Goal: Task Accomplishment & Management: Manage account settings

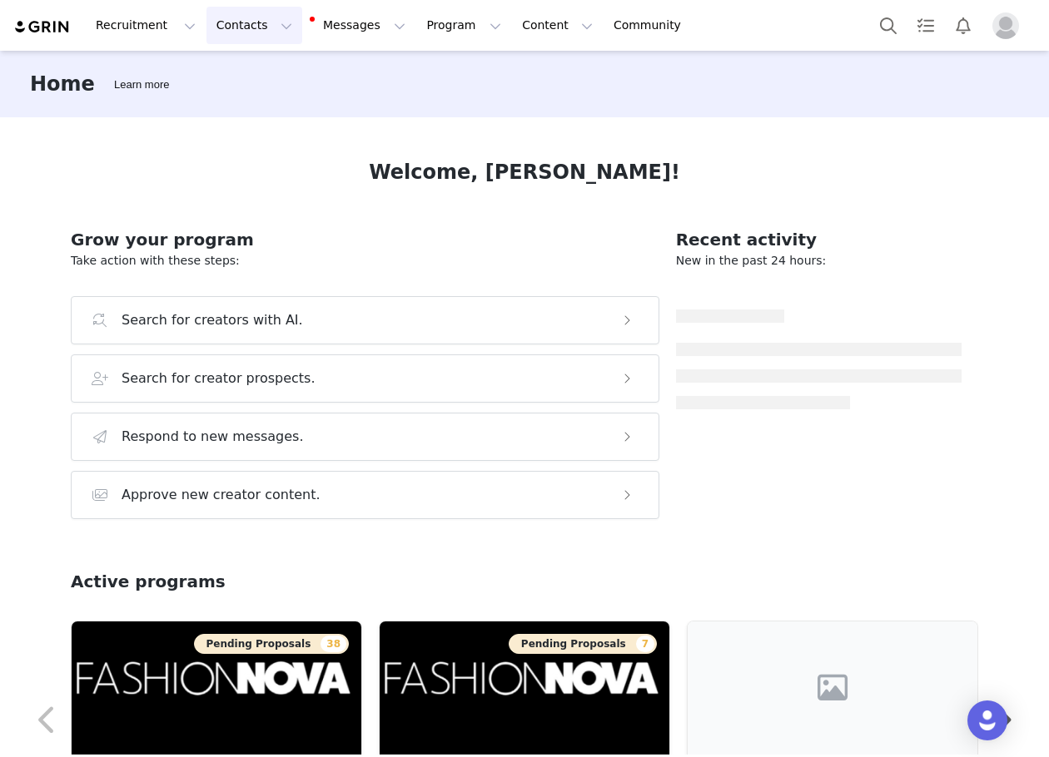
click at [235, 35] on button "Contacts Contacts" at bounding box center [254, 25] width 96 height 37
click at [238, 64] on link "Creators" at bounding box center [256, 73] width 131 height 31
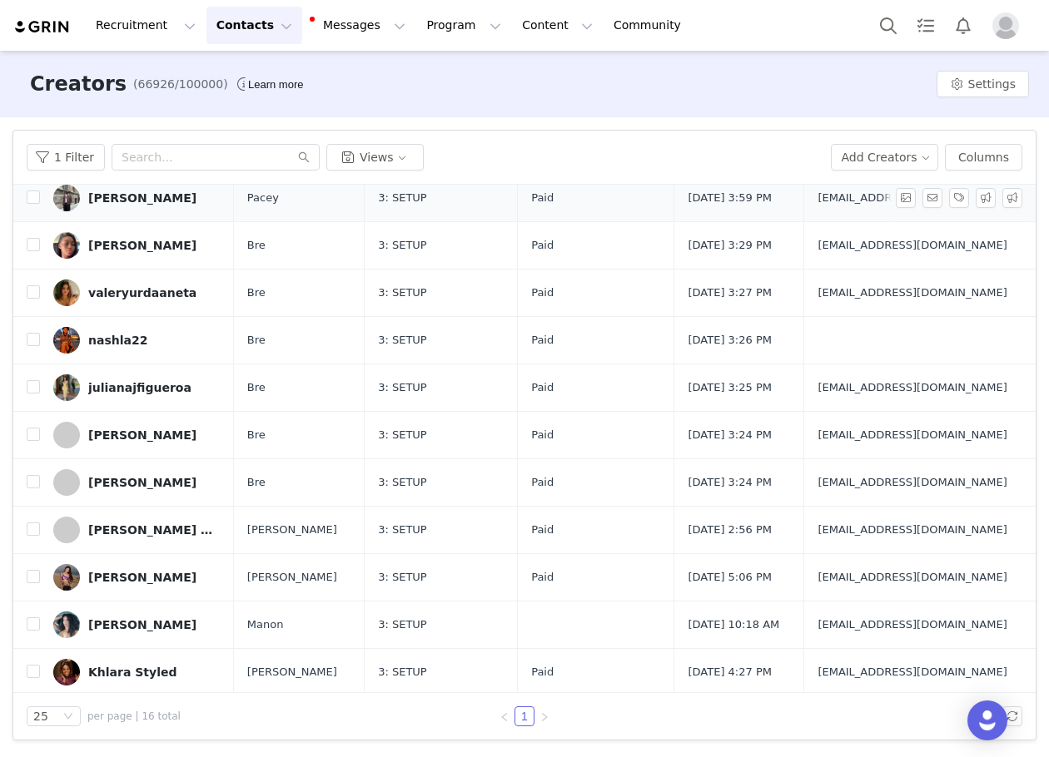
scroll to position [290, 0]
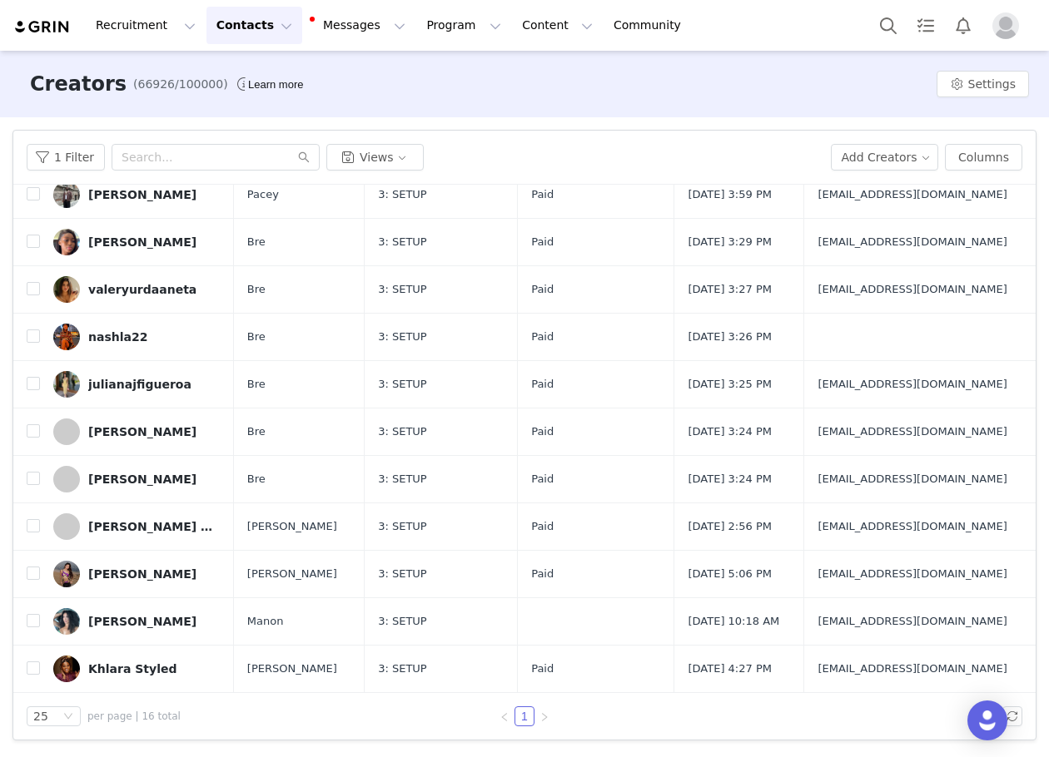
click at [100, 530] on div "[PERSON_NAME] [PERSON_NAME]" at bounding box center [150, 526] width 125 height 13
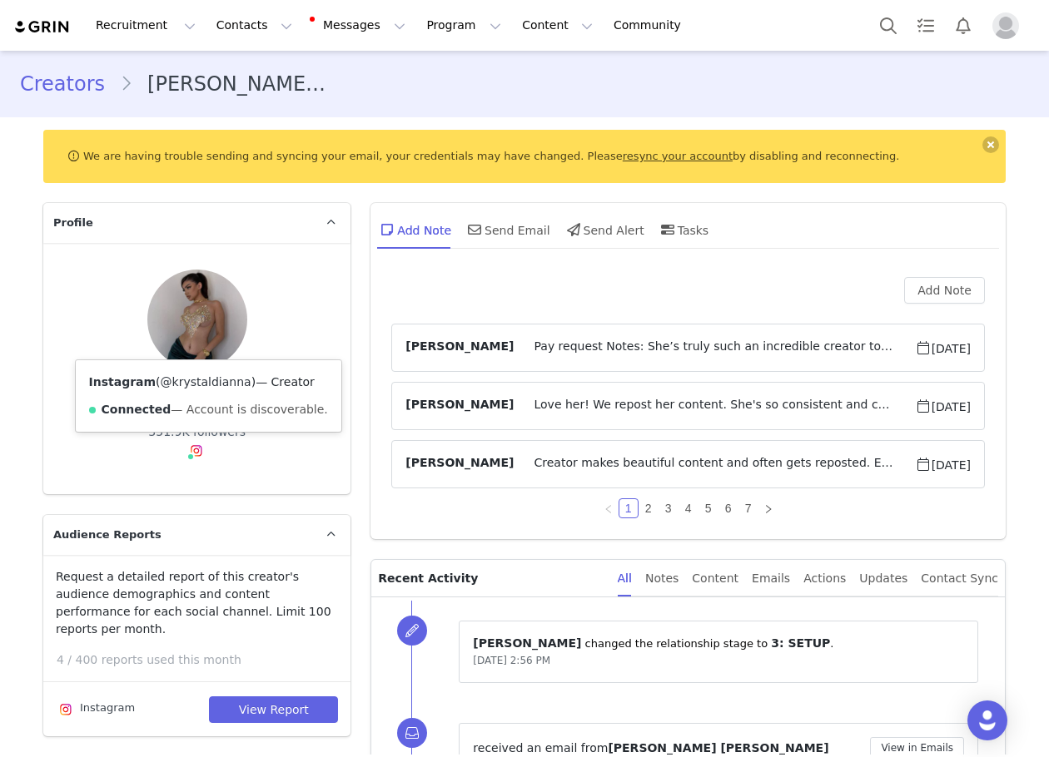
click at [186, 384] on link "@krystaldianna" at bounding box center [206, 381] width 91 height 13
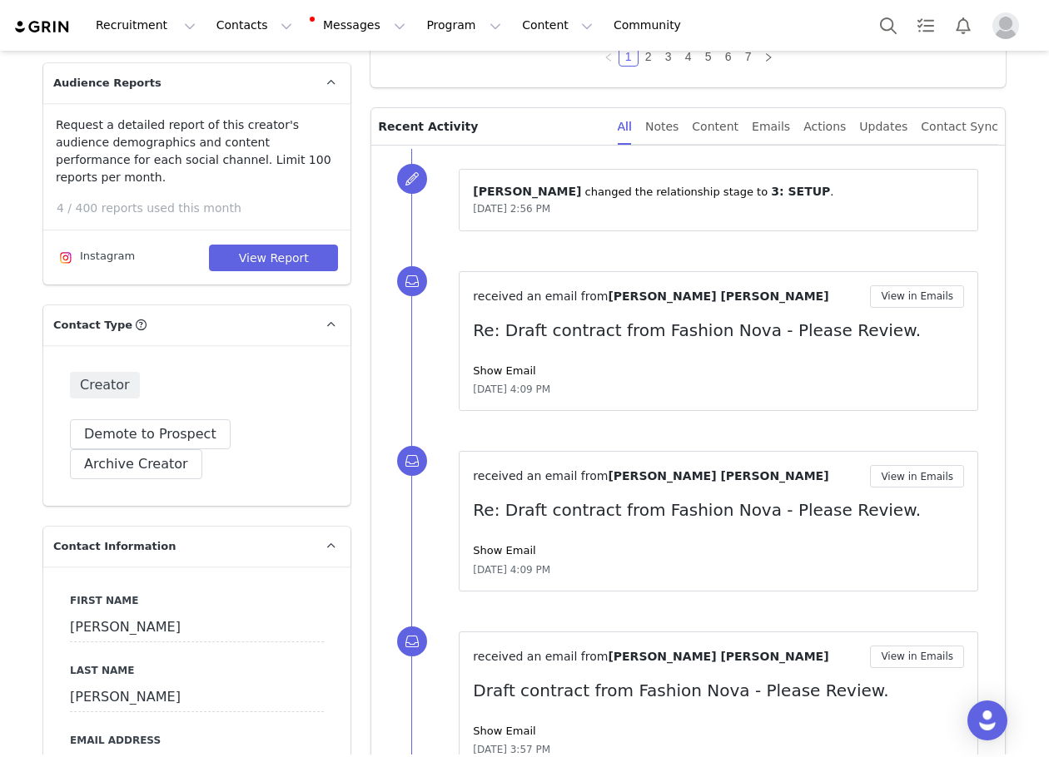
scroll to position [250, 0]
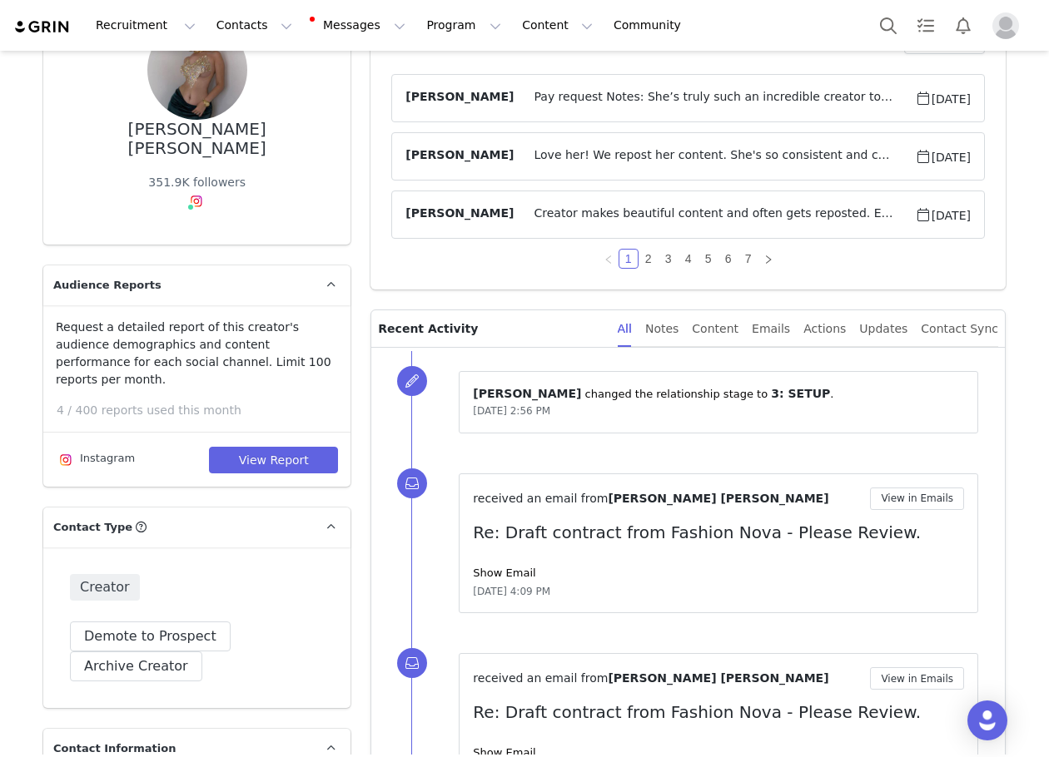
click at [636, 88] on span "Pay request Notes: She’s truly such an incredible creator to work being consist…" at bounding box center [714, 98] width 400 height 20
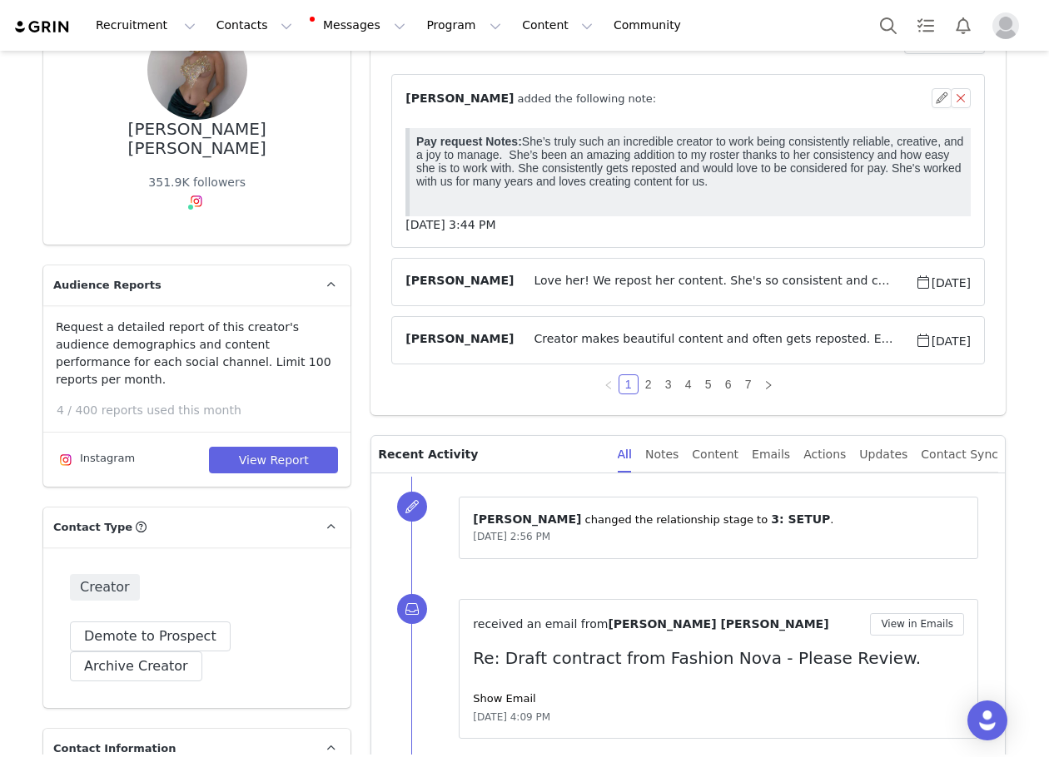
scroll to position [0, 0]
click at [691, 90] on div "⁨ [PERSON_NAME] ⁩ added the following note:" at bounding box center [668, 98] width 526 height 17
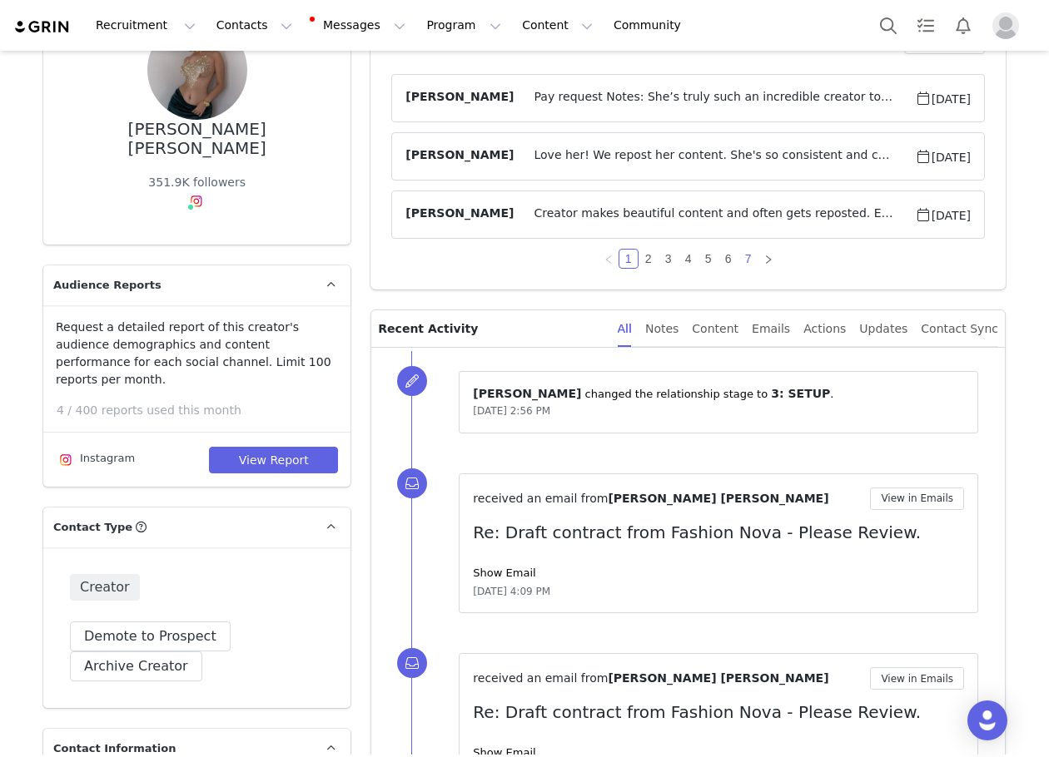
click at [740, 256] on link "7" at bounding box center [748, 259] width 18 height 18
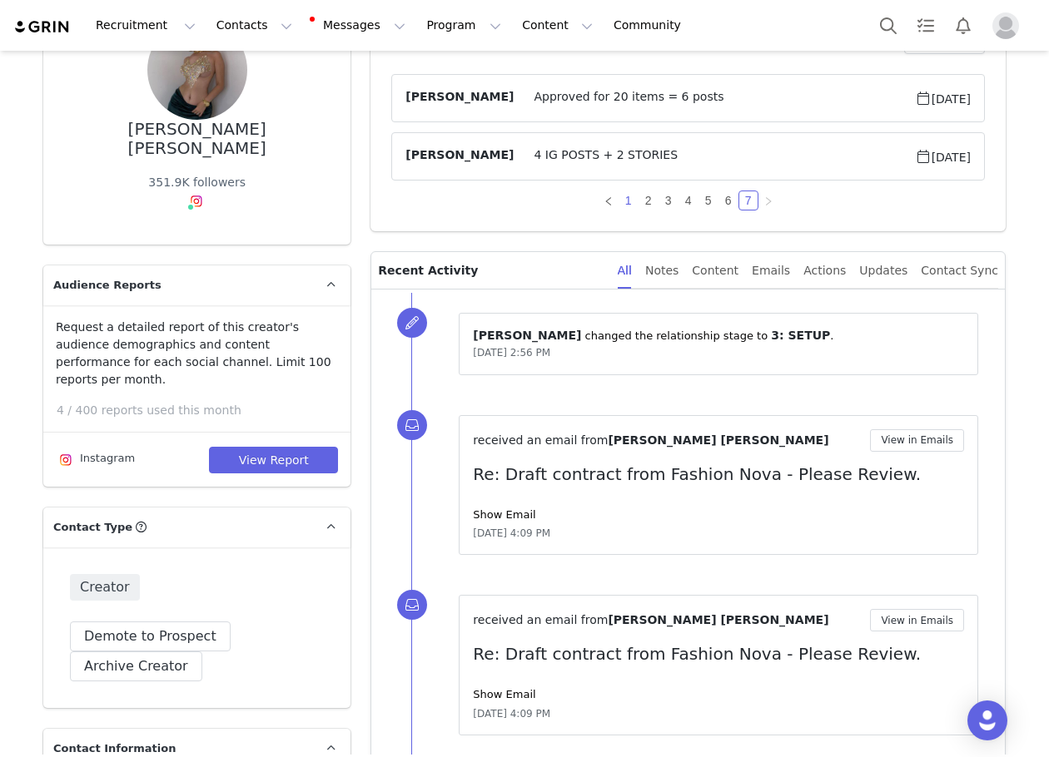
click at [622, 208] on link "1" at bounding box center [628, 200] width 18 height 18
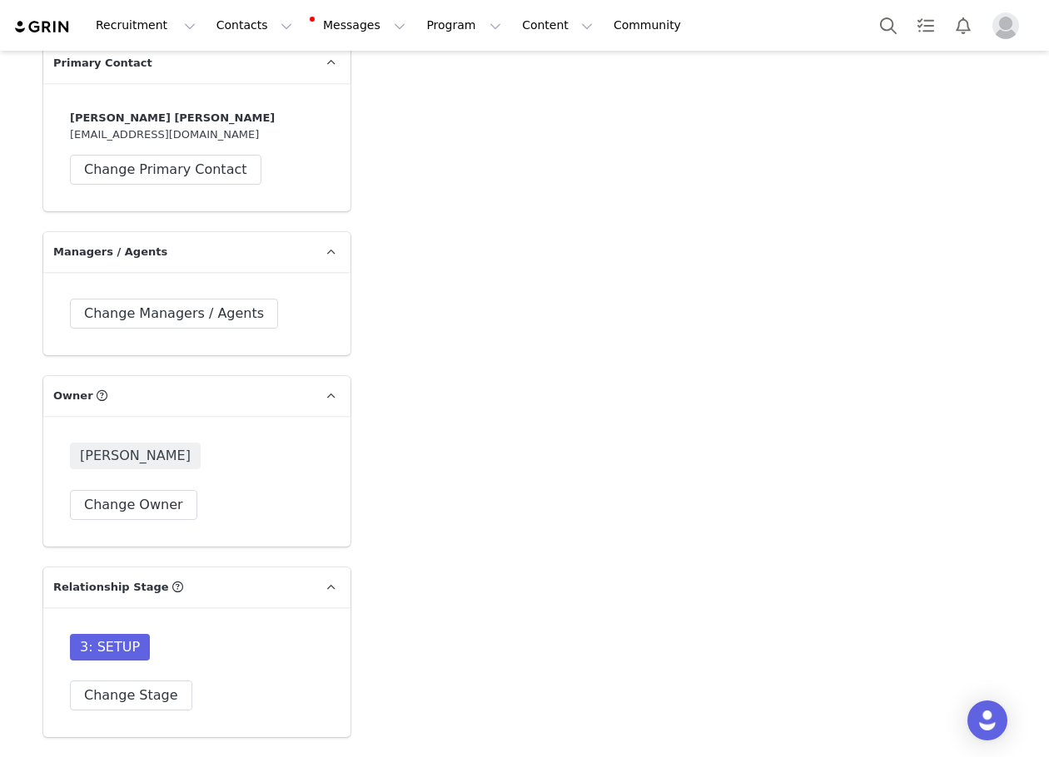
scroll to position [4744, 0]
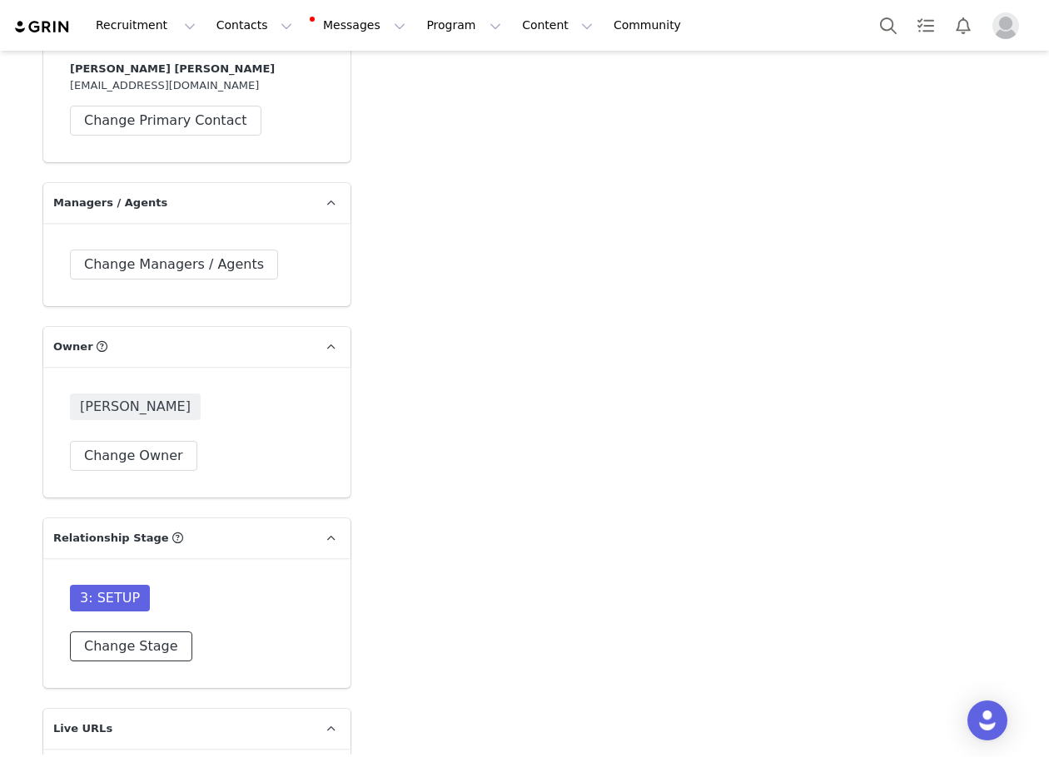
click at [140, 632] on button "Change Stage" at bounding box center [131, 647] width 122 height 30
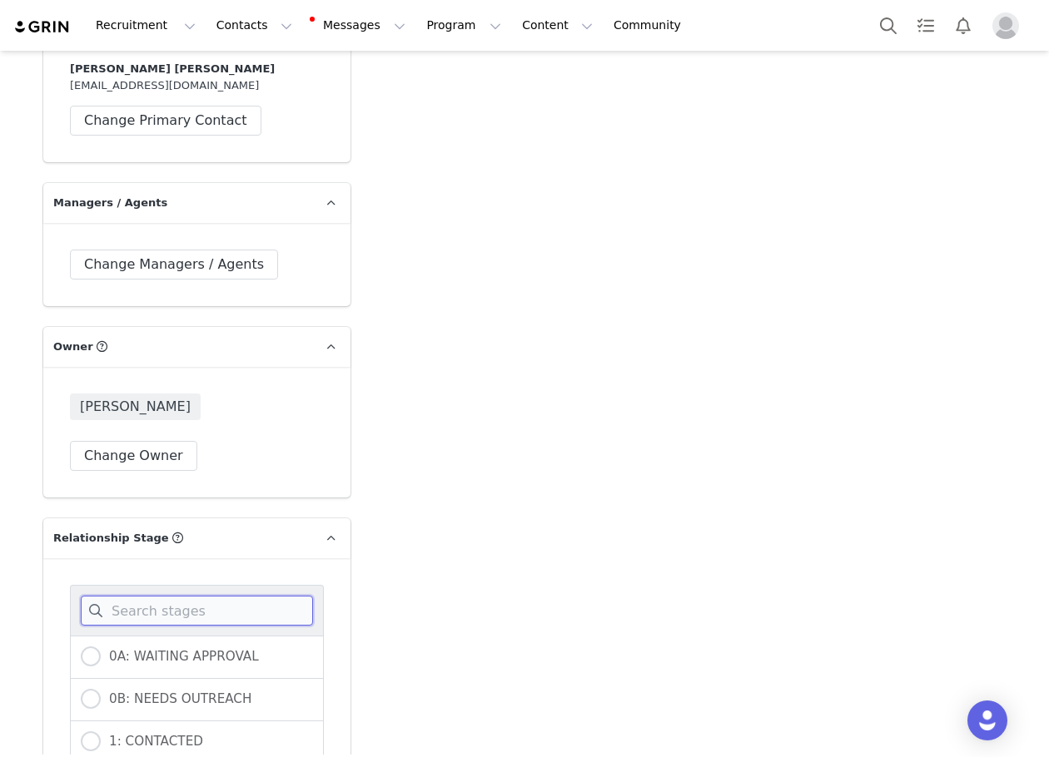
click at [147, 596] on input at bounding box center [197, 611] width 232 height 30
type input "k"
type input "lo"
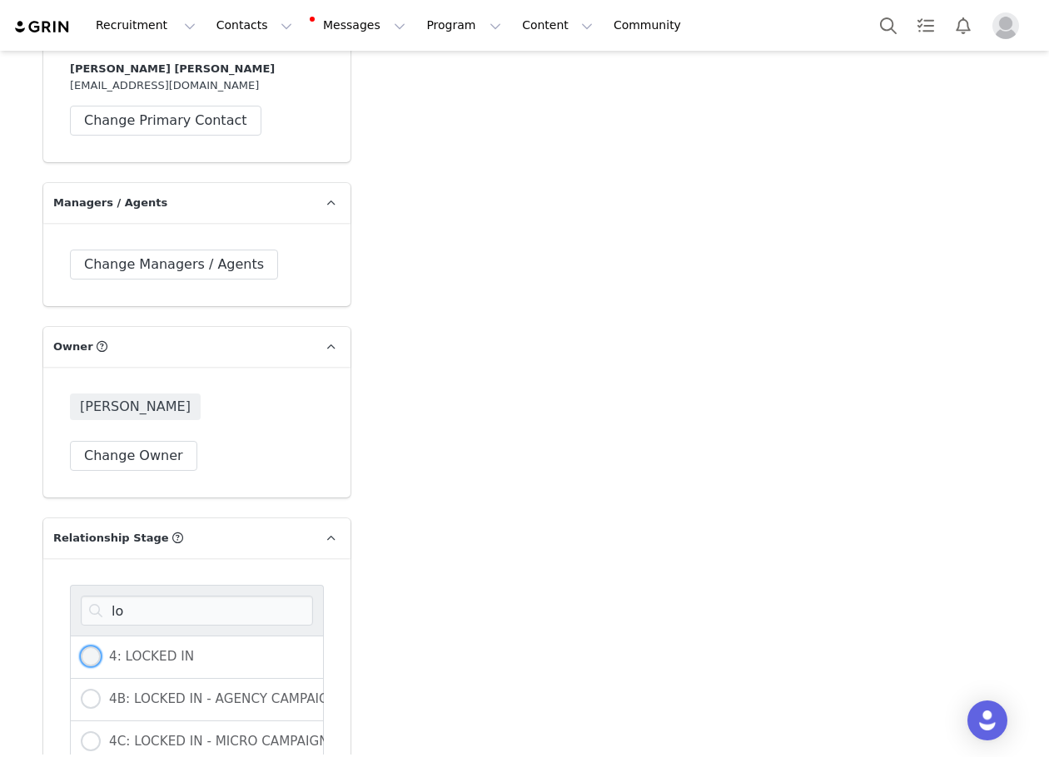
click at [140, 649] on span "4: LOCKED IN" at bounding box center [147, 656] width 93 height 15
click at [101, 647] on input "4: LOCKED IN" at bounding box center [91, 658] width 20 height 22
radio input "true"
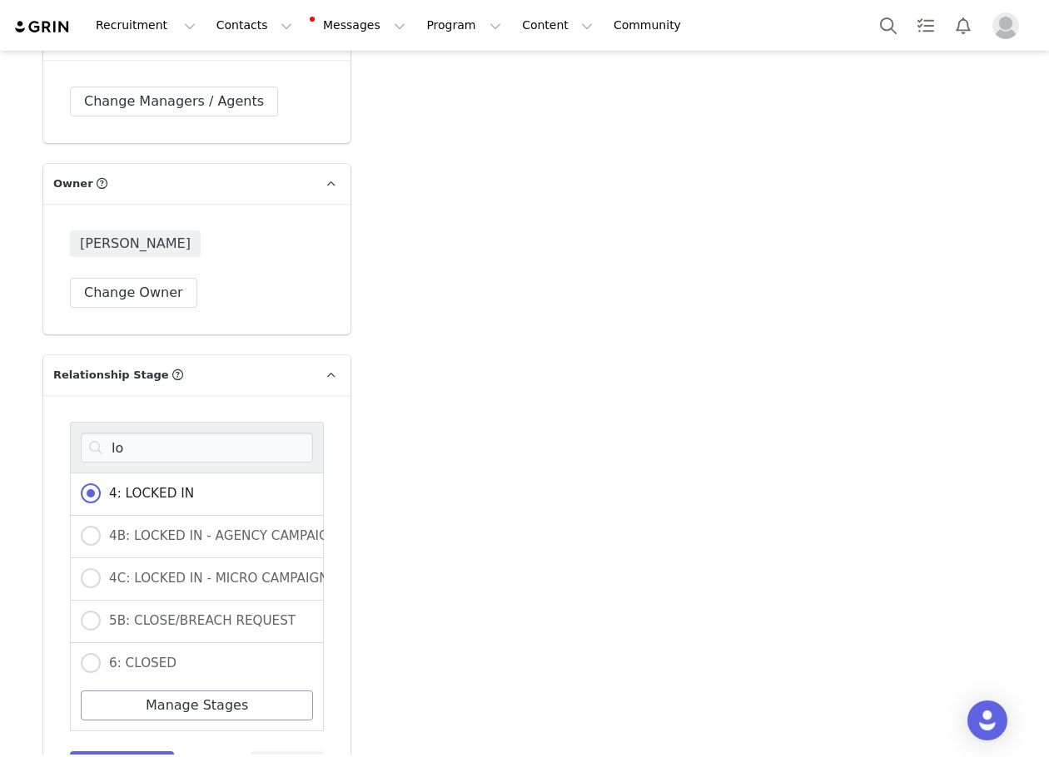
scroll to position [4910, 0]
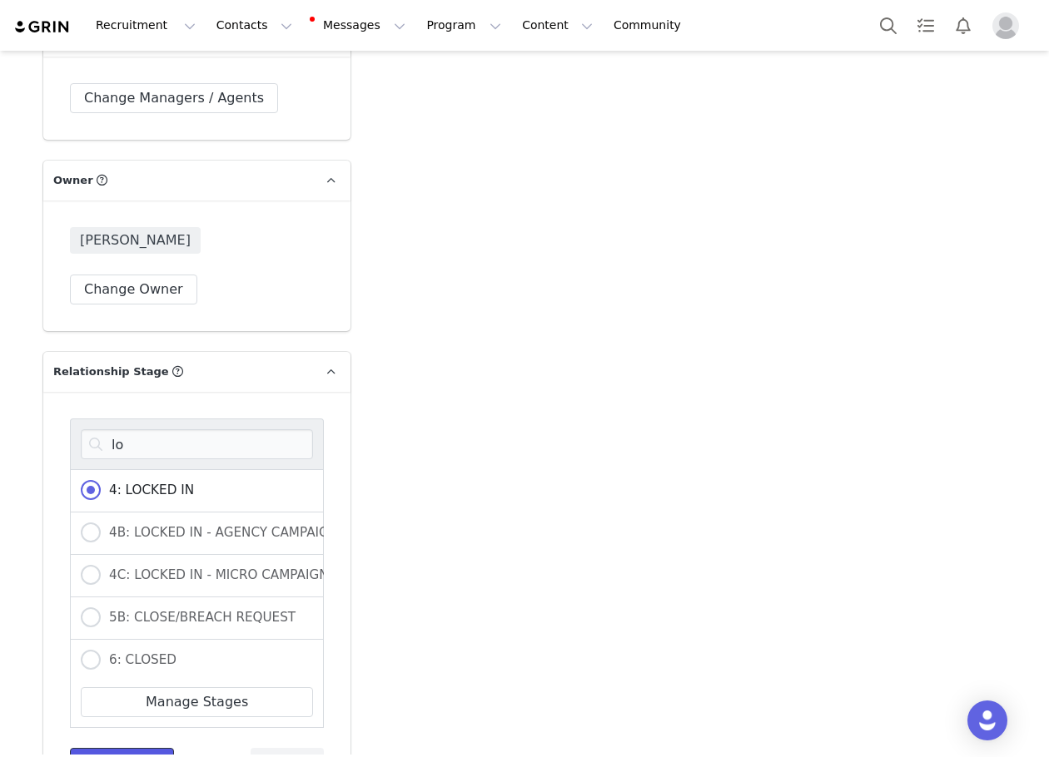
click at [125, 748] on button "Save Stage" at bounding box center [122, 763] width 104 height 30
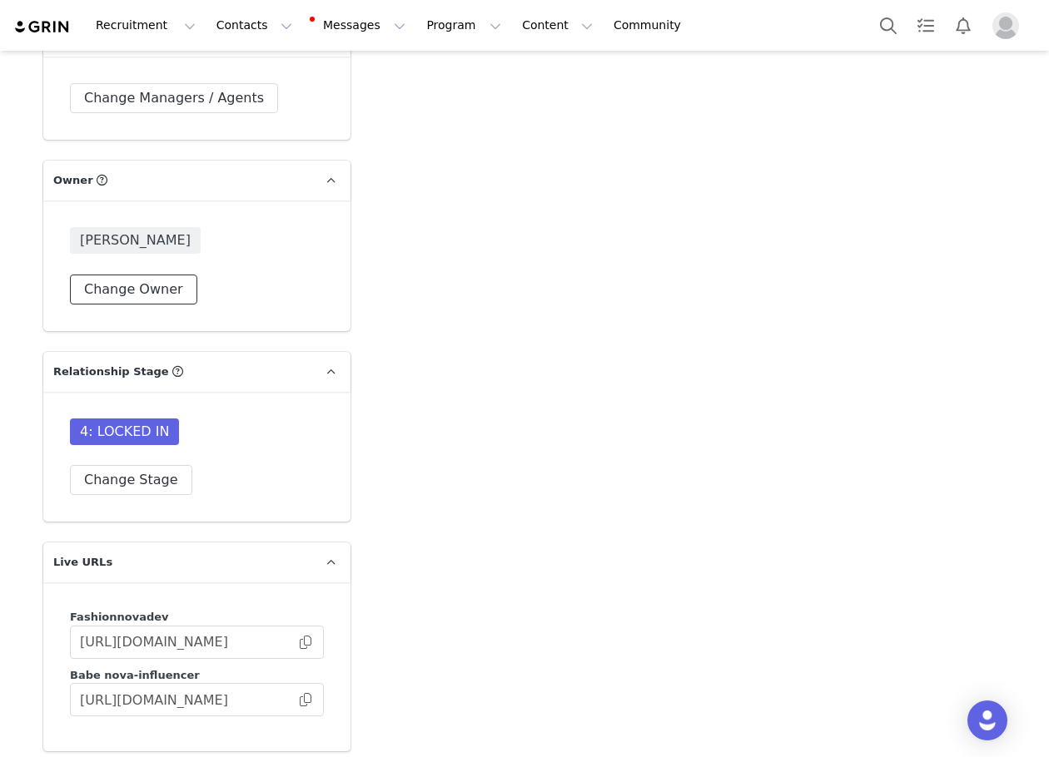
click at [137, 275] on button "Change Owner" at bounding box center [133, 290] width 127 height 30
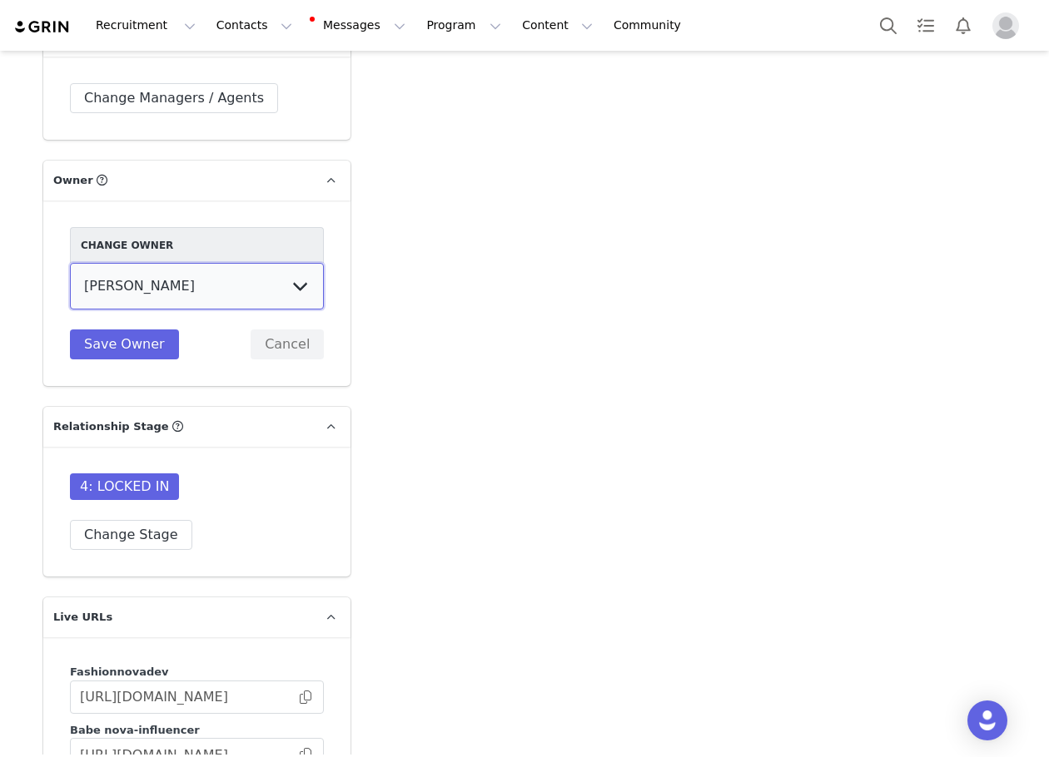
click at [76, 263] on select "Cali . Melanie Chavarin Jonathan Montes Evelyn Parada Erin Cohen Hedy Moscosa A…" at bounding box center [197, 286] width 254 height 47
select select "56a20db0-47a6-49c3-9de5-05dd73196897"
click at [70, 263] on select "Cali . Melanie Chavarin Jonathan Montes Evelyn Parada Erin Cohen Hedy Moscosa A…" at bounding box center [197, 286] width 254 height 47
click at [121, 330] on button "Save Owner" at bounding box center [124, 345] width 109 height 30
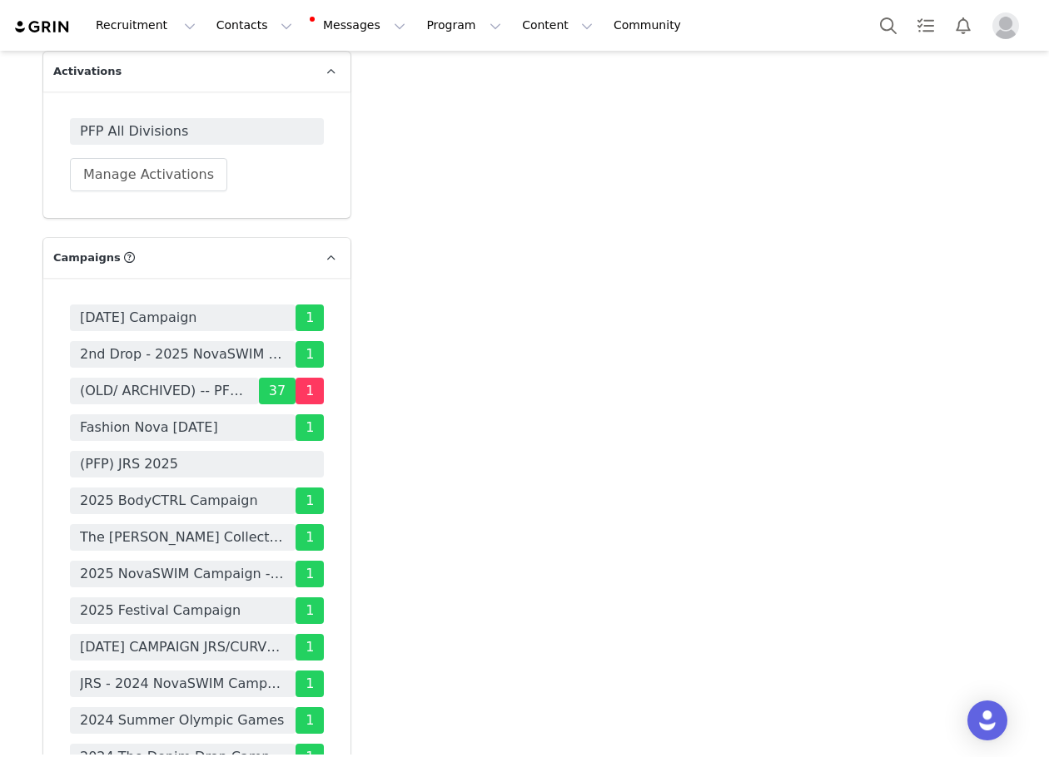
scroll to position [5659, 0]
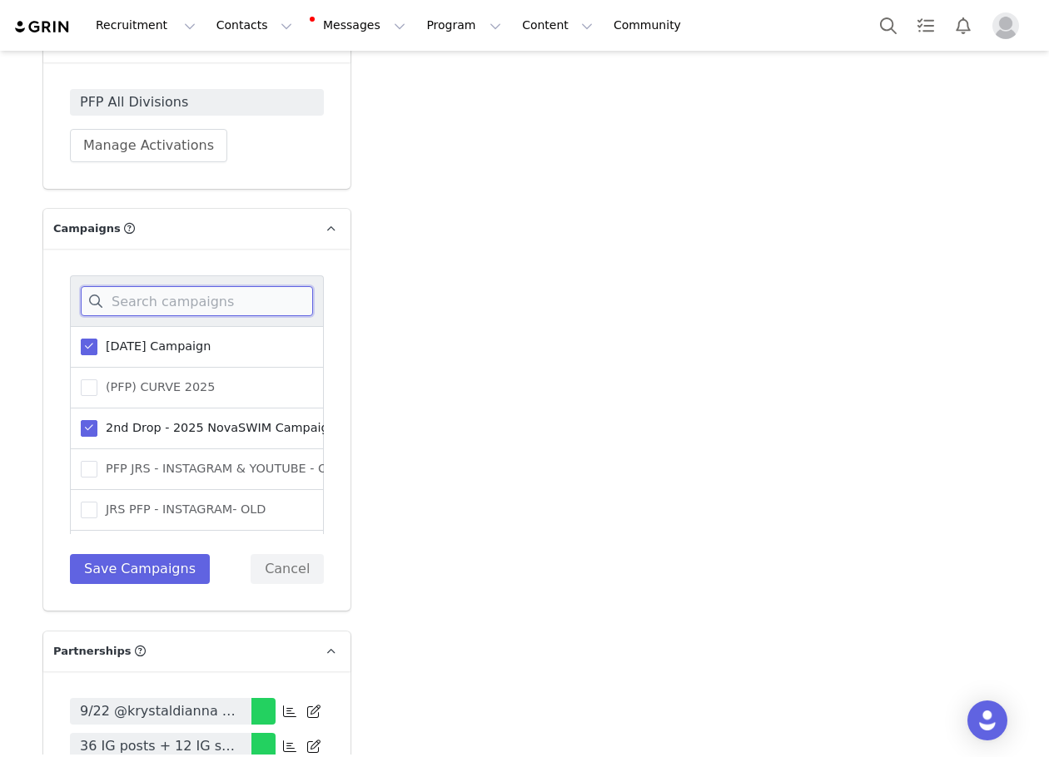
click at [138, 286] on input at bounding box center [197, 301] width 232 height 30
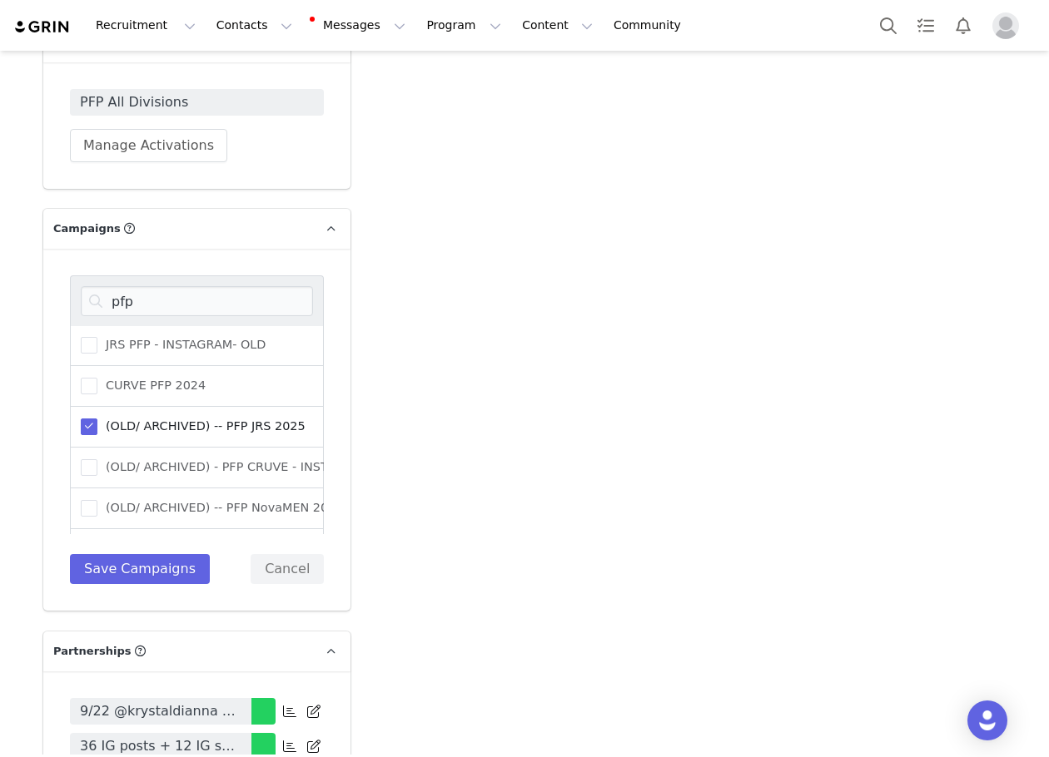
click at [146, 419] on span "(OLD/ ARCHIVED) -- PFP JRS 2025" at bounding box center [201, 427] width 208 height 16
click at [97, 419] on input "(OLD/ ARCHIVED) -- PFP JRS 2025" at bounding box center [97, 419] width 0 height 0
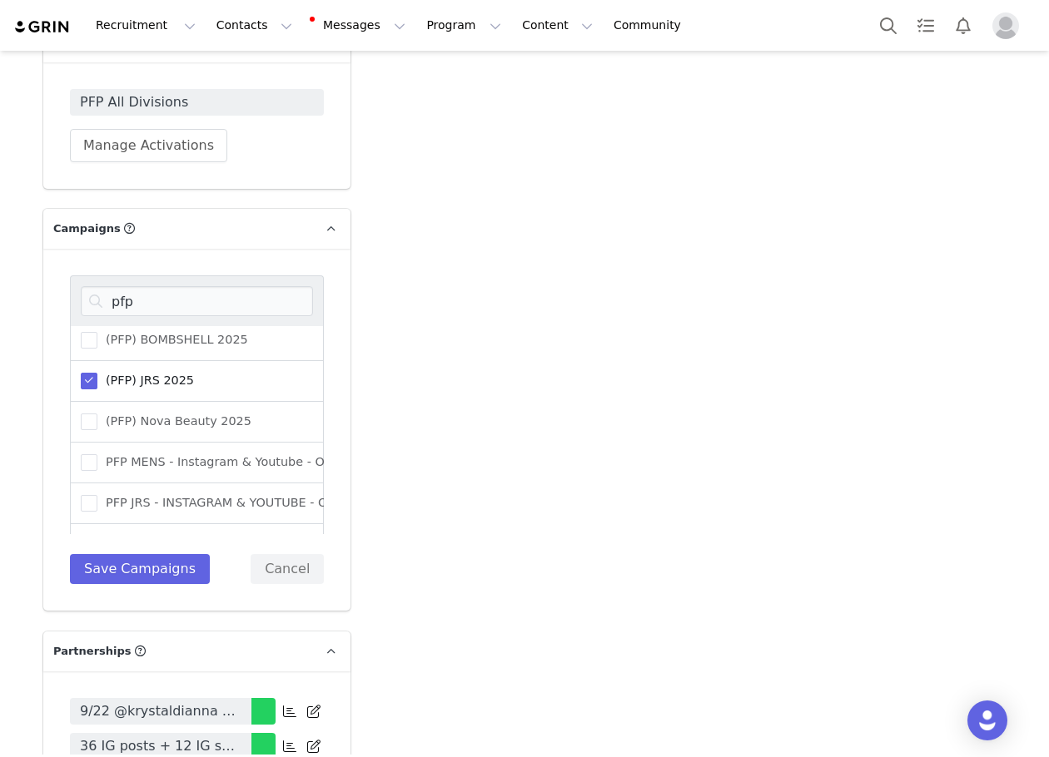
click at [139, 373] on span "(PFP) JRS 2025" at bounding box center [145, 381] width 97 height 16
click at [97, 373] on input "(PFP) JRS 2025" at bounding box center [97, 373] width 0 height 0
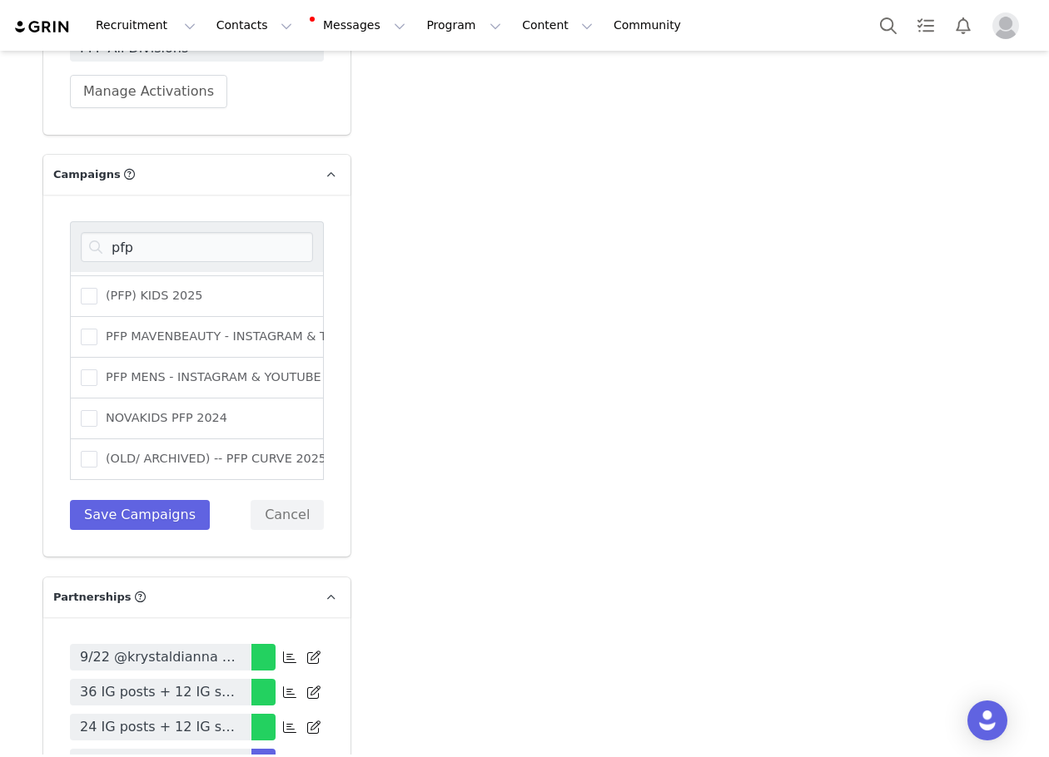
scroll to position [5576, 0]
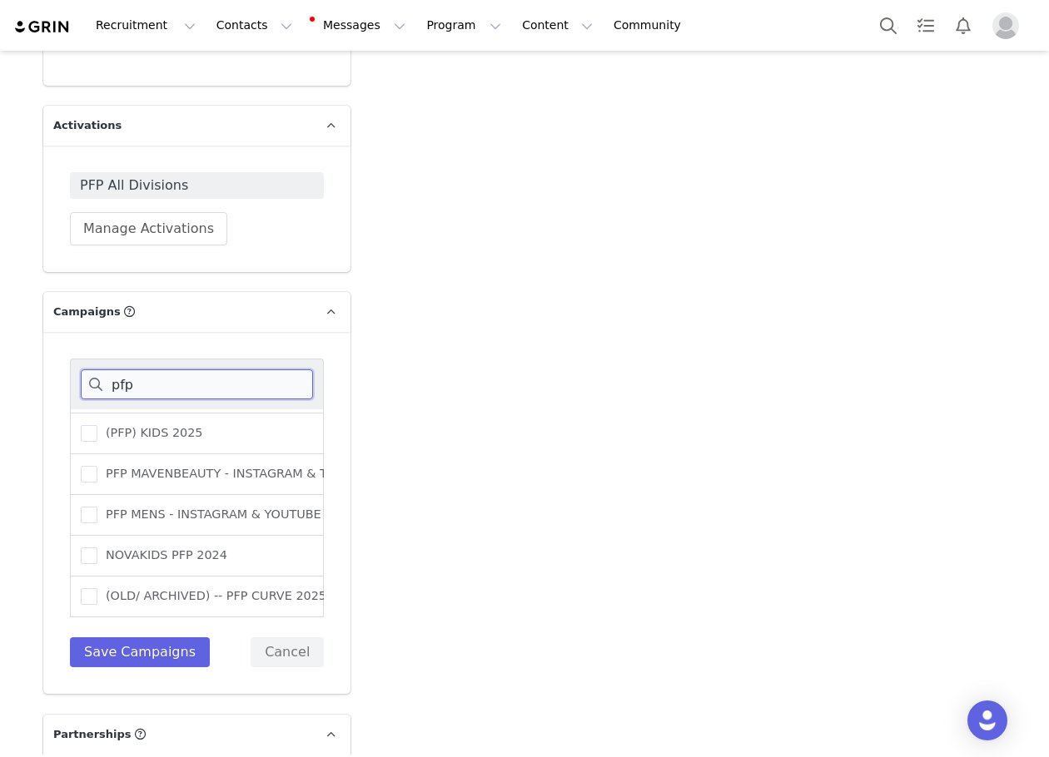
click at [252, 370] on input "pfp" at bounding box center [197, 385] width 232 height 30
click at [251, 370] on input "pfp" at bounding box center [197, 385] width 232 height 30
type input "paid"
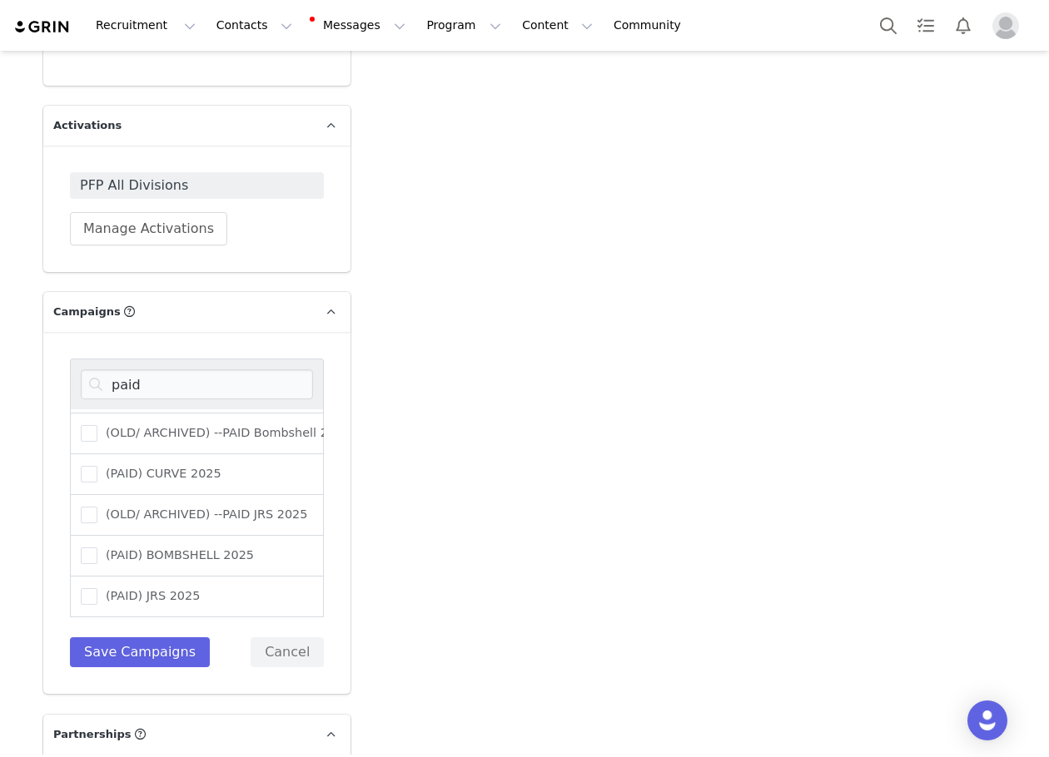
click at [205, 577] on div "(PAID) JRS 2025" at bounding box center [197, 597] width 254 height 41
click at [185, 577] on div "(PAID) JRS 2025" at bounding box center [197, 597] width 254 height 41
click at [146, 587] on label "(PAID) JRS 2025" at bounding box center [140, 597] width 119 height 20
click at [97, 588] on input "(PAID) JRS 2025" at bounding box center [97, 588] width 0 height 0
click at [149, 638] on button "Save Campaigns" at bounding box center [140, 653] width 140 height 30
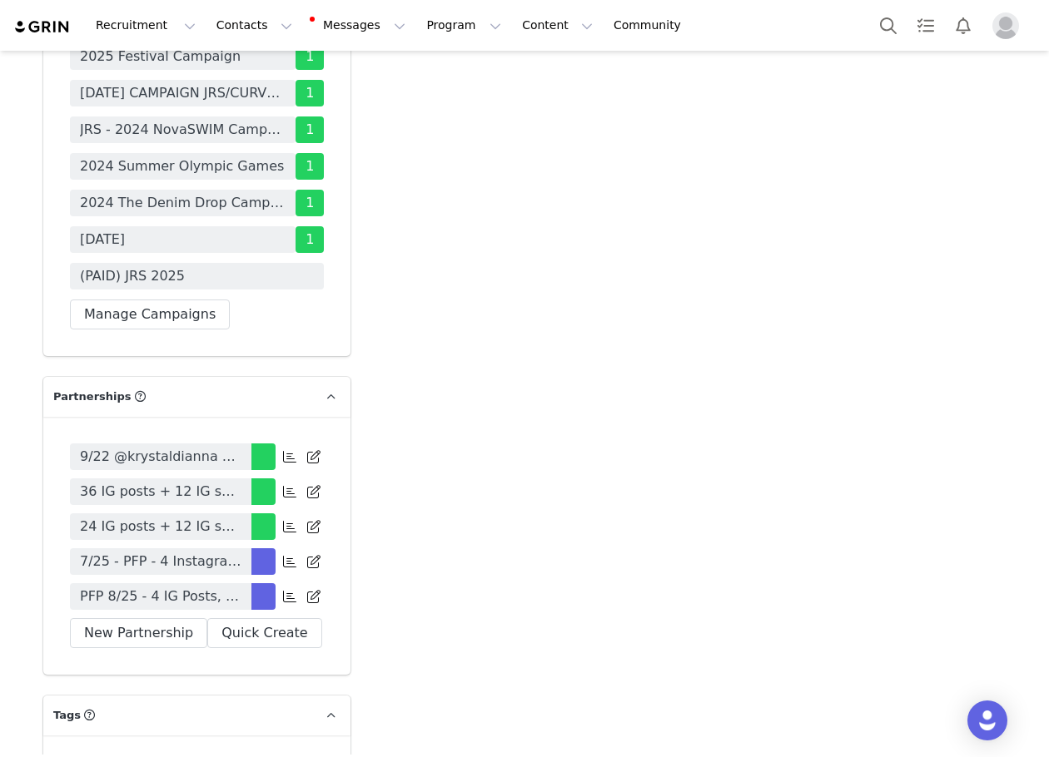
scroll to position [6159, 0]
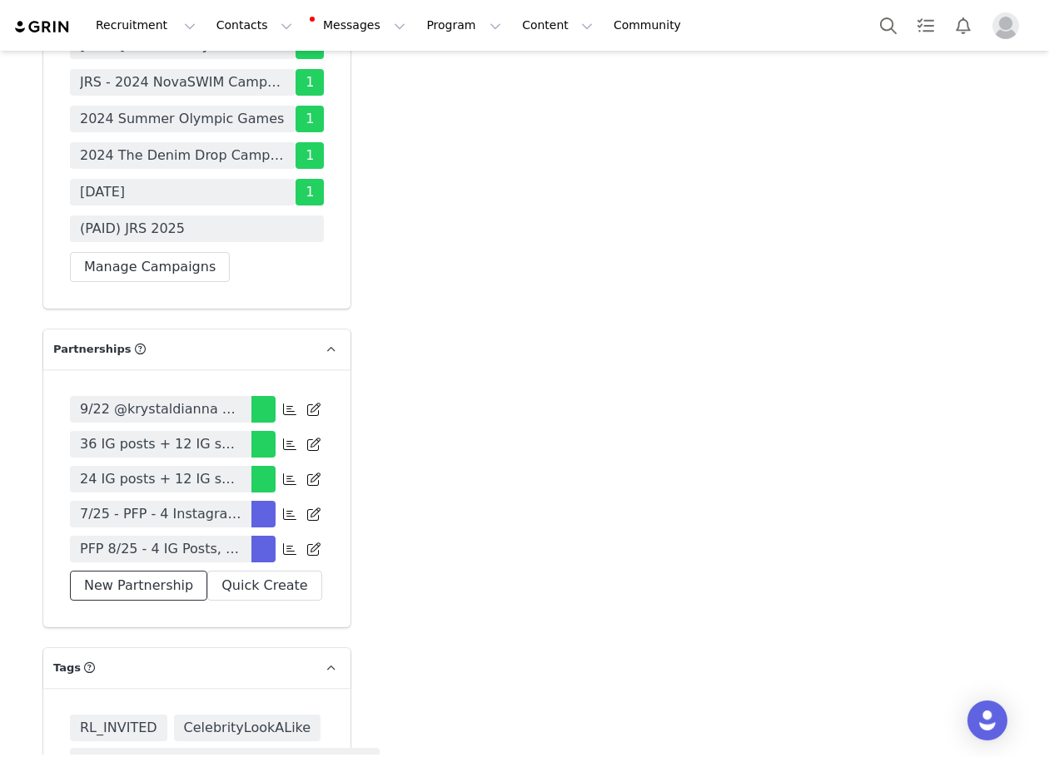
click at [129, 571] on button "New Partnership" at bounding box center [138, 586] width 137 height 30
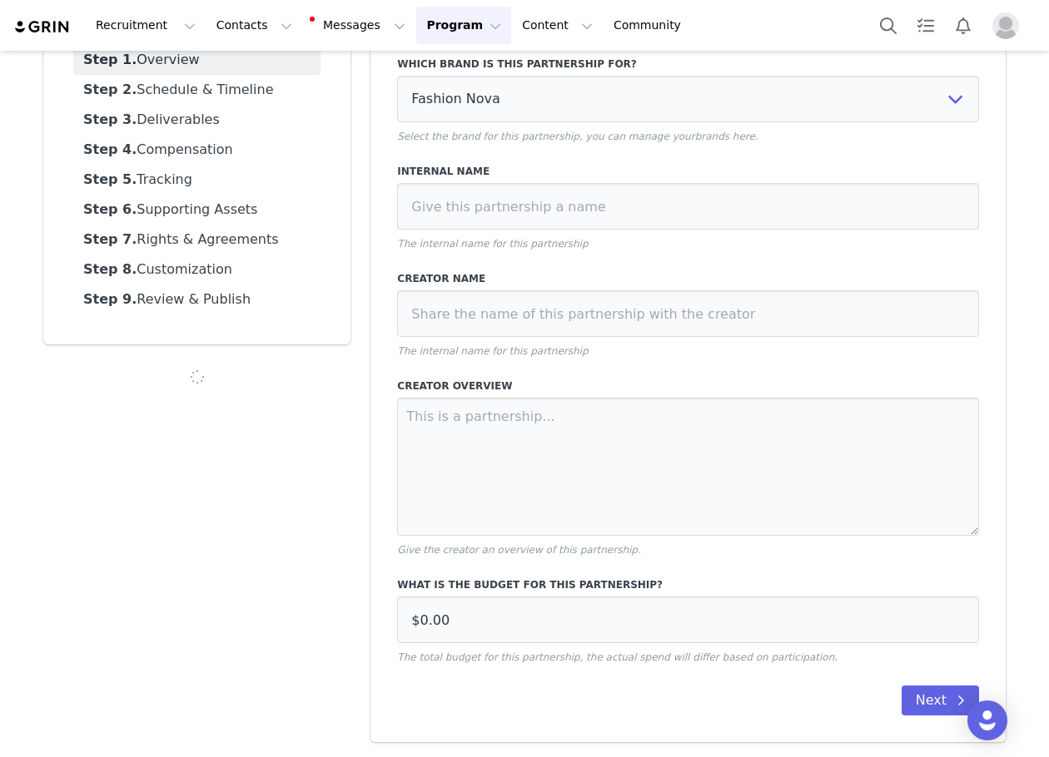
scroll to position [140, 0]
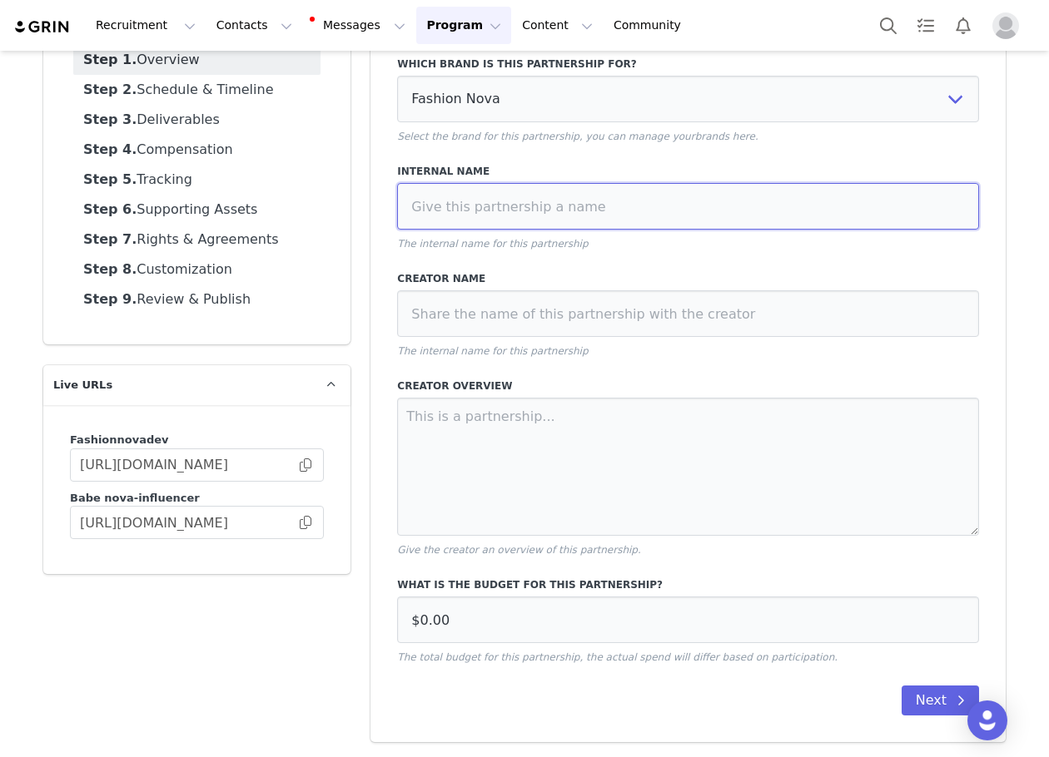
click at [484, 207] on input at bounding box center [688, 206] width 582 height 47
paste input "10/25: 2 IG Posts, 2 IG Reels, 1 IG Stories, monthly for 5 months - Tag in Bio,…"
click at [638, 210] on input "10/25: 2 IG Posts, 2 IG Reels, 1 IG Stories, monthly for 5 months - Tag in Bio,…" at bounding box center [688, 206] width 582 height 47
click at [762, 203] on input "10/25: 2 IG Posts, 2 IG Reels, 1 IG Story, monthly for 5 months - Tag in Bio, H…" at bounding box center [688, 206] width 582 height 47
click at [772, 212] on input "10/25: 2 IG Posts, 2 IG Reels, 1 IG Story, monthly for 5 months - Tag in Bio, H…" at bounding box center [688, 206] width 582 height 47
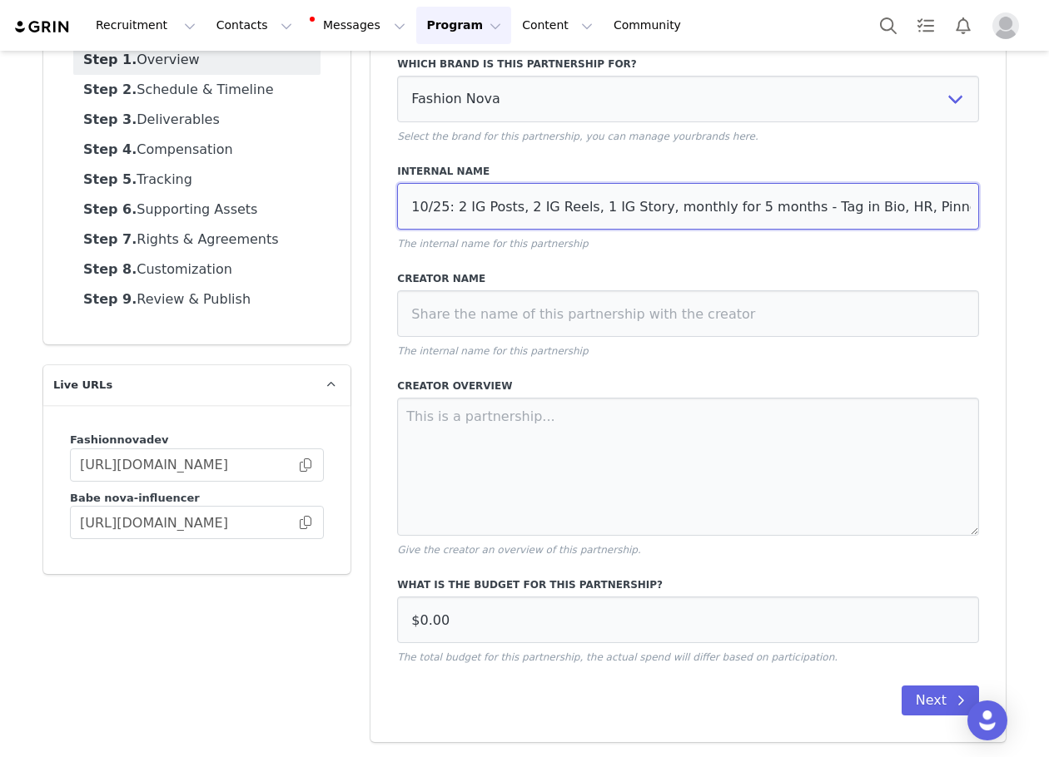
click at [939, 203] on input "10/25: 2 IG Posts, 2 IG Reels, 1 IG Story, monthly for 5 months - Tag in Bio, H…" at bounding box center [688, 206] width 582 height 47
click at [841, 208] on input "10/25: 2 IG Posts, 2 IG Reels, 1 IG Story, monthly for 5 months - Tag in Bio, H…" at bounding box center [688, 206] width 582 height 47
drag, startPoint x: 797, startPoint y: 200, endPoint x: 1014, endPoint y: 226, distance: 218.0
click at [1014, 226] on div "Program Partnerships New Save Partnership Step 1. Overview Step 2. Schedule & T…" at bounding box center [524, 333] width 1049 height 844
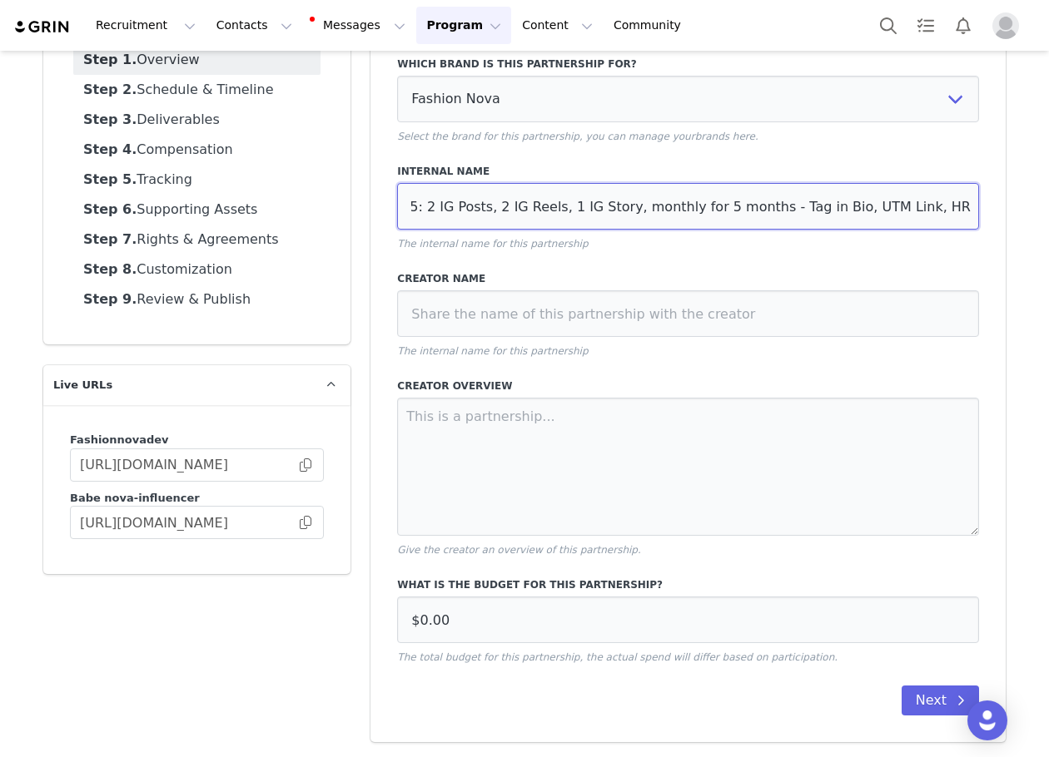
click at [956, 207] on input "10/25: 2 IG Posts, 2 IG Reels, 1 IG Story, monthly for 5 months - Tag in Bio, U…" at bounding box center [688, 206] width 582 height 47
type input "10/25: 2 IG Posts, 2 IG Reels, 1 IG Story, monthly for 5 months - Tag in Bio, U…"
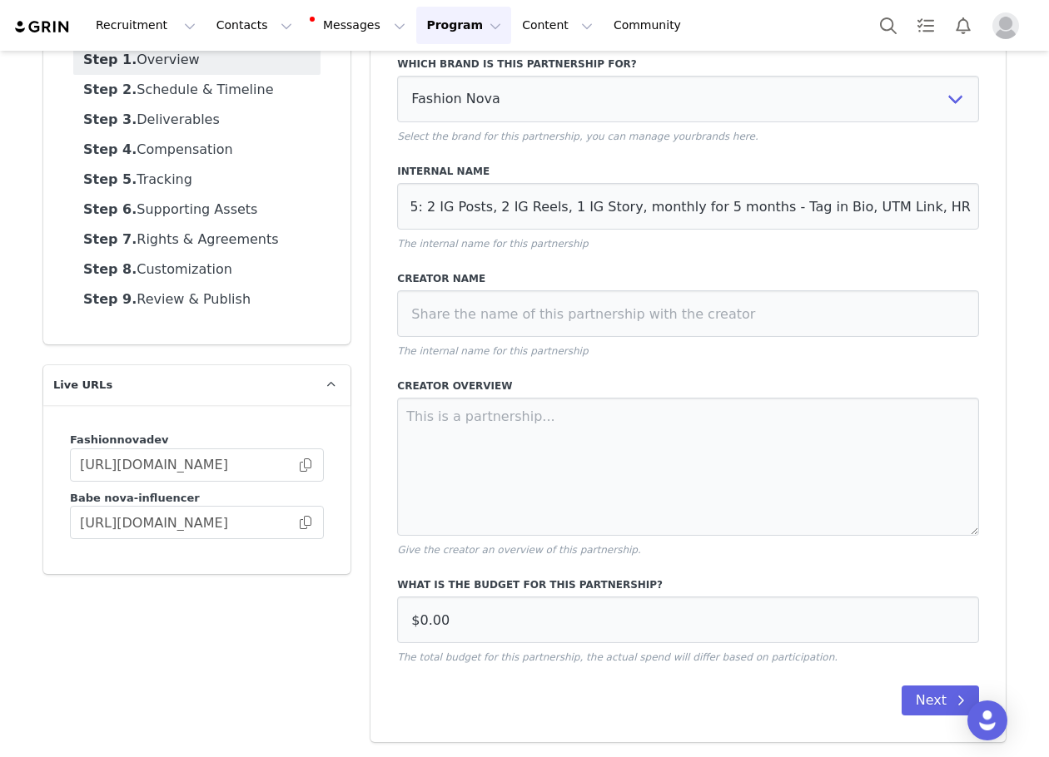
scroll to position [0, 0]
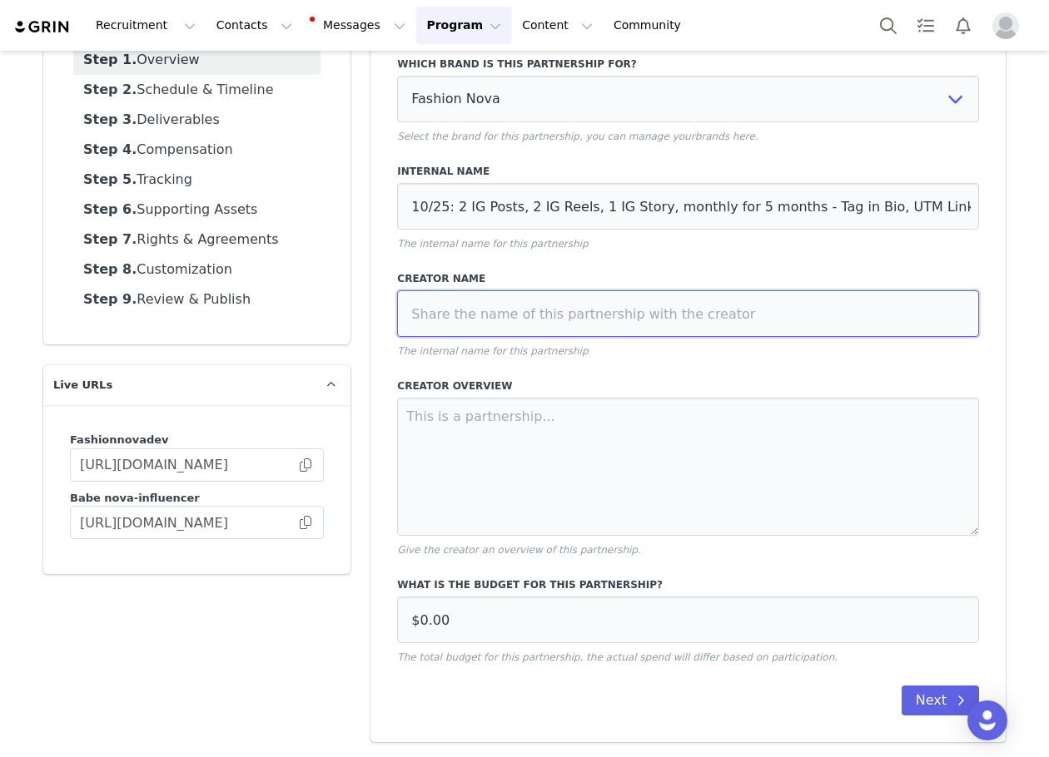
click at [518, 308] on input at bounding box center [688, 313] width 582 height 47
paste input "krystaldianna"
type input "krystaldianna"
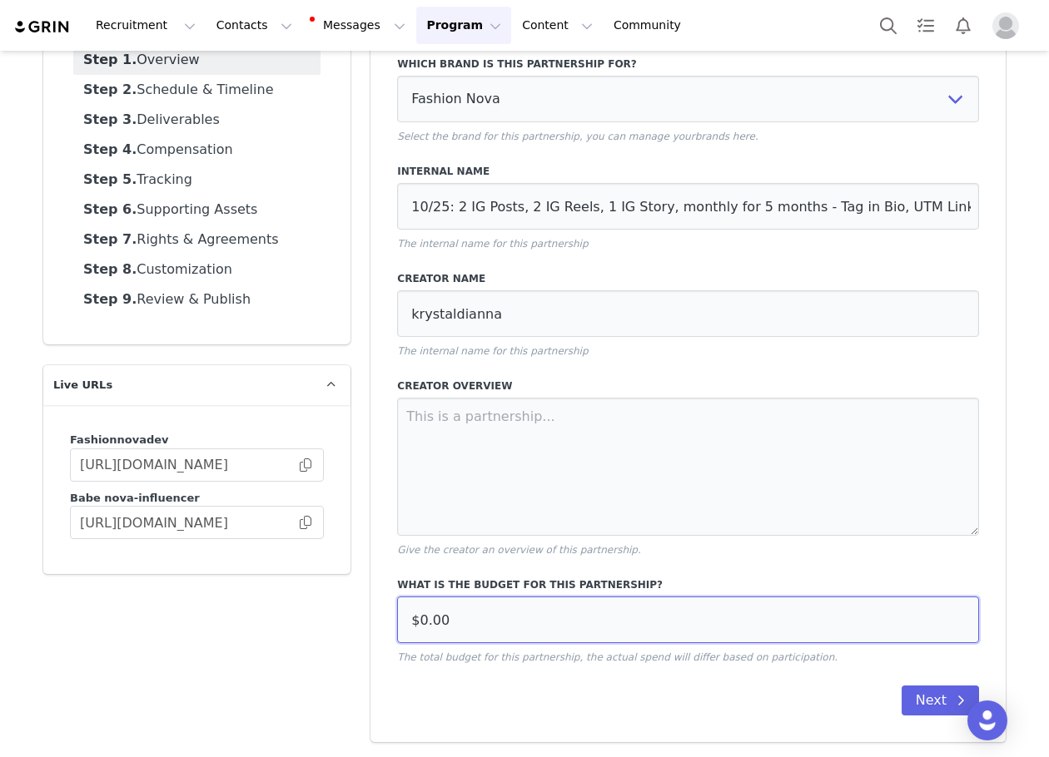
click at [551, 613] on input "$0.00" at bounding box center [688, 620] width 582 height 47
click at [514, 639] on input "$0.00" at bounding box center [688, 620] width 582 height 47
paste input "5,40"
type input "$5,400.00"
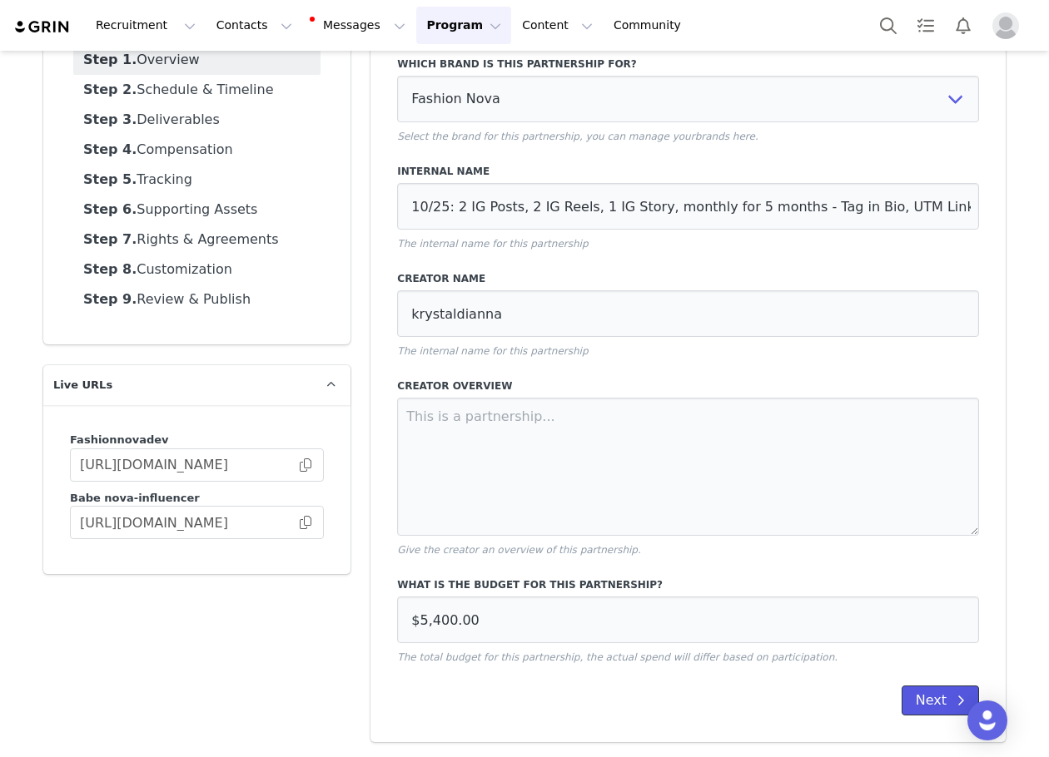
click at [950, 701] on span at bounding box center [960, 701] width 20 height 20
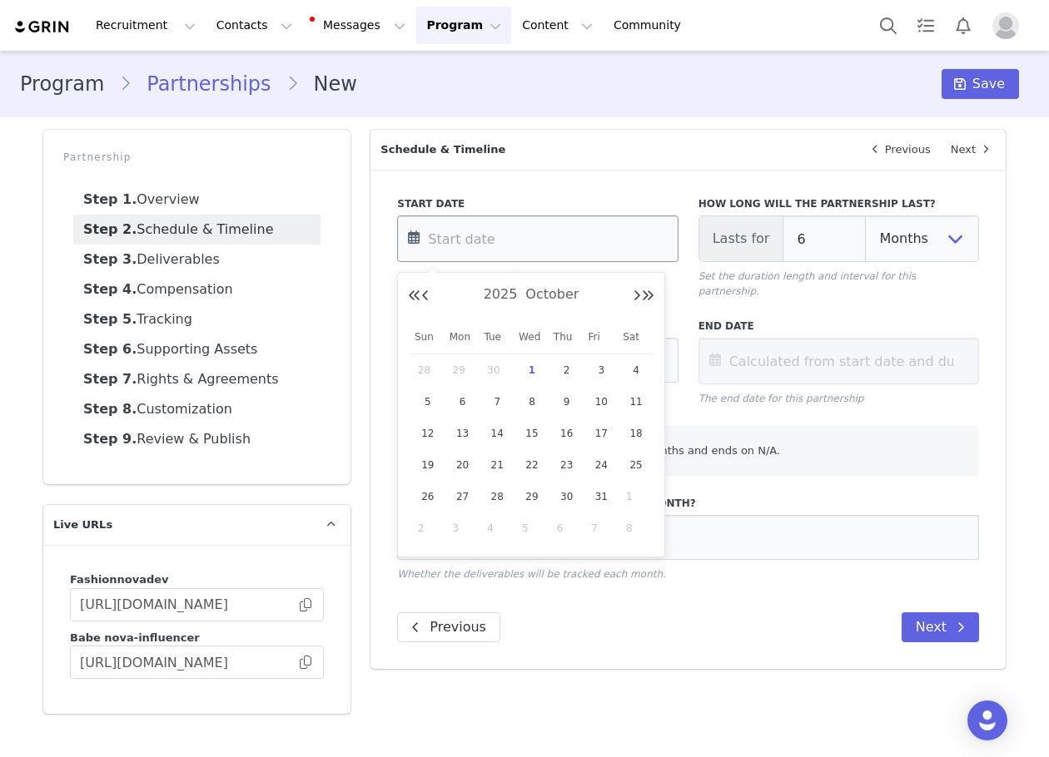
click at [518, 244] on input "text" at bounding box center [537, 239] width 280 height 47
click at [538, 403] on span "8" at bounding box center [532, 402] width 20 height 20
type input "Oct 08 2025"
type input "Apr 08 2026"
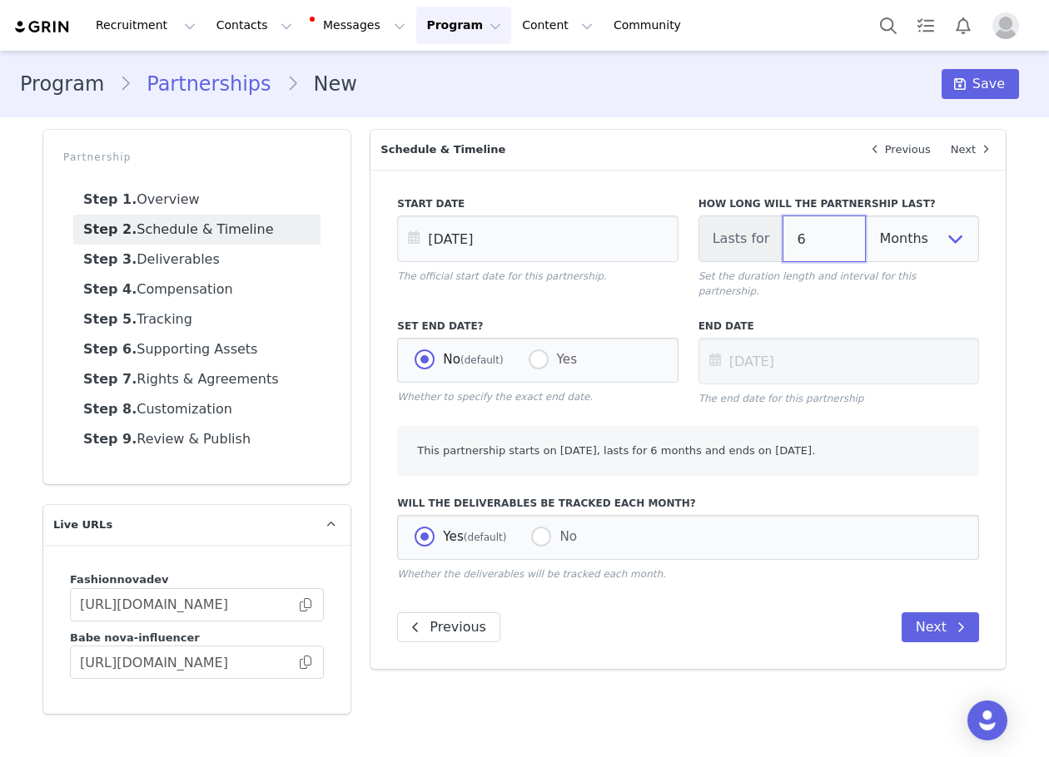
click at [806, 239] on input "6" at bounding box center [823, 239] width 83 height 47
type input "Oct 08 2025"
type input "5"
type input "Mar 08 2026"
type input "5"
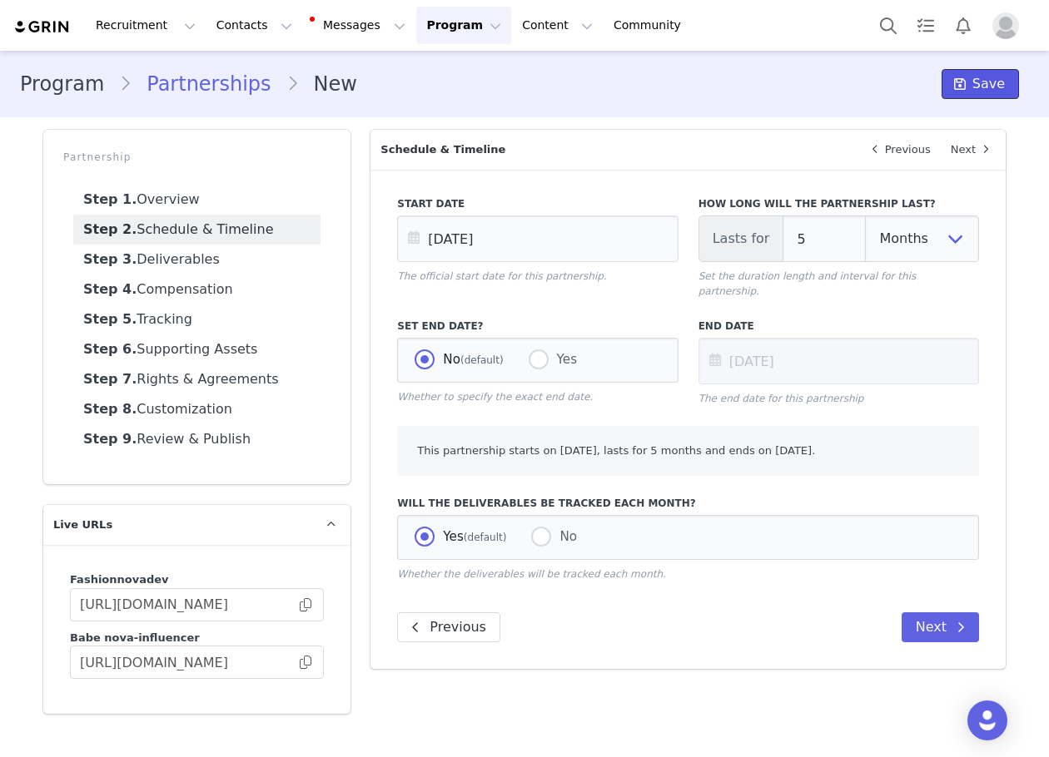
click at [968, 73] on button "Save" at bounding box center [979, 84] width 77 height 30
click at [987, 94] on button "Save" at bounding box center [979, 84] width 77 height 30
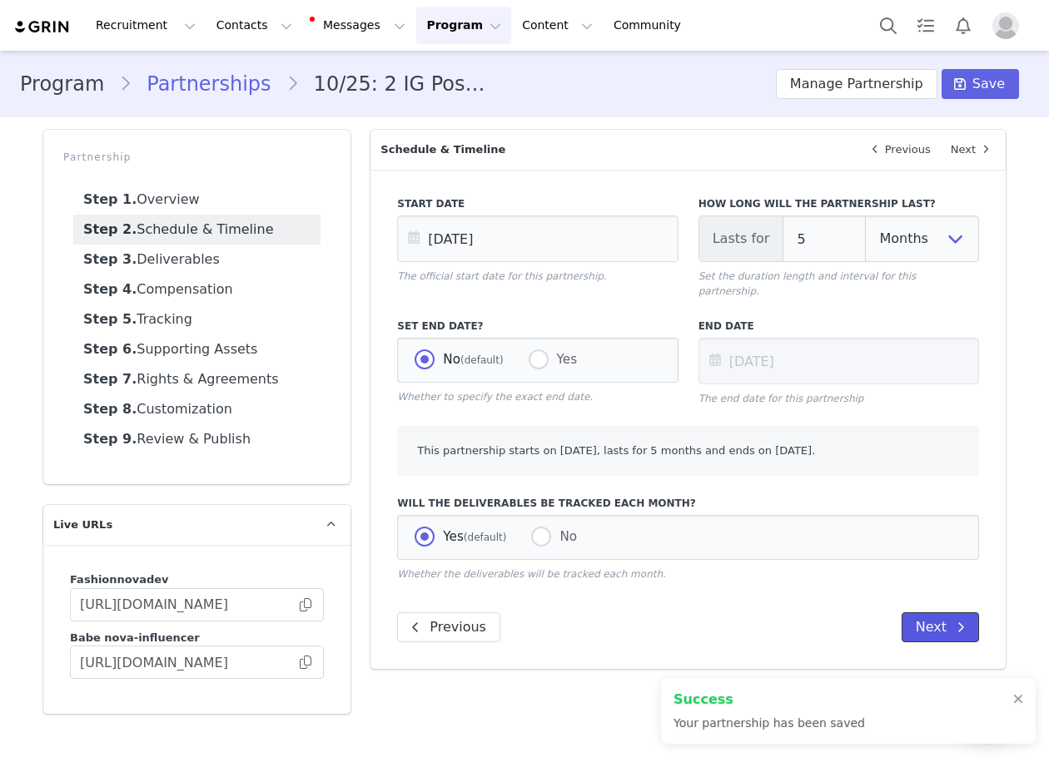
click at [934, 615] on button "Next" at bounding box center [939, 628] width 77 height 30
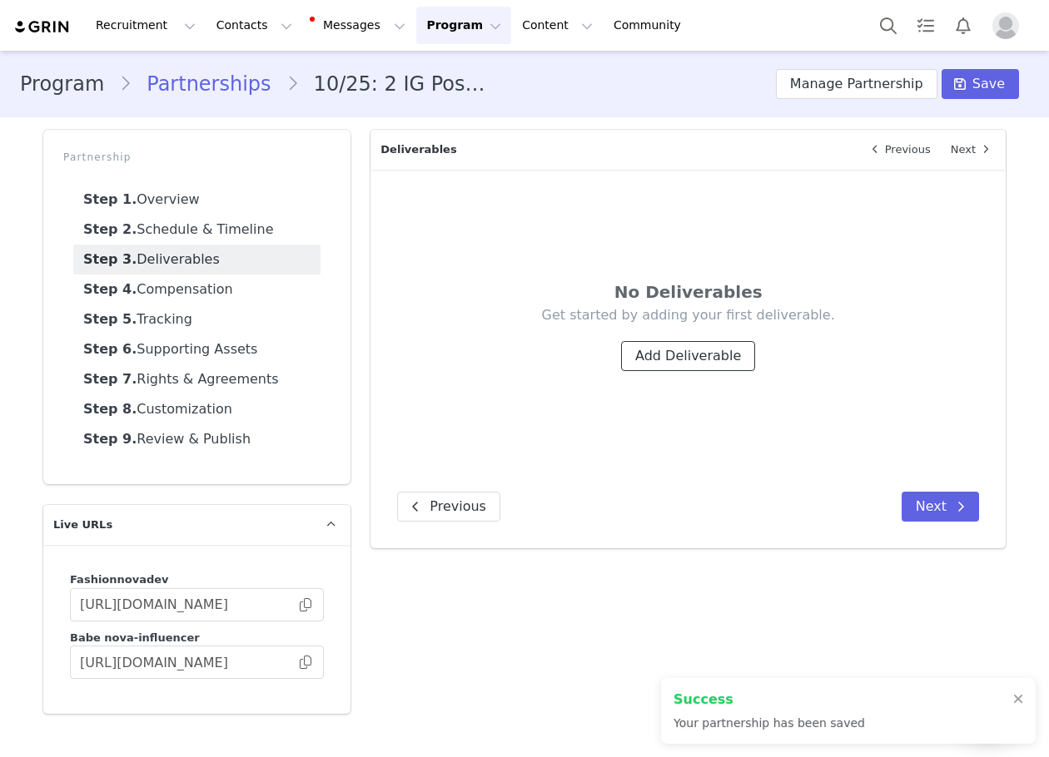
click at [651, 355] on button "Add Deliverable" at bounding box center [688, 356] width 134 height 30
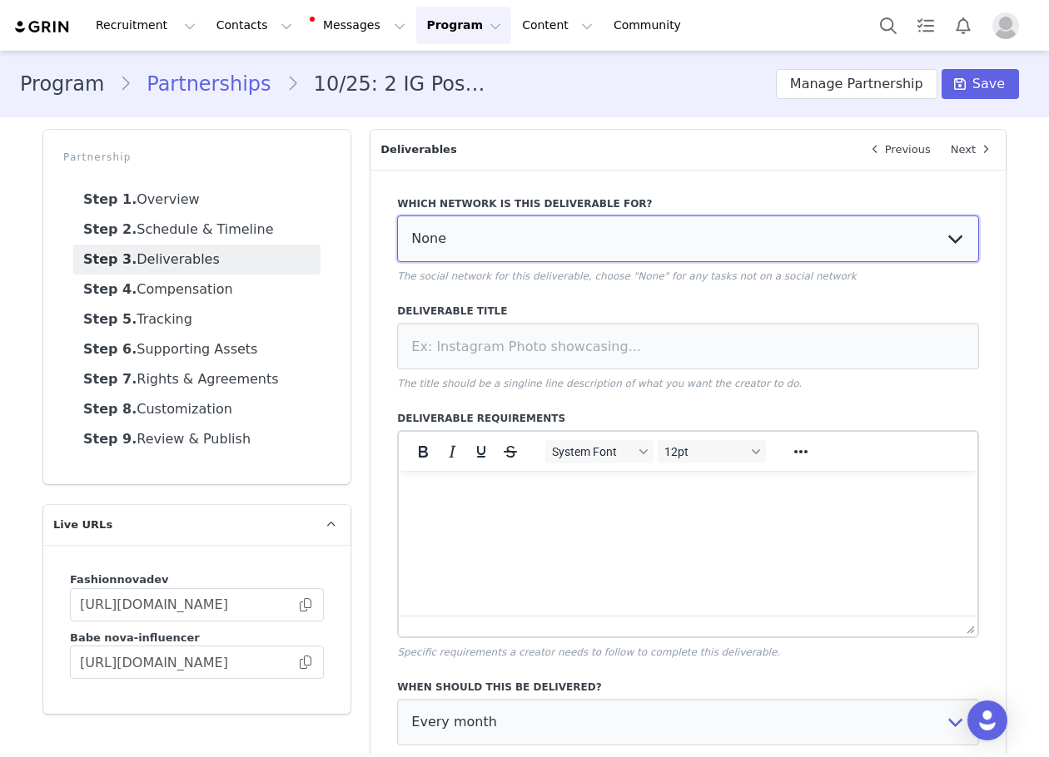
click at [453, 236] on select "None YouTube Twitter Instagram Facebook Twitch TikTok Pinterest" at bounding box center [688, 239] width 582 height 47
click at [397, 216] on select "None YouTube Twitter Instagram Facebook Twitch TikTok Pinterest" at bounding box center [688, 239] width 582 height 47
click at [528, 232] on select "None YouTube Twitter Instagram Facebook Twitch TikTok Pinterest" at bounding box center [688, 239] width 582 height 47
select select "5"
click at [397, 216] on select "None YouTube Twitter Instagram Facebook Twitch TikTok Pinterest" at bounding box center [688, 239] width 582 height 47
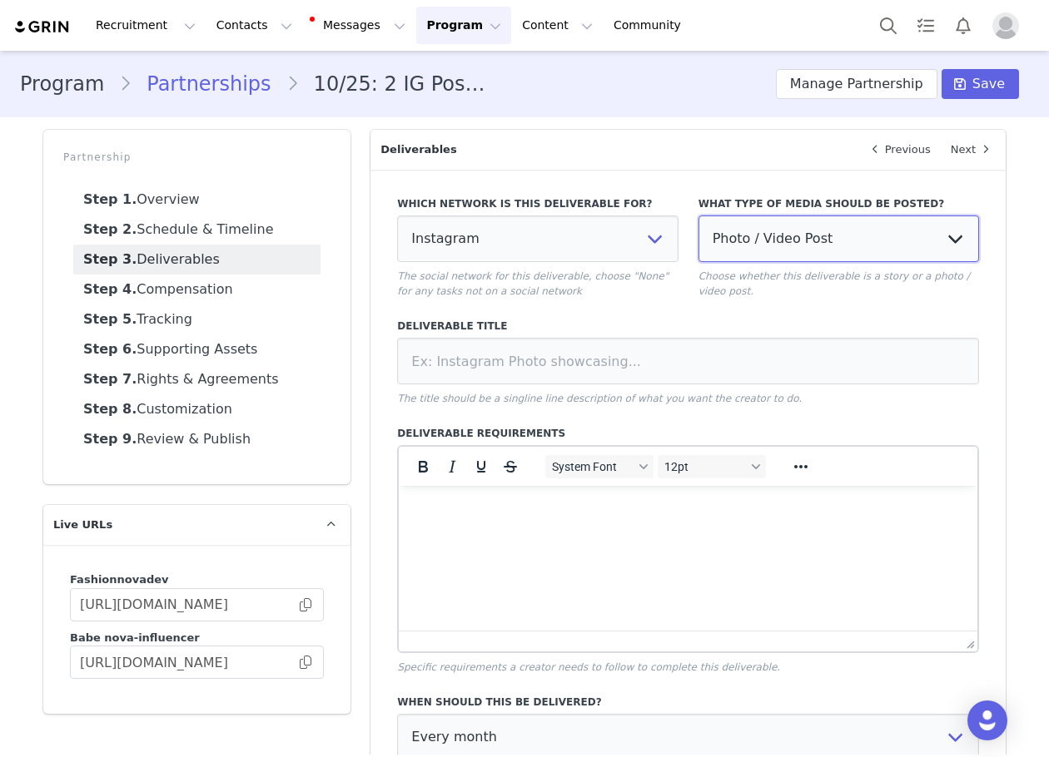
click at [796, 249] on select "Photo / Video Post Story Text in Bio Highlight Reel" at bounding box center [838, 239] width 280 height 47
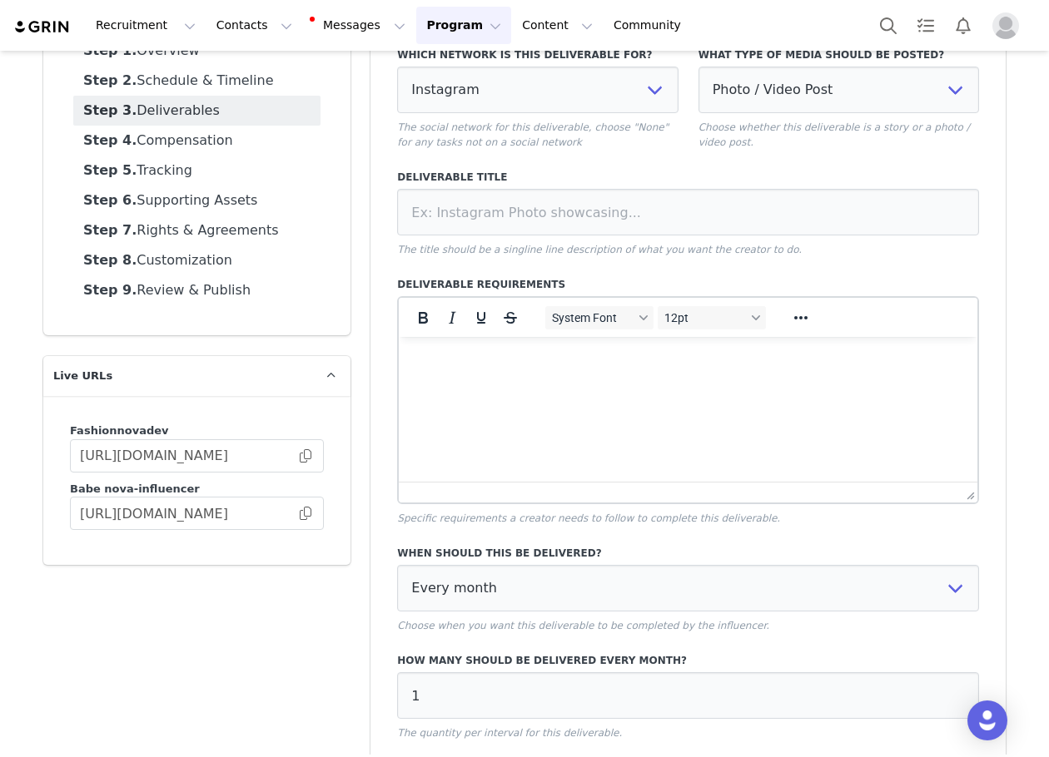
scroll to position [275, 0]
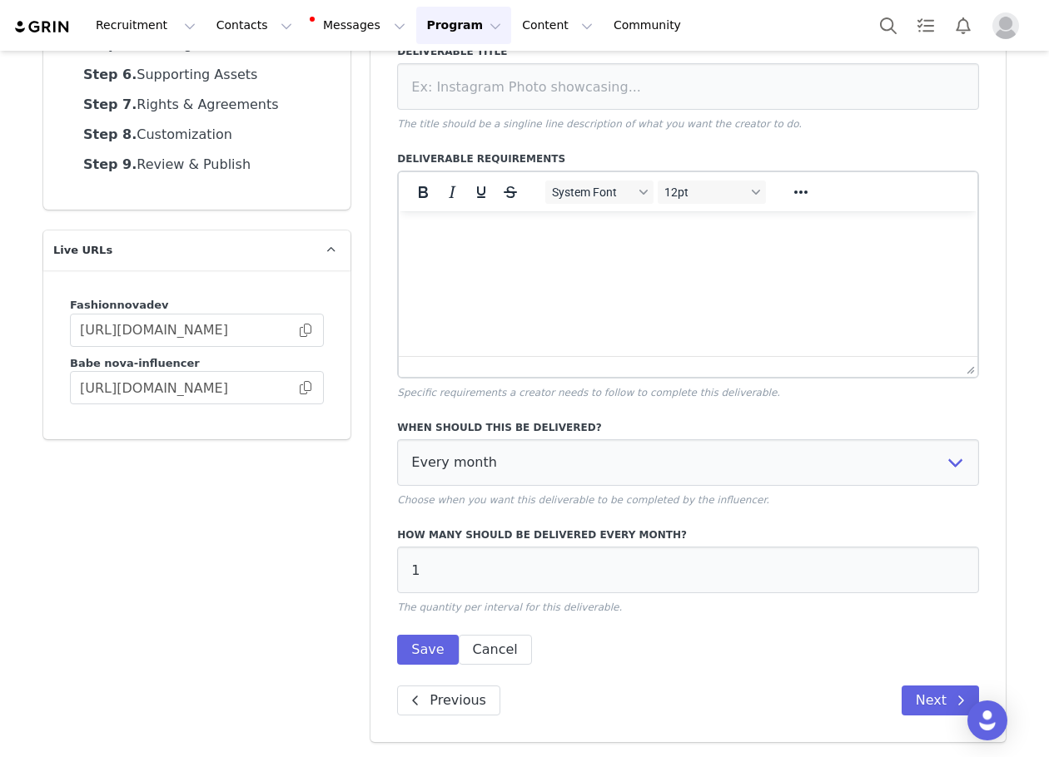
click at [522, 645] on div "When should this be delivered? Every month Every other month In specific months…" at bounding box center [688, 537] width 582 height 255
click at [472, 657] on button "Cancel" at bounding box center [495, 650] width 73 height 30
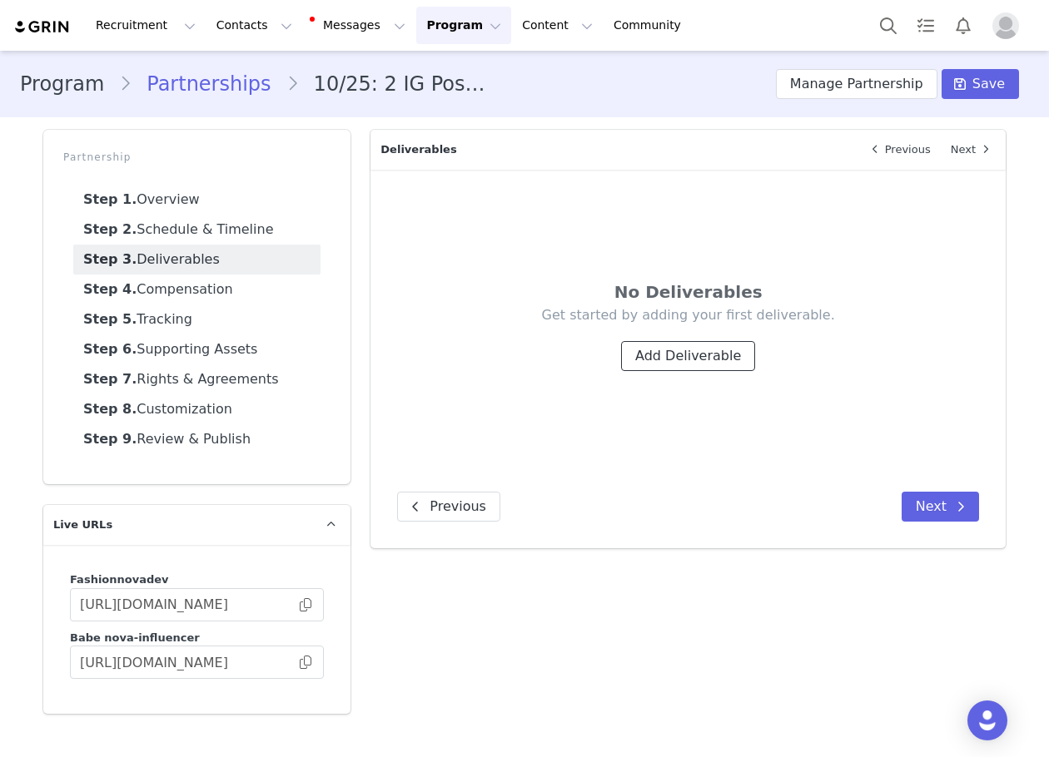
click at [654, 369] on button "Add Deliverable" at bounding box center [688, 356] width 134 height 30
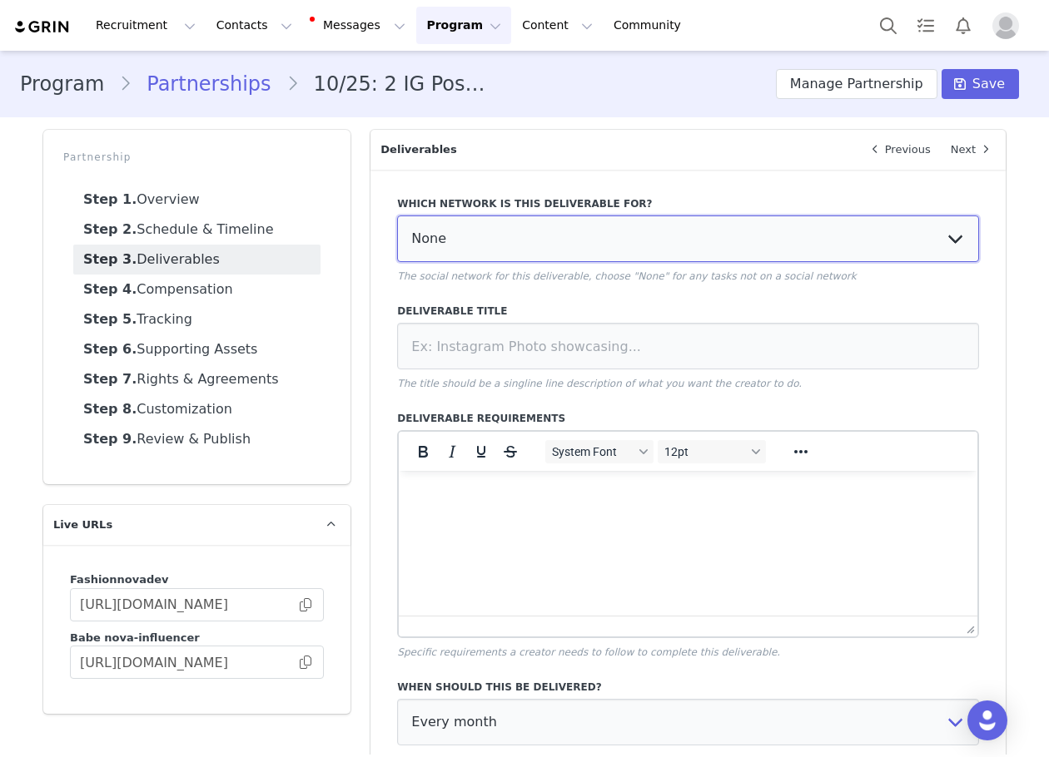
click at [595, 256] on select "None YouTube Twitter Instagram Facebook Twitch TikTok Pinterest" at bounding box center [688, 239] width 582 height 47
select select "5"
click at [397, 216] on select "None YouTube Twitter Instagram Facebook Twitch TikTok Pinterest" at bounding box center [688, 239] width 582 height 47
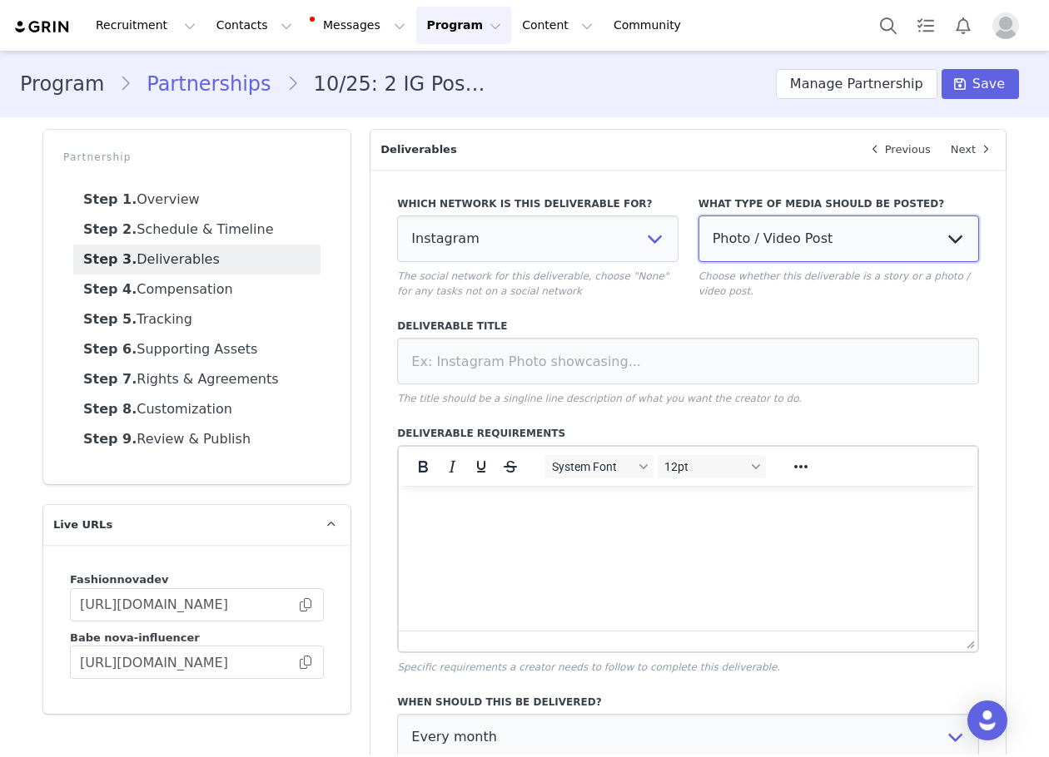
click at [778, 231] on select "Photo / Video Post Story Text in Bio Highlight Reel" at bounding box center [838, 239] width 280 height 47
select select "bio"
click at [698, 216] on select "Photo / Video Post Story Text in Bio Highlight Reel" at bounding box center [838, 239] width 280 height 47
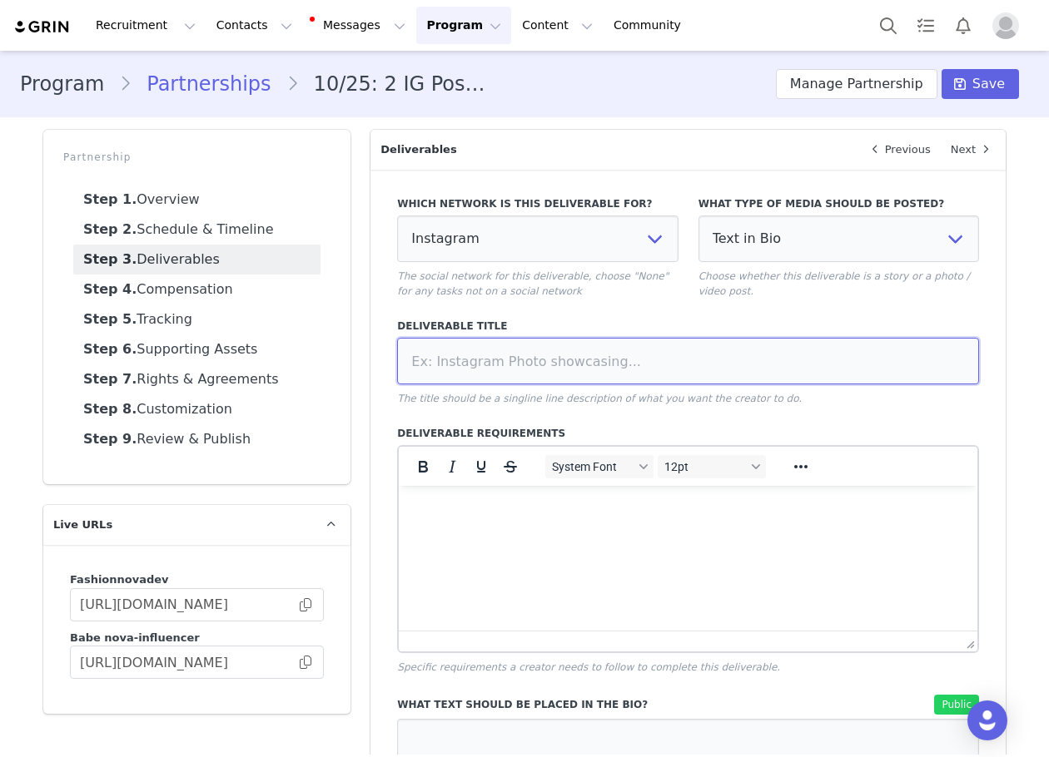
click at [468, 361] on input at bounding box center [688, 361] width 582 height 47
paste input "Tag in Bio"
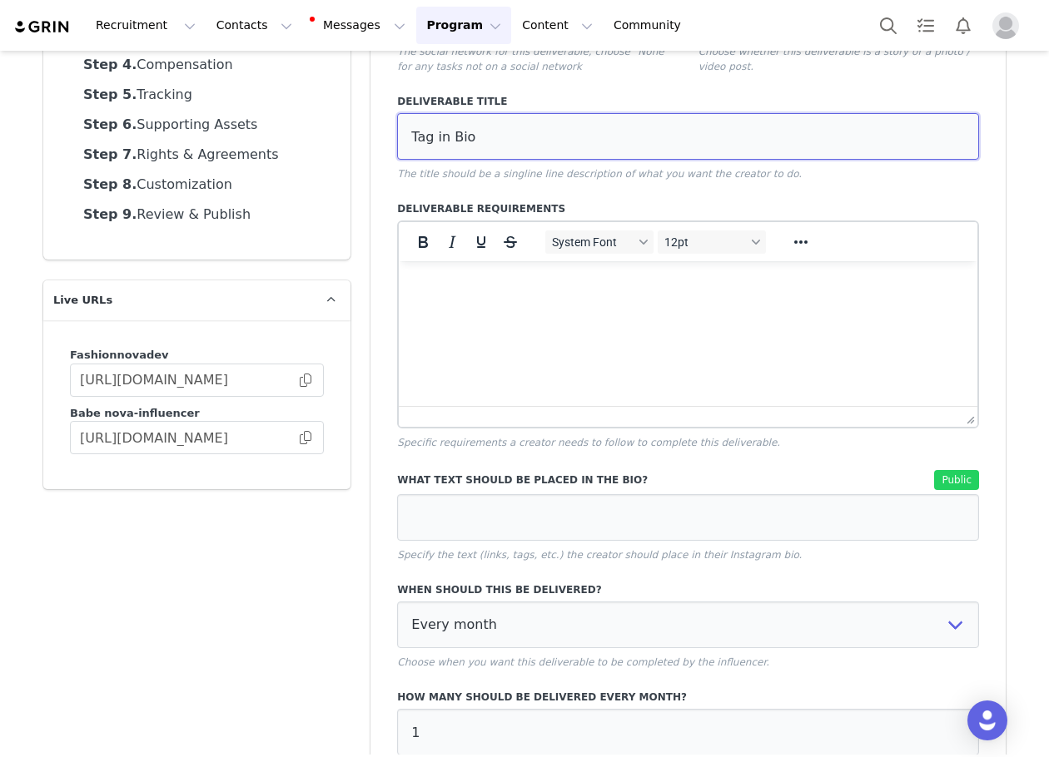
scroll to position [250, 0]
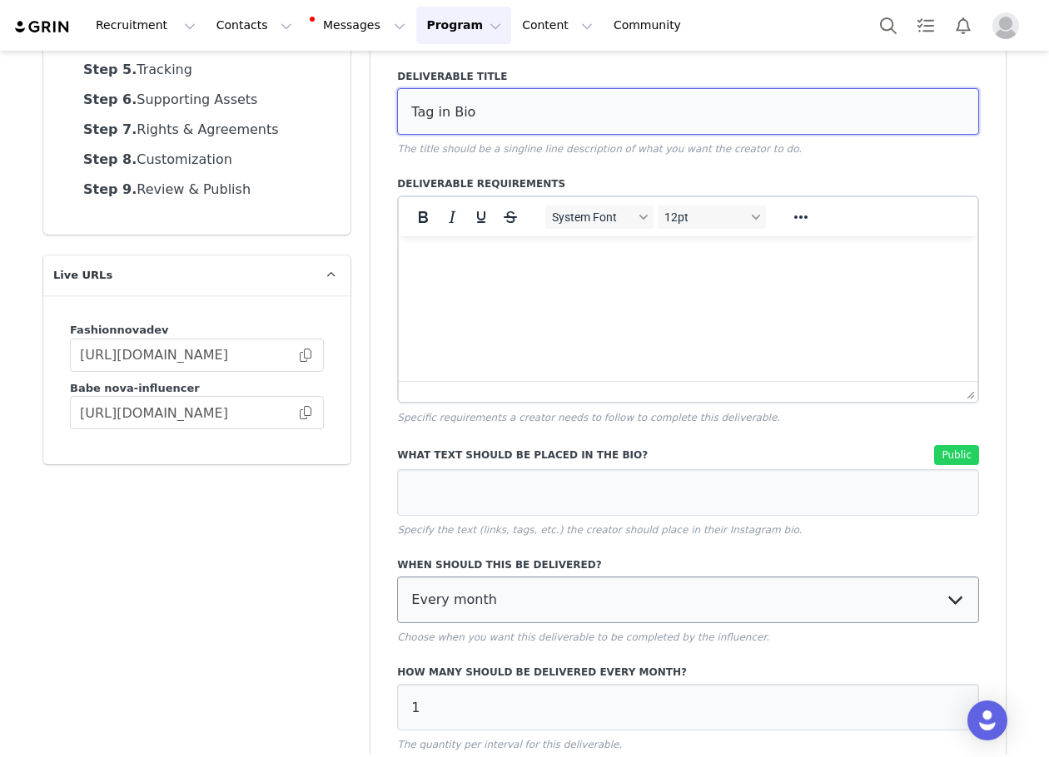
type input "Tag in Bio"
click at [512, 587] on select "Every month Every other month In specific months Throughout partnership" at bounding box center [688, 600] width 582 height 47
select select "throughout"
click at [397, 577] on select "Every month Every other month In specific months Throughout partnership" at bounding box center [688, 600] width 582 height 47
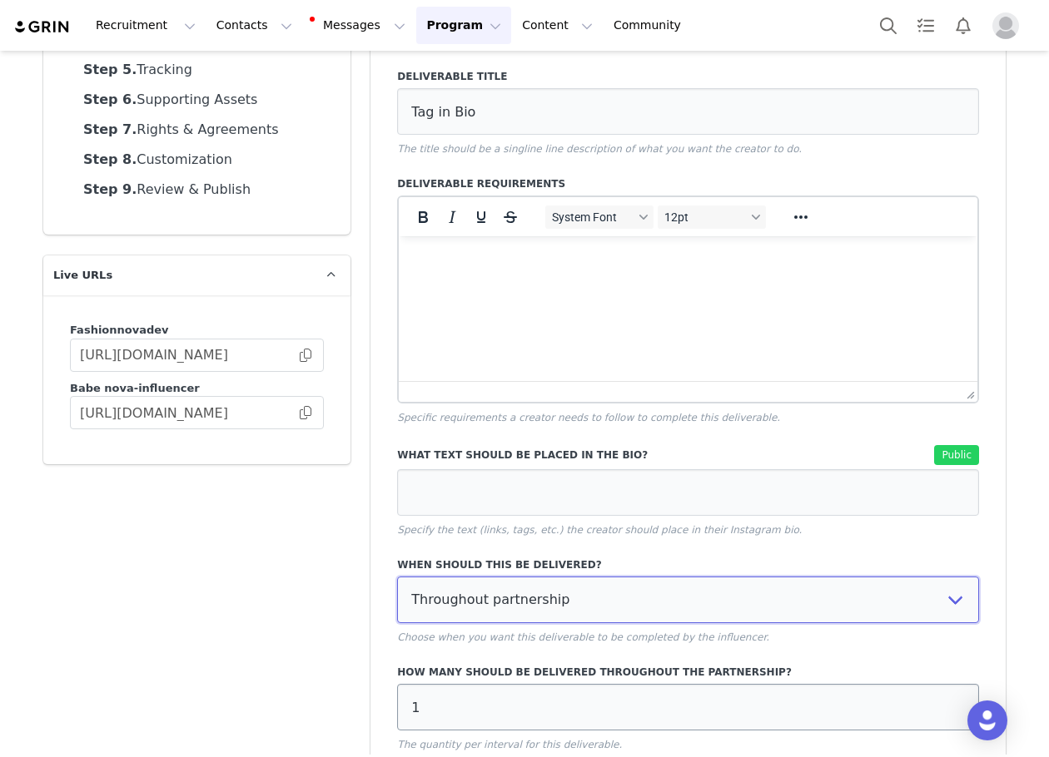
scroll to position [333, 0]
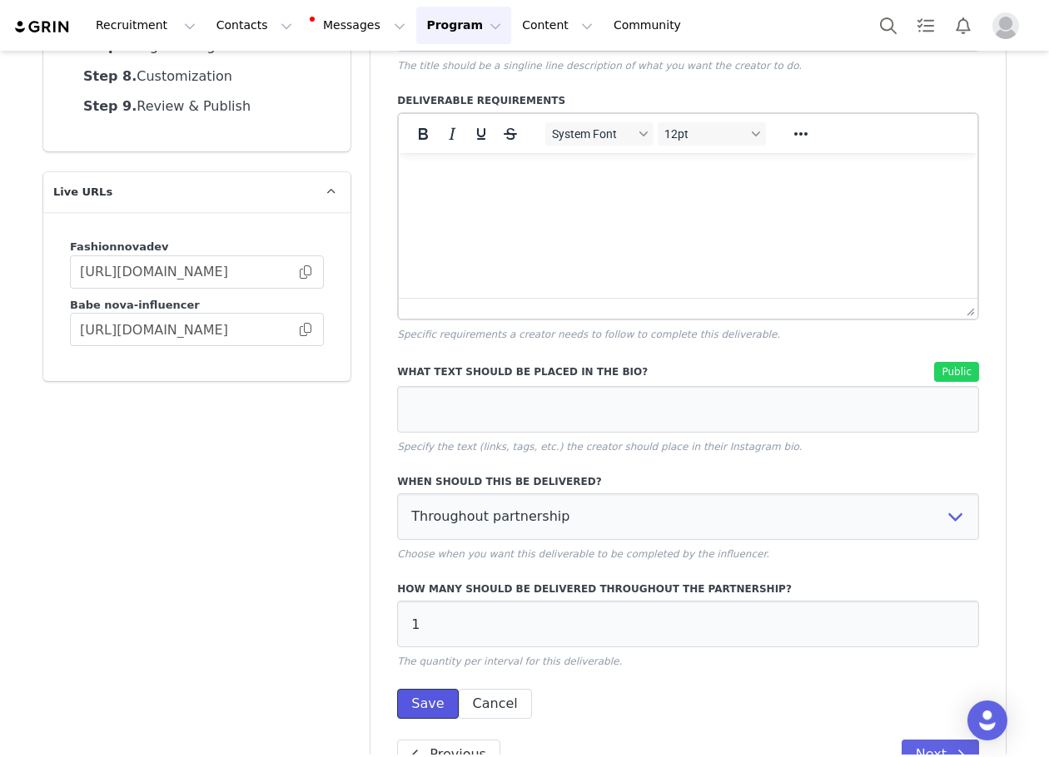
click at [417, 697] on button "Save" at bounding box center [427, 704] width 61 height 30
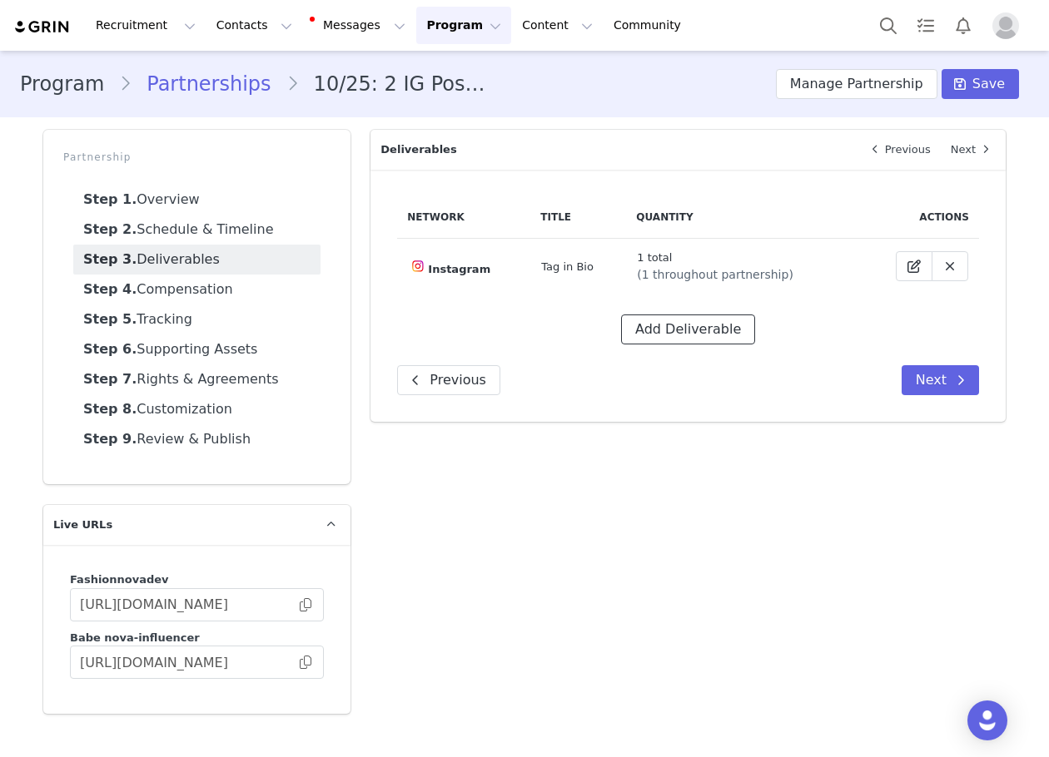
click at [720, 329] on button "Add Deliverable" at bounding box center [688, 330] width 134 height 30
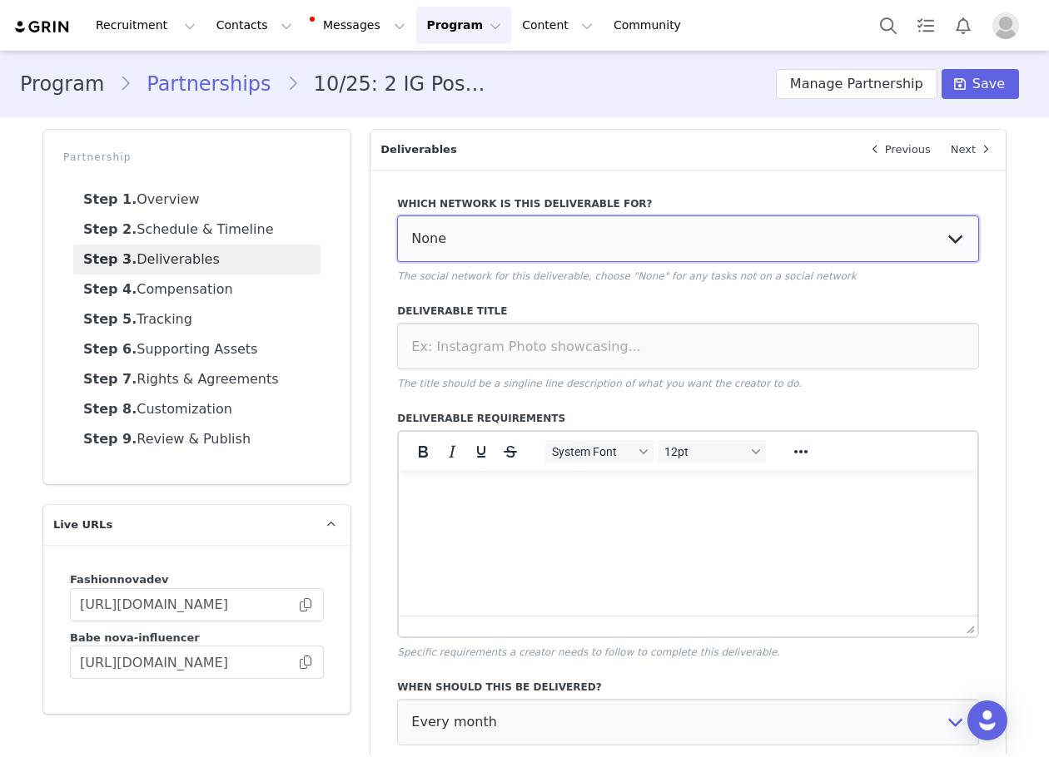
click at [537, 244] on select "None YouTube Twitter Instagram Facebook Twitch TikTok Pinterest" at bounding box center [688, 239] width 582 height 47
select select "5"
click at [397, 216] on select "None YouTube Twitter Instagram Facebook Twitch TikTok Pinterest" at bounding box center [688, 239] width 582 height 47
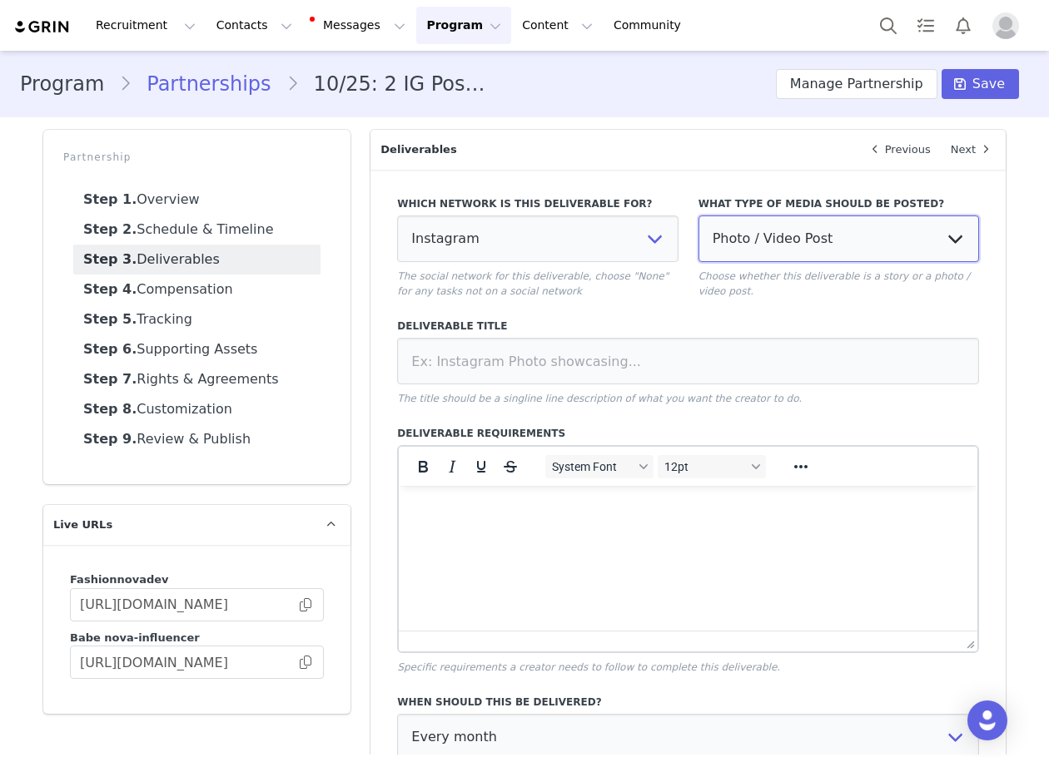
click at [743, 244] on select "Photo / Video Post Story Text in Bio Highlight Reel" at bounding box center [838, 239] width 280 height 47
select select "highlight"
click at [698, 216] on select "Photo / Video Post Story Text in Bio Highlight Reel" at bounding box center [838, 239] width 280 height 47
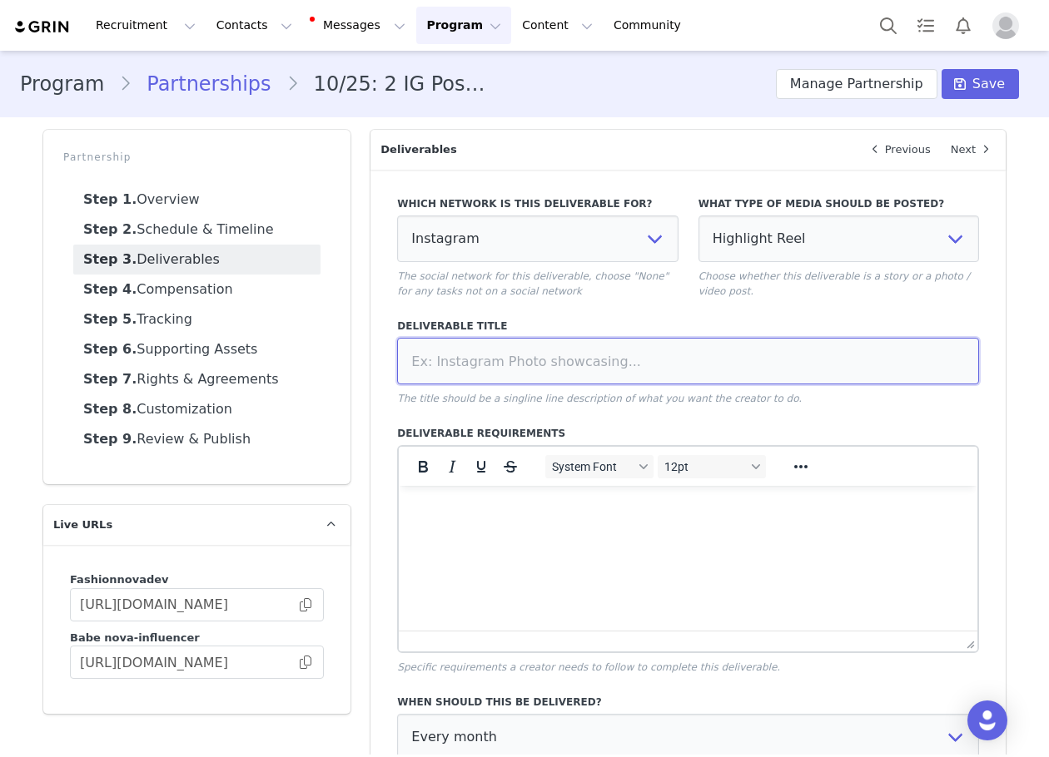
click at [491, 359] on input at bounding box center [688, 361] width 582 height 47
paste input "HR"
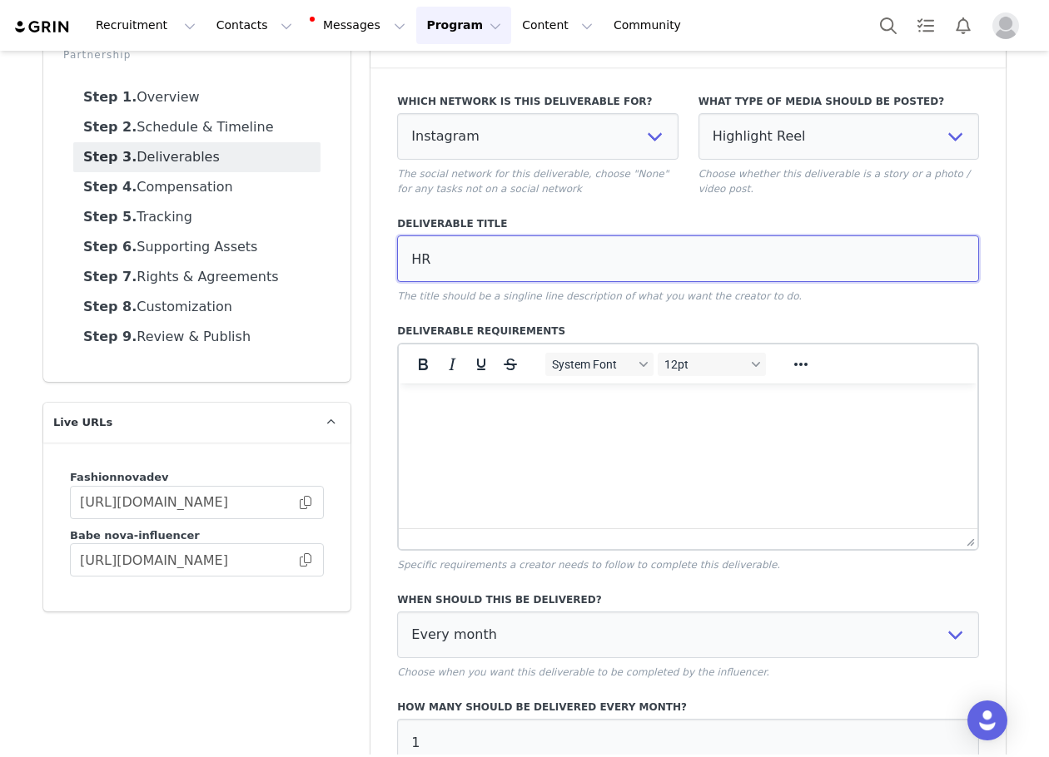
scroll to position [250, 0]
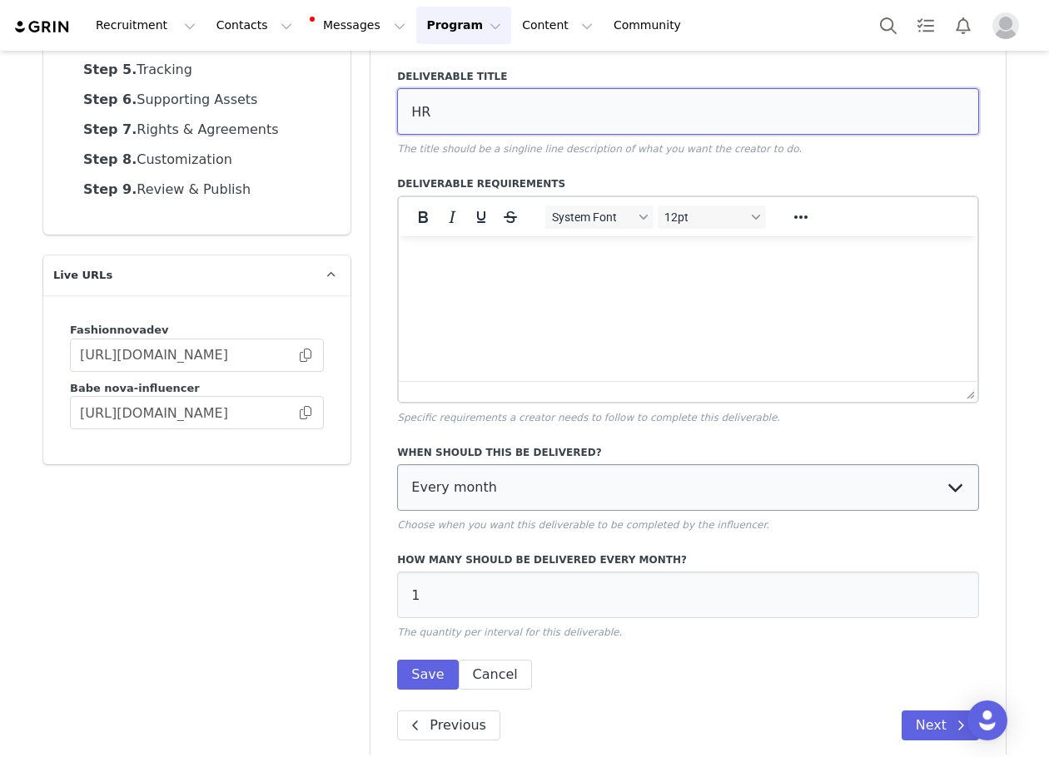
type input "HR"
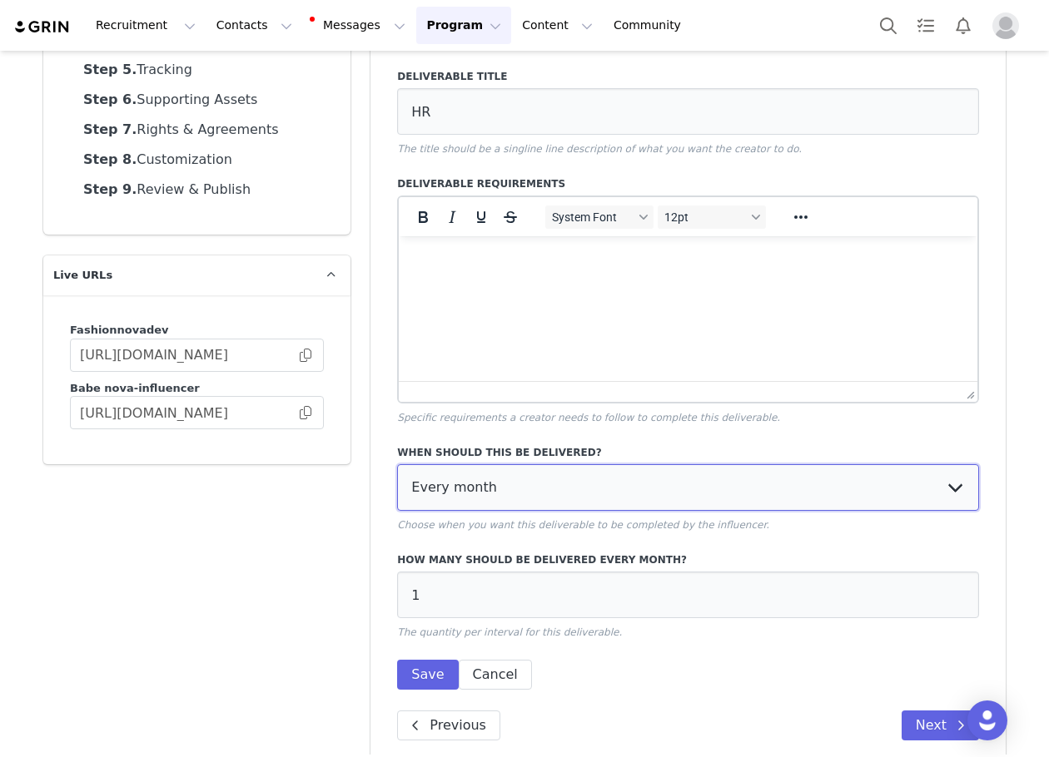
click at [494, 495] on select "Every month Every other month In specific months Throughout partnership" at bounding box center [688, 487] width 582 height 47
select select "throughout"
click at [397, 464] on select "Every month Every other month In specific months Throughout partnership" at bounding box center [688, 487] width 582 height 47
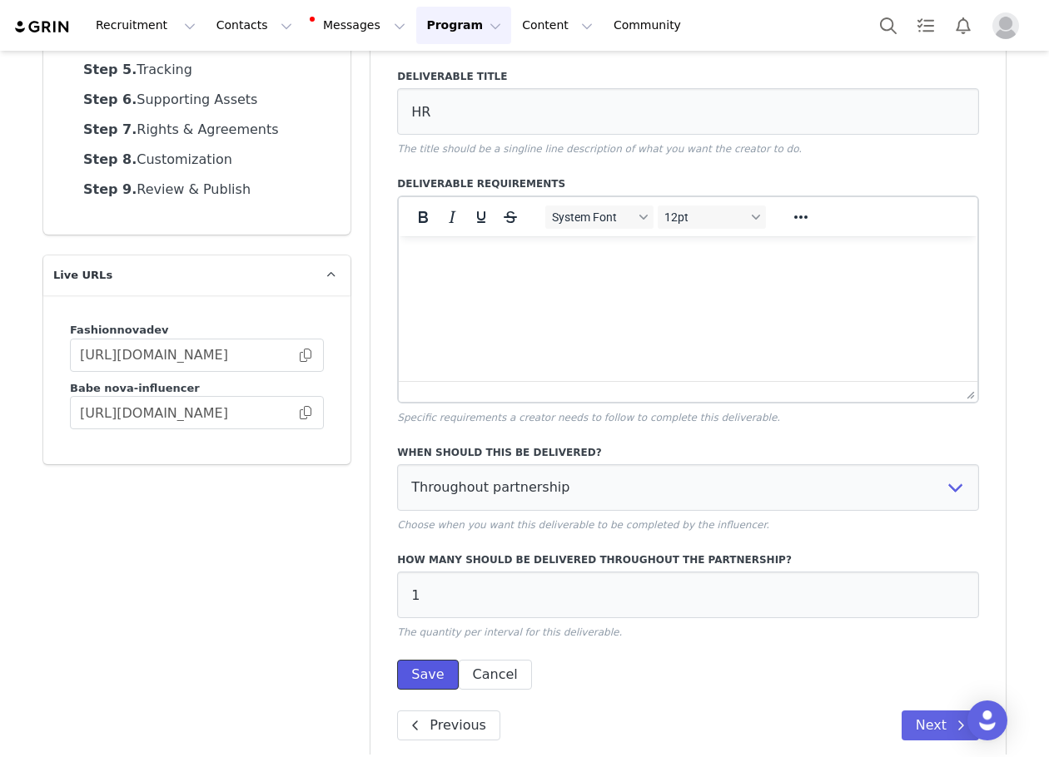
click at [402, 664] on button "Save" at bounding box center [427, 675] width 61 height 30
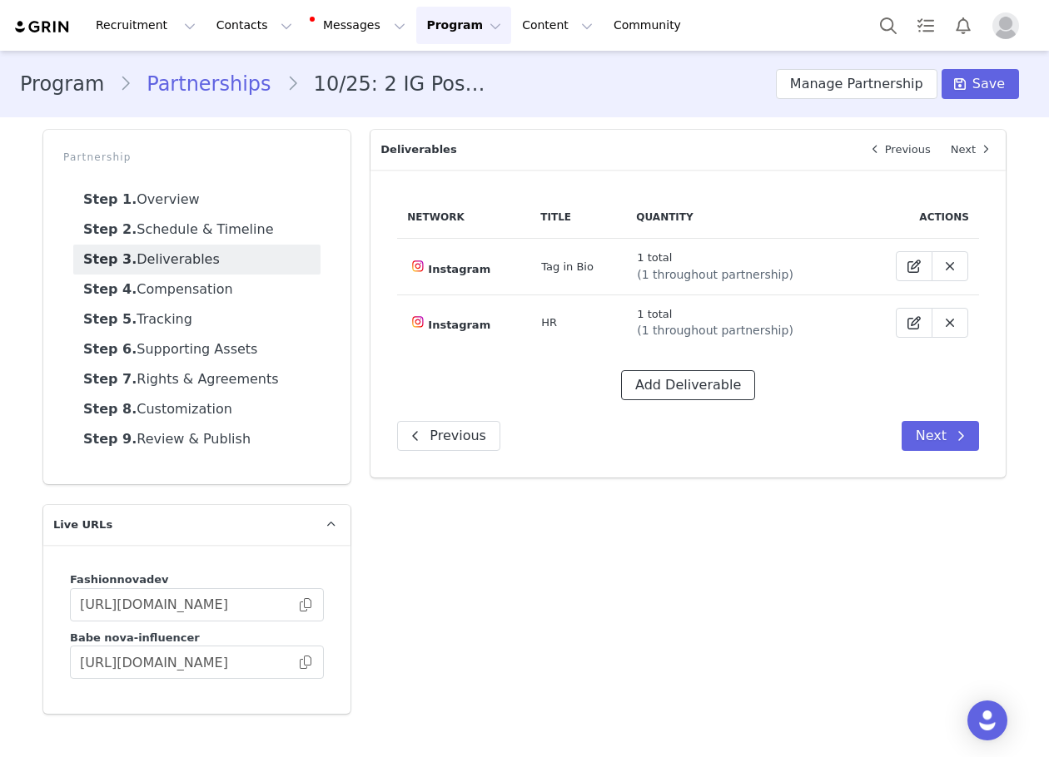
click at [688, 385] on button "Add Deliverable" at bounding box center [688, 385] width 134 height 30
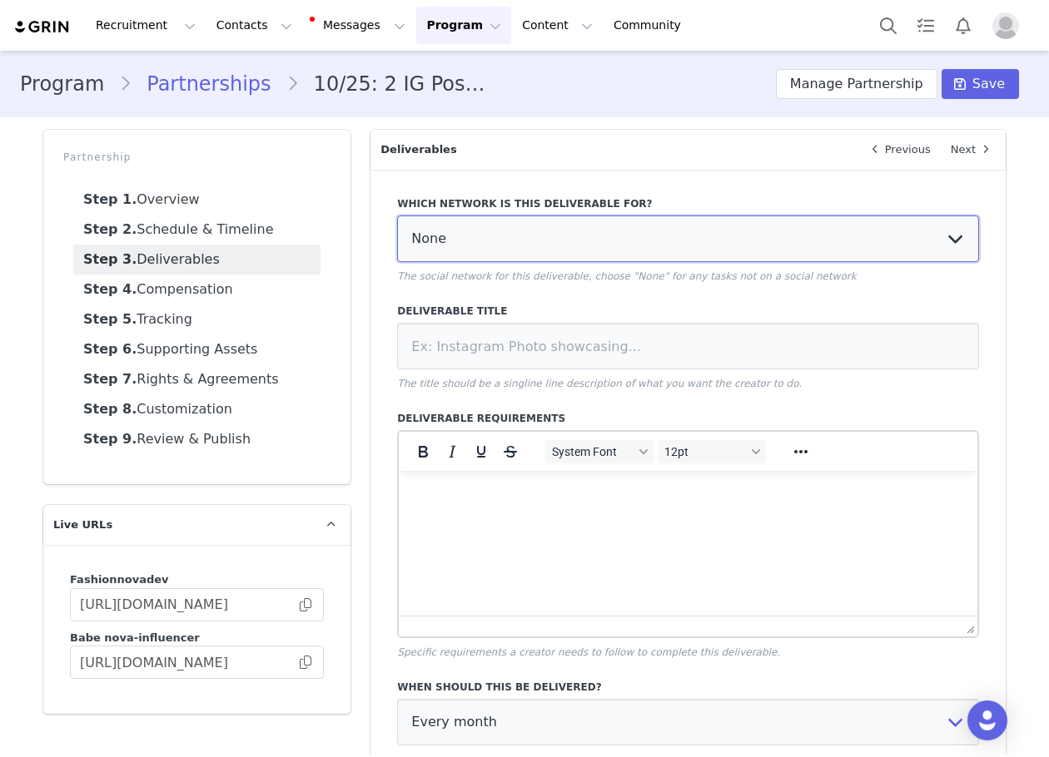
click at [534, 246] on select "None YouTube Twitter Instagram Facebook Twitch TikTok Pinterest" at bounding box center [688, 239] width 582 height 47
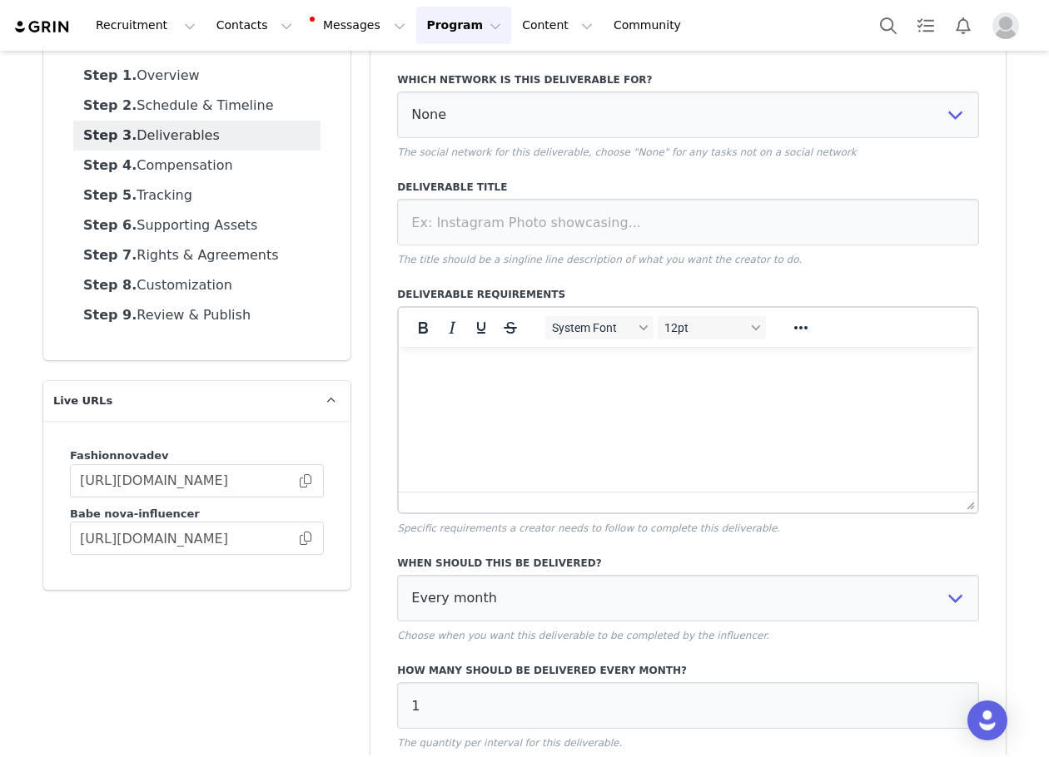
scroll to position [260, 0]
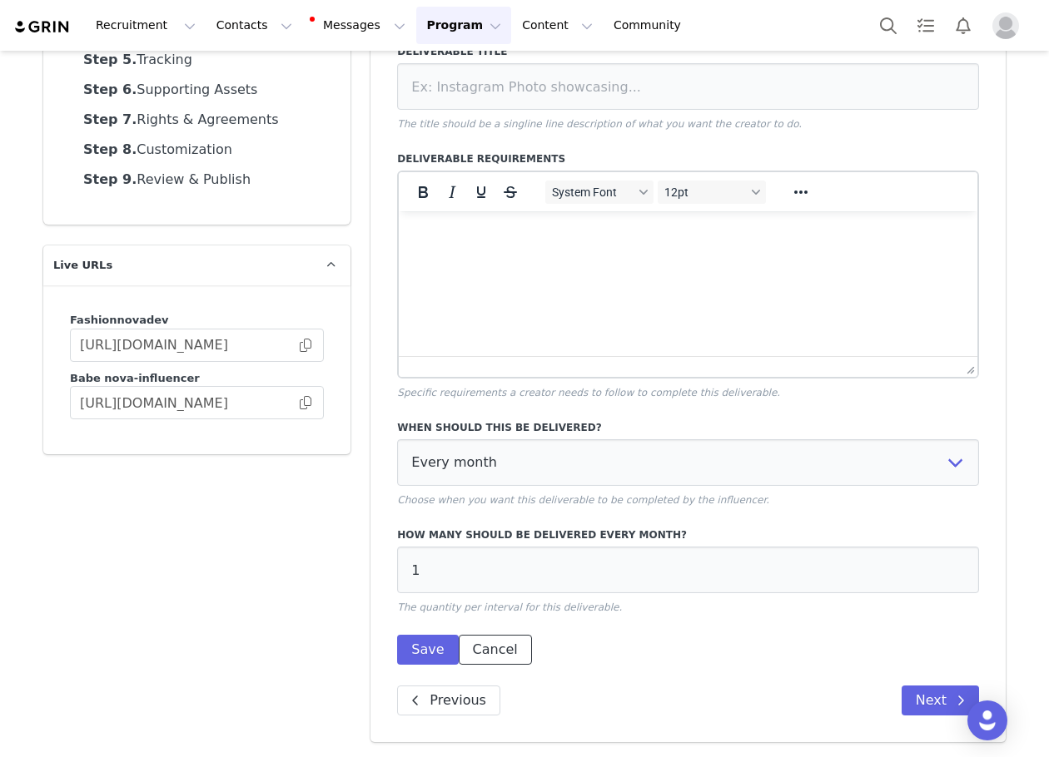
click at [486, 636] on button "Cancel" at bounding box center [495, 650] width 73 height 30
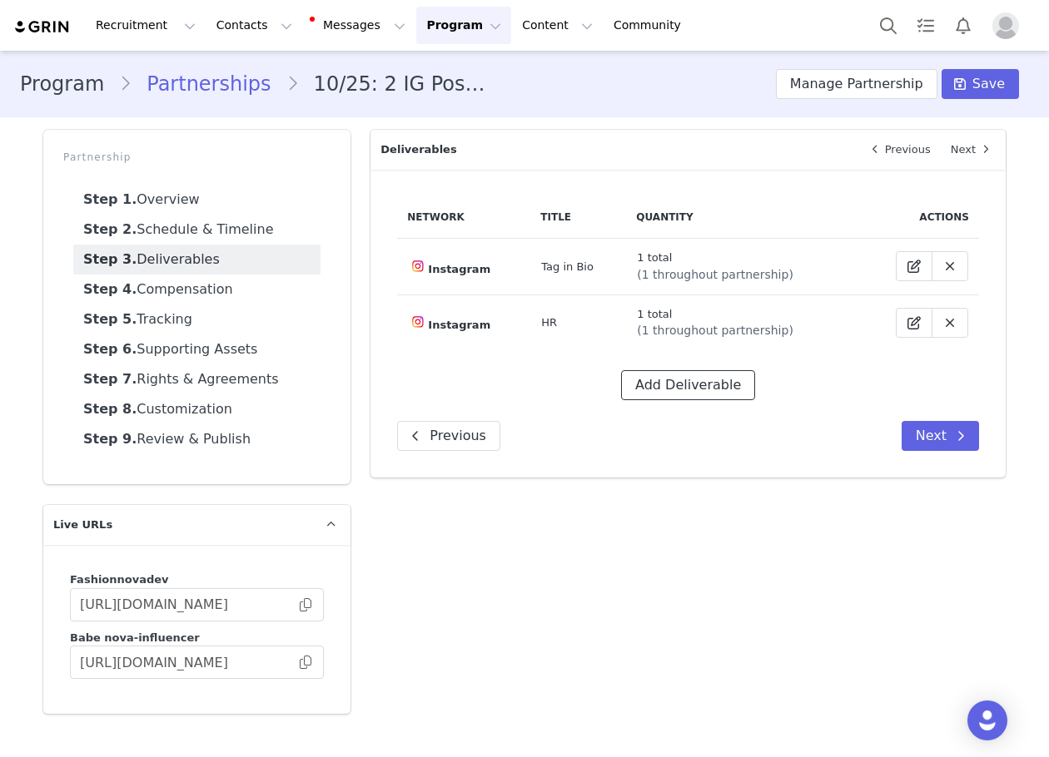
click at [697, 398] on button "Add Deliverable" at bounding box center [688, 385] width 134 height 30
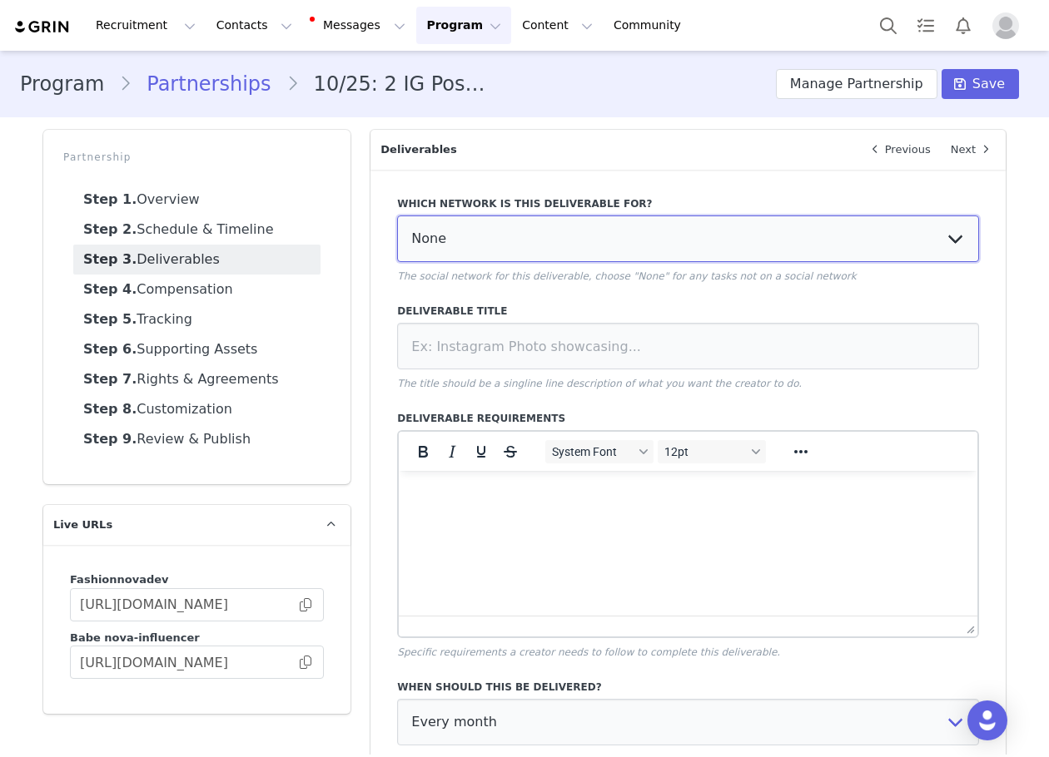
click at [507, 228] on select "None YouTube Twitter Instagram Facebook Twitch TikTok Pinterest" at bounding box center [688, 239] width 582 height 47
select select "5"
click at [397, 216] on select "None YouTube Twitter Instagram Facebook Twitch TikTok Pinterest" at bounding box center [688, 239] width 582 height 47
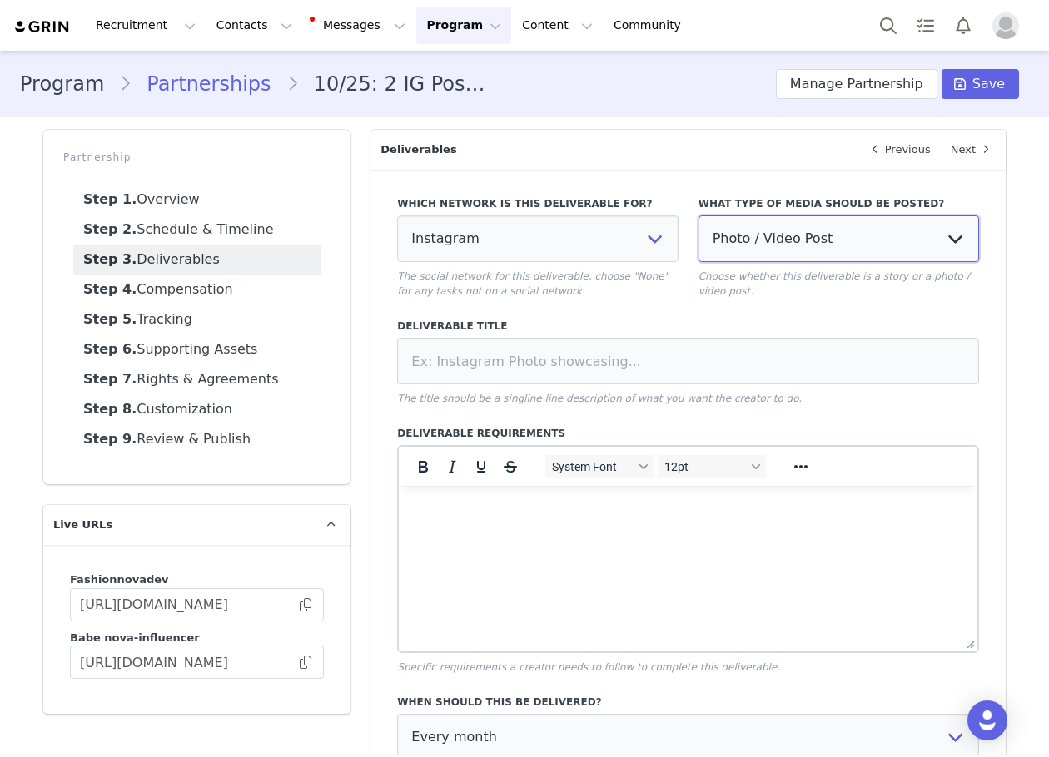
click at [775, 246] on select "Photo / Video Post Story Text in Bio Highlight Reel" at bounding box center [838, 239] width 280 height 47
select select
click at [698, 216] on select "Photo / Video Post Story Text in Bio Highlight Reel" at bounding box center [838, 239] width 280 height 47
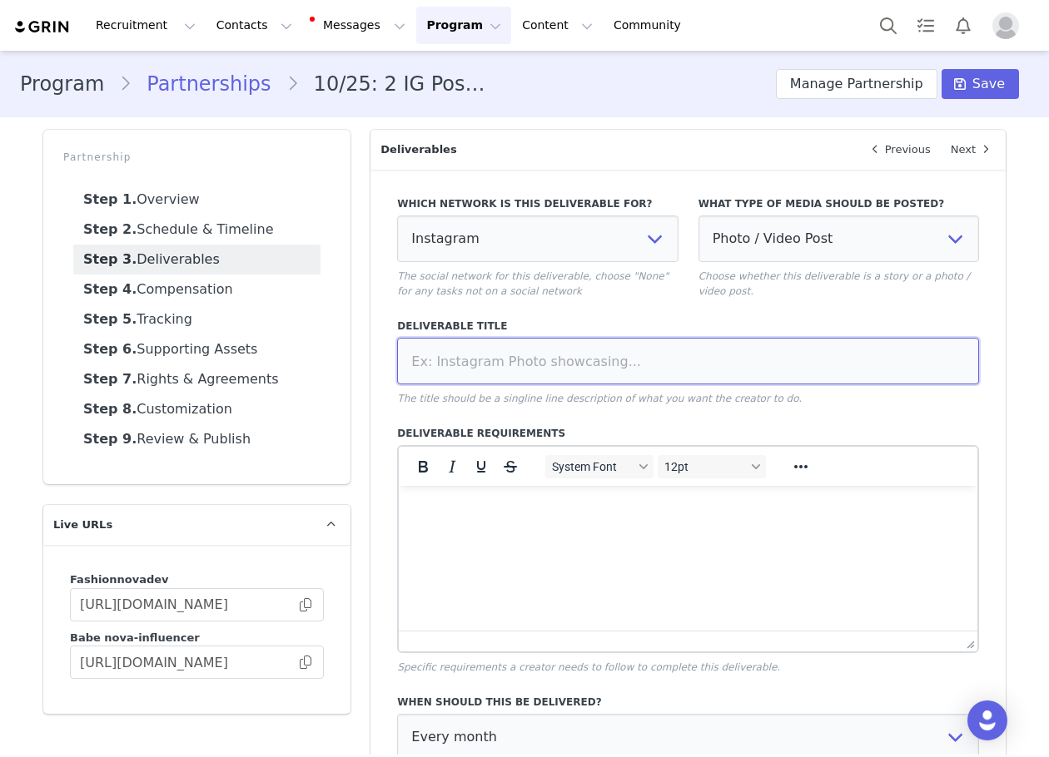
click at [618, 358] on input at bounding box center [688, 361] width 582 height 47
paste input "Pinned Post"
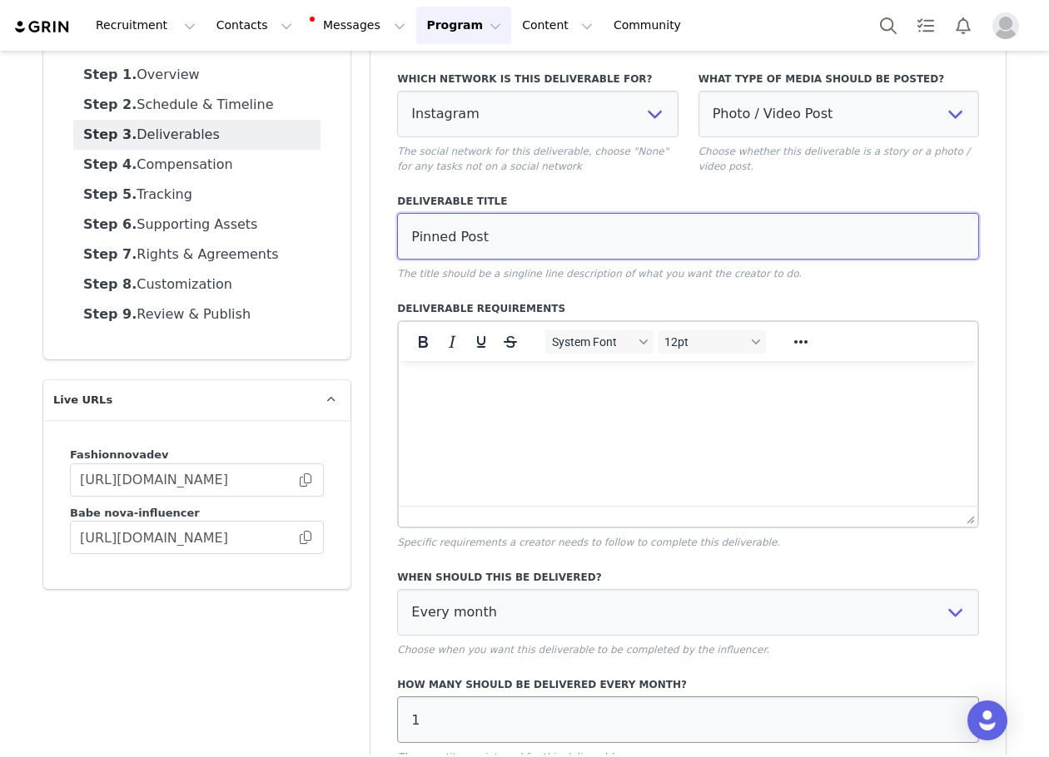
scroll to position [275, 0]
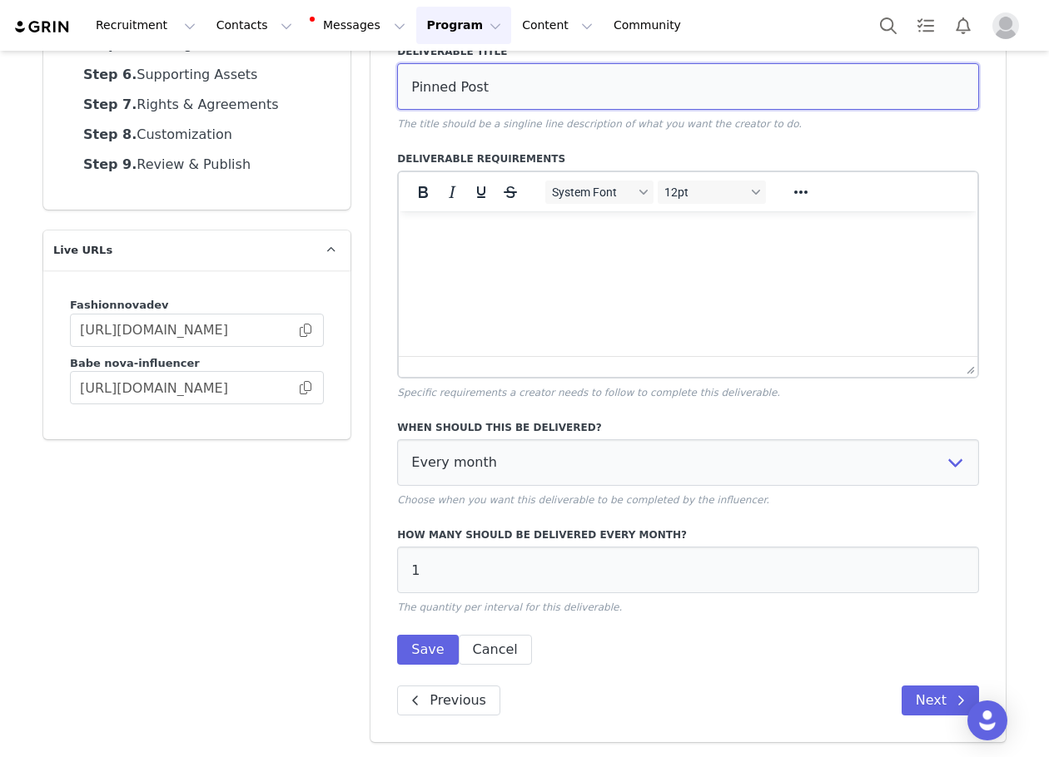
type input "Pinned Post"
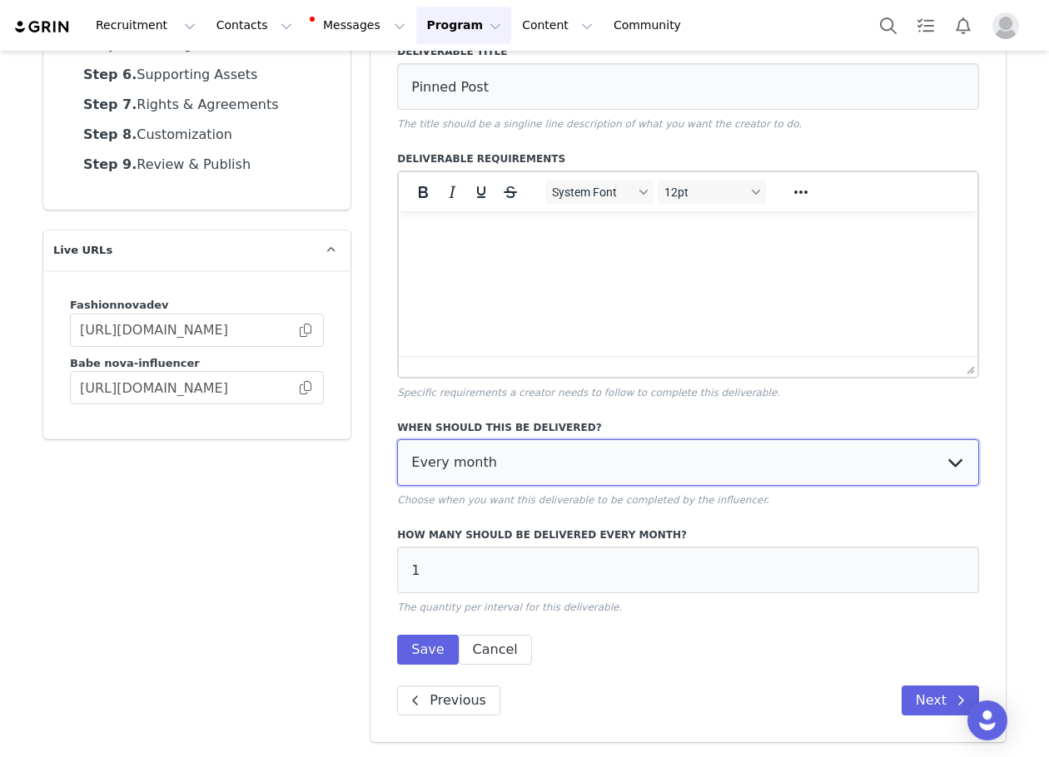
click at [601, 468] on select "Every month Every other month In specific months Throughout partnership" at bounding box center [688, 462] width 582 height 47
select select "throughout"
click at [397, 439] on select "Every month Every other month In specific months Throughout partnership" at bounding box center [688, 462] width 582 height 47
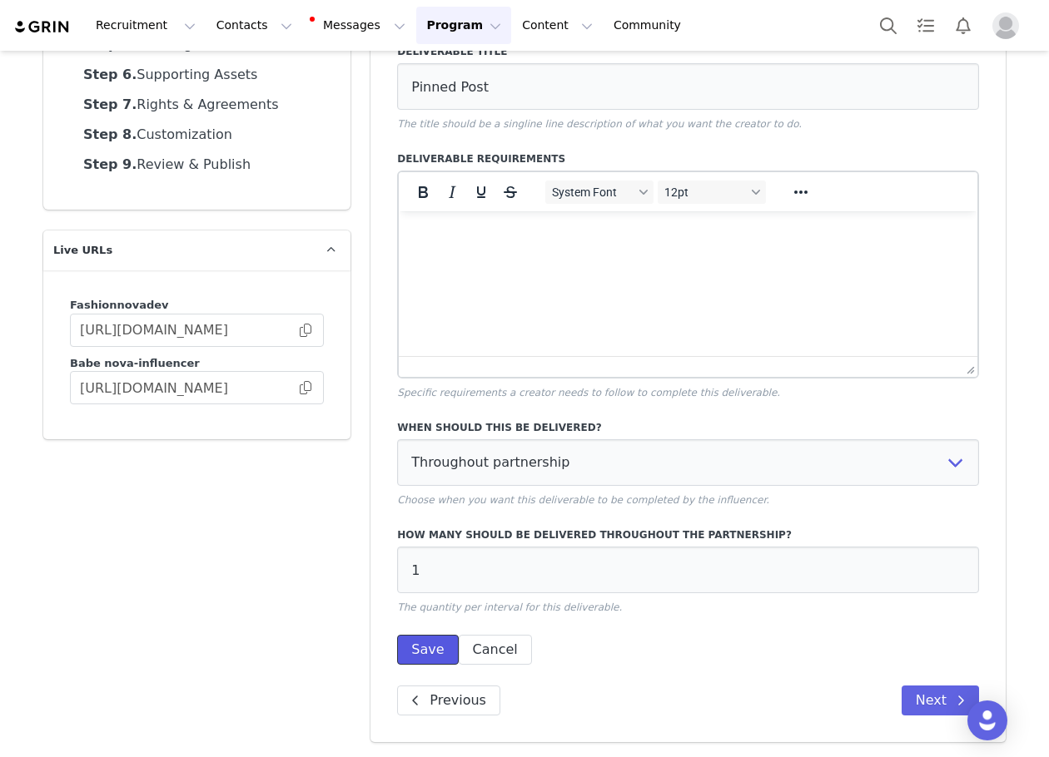
click at [428, 643] on button "Save" at bounding box center [427, 650] width 61 height 30
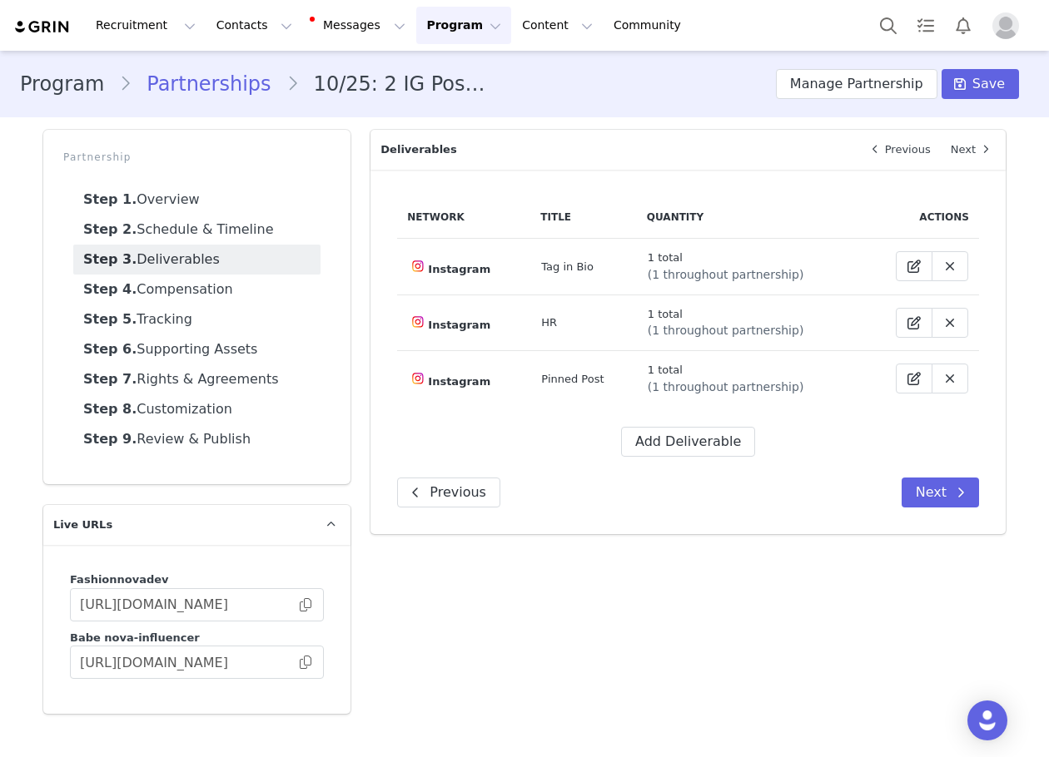
scroll to position [0, 0]
click at [694, 445] on button "Add Deliverable" at bounding box center [688, 442] width 134 height 30
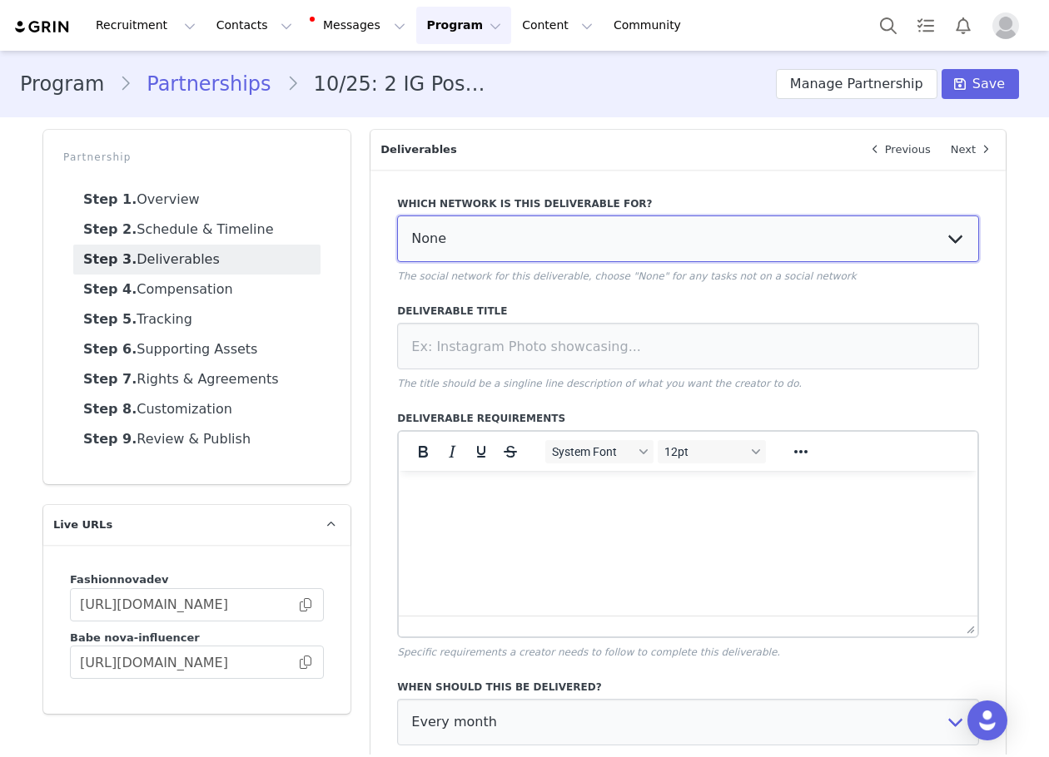
click at [569, 236] on select "None YouTube Twitter Instagram Facebook Twitch TikTok Pinterest" at bounding box center [688, 239] width 582 height 47
select select "5"
click at [397, 216] on select "None YouTube Twitter Instagram Facebook Twitch TikTok Pinterest" at bounding box center [688, 239] width 582 height 47
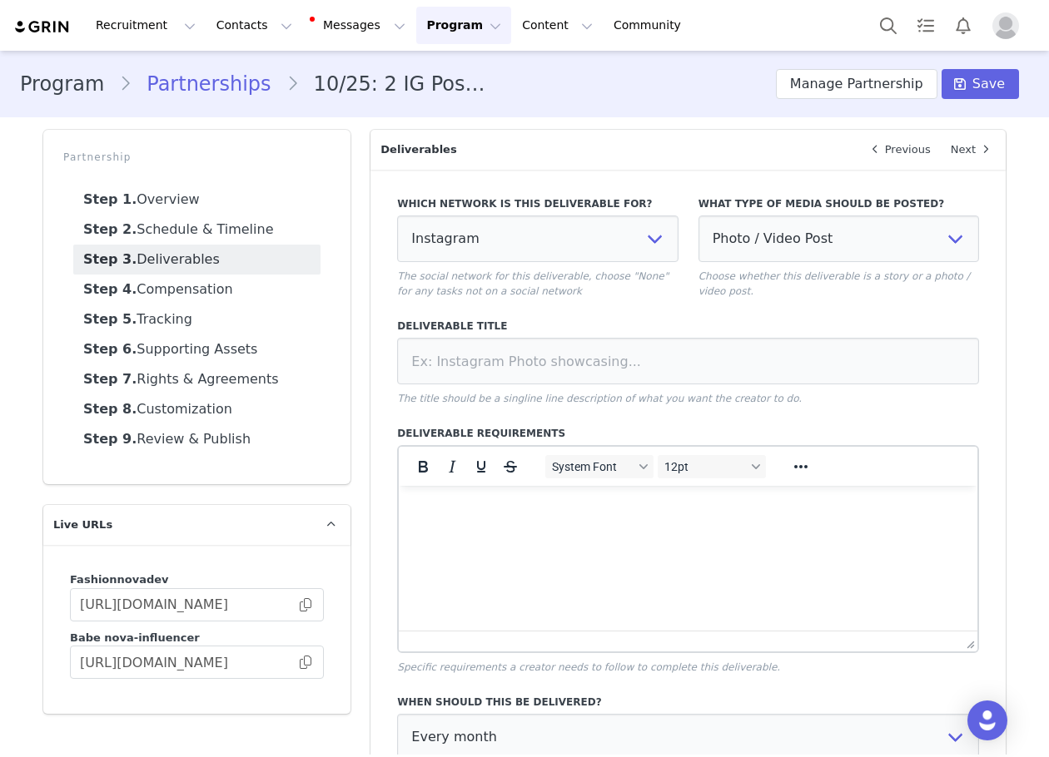
click at [752, 265] on div "What type of media should be posted? Photo / Video Post Story Text in Bio Highl…" at bounding box center [838, 247] width 280 height 102
click at [747, 251] on select "Photo / Video Post Story Text in Bio Highlight Reel" at bounding box center [838, 239] width 280 height 47
select select
click at [698, 216] on select "Photo / Video Post Story Text in Bio Highlight Reel" at bounding box center [838, 239] width 280 height 47
click at [635, 360] on input at bounding box center [688, 361] width 582 height 47
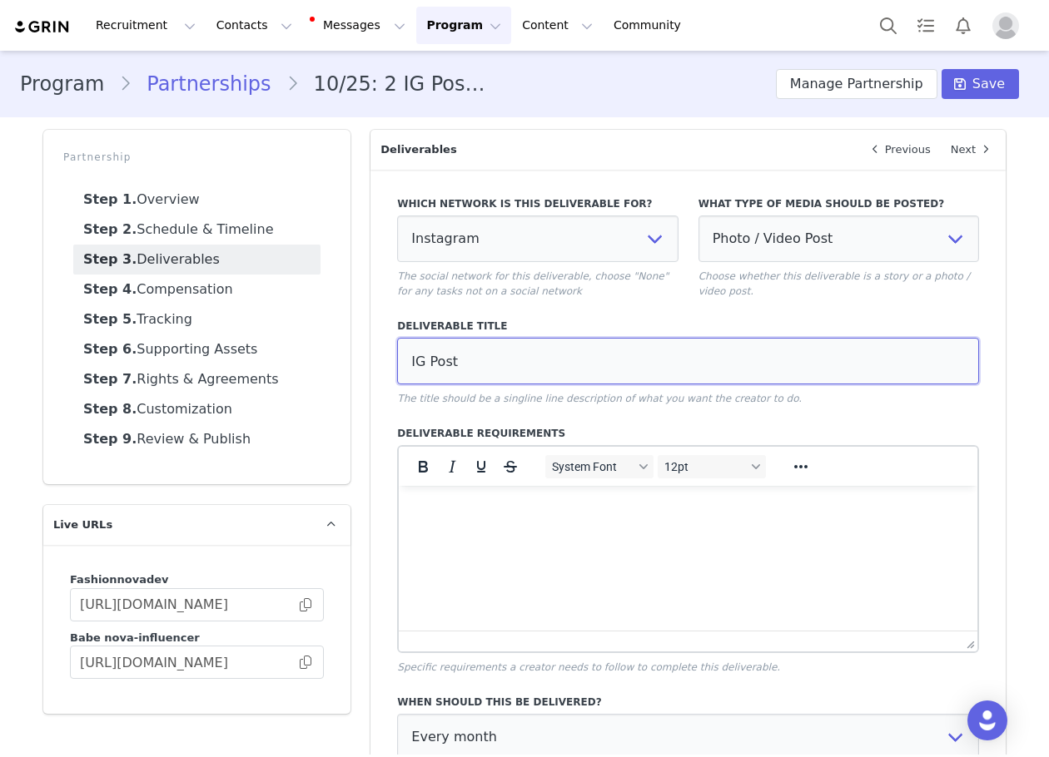
type input "IG Post"
click at [668, 424] on div "Which network is this deliverable for? None YouTube Twitter Instagram Facebook …" at bounding box center [688, 562] width 582 height 753
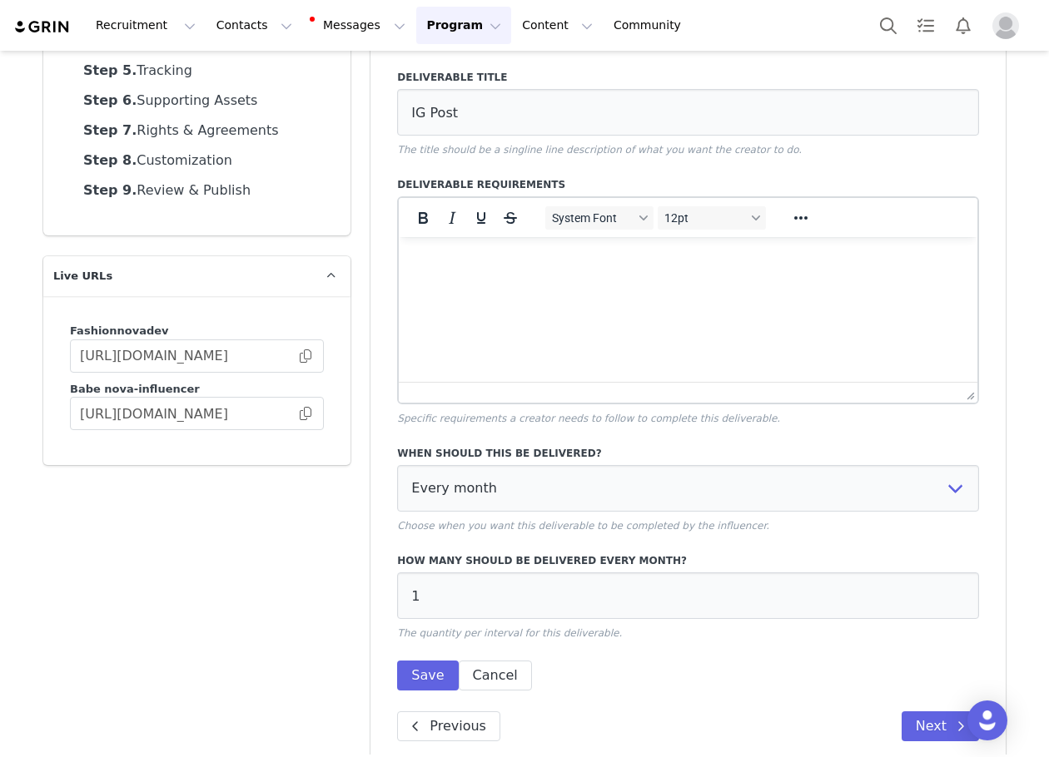
scroll to position [250, 0]
click at [449, 593] on input "1" at bounding box center [688, 595] width 582 height 47
type input "3"
click at [397, 681] on button "Save" at bounding box center [427, 675] width 61 height 30
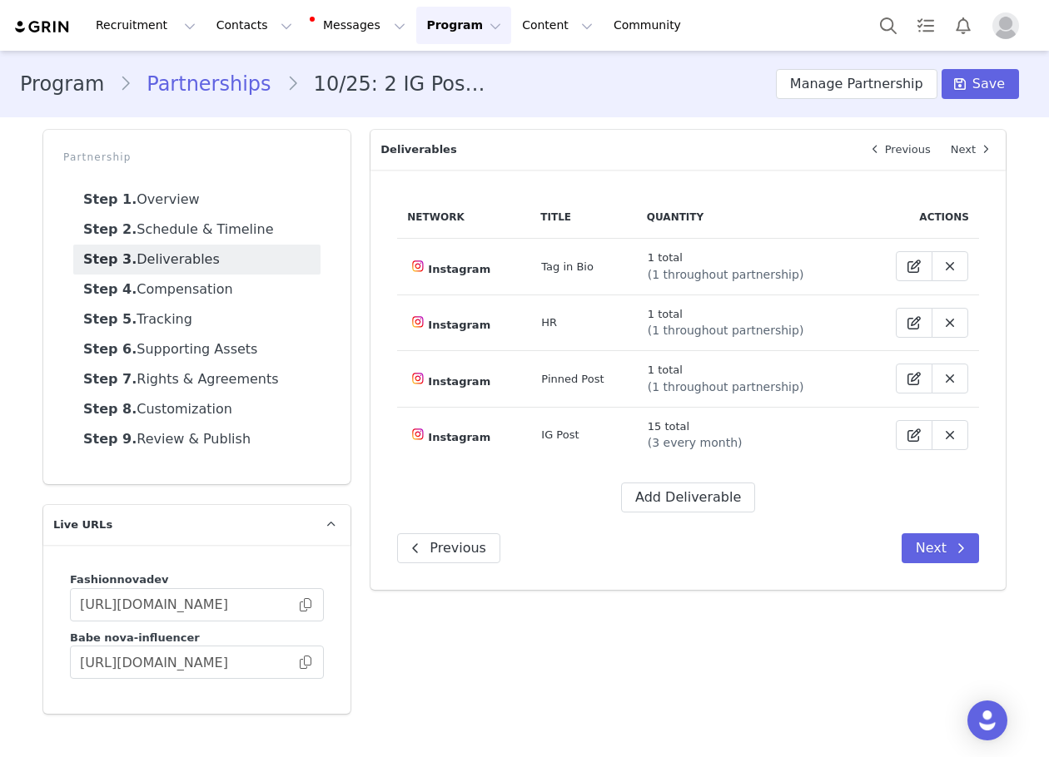
scroll to position [0, 0]
click at [659, 499] on button "Add Deliverable" at bounding box center [688, 498] width 134 height 30
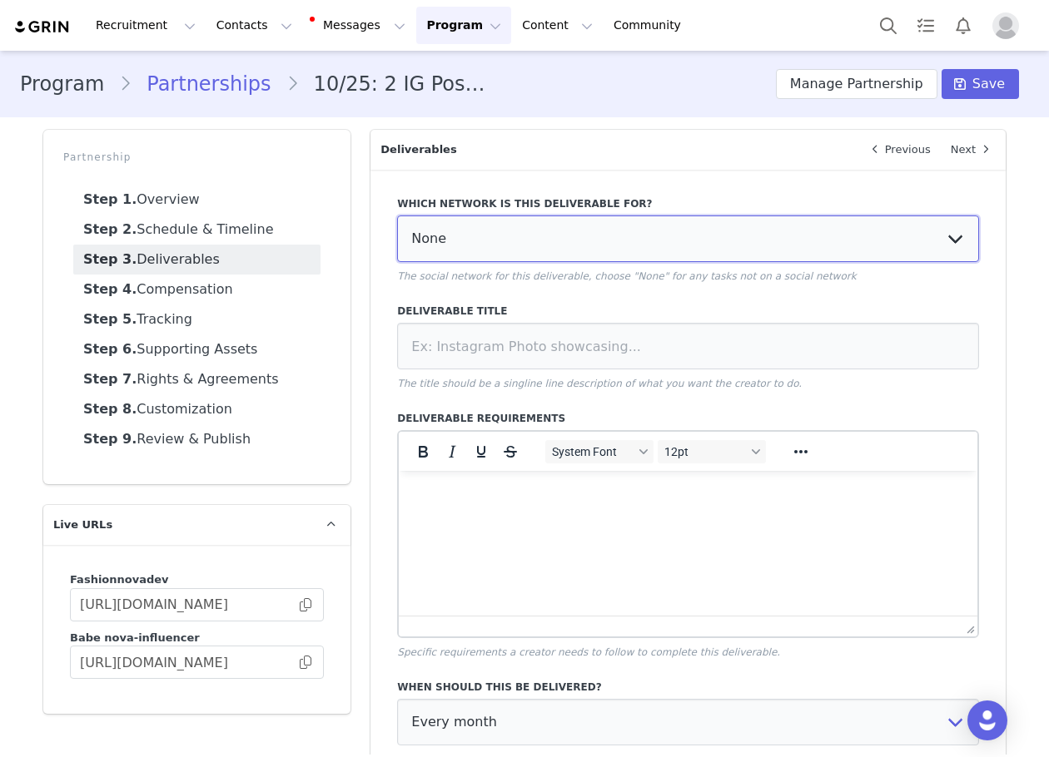
click at [542, 236] on select "None YouTube Twitter Instagram Facebook Twitch TikTok Pinterest" at bounding box center [688, 239] width 582 height 47
select select "5"
click at [397, 216] on select "None YouTube Twitter Instagram Facebook Twitch TikTok Pinterest" at bounding box center [688, 239] width 582 height 47
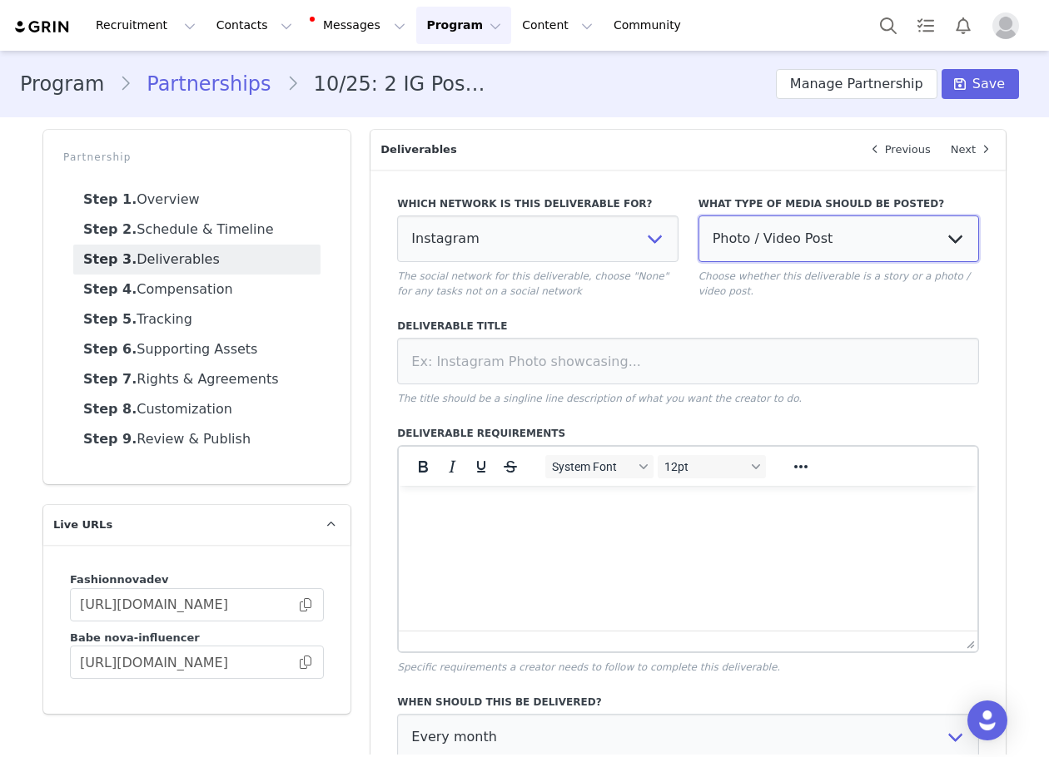
click at [772, 239] on select "Photo / Video Post Story Text in Bio Highlight Reel" at bounding box center [838, 239] width 280 height 47
select select "story"
click at [698, 216] on select "Photo / Video Post Story Text in Bio Highlight Reel" at bounding box center [838, 239] width 280 height 47
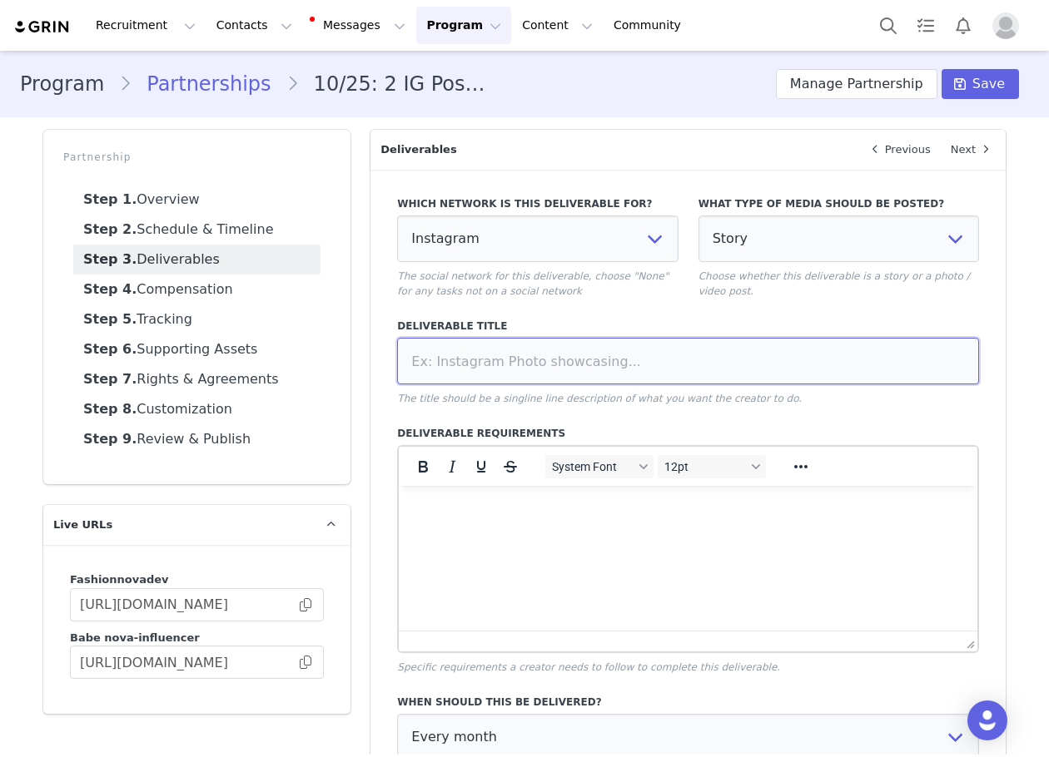
click at [515, 355] on input at bounding box center [688, 361] width 582 height 47
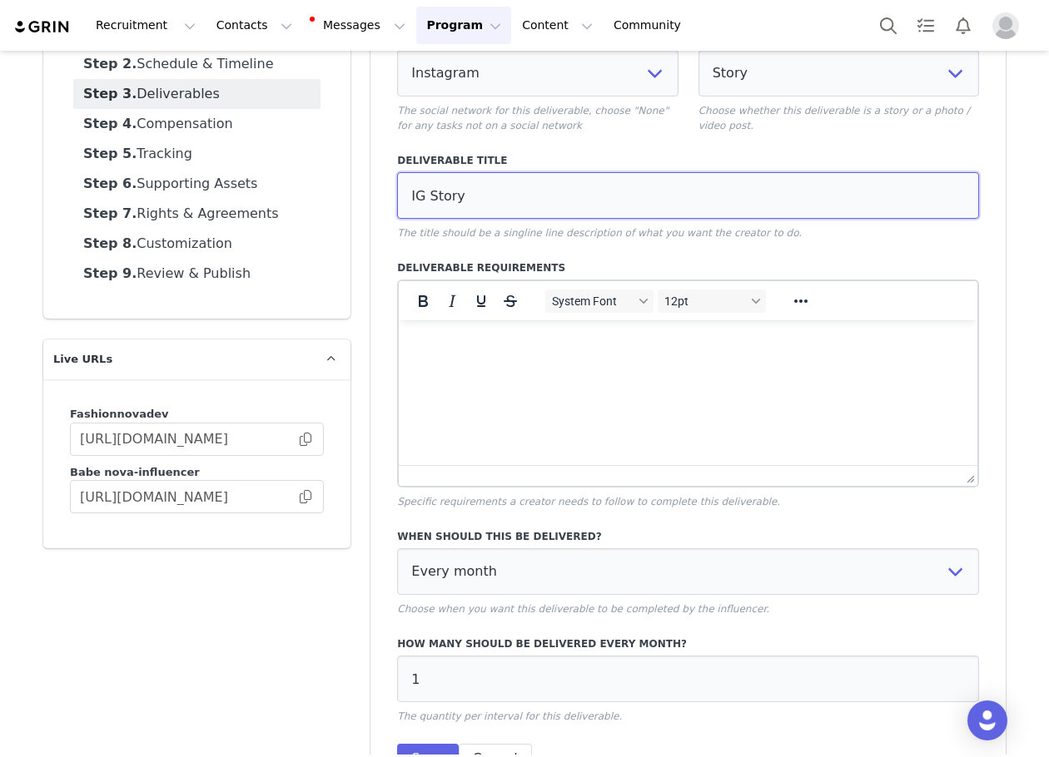
scroll to position [275, 0]
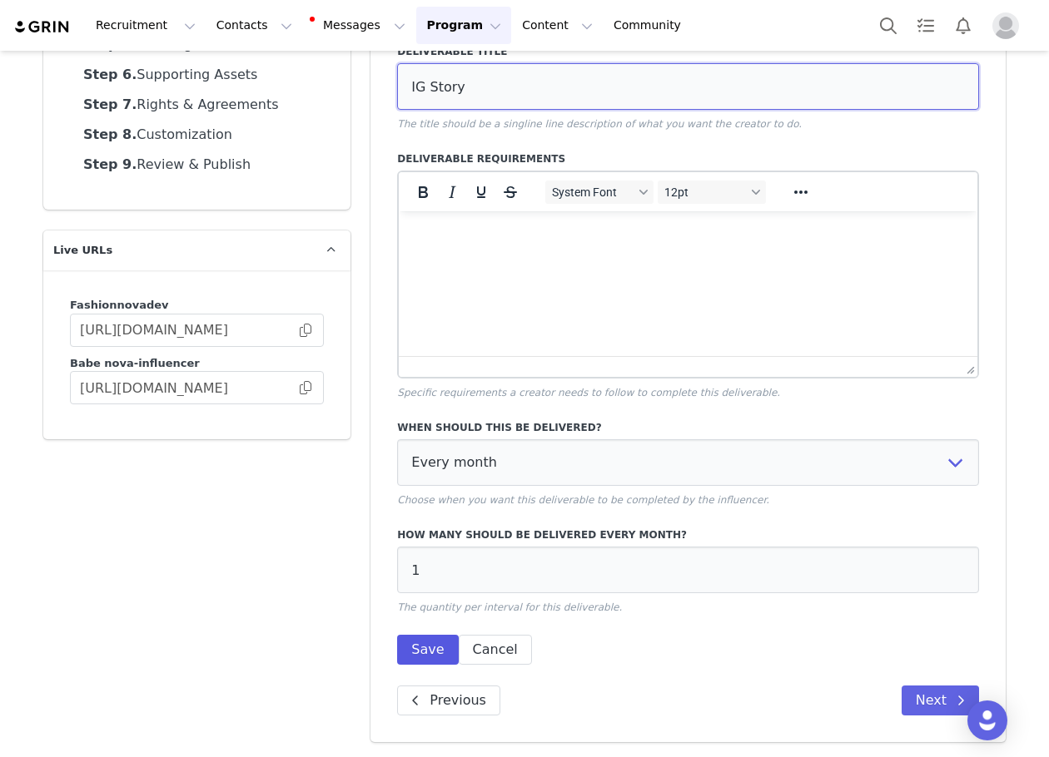
type input "IG Story"
click at [397, 646] on button "Save" at bounding box center [427, 650] width 61 height 30
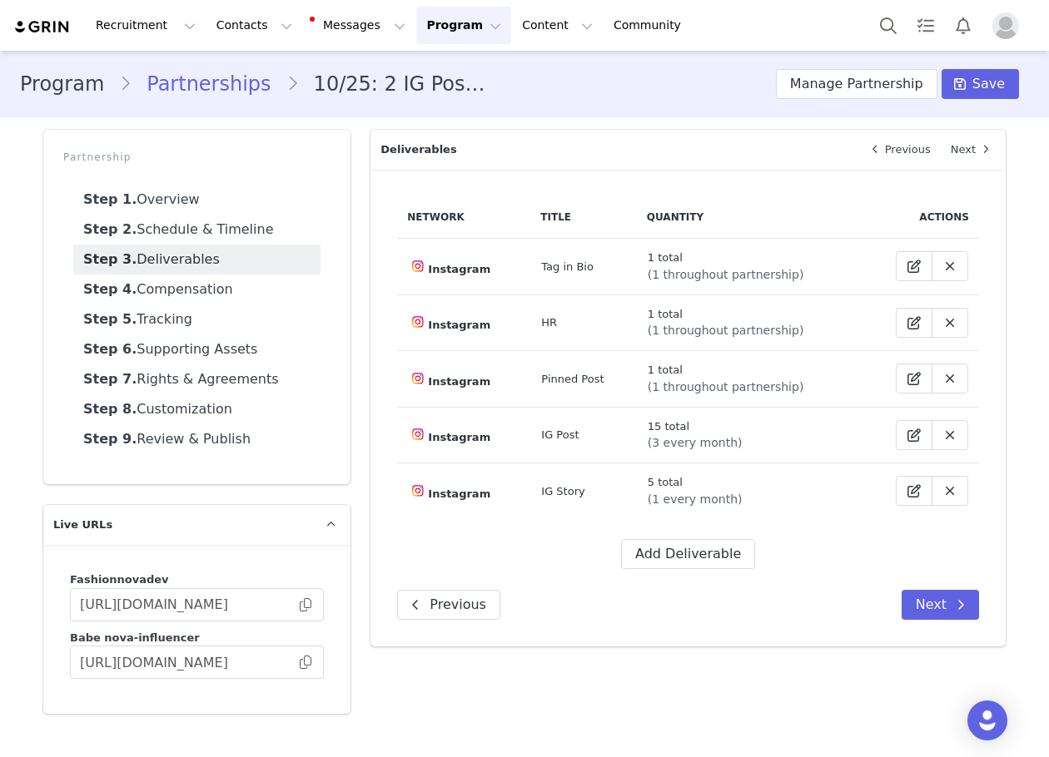
scroll to position [0, 0]
click at [668, 548] on button "Add Deliverable" at bounding box center [688, 554] width 134 height 30
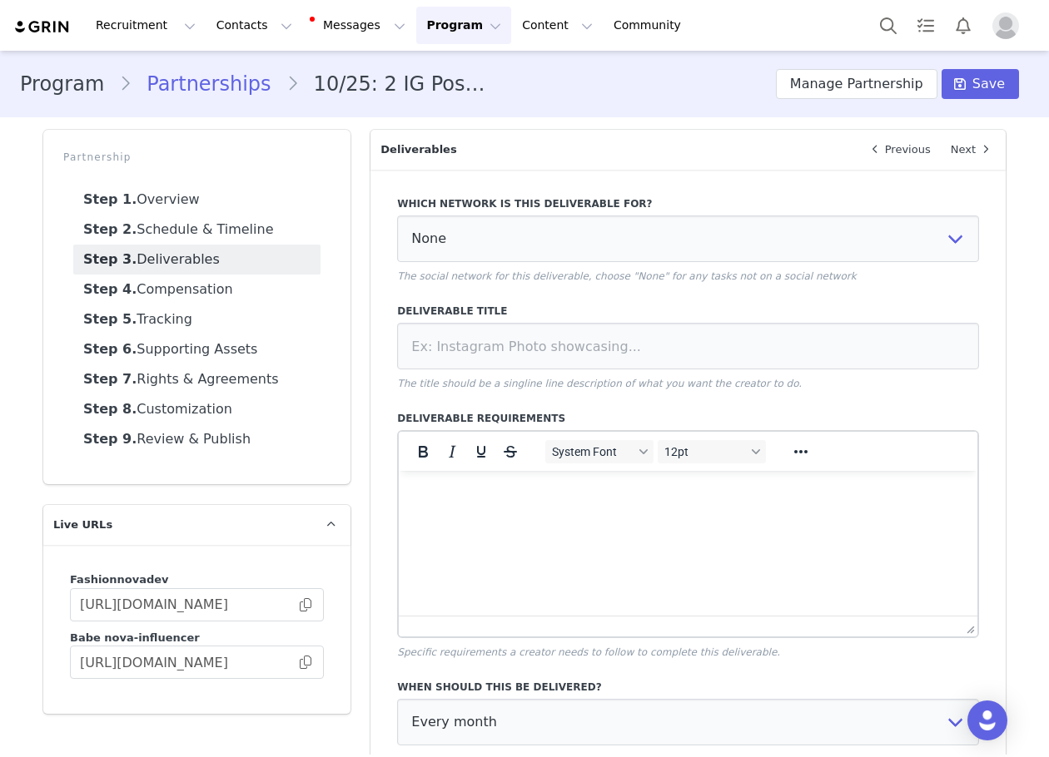
click at [581, 262] on div "Which network is this deliverable for? None YouTube Twitter Instagram Facebook …" at bounding box center [688, 239] width 582 height 87
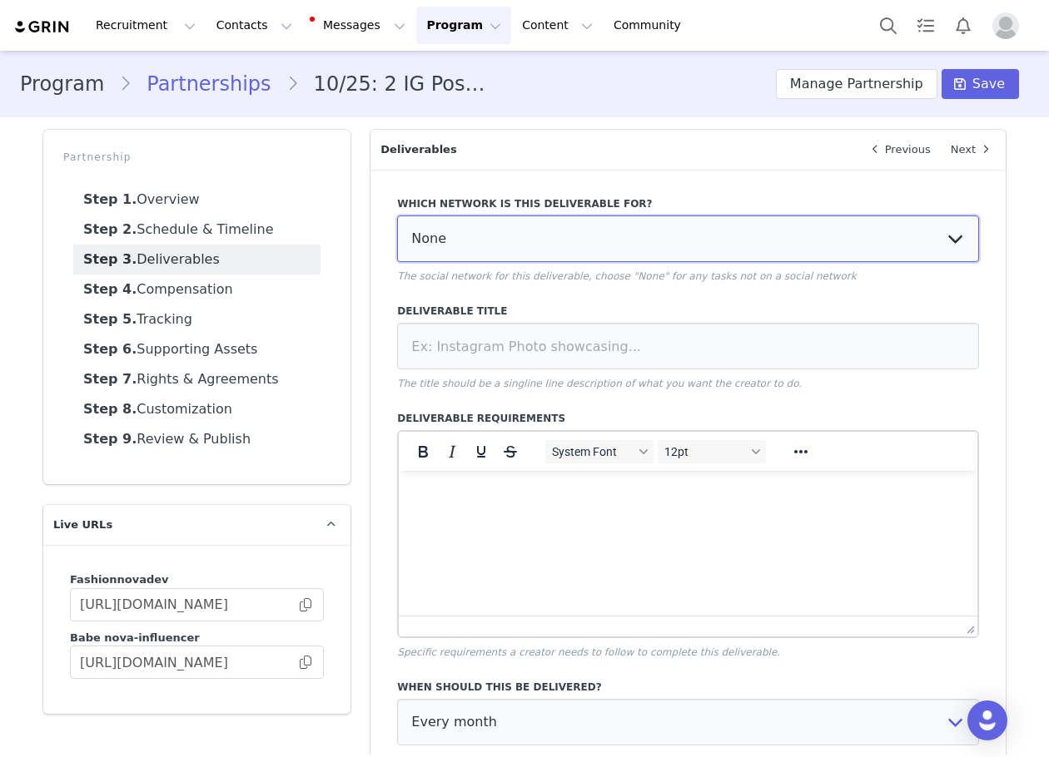
click at [588, 253] on select "None YouTube Twitter Instagram Facebook Twitch TikTok Pinterest" at bounding box center [688, 239] width 582 height 47
select select "5"
click at [397, 216] on select "None YouTube Twitter Instagram Facebook Twitch TikTok Pinterest" at bounding box center [688, 239] width 582 height 47
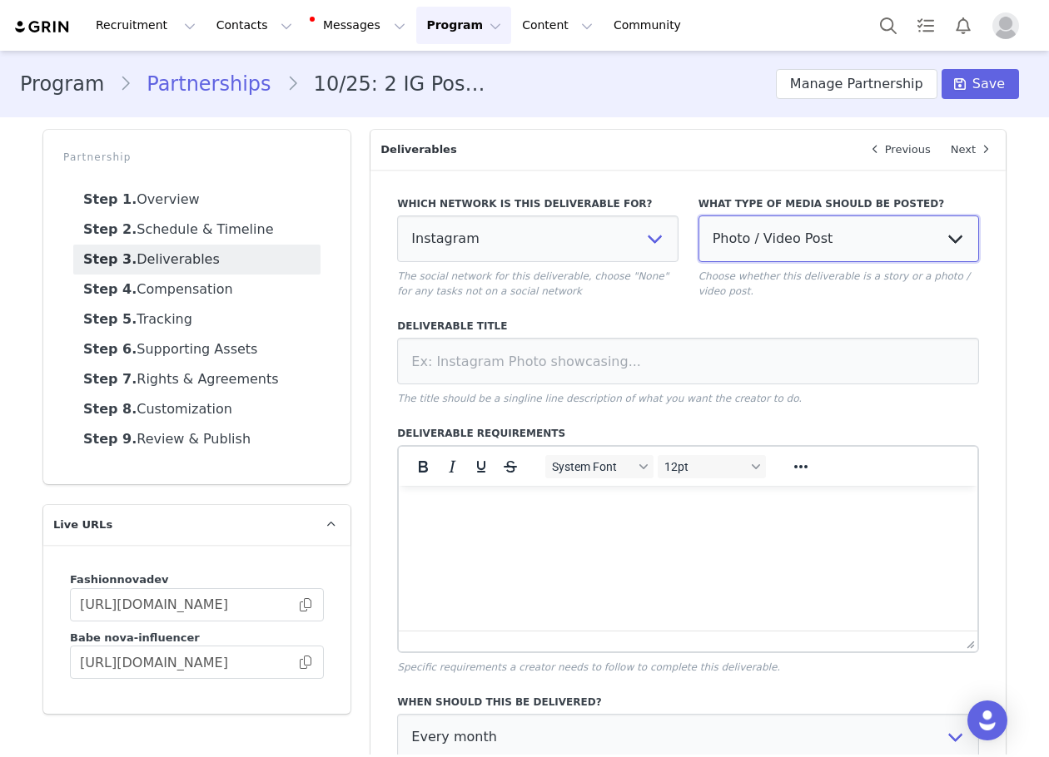
click at [776, 244] on select "Photo / Video Post Story Text in Bio Highlight Reel" at bounding box center [838, 239] width 280 height 47
select select
click at [698, 216] on select "Photo / Video Post Story Text in Bio Highlight Reel" at bounding box center [838, 239] width 280 height 47
click at [416, 394] on p "The title should be a singline line description of what you want the creator to…" at bounding box center [688, 398] width 582 height 15
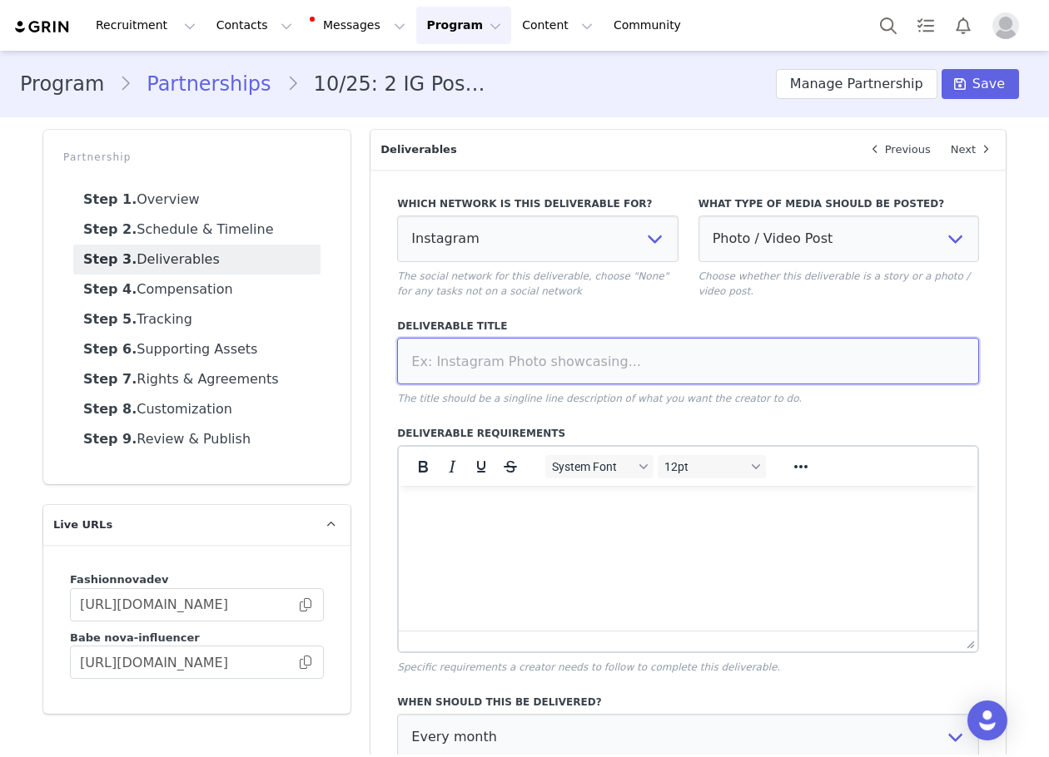
click at [436, 372] on input at bounding box center [688, 361] width 582 height 47
type input "IG Reel"
click at [536, 400] on p "The title should be a singline line description of what you want the creator to…" at bounding box center [688, 398] width 582 height 15
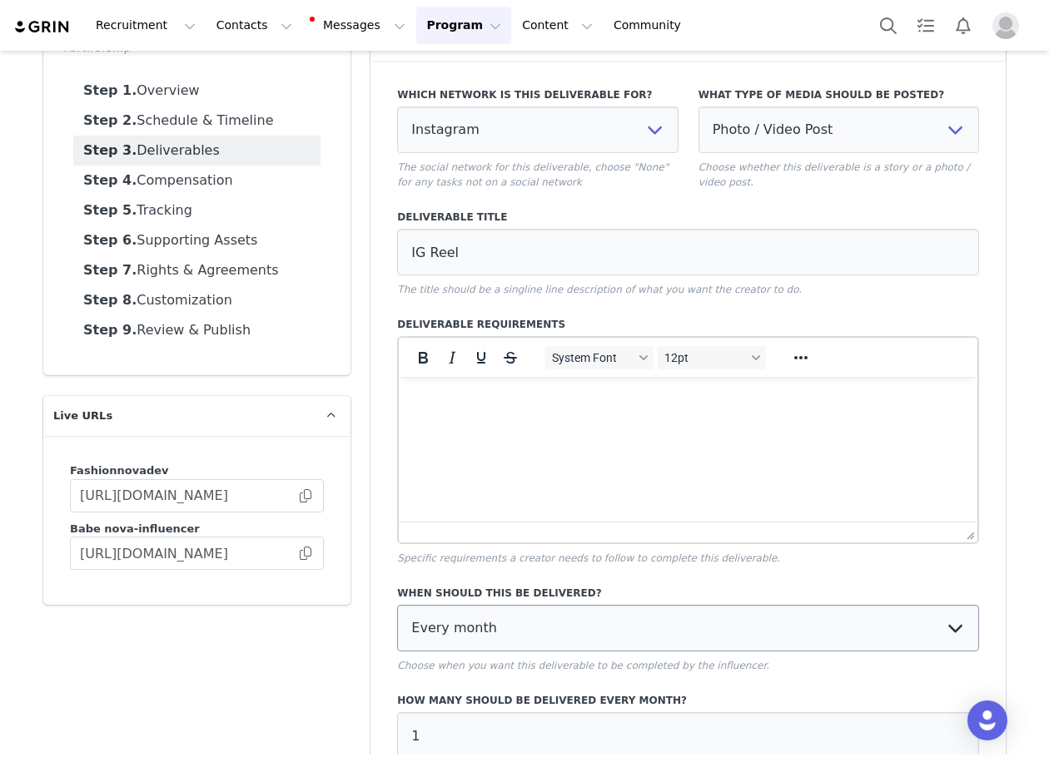
scroll to position [275, 0]
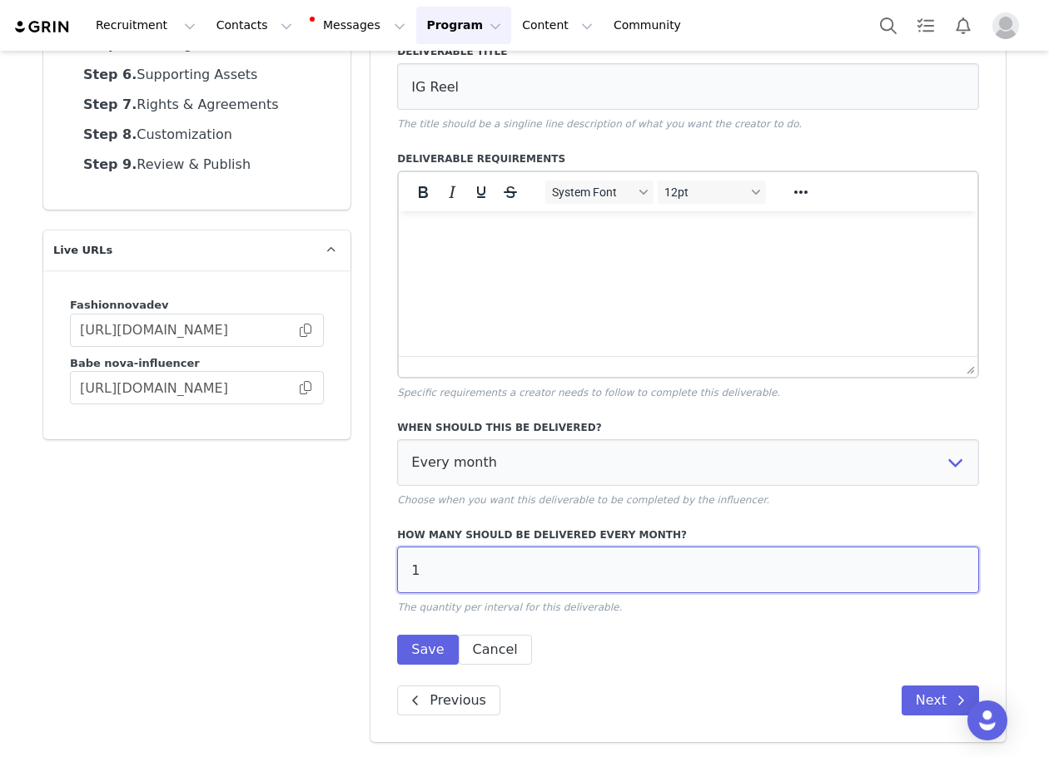
click at [420, 576] on input "1" at bounding box center [688, 570] width 582 height 47
type input "3"
click at [411, 638] on button "Save" at bounding box center [427, 650] width 61 height 30
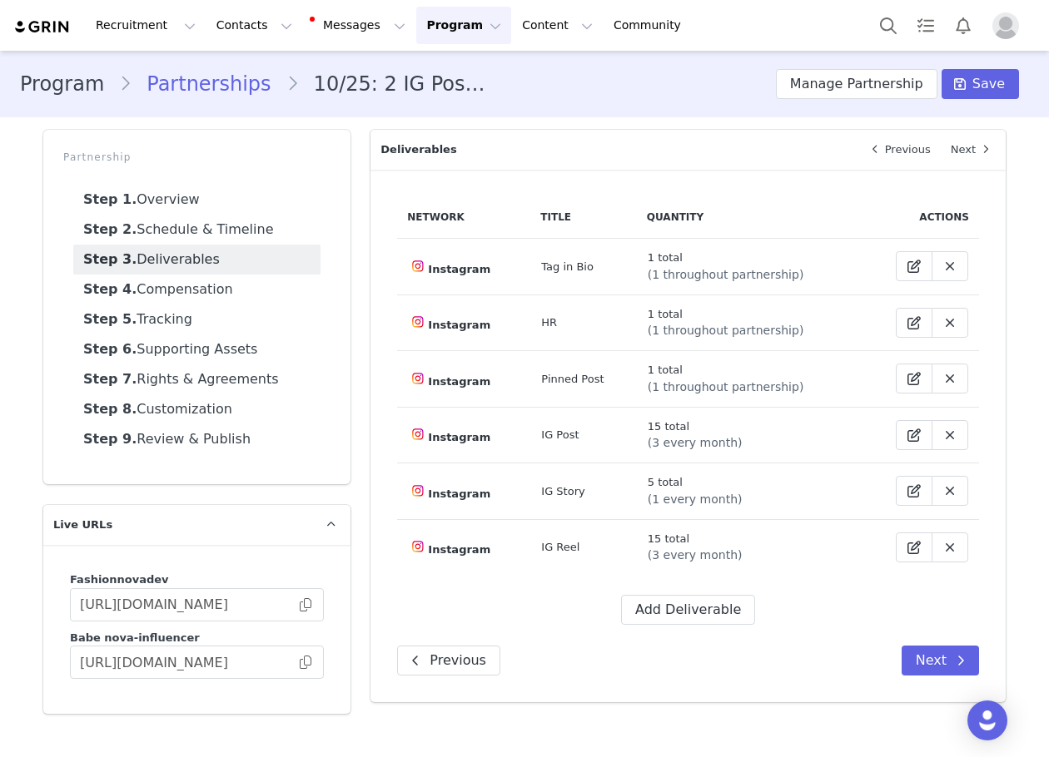
scroll to position [0, 0]
click at [925, 651] on button "Next" at bounding box center [939, 661] width 77 height 30
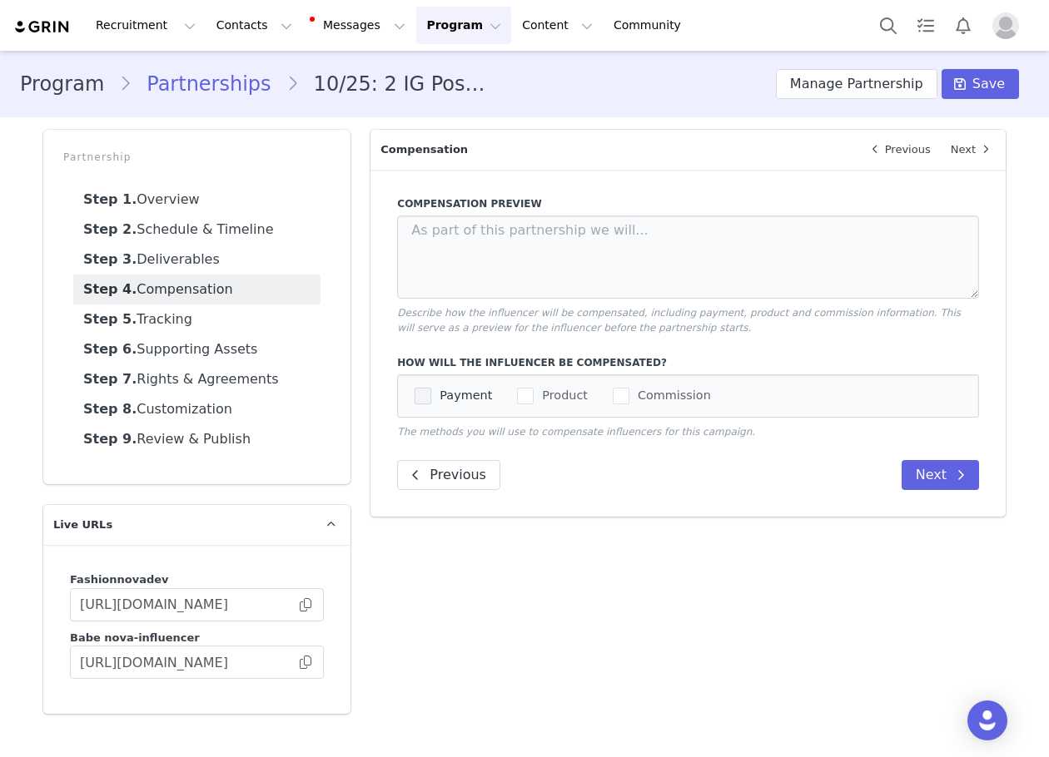
click at [417, 394] on span "checkbox-group" at bounding box center [422, 396] width 17 height 17
click at [431, 388] on input "Payment" at bounding box center [431, 388] width 0 height 0
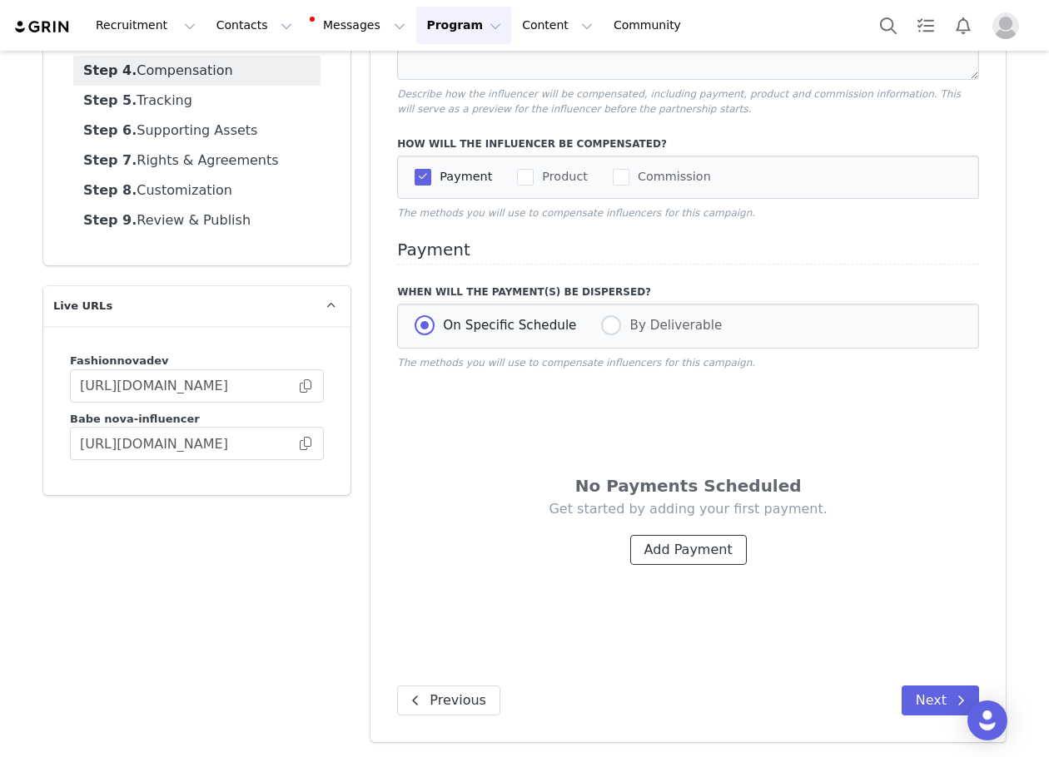
click at [688, 554] on button "Add Payment" at bounding box center [688, 550] width 117 height 30
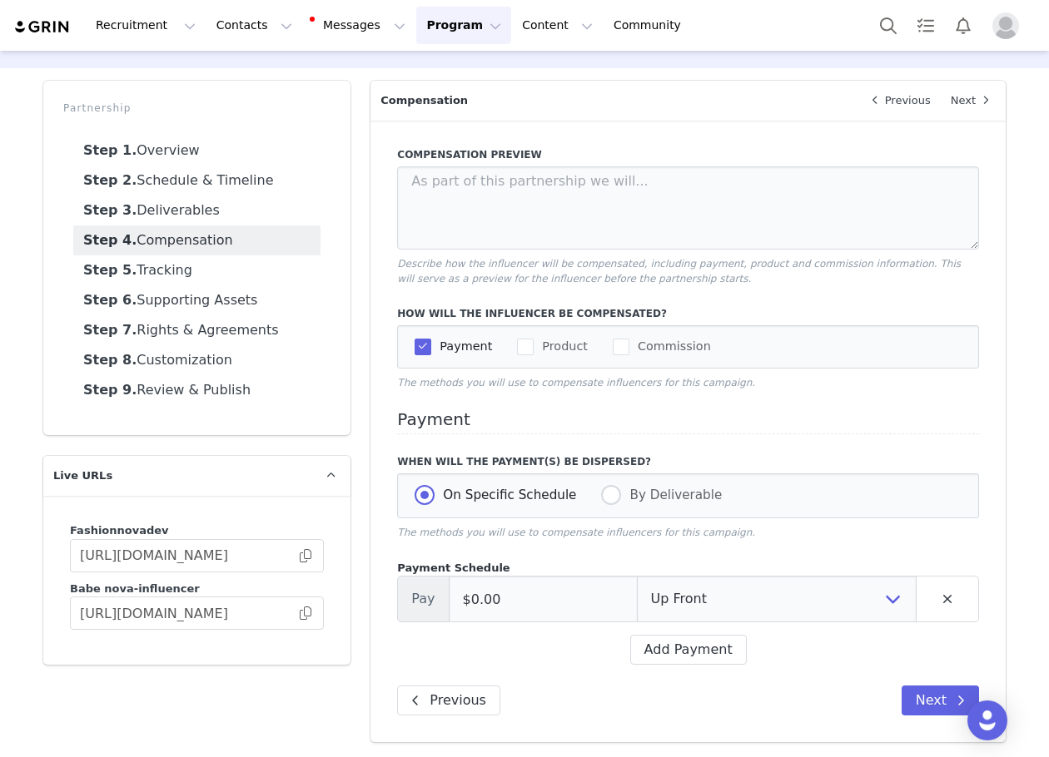
scroll to position [51, 0]
click at [713, 660] on button "Add Payment" at bounding box center [688, 650] width 117 height 30
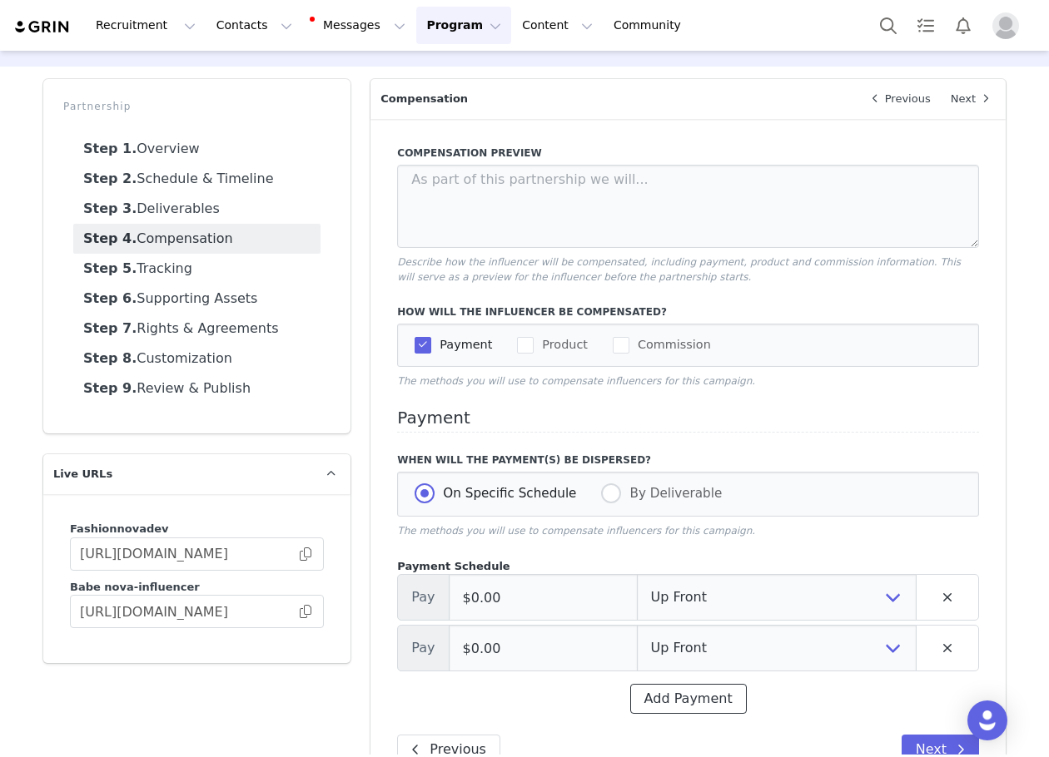
click at [691, 711] on button "Add Payment" at bounding box center [688, 699] width 117 height 30
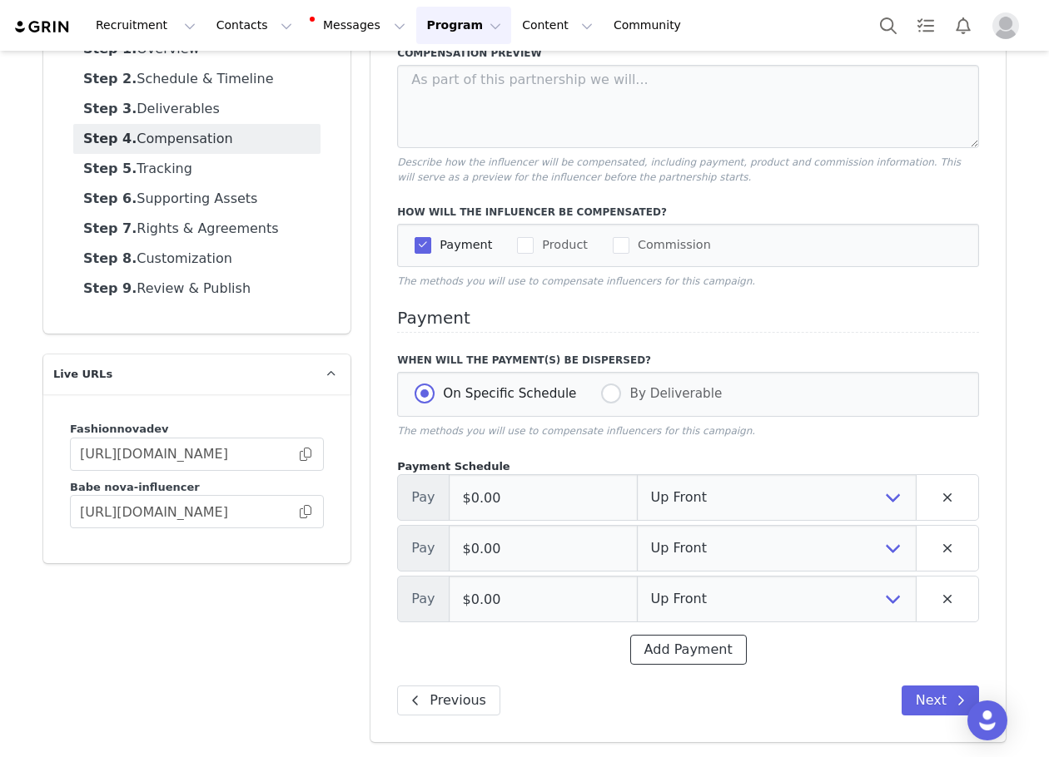
click at [675, 654] on button "Add Payment" at bounding box center [688, 650] width 117 height 30
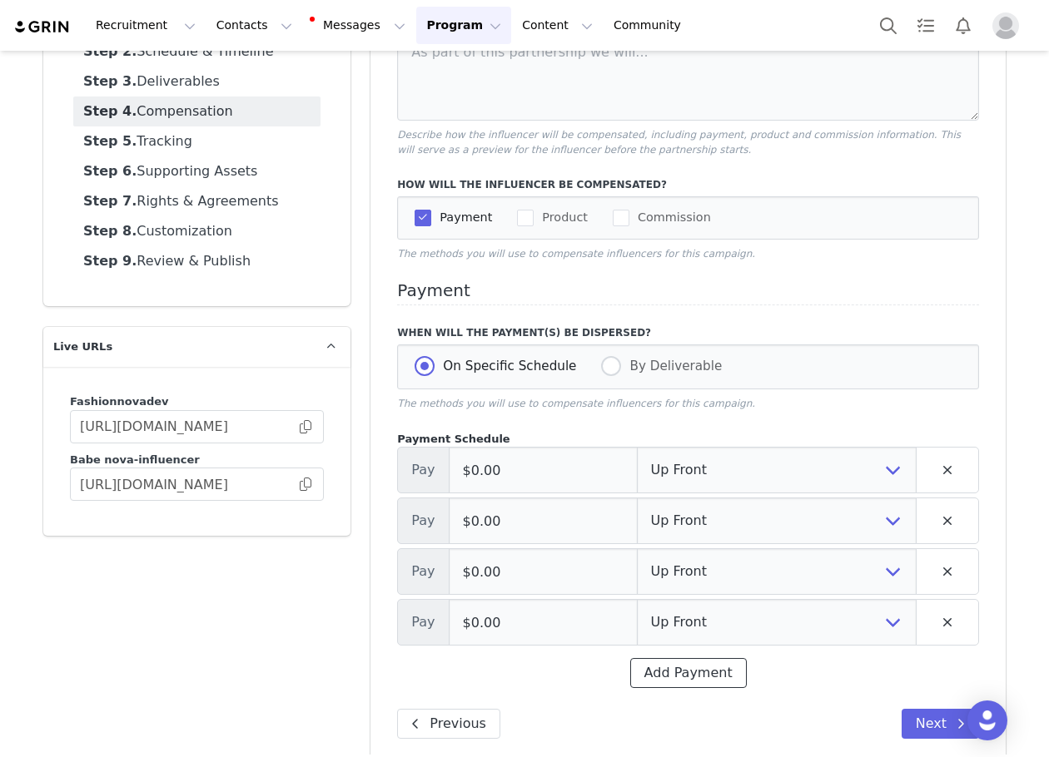
scroll to position [203, 0]
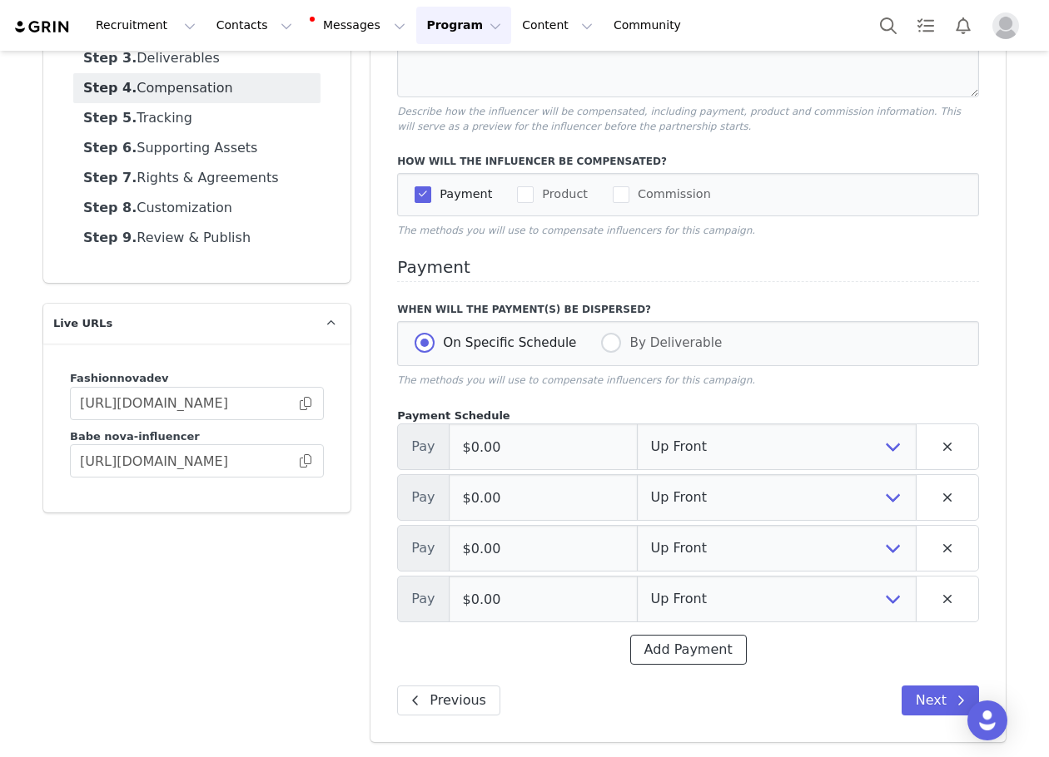
click at [674, 664] on button "Add Payment" at bounding box center [688, 650] width 117 height 30
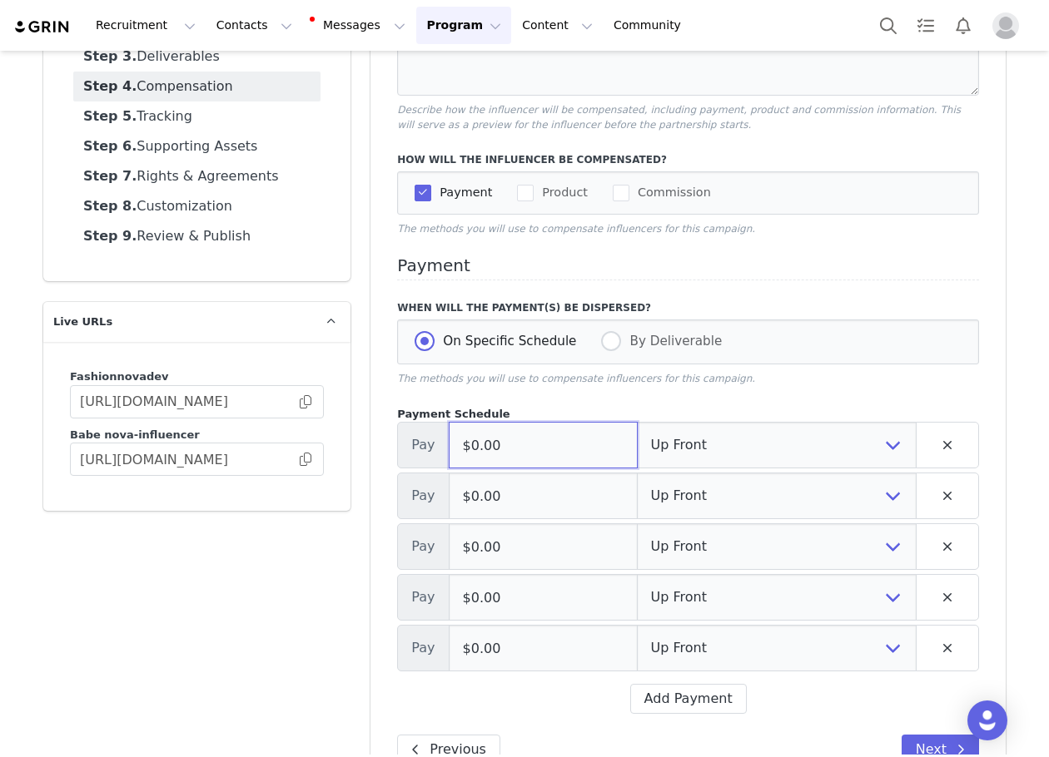
click at [548, 459] on input "$0.00" at bounding box center [543, 445] width 189 height 47
paste input "1,08"
type input "$1,080.00"
click at [528, 505] on input "$0.00" at bounding box center [543, 496] width 189 height 47
paste input "1,08"
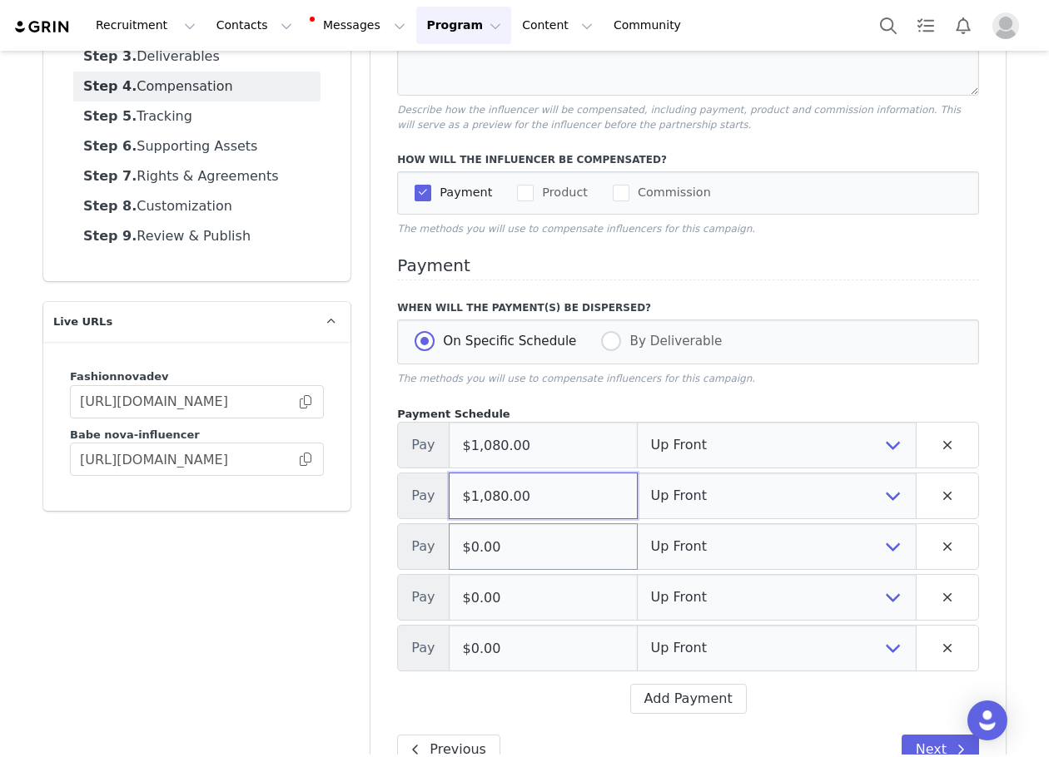
type input "$1,080.00"
click at [509, 548] on input "$0.00" at bounding box center [543, 546] width 189 height 47
paste input "1,08"
type input "$1,080.00"
click at [497, 614] on input "$0.00" at bounding box center [543, 597] width 189 height 47
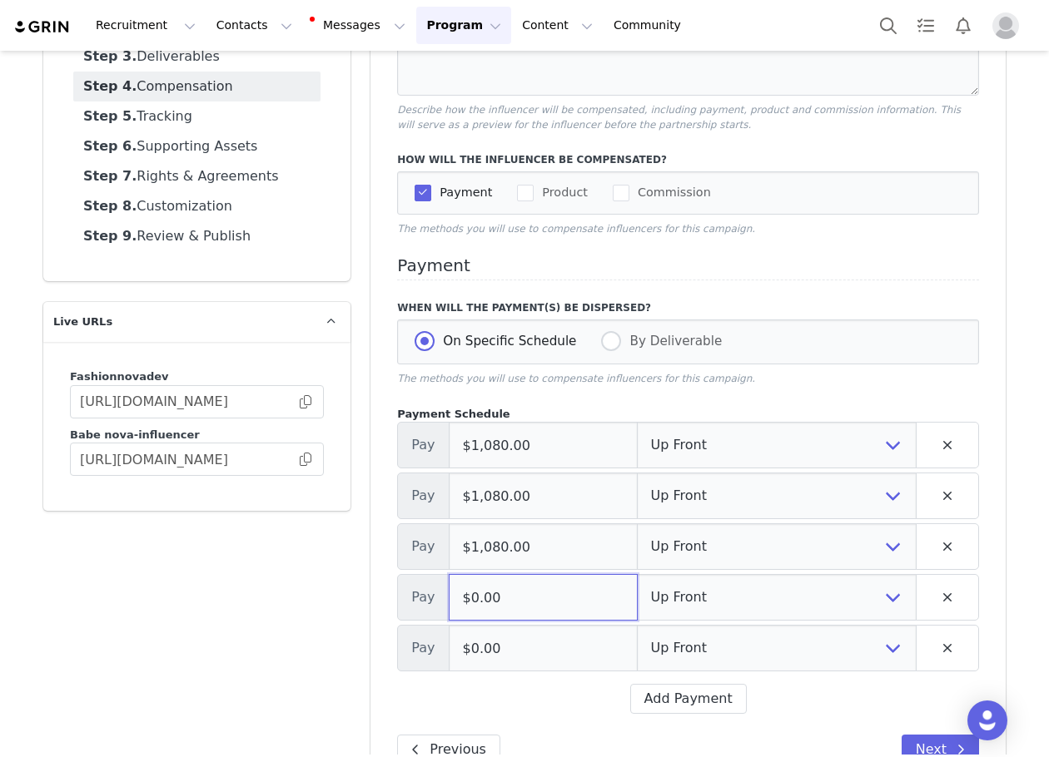
paste input "1,08"
type input "$1,080.00"
click at [505, 648] on input "$0.00" at bounding box center [543, 648] width 189 height 47
paste input "1,08"
type input "$1,080.00"
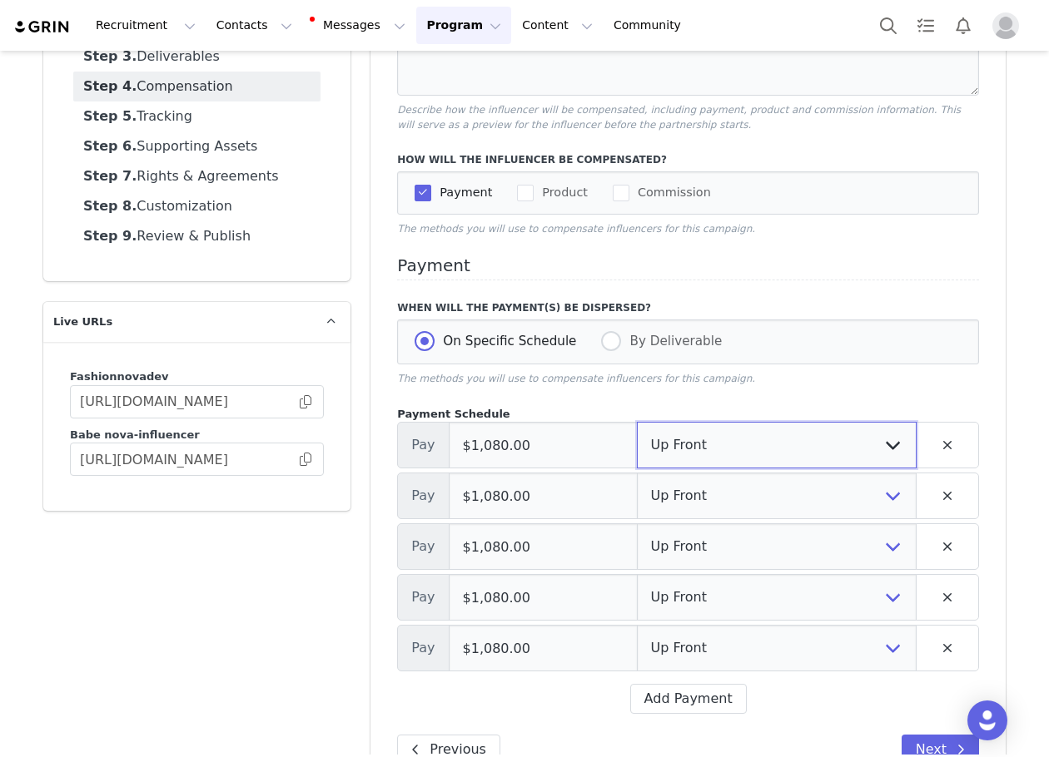
click at [667, 462] on select "Up Front Month 1 Month 2 Month 3 Month 4 Month 5 Upon Completion" at bounding box center [777, 445] width 280 height 47
select select "1"
click at [637, 424] on select "Up Front Month 1 Month 2 Month 3 Month 4 Month 5 Upon Completion" at bounding box center [777, 445] width 280 height 47
click at [672, 494] on select "Up Front Month 1 Month 2 Month 3 Month 4 Month 5 Upon Completion" at bounding box center [777, 496] width 280 height 47
select select "2"
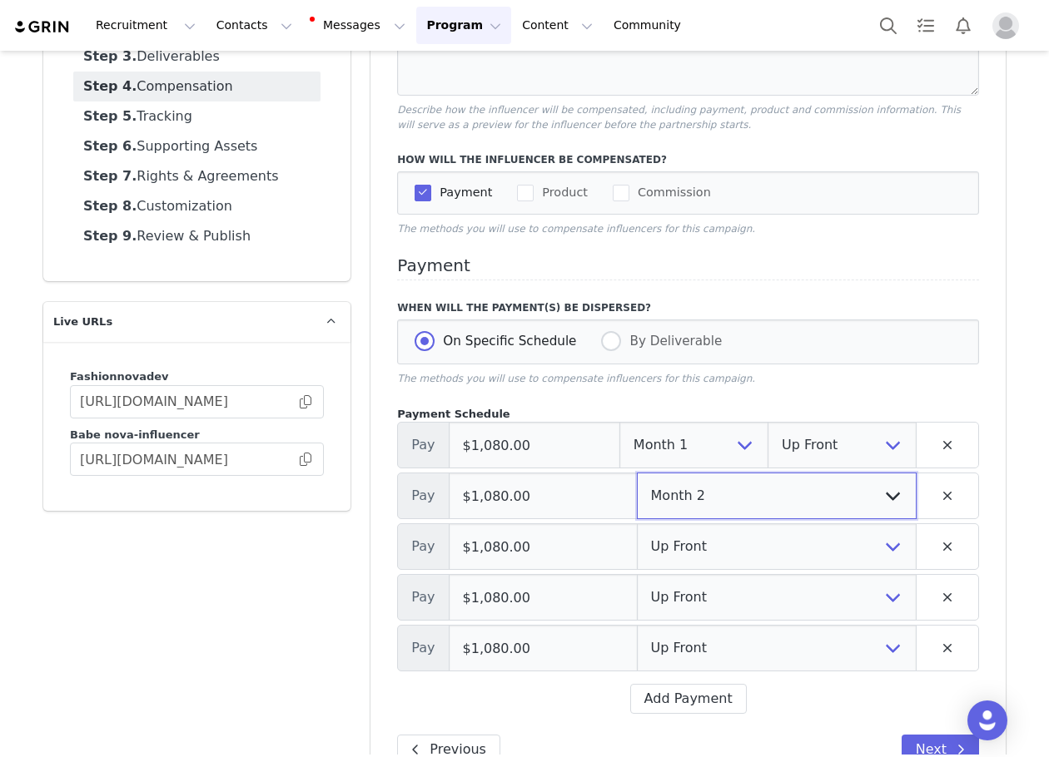
click at [637, 474] on select "Up Front Month 1 Month 2 Month 3 Month 4 Month 5 Upon Completion" at bounding box center [777, 496] width 280 height 47
click at [675, 548] on select "Up Front Month 1 Month 2 Month 3 Month 4 Month 5 Upon Completion" at bounding box center [777, 546] width 280 height 47
select select "3"
click at [637, 525] on select "Up Front Month 1 Month 2 Month 3 Month 4 Month 5 Upon Completion" at bounding box center [777, 546] width 280 height 47
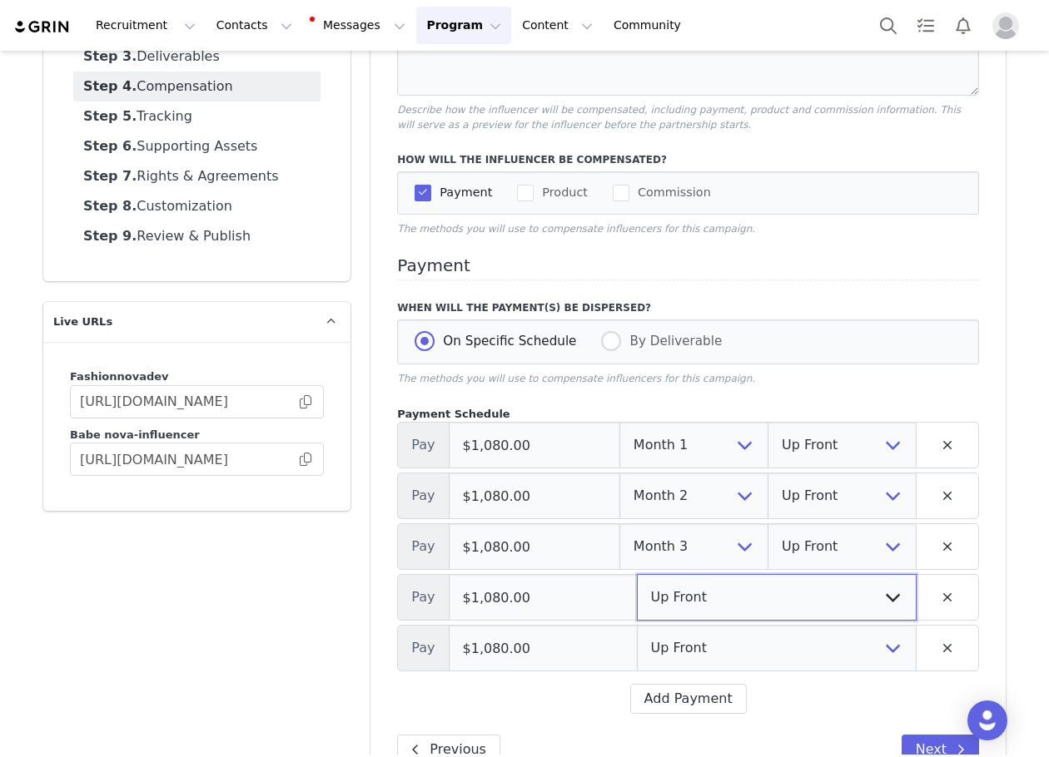
click at [670, 601] on select "Up Front Month 1 Month 2 Month 3 Month 4 Month 5 Upon Completion" at bounding box center [777, 597] width 280 height 47
select select "4"
click at [637, 576] on select "Up Front Month 1 Month 2 Month 3 Month 4 Month 5 Upon Completion" at bounding box center [777, 597] width 280 height 47
click at [684, 632] on select "Up Front Month 1 Month 2 Month 3 Month 4 Month 5 Upon Completion" at bounding box center [777, 648] width 280 height 47
click at [637, 627] on select "Up Front Month 1 Month 2 Month 3 Month 4 Month 5 Upon Completion" at bounding box center [777, 648] width 280 height 47
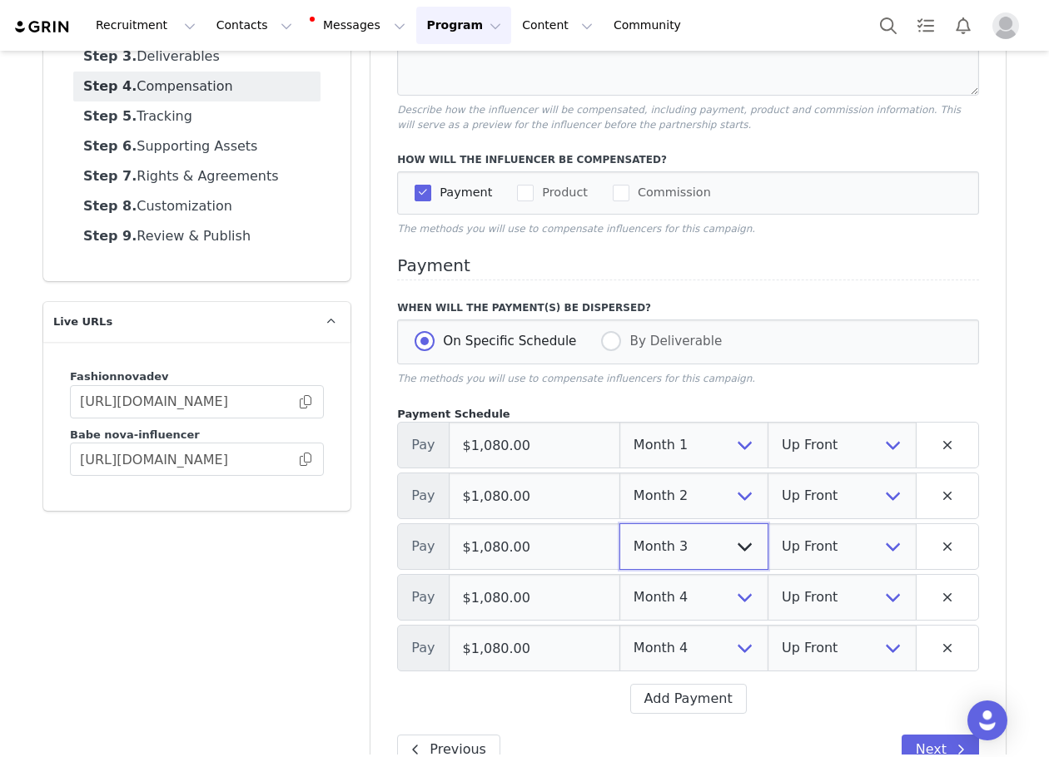
click at [681, 570] on select "Up Front Month 1 Month 2 Month 3 Month 4 Month 5 Upon Completion" at bounding box center [693, 546] width 149 height 47
click at [793, 676] on div "Payment Schedule Pay $1,080.00 Up Front Month 1 Month 2 Month 3 Month 4 Month 5…" at bounding box center [688, 560] width 582 height 309
click at [705, 653] on select "Up Front Month 1 Month 2 Month 3 Month 4 Month 5 Upon Completion" at bounding box center [693, 648] width 149 height 47
select select "5"
click at [619, 627] on select "Up Front Month 1 Month 2 Month 3 Month 4 Month 5 Upon Completion" at bounding box center [693, 648] width 149 height 47
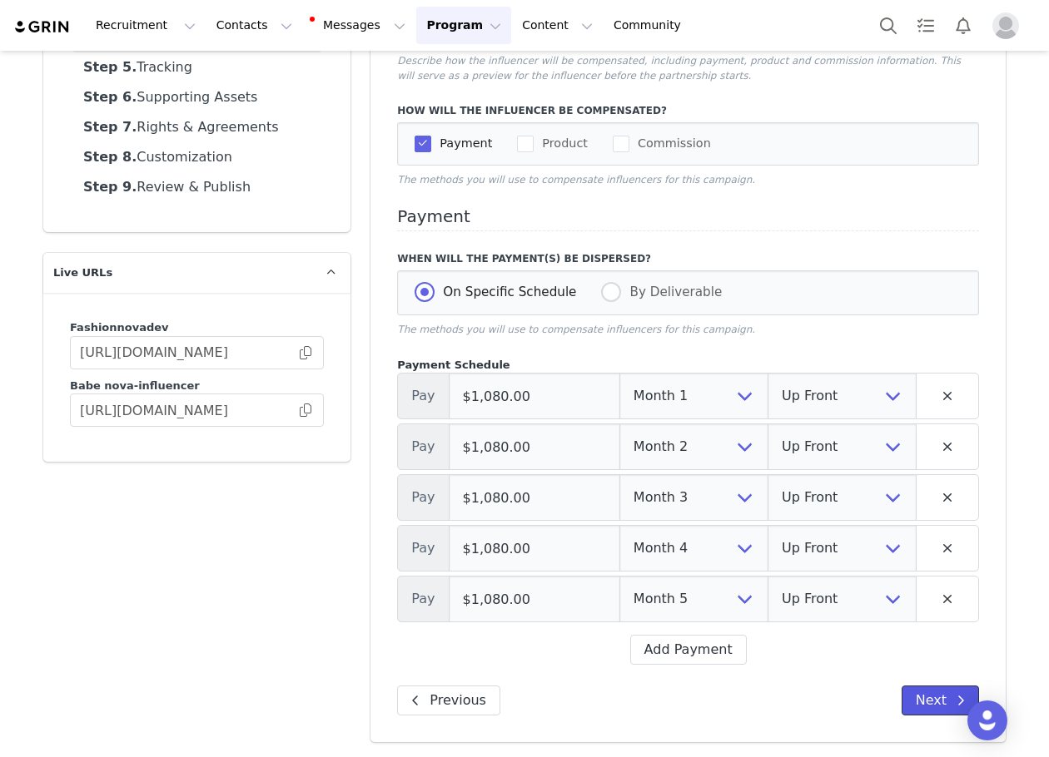
click at [920, 697] on button "Next" at bounding box center [939, 701] width 77 height 30
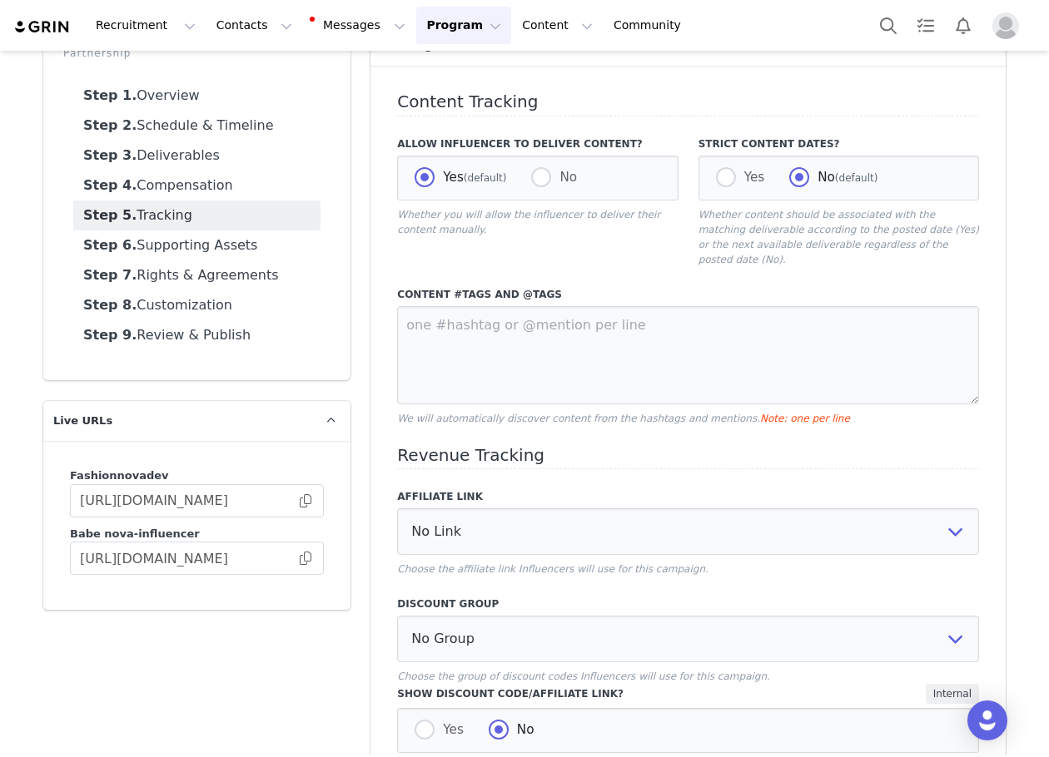
scroll to position [0, 0]
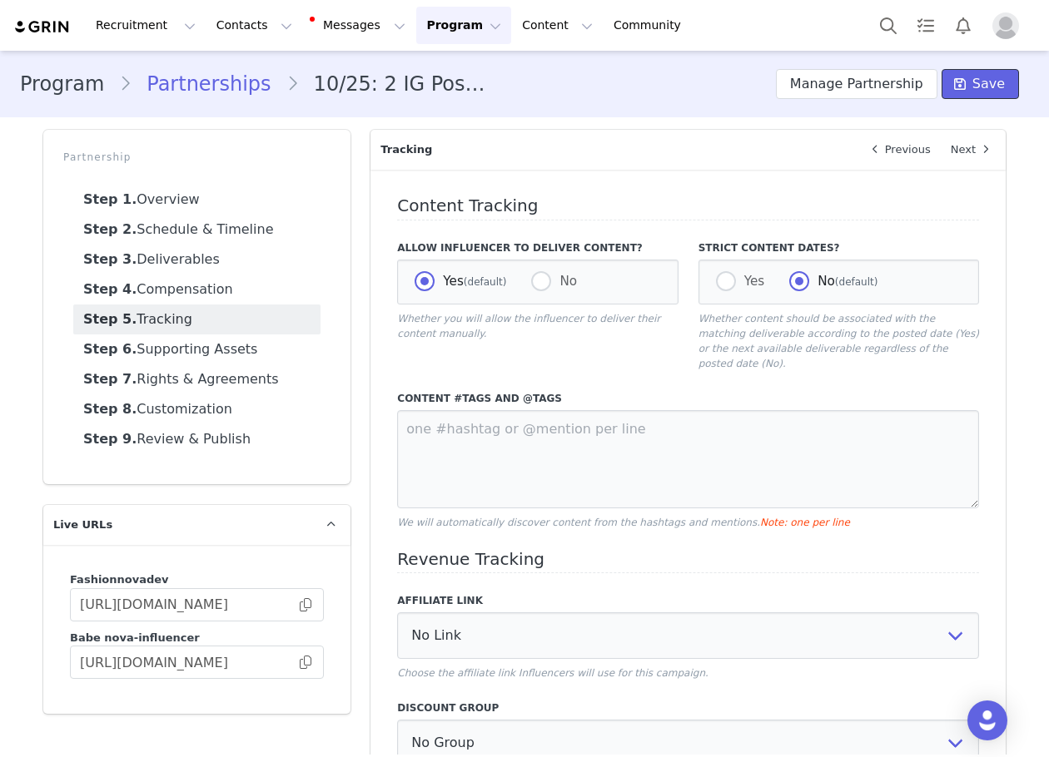
click at [979, 87] on span "Save" at bounding box center [988, 84] width 32 height 20
click at [992, 86] on button "Save" at bounding box center [979, 84] width 77 height 30
click at [842, 83] on button "Manage Partnership" at bounding box center [856, 84] width 161 height 30
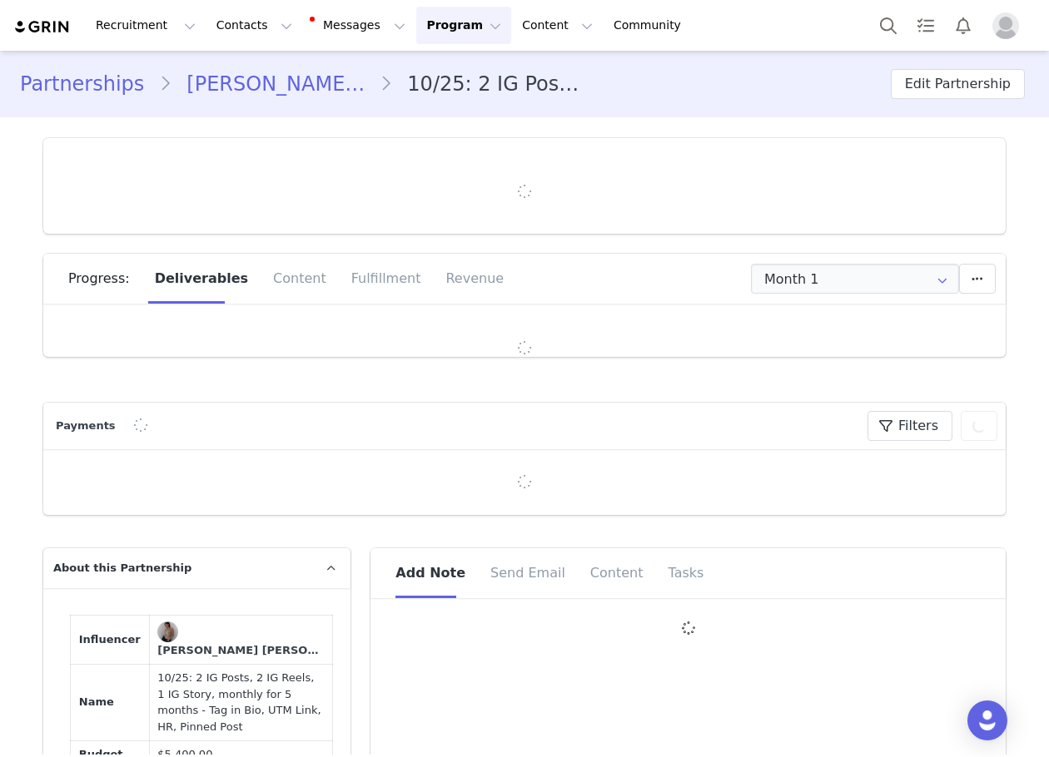
type input "+1 (United States)"
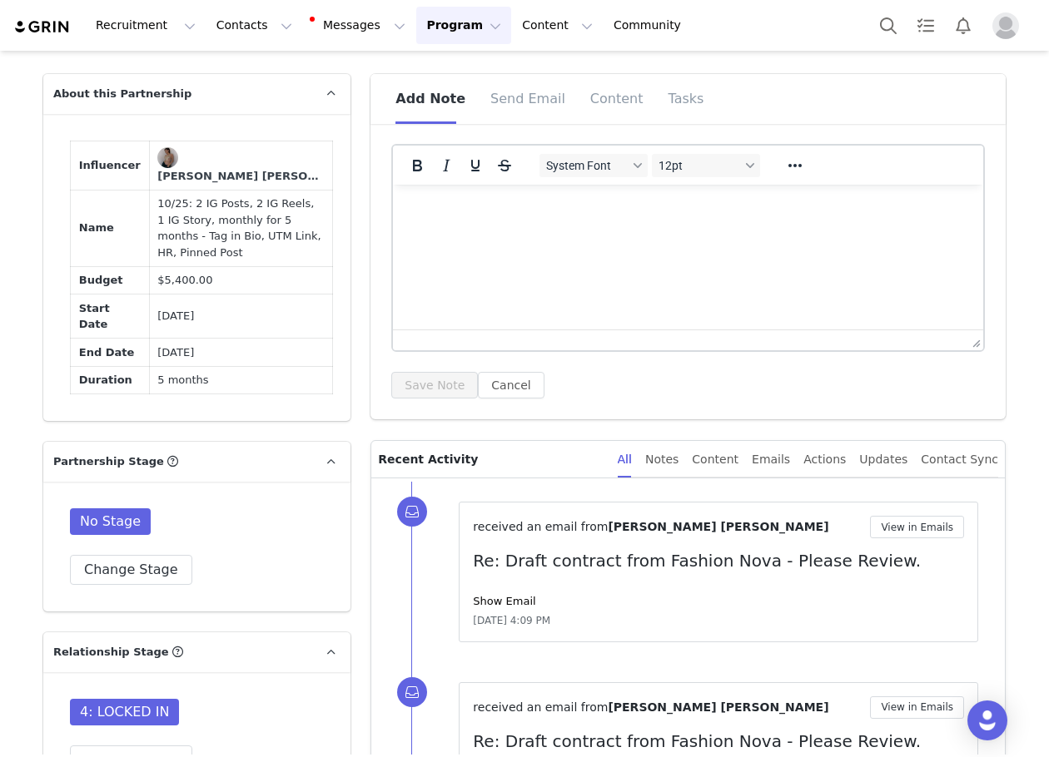
scroll to position [1082, 0]
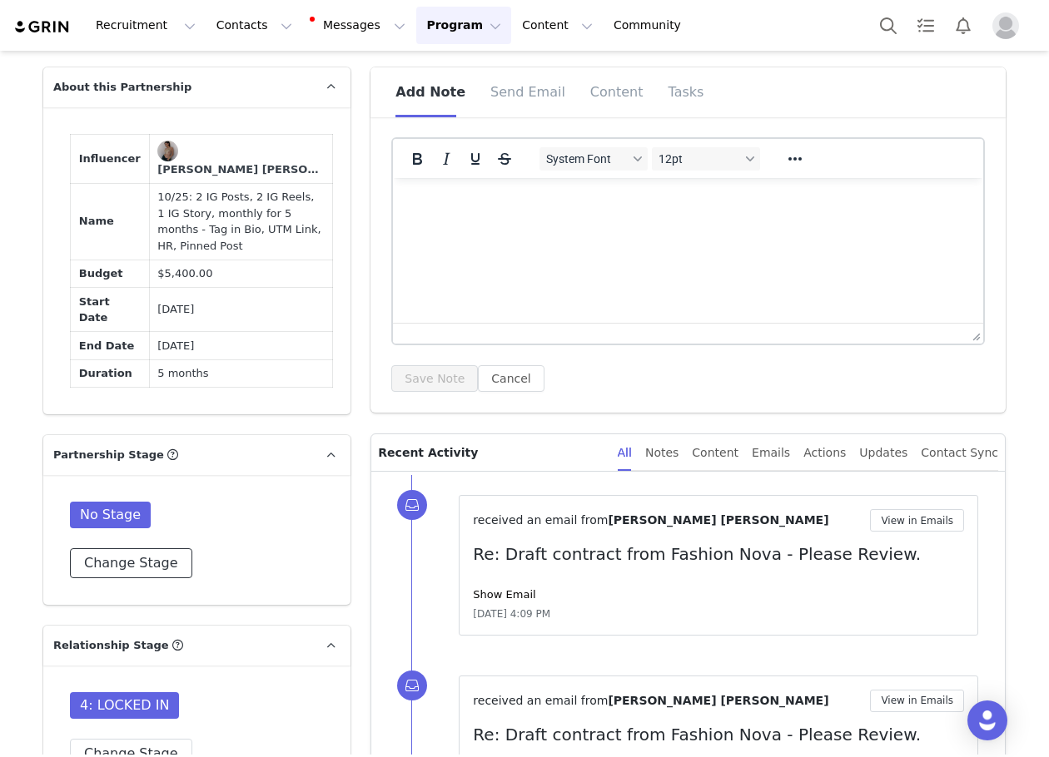
click at [131, 572] on button "Change Stage" at bounding box center [131, 563] width 122 height 30
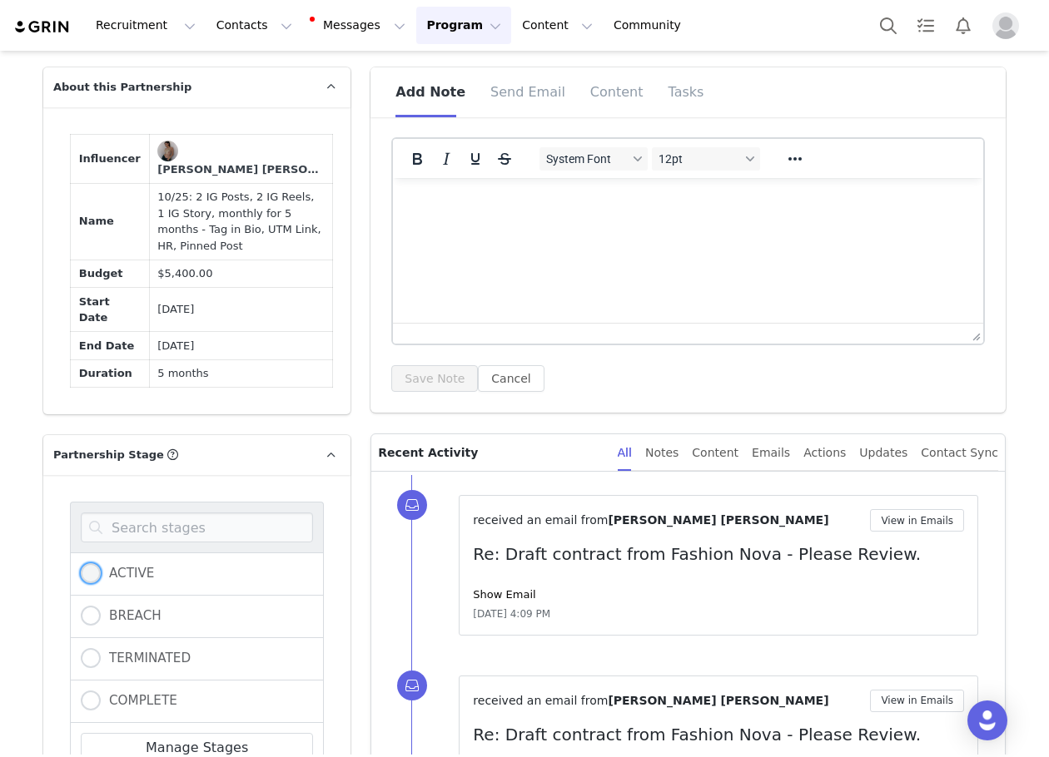
click at [117, 581] on span "ACTIVE" at bounding box center [127, 573] width 53 height 15
click at [101, 584] on input "ACTIVE" at bounding box center [91, 574] width 20 height 22
radio input "true"
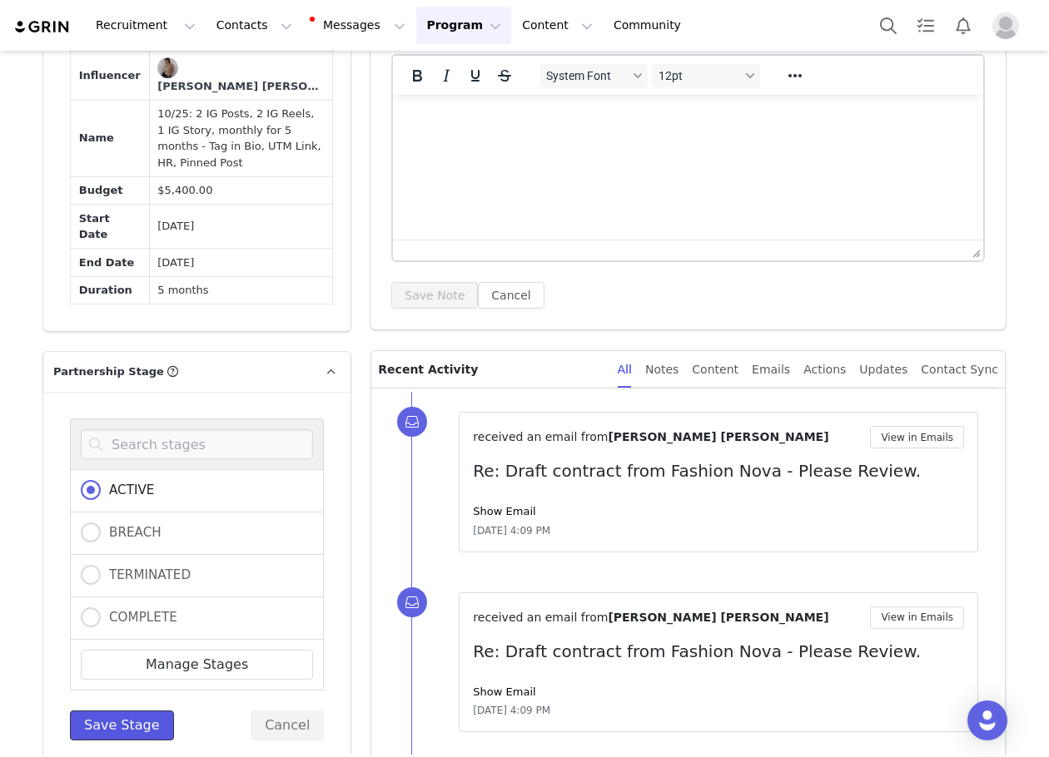
click at [84, 741] on button "Save Stage" at bounding box center [122, 726] width 104 height 30
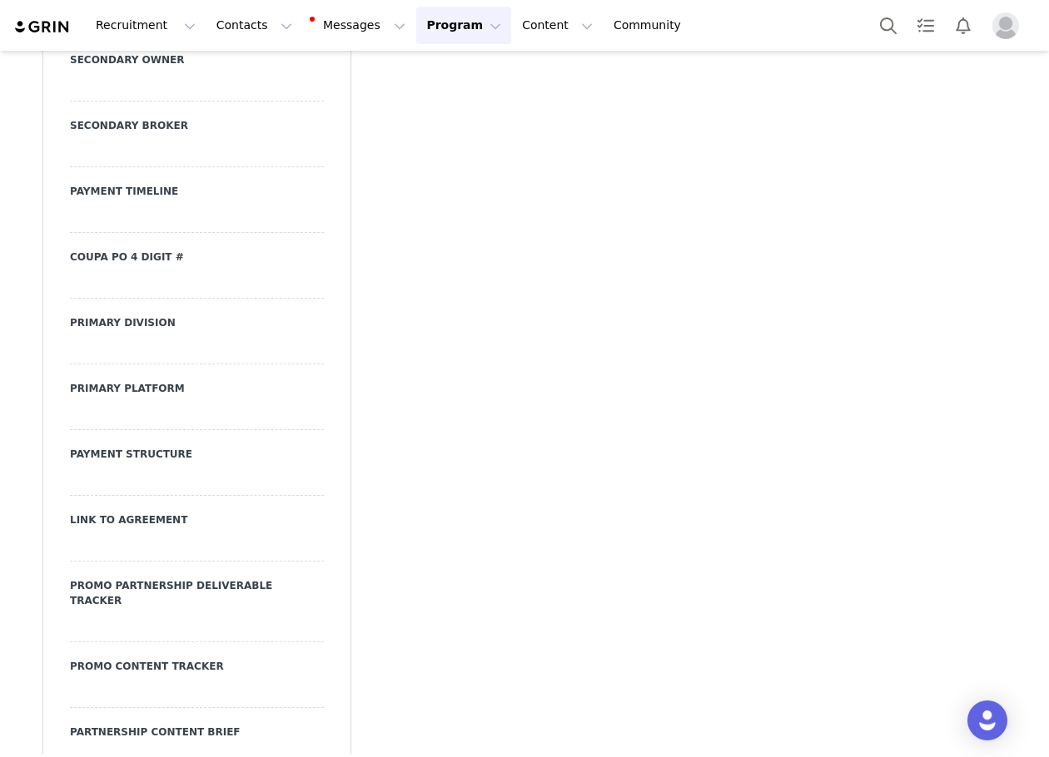
scroll to position [5992, 0]
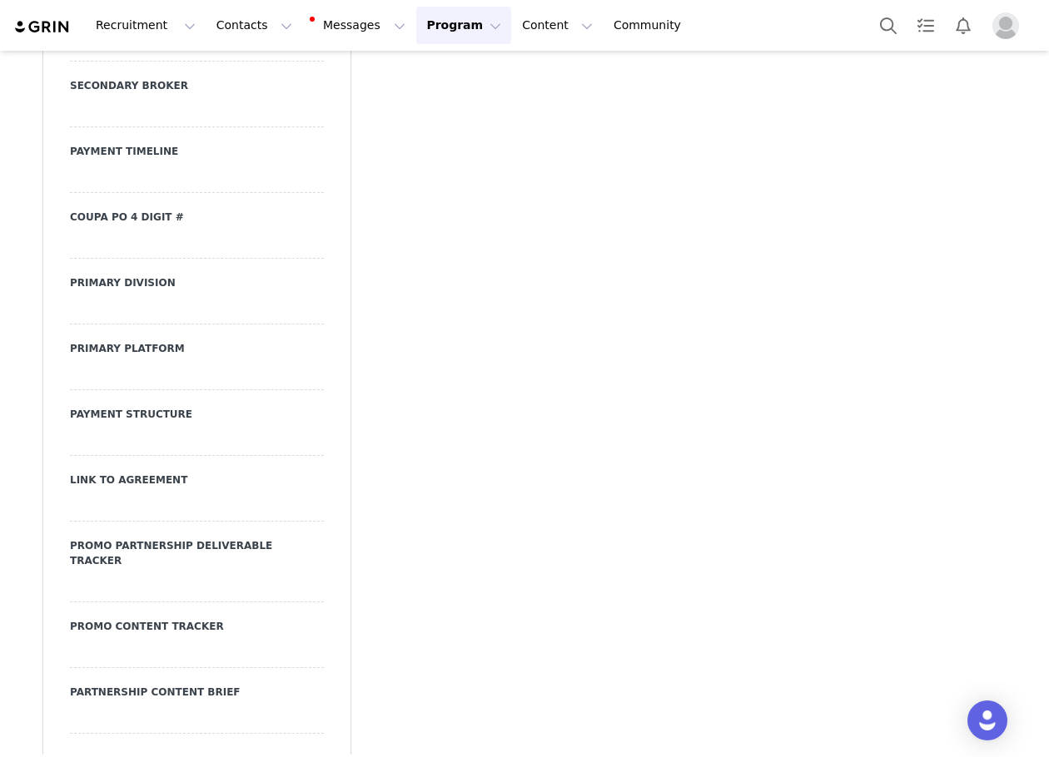
click at [215, 325] on div at bounding box center [197, 310] width 254 height 30
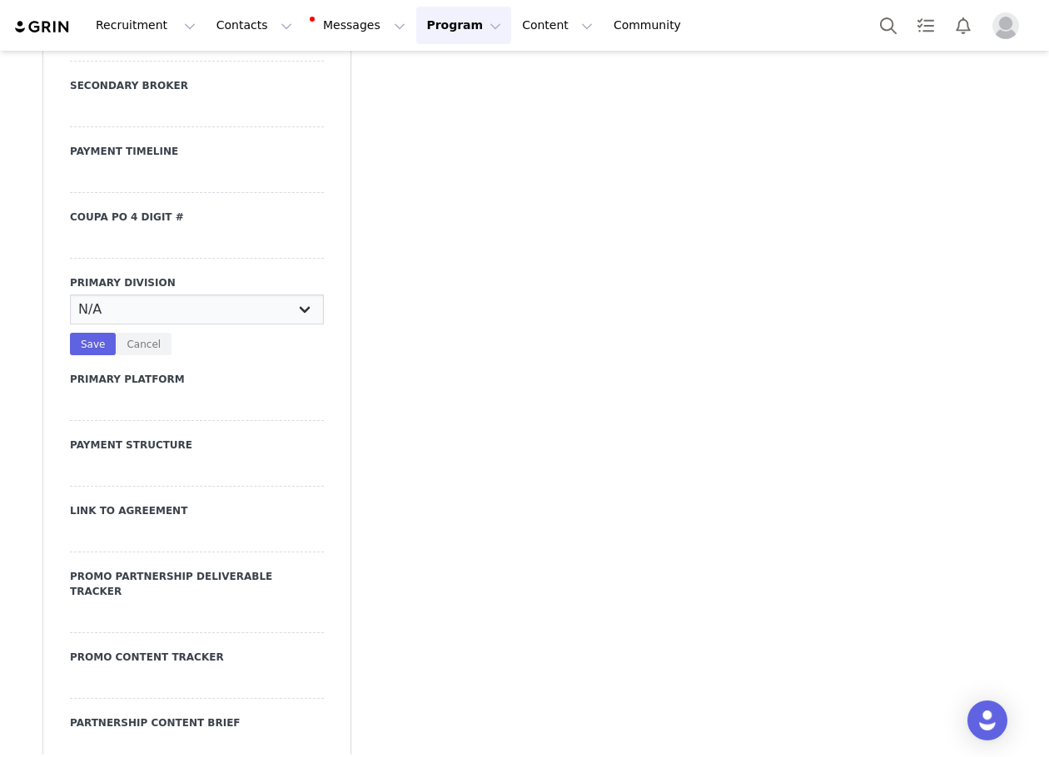
click at [215, 325] on select "N/A JRS Beauty Promo Curve Nova Men Nova Kids Nova Sport Nova Intimates Skin No…" at bounding box center [197, 310] width 254 height 30
select select "JRS"
click at [70, 311] on select "N/A JRS Beauty Promo Curve Nova Men Nova Kids Nova Sport Nova Intimates Skin No…" at bounding box center [197, 310] width 254 height 30
click at [78, 355] on button "Save" at bounding box center [93, 344] width 46 height 22
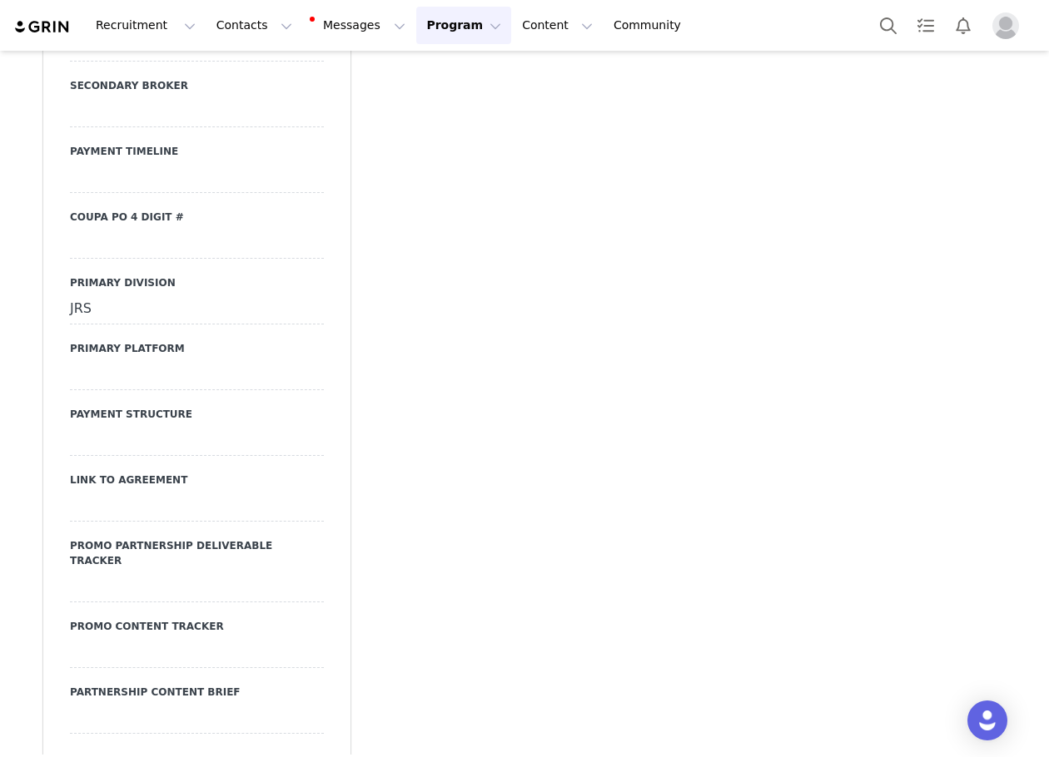
click at [101, 389] on div at bounding box center [197, 375] width 254 height 30
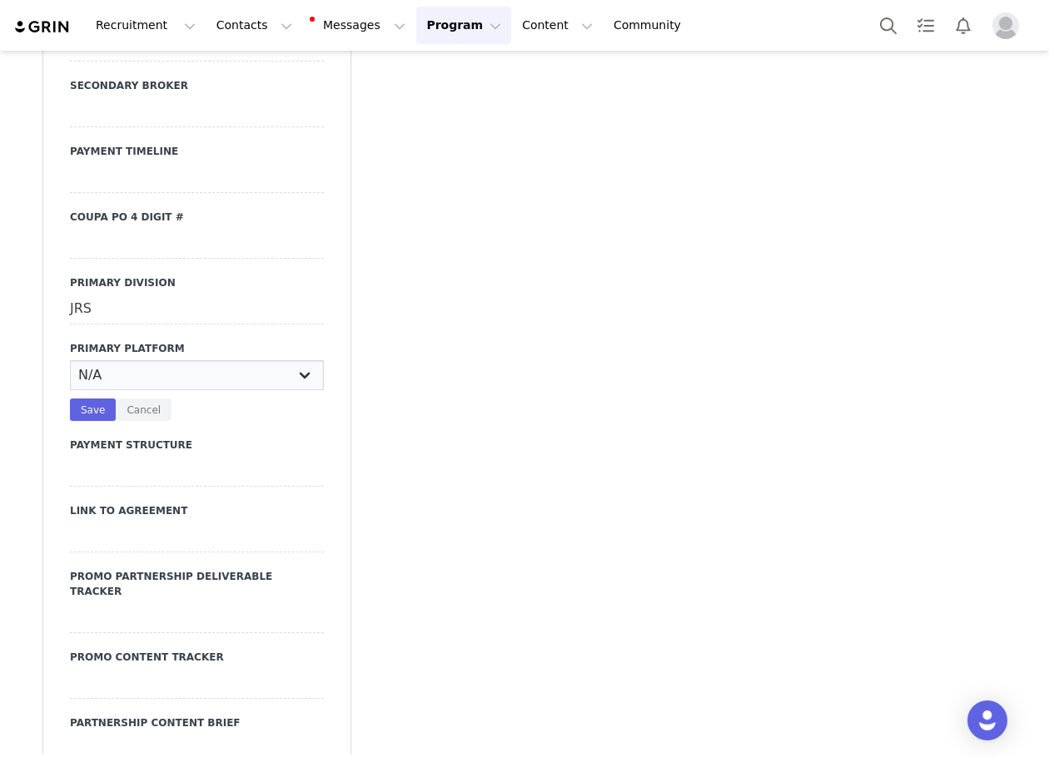
click at [101, 389] on select "N/A Instagram YouTube TikTok" at bounding box center [197, 375] width 254 height 30
select select "Instagram"
click at [70, 377] on select "N/A Instagram YouTube TikTok" at bounding box center [197, 375] width 254 height 30
click at [82, 419] on button "Save" at bounding box center [93, 410] width 46 height 22
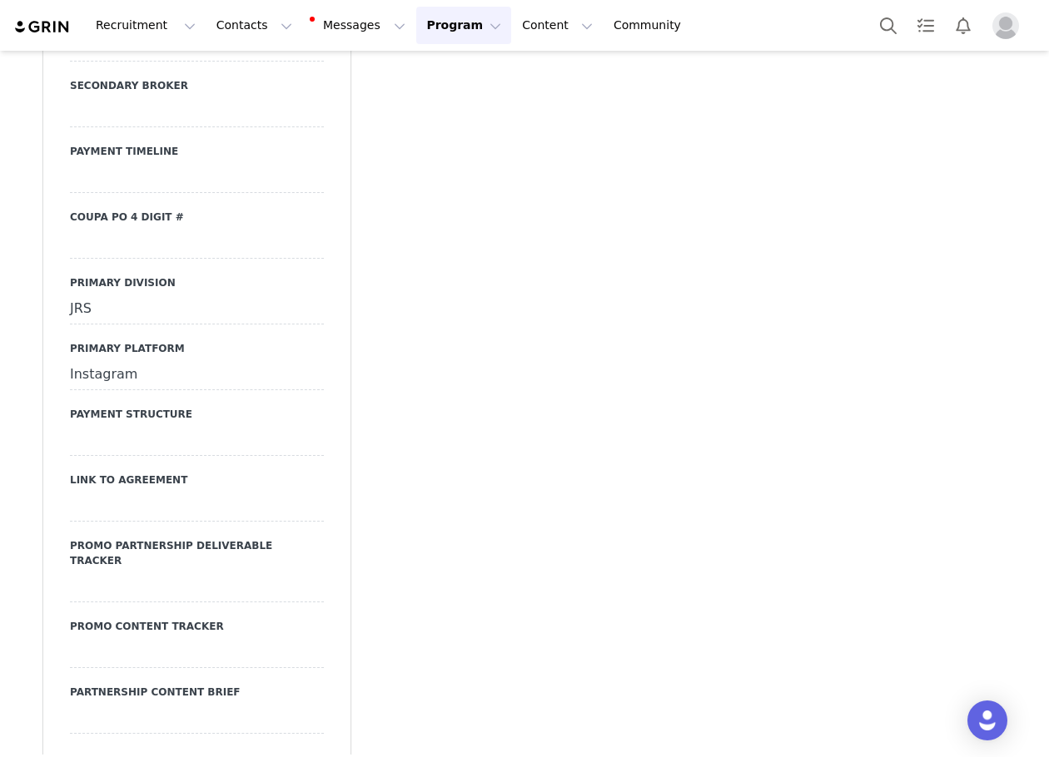
click at [92, 422] on label "Payment Structure" at bounding box center [197, 414] width 254 height 15
click at [95, 449] on div at bounding box center [197, 441] width 254 height 30
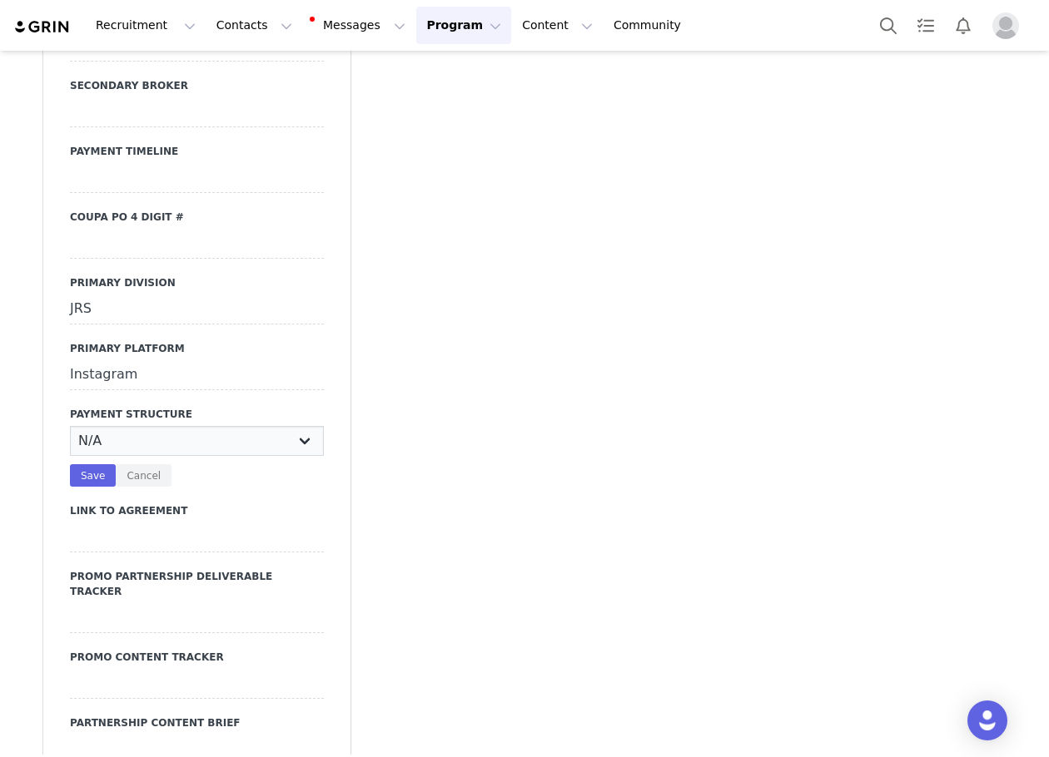
click at [95, 449] on select "N/A Monthly 50/50 Payment Per Deliverable Upfront Upon Completion Custom / Other" at bounding box center [197, 441] width 254 height 30
select select "Monthly"
click at [70, 443] on select "N/A Monthly 50/50 Payment Per Deliverable Upfront Upon Completion Custom / Other" at bounding box center [197, 441] width 254 height 30
click at [87, 484] on div "N/A Monthly 50/50 Payment Per Deliverable Upfront Upon Completion Custom / Othe…" at bounding box center [197, 456] width 254 height 61
click at [87, 484] on button "Save" at bounding box center [93, 475] width 46 height 22
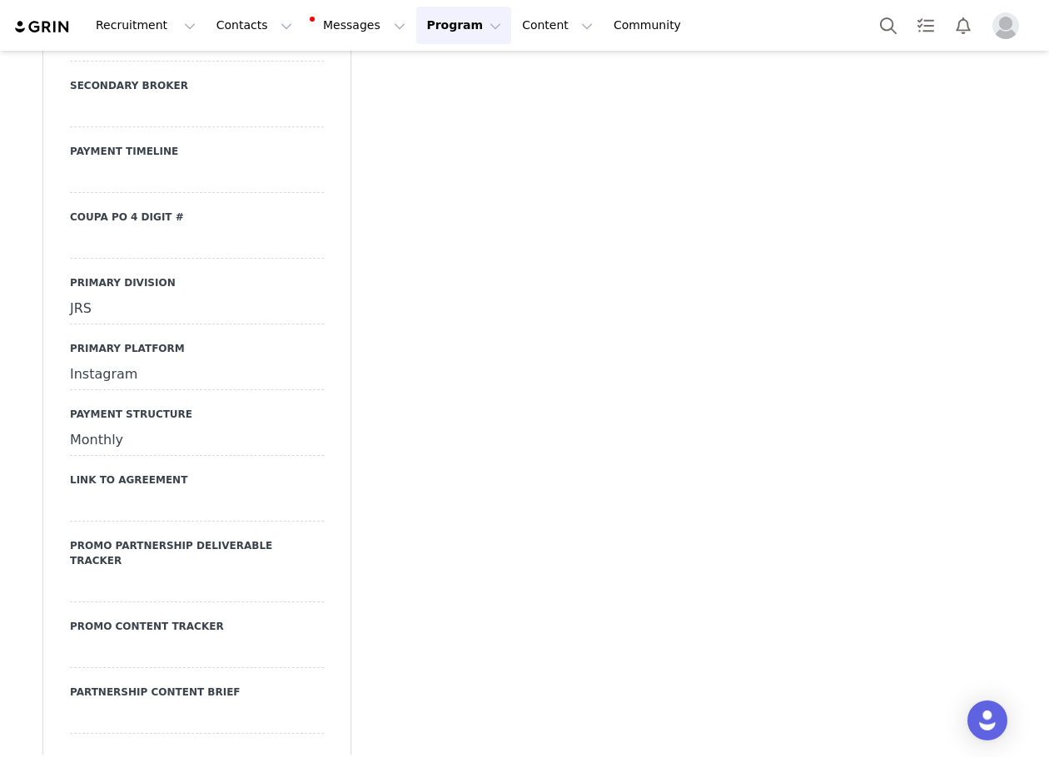
click at [117, 522] on div at bounding box center [197, 507] width 254 height 30
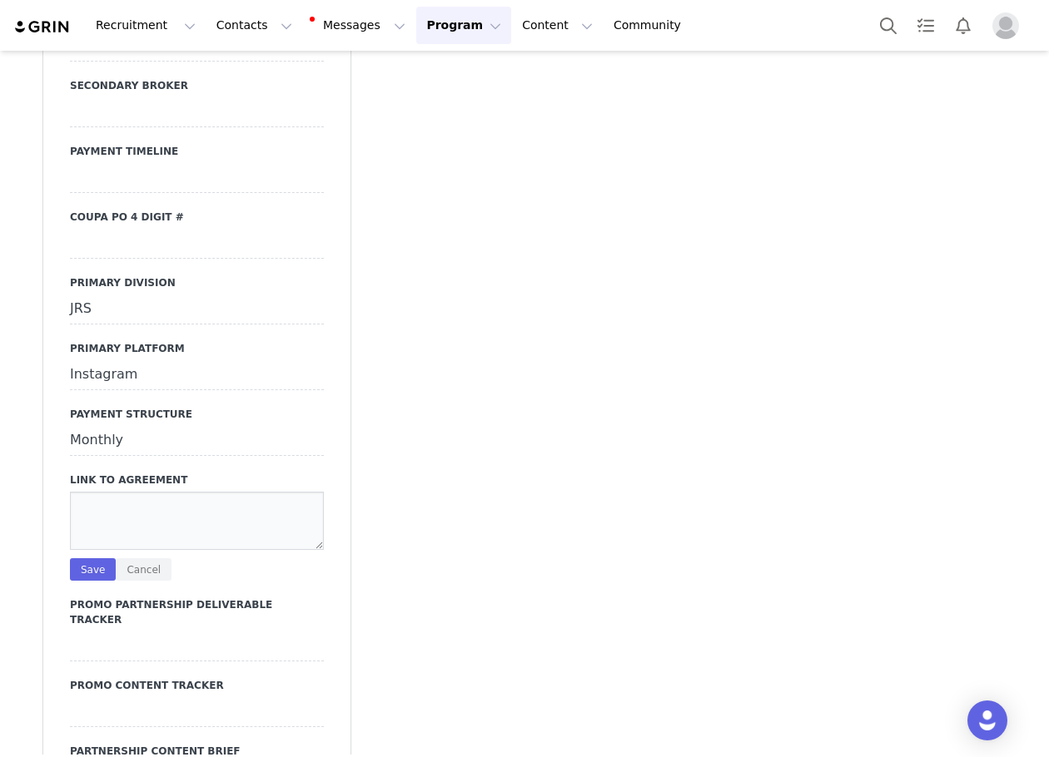
click at [117, 530] on textarea at bounding box center [197, 521] width 254 height 58
paste textarea "https://ironcladapp.com/c/621679b0ff9c731d573f2628/contracts/IC-17029/documents…"
type textarea "https://ironcladapp.com/c/621679b0ff9c731d573f2628/contracts/IC-17029/documents…"
click at [77, 581] on button "Save" at bounding box center [93, 569] width 46 height 22
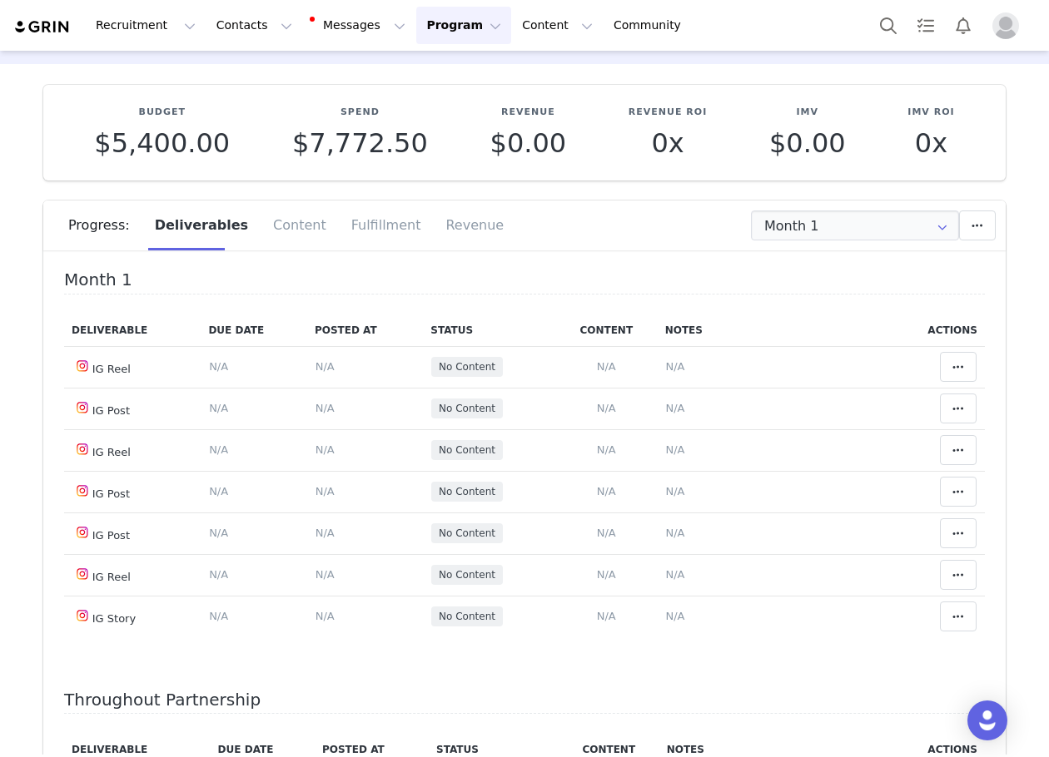
scroll to position [0, 0]
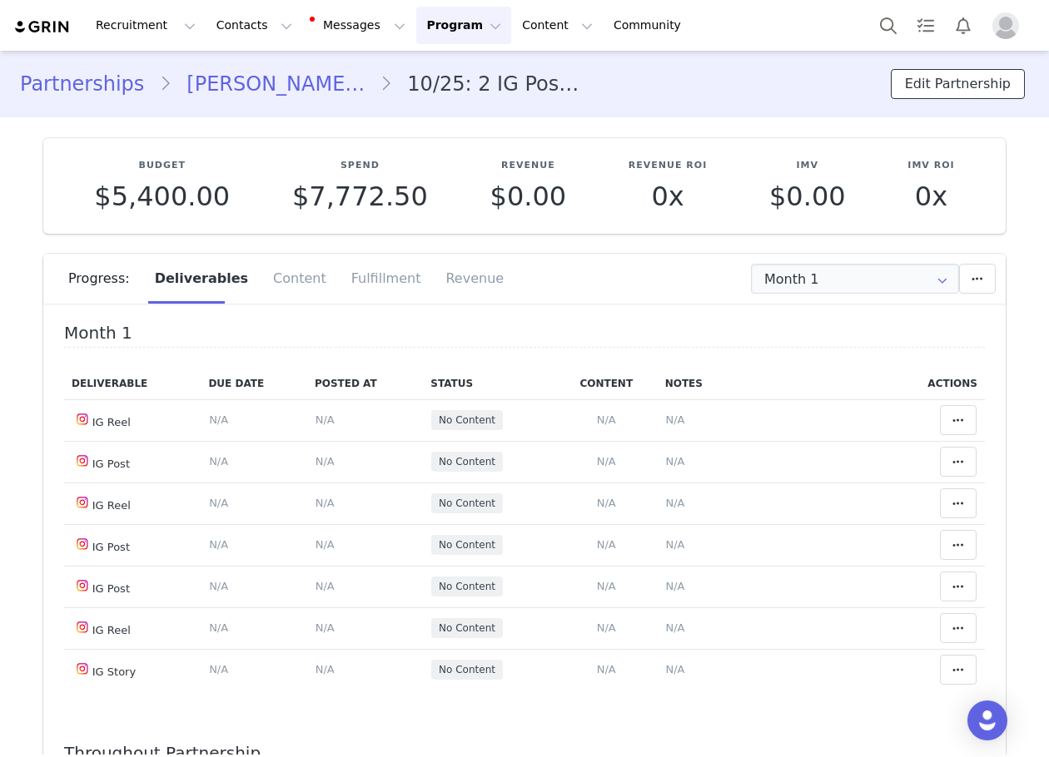
click at [950, 76] on button "Edit Partnership" at bounding box center [958, 84] width 134 height 30
select select
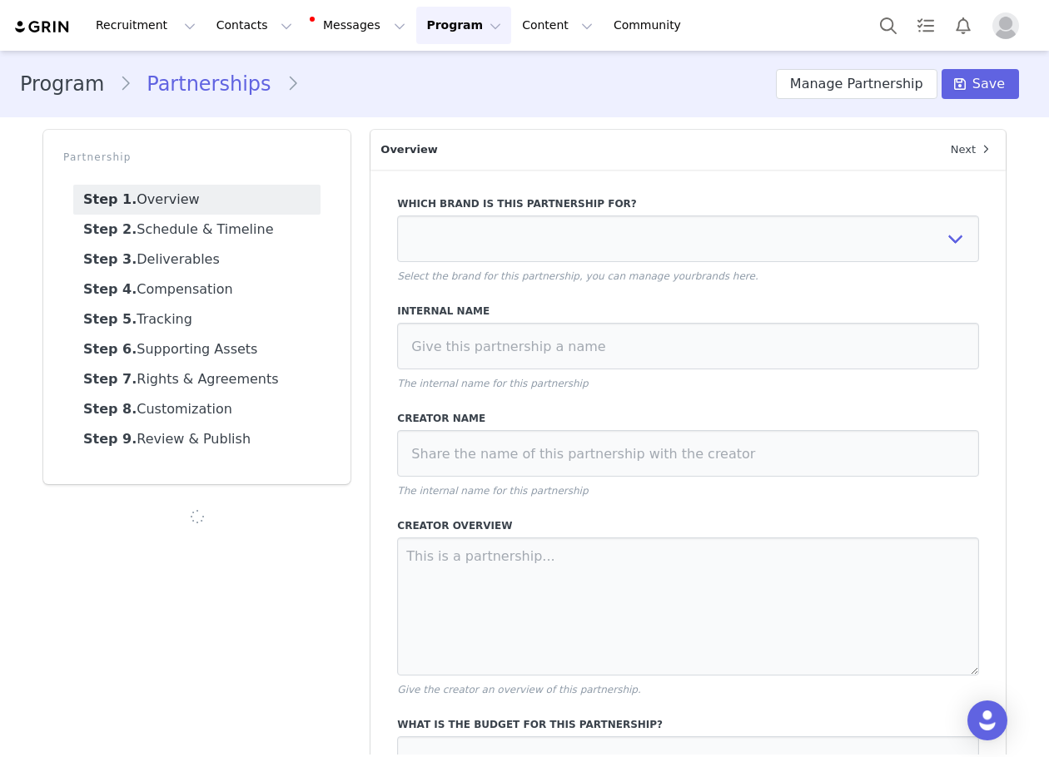
type input "$5,400.00"
select select "c05a2980-7b9a-4a75-bc20-068f97df96f2"
type input "10/25: 2 IG Posts, 2 IG Reels, 1 IG Story, monthly for 5 months - Tag in Bio, U…"
type input "krystaldianna"
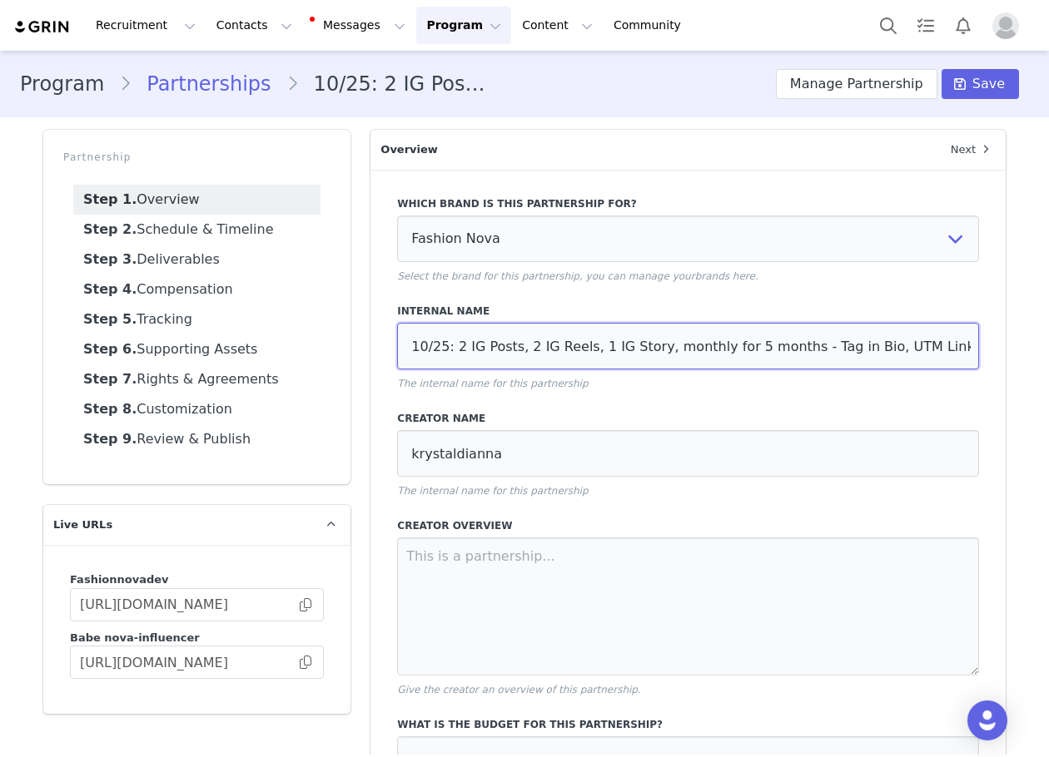
click at [450, 345] on input "10/25: 2 IG Posts, 2 IG Reels, 1 IG Story, monthly for 5 months - Tag in Bio, U…" at bounding box center [688, 346] width 582 height 47
click at [514, 348] on input "10/25: 3 IG Posts, 2 IG Reels, 1 IG Story, monthly for 5 months - Tag in Bio, U…" at bounding box center [688, 346] width 582 height 47
type input "10/25: 3 IG Posts, 3 IG Reels, 1 IG Story, monthly for 5 months - Tag in Bio, U…"
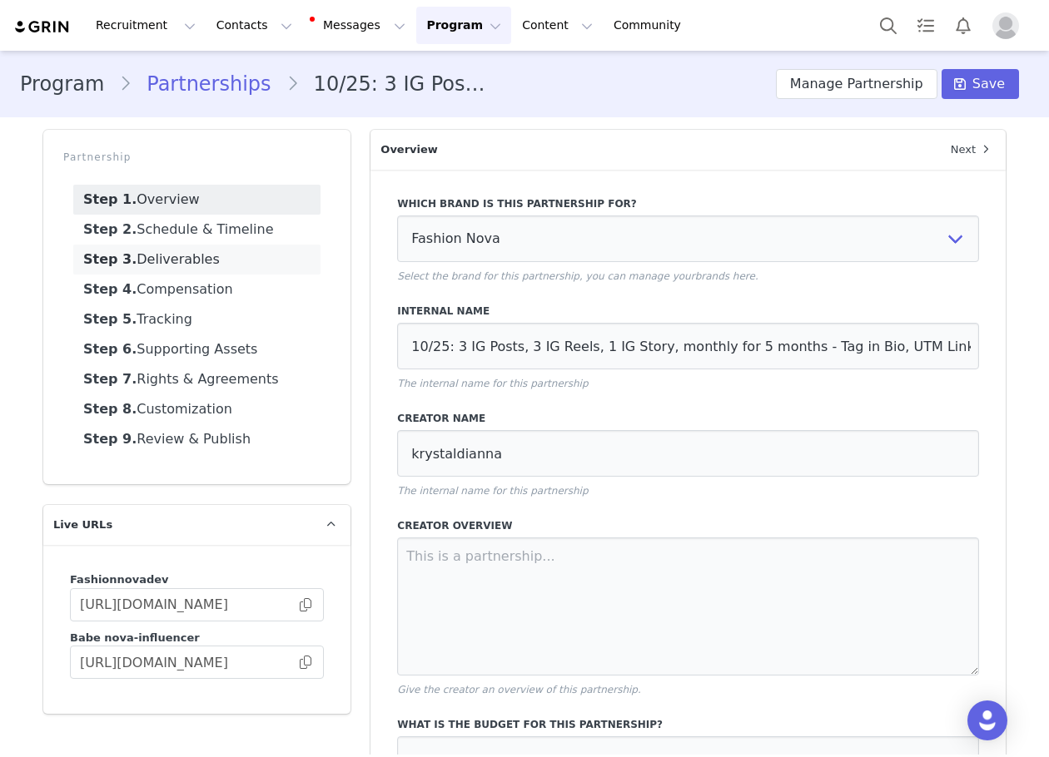
click at [221, 260] on link "Step 3. Deliverables" at bounding box center [196, 260] width 247 height 30
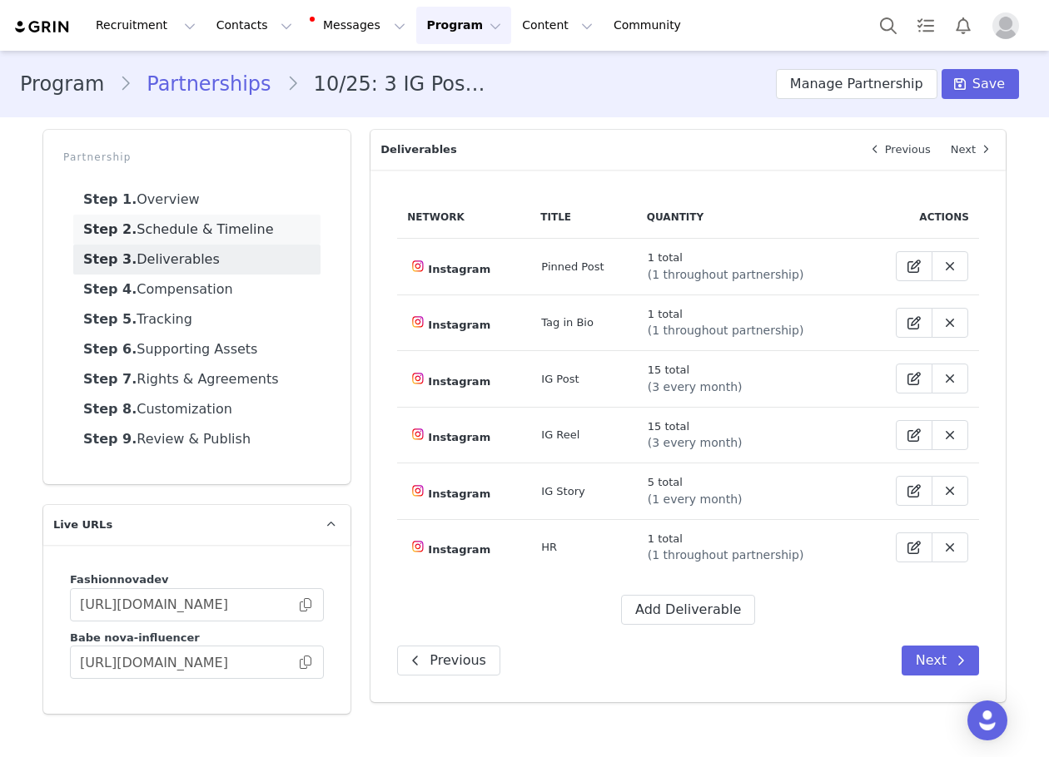
click at [212, 231] on link "Step 2. Schedule & Timeline" at bounding box center [196, 230] width 247 height 30
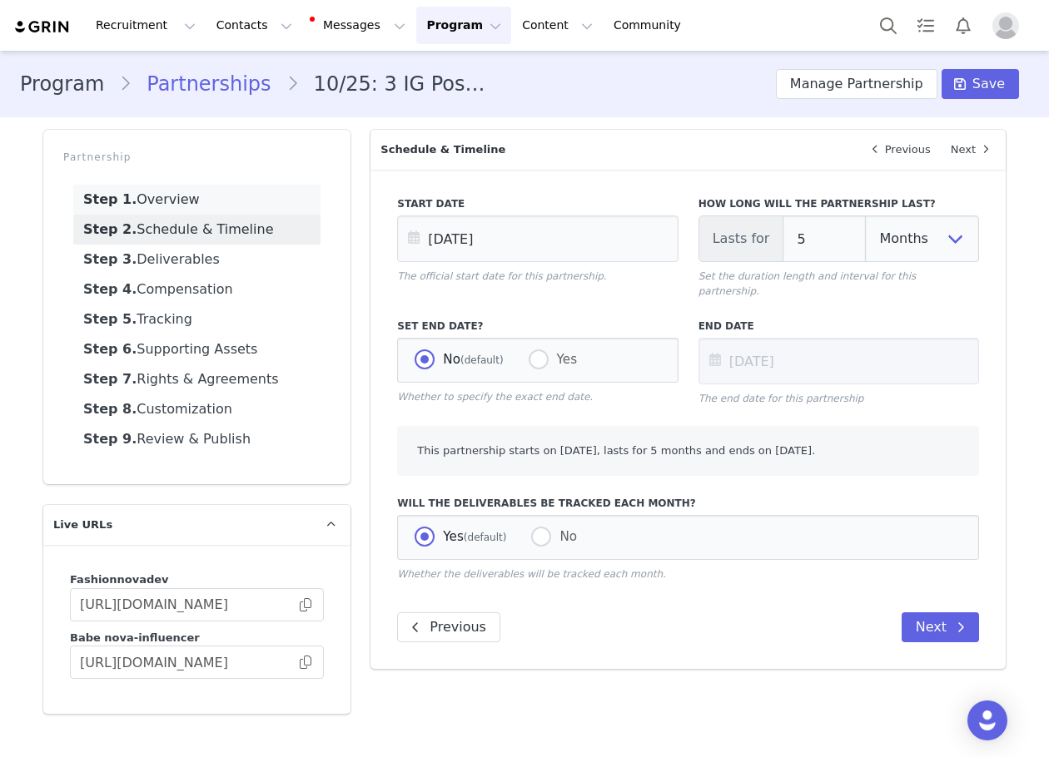
click at [152, 206] on link "Step 1. Overview" at bounding box center [196, 200] width 247 height 30
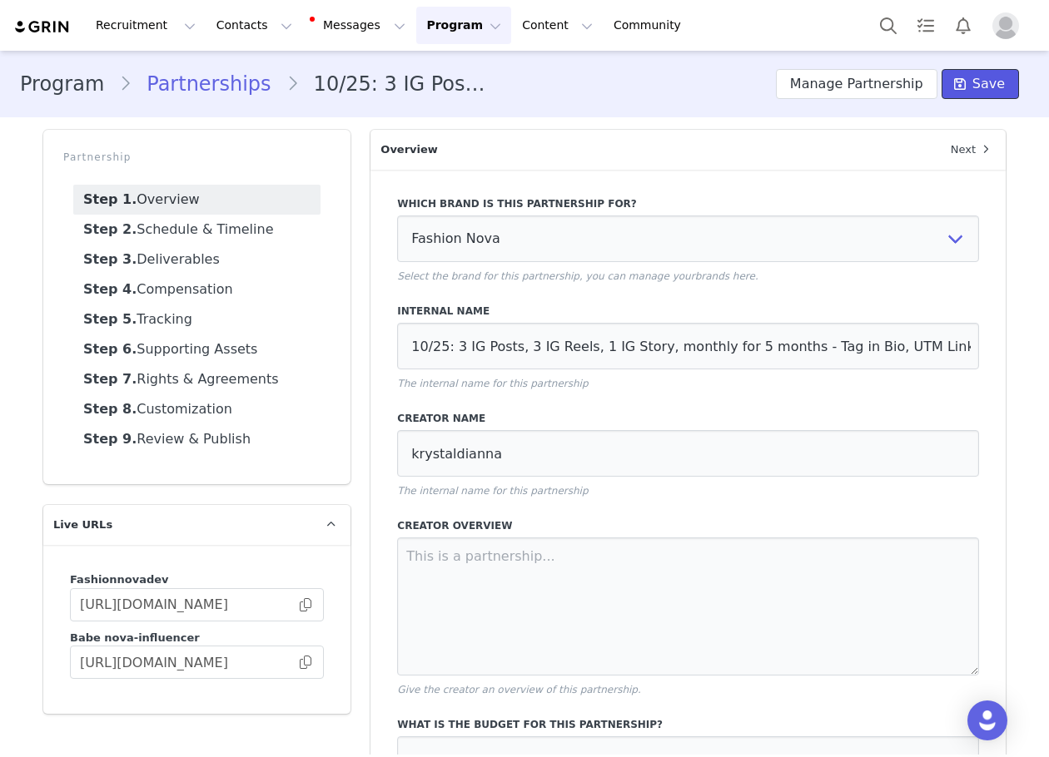
click at [998, 78] on button "Save" at bounding box center [979, 84] width 77 height 30
click at [890, 93] on button "Manage Partnership" at bounding box center [856, 84] width 161 height 30
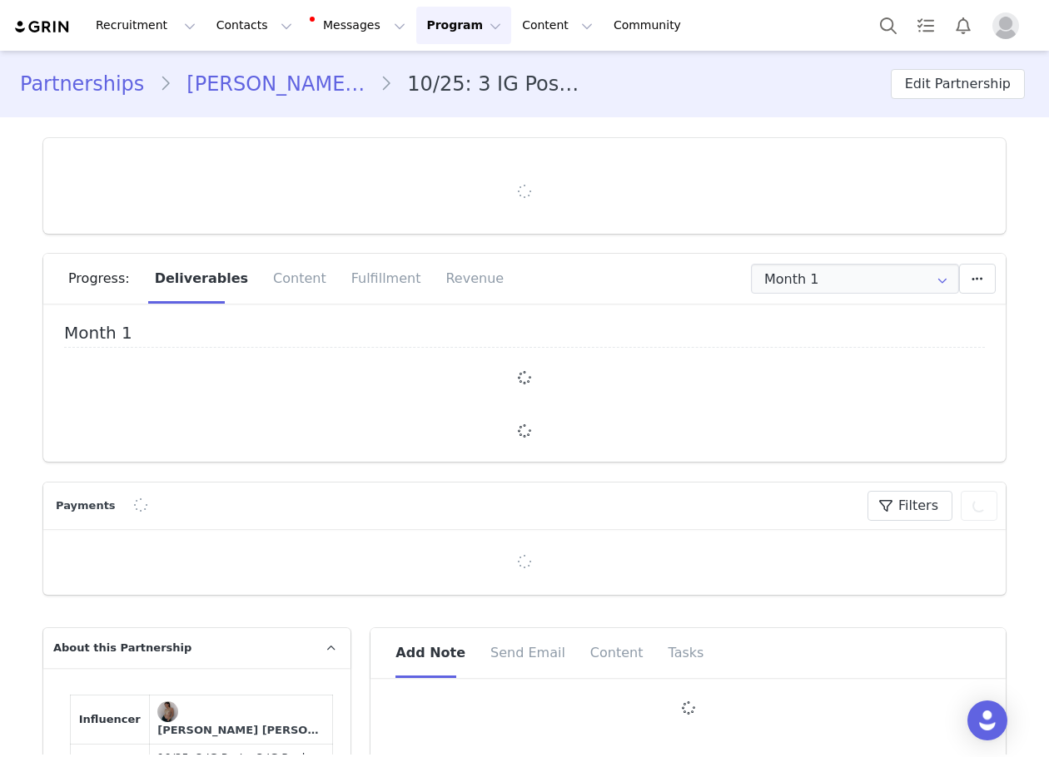
type input "+1 (United States)"
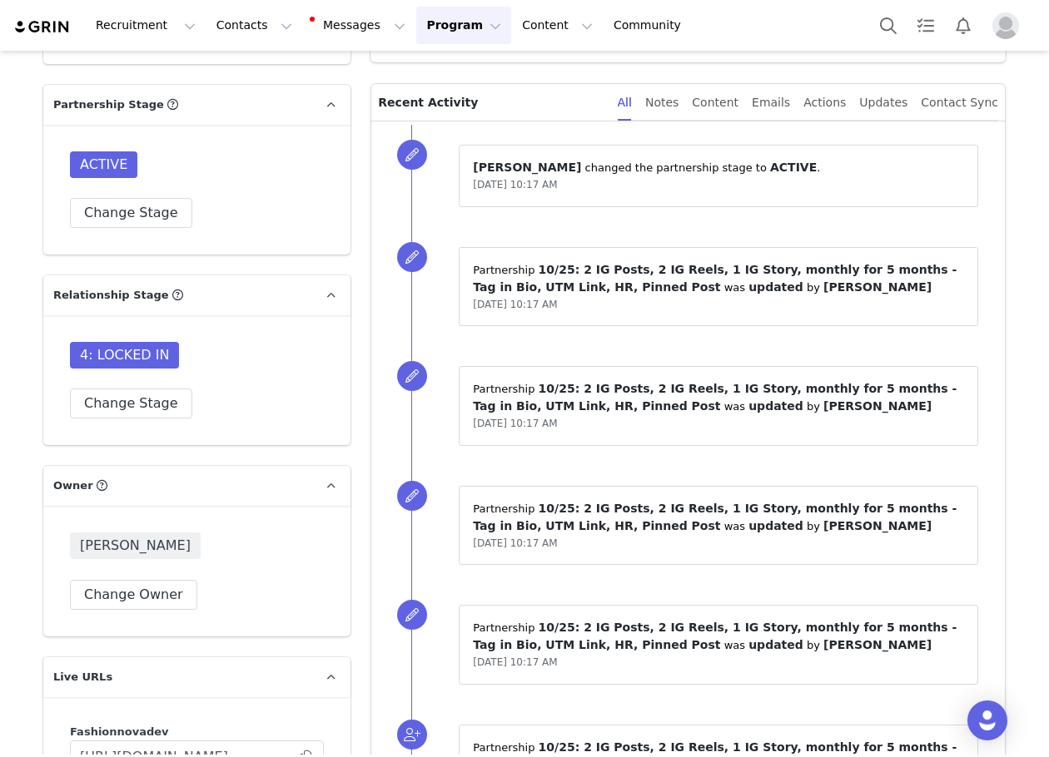
scroll to position [1665, 0]
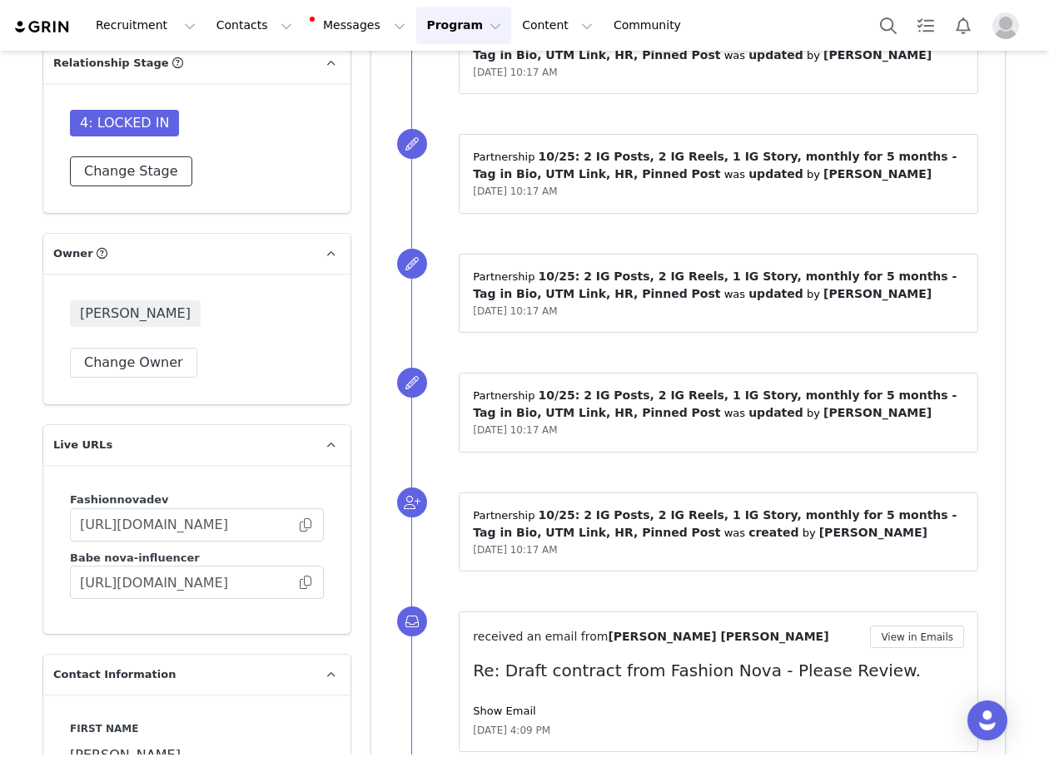
click at [136, 178] on button "Change Stage" at bounding box center [131, 171] width 122 height 30
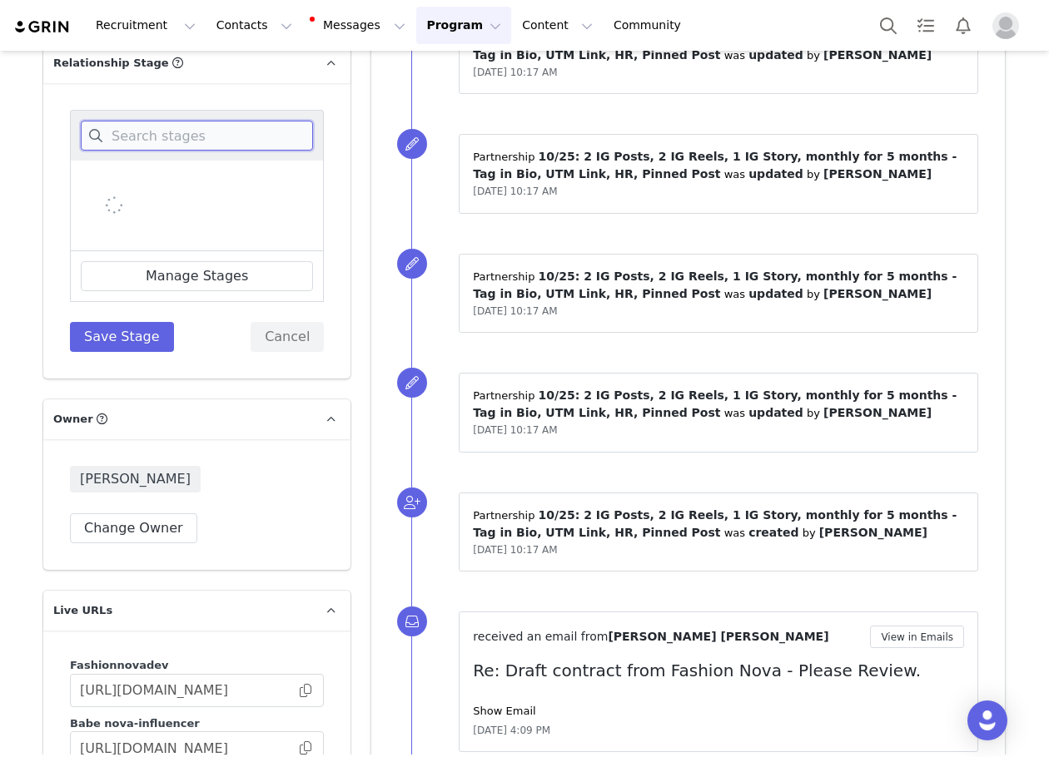
click at [136, 151] on input at bounding box center [197, 136] width 232 height 30
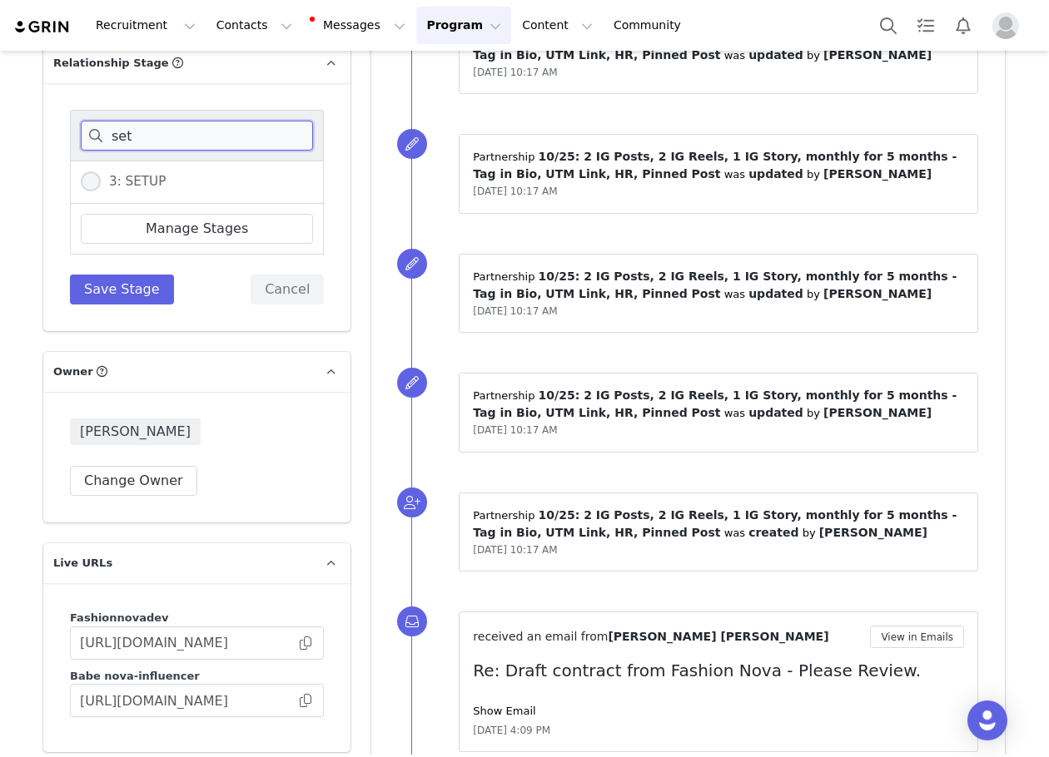
type input "set"
click at [139, 185] on label "3: SETUP" at bounding box center [123, 182] width 85 height 22
click at [101, 185] on input "3: SETUP" at bounding box center [91, 182] width 20 height 22
radio input "true"
click at [114, 294] on button "Save Stage" at bounding box center [122, 290] width 104 height 30
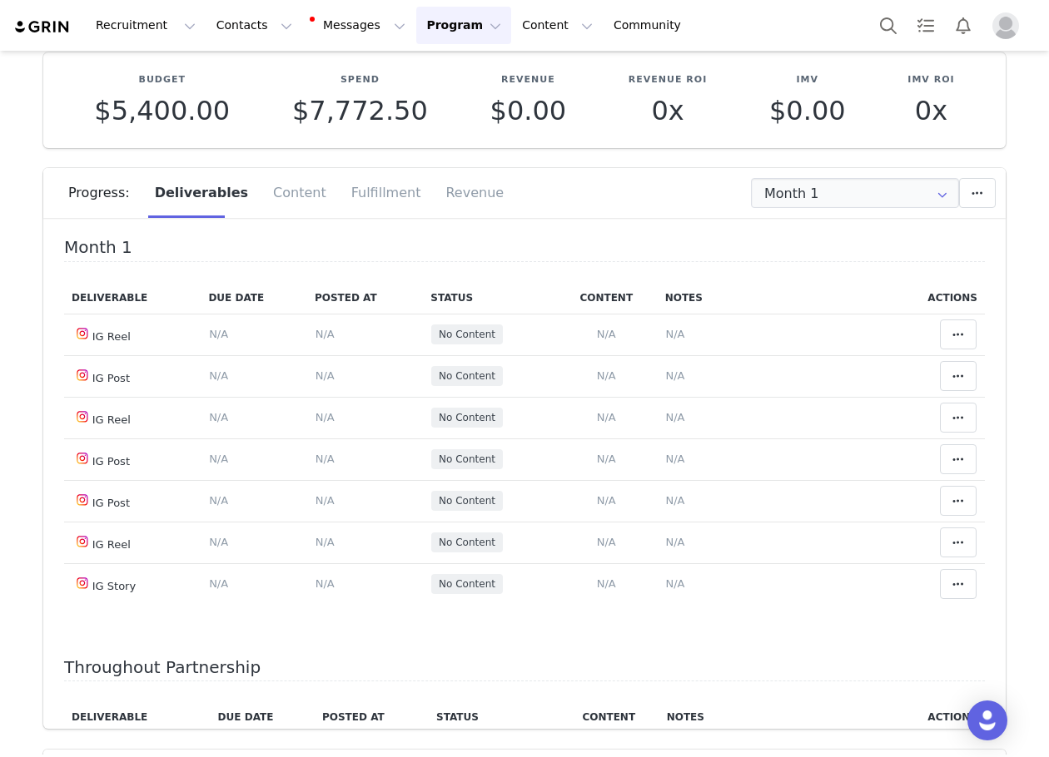
scroll to position [0, 0]
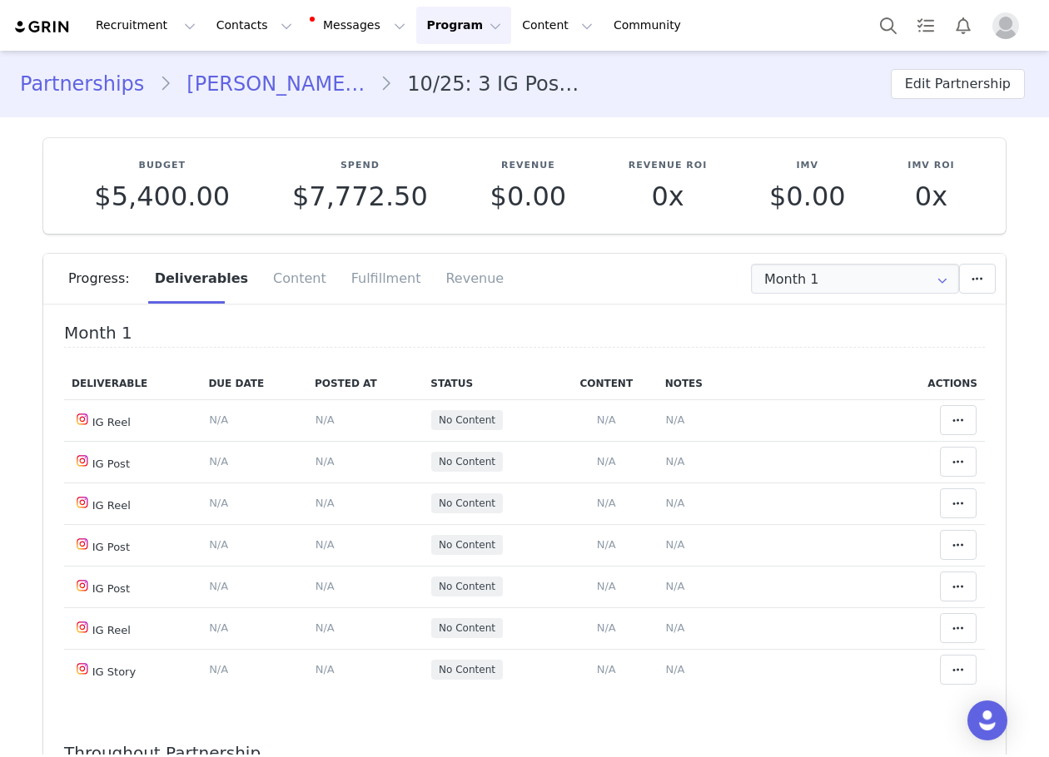
click at [290, 87] on link "[PERSON_NAME] [PERSON_NAME]" at bounding box center [275, 84] width 208 height 30
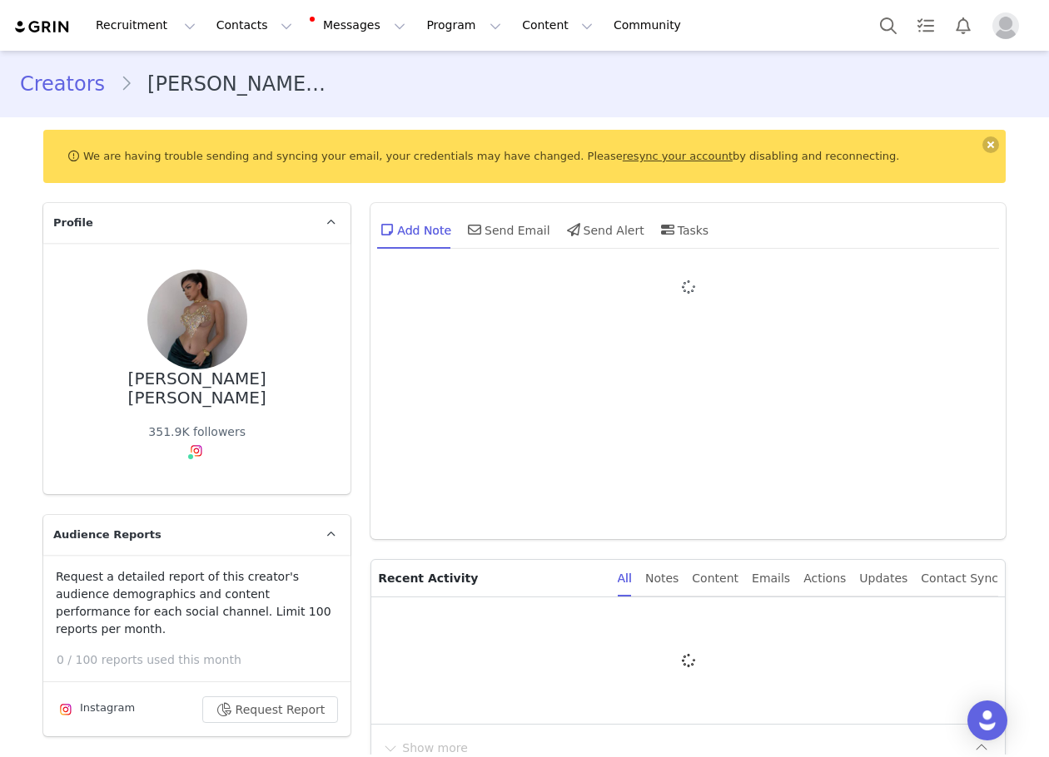
type input "+1 (United States)"
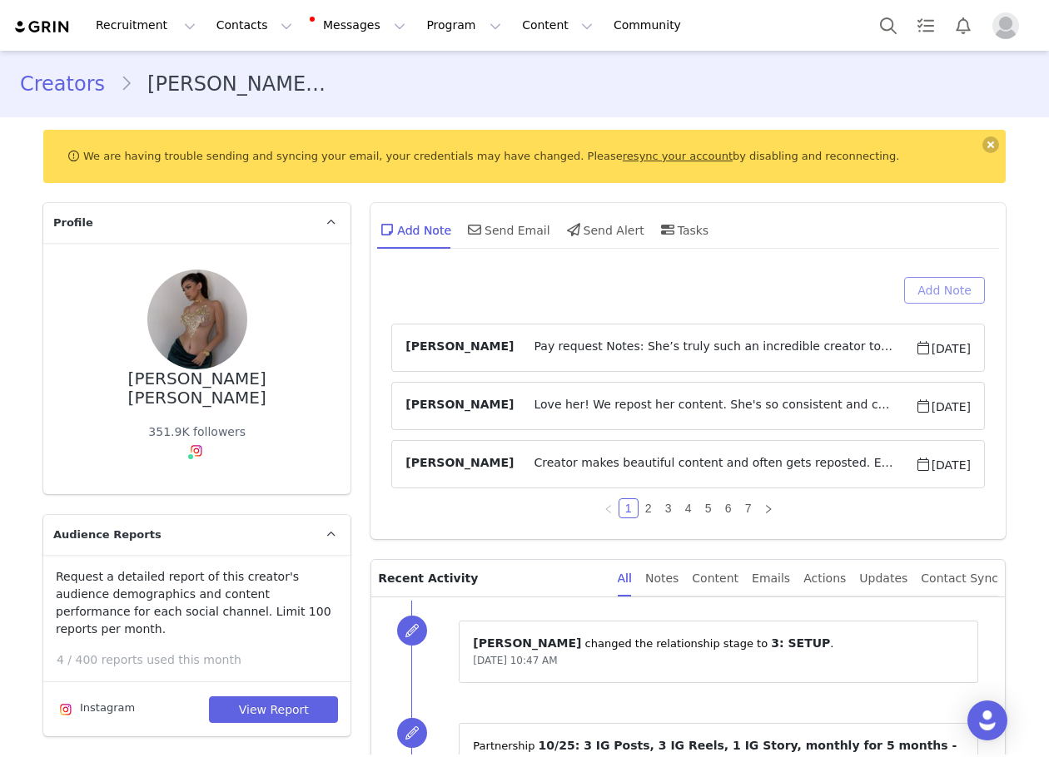
click at [965, 297] on button "Add Note" at bounding box center [944, 290] width 81 height 27
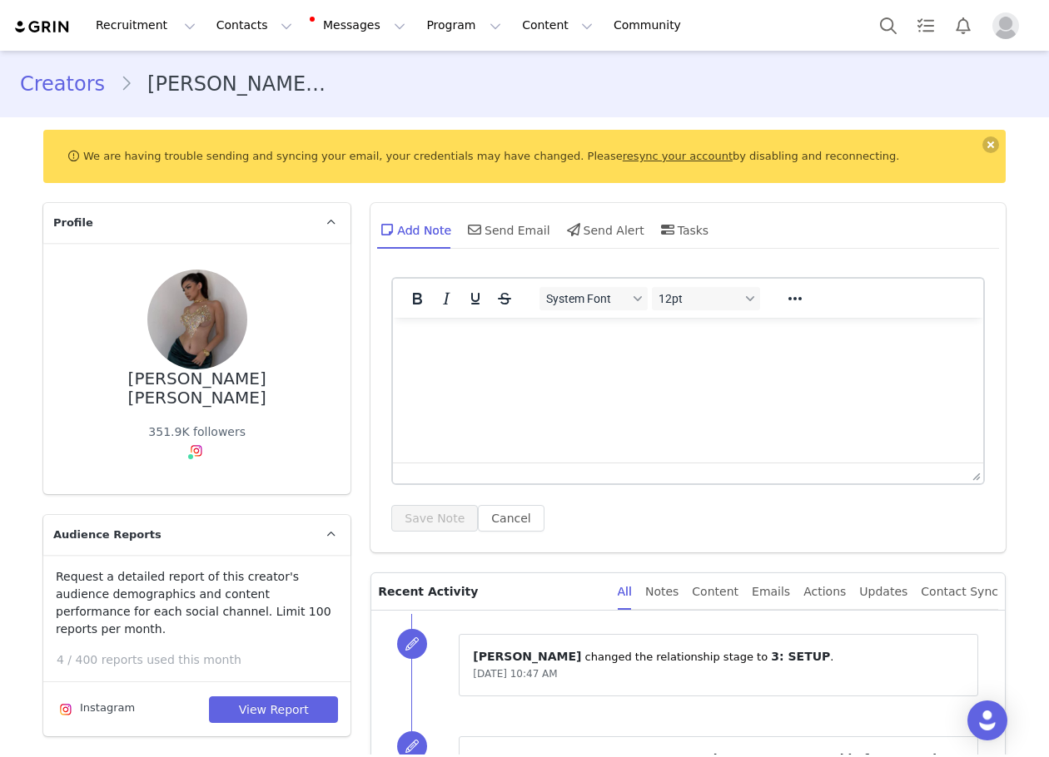
drag, startPoint x: 1357, startPoint y: 615, endPoint x: 578, endPoint y: 323, distance: 832.7
click at [577, 323] on html at bounding box center [688, 340] width 590 height 45
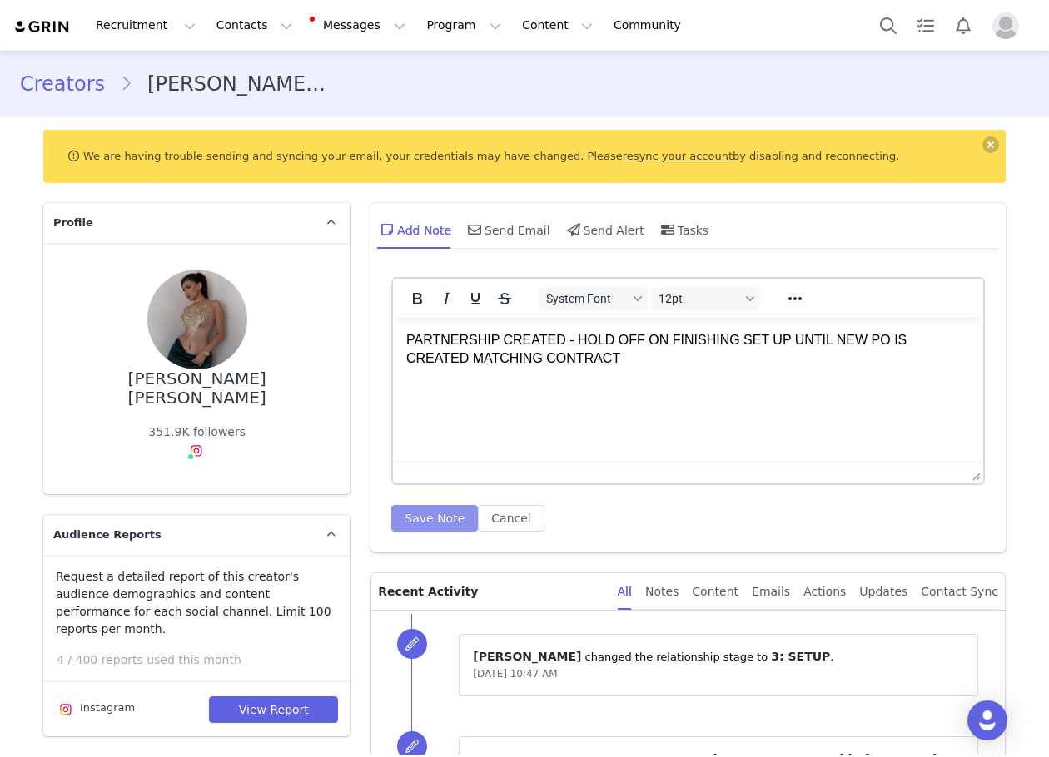
click at [402, 506] on button "Save Note" at bounding box center [434, 518] width 87 height 27
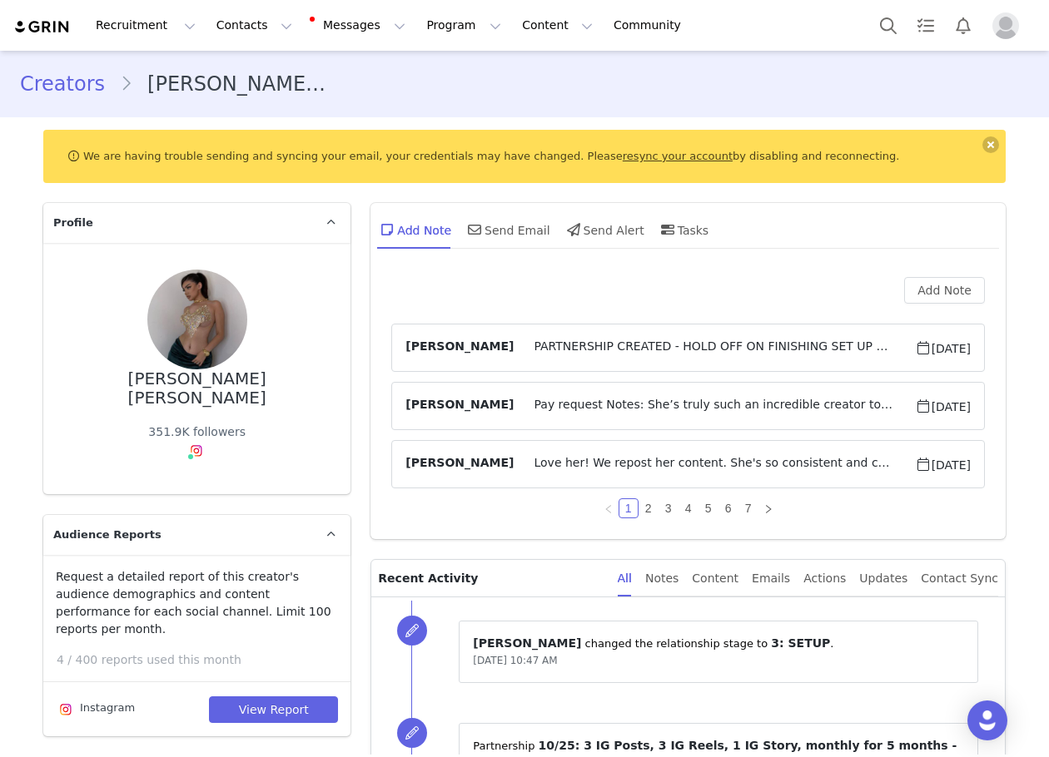
click at [576, 333] on article "Maria Martinez PARTNERSHIP CREATED - HOLD OFF ON FINISHING SET UP UNTIL NEW PO …" at bounding box center [687, 348] width 593 height 48
click at [580, 345] on span "PARTNERSHIP CREATED - HOLD OFF ON FINISHING SET UP UNTIL NEW PO IS CREATED MATC…" at bounding box center [714, 348] width 400 height 20
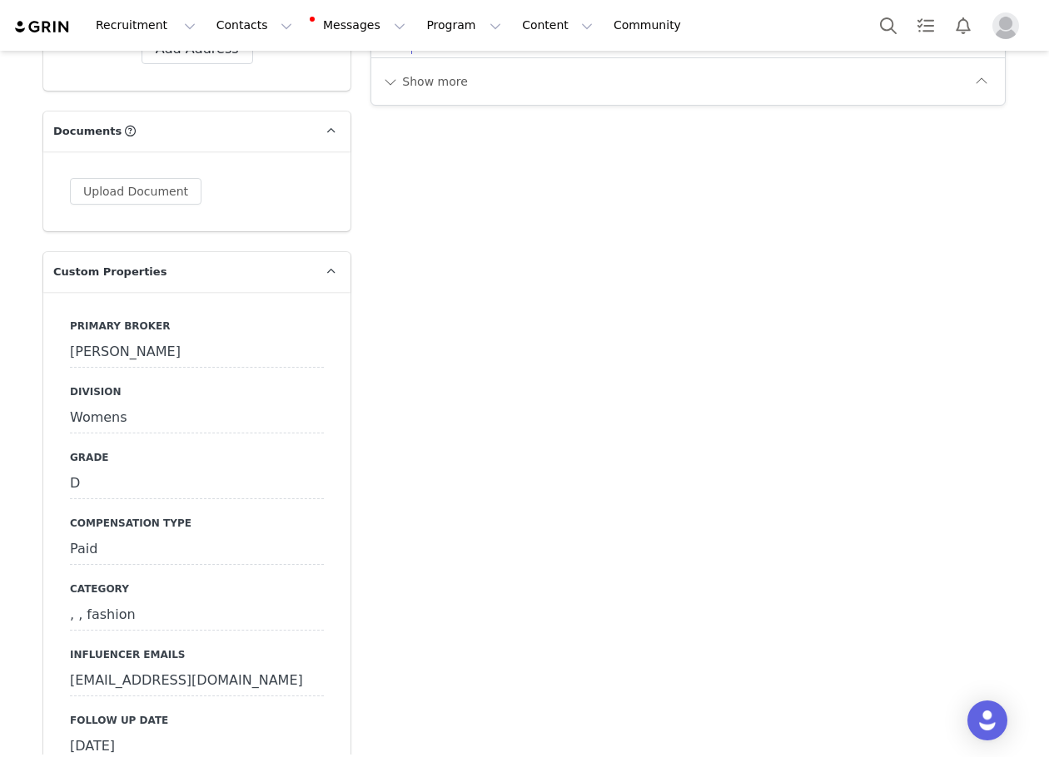
scroll to position [2081, 0]
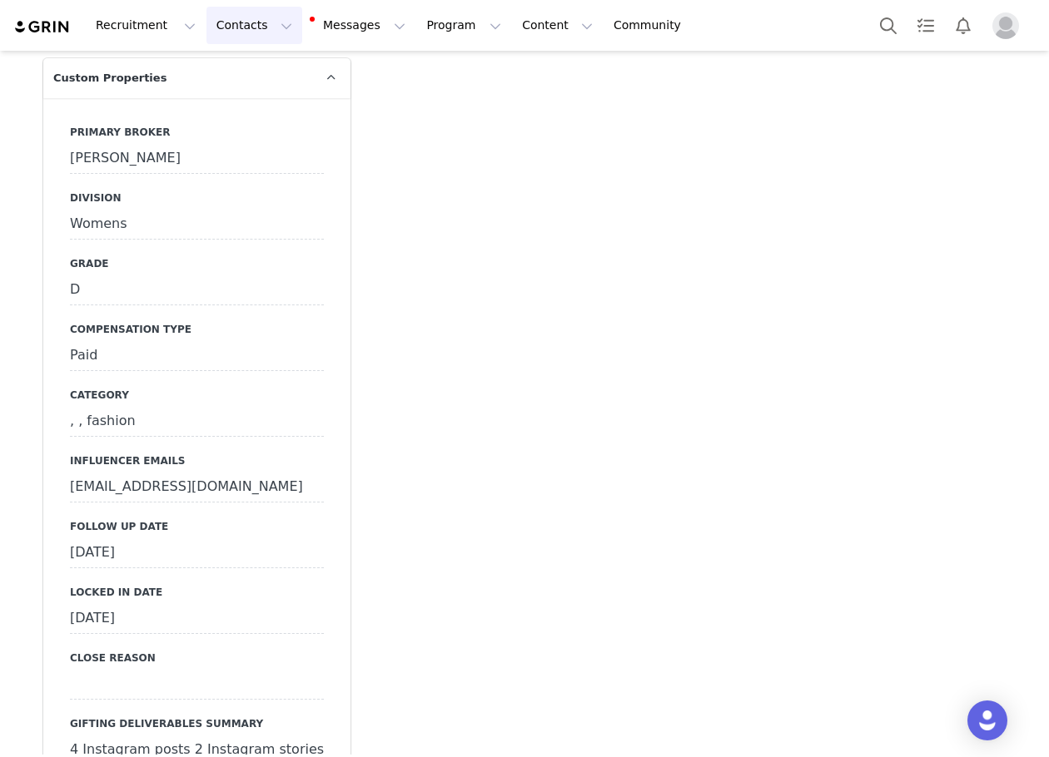
click at [233, 17] on button "Contacts Contacts" at bounding box center [254, 25] width 96 height 37
click at [244, 77] on p "Creators" at bounding box center [229, 73] width 50 height 17
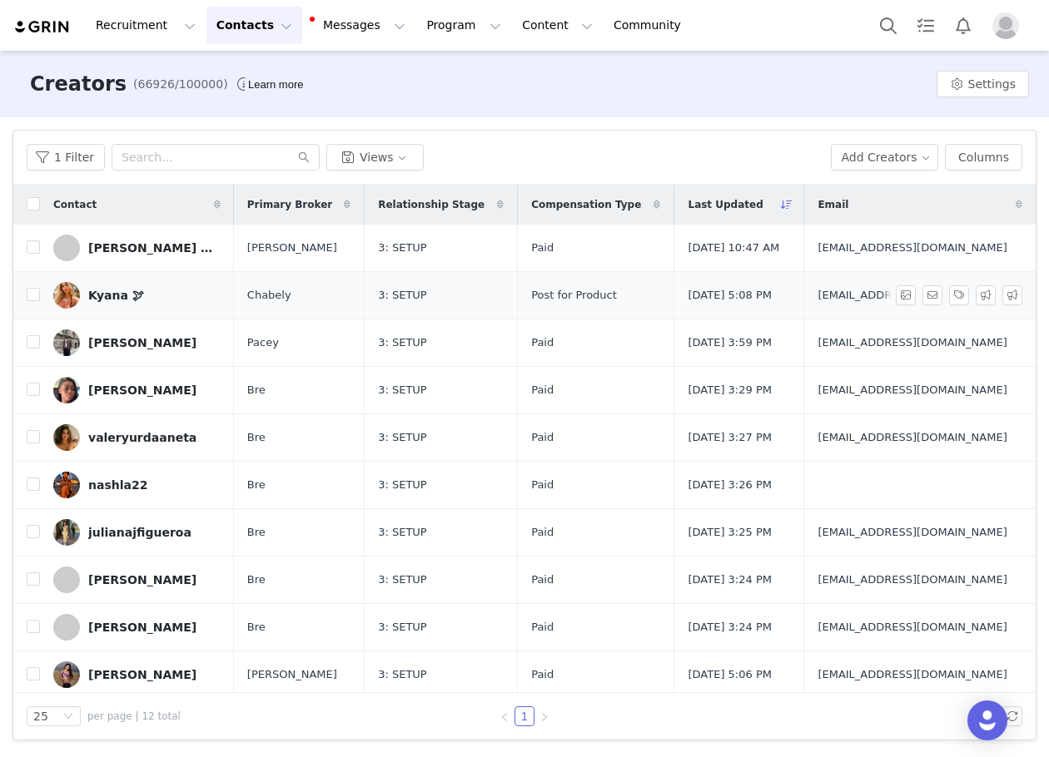
click at [191, 295] on link "Kyana 🕊" at bounding box center [136, 295] width 167 height 27
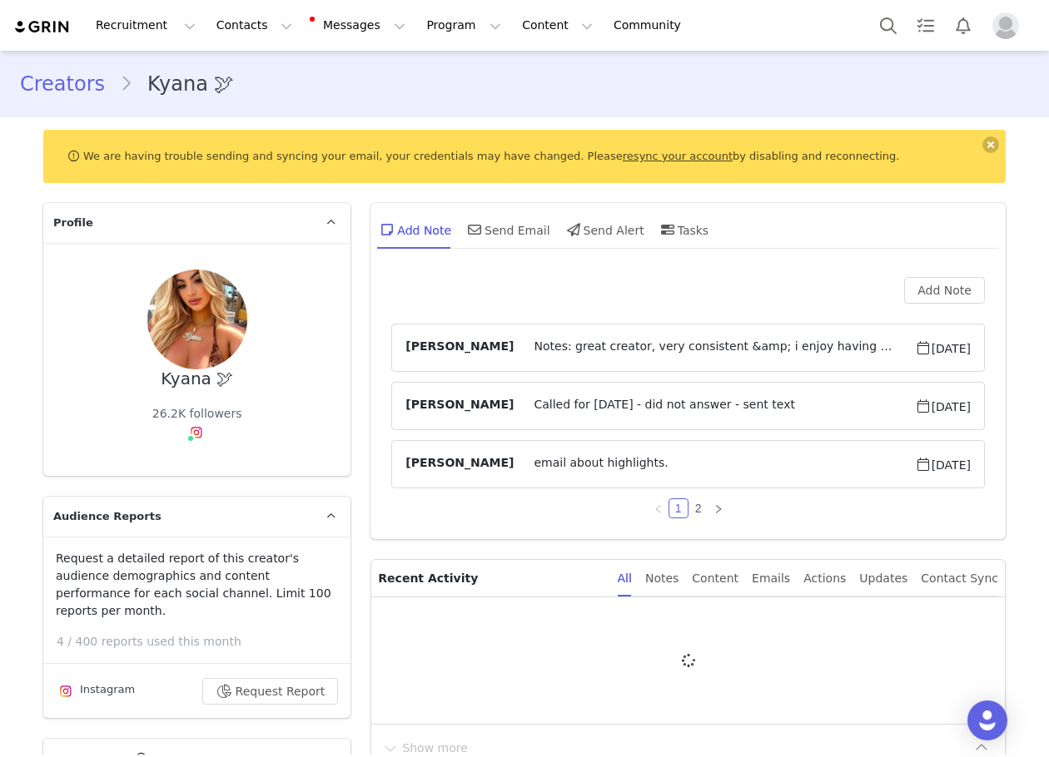
type input "+1 (United States)"
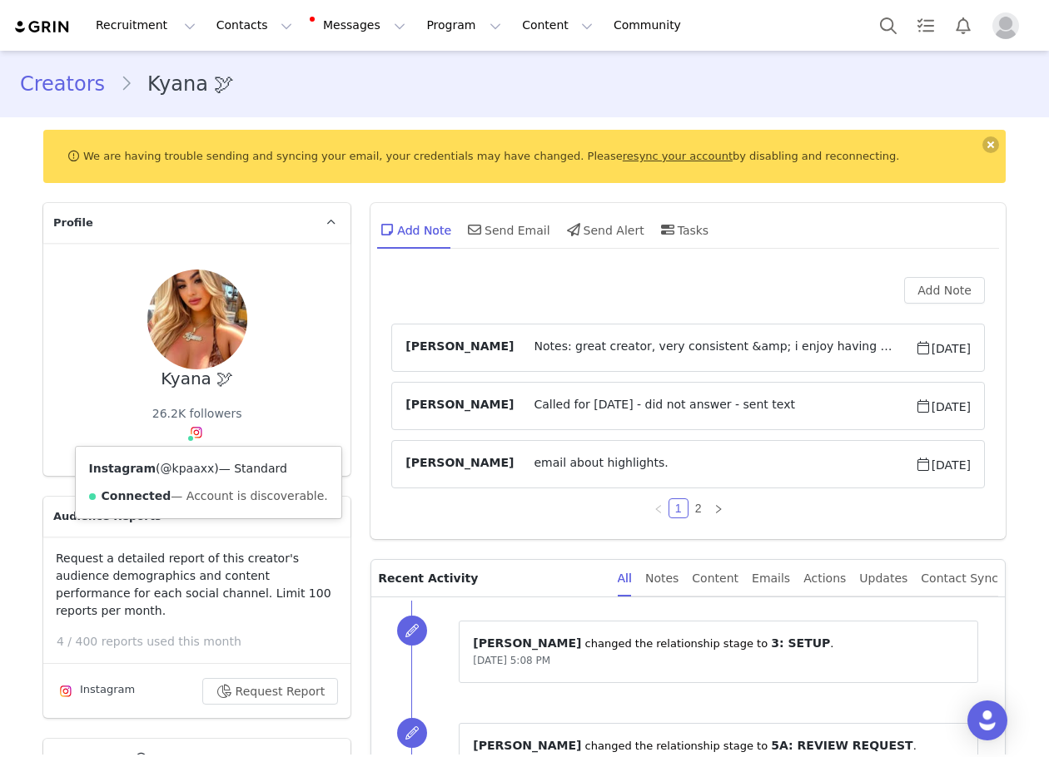
click at [183, 466] on link "@kpaaxx" at bounding box center [188, 468] width 54 height 13
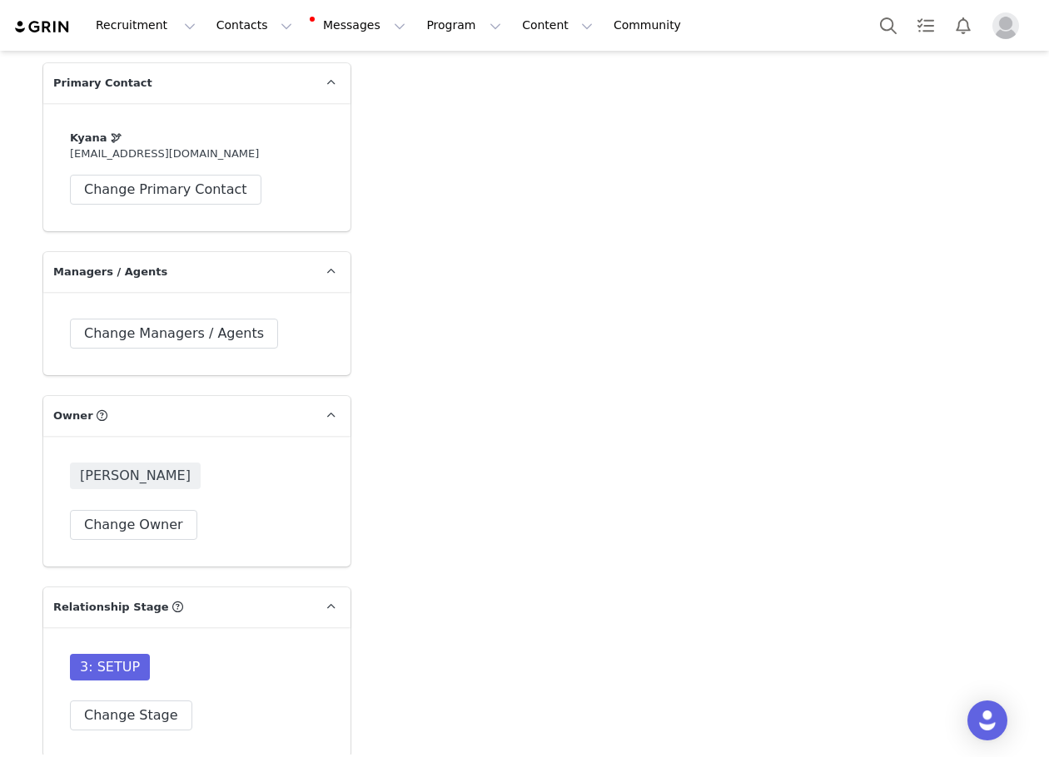
scroll to position [4577, 0]
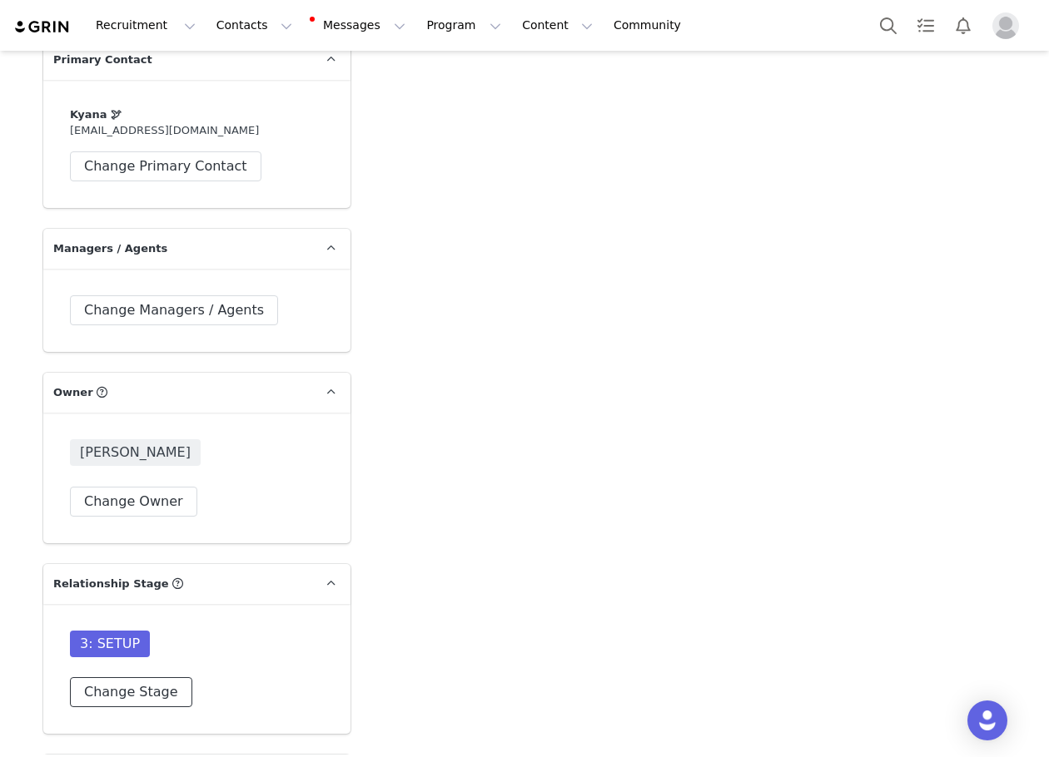
click at [92, 677] on button "Change Stage" at bounding box center [131, 692] width 122 height 30
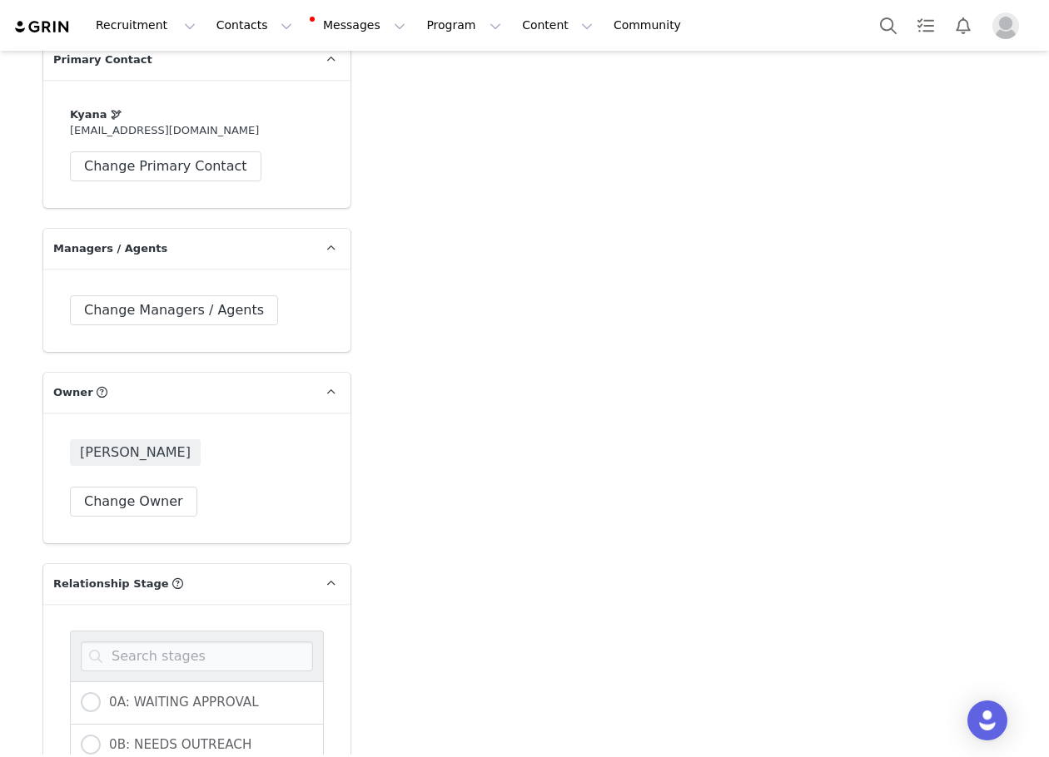
click at [124, 631] on div at bounding box center [197, 656] width 254 height 51
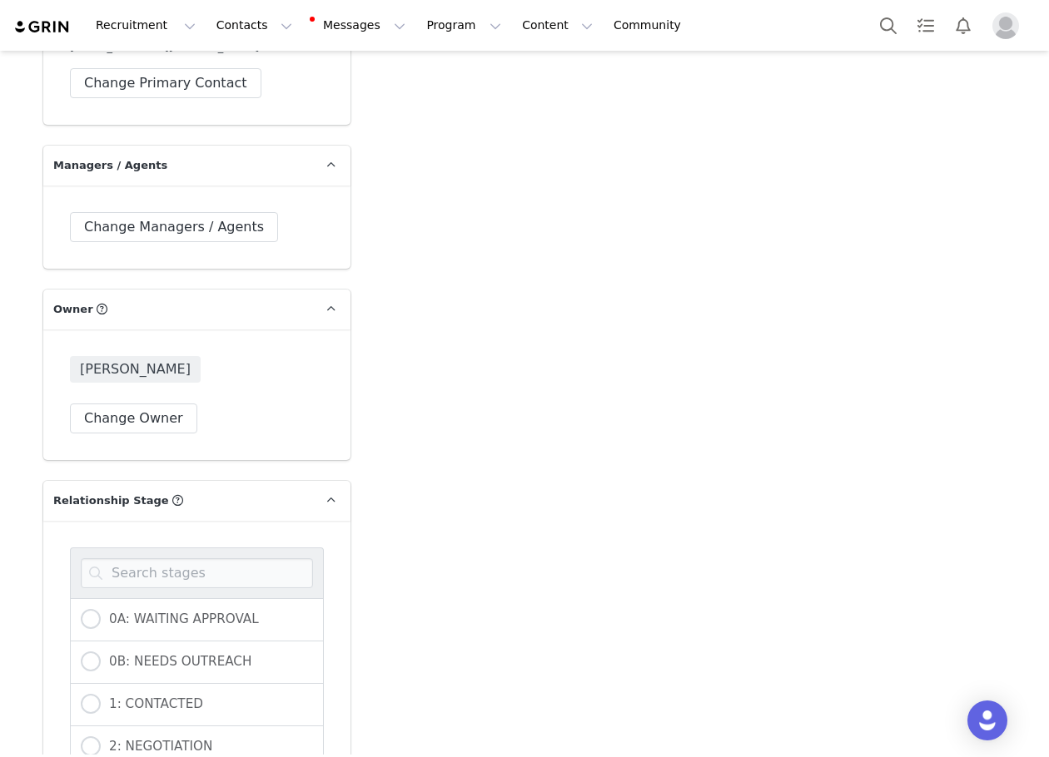
scroll to position [333, 0]
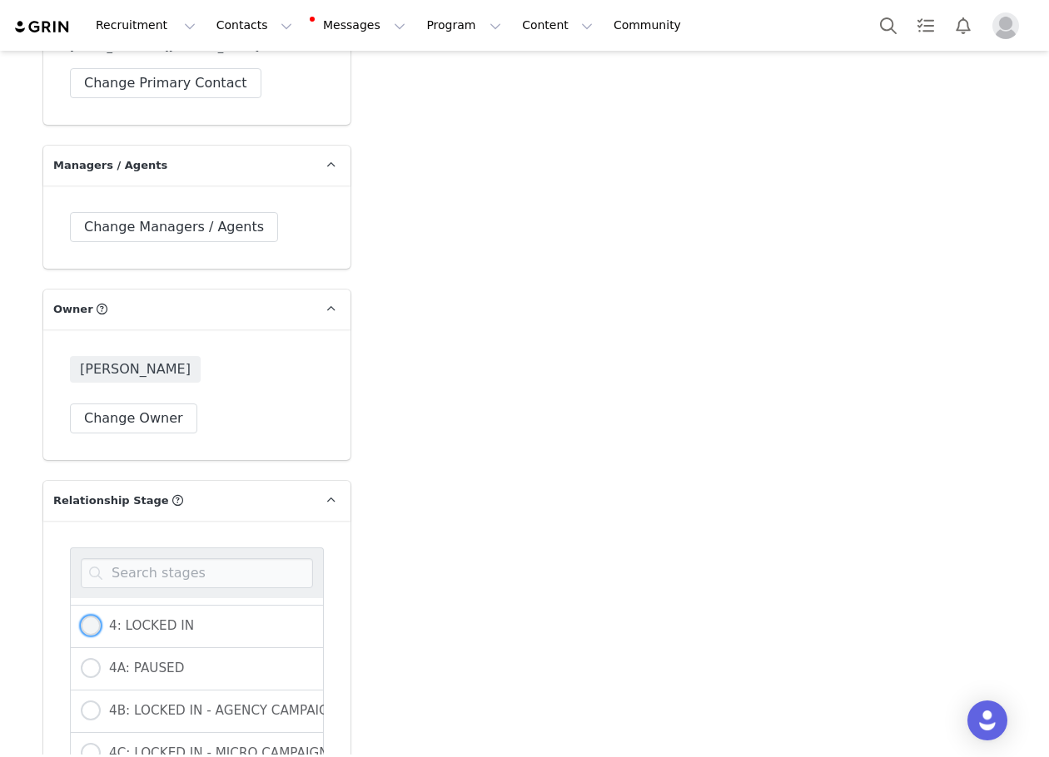
click at [136, 616] on label "4: LOCKED IN" at bounding box center [137, 627] width 113 height 22
click at [101, 616] on input "4: LOCKED IN" at bounding box center [91, 627] width 20 height 22
radio input "true"
radio input "false"
radio input "true"
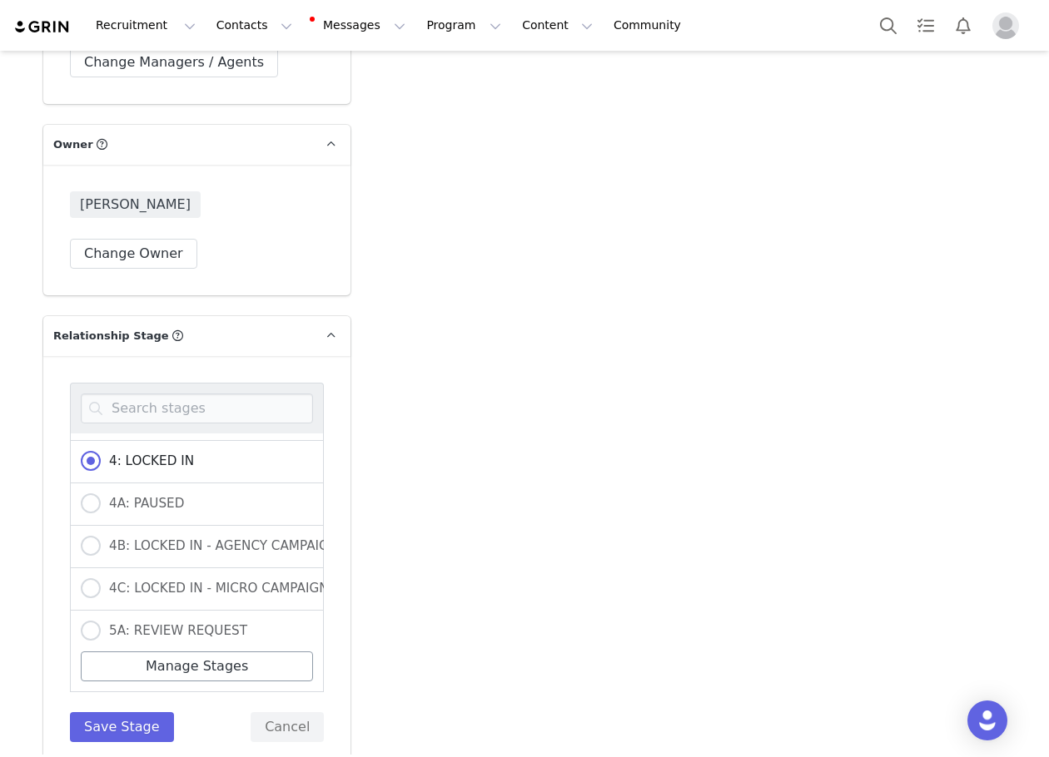
scroll to position [4827, 0]
click at [131, 711] on button "Save Stage" at bounding box center [122, 726] width 104 height 30
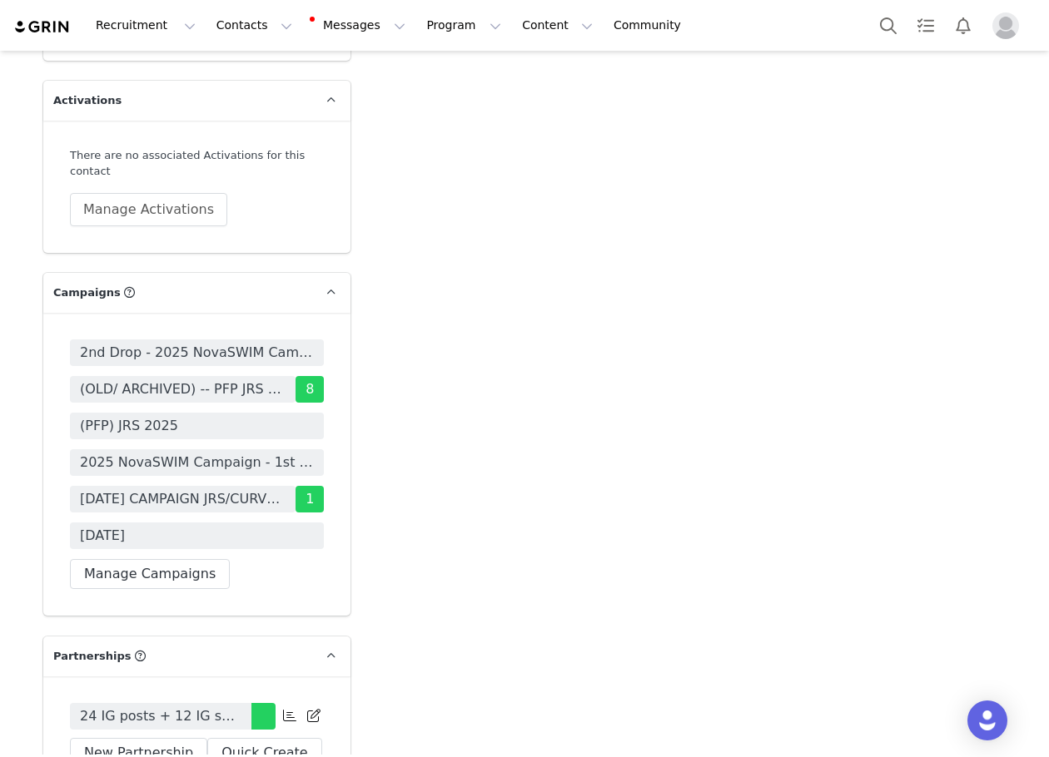
scroll to position [5576, 0]
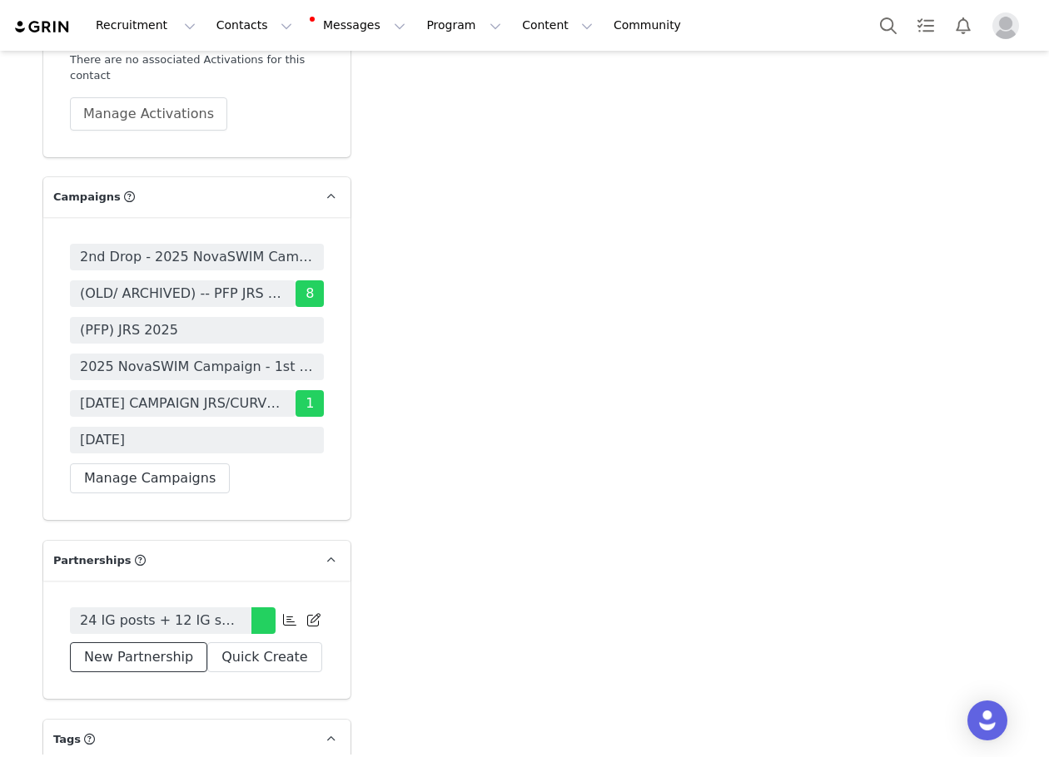
click at [78, 643] on button "New Partnership" at bounding box center [138, 658] width 137 height 30
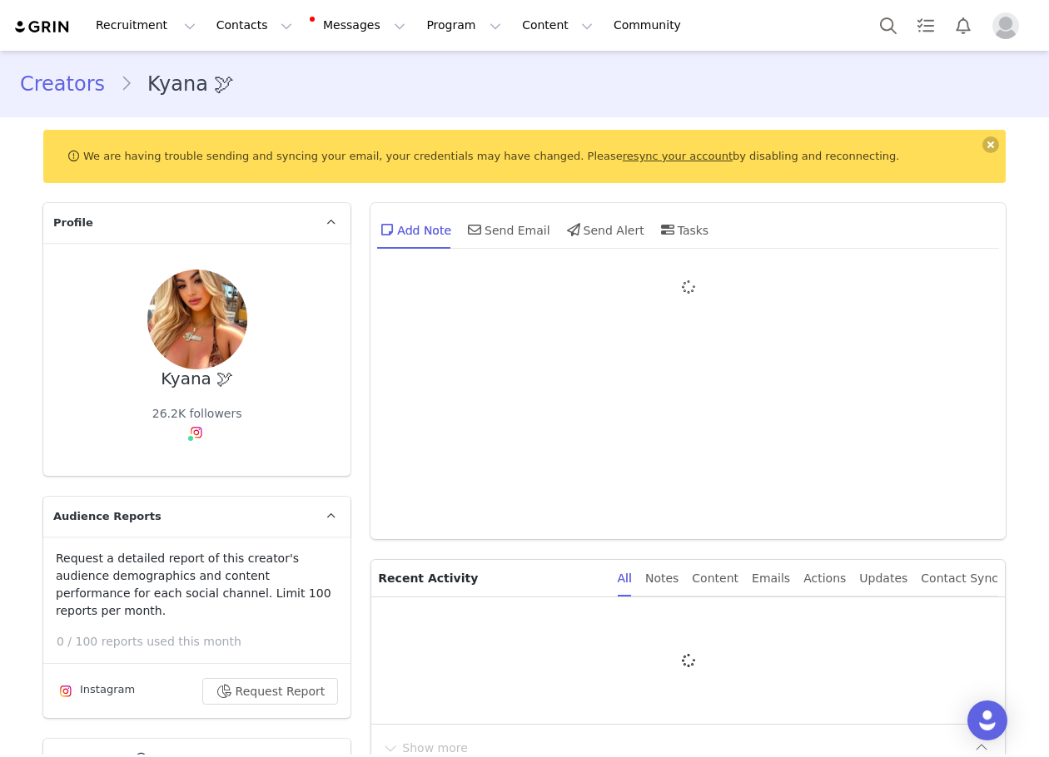
type input "+1 ([GEOGRAPHIC_DATA])"
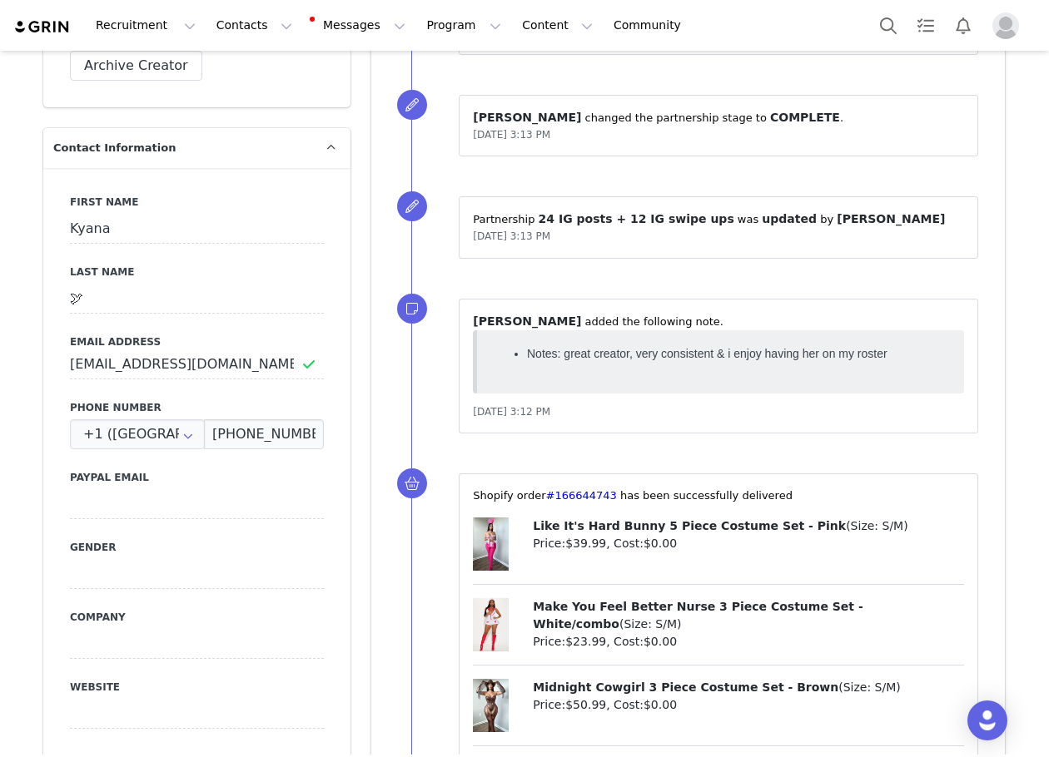
scroll to position [1103, 0]
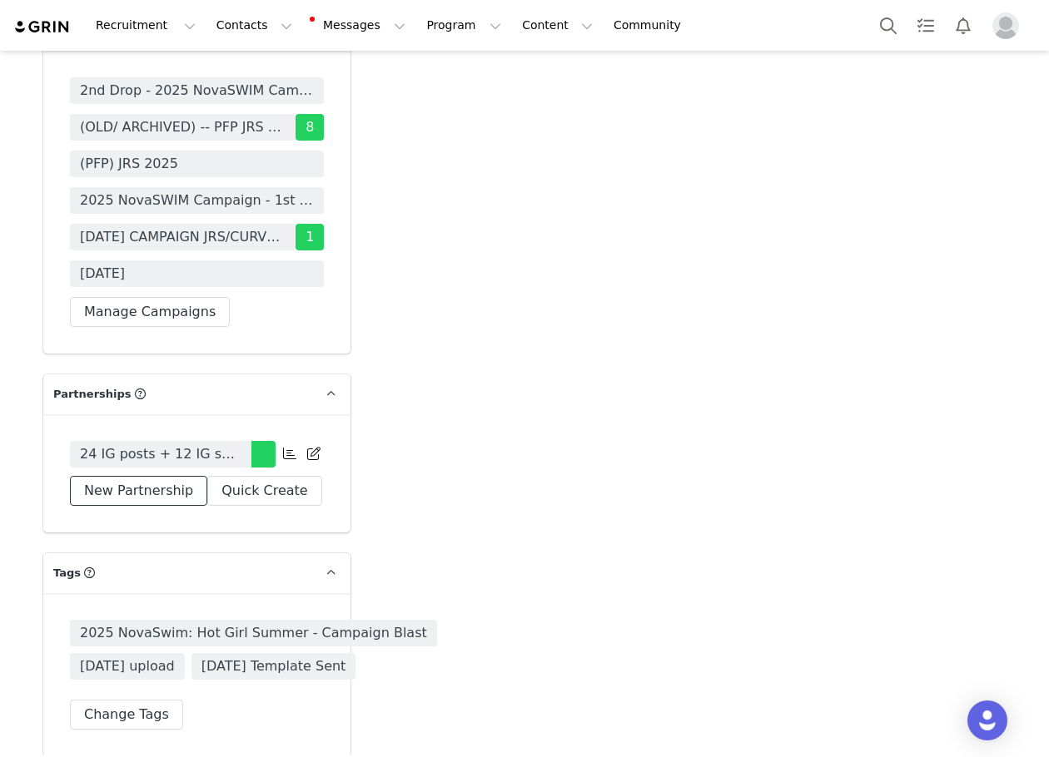
click at [155, 476] on button "New Partnership" at bounding box center [138, 491] width 137 height 30
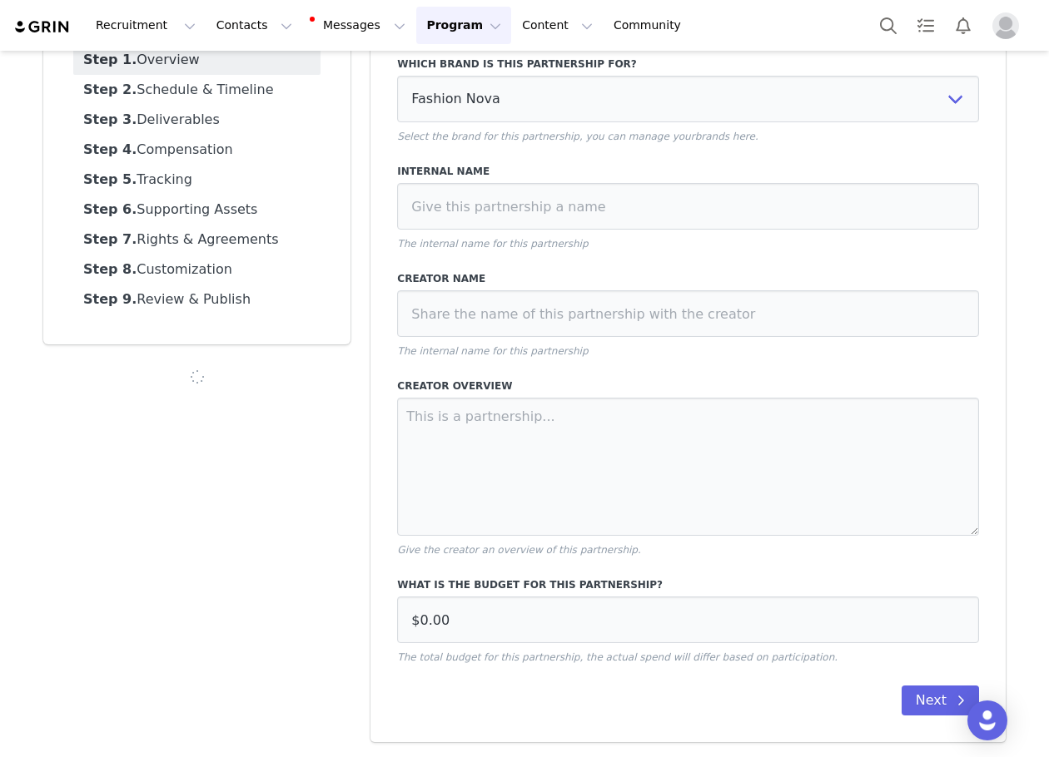
scroll to position [140, 0]
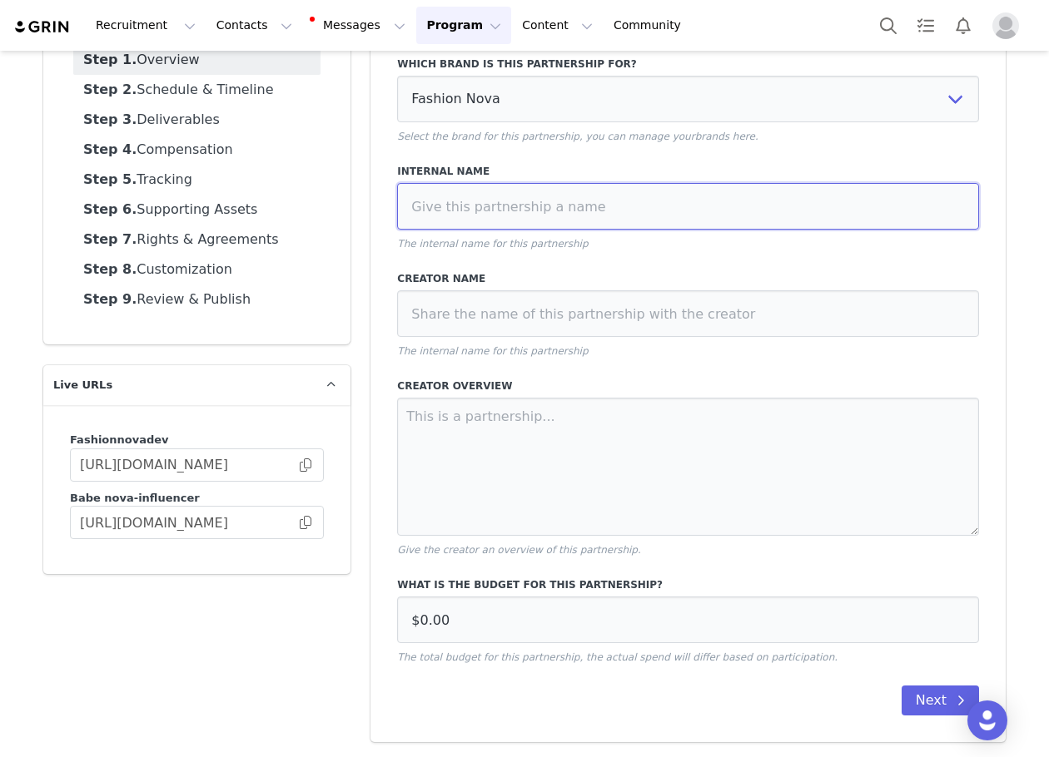
click at [568, 221] on input at bounding box center [688, 206] width 582 height 47
click at [832, 212] on input "PFP - 4 IG Post, 2 IG Stories (1 frame each) + Tag in Bio + Pinned Post" at bounding box center [688, 206] width 582 height 47
type input "PFP - 4 IG Post, 2 IG Stories (1 frame each) + Tag in Bio + Pinned Post + HR"
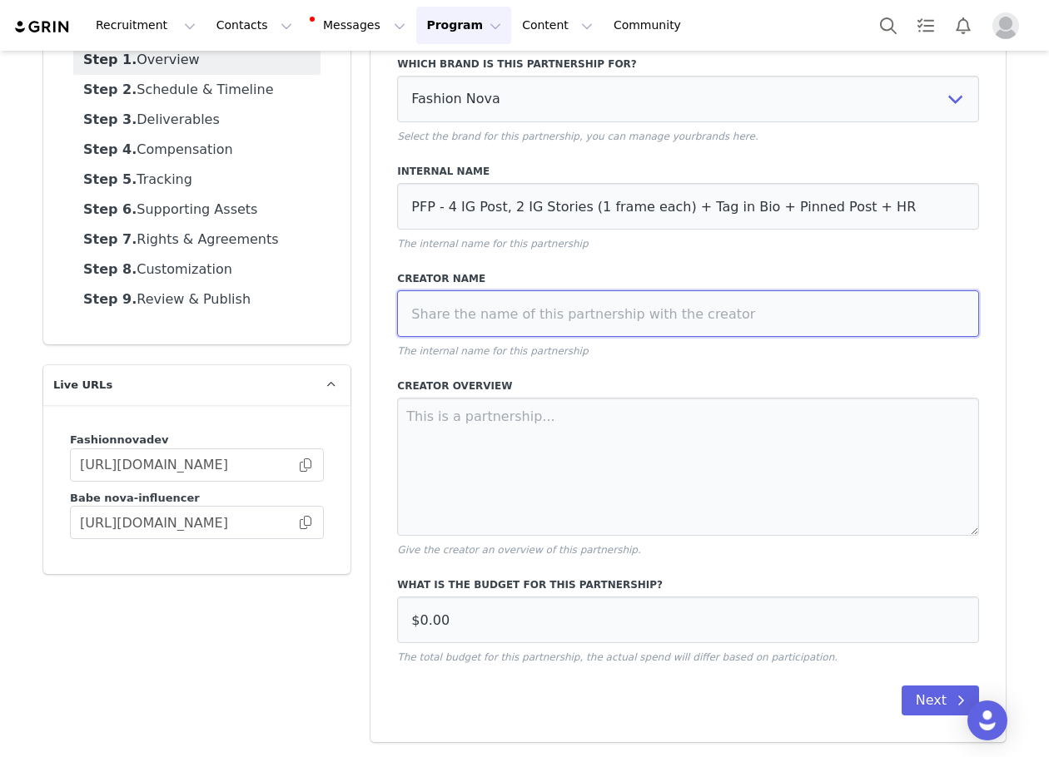
click at [469, 329] on input at bounding box center [688, 313] width 582 height 47
paste input "kpaaxx"
type input "kpaaxx"
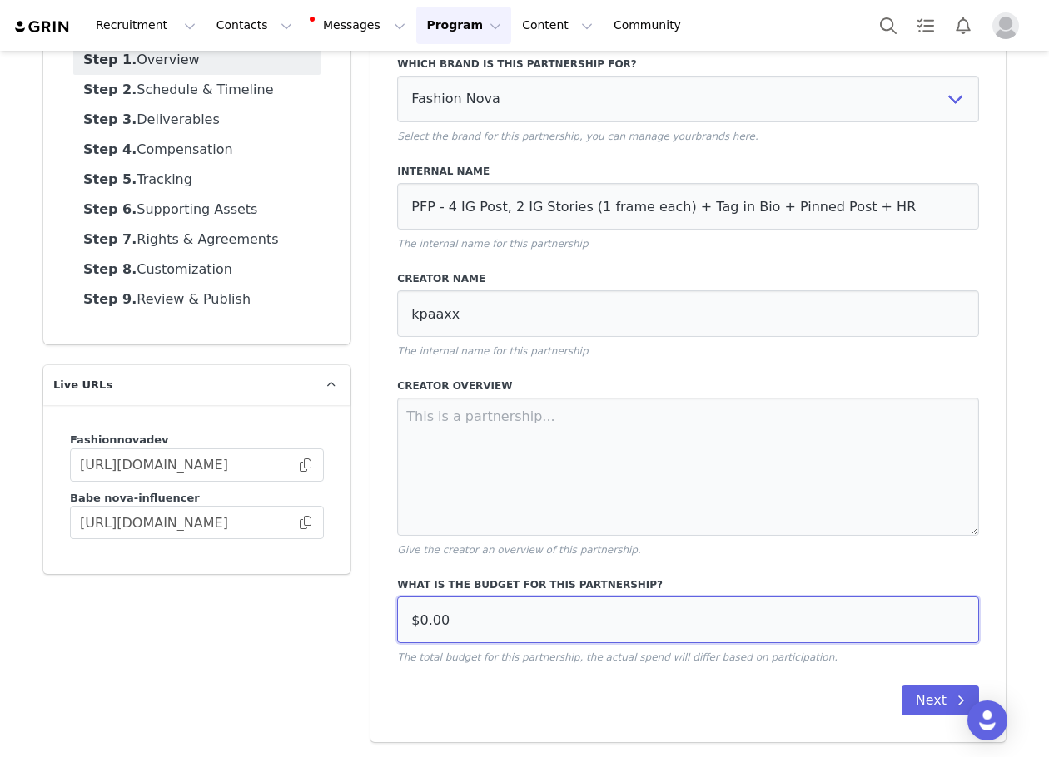
click at [485, 622] on input "$0.00" at bounding box center [688, 620] width 582 height 47
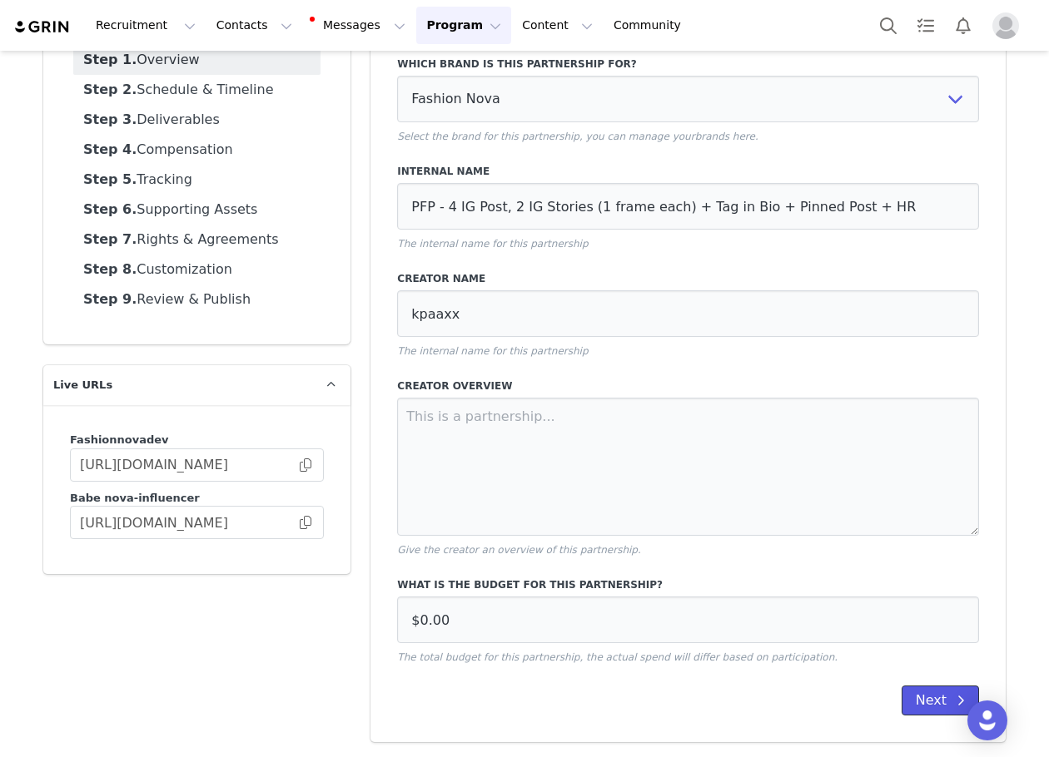
click at [908, 695] on button "Next" at bounding box center [939, 701] width 77 height 30
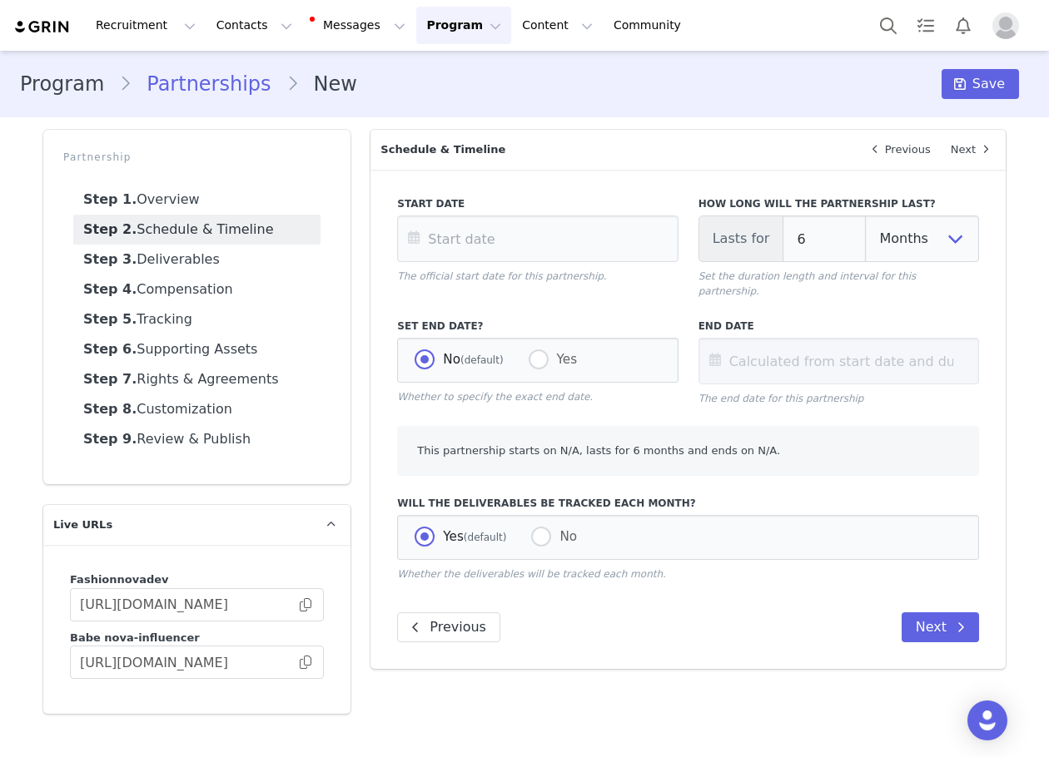
scroll to position [0, 0]
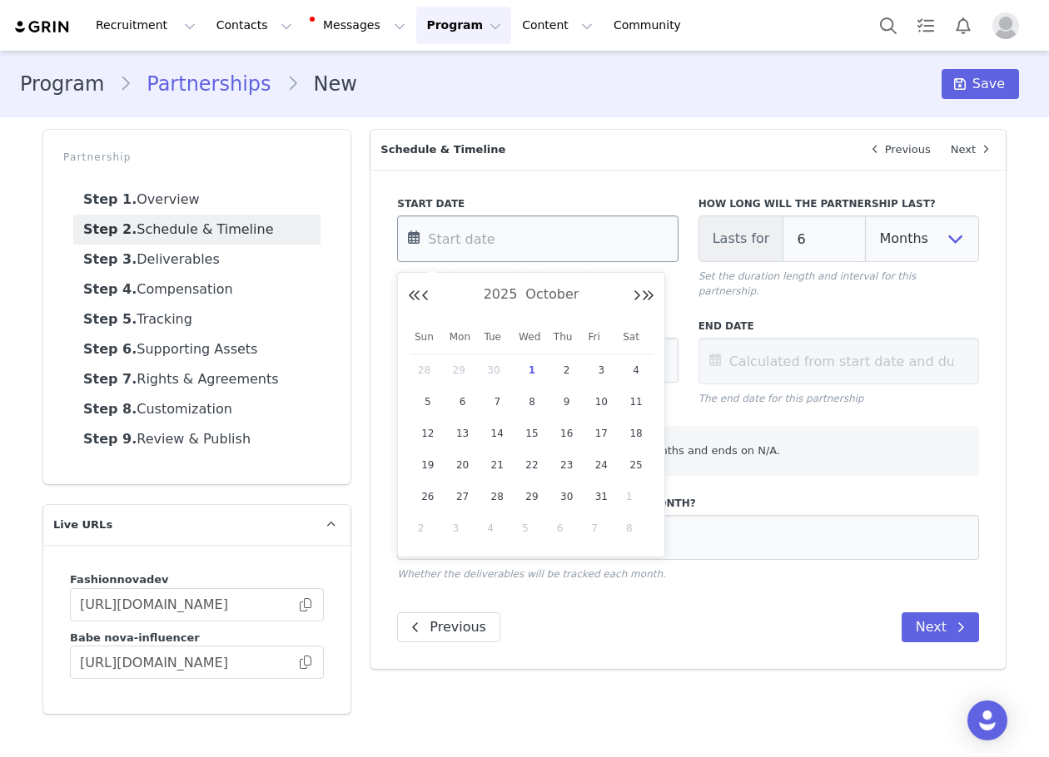
click at [497, 236] on input "text" at bounding box center [537, 239] width 280 height 47
click at [535, 394] on span "8" at bounding box center [532, 402] width 20 height 20
type input "[DATE]"
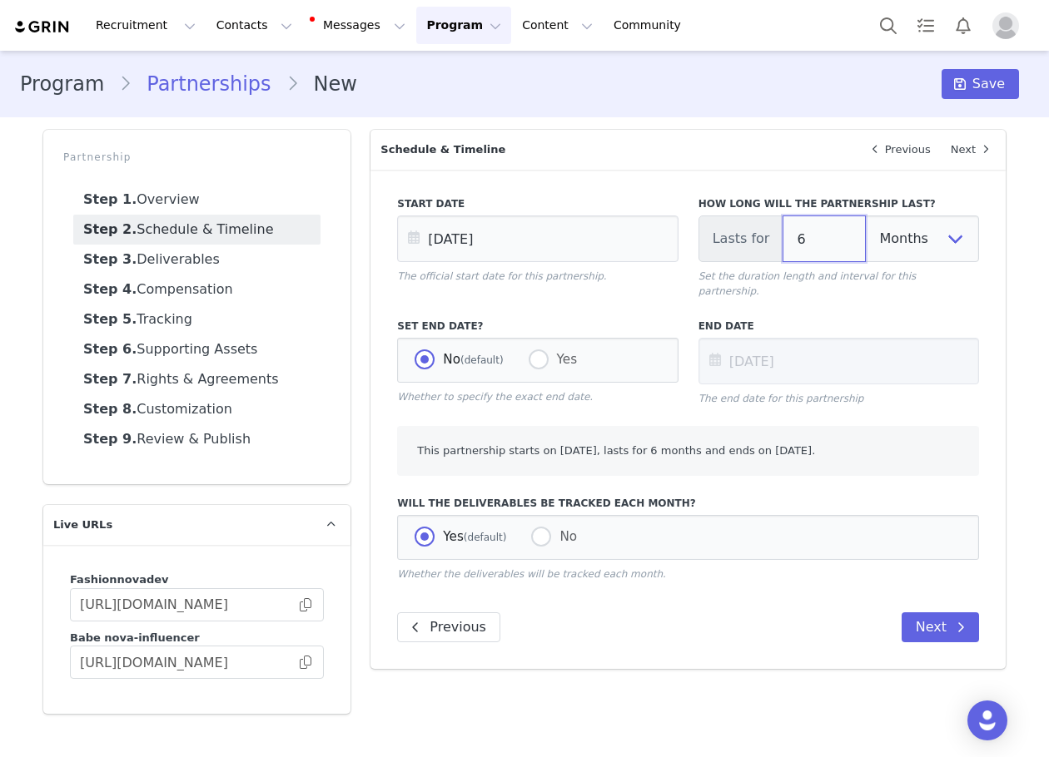
click at [813, 235] on input "6" at bounding box center [823, 239] width 83 height 47
type input "5"
type input "[DATE]"
type input "4"
type input "Feb 08 2026"
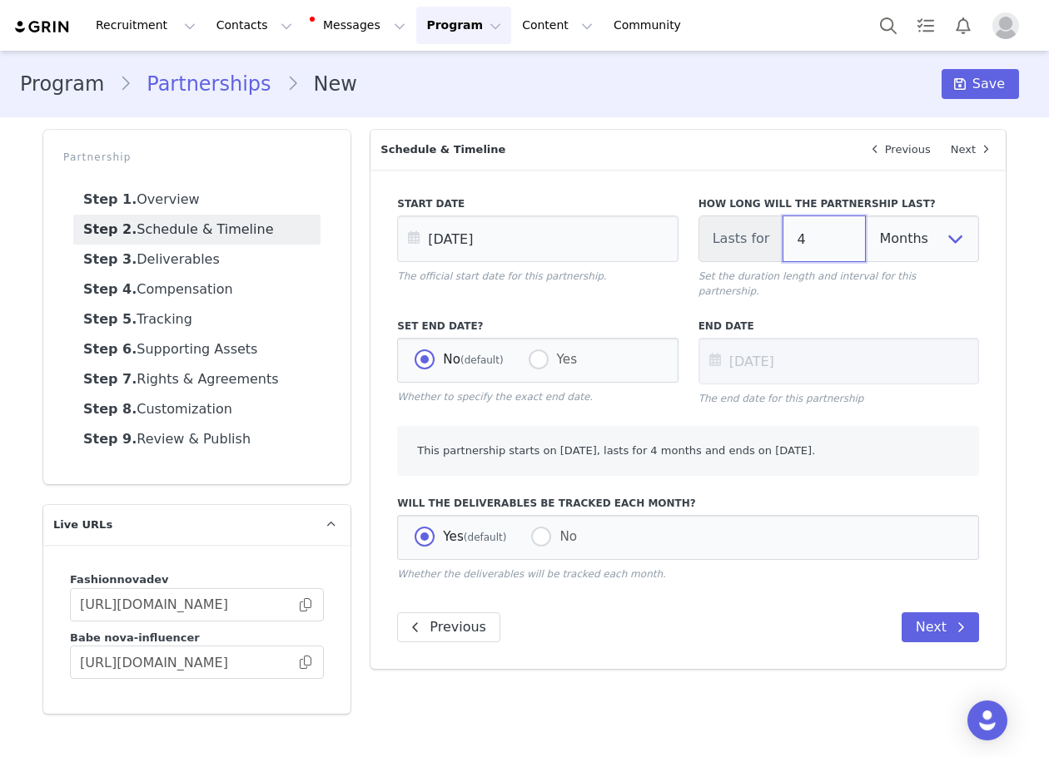
type input "3"
type input "Jan 08 2026"
type input "3"
click at [980, 89] on span "Save" at bounding box center [988, 84] width 32 height 20
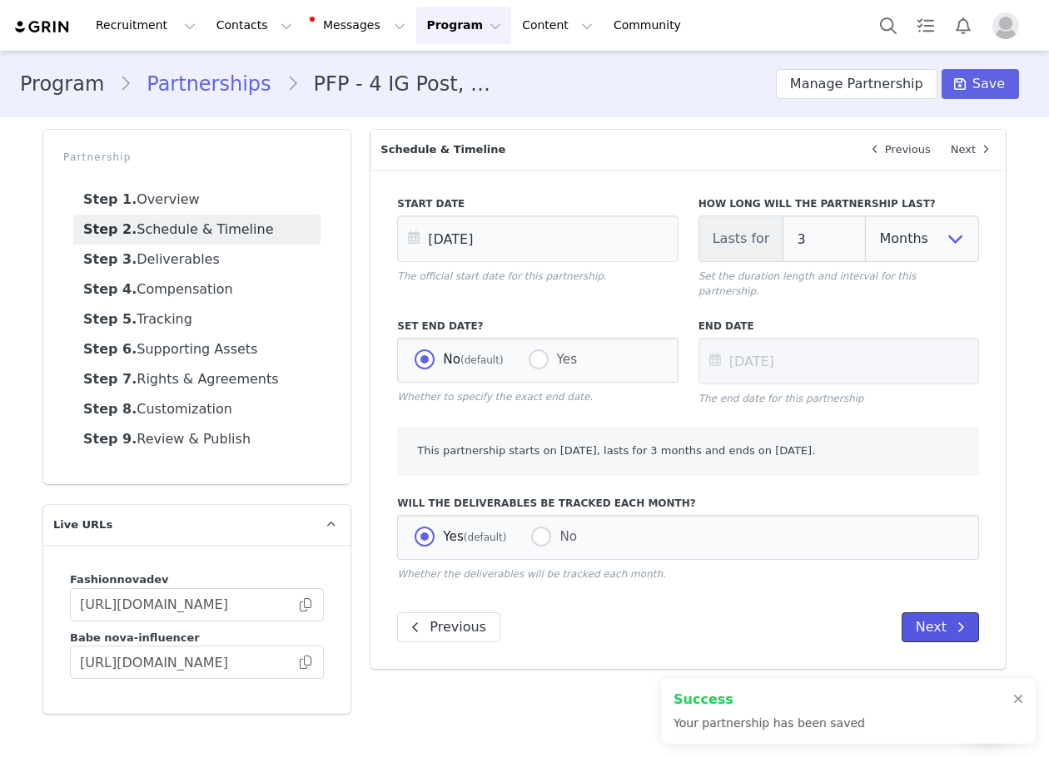
click at [961, 624] on button "Next" at bounding box center [939, 628] width 77 height 30
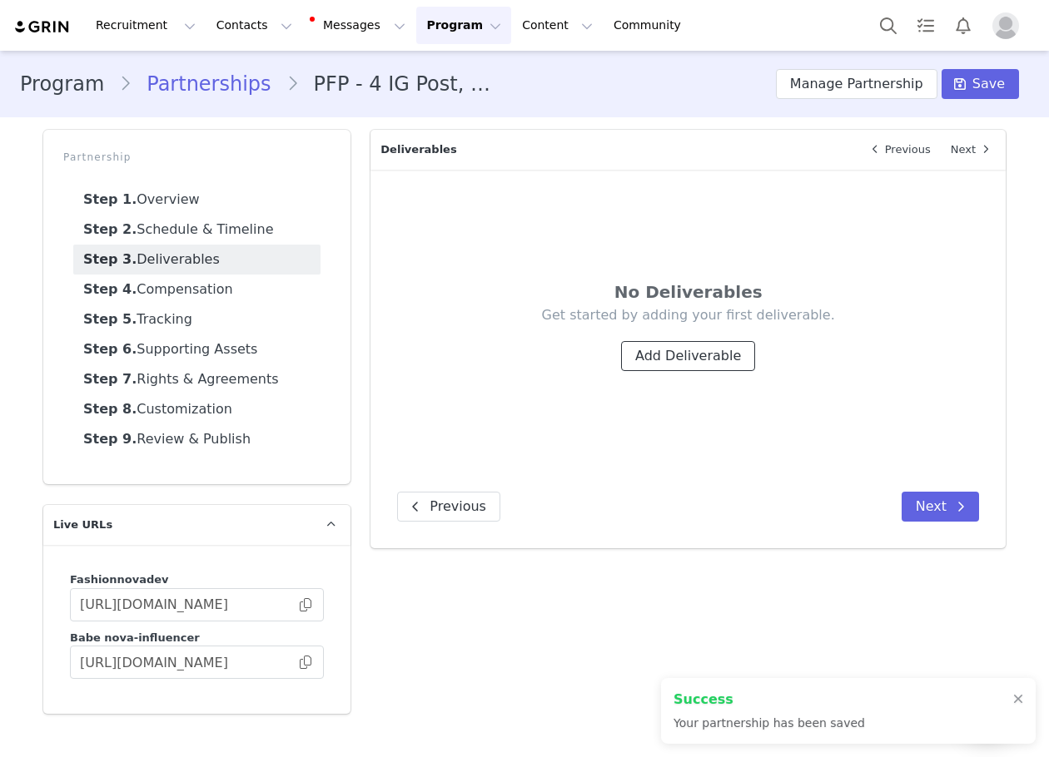
click at [651, 353] on button "Add Deliverable" at bounding box center [688, 356] width 134 height 30
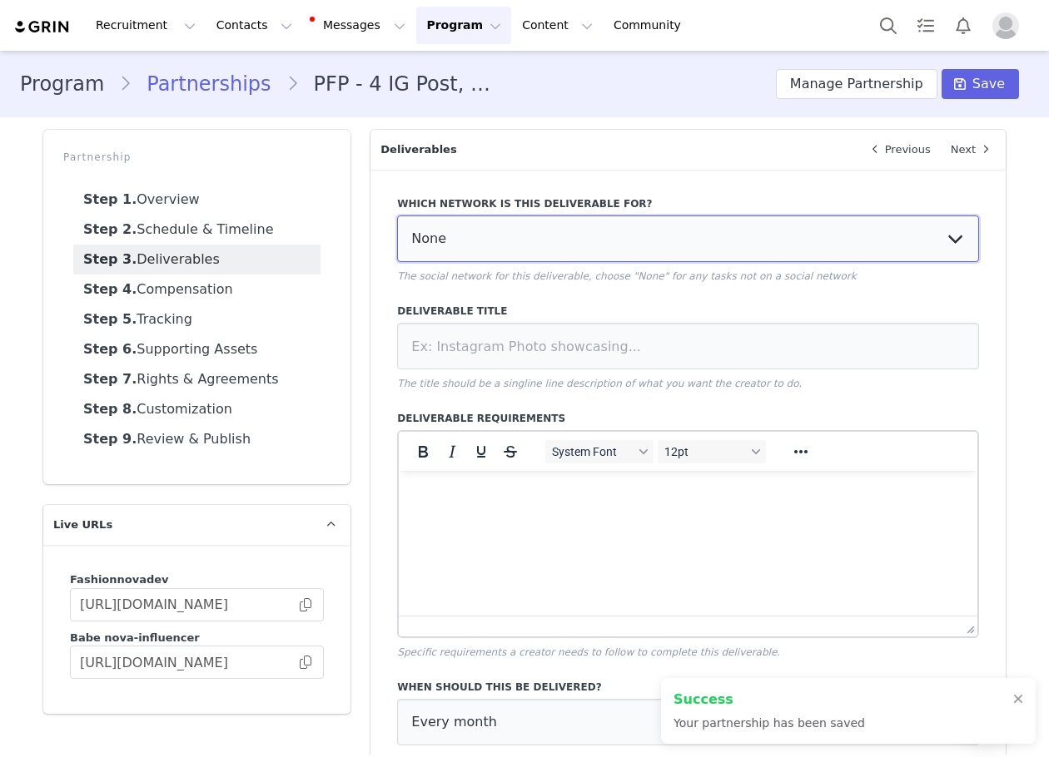
click at [569, 254] on select "None YouTube Twitter Instagram Facebook Twitch TikTok Pinterest" at bounding box center [688, 239] width 582 height 47
select select "5"
click at [397, 216] on select "None YouTube Twitter Instagram Facebook Twitch TikTok Pinterest" at bounding box center [688, 239] width 582 height 47
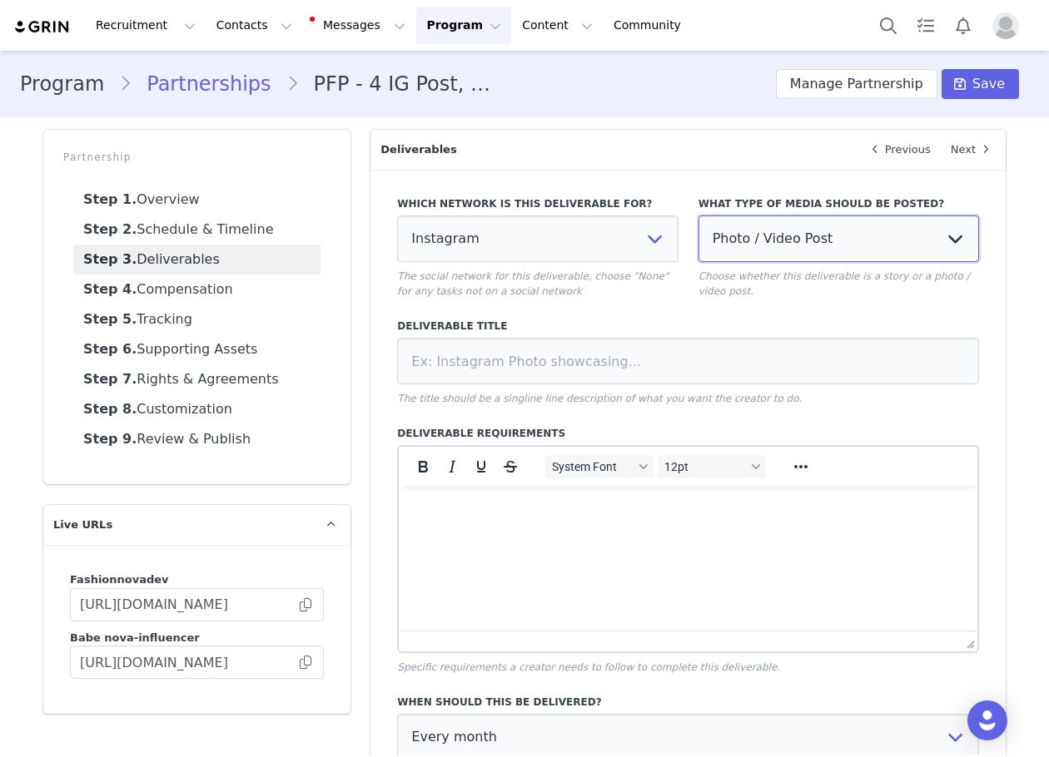
click at [714, 243] on select "Photo / Video Post Story Text in Bio Highlight Reel" at bounding box center [838, 239] width 280 height 47
select select "bio"
click at [698, 216] on select "Photo / Video Post Story Text in Bio Highlight Reel" at bounding box center [838, 239] width 280 height 47
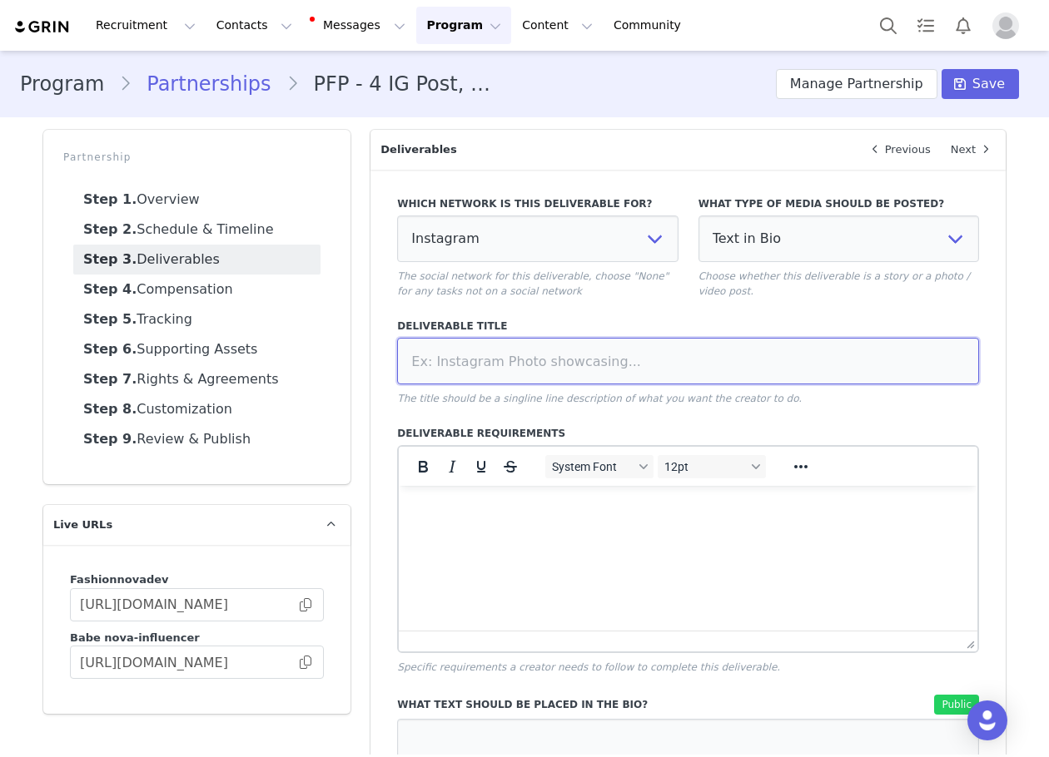
click at [717, 355] on input at bounding box center [688, 361] width 582 height 47
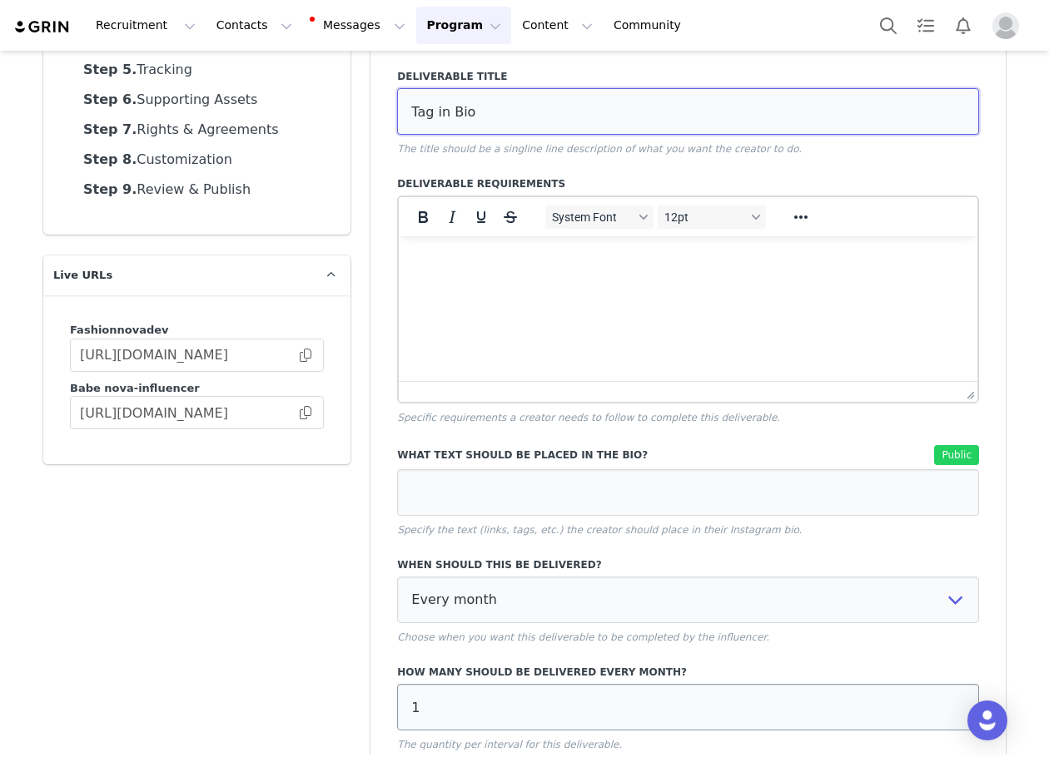
scroll to position [387, 0]
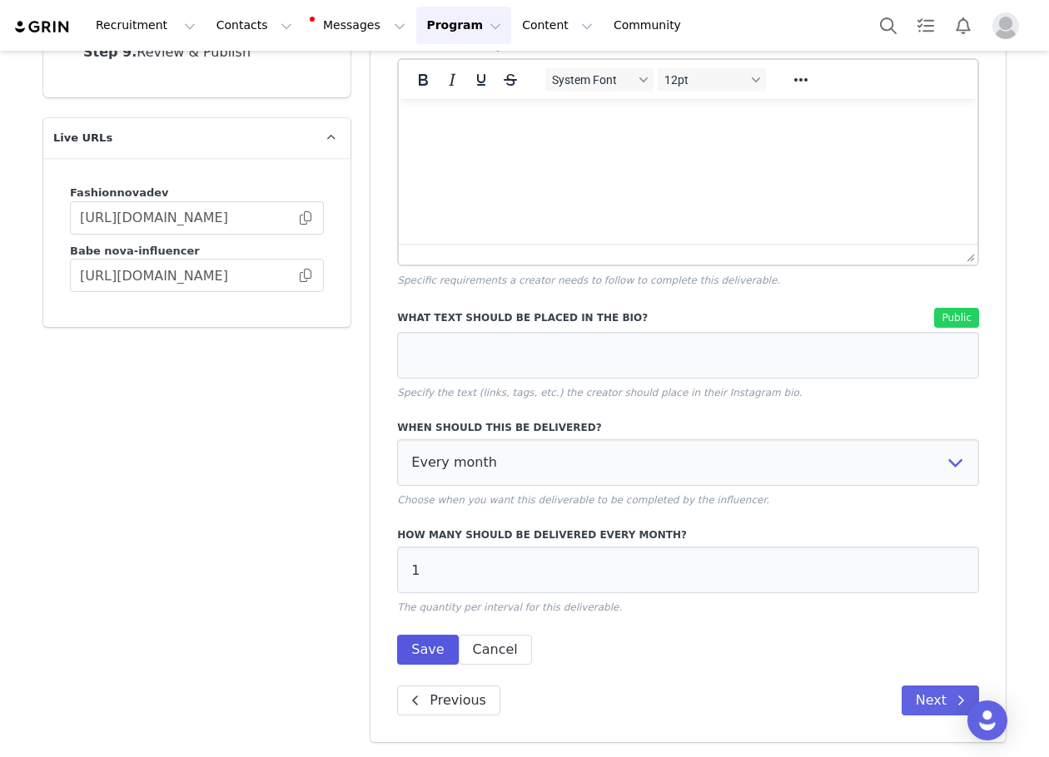
type input "Tag in Bio"
click at [422, 643] on button "Save" at bounding box center [427, 650] width 61 height 30
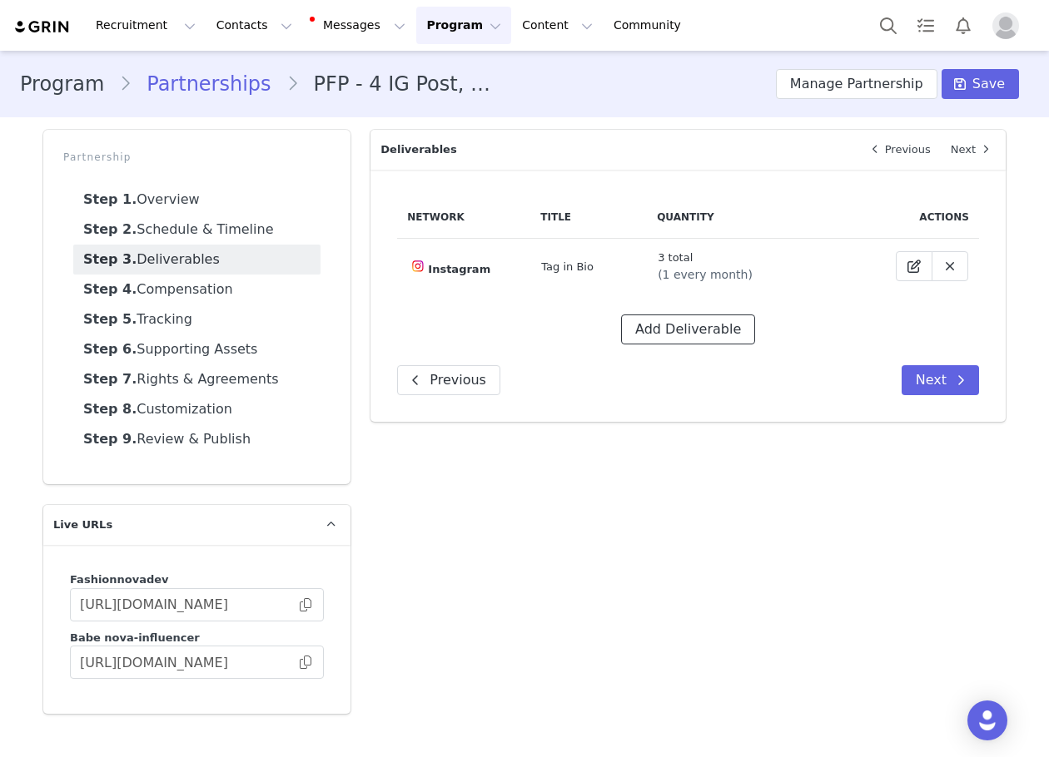
click at [663, 326] on button "Add Deliverable" at bounding box center [688, 330] width 134 height 30
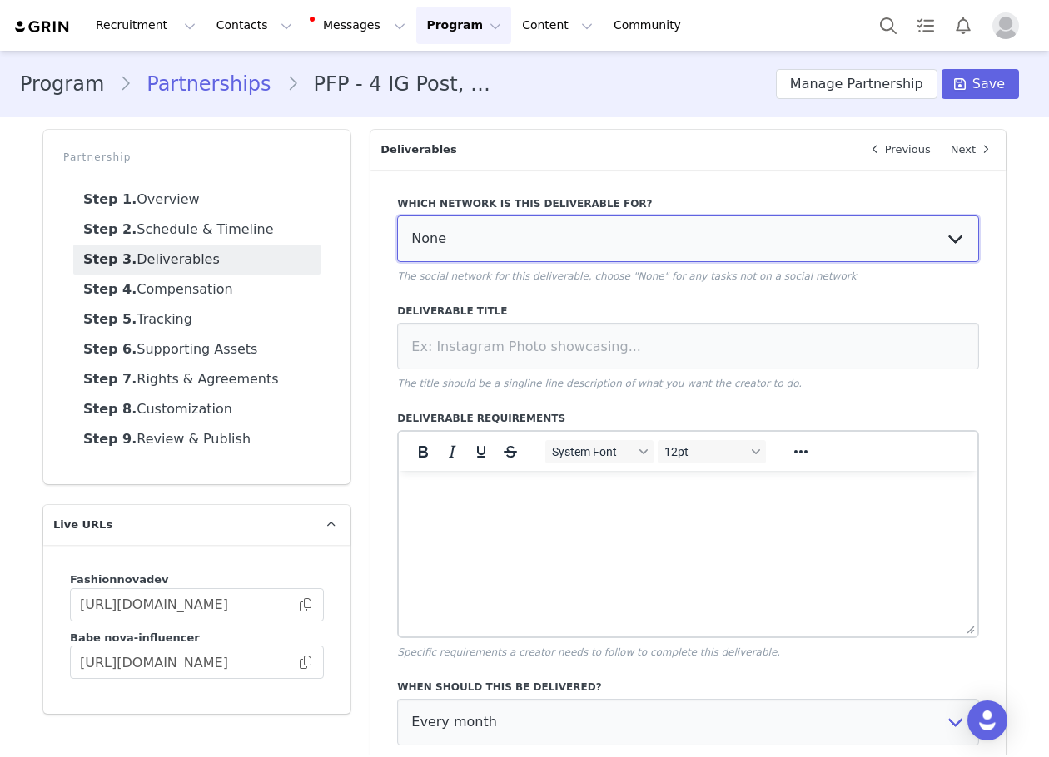
click at [598, 252] on select "None YouTube Twitter Instagram Facebook Twitch TikTok Pinterest" at bounding box center [688, 239] width 582 height 47
select select "5"
click at [397, 216] on select "None YouTube Twitter Instagram Facebook Twitch TikTok Pinterest" at bounding box center [688, 239] width 582 height 47
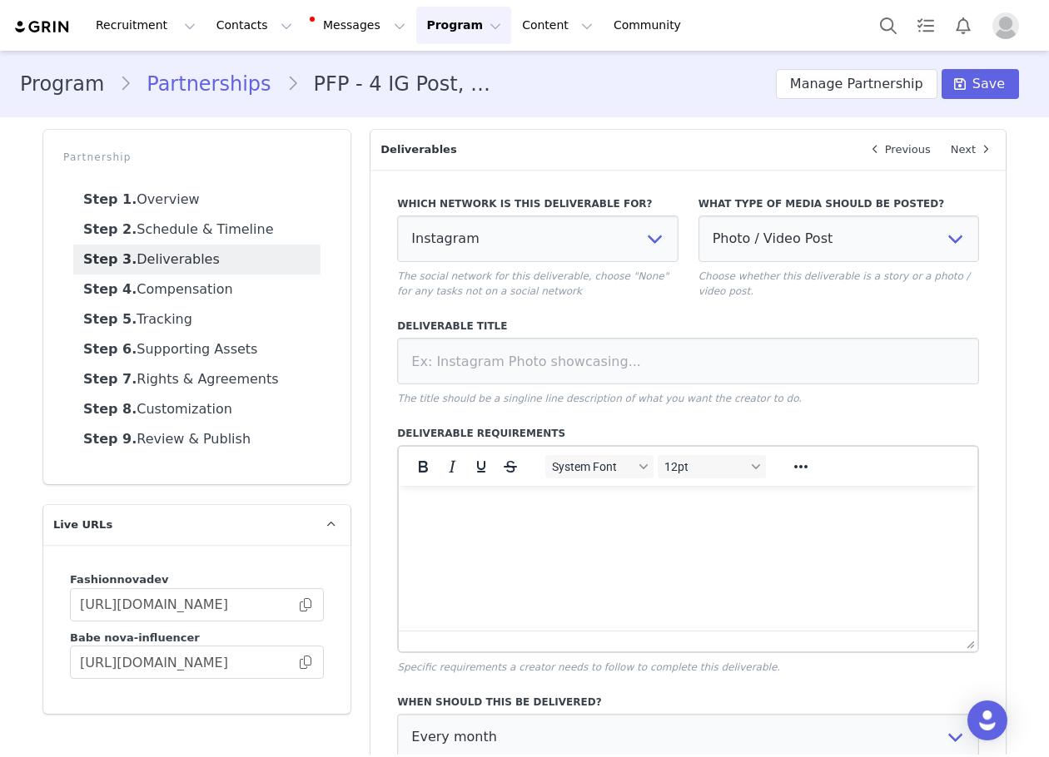
click at [901, 212] on div "What type of media should be posted? Photo / Video Post Story Text in Bio Highl…" at bounding box center [838, 247] width 280 height 102
click at [880, 241] on select "Photo / Video Post Story Text in Bio Highlight Reel" at bounding box center [838, 239] width 280 height 47
select select
click at [698, 216] on select "Photo / Video Post Story Text in Bio Highlight Reel" at bounding box center [838, 239] width 280 height 47
click at [705, 370] on input at bounding box center [688, 361] width 582 height 47
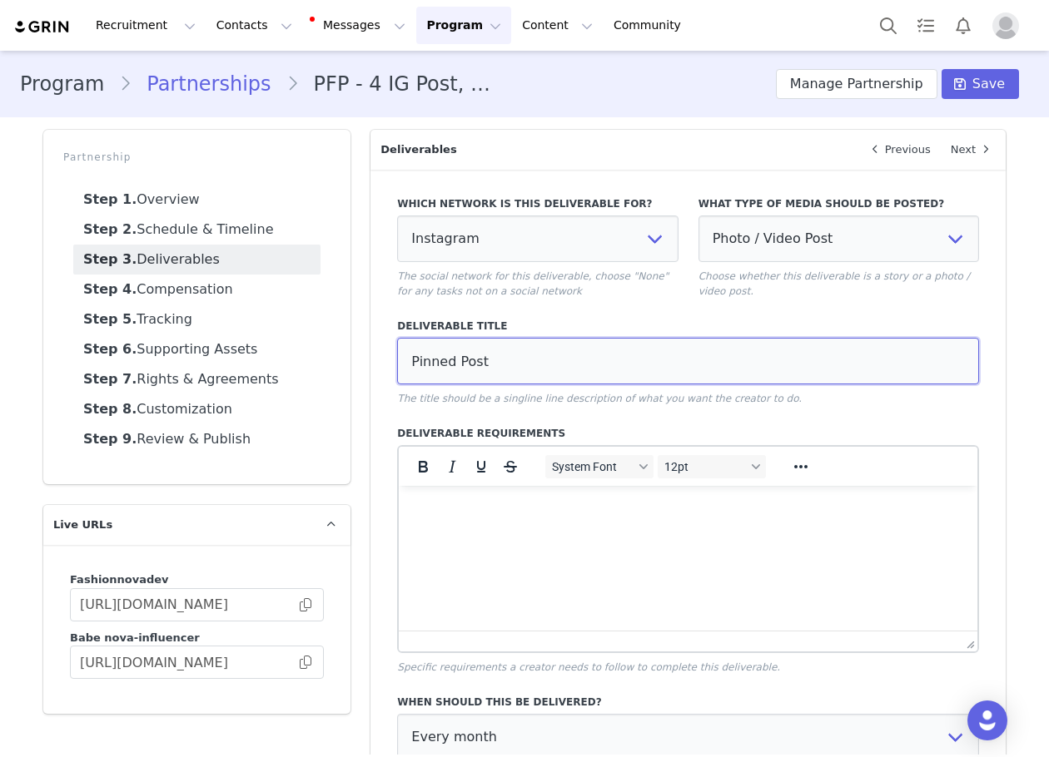
type input "Pinned Post"
click at [791, 411] on div "Which network is this deliverable for? None YouTube Twitter Instagram Facebook …" at bounding box center [688, 562] width 582 height 753
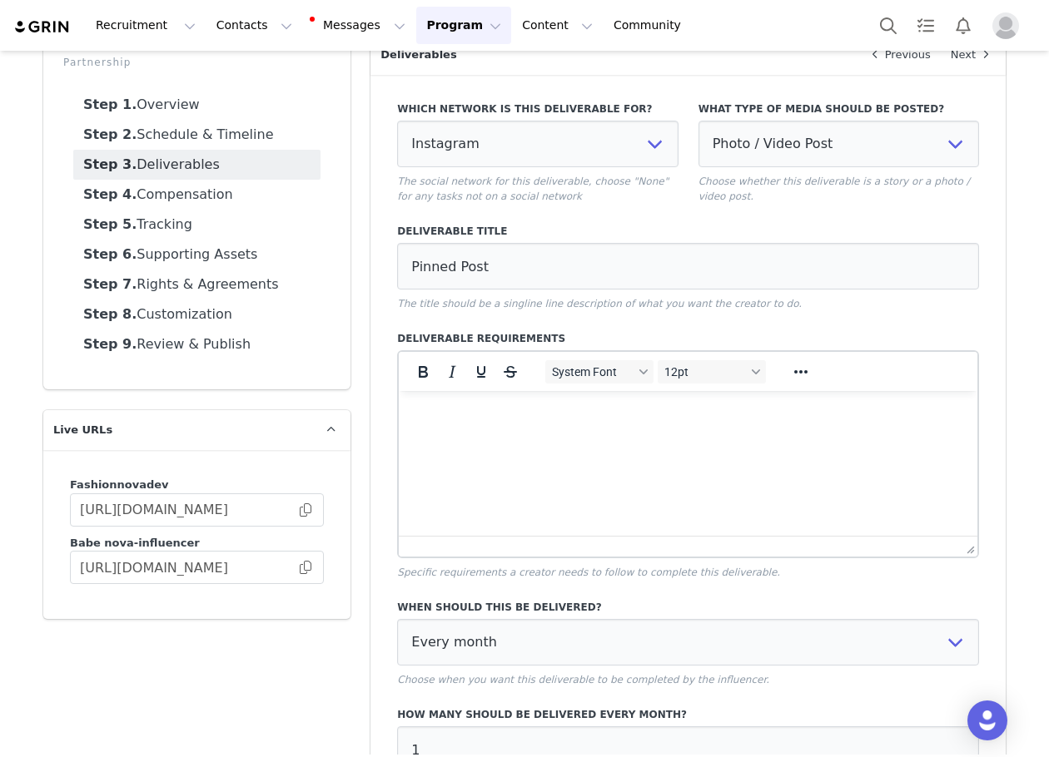
scroll to position [275, 0]
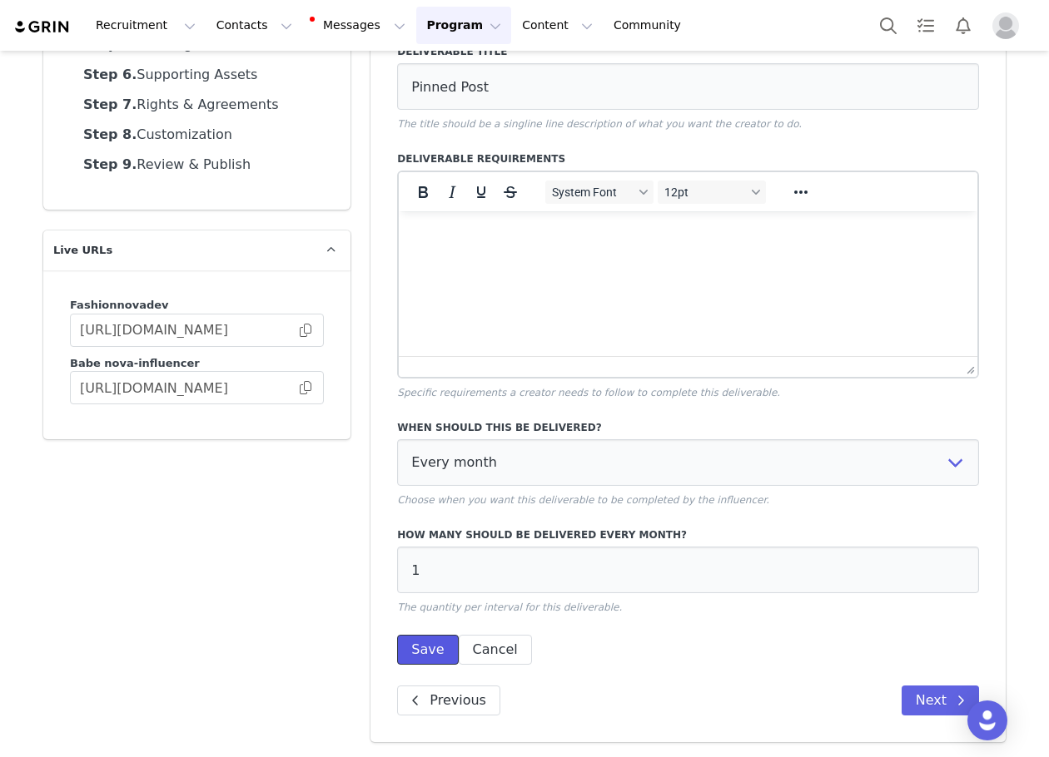
click at [416, 638] on button "Save" at bounding box center [427, 650] width 61 height 30
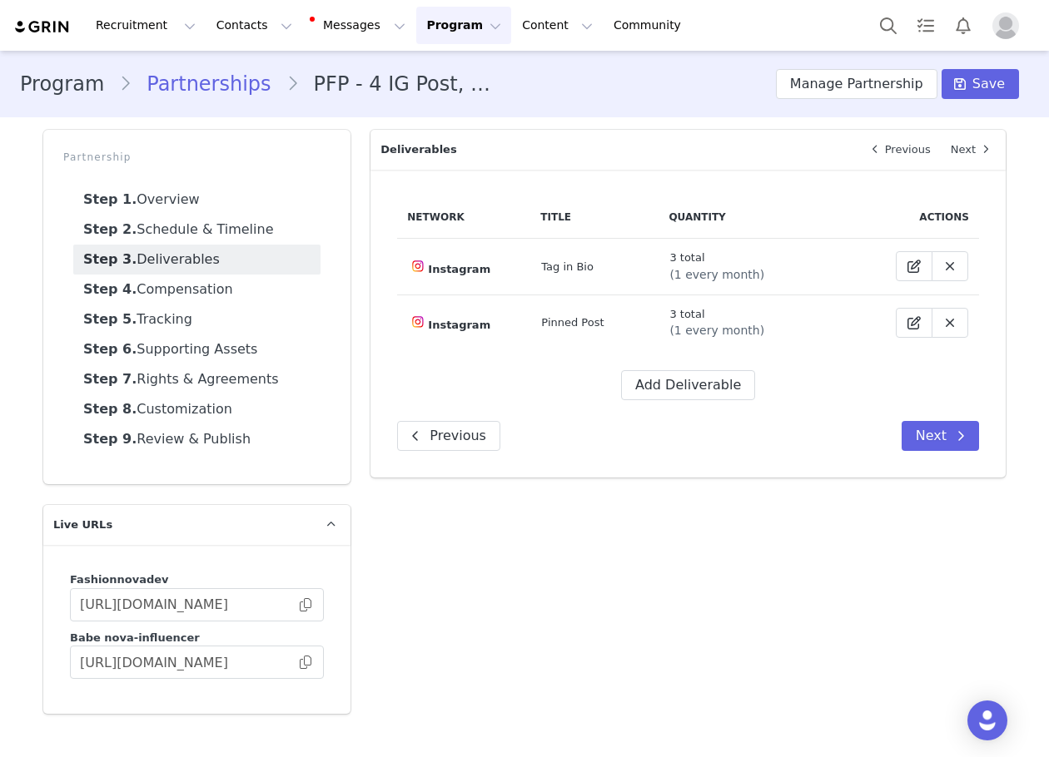
scroll to position [0, 0]
click at [670, 377] on button "Add Deliverable" at bounding box center [688, 385] width 134 height 30
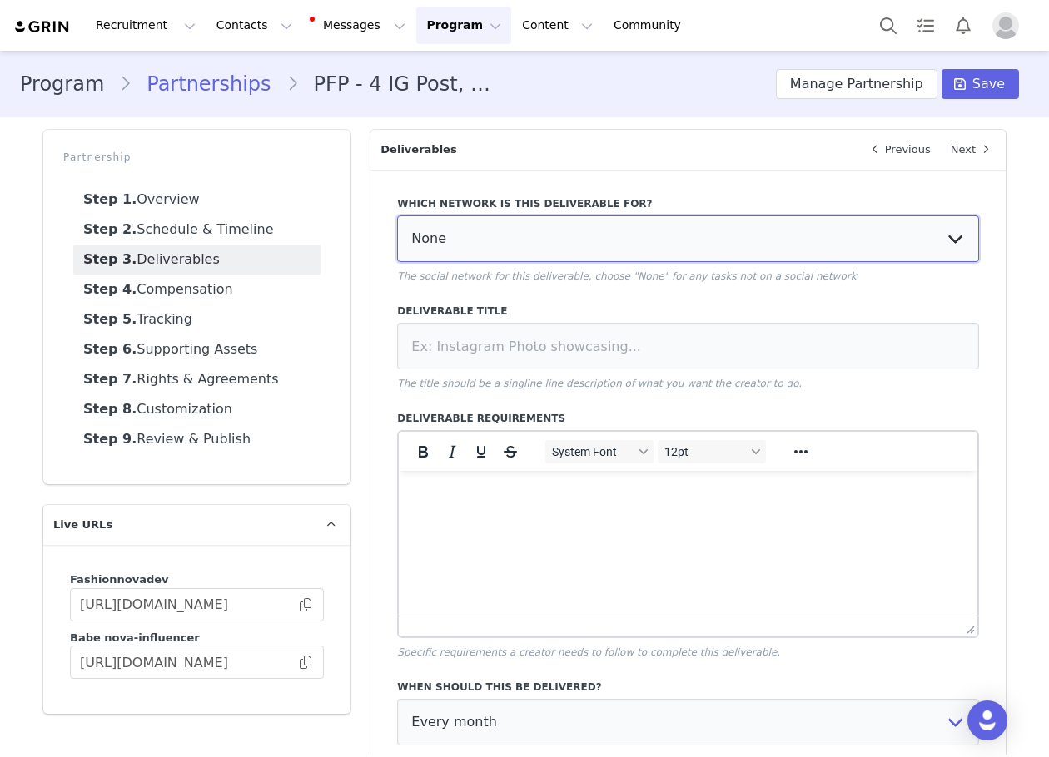
click at [542, 232] on select "None YouTube Twitter Instagram Facebook Twitch TikTok Pinterest" at bounding box center [688, 239] width 582 height 47
select select "5"
click at [397, 216] on select "None YouTube Twitter Instagram Facebook Twitch TikTok Pinterest" at bounding box center [688, 239] width 582 height 47
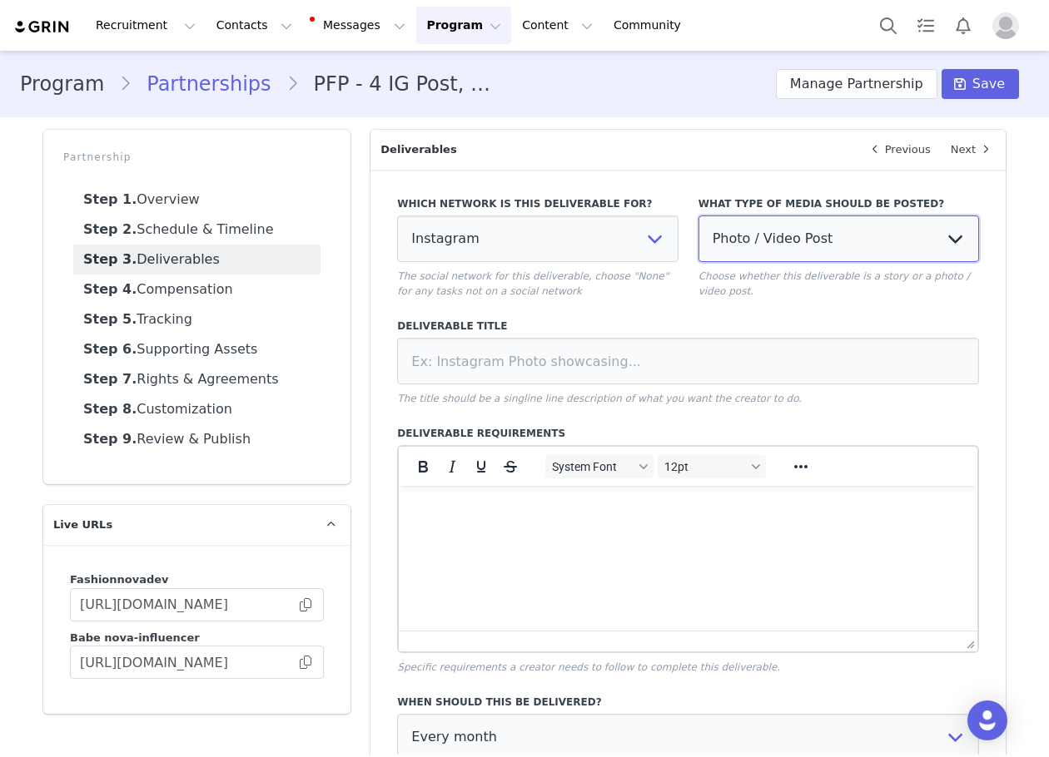
click at [795, 244] on select "Photo / Video Post Story Text in Bio Highlight Reel" at bounding box center [838, 239] width 280 height 47
select select "highlight"
click at [698, 216] on select "Photo / Video Post Story Text in Bio Highlight Reel" at bounding box center [838, 239] width 280 height 47
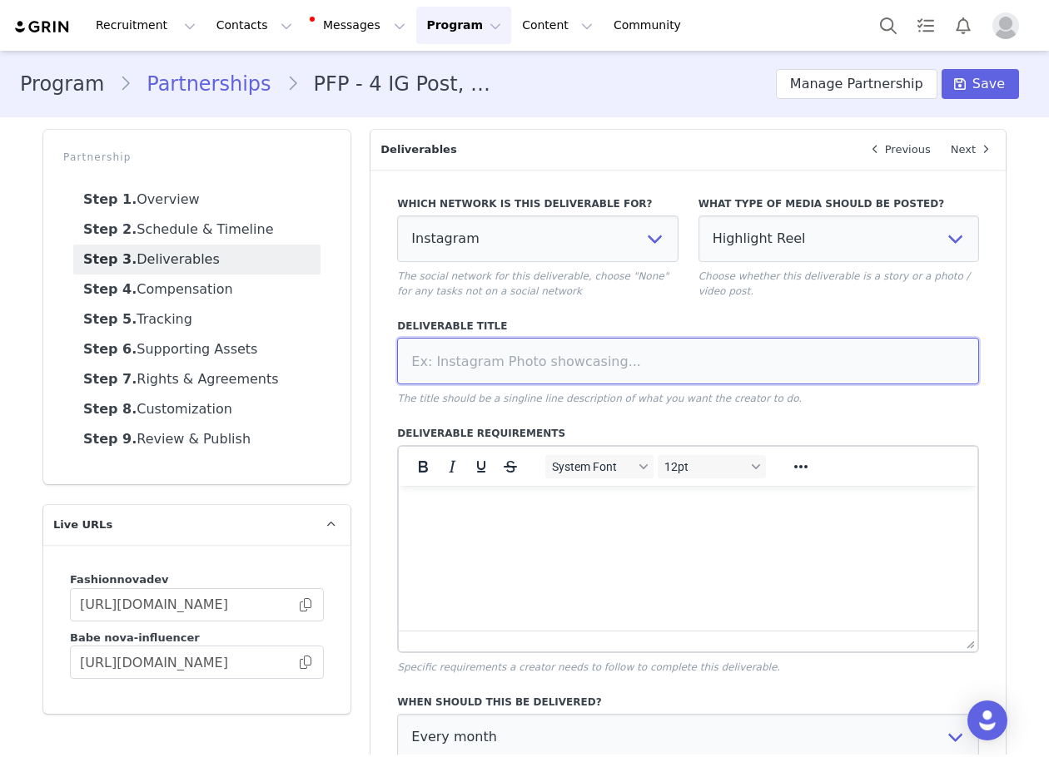
click at [703, 360] on input at bounding box center [688, 361] width 582 height 47
type input "Highlight Reel"
click at [667, 410] on div "Which network is this deliverable for? None YouTube Twitter Instagram Facebook …" at bounding box center [688, 562] width 582 height 753
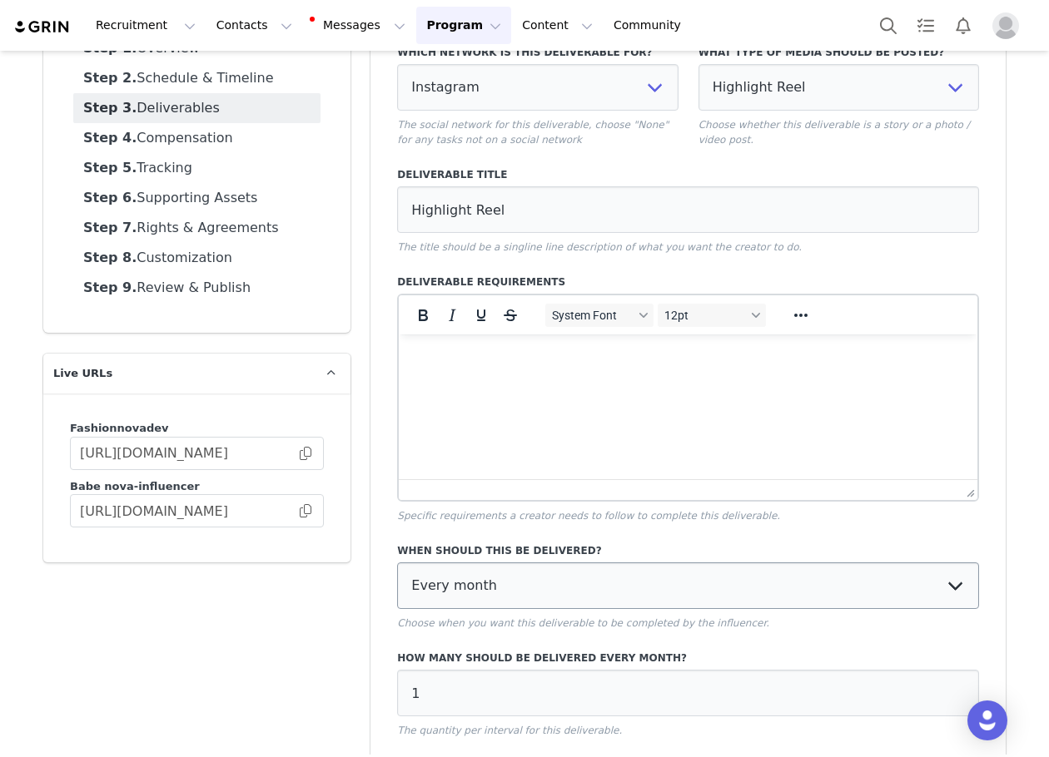
scroll to position [275, 0]
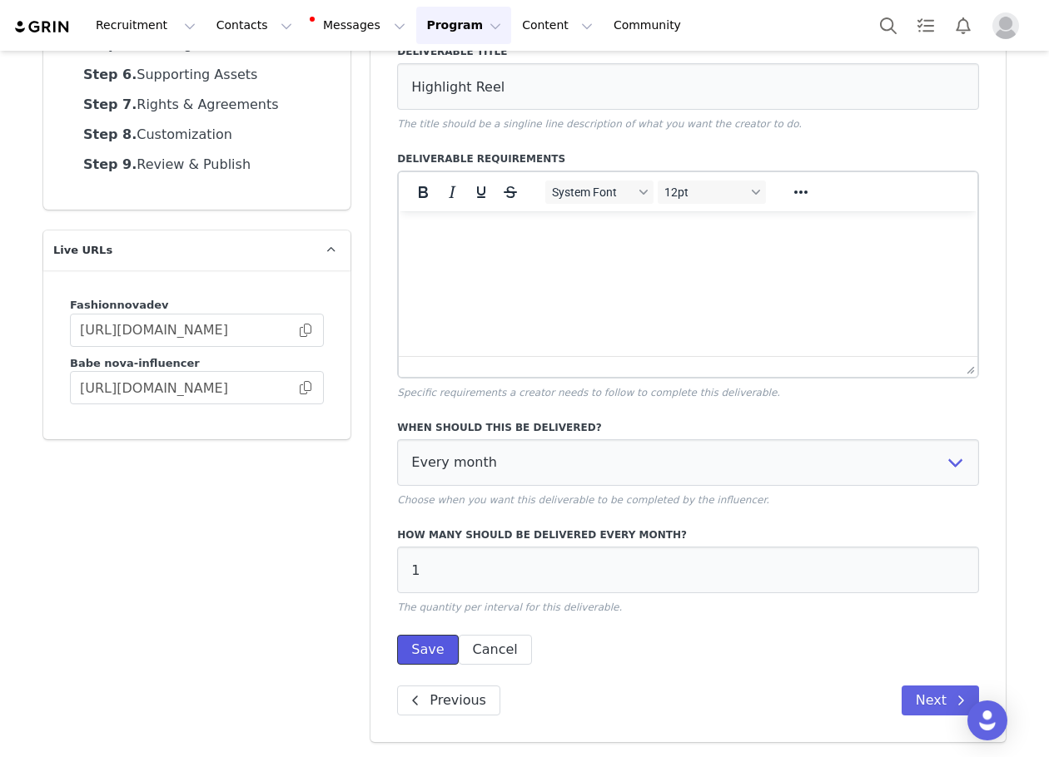
click at [420, 644] on button "Save" at bounding box center [427, 650] width 61 height 30
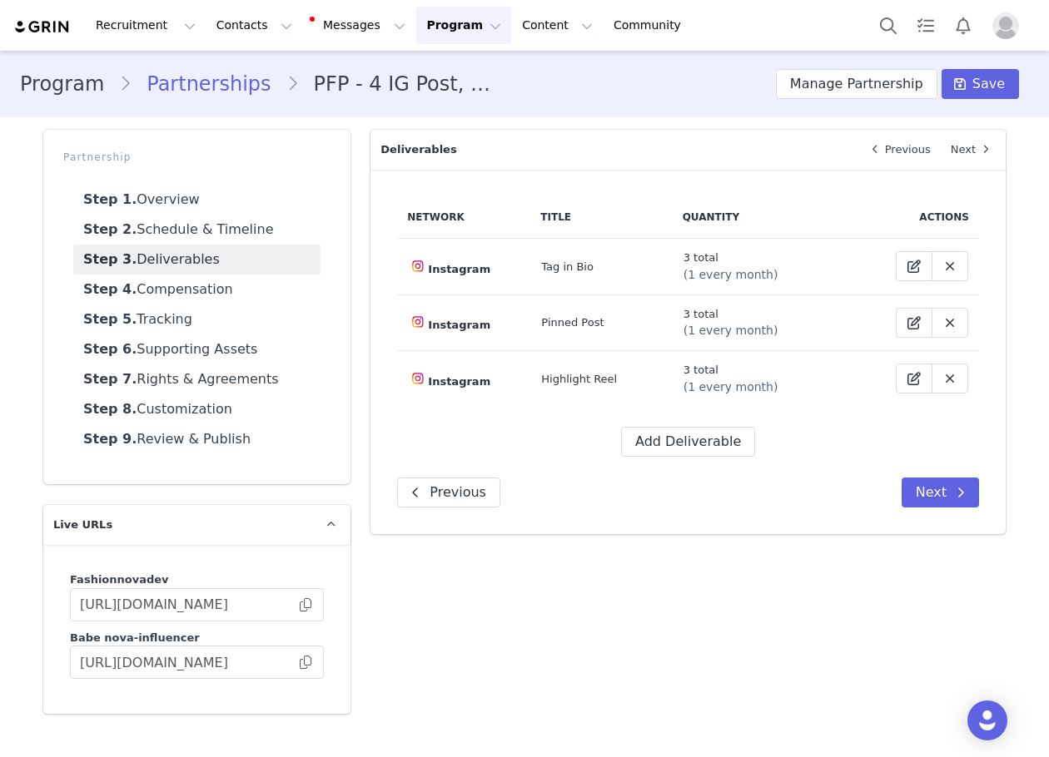
scroll to position [0, 0]
click at [682, 437] on button "Add Deliverable" at bounding box center [688, 442] width 134 height 30
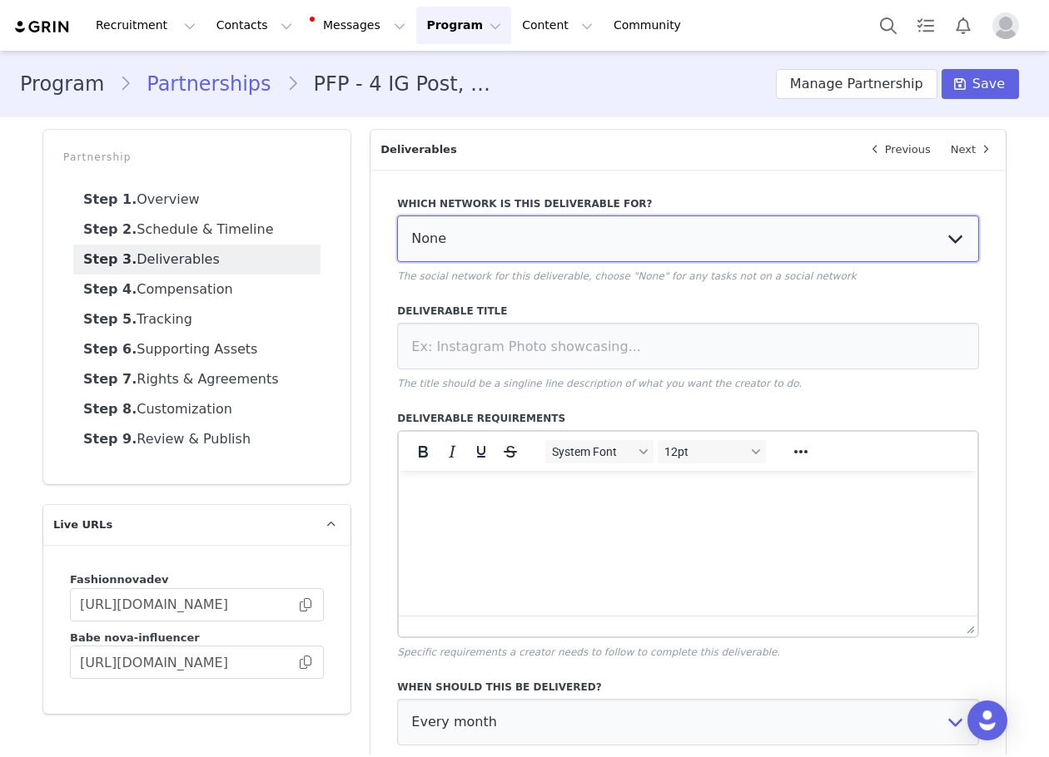
click at [516, 226] on select "None YouTube Twitter Instagram Facebook Twitch TikTok Pinterest" at bounding box center [688, 239] width 582 height 47
select select "5"
click at [397, 216] on select "None YouTube Twitter Instagram Facebook Twitch TikTok Pinterest" at bounding box center [688, 239] width 582 height 47
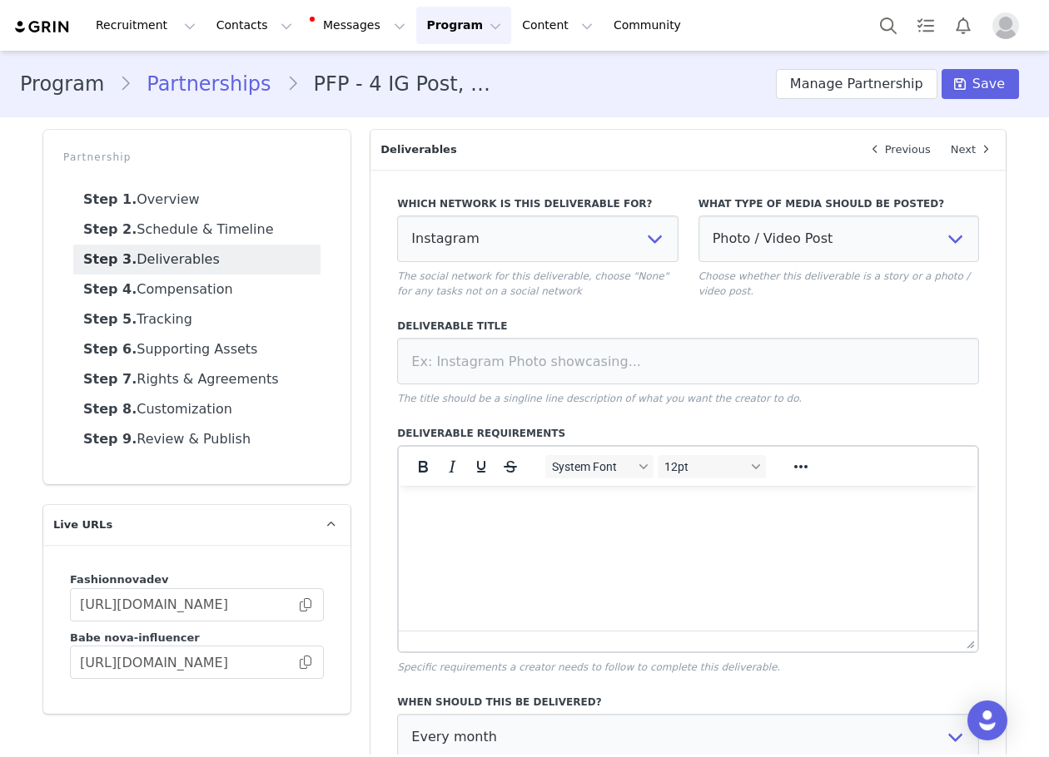
click at [761, 263] on div "What type of media should be posted? Photo / Video Post Story Text in Bio Highl…" at bounding box center [838, 247] width 280 height 102
click at [765, 246] on select "Photo / Video Post Story Text in Bio Highlight Reel" at bounding box center [838, 239] width 280 height 47
select select
click at [698, 216] on select "Photo / Video Post Story Text in Bio Highlight Reel" at bounding box center [838, 239] width 280 height 47
click at [709, 343] on div "Deliverable Title The title should be a singline line description of what you w…" at bounding box center [688, 362] width 582 height 87
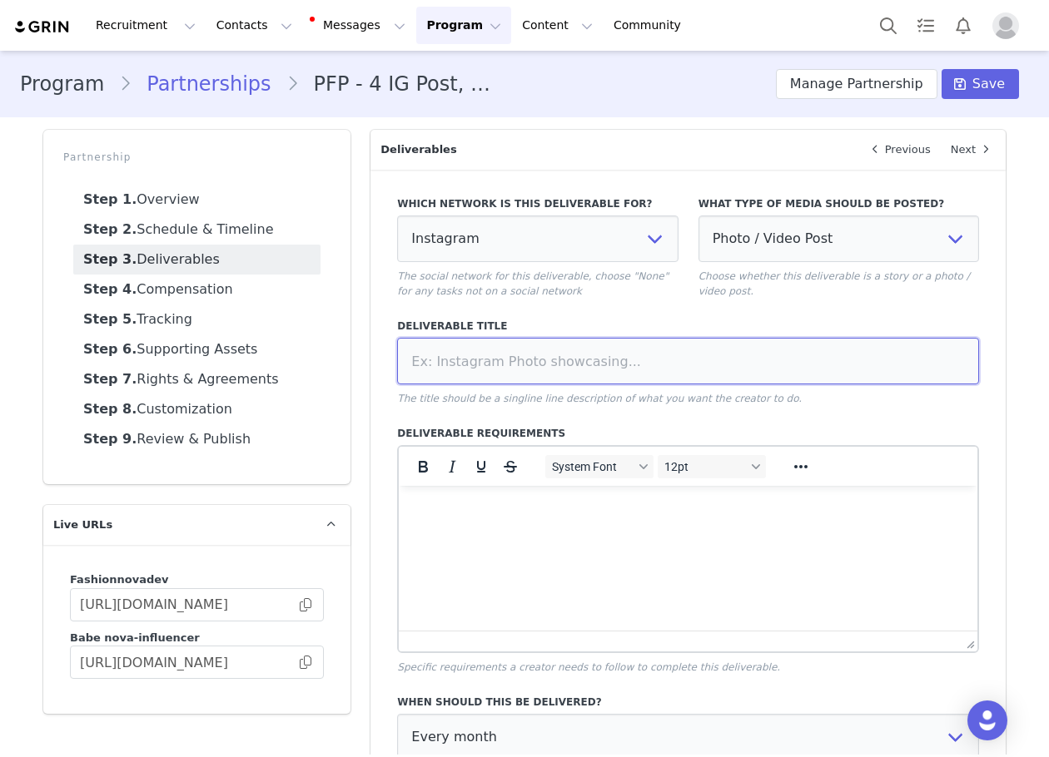
click at [707, 344] on input at bounding box center [688, 361] width 582 height 47
type input "IG Post"
click at [714, 413] on div "Which network is this deliverable for? None YouTube Twitter Instagram Facebook …" at bounding box center [688, 562] width 582 height 753
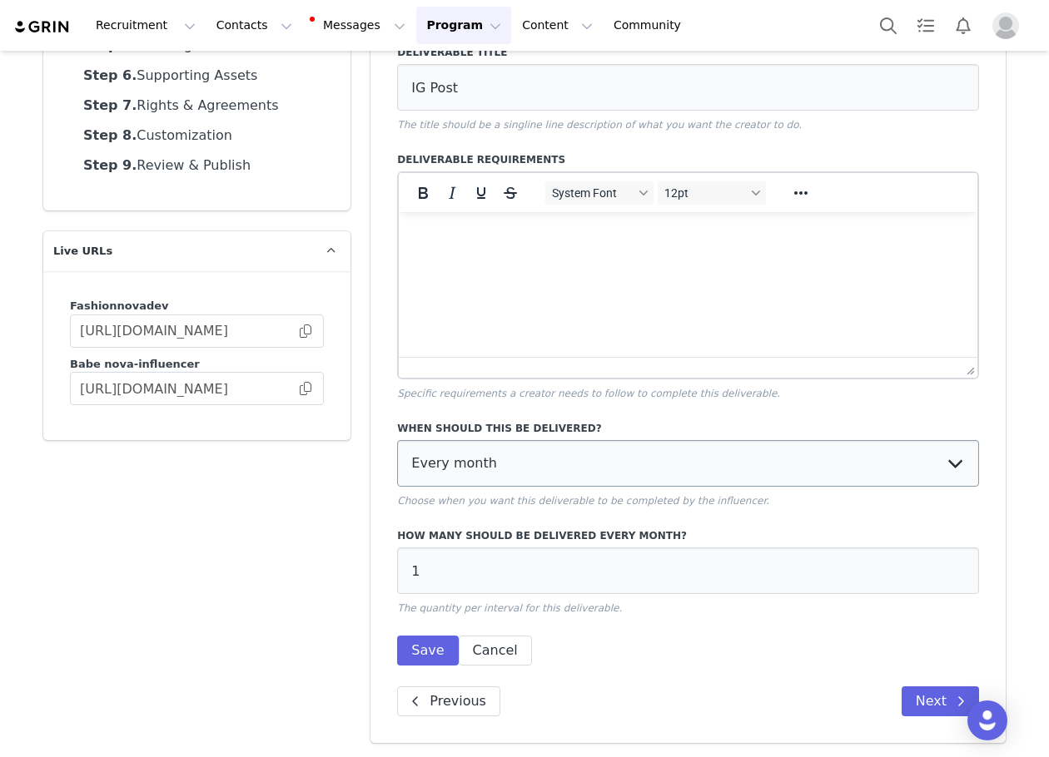
scroll to position [275, 0]
click at [403, 594] on div "How many should be delivered every month? 1 The quantity per interval for this …" at bounding box center [688, 571] width 582 height 87
click at [446, 563] on input "1" at bounding box center [688, 570] width 582 height 47
type input "4"
drag, startPoint x: 426, startPoint y: 645, endPoint x: 436, endPoint y: 638, distance: 12.5
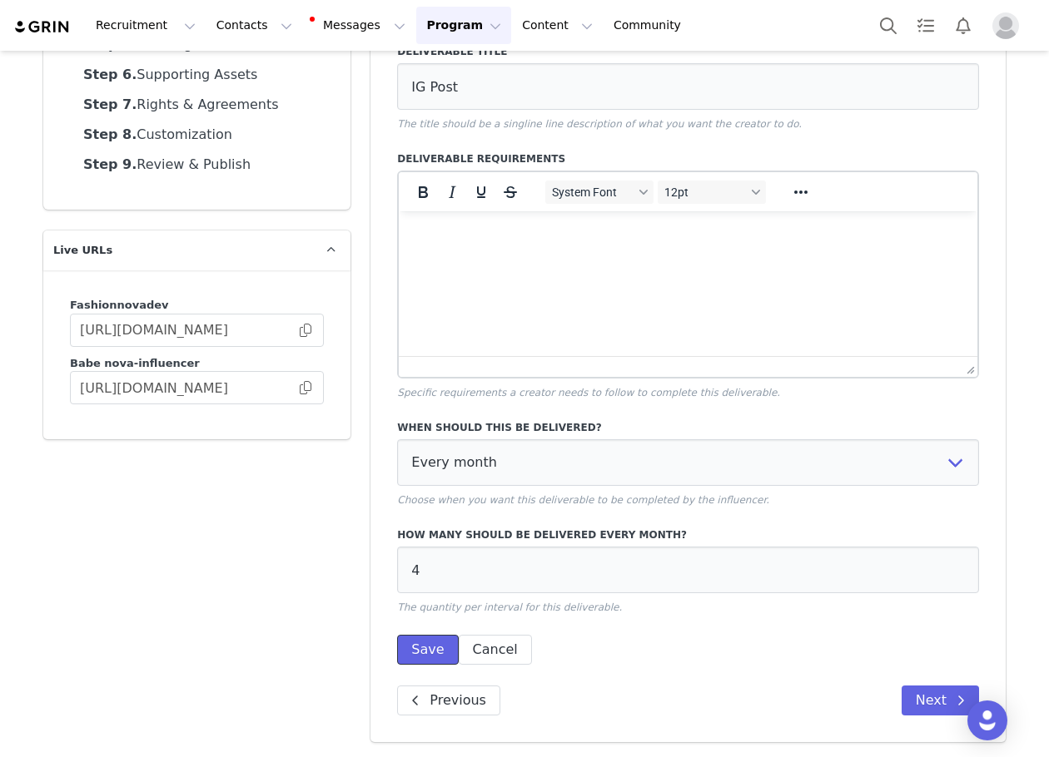
click at [428, 644] on button "Save" at bounding box center [427, 650] width 61 height 30
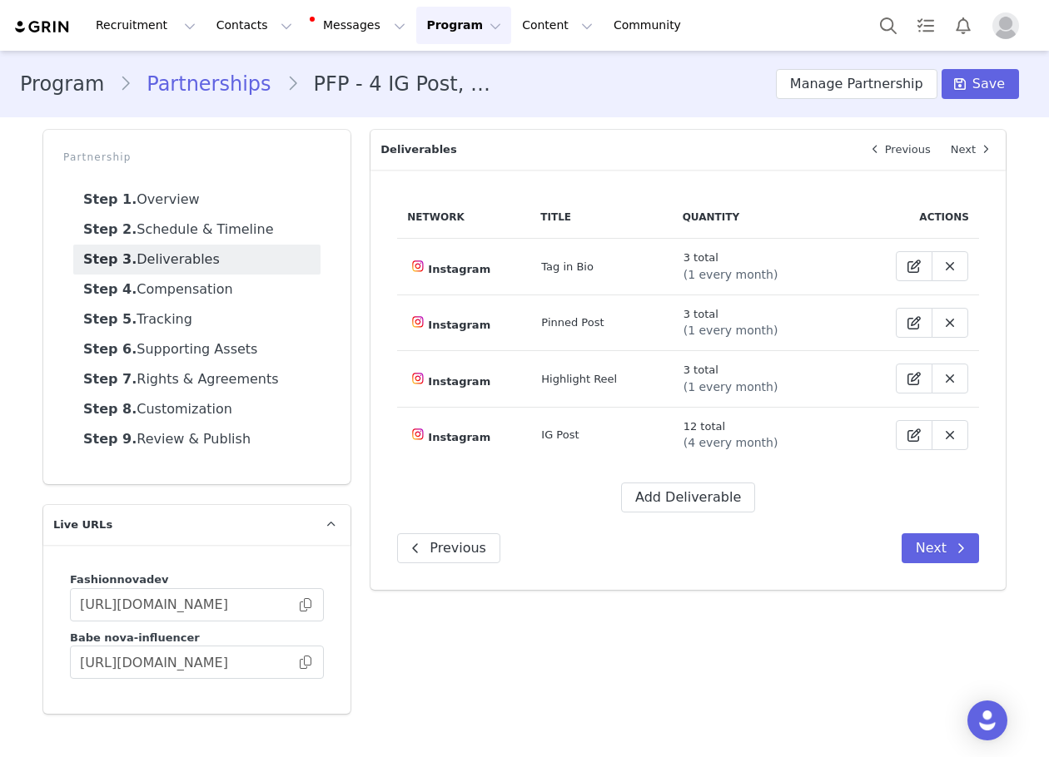
scroll to position [0, 0]
click at [682, 488] on button "Add Deliverable" at bounding box center [688, 498] width 134 height 30
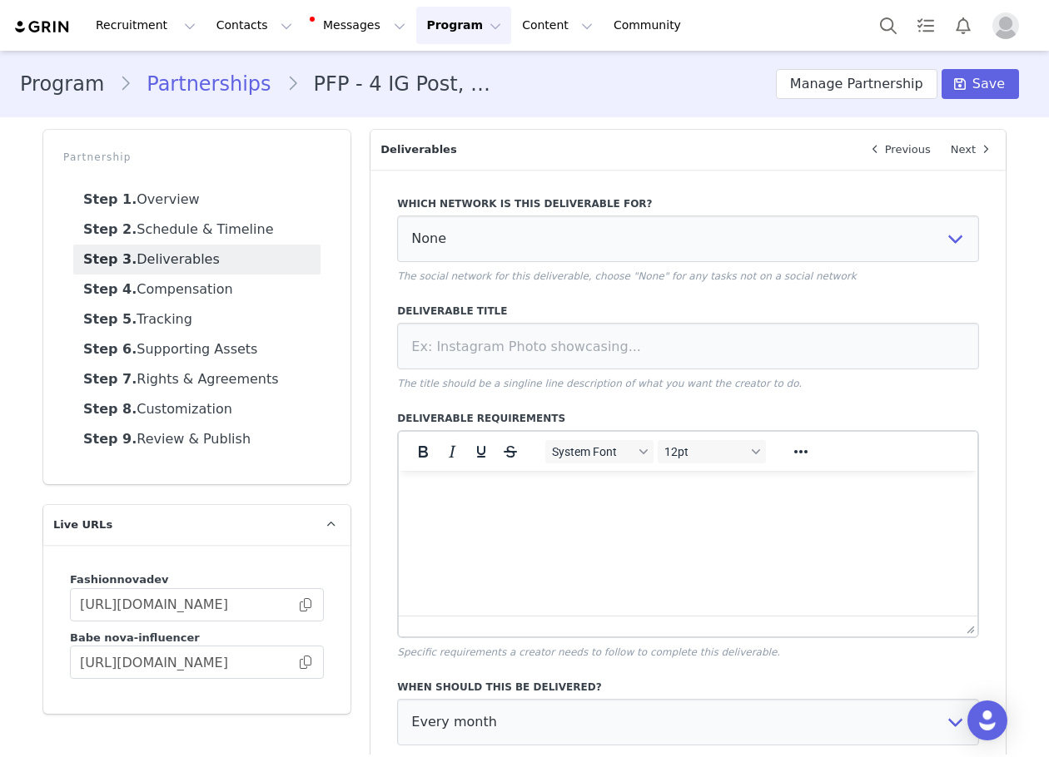
click at [553, 206] on label "Which network is this deliverable for?" at bounding box center [688, 203] width 582 height 15
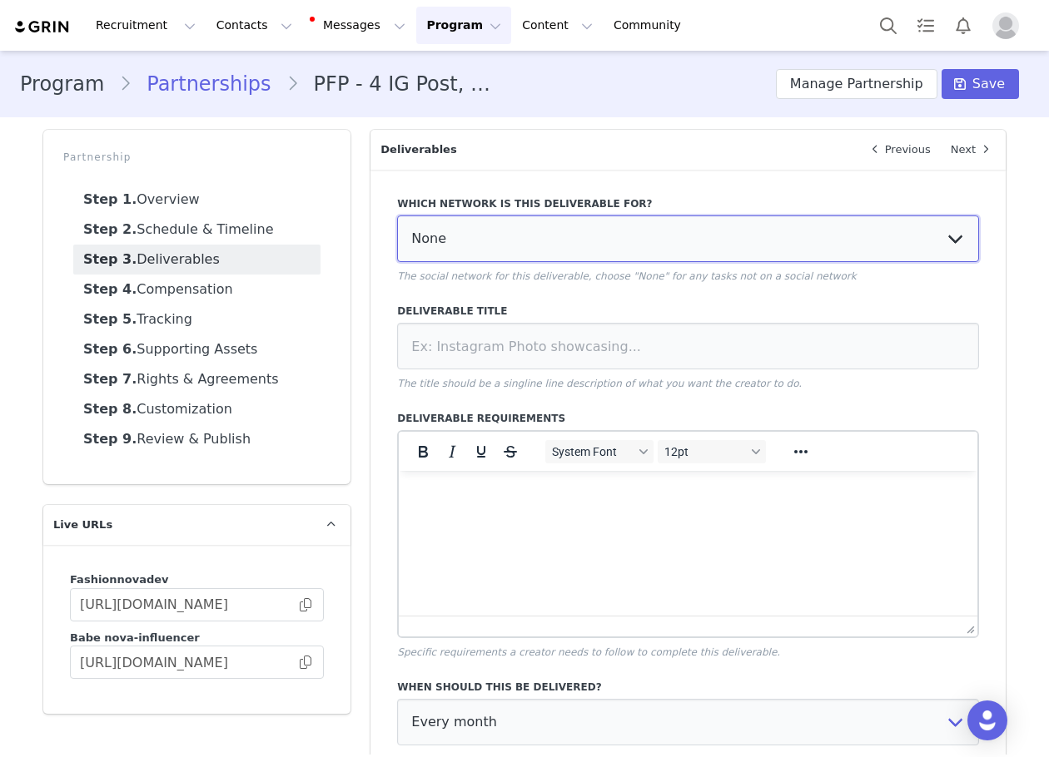
drag, startPoint x: 550, startPoint y: 221, endPoint x: 549, endPoint y: 246, distance: 24.1
click at [550, 221] on select "None YouTube Twitter Instagram Facebook Twitch TikTok Pinterest" at bounding box center [688, 239] width 582 height 47
select select "5"
click at [397, 216] on select "None YouTube Twitter Instagram Facebook Twitch TikTok Pinterest" at bounding box center [688, 239] width 582 height 47
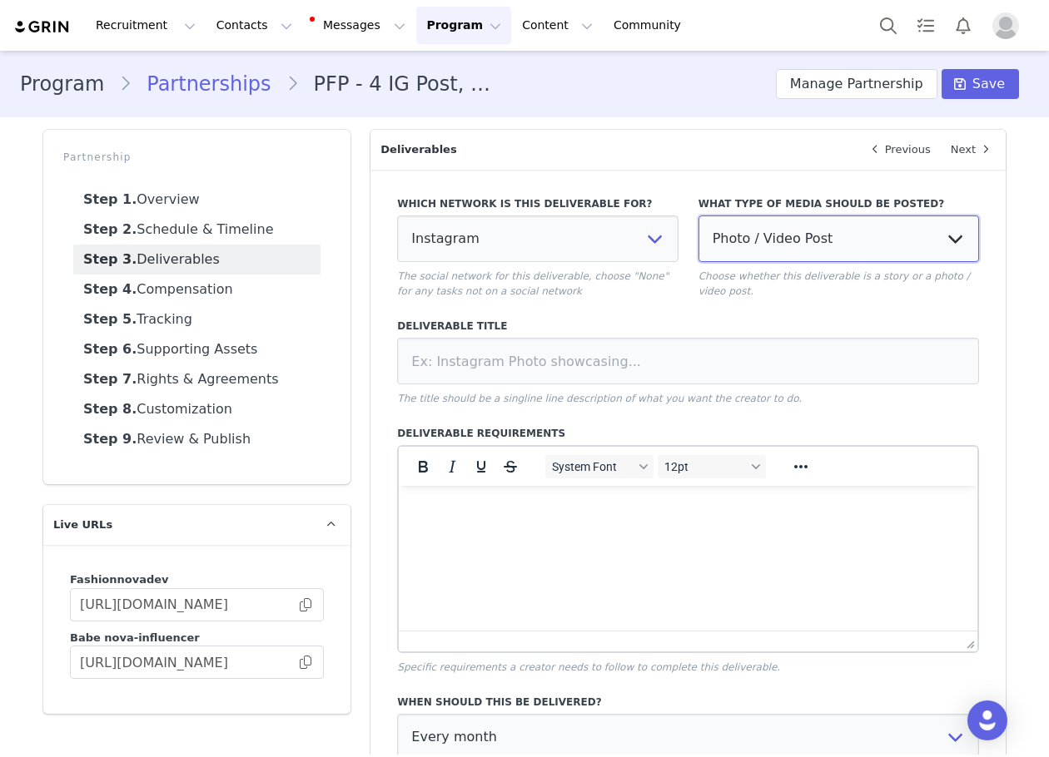
click at [757, 246] on select "Photo / Video Post Story Text in Bio Highlight Reel" at bounding box center [838, 239] width 280 height 47
select select "story"
click at [698, 216] on select "Photo / Video Post Story Text in Bio Highlight Reel" at bounding box center [838, 239] width 280 height 47
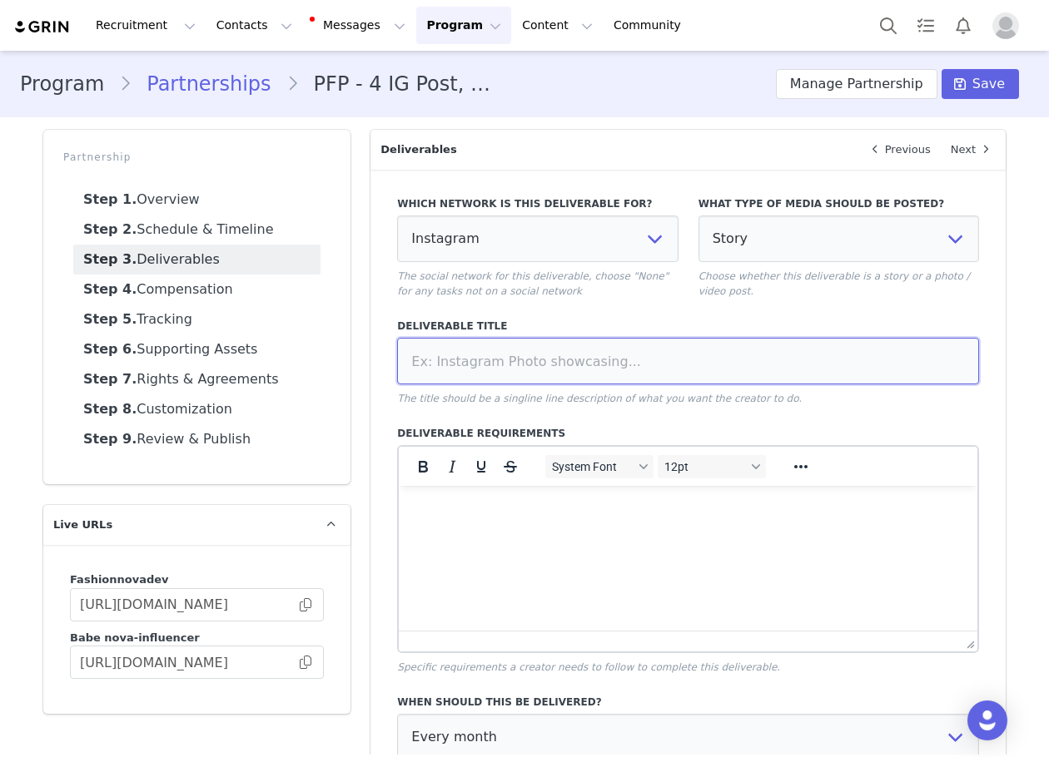
click at [574, 353] on input at bounding box center [688, 361] width 582 height 47
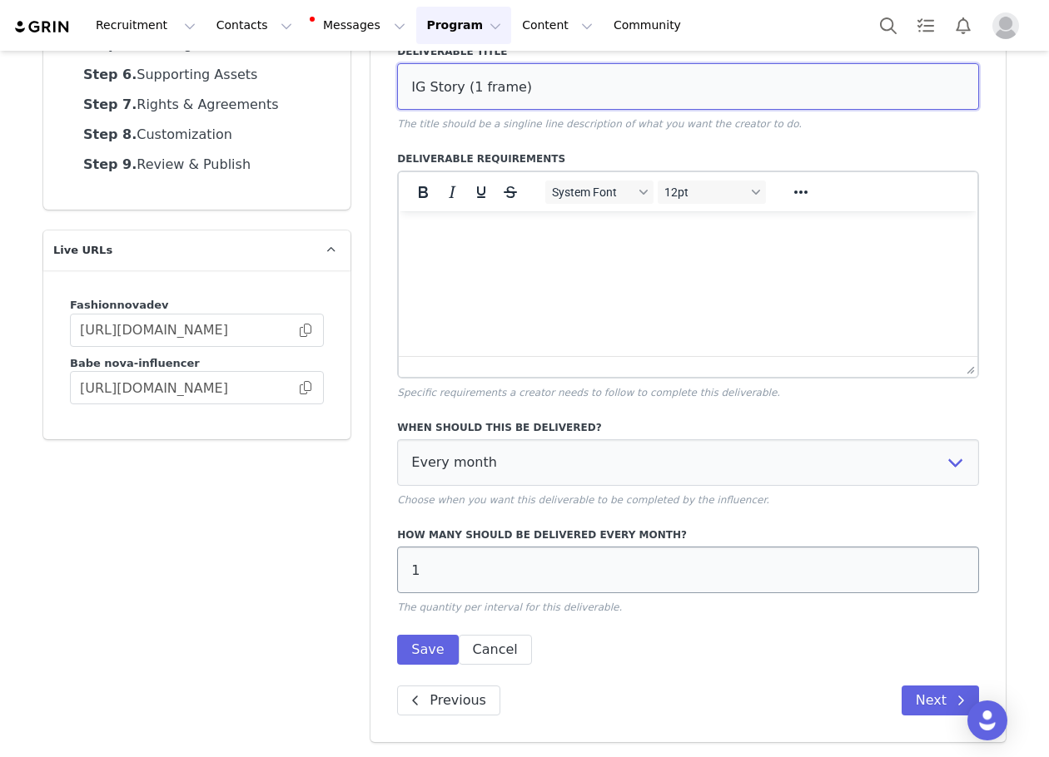
type input "IG Story (1 frame)"
click at [447, 578] on input "1" at bounding box center [688, 570] width 582 height 47
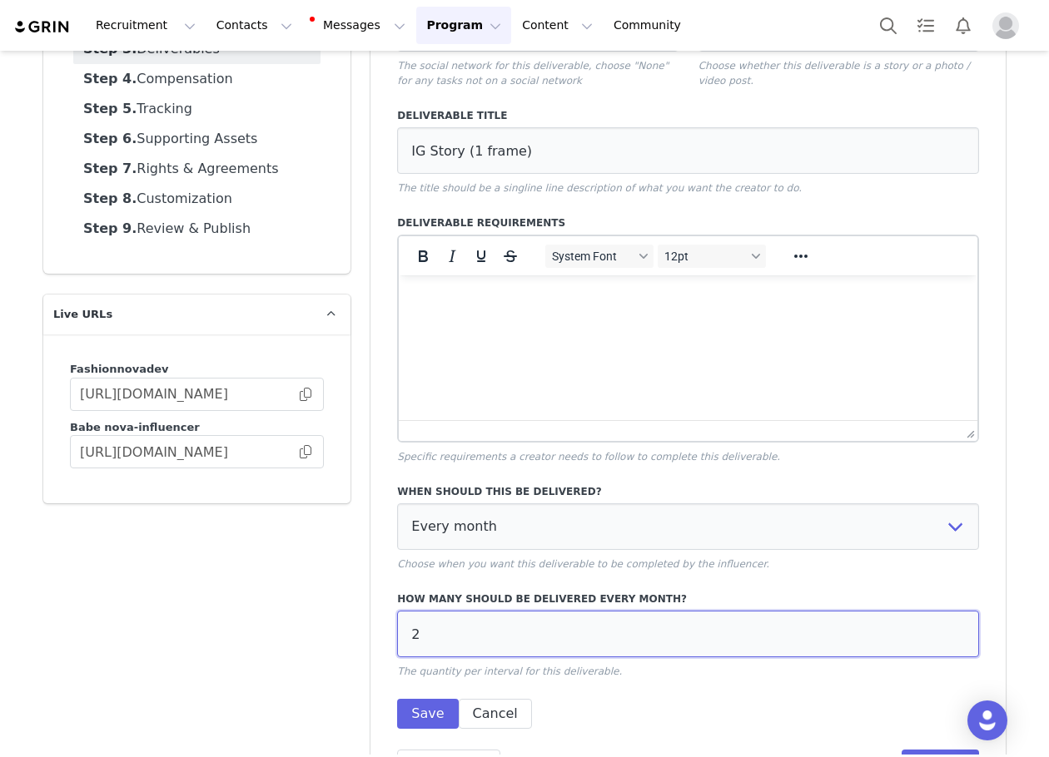
scroll to position [191, 0]
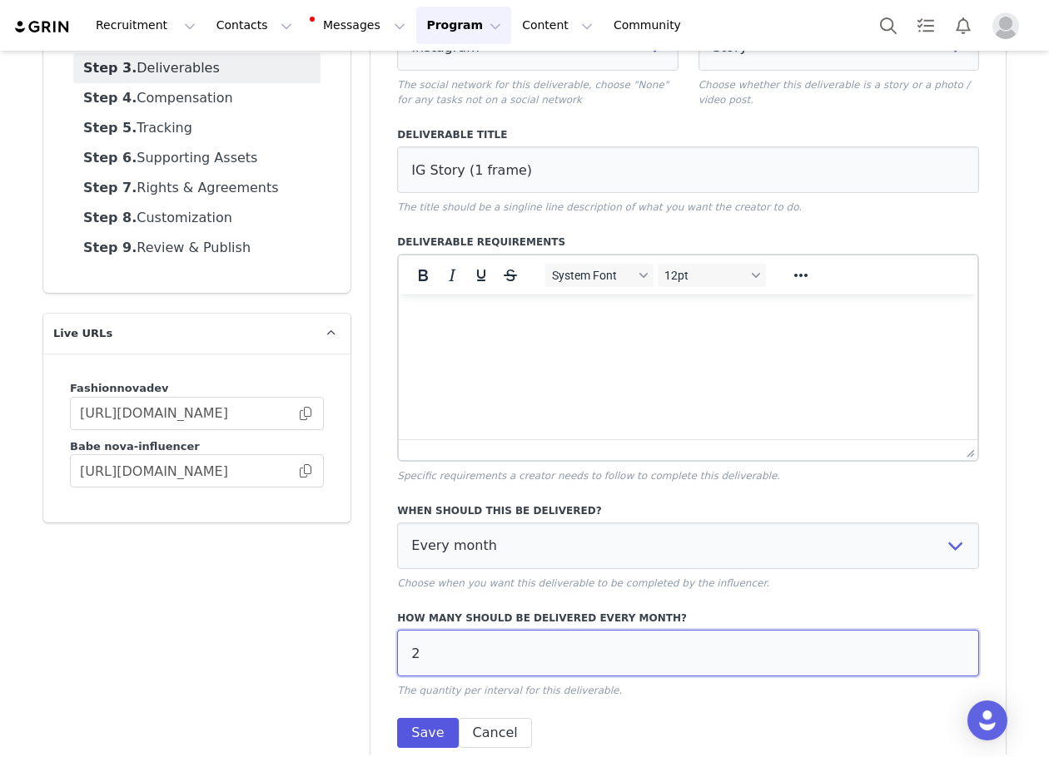
type input "2"
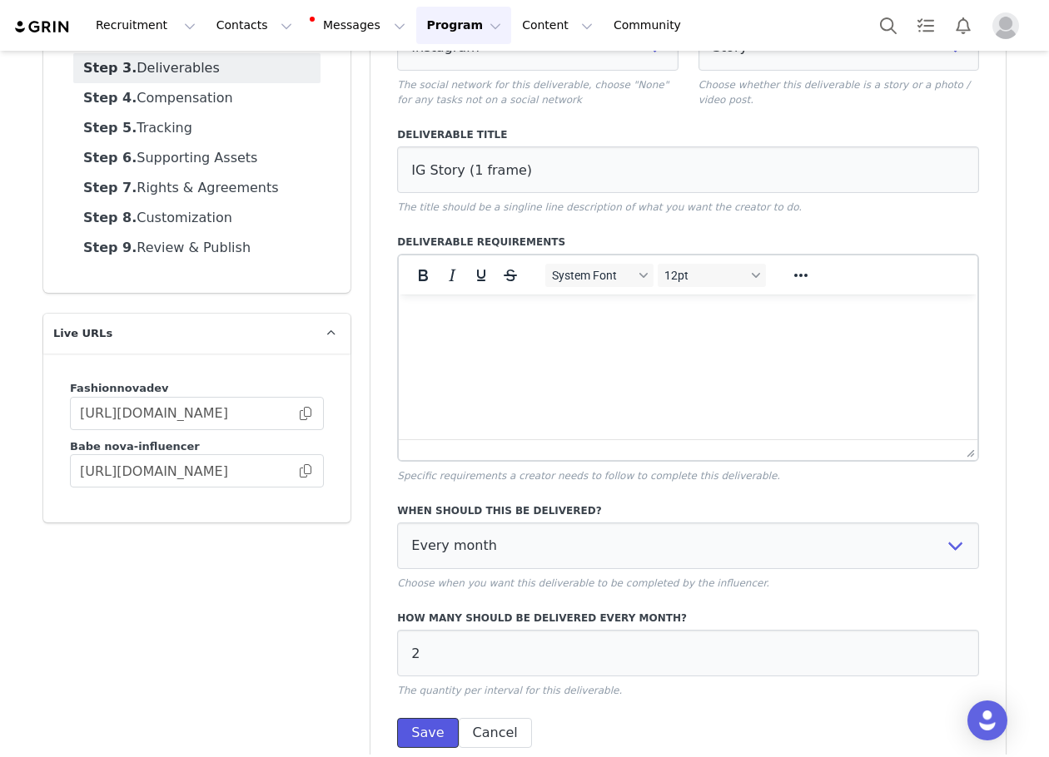
click at [423, 728] on button "Save" at bounding box center [427, 733] width 61 height 30
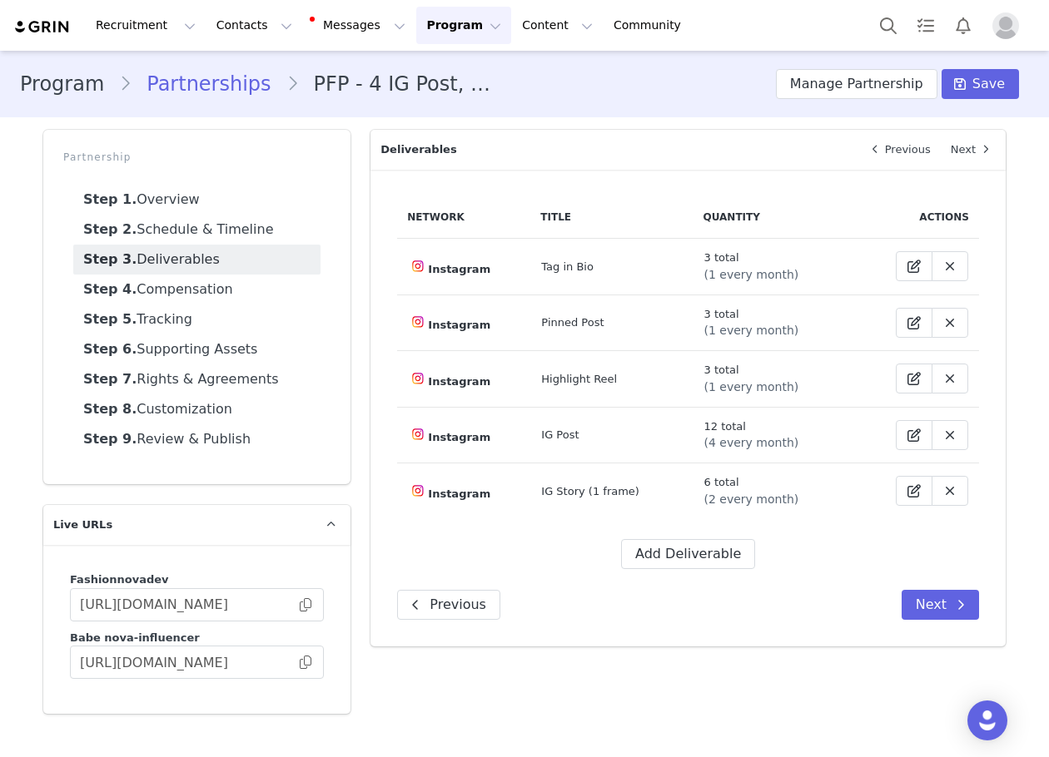
scroll to position [0, 0]
click at [980, 84] on span "Save" at bounding box center [988, 84] width 32 height 20
click at [933, 601] on button "Next" at bounding box center [939, 605] width 77 height 30
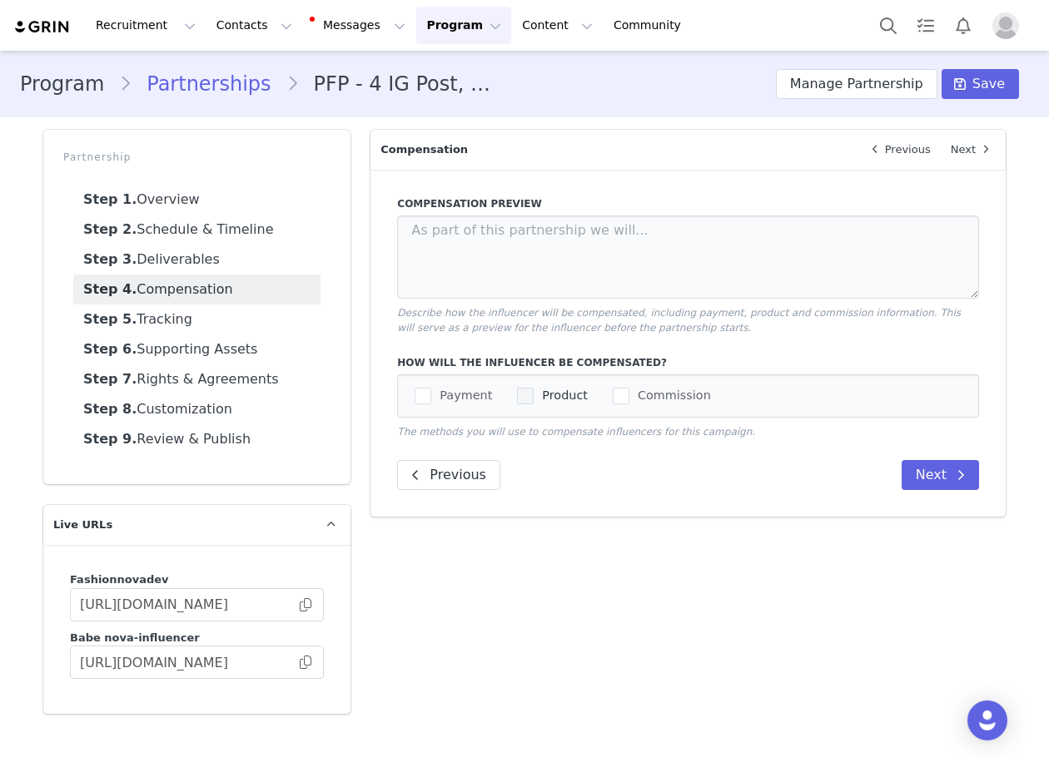
click at [517, 401] on span "checkbox-group" at bounding box center [525, 396] width 17 height 17
click at [533, 388] on input "Product" at bounding box center [533, 388] width 0 height 0
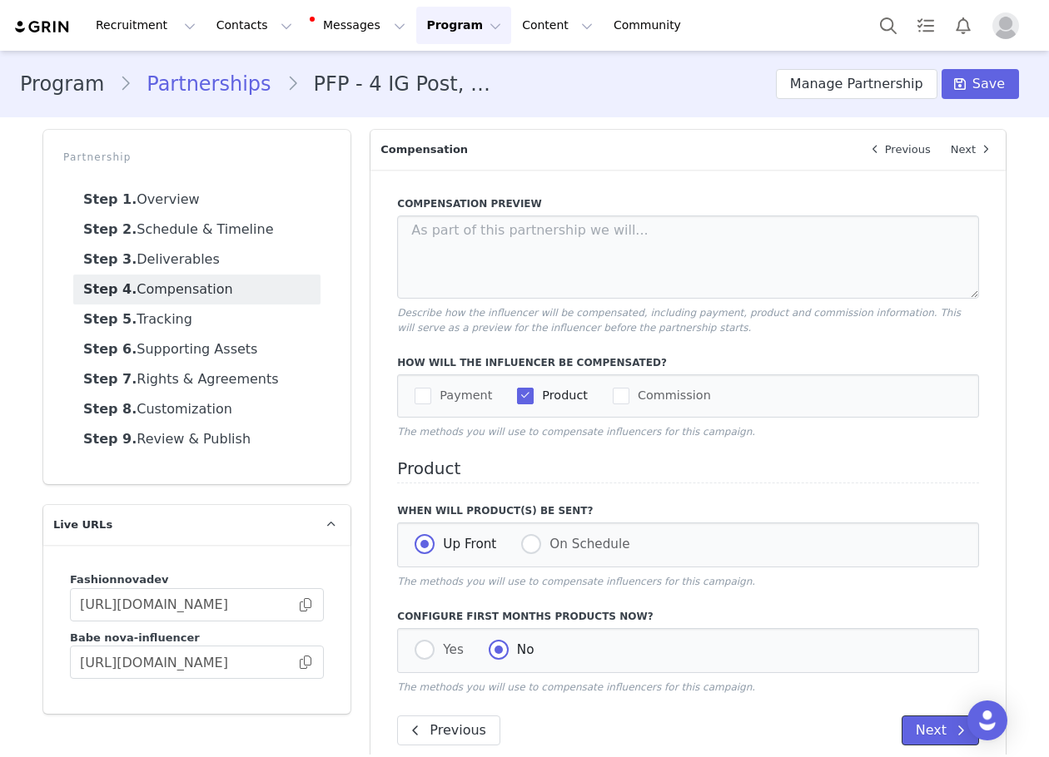
drag, startPoint x: 946, startPoint y: 736, endPoint x: 944, endPoint y: 722, distance: 13.5
click at [950, 736] on span at bounding box center [960, 731] width 20 height 20
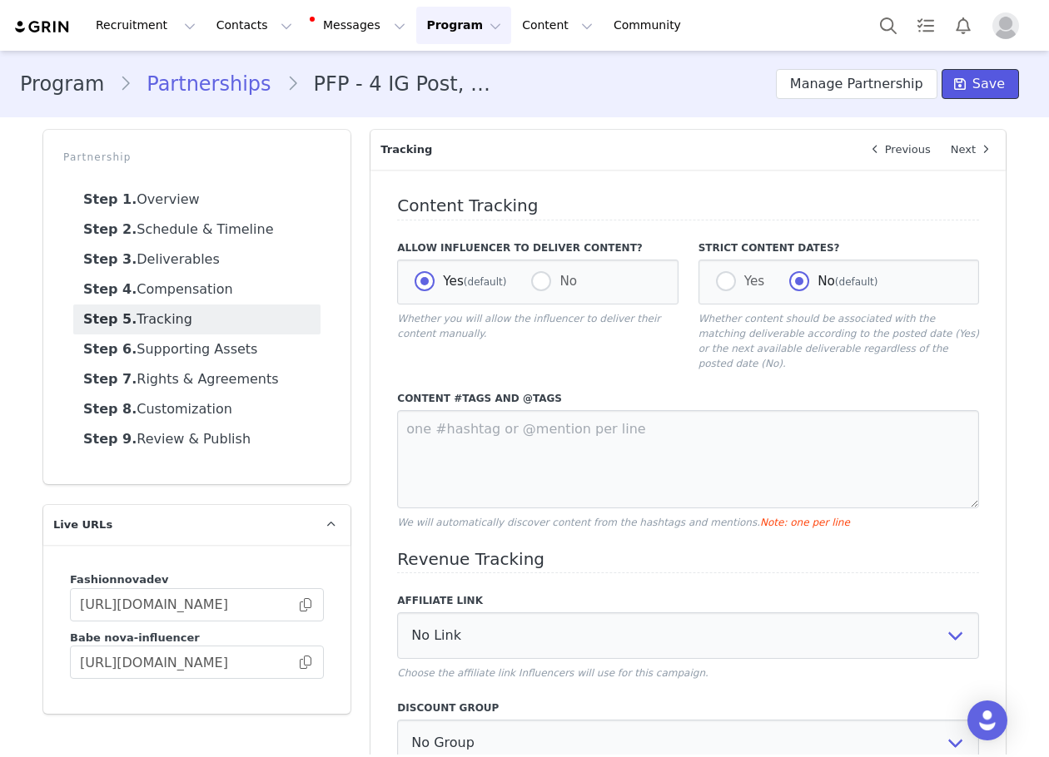
click at [974, 82] on span "Save" at bounding box center [988, 84] width 32 height 20
click at [812, 87] on button "Manage Partnership" at bounding box center [856, 84] width 161 height 30
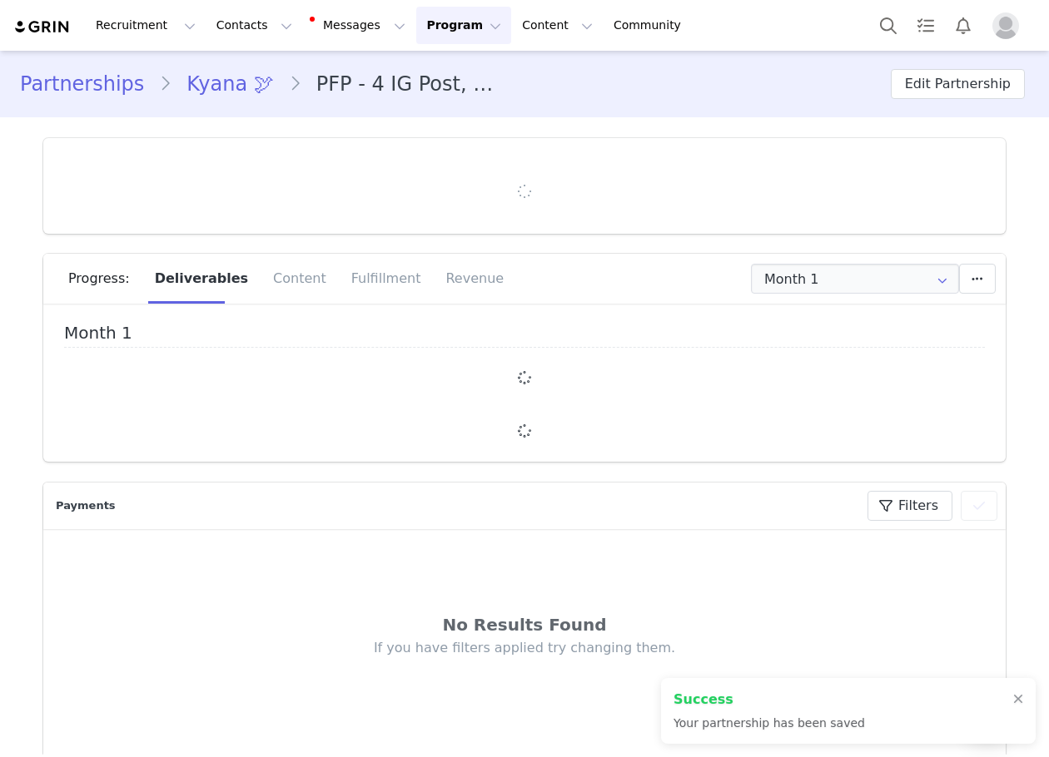
type input "+1 ([GEOGRAPHIC_DATA])"
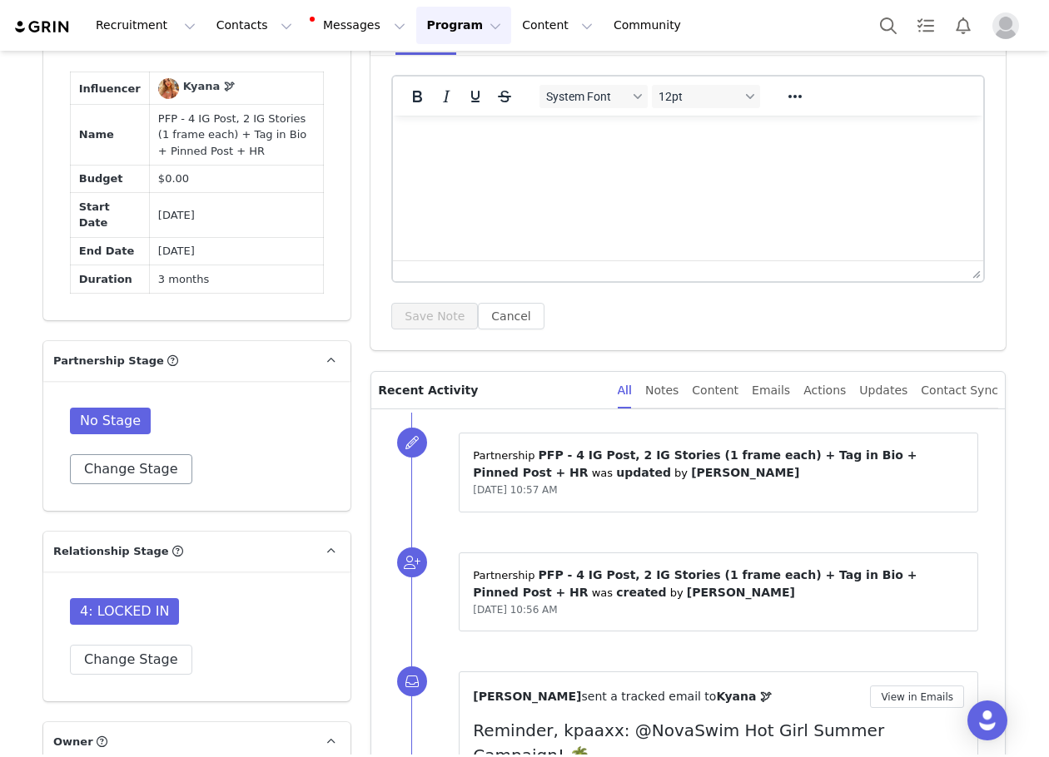
scroll to position [1165, 0]
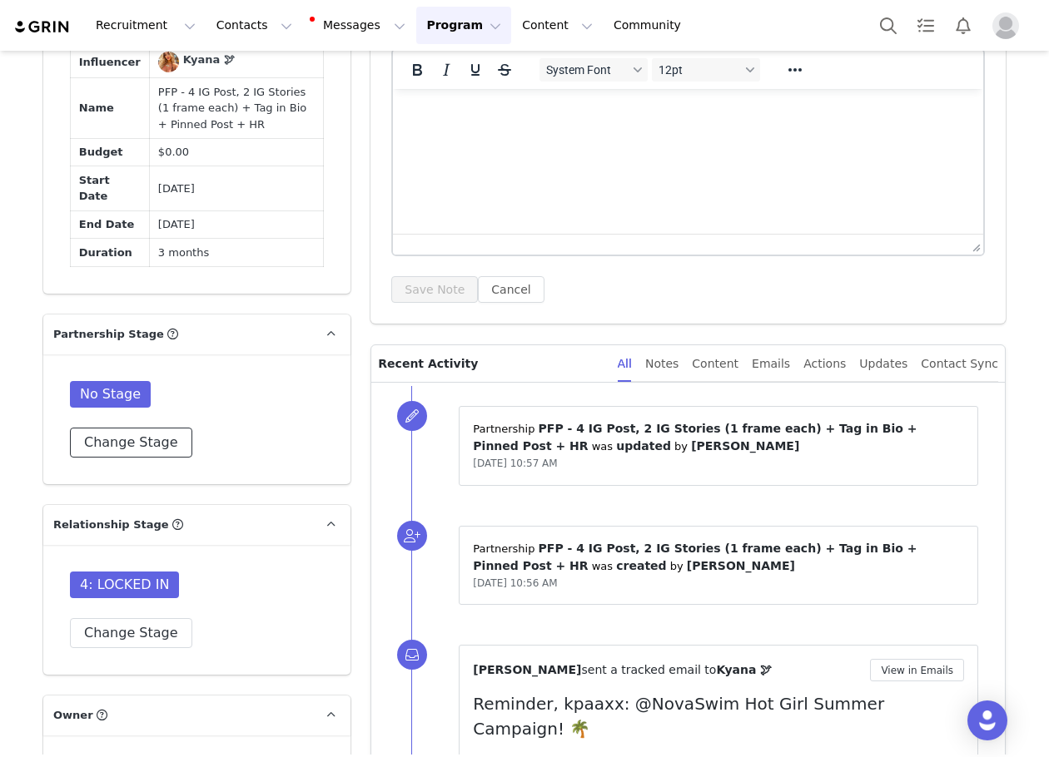
click at [116, 432] on button "Change Stage" at bounding box center [131, 443] width 122 height 30
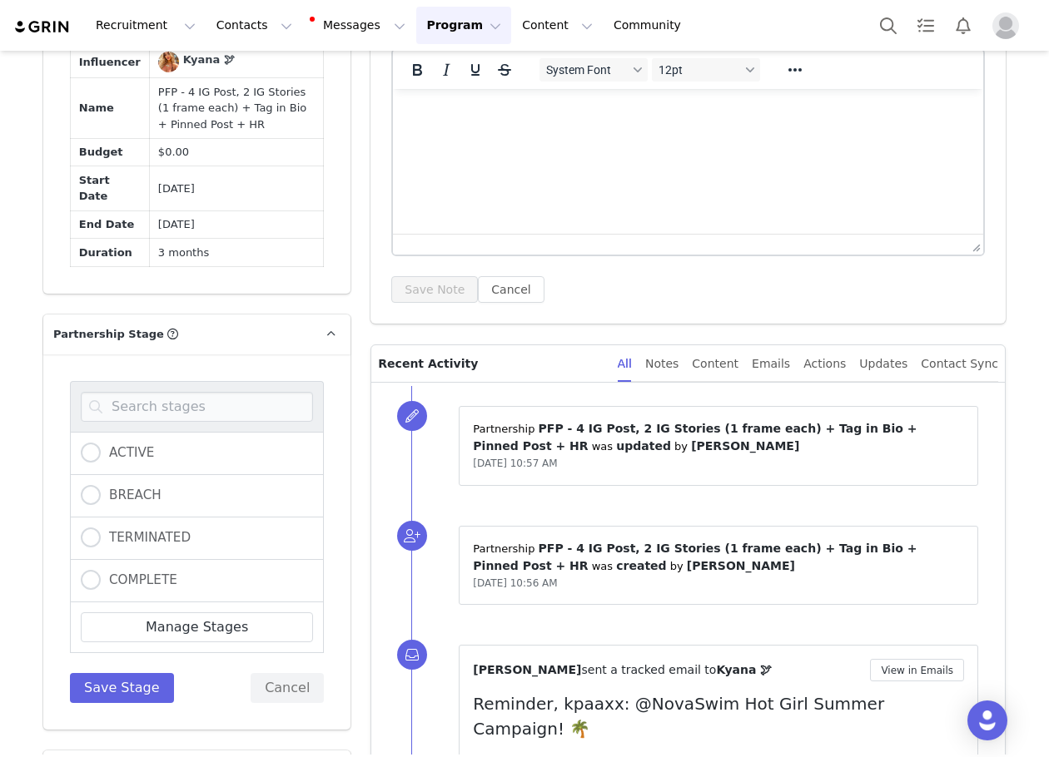
click at [99, 450] on div "ACTIVE" at bounding box center [197, 453] width 254 height 43
click at [99, 444] on label "ACTIVE" at bounding box center [117, 454] width 73 height 22
click at [99, 444] on input "ACTIVE" at bounding box center [91, 454] width 20 height 22
radio input "true"
click at [83, 679] on button "Save Stage" at bounding box center [122, 688] width 104 height 30
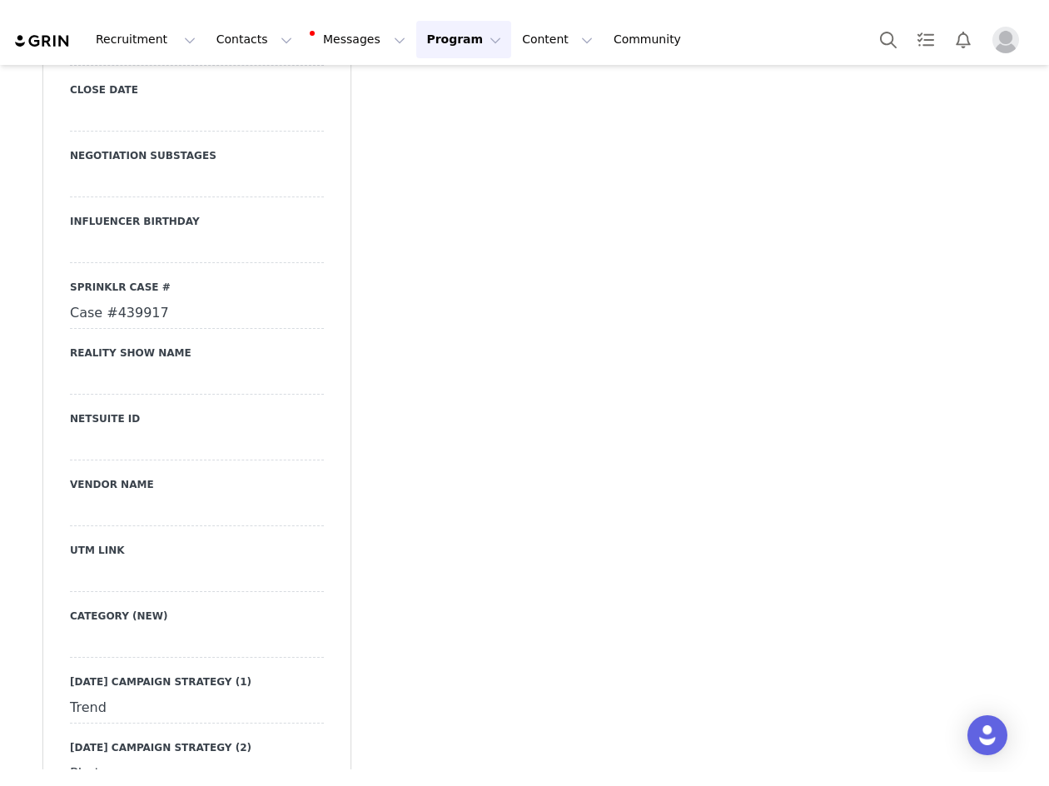
scroll to position [4910, 0]
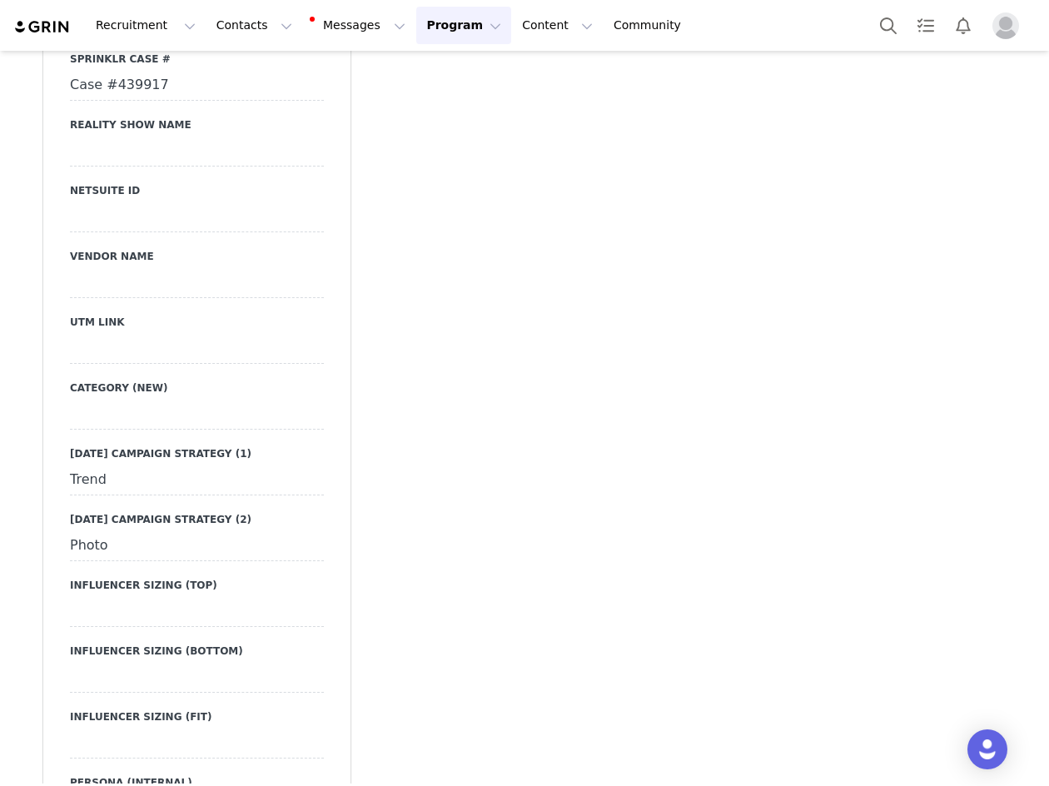
click at [159, 334] on div at bounding box center [197, 349] width 254 height 30
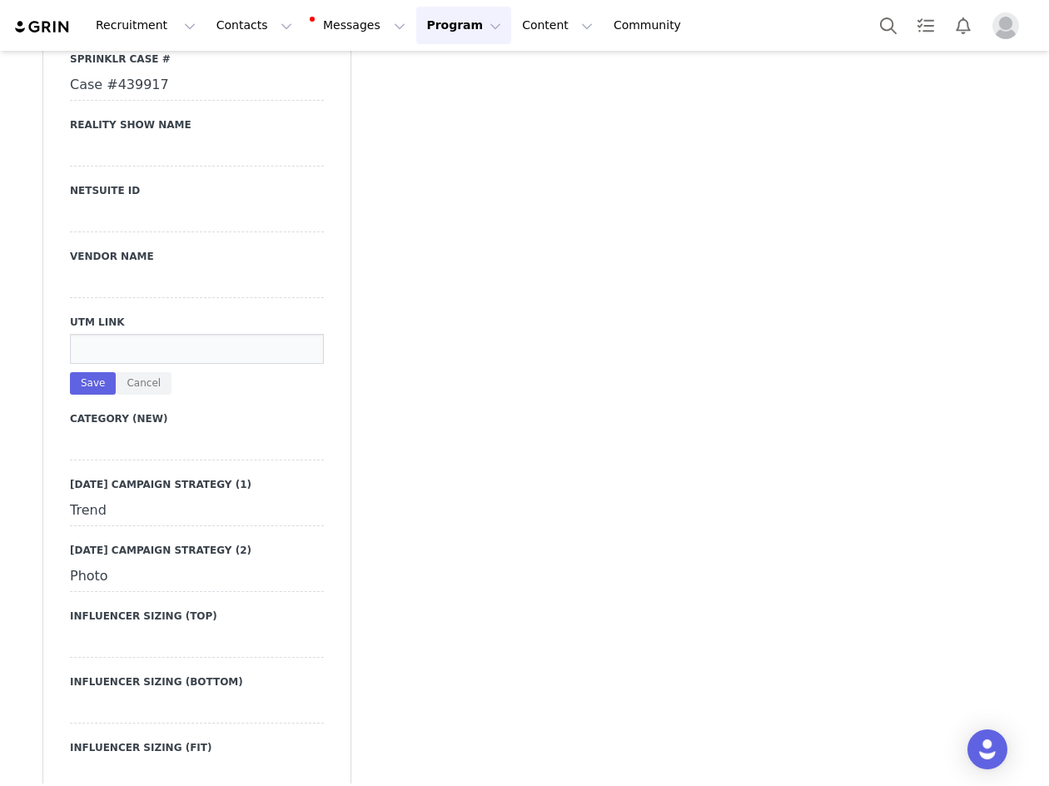
click at [159, 334] on input at bounding box center [197, 349] width 254 height 30
paste input "https://www.fashionnova.com/collections/new?division=women&utm_source=influence…"
type input "https://www.fashionnova.com/collections/new?division=women&utm_source=influence…"
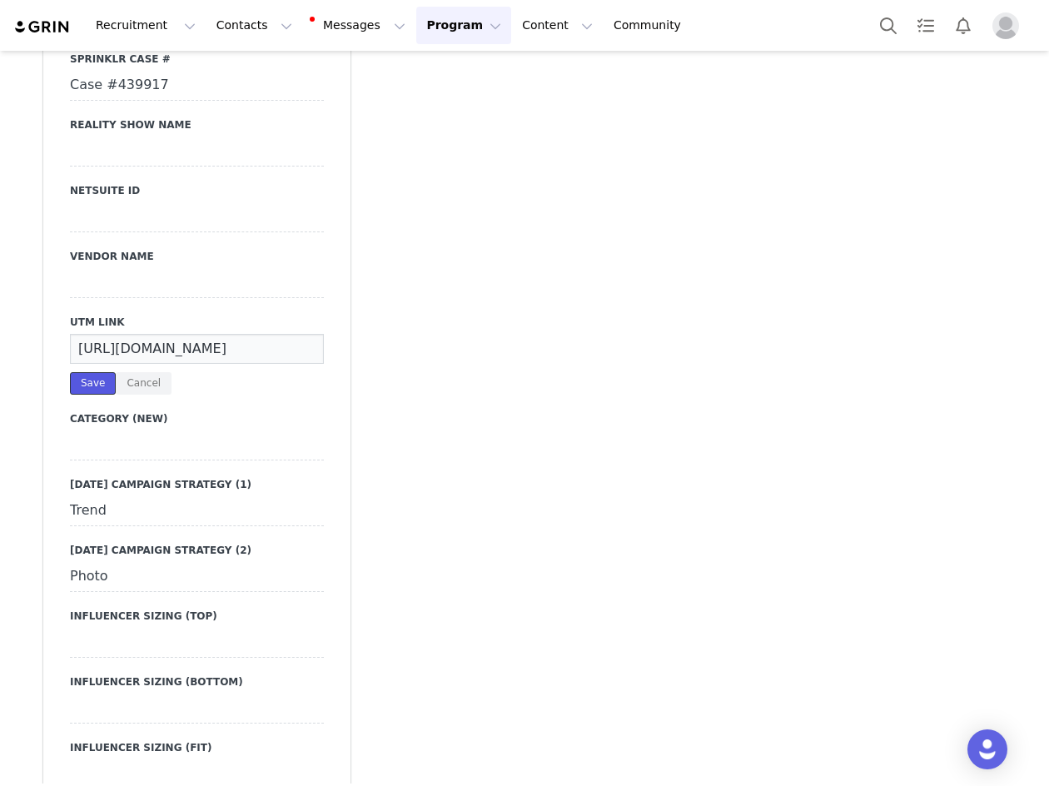
click at [81, 372] on button "Save" at bounding box center [93, 383] width 46 height 22
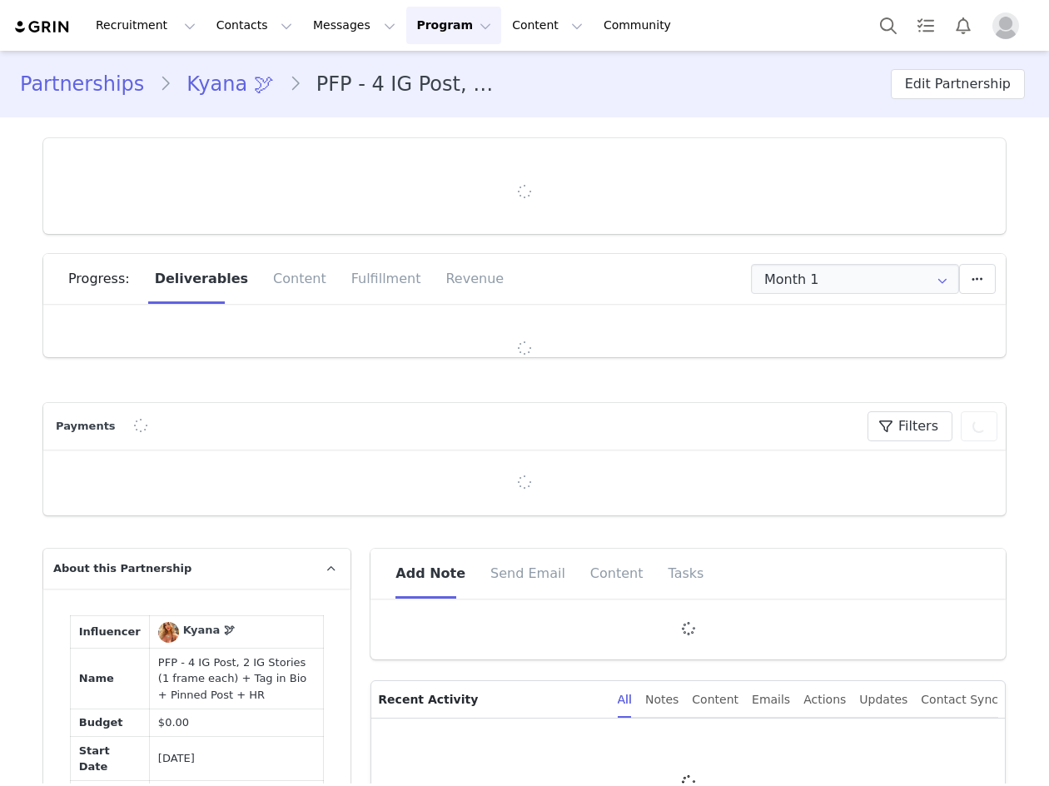
type input "+1 ([GEOGRAPHIC_DATA])"
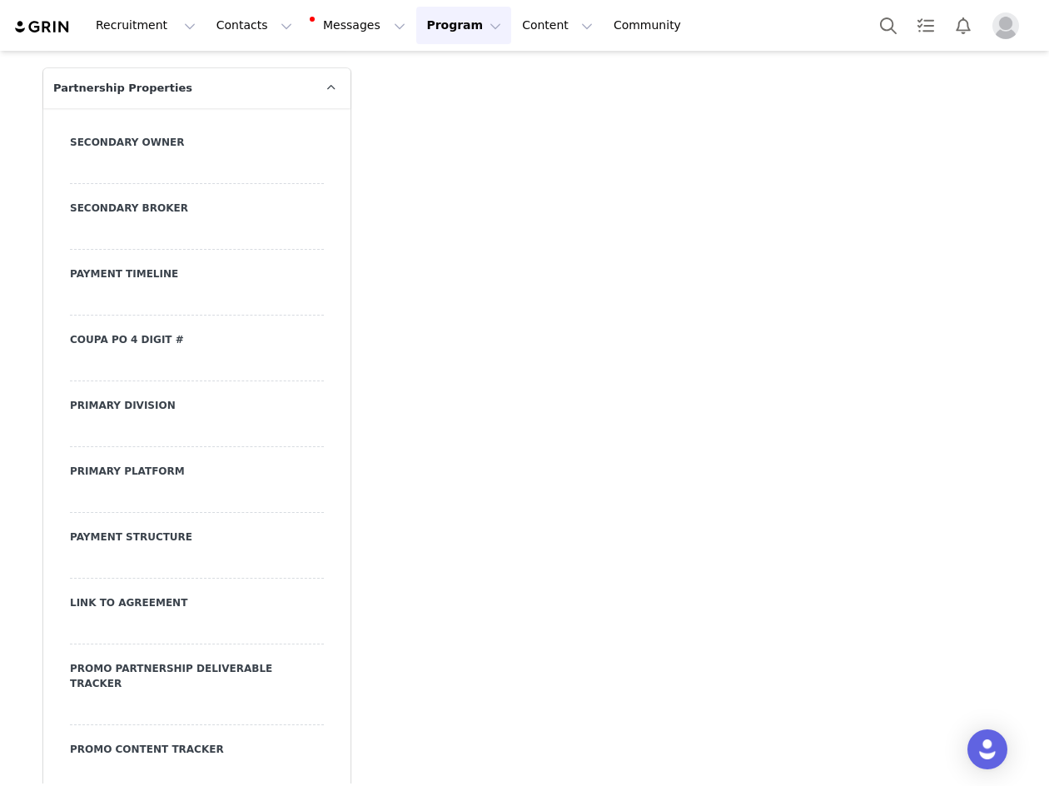
scroll to position [5743, 0]
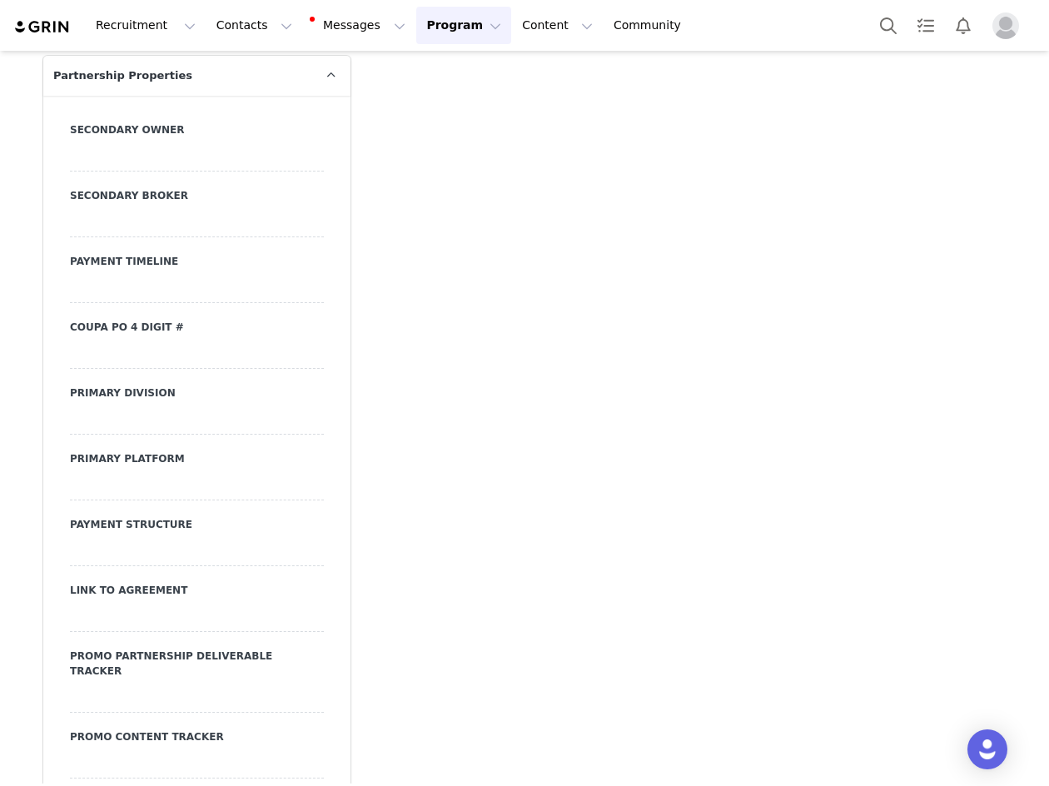
click at [148, 424] on div at bounding box center [197, 419] width 254 height 30
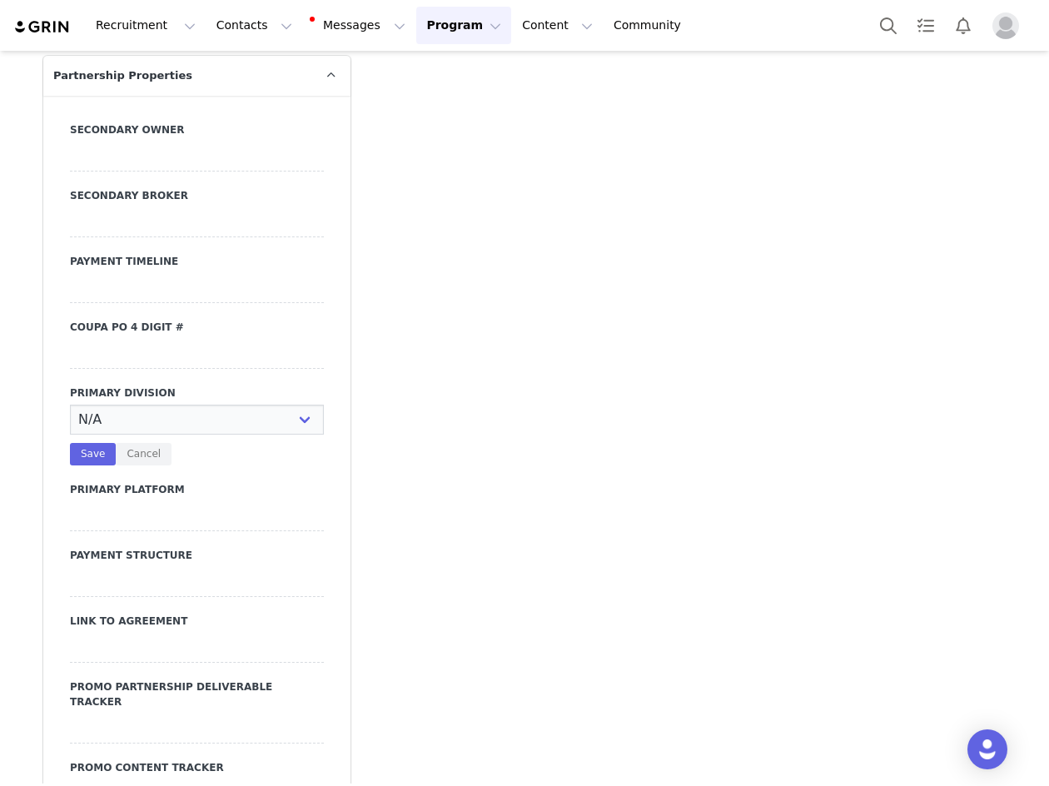
click at [148, 424] on select "N/A JRS Beauty Promo Curve Nova Men Nova Kids Nova Sport Nova Intimates Skin No…" at bounding box center [197, 419] width 254 height 30
select select "JRS"
click at [70, 411] on select "N/A JRS Beauty Promo Curve Nova Men Nova Kids Nova Sport Nova Intimates Skin No…" at bounding box center [197, 419] width 254 height 30
click at [70, 465] on button "Save" at bounding box center [93, 454] width 46 height 22
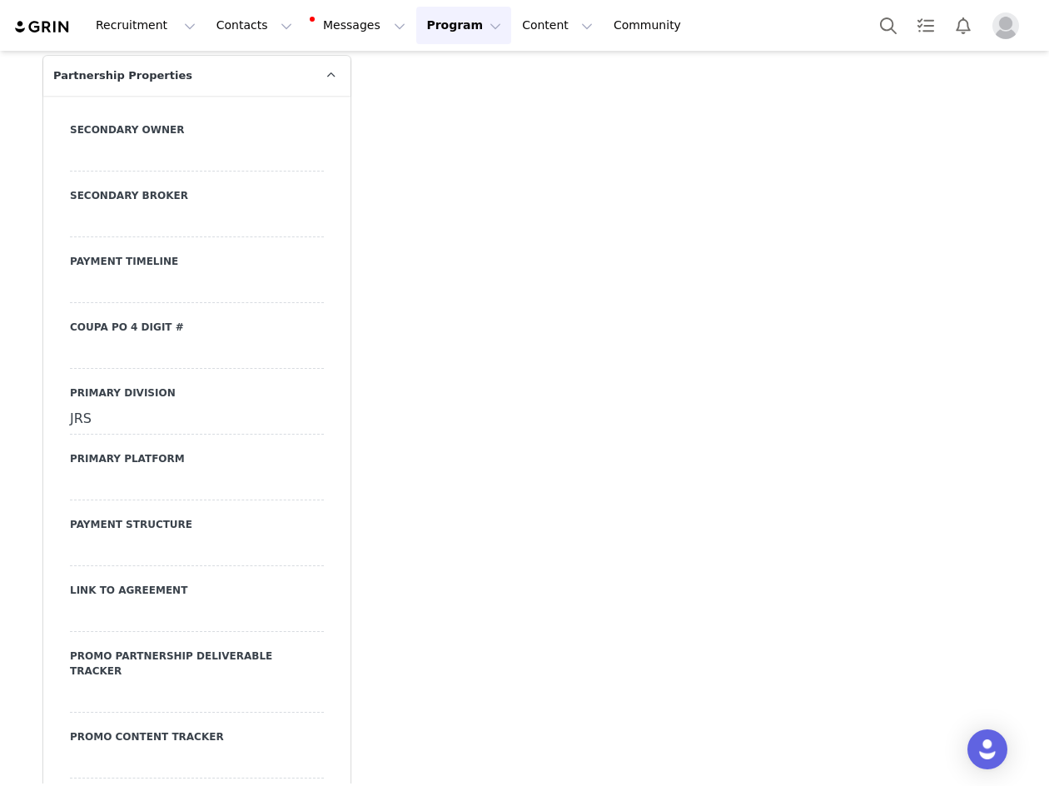
click at [87, 500] on div at bounding box center [197, 485] width 254 height 30
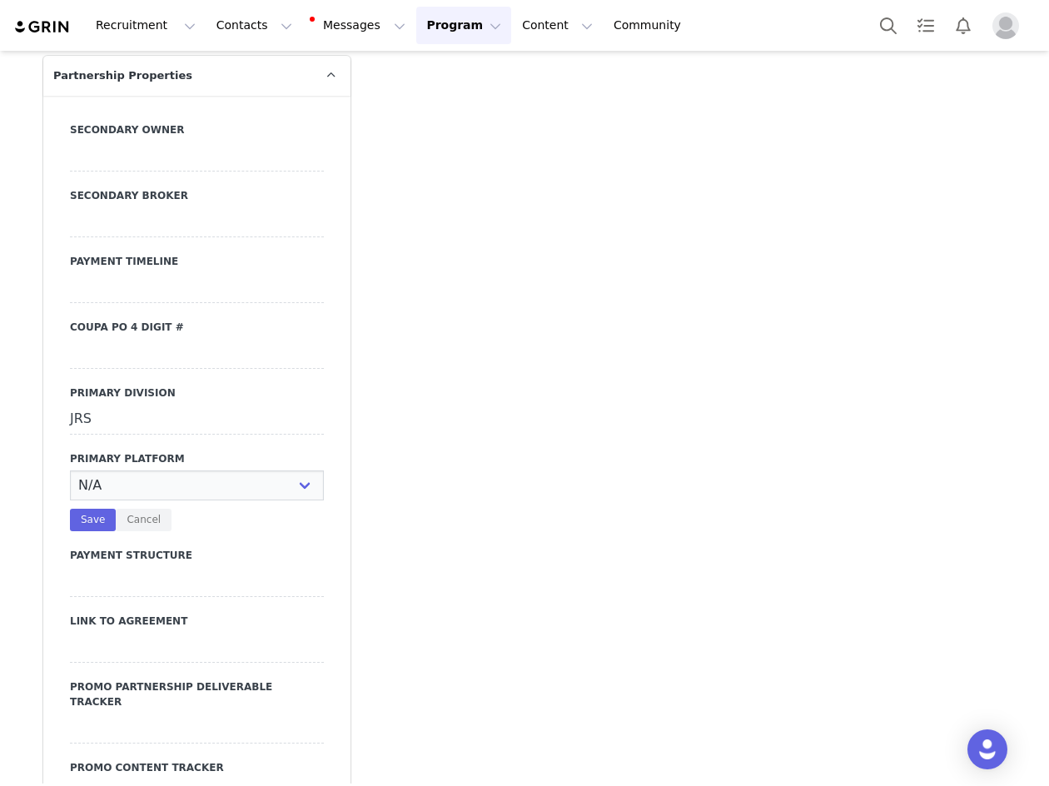
click at [87, 500] on select "N/A Instagram YouTube TikTok" at bounding box center [197, 485] width 254 height 30
select select "Instagram"
click at [70, 477] on select "N/A Instagram YouTube TikTok" at bounding box center [197, 485] width 254 height 30
click at [87, 520] on button "Save" at bounding box center [93, 520] width 46 height 22
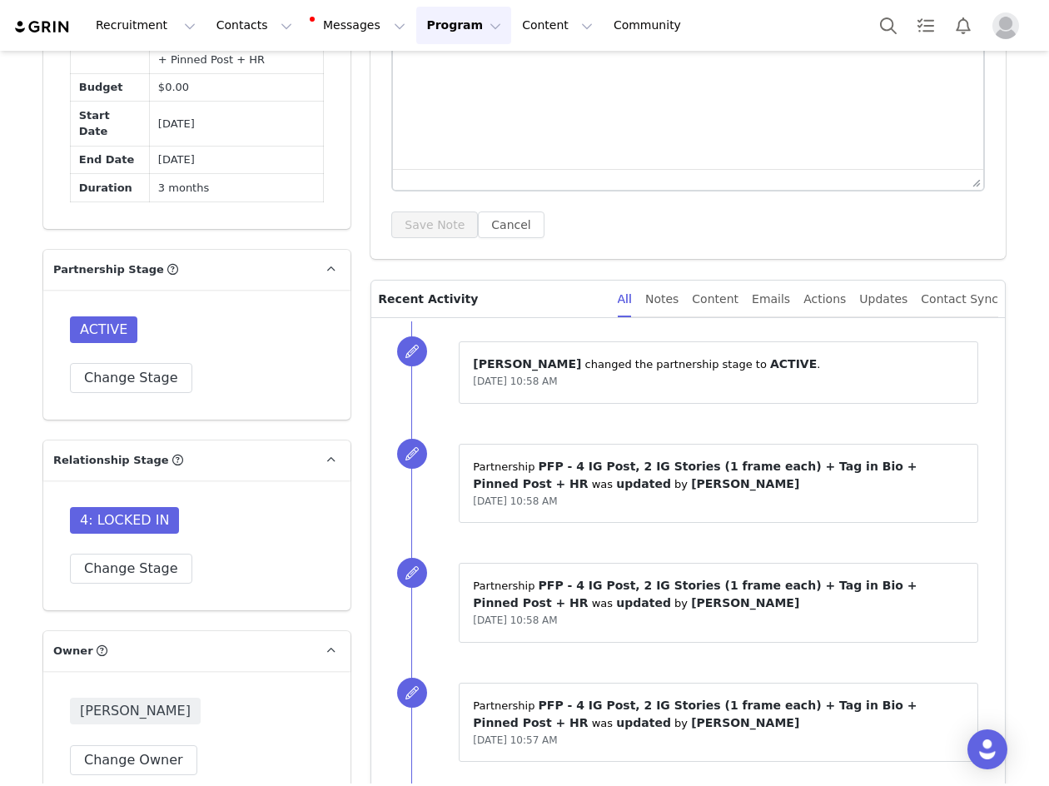
scroll to position [1076, 0]
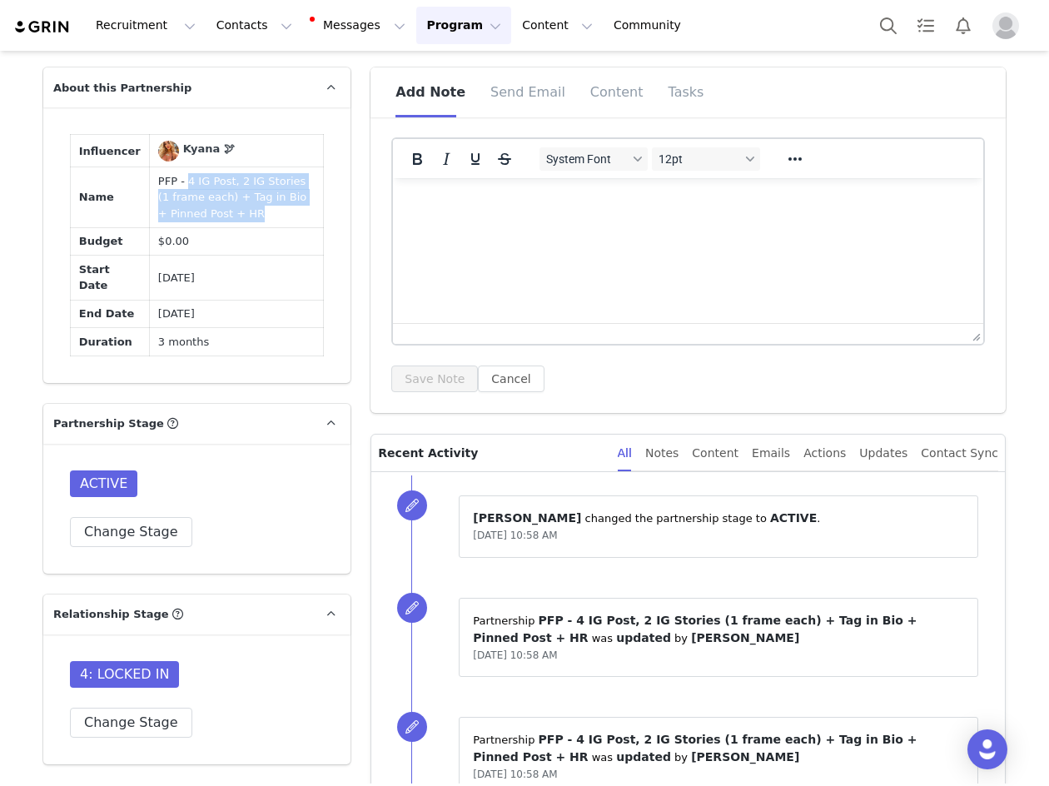
drag, startPoint x: 199, startPoint y: 217, endPoint x: 170, endPoint y: 181, distance: 46.1
click at [170, 181] on td "PFP - 4 IG Post, 2 IG Stories (1 frame each) + Tag in Bio + Pinned Post + HR" at bounding box center [237, 197] width 174 height 61
copy td "4 IG Post, 2 IG Stories (1 frame each) + Tag in Bio + Pinned Post + HR"
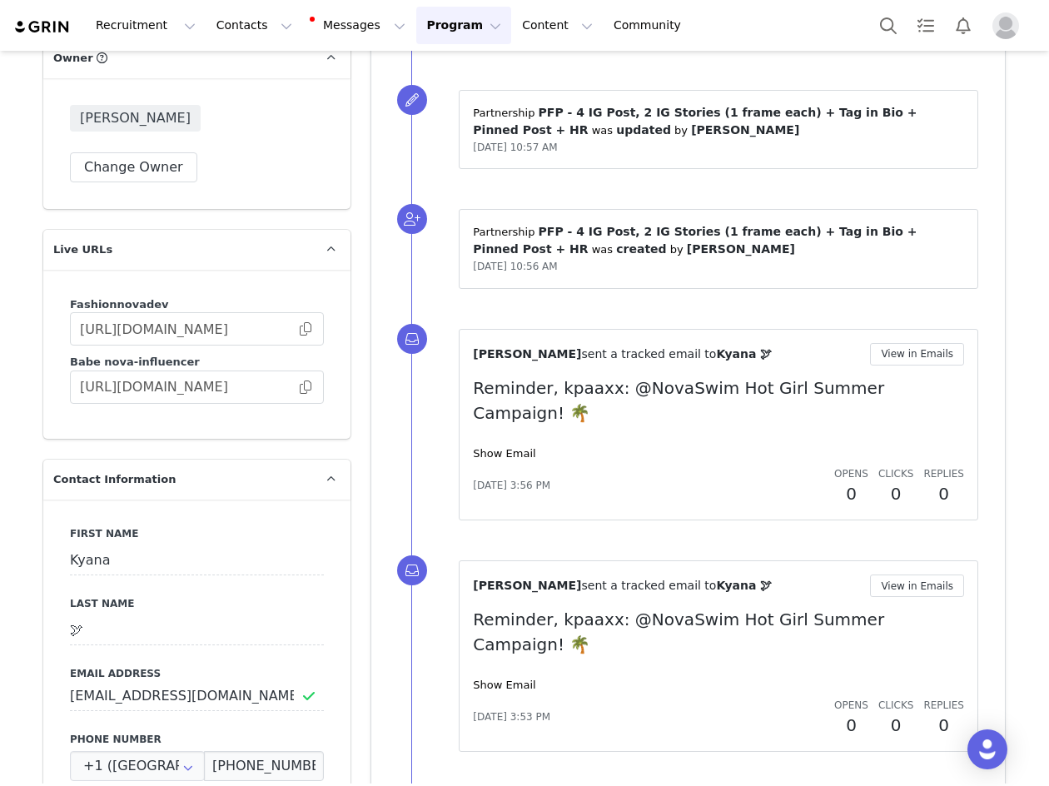
scroll to position [1992, 0]
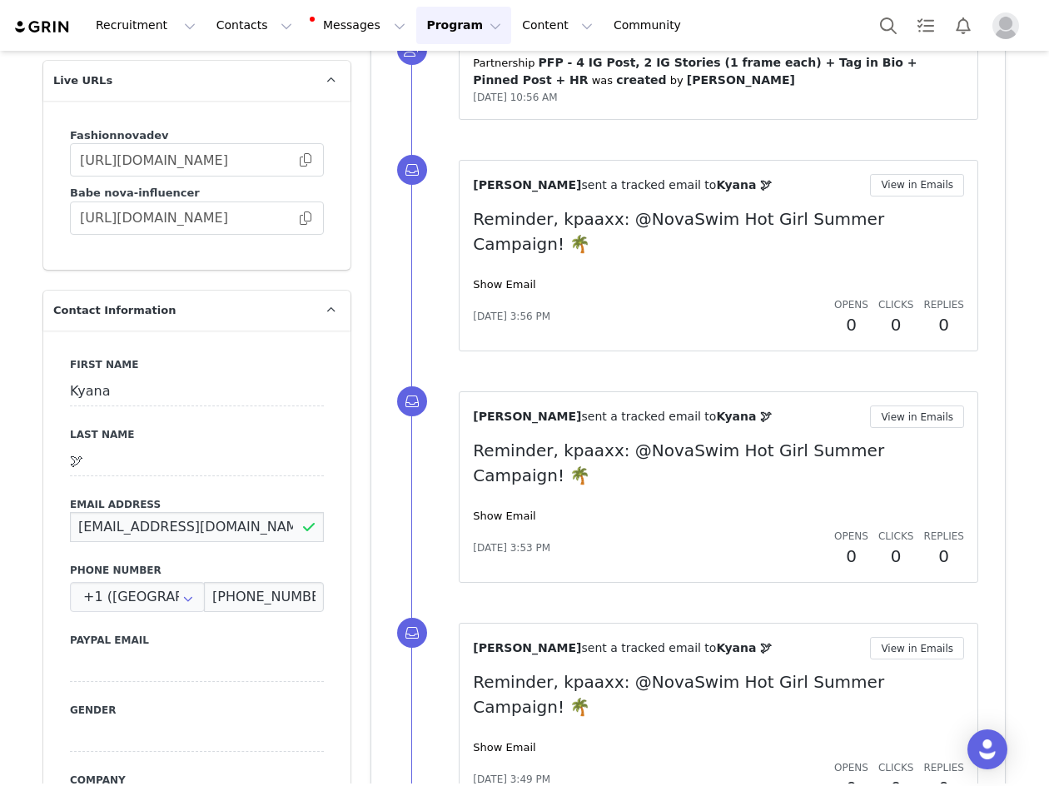
click at [200, 518] on input "[EMAIL_ADDRESS][DOMAIN_NAME]" at bounding box center [197, 527] width 254 height 30
click at [197, 519] on input "[EMAIL_ADDRESS][DOMAIN_NAME]" at bounding box center [197, 527] width 254 height 30
click at [197, 512] on input "[EMAIL_ADDRESS][DOMAIN_NAME]" at bounding box center [197, 527] width 254 height 30
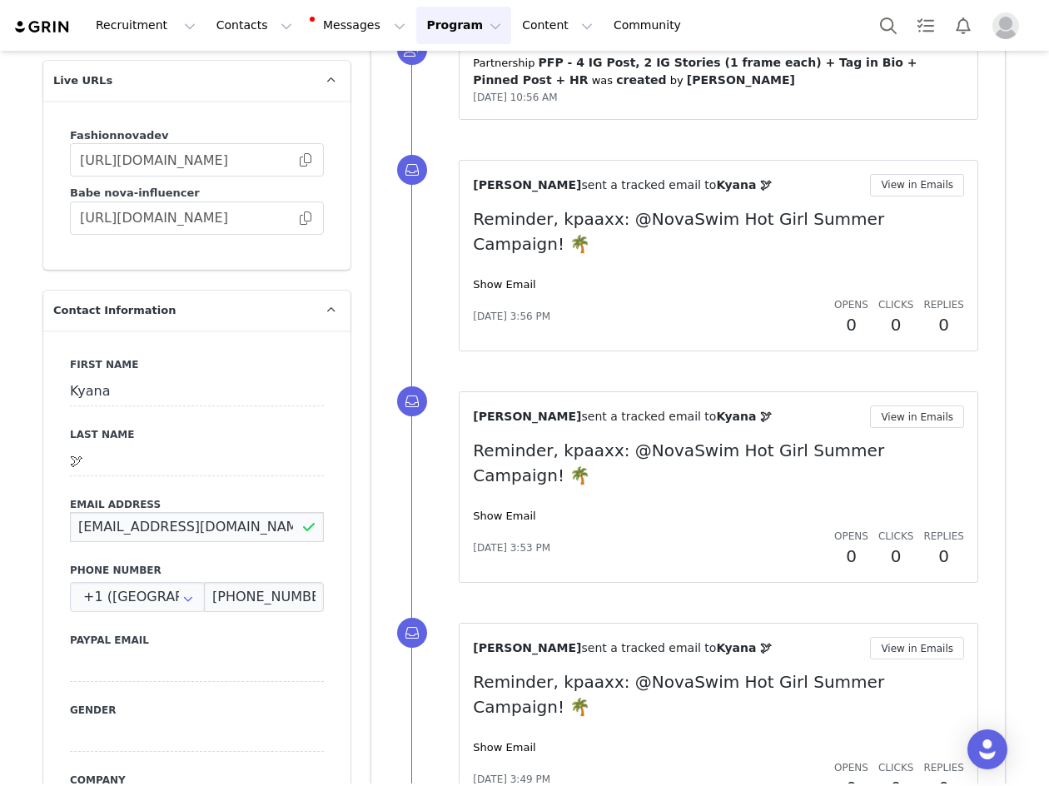
drag, startPoint x: 197, startPoint y: 510, endPoint x: 135, endPoint y: 510, distance: 62.4
click at [413, 398] on div "Nyjeri Darlene sent a tracked email to Kyana 🕊 View in Emails Reminder, kpaaxx:…" at bounding box center [707, 486] width 593 height 231
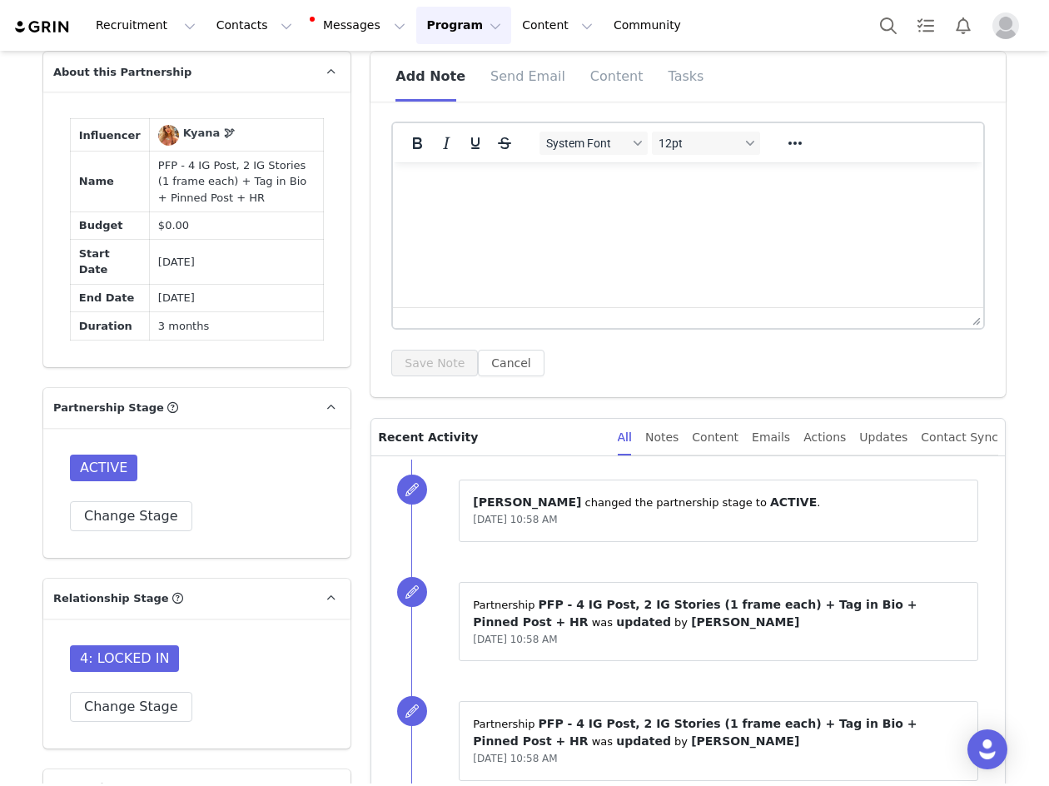
scroll to position [656, 0]
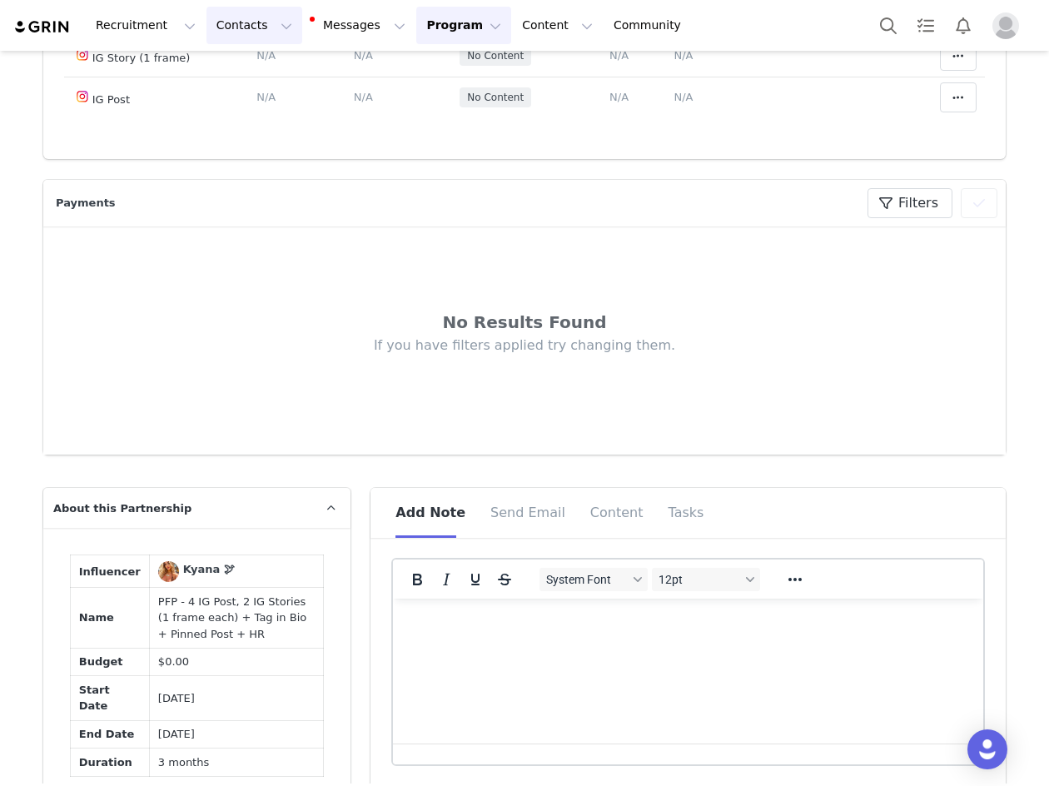
click at [265, 16] on button "Contacts Contacts" at bounding box center [254, 25] width 96 height 37
drag, startPoint x: 275, startPoint y: 73, endPoint x: 365, endPoint y: 5, distance: 112.2
click at [275, 73] on div "Creators" at bounding box center [257, 73] width 112 height 17
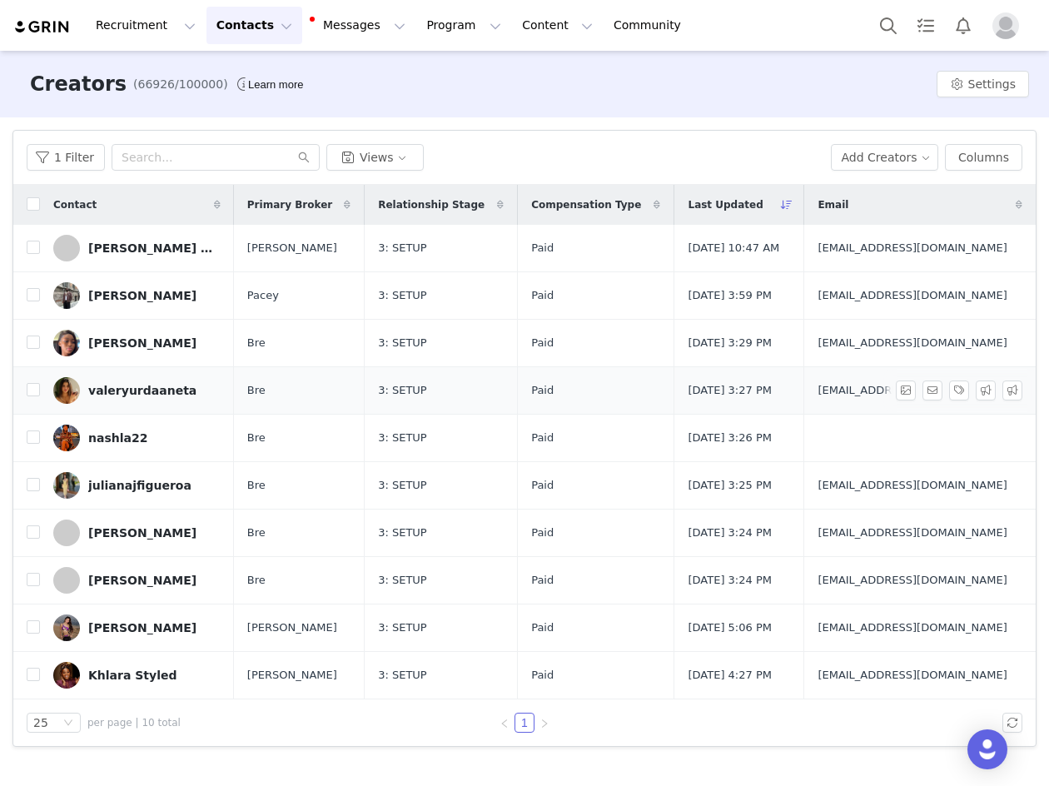
click at [117, 401] on link "valeryurdaaneta" at bounding box center [136, 390] width 167 height 27
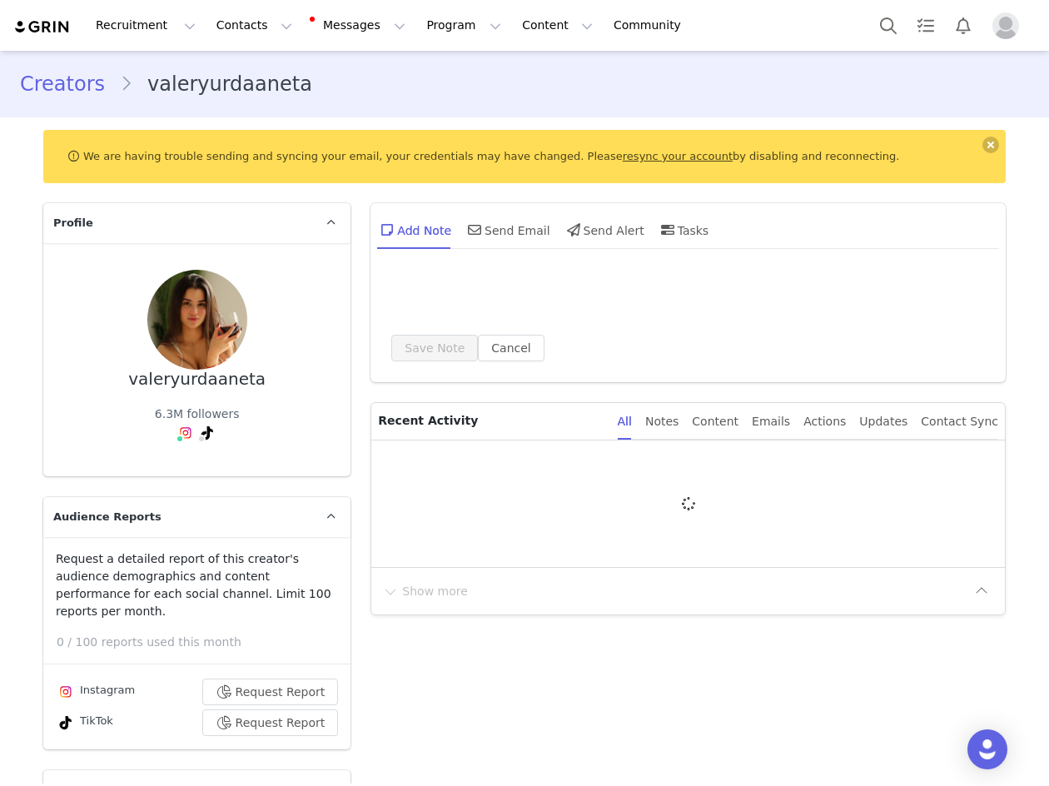
type input "+1 ([GEOGRAPHIC_DATA])"
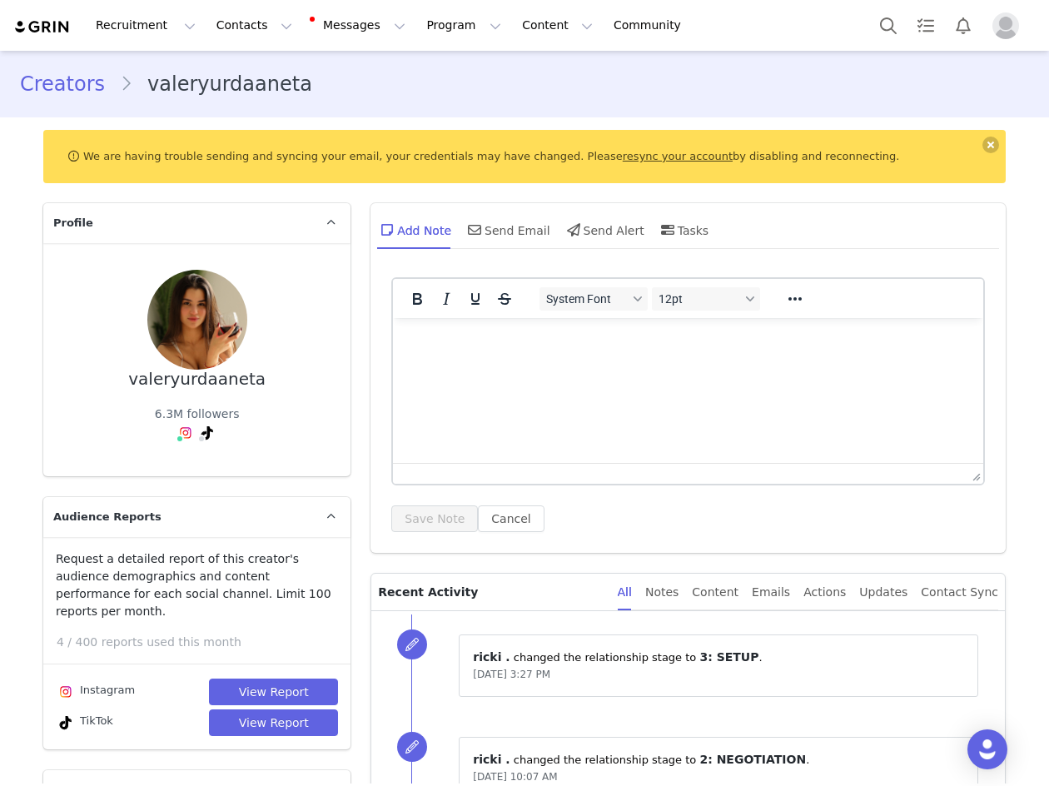
click at [82, 92] on link "Creators" at bounding box center [70, 84] width 100 height 30
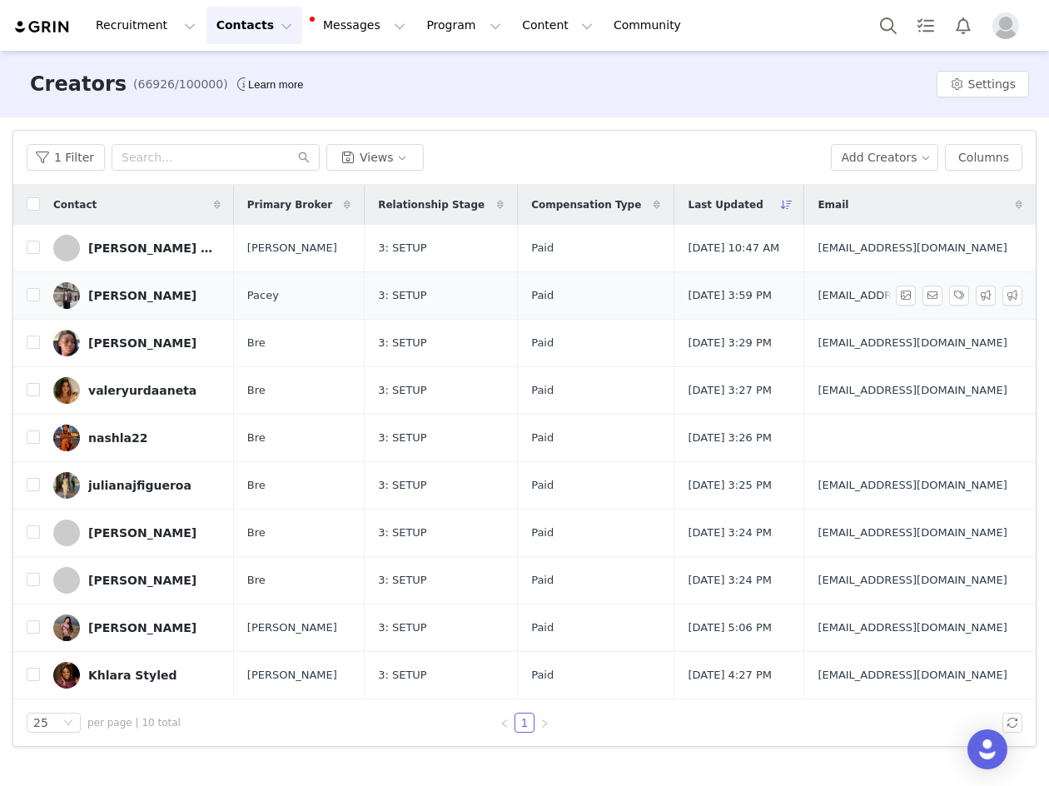
click at [120, 295] on div "Marius Foly" at bounding box center [142, 295] width 108 height 13
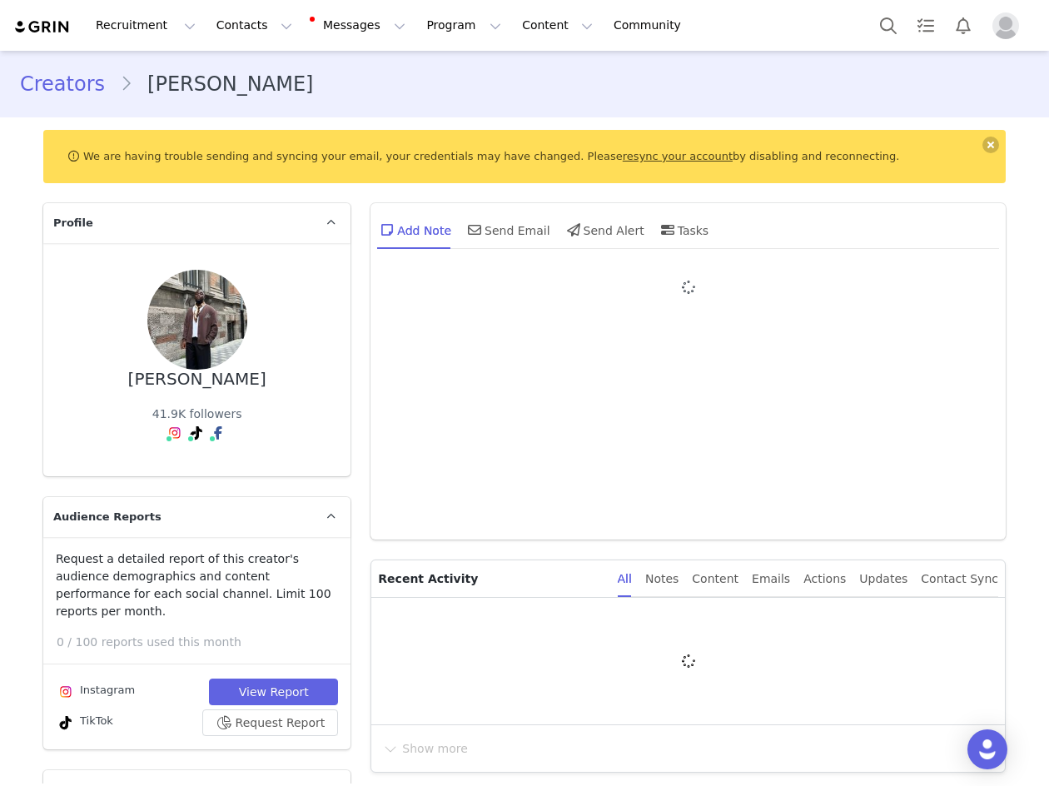
type input "+32 ([GEOGRAPHIC_DATA])"
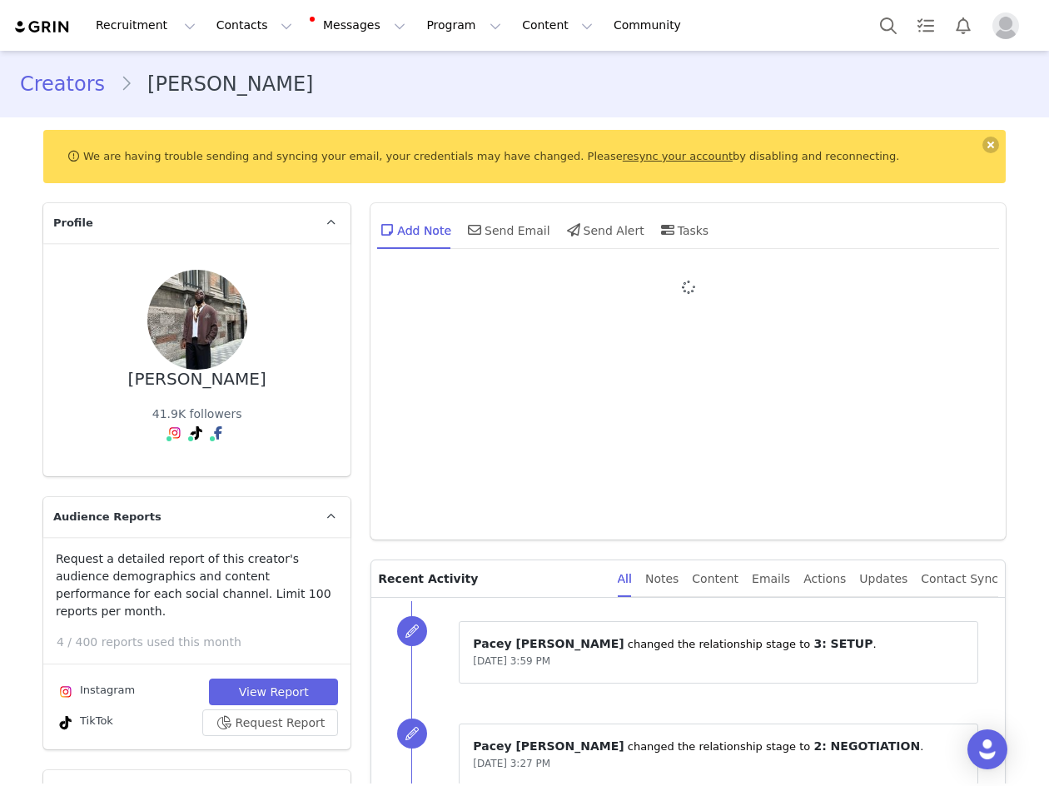
click at [71, 82] on link "Creators" at bounding box center [70, 84] width 100 height 30
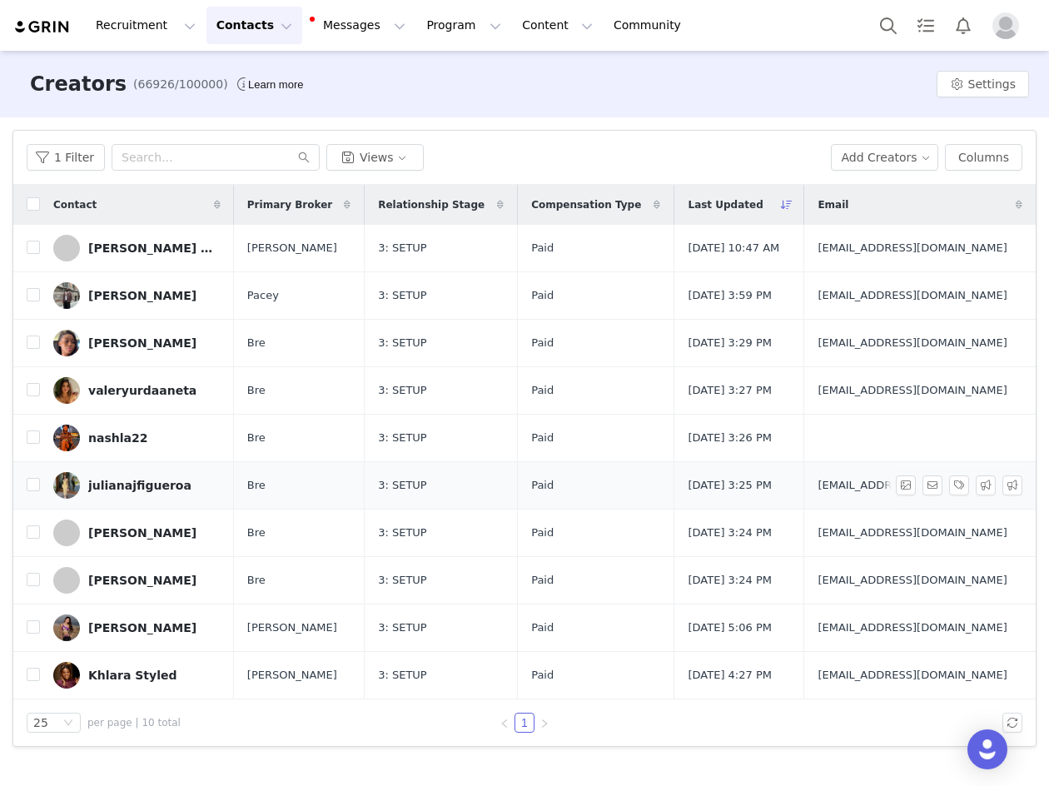
click at [120, 489] on div "julianajfigueroa" at bounding box center [139, 485] width 103 height 13
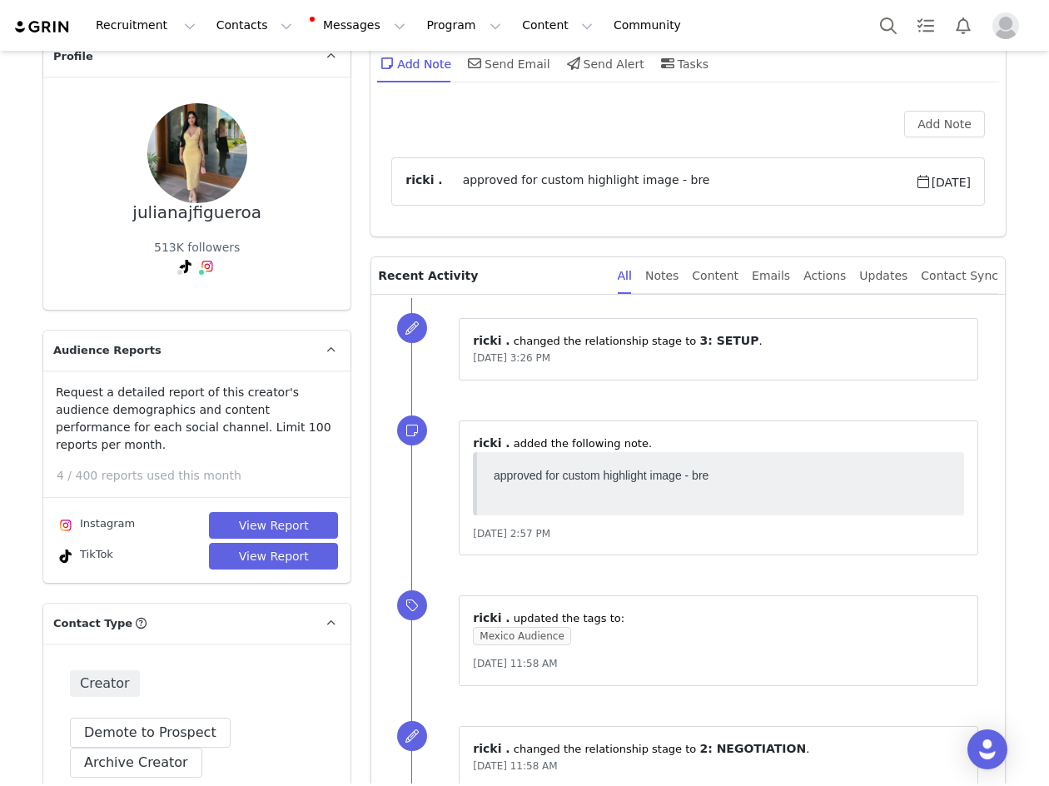
scroll to position [83, 0]
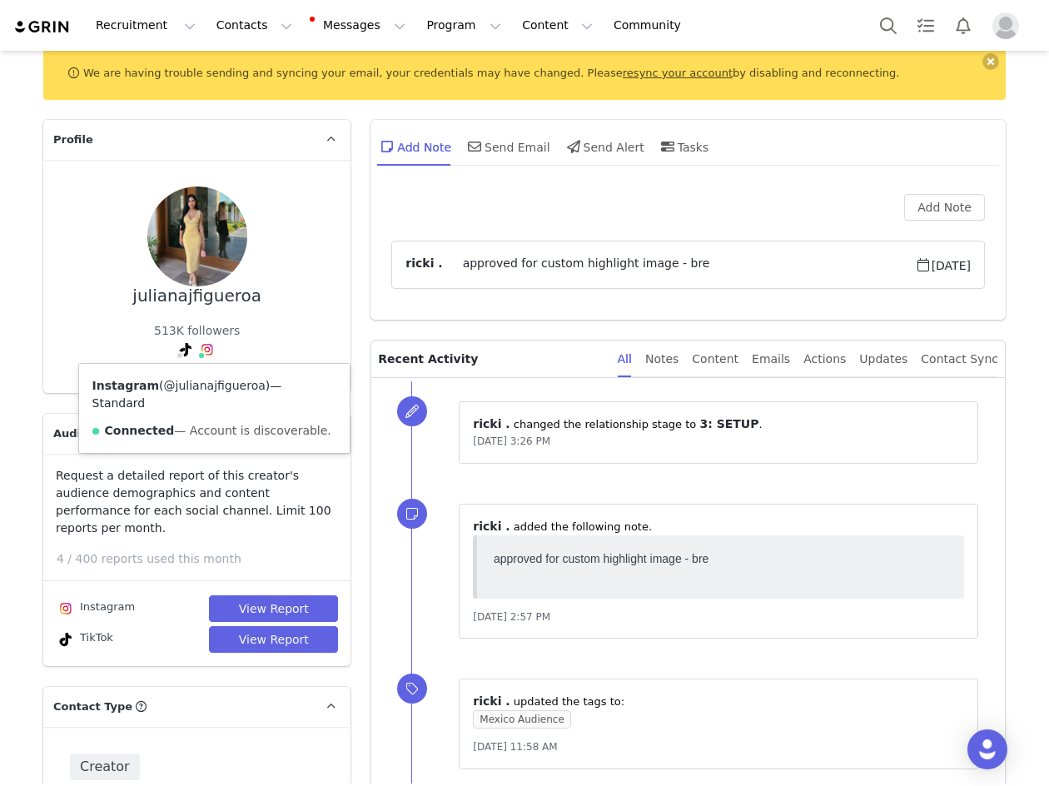
click at [199, 390] on link "@julianajfigueroa" at bounding box center [215, 385] width 102 height 13
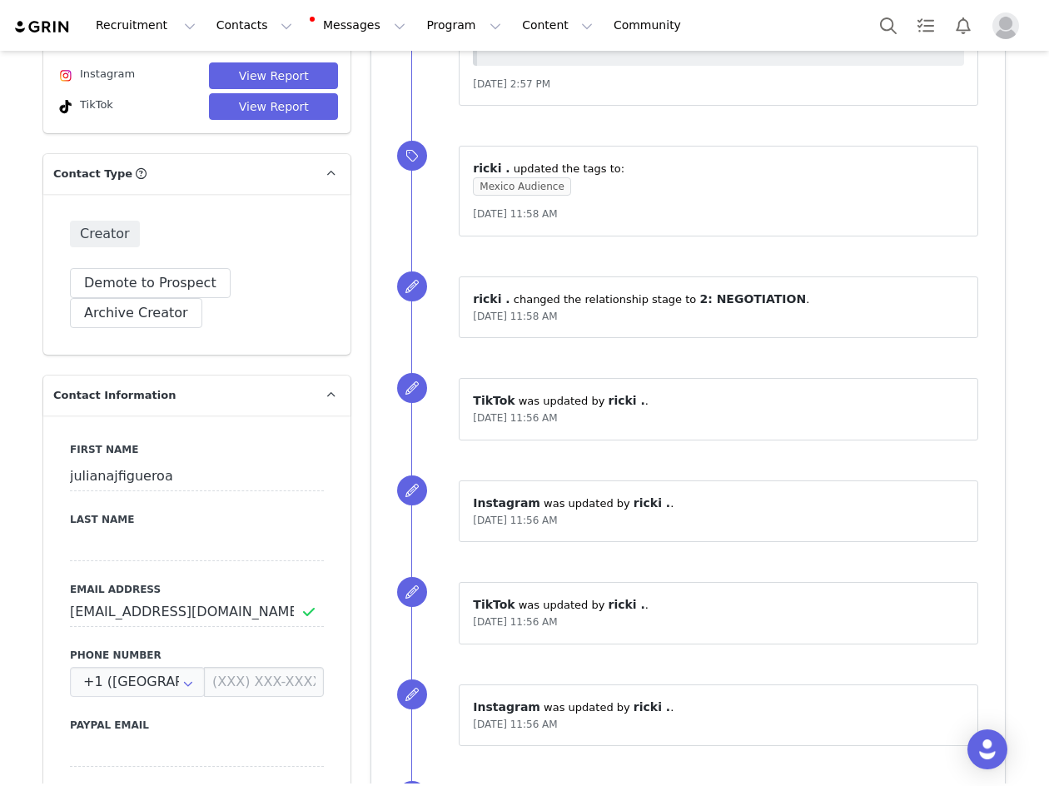
scroll to position [749, 0]
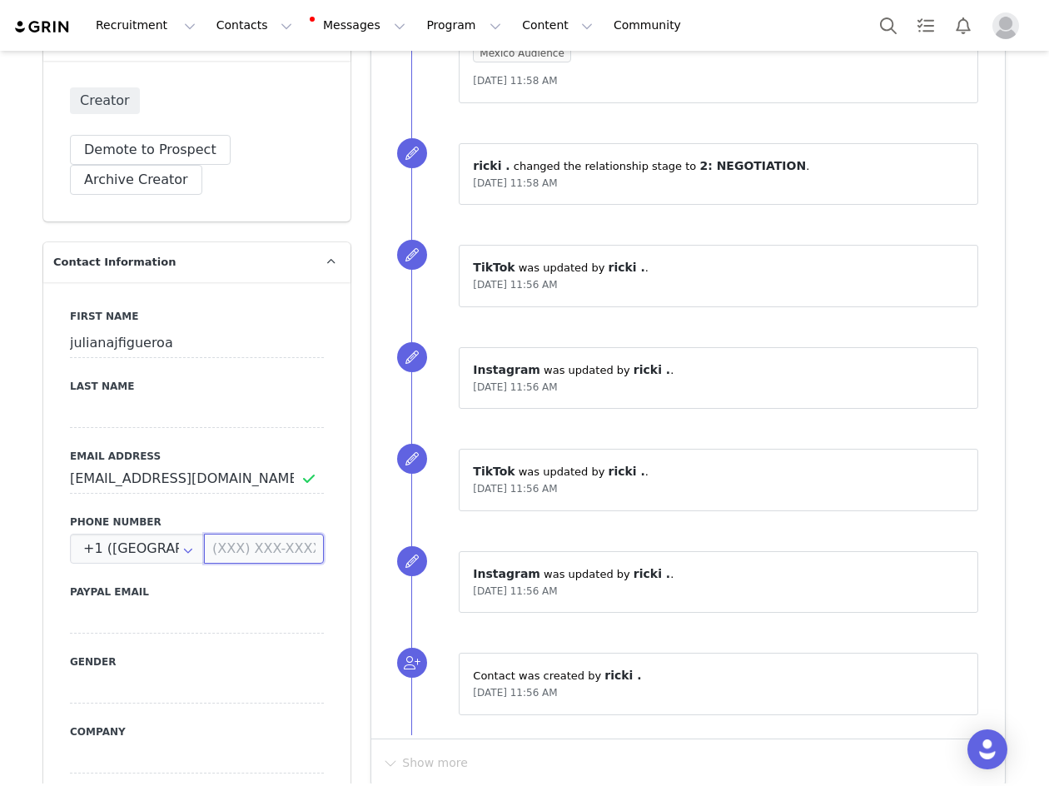
click at [231, 533] on input at bounding box center [264, 548] width 120 height 30
paste input "956-378-7831"
type input "(956) 378-7831"
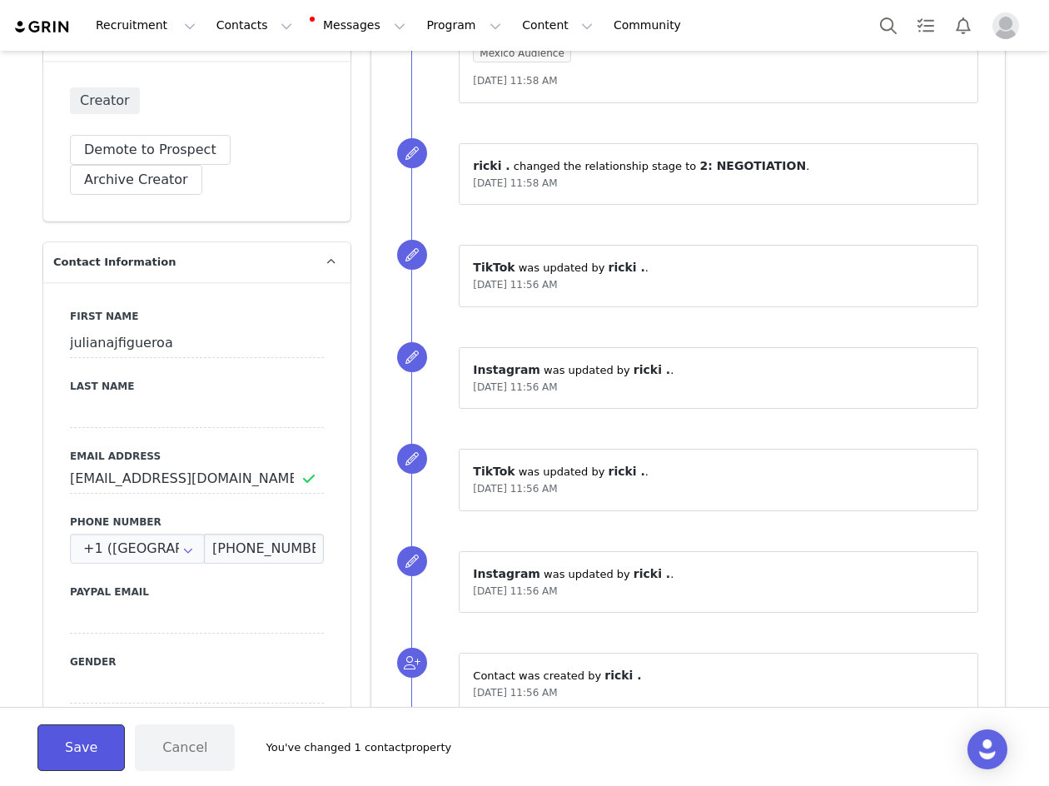
click at [99, 744] on button "Save" at bounding box center [80, 747] width 87 height 47
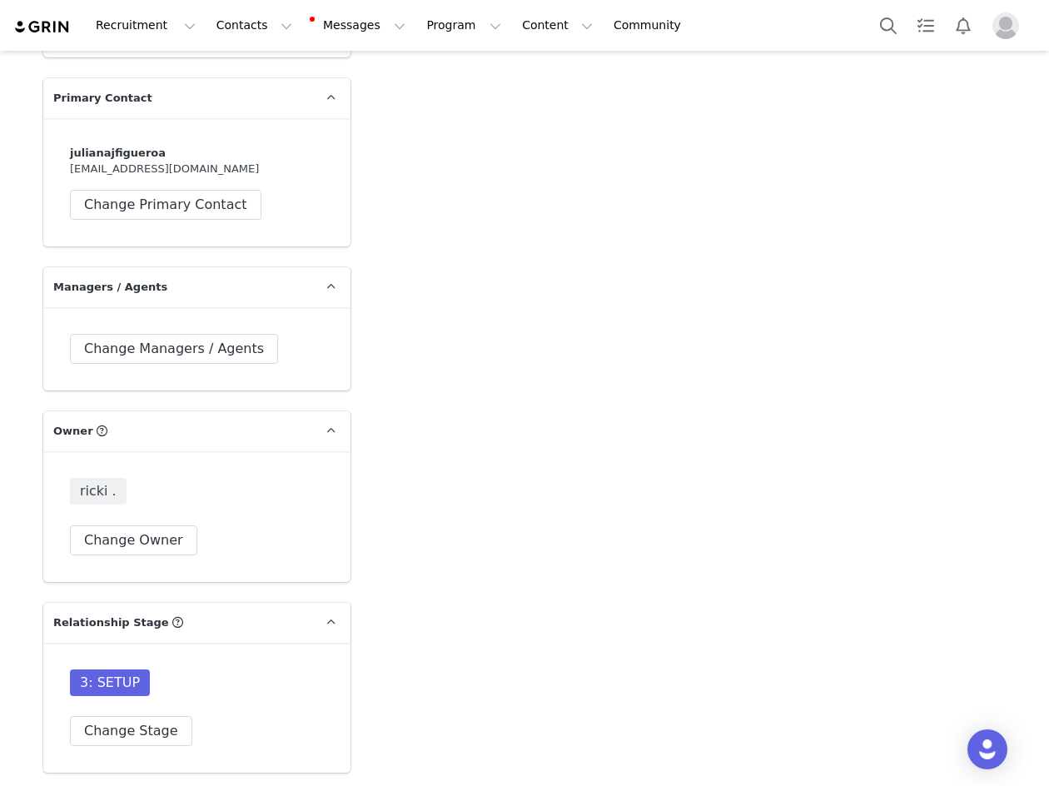
scroll to position [4661, 0]
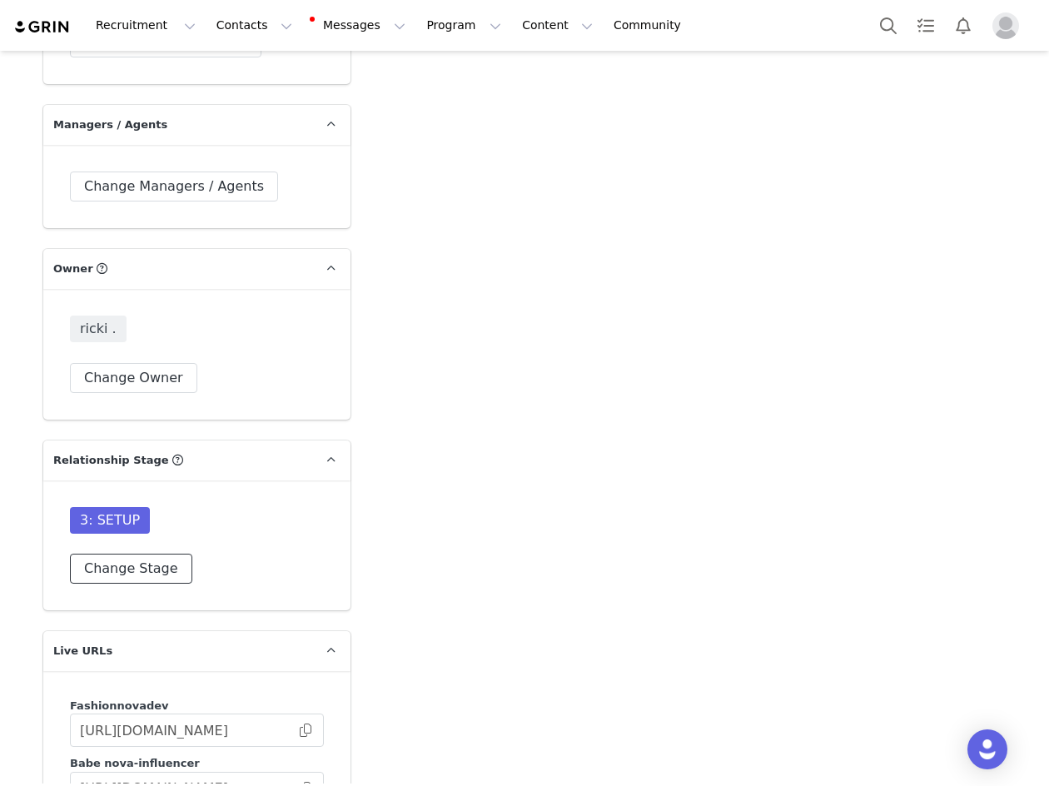
click at [132, 553] on button "Change Stage" at bounding box center [131, 568] width 122 height 30
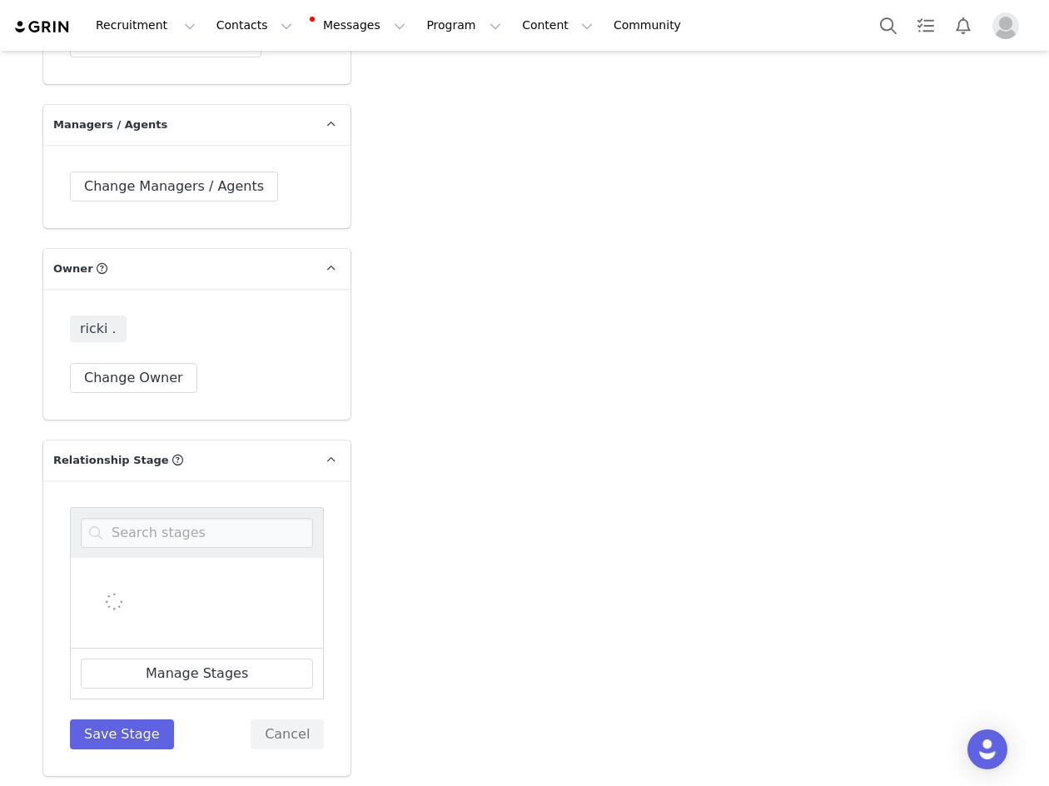
click at [145, 507] on div at bounding box center [197, 532] width 254 height 51
click at [145, 518] on input at bounding box center [197, 533] width 232 height 30
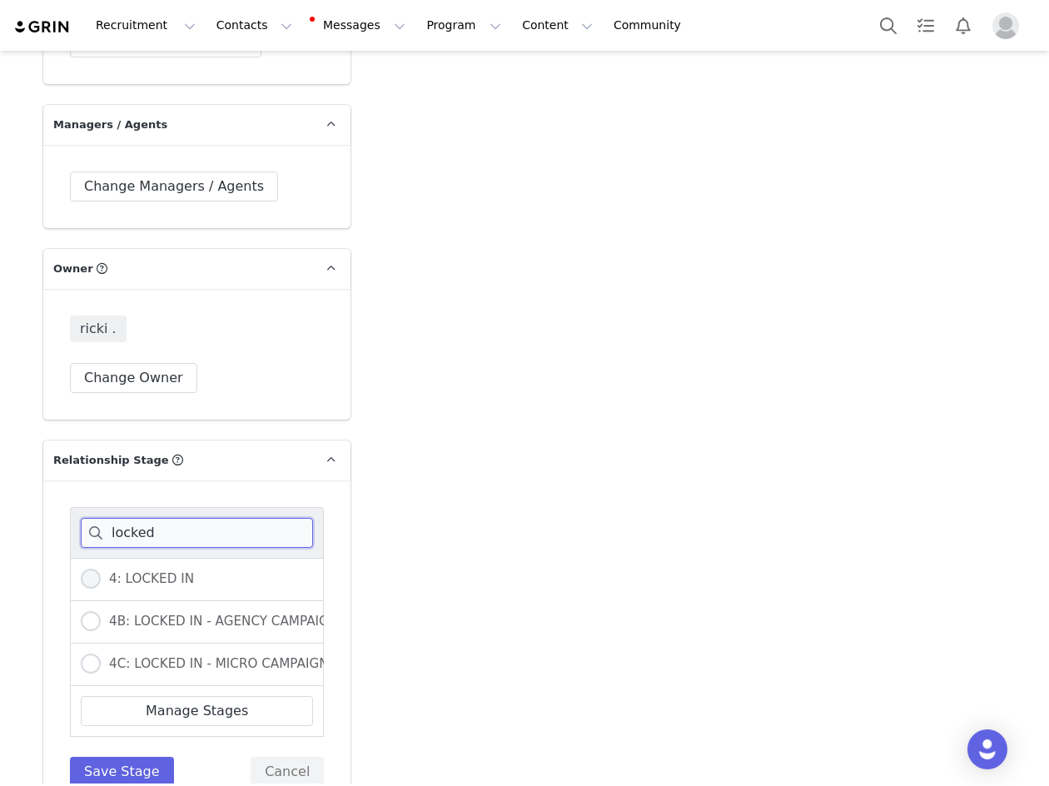
type input "locked"
click at [102, 571] on span "4: LOCKED IN" at bounding box center [147, 578] width 93 height 15
click at [101, 568] on input "4: LOCKED IN" at bounding box center [91, 579] width 20 height 22
radio input "true"
click at [124, 757] on button "Save Stage" at bounding box center [122, 772] width 104 height 30
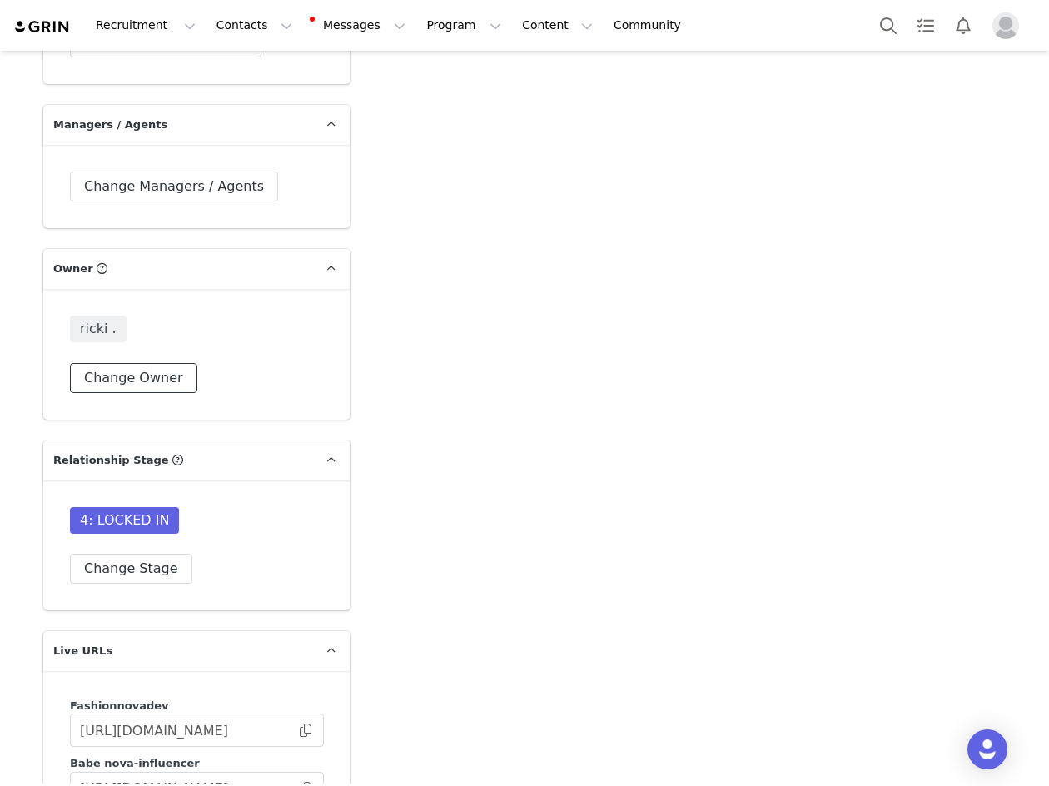
click at [94, 363] on button "Change Owner" at bounding box center [133, 378] width 127 height 30
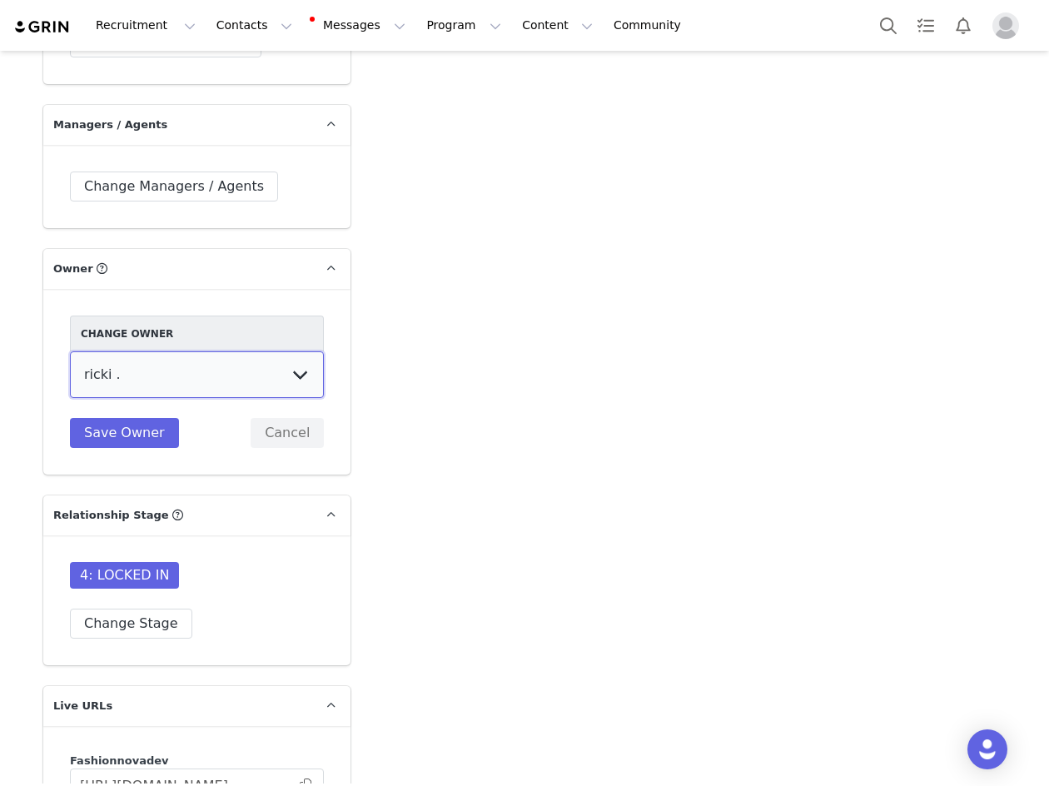
click at [131, 351] on select "Cali . Melanie Chavarin Jonathan Montes Evelyn Parada Erin Cohen Hedy Moscosa A…" at bounding box center [197, 374] width 254 height 47
click at [152, 351] on select "Cali . Melanie Chavarin Jonathan Montes Evelyn Parada Erin Cohen Hedy Moscosa A…" at bounding box center [197, 374] width 254 height 47
select select "7f09d2bf-6ccf-4f22-b584-a9e148aa98b0"
click at [70, 351] on select "Cali . Melanie Chavarin Jonathan Montes Evelyn Parada Erin Cohen Hedy Moscosa A…" at bounding box center [197, 374] width 254 height 47
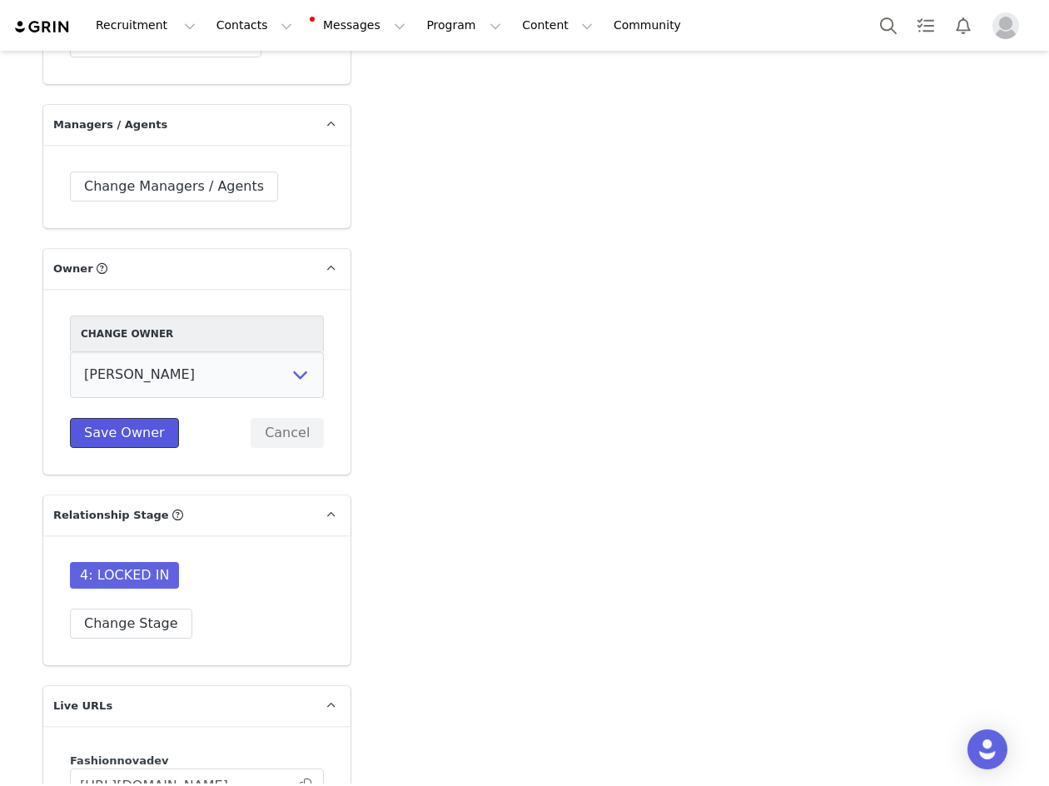
click at [127, 418] on button "Save Owner" at bounding box center [124, 433] width 109 height 30
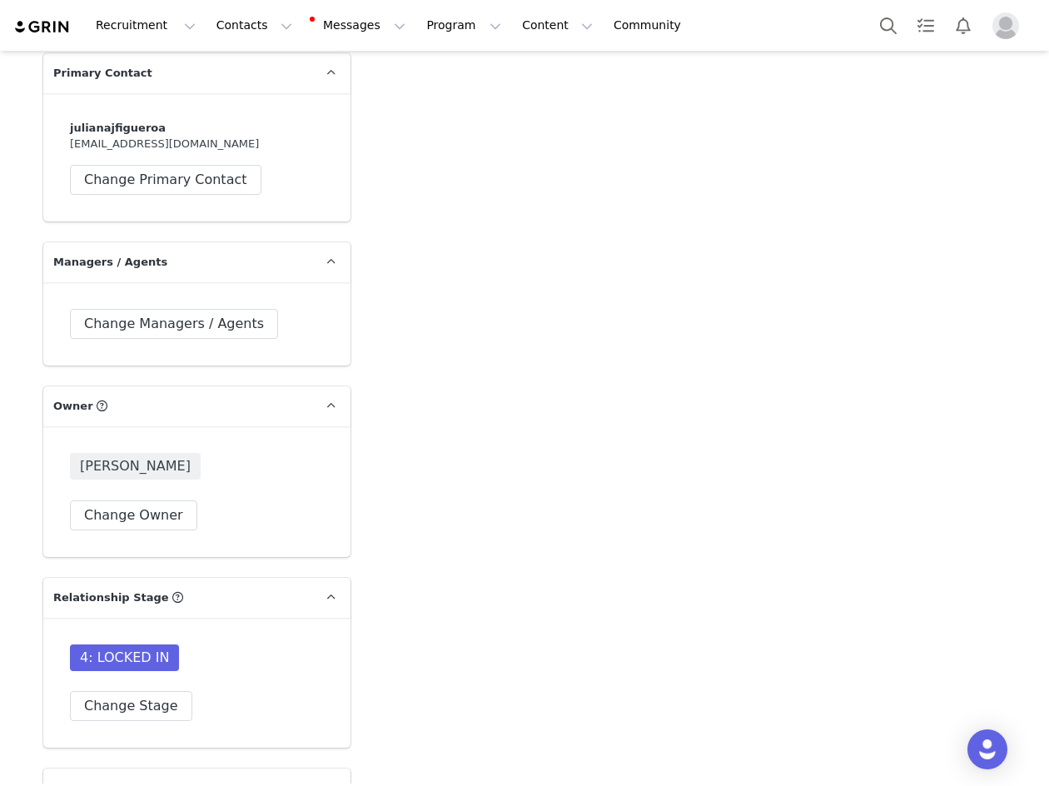
scroll to position [4494, 0]
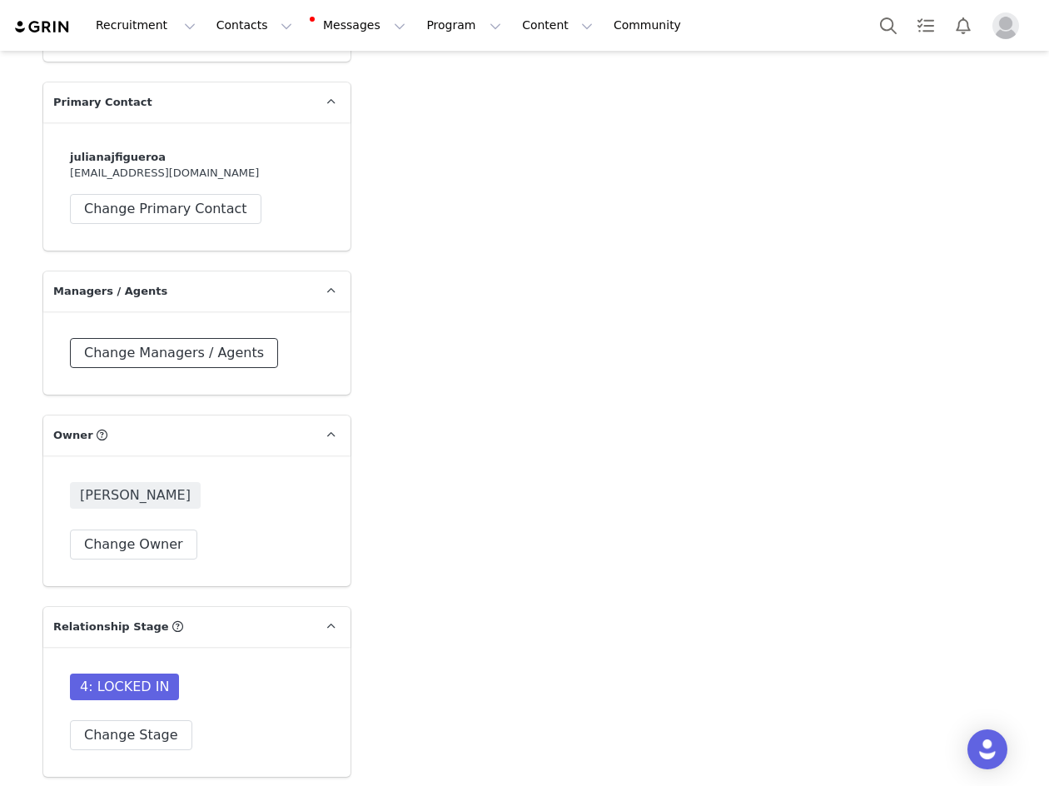
click at [115, 338] on button "Change Managers / Agents" at bounding box center [174, 353] width 208 height 30
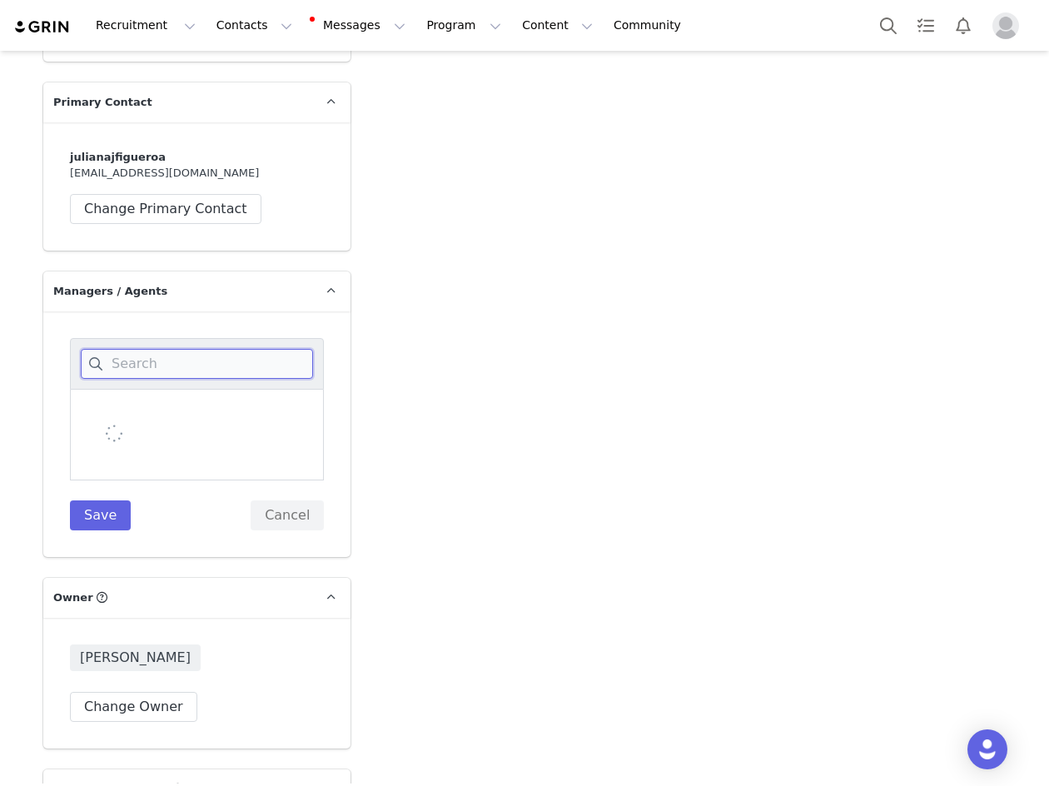
click at [127, 349] on input at bounding box center [197, 364] width 232 height 30
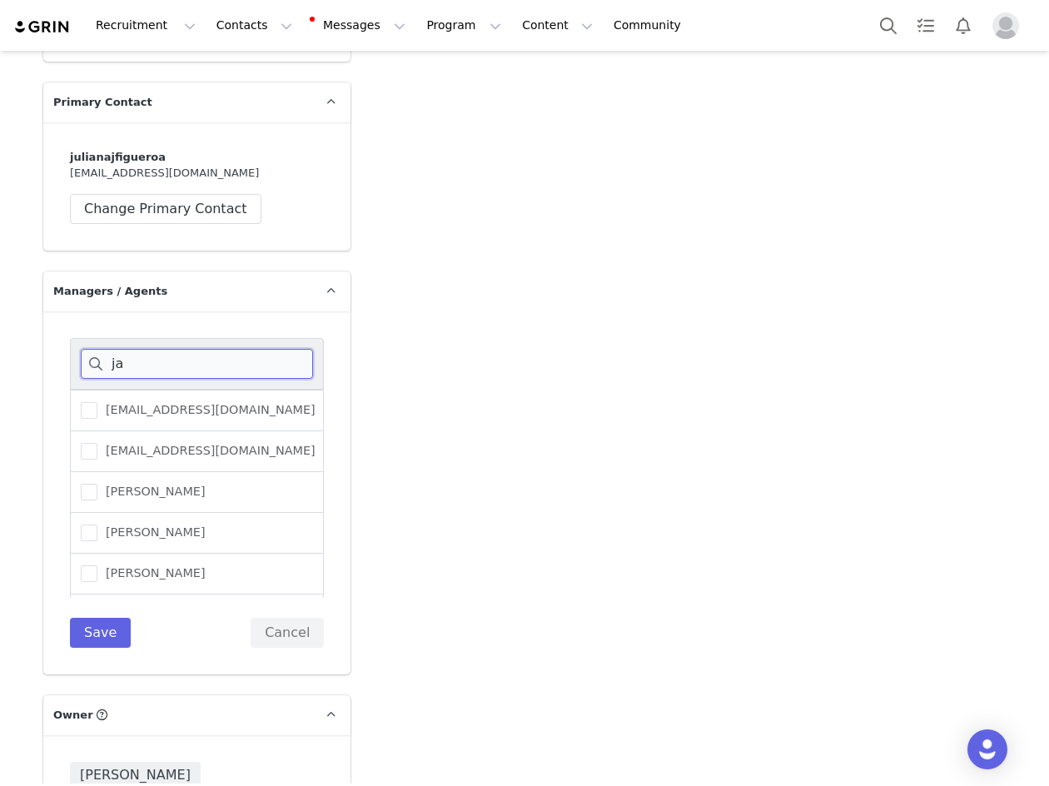
type input "j"
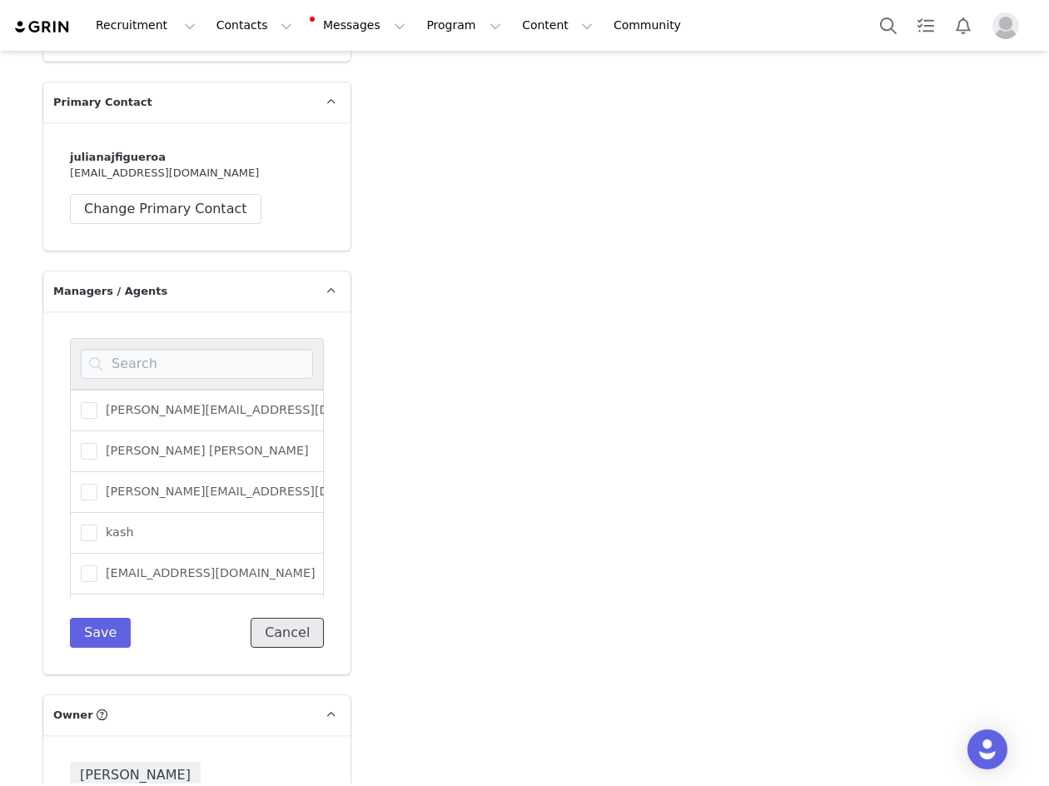
click at [293, 618] on button "Cancel" at bounding box center [287, 633] width 73 height 30
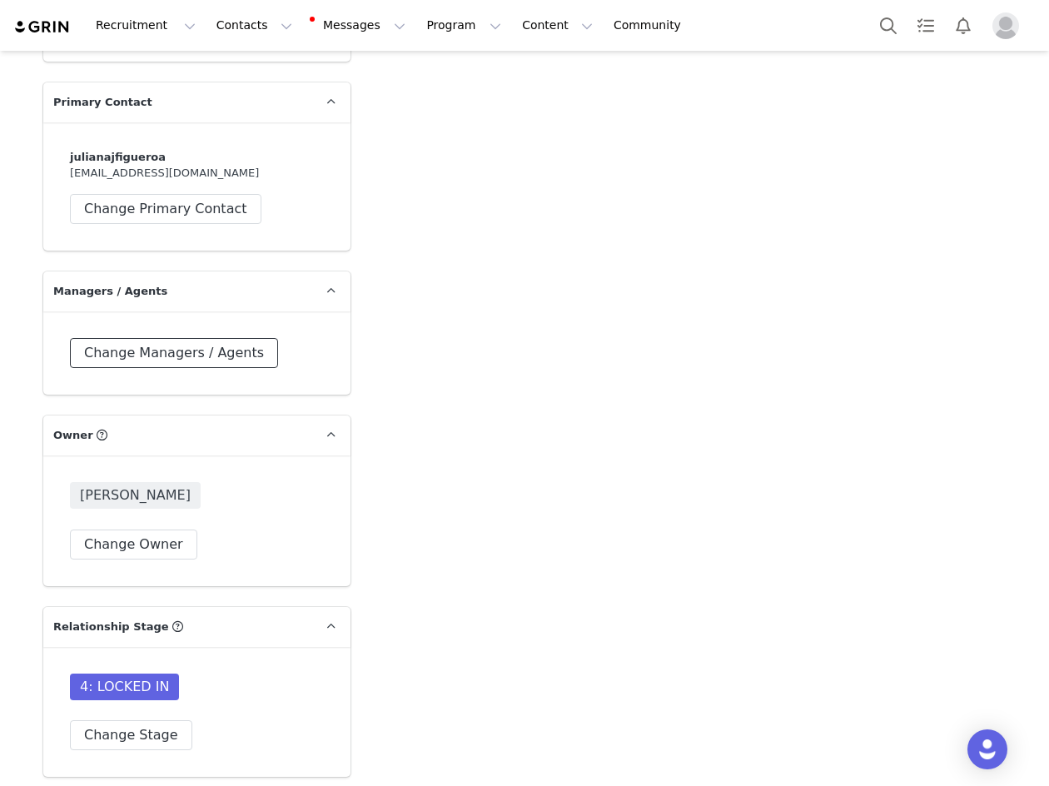
click at [198, 338] on button "Change Managers / Agents" at bounding box center [174, 353] width 208 height 30
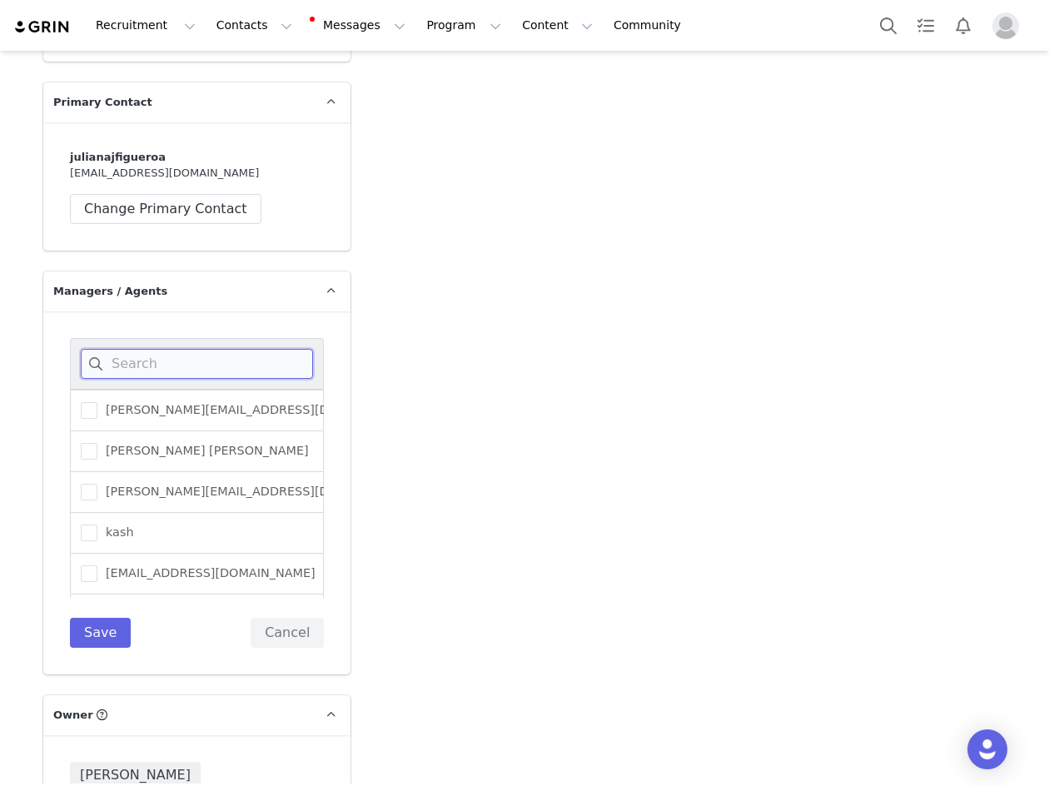
click at [180, 349] on input at bounding box center [197, 364] width 232 height 30
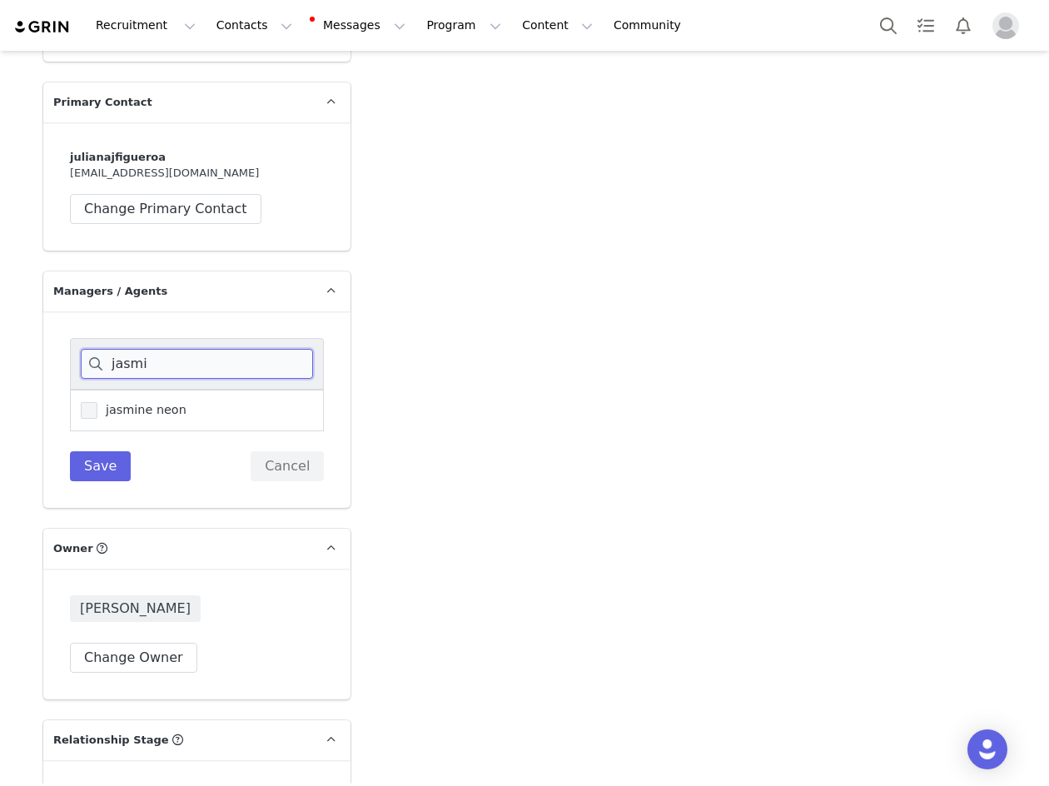
type input "jasmi"
click at [91, 402] on span at bounding box center [89, 410] width 17 height 17
click at [97, 402] on input "jasmine neon" at bounding box center [97, 402] width 0 height 0
click at [92, 451] on button "Save" at bounding box center [100, 466] width 61 height 30
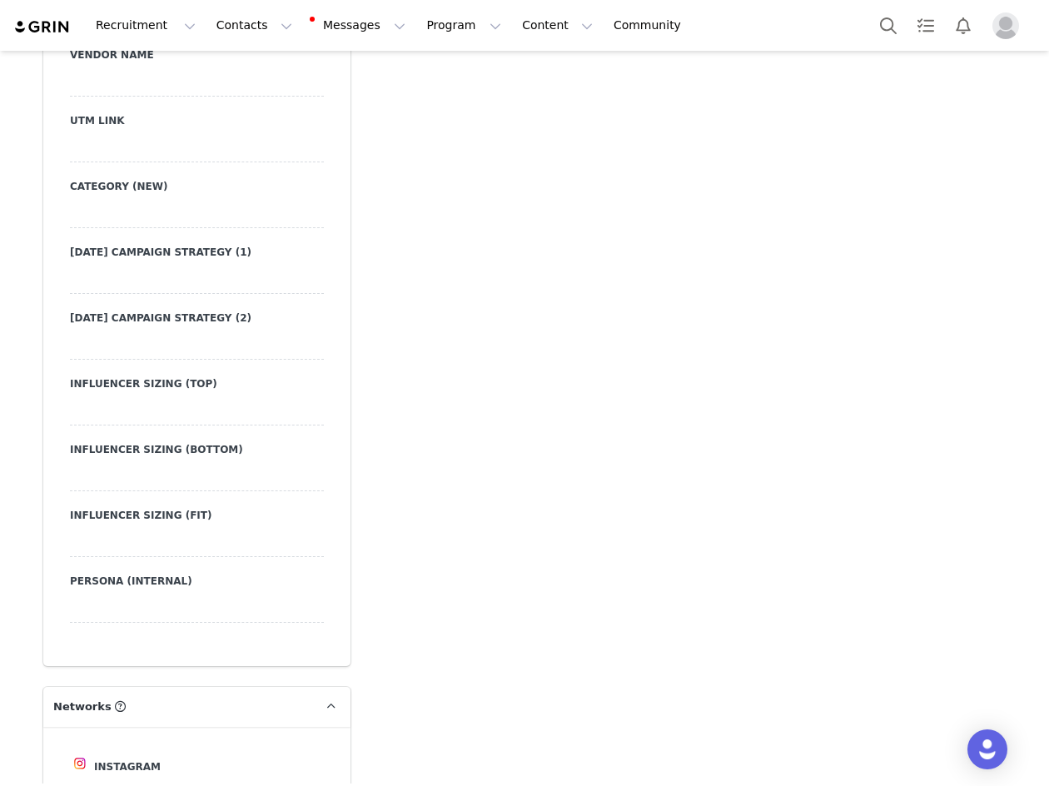
scroll to position [2996, 0]
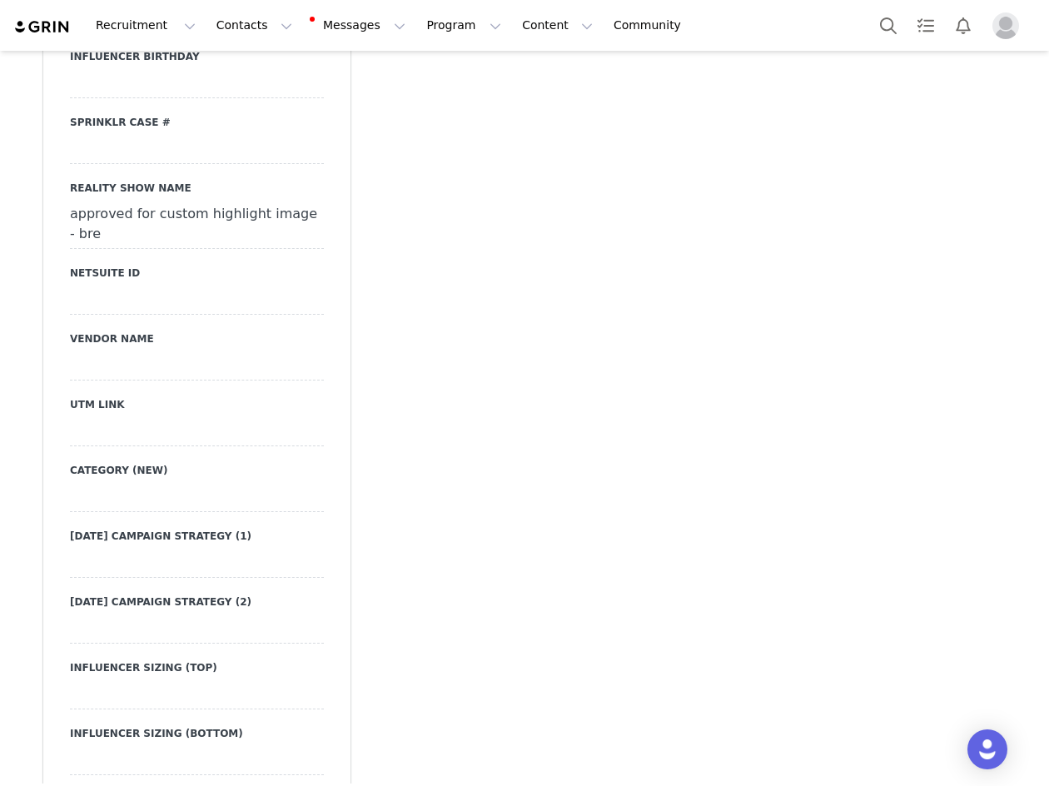
click at [140, 416] on div at bounding box center [197, 431] width 254 height 30
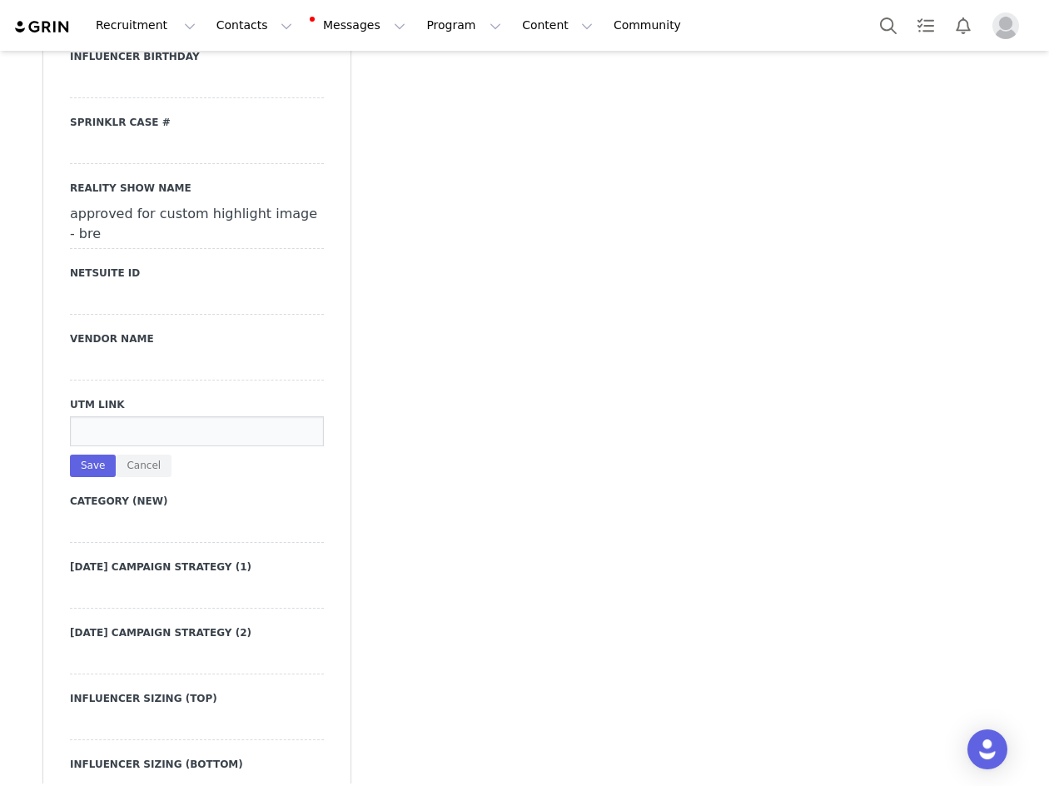
click at [122, 416] on input at bounding box center [197, 431] width 254 height 30
paste input "https://www.fashionnova.com/collections/new?division=women&utm_source=influence…"
type input "https://www.fashionnova.com/collections/new?division=women&utm_source=influence…"
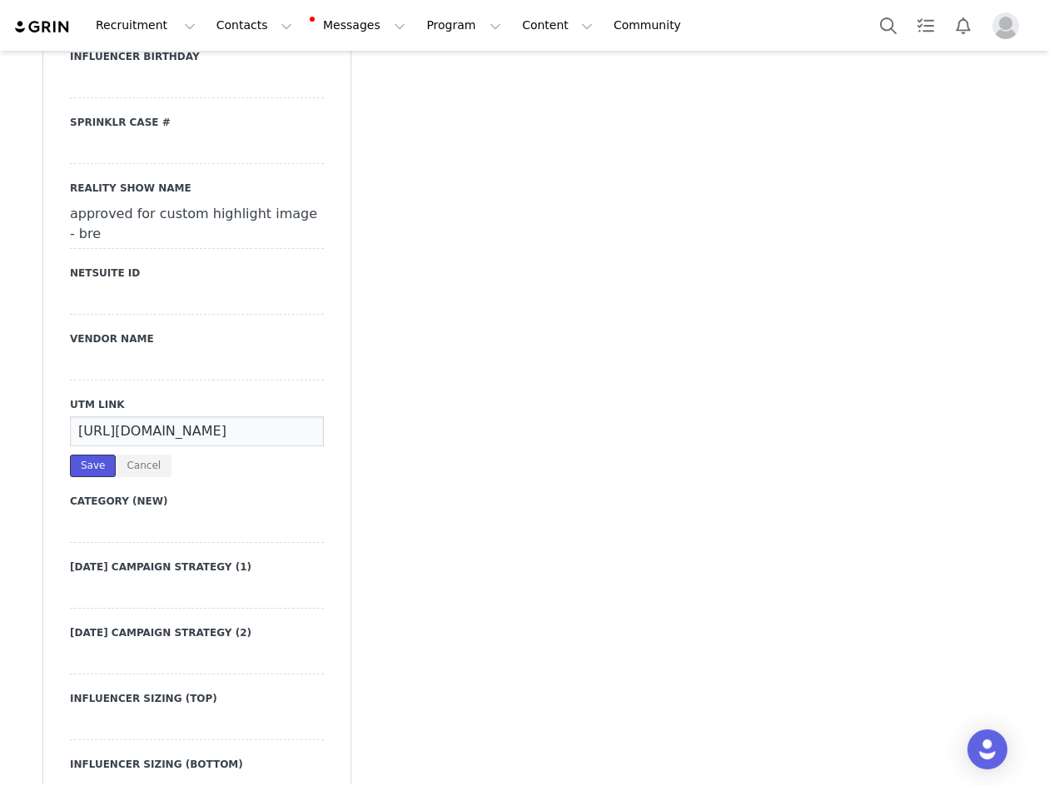
click at [85, 454] on button "Save" at bounding box center [93, 465] width 46 height 22
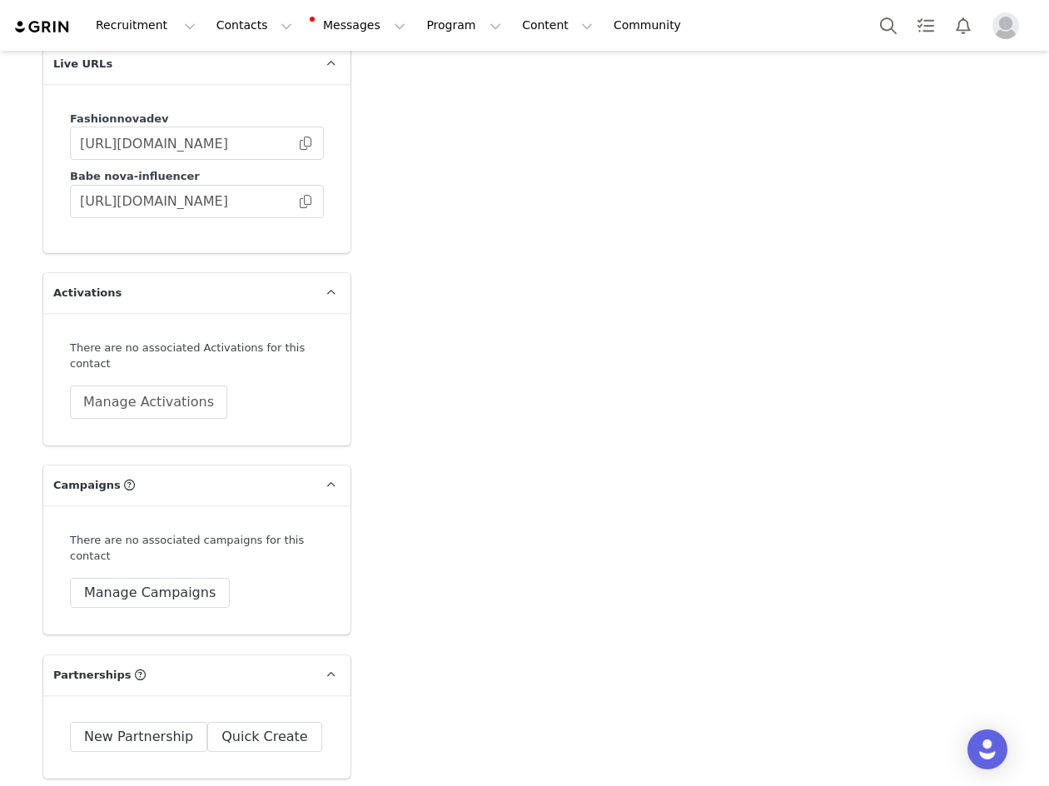
scroll to position [5493, 0]
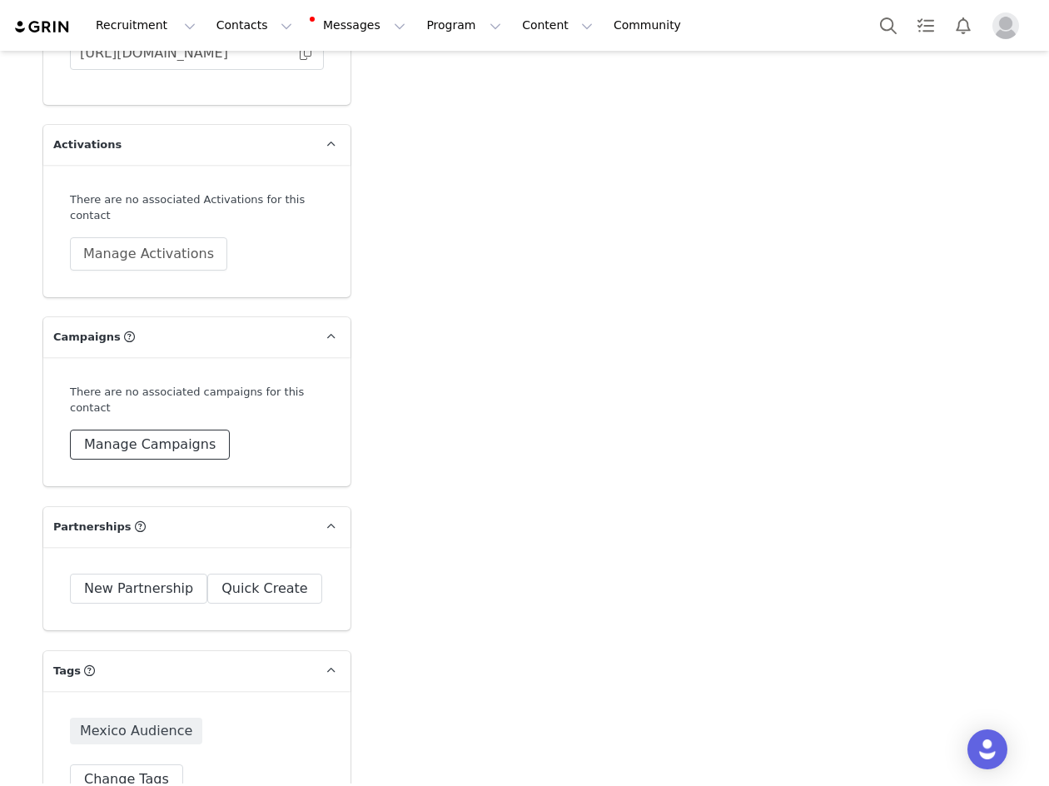
click at [153, 429] on button "Manage Campaigns" at bounding box center [150, 444] width 160 height 30
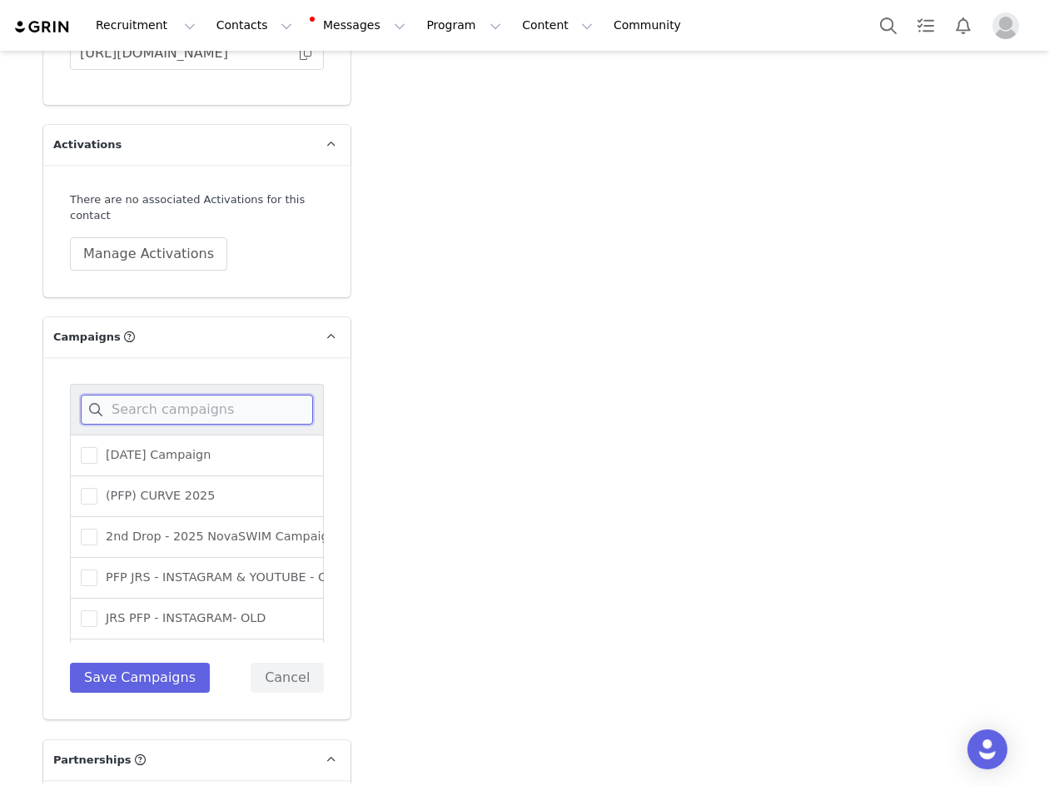
click at [151, 412] on input at bounding box center [197, 409] width 232 height 30
type input "n"
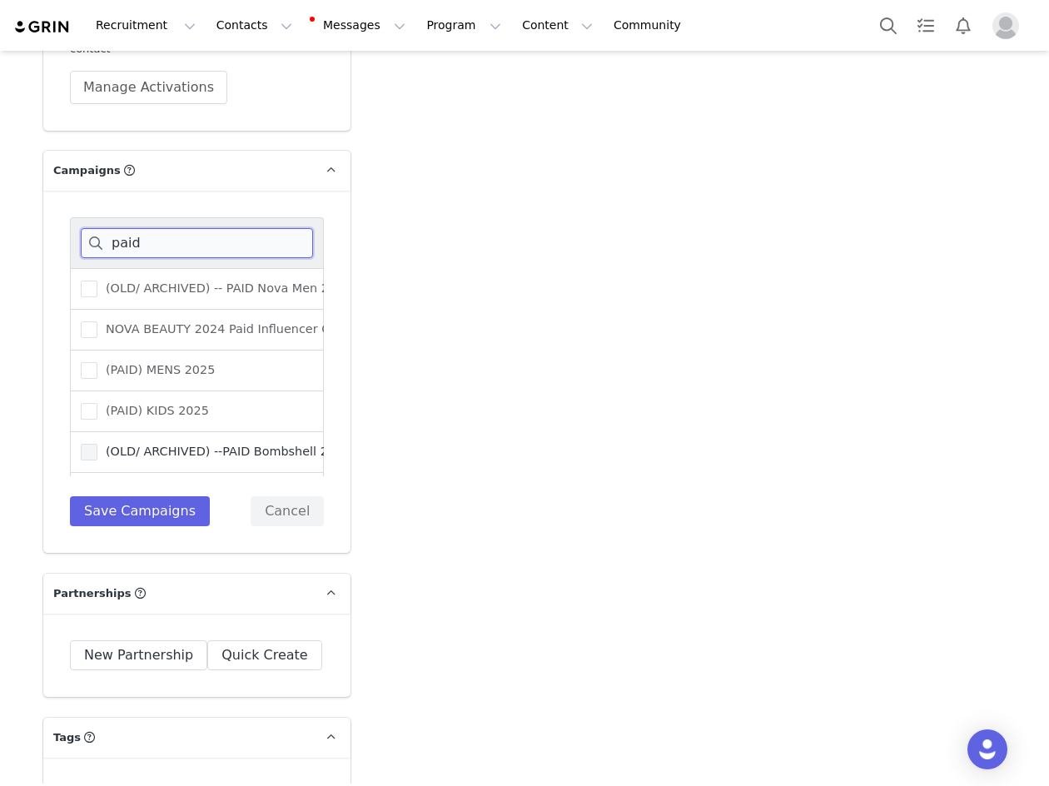
scroll to position [176, 0]
type input "paid"
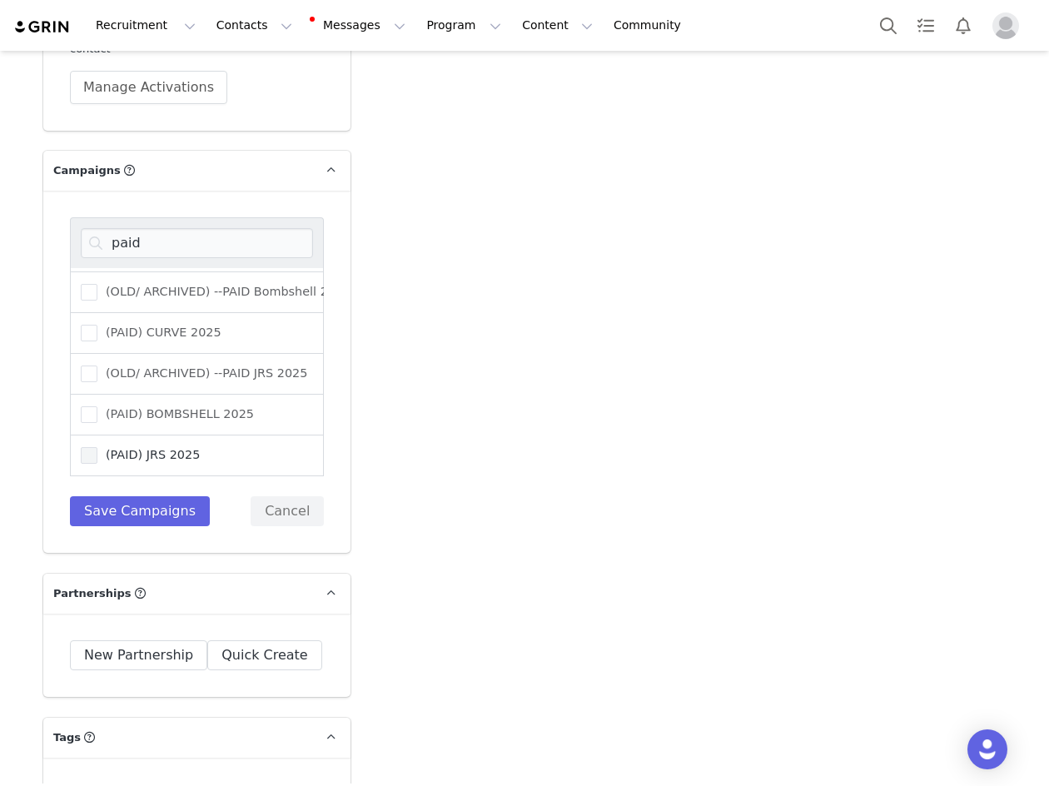
click at [181, 447] on span "(PAID) JRS 2025" at bounding box center [148, 455] width 102 height 16
click at [97, 447] on input "(PAID) JRS 2025" at bounding box center [97, 447] width 0 height 0
click at [149, 510] on button "Save Campaigns" at bounding box center [140, 511] width 140 height 30
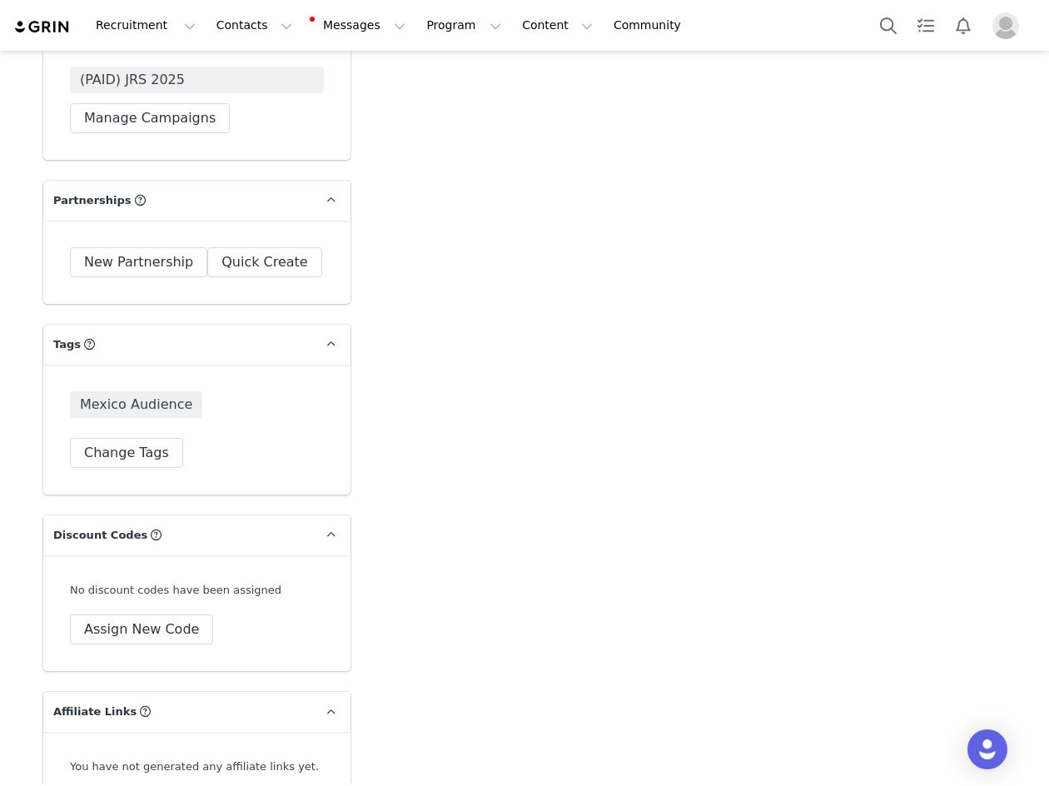
scroll to position [5576, 0]
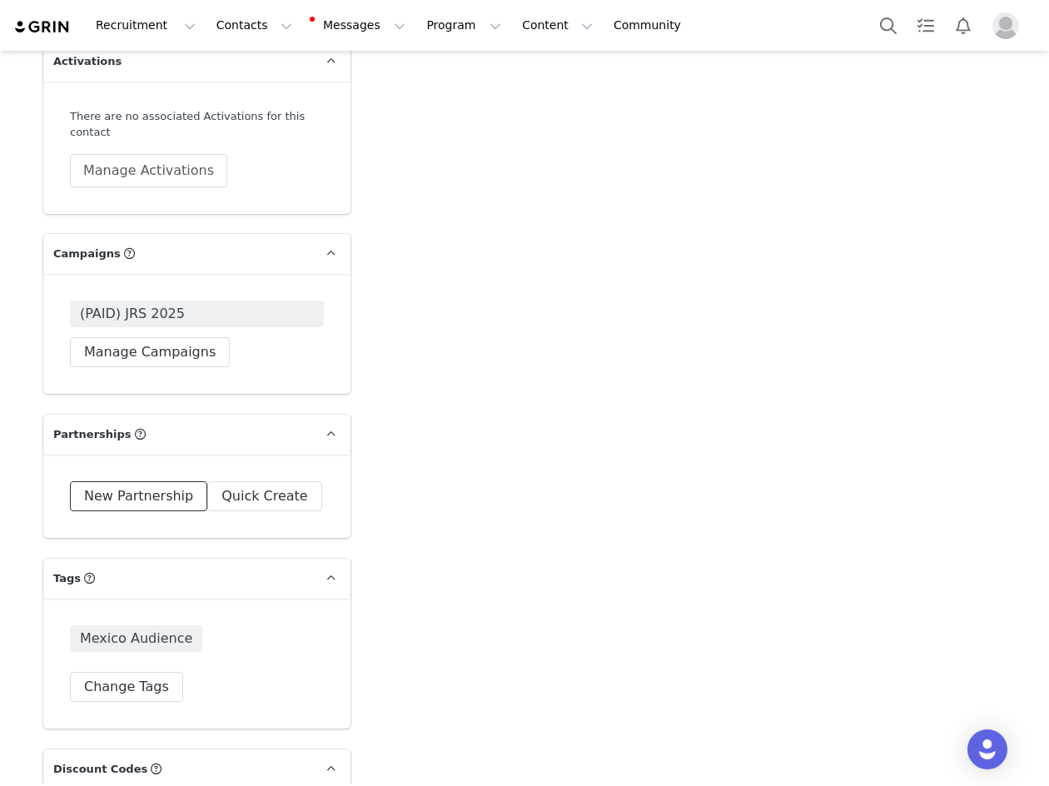
click at [134, 484] on button "New Partnership" at bounding box center [138, 496] width 137 height 30
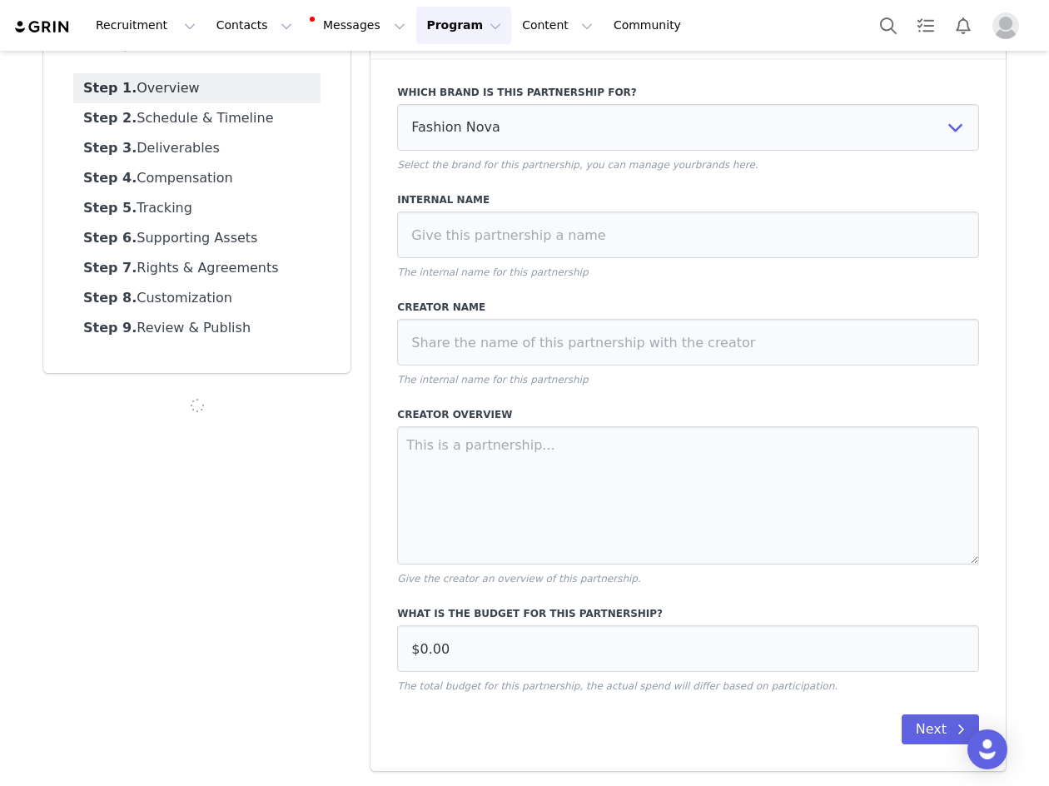
scroll to position [112, 0]
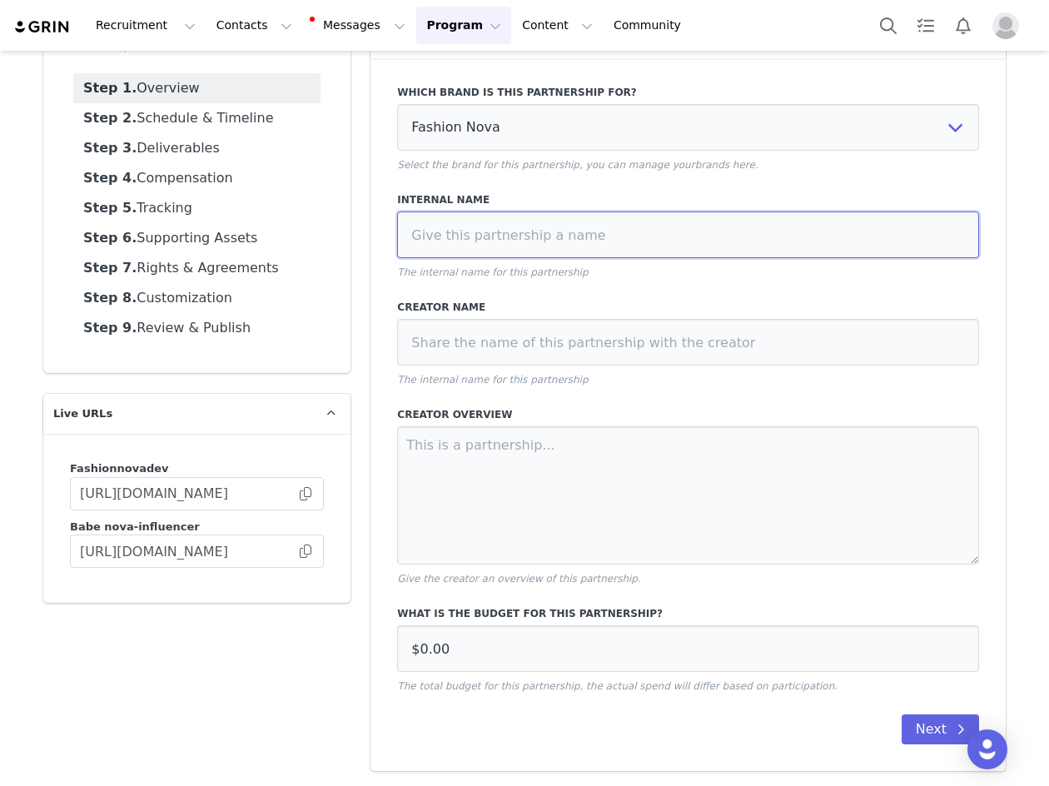
click at [424, 241] on input at bounding box center [688, 234] width 582 height 47
paste input "9/25 $5,000 USD monthly for 4 IG Post, 3 IG Reels (All of which discussing FN's…"
drag, startPoint x: 553, startPoint y: 230, endPoint x: 371, endPoint y: 240, distance: 181.7
click at [371, 240] on div "Which brand is this partnership for? Fashion Nova Fashion Nova Dev Select the b…" at bounding box center [687, 414] width 635 height 712
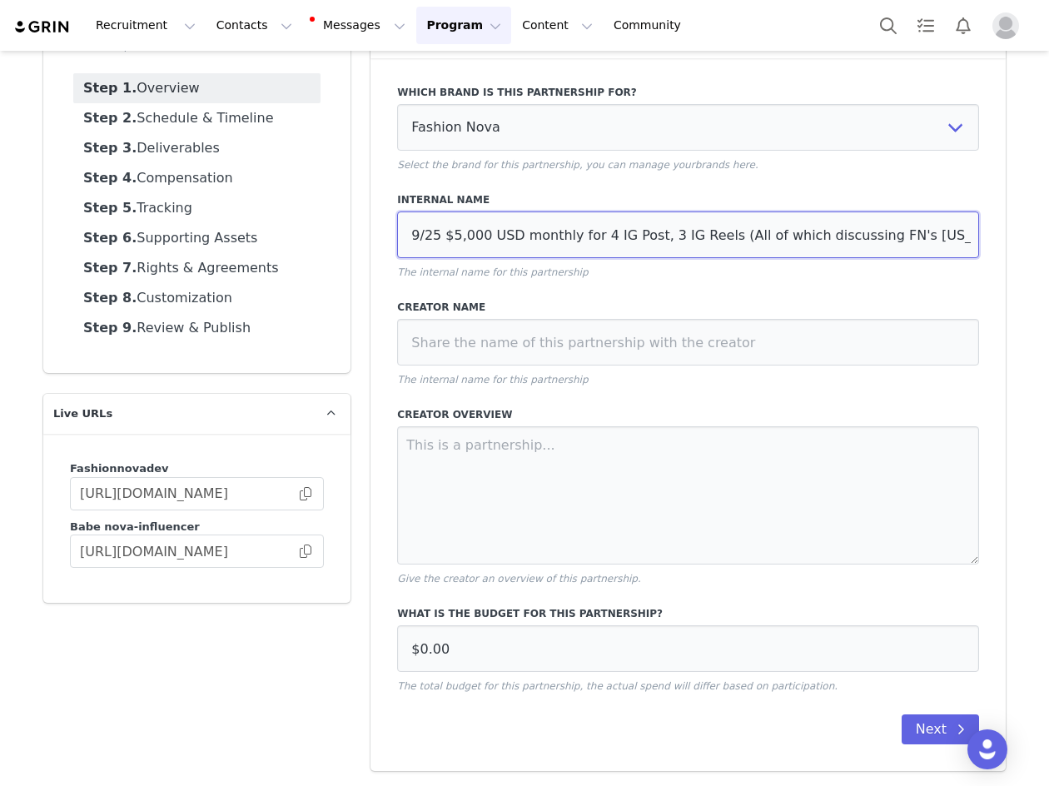
click at [440, 245] on input "9/25 $5,000 USD monthly for 4 IG Post, 3 IG Reels (All of which discussing FN's…" at bounding box center [688, 234] width 582 height 47
drag, startPoint x: 575, startPoint y: 236, endPoint x: 435, endPoint y: 231, distance: 139.9
click at [435, 231] on input "9/25 $5,000 USD monthly for 4 IG Post, 3 IG Reels (All of which discussing FN's…" at bounding box center [688, 234] width 582 height 47
drag, startPoint x: 826, startPoint y: 236, endPoint x: 574, endPoint y: 236, distance: 251.3
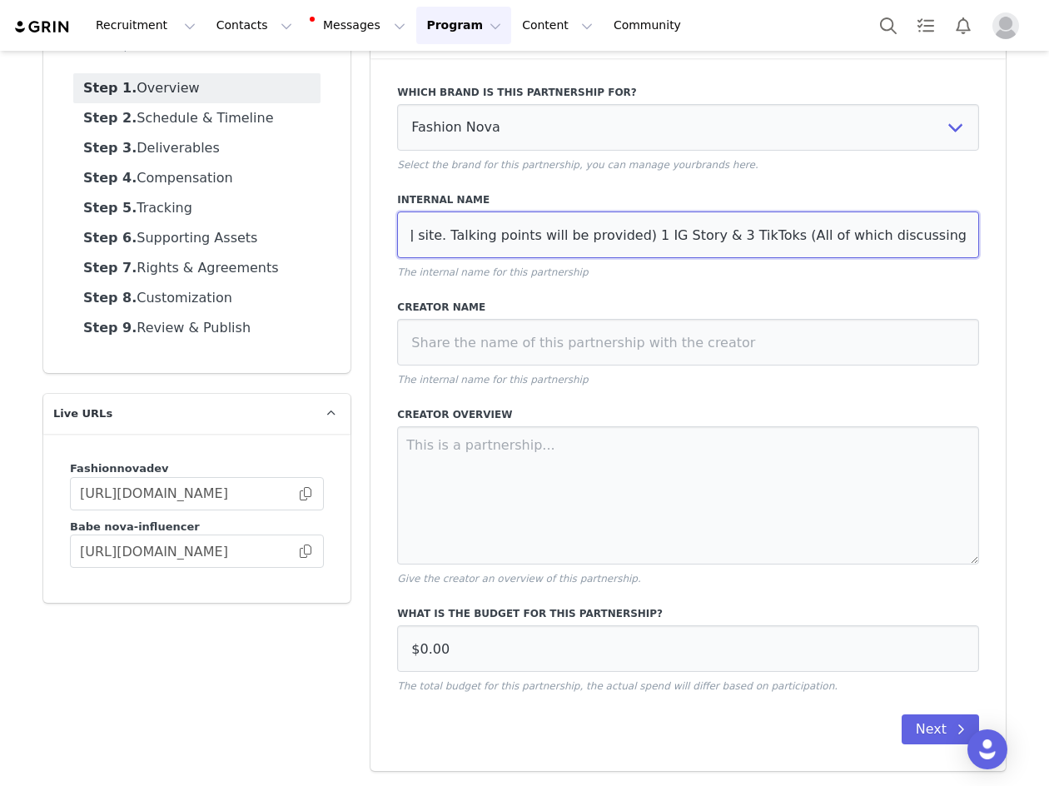
click at [574, 236] on input "9/25 - 4 IG Post, 3 IG Reels (All of which discussing FN's new Mexico site. Tal…" at bounding box center [688, 234] width 582 height 47
click at [445, 236] on input "9/25 - 4 IG Post, 3 IG Reels (All of which discussing FN's new Mexico site) 1 I…" at bounding box center [688, 234] width 582 height 47
drag, startPoint x: 509, startPoint y: 240, endPoint x: 410, endPoint y: 225, distance: 99.3
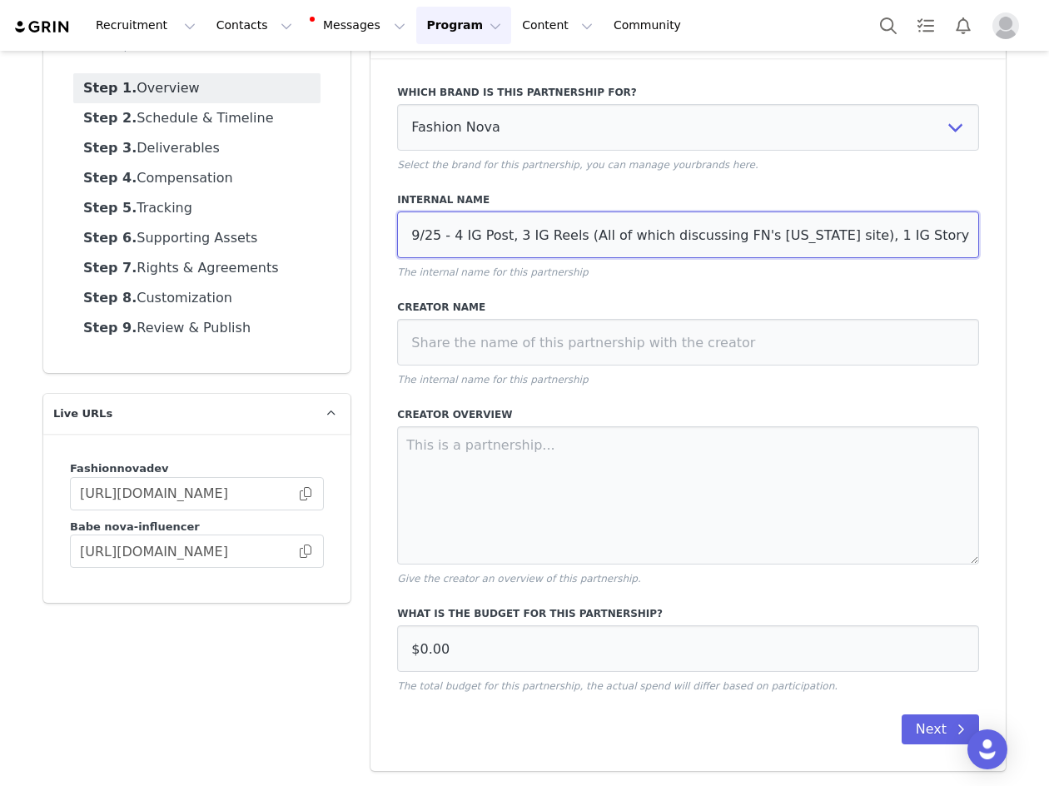
click at [410, 225] on input "9/25 - 4 IG Post, 3 IG Reels (All of which discussing FN's new Mexico site), 1 …" at bounding box center [688, 234] width 582 height 47
click at [482, 239] on input "9/25 - 4 IG Post, 3 IG Reels (All of which discussing FN's new Mexico site), 1 …" at bounding box center [688, 234] width 582 height 47
click at [562, 249] on input "9/25 - 4 IG Post, 3 IG Reels (All of which discussing FN's new Mexico site), 1 …" at bounding box center [688, 234] width 582 height 47
drag, startPoint x: 564, startPoint y: 245, endPoint x: 1005, endPoint y: 244, distance: 440.3
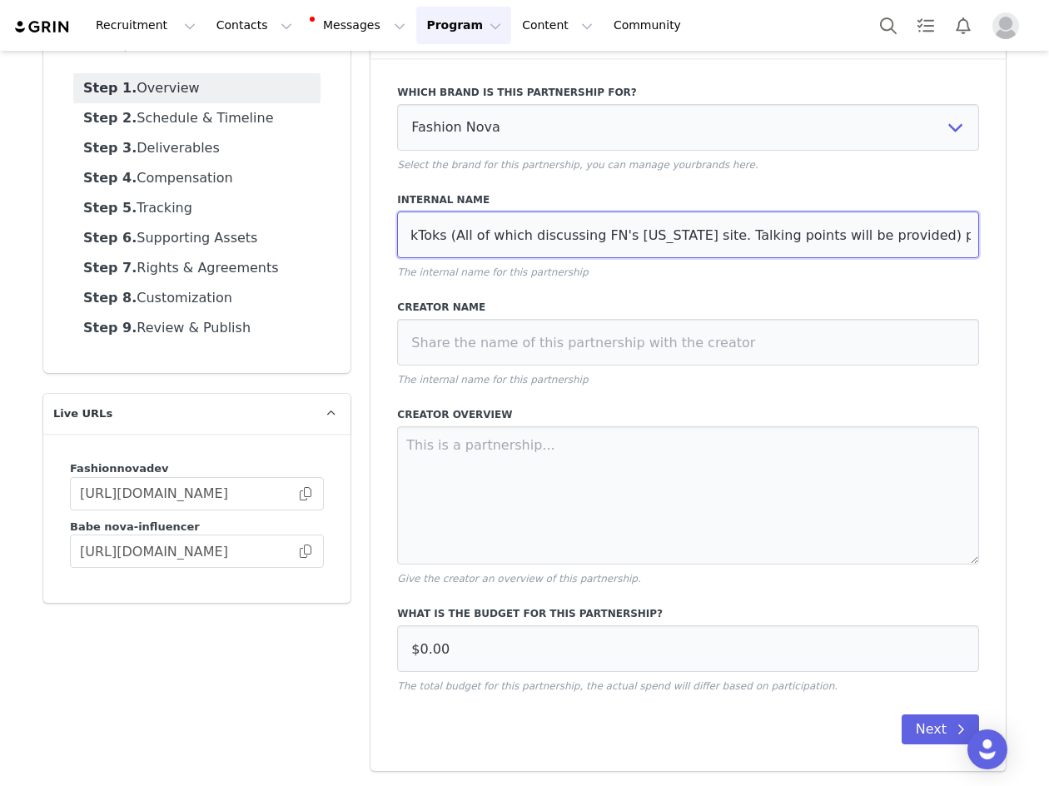
click at [1005, 244] on div "Overview Next Which brand is this partnership for? Fashion Nova Fashion Nova De…" at bounding box center [687, 394] width 655 height 772
click at [606, 244] on input "9/25 - 4 IG Post, 3 IG Reels (All of which discussing FN's new Mexico site), 1 …" at bounding box center [688, 234] width 582 height 47
drag, startPoint x: 819, startPoint y: 237, endPoint x: 634, endPoint y: 234, distance: 184.8
click at [634, 234] on input "9/25 - 4 IG Post, 3 IG Reels (All of which discussing FN's new Mexico site), 1 …" at bounding box center [688, 234] width 582 height 47
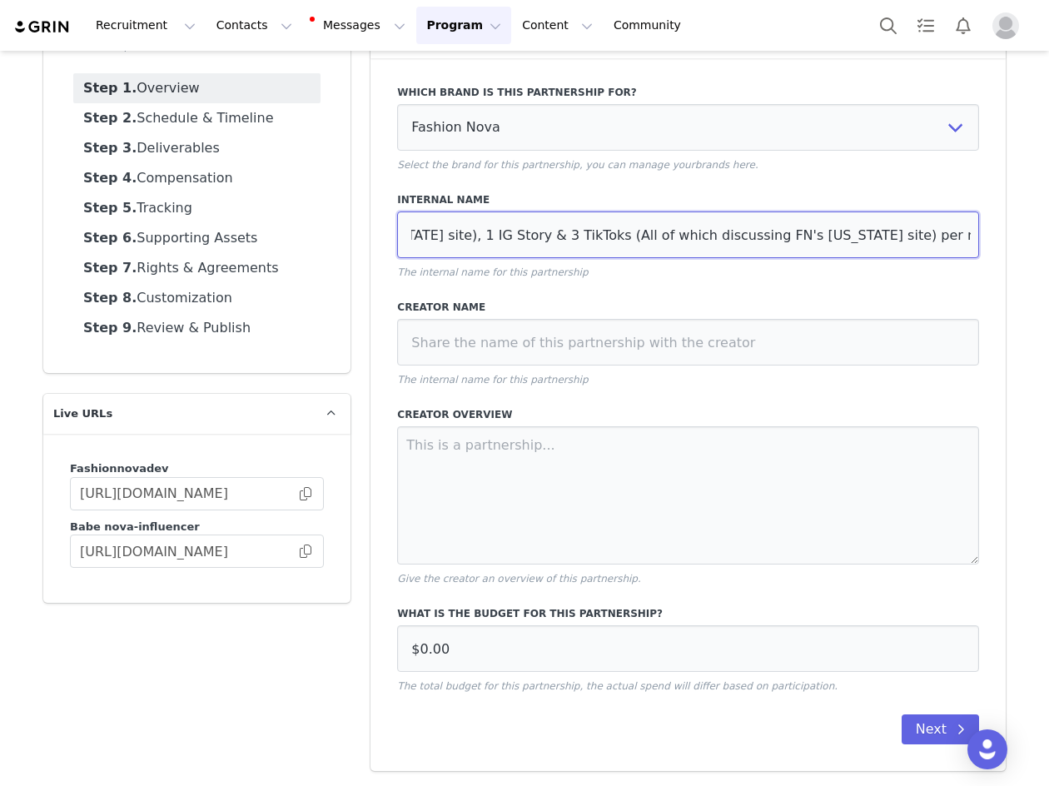
drag, startPoint x: 863, startPoint y: 229, endPoint x: 1002, endPoint y: 234, distance: 139.1
click at [1002, 234] on div "Overview Next Which brand is this partnership for? Fashion Nova Fashion Nova De…" at bounding box center [687, 394] width 655 height 772
click at [867, 251] on input "9/25 - 4 IG Post, 3 IG Reels (All of which discussing FN's new Mexico site), 1 …" at bounding box center [688, 234] width 582 height 47
drag, startPoint x: 823, startPoint y: 237, endPoint x: 812, endPoint y: 238, distance: 10.9
click at [812, 238] on input "9/25 - 4 IG Post, 3 IG Reels (All of which discussing FN's new Mexico site), 1 …" at bounding box center [688, 234] width 582 height 47
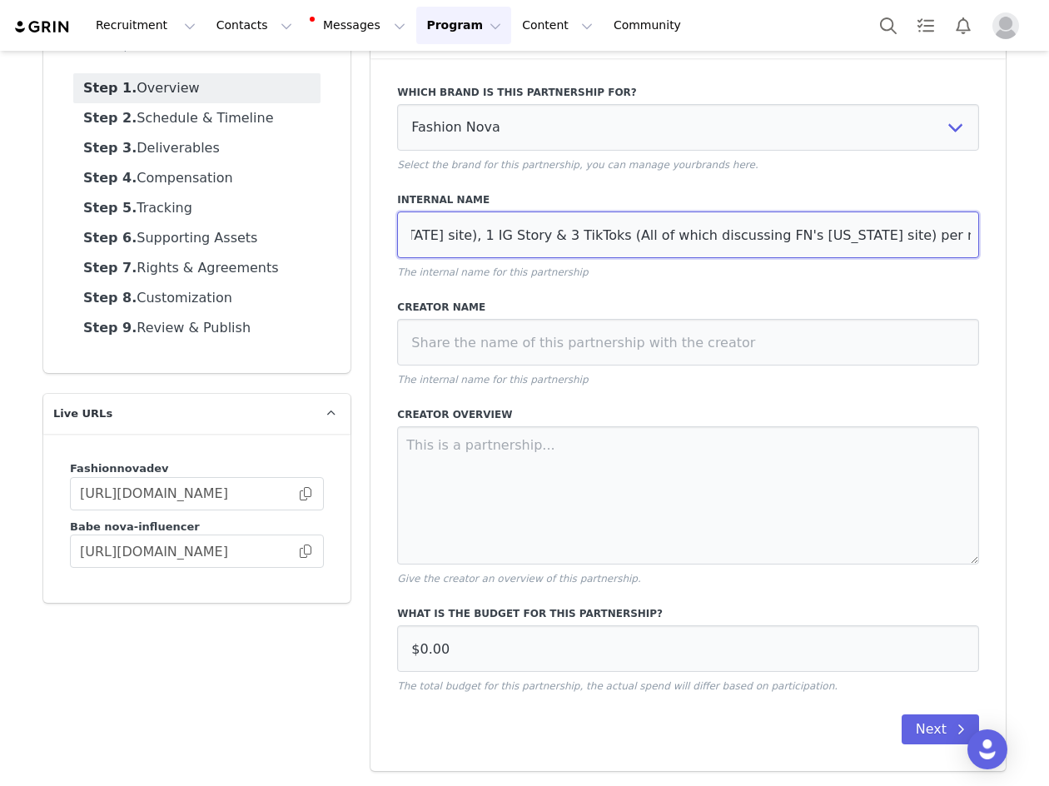
click at [636, 238] on input "9/25 - 4 IG Post, 3 IG Reels (All of which discussing FN's new Mexico site), 1 …" at bounding box center [688, 234] width 582 height 47
click at [626, 236] on input "9/25 - 4 IG Post, 3 IG Reels (All of which discussing FN's new Mexico site), 1 …" at bounding box center [688, 234] width 582 height 47
click at [757, 241] on input "9/25 - 4 IG Post, 3 IG Reels (All of which discussing FN's new Mexico site), 1 …" at bounding box center [688, 234] width 582 height 47
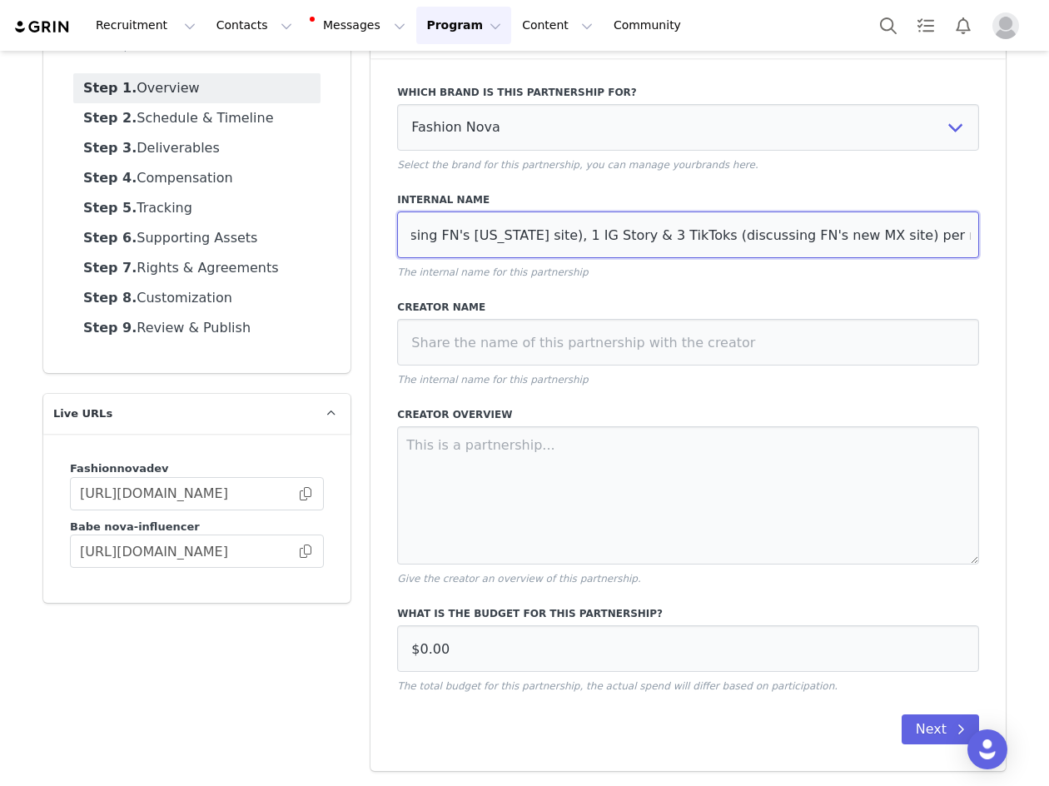
scroll to position [0, 323]
drag, startPoint x: 868, startPoint y: 243, endPoint x: 969, endPoint y: 259, distance: 101.9
click at [969, 259] on div "Internal Name 9/25 - 4 IG Post, 3 IG Reels (All of which discussing FN's new Me…" at bounding box center [688, 235] width 582 height 87
drag, startPoint x: 955, startPoint y: 241, endPoint x: 997, endPoint y: 249, distance: 43.3
click at [997, 249] on div "Which brand is this partnership for? Fashion Nova Fashion Nova Dev Select the b…" at bounding box center [687, 414] width 635 height 712
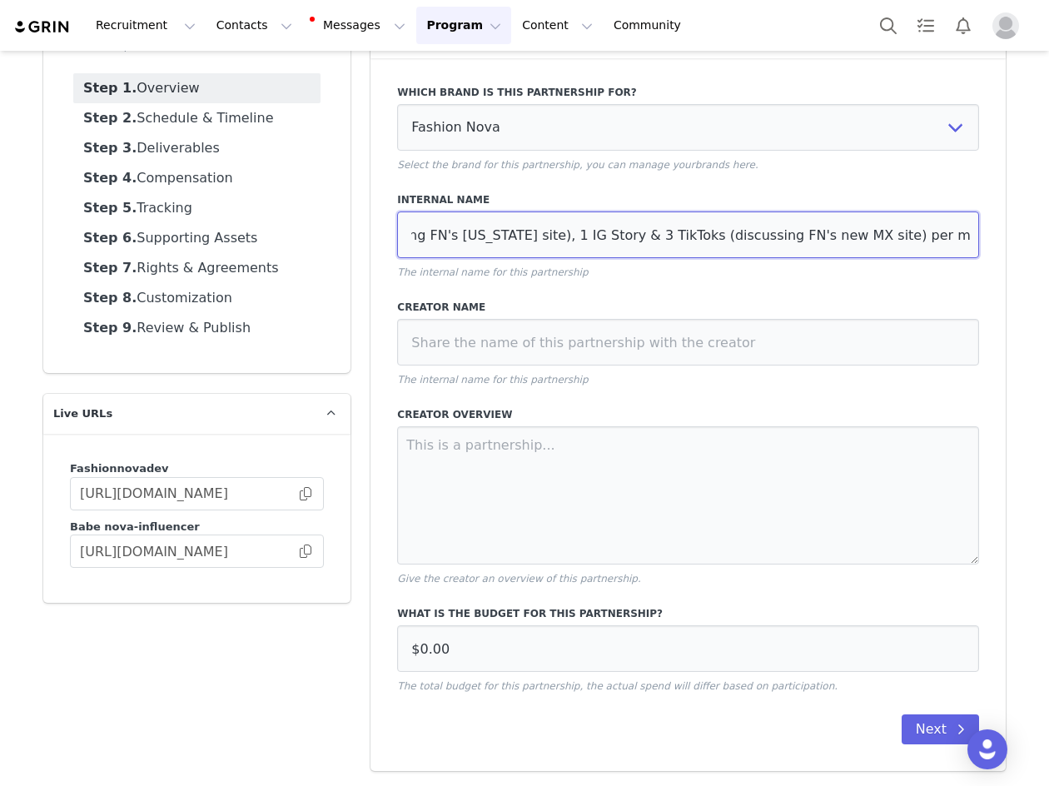
click at [966, 232] on input "9/25 - 4 IG Post, 3 IG Reels (All of which discussing FN's new Mexico site), 1 …" at bounding box center [688, 234] width 582 height 47
paste input "tb/hr/utm link/tt playlist"
type input "9/25 - 4 IG Post, 3 IG Reels (All of which discussing FN's new Mexico site), 1 …"
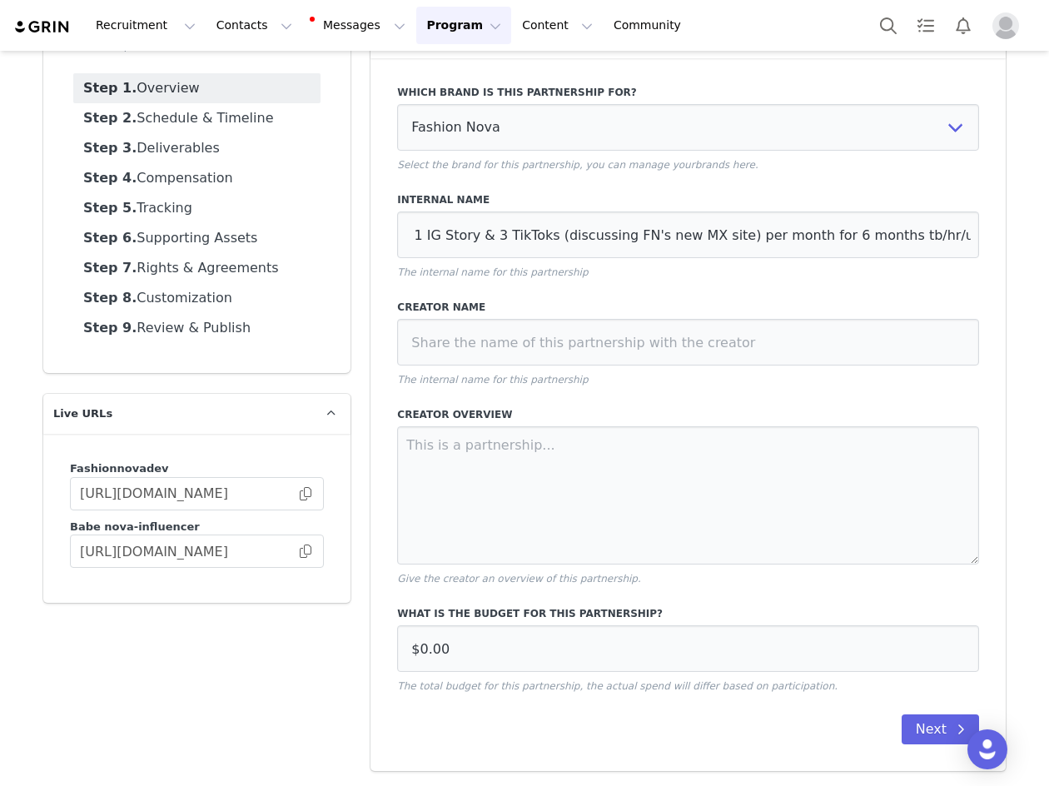
scroll to position [0, 0]
click at [459, 357] on input at bounding box center [688, 342] width 582 height 47
paste input "julianajfigueroa"
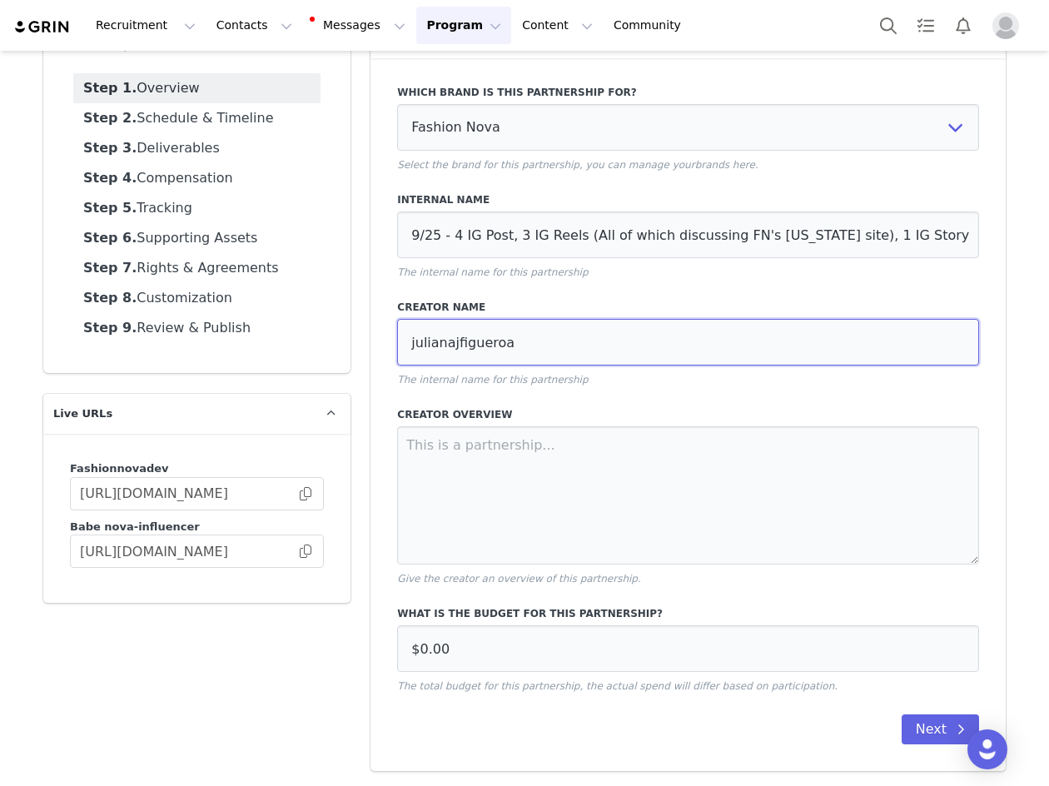
type input "julianajfigueroa"
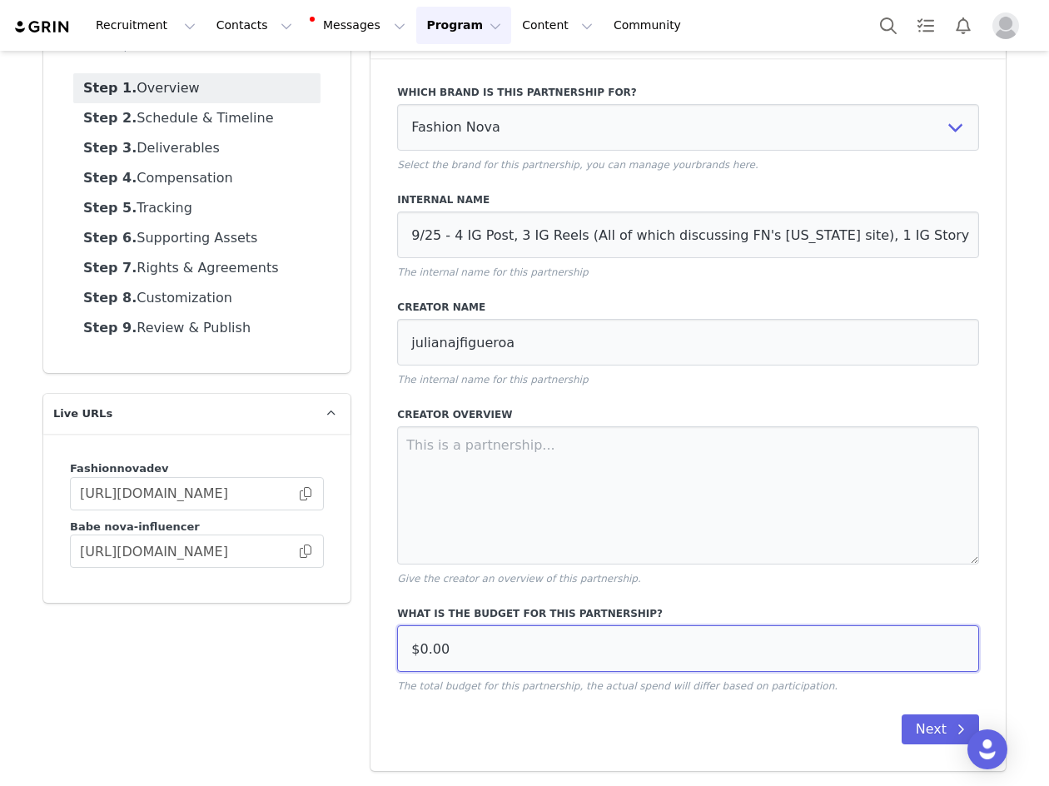
click at [477, 670] on input "$0.00" at bounding box center [688, 648] width 582 height 47
paste input "30,00"
type input "$30,000.00"
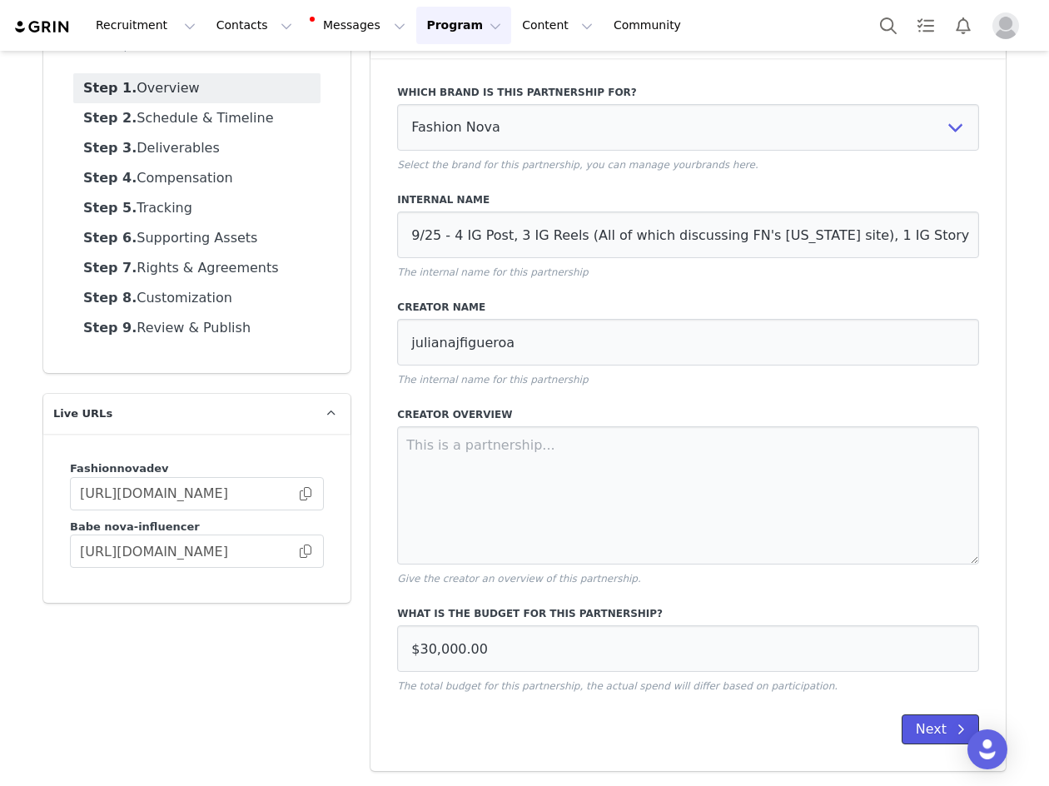
click at [923, 718] on button "Next" at bounding box center [939, 729] width 77 height 30
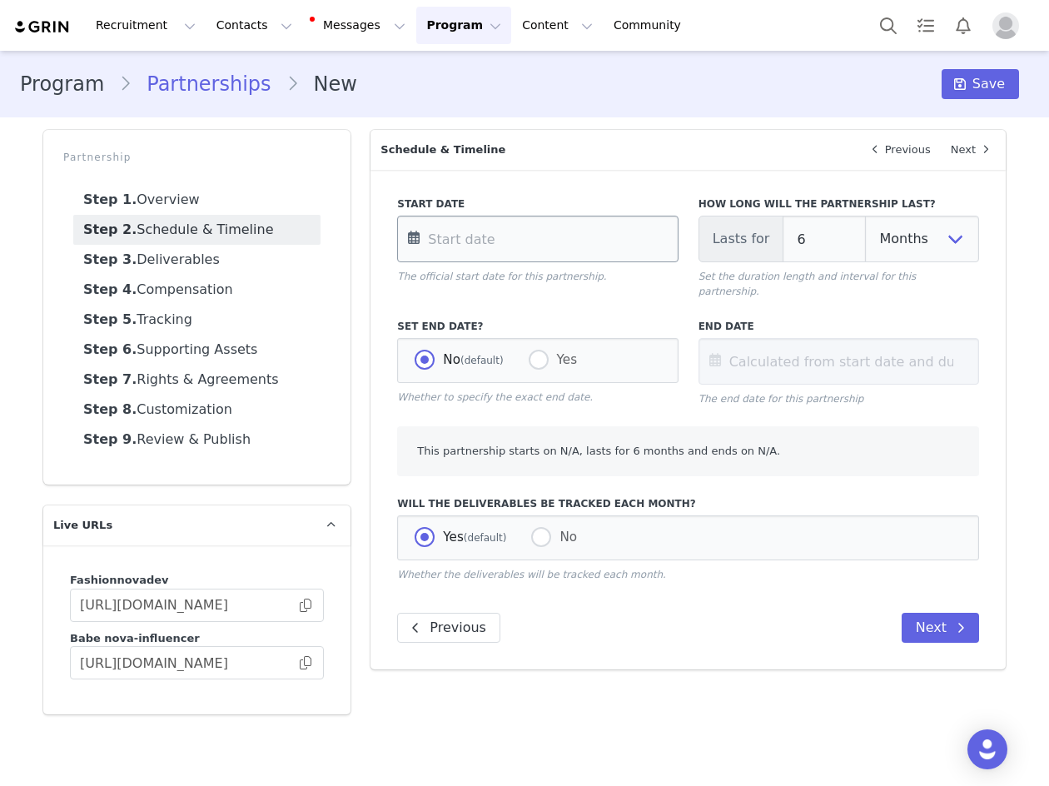
click at [471, 240] on input "text" at bounding box center [537, 239] width 280 height 47
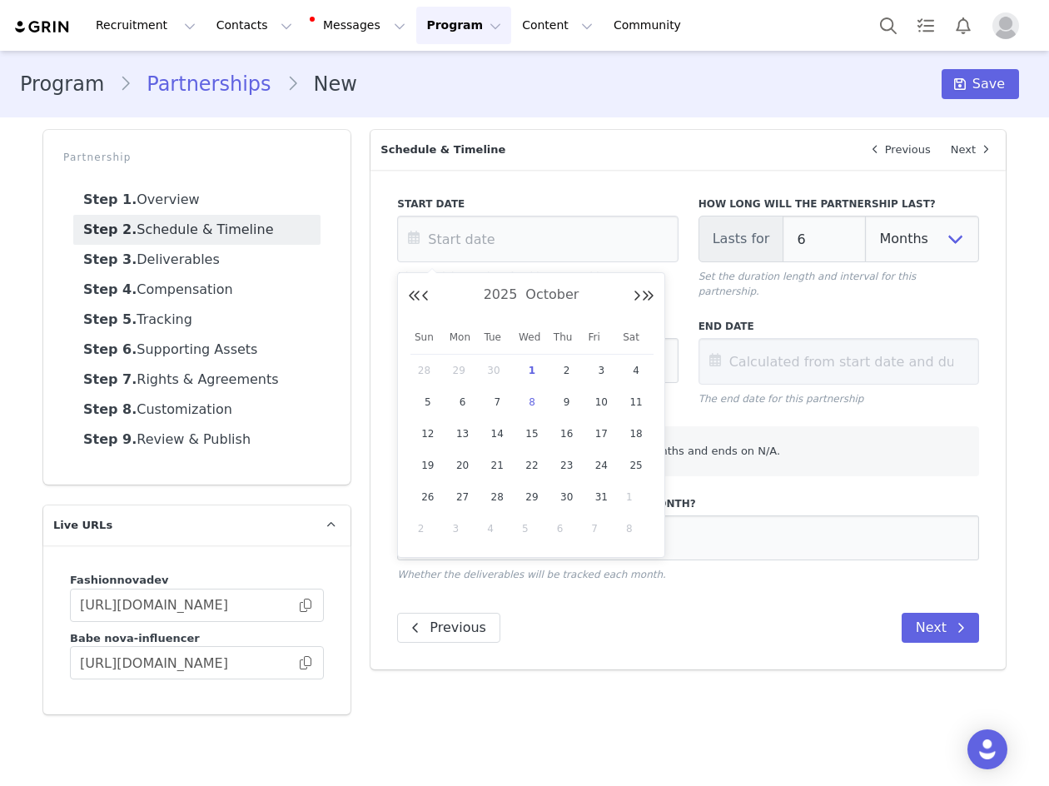
click at [524, 404] on span "8" at bounding box center [532, 402] width 20 height 20
type input "Oct 08 2025"
type input "Apr 08 2026"
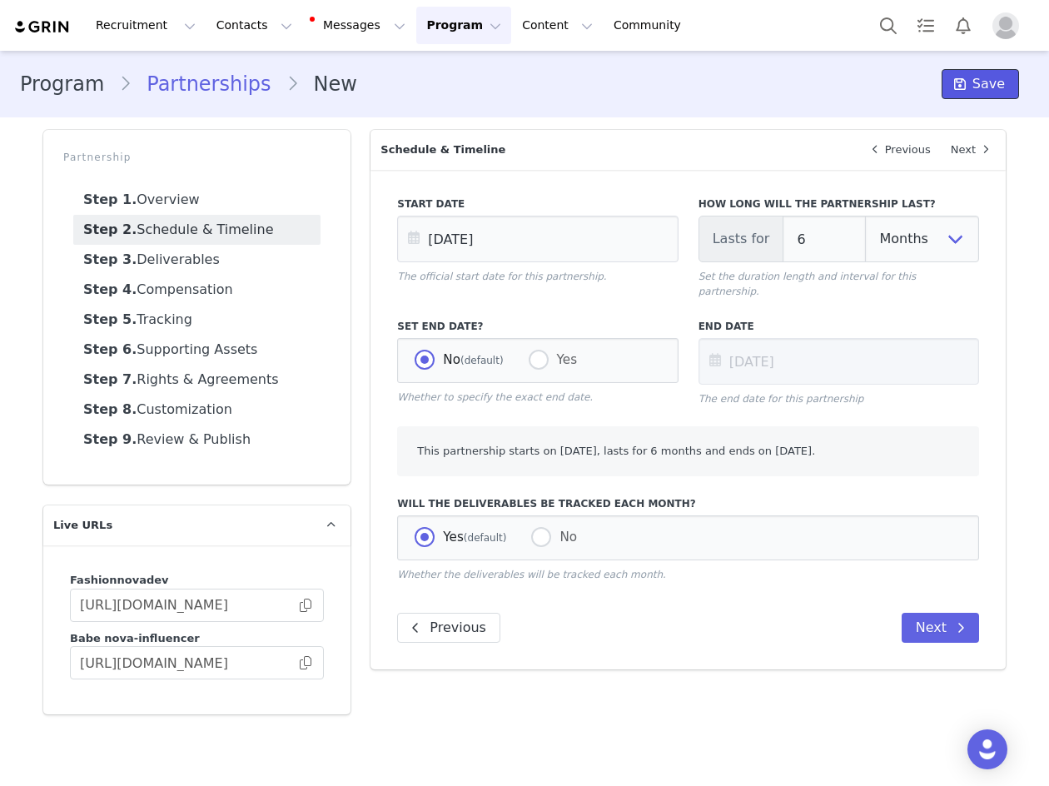
click at [991, 82] on span "Save" at bounding box center [988, 84] width 32 height 20
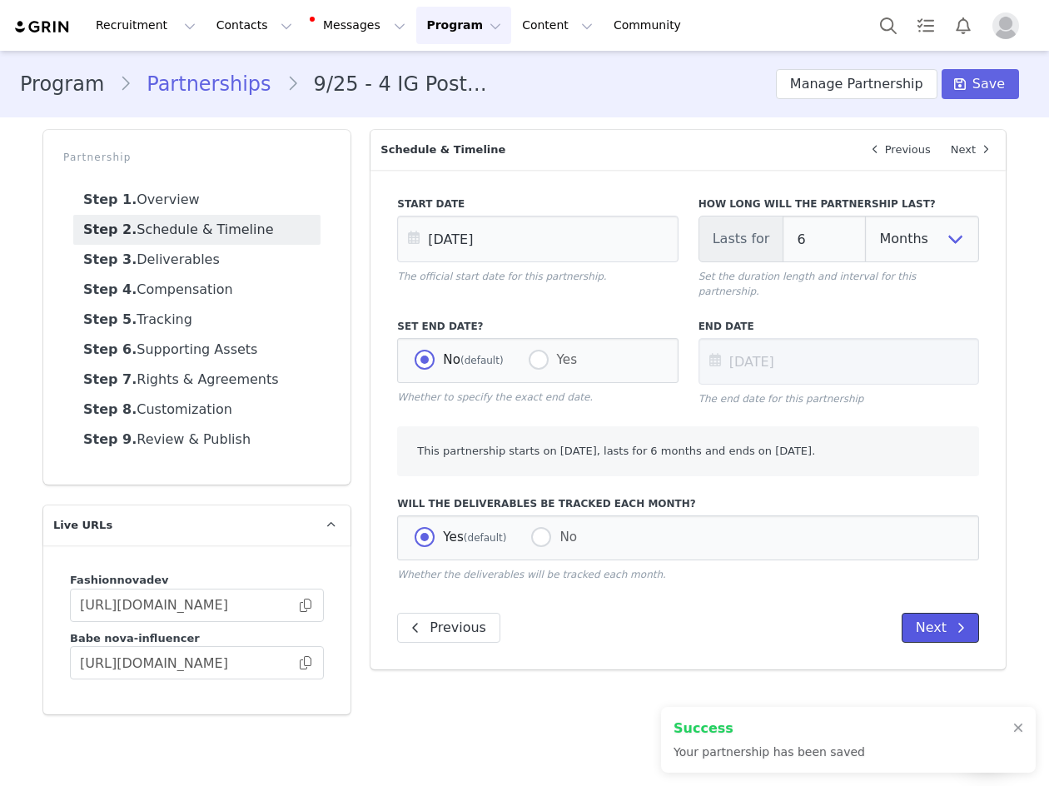
click at [925, 613] on button "Next" at bounding box center [939, 628] width 77 height 30
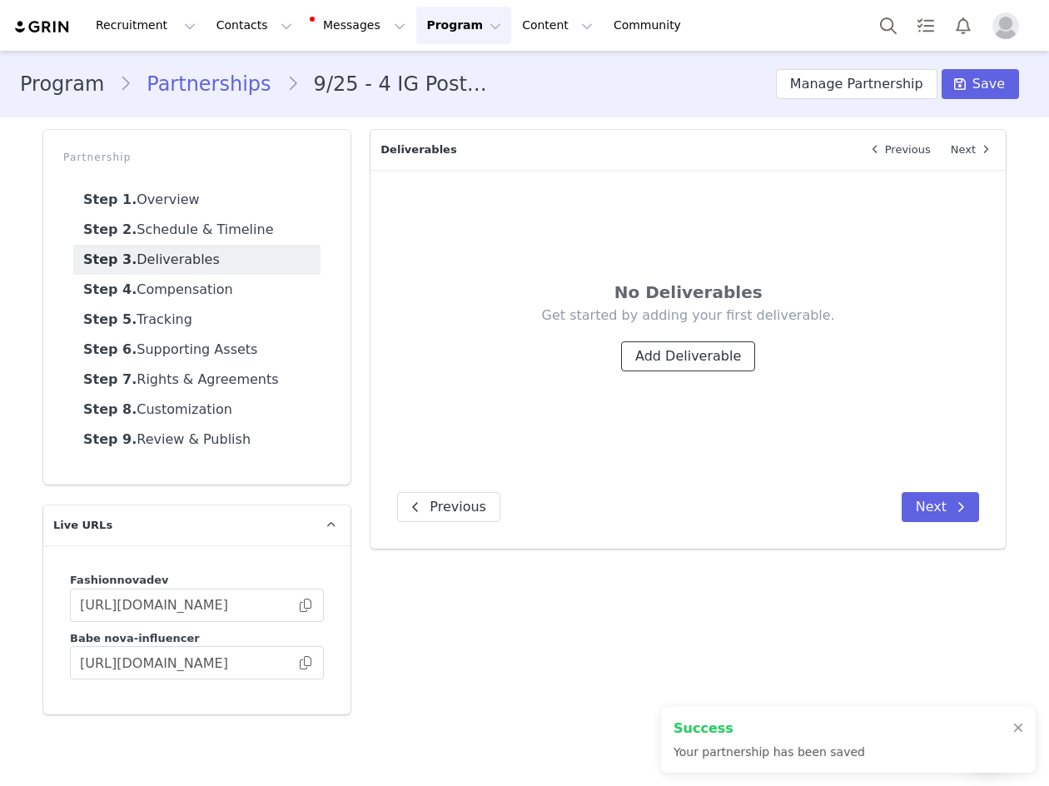
click at [662, 360] on button "Add Deliverable" at bounding box center [688, 356] width 134 height 30
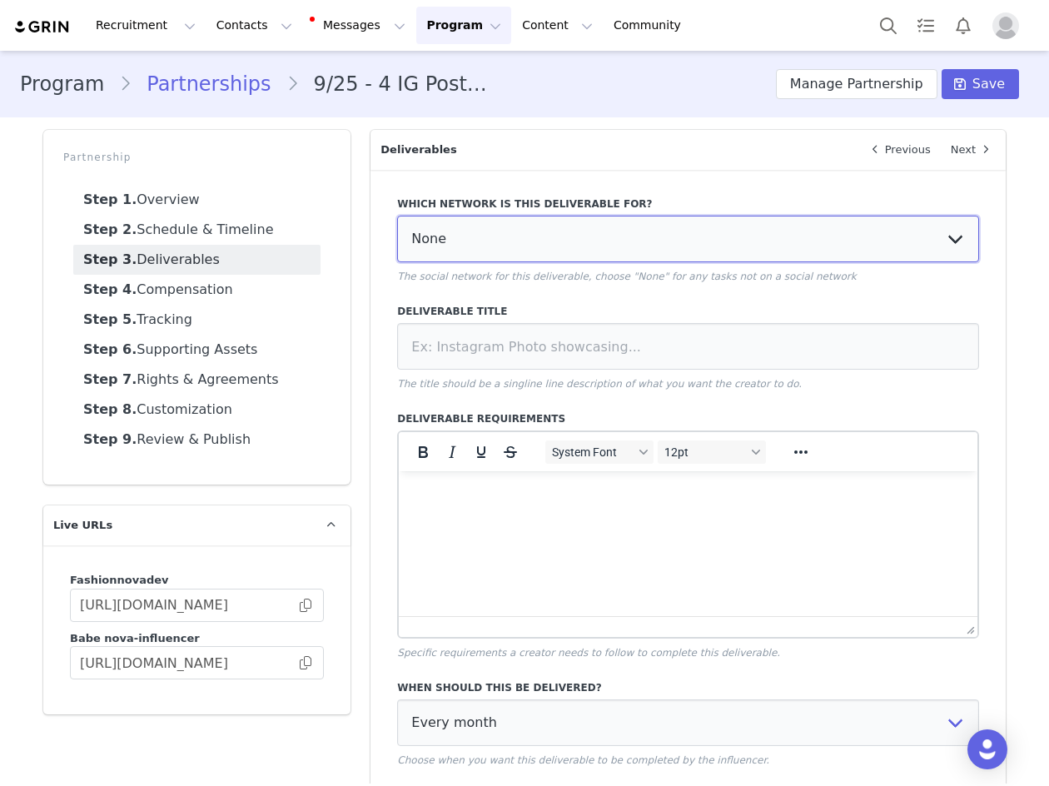
click at [543, 252] on select "None YouTube Twitter Instagram Facebook Twitch TikTok Pinterest" at bounding box center [688, 239] width 582 height 47
select select "5"
click at [397, 216] on select "None YouTube Twitter Instagram Facebook Twitch TikTok Pinterest" at bounding box center [688, 239] width 582 height 47
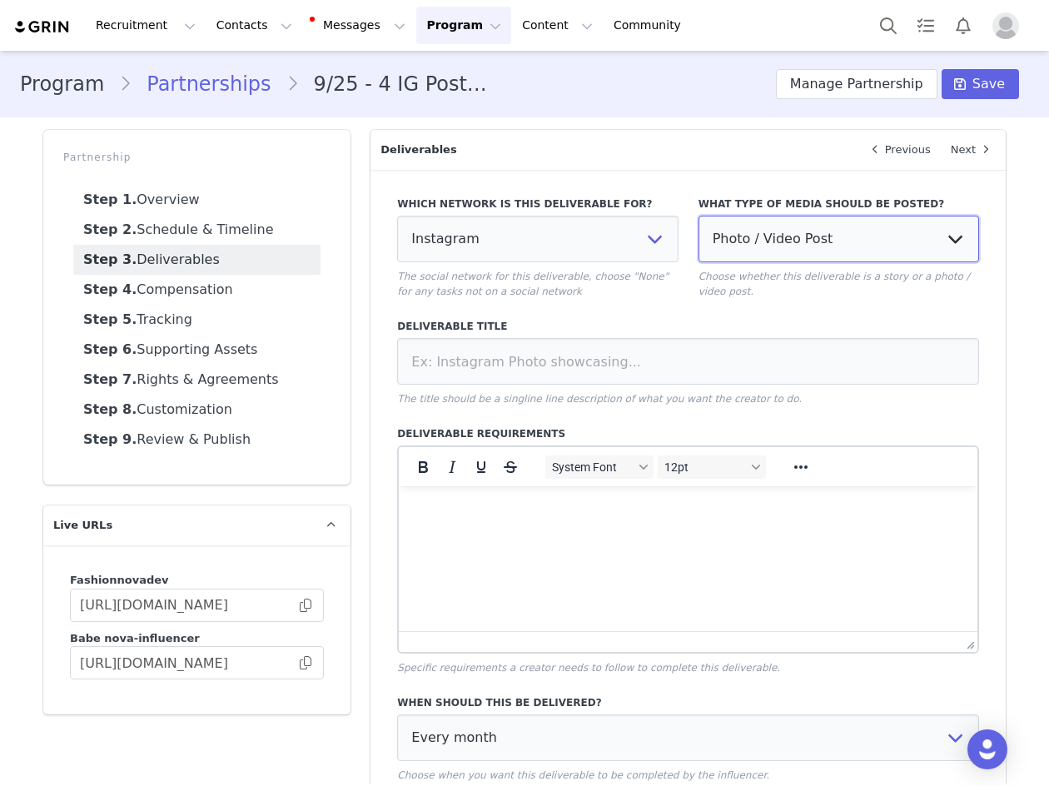
drag, startPoint x: 791, startPoint y: 234, endPoint x: 791, endPoint y: 243, distance: 9.2
click at [791, 234] on select "Photo / Video Post Story Text in Bio Highlight Reel" at bounding box center [838, 239] width 280 height 47
select select "bio"
click at [698, 216] on select "Photo / Video Post Story Text in Bio Highlight Reel" at bounding box center [838, 239] width 280 height 47
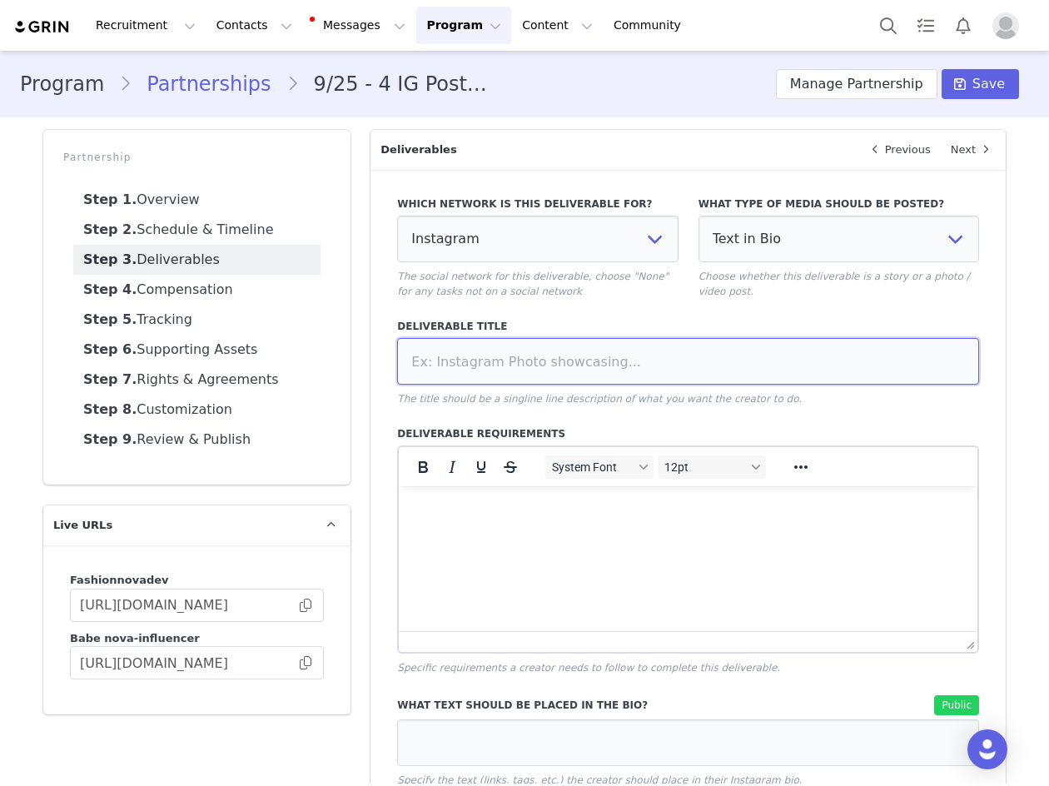
click at [718, 349] on input at bounding box center [688, 361] width 582 height 47
type input "Tag in Bio"
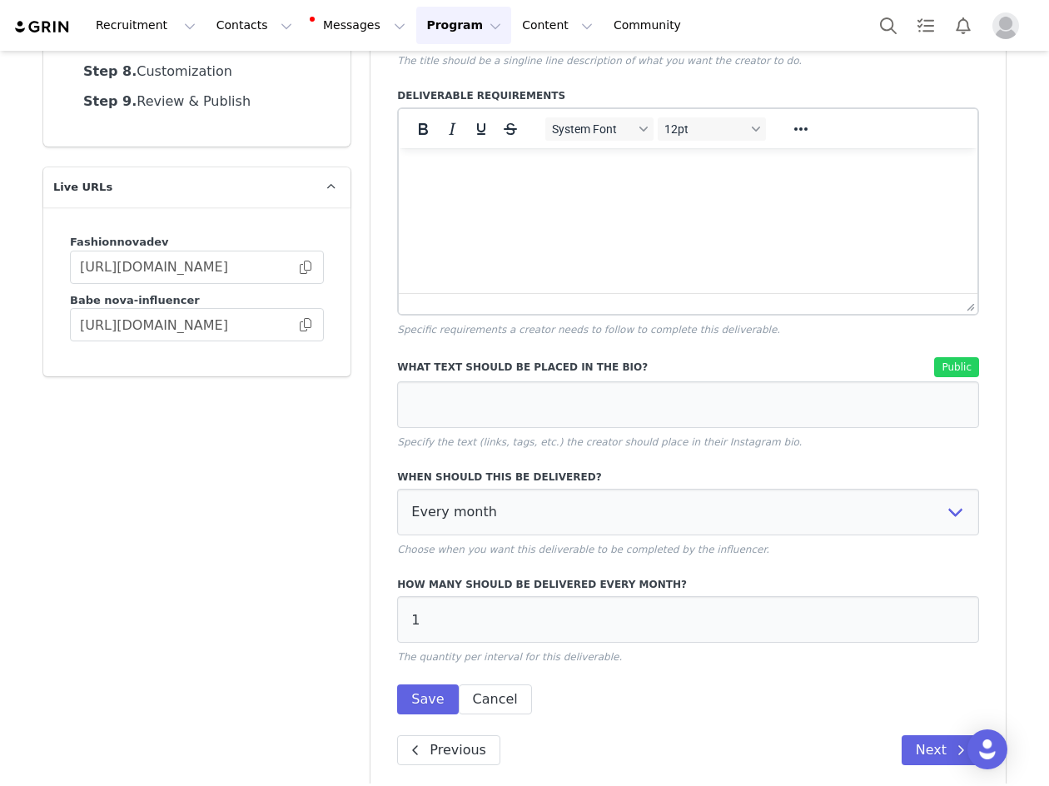
scroll to position [359, 0]
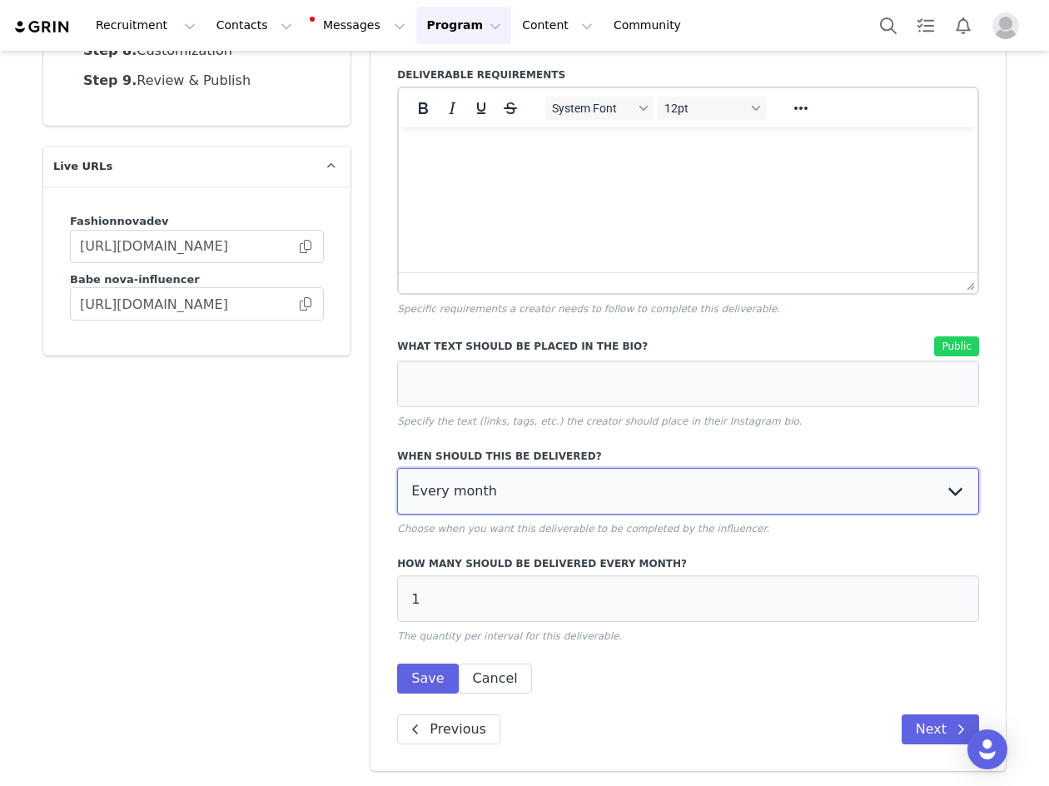
click at [476, 499] on select "Every month Every other month In specific months Throughout partnership" at bounding box center [688, 491] width 582 height 47
select select "throughout"
click at [397, 468] on select "Every month Every other month In specific months Throughout partnership" at bounding box center [688, 491] width 582 height 47
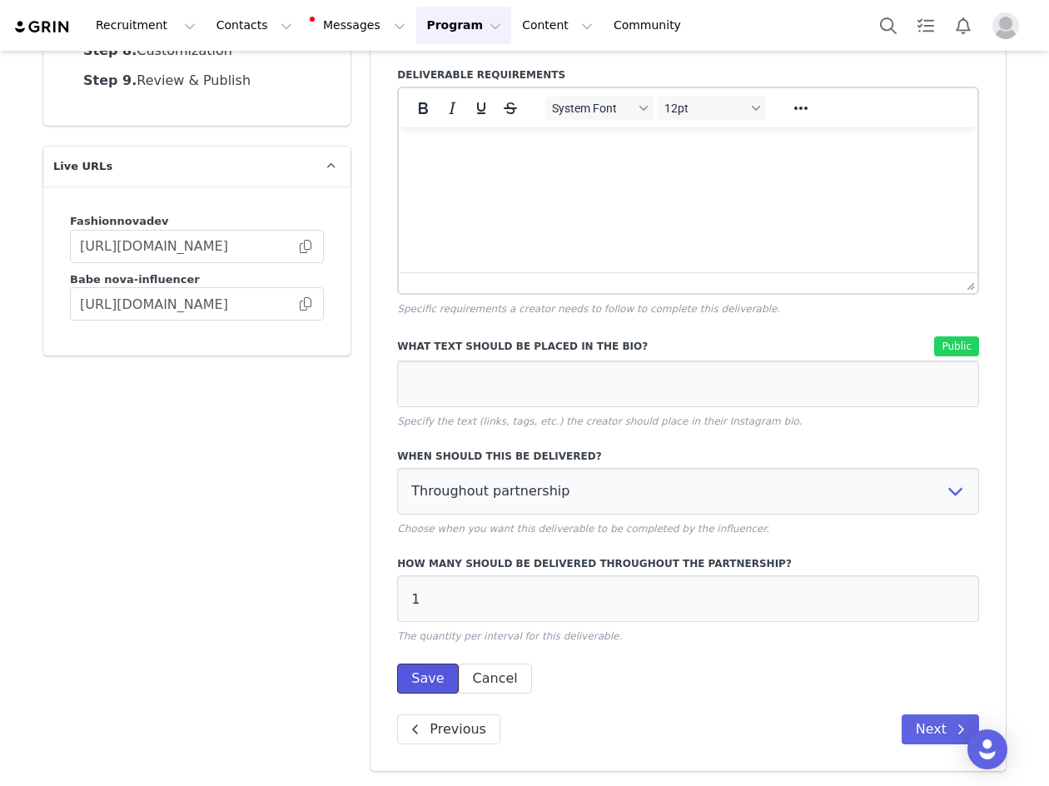
click at [430, 674] on button "Save" at bounding box center [427, 678] width 61 height 30
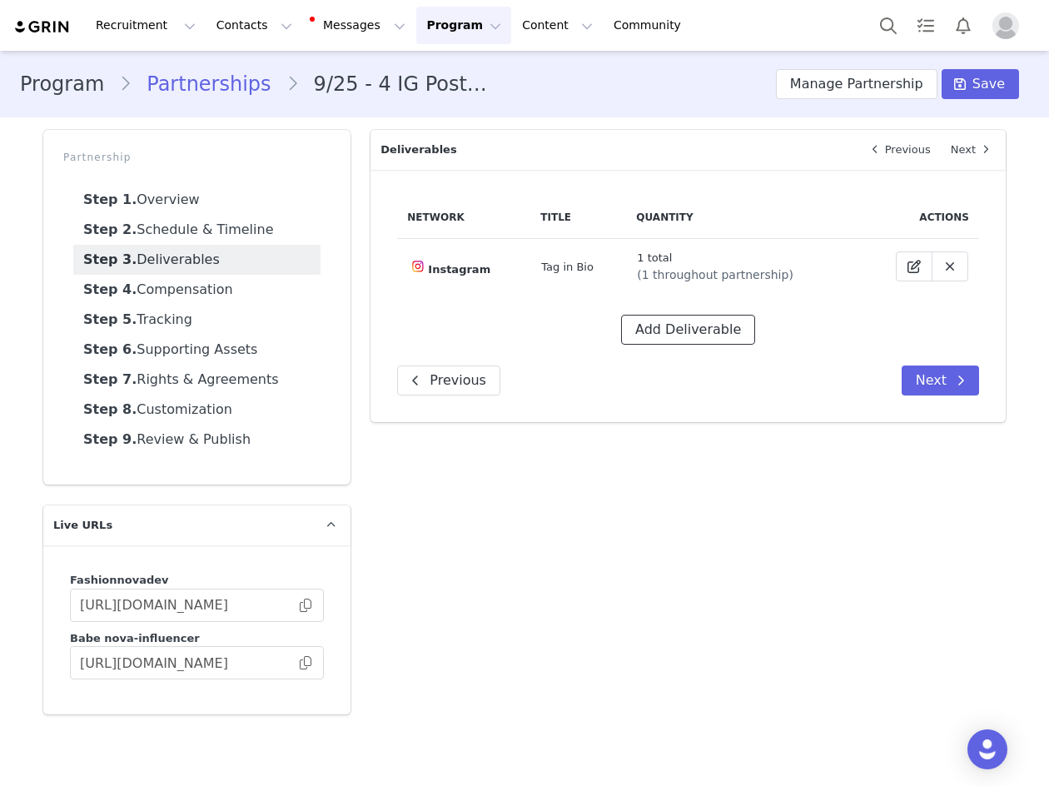
click at [661, 326] on button "Add Deliverable" at bounding box center [688, 330] width 134 height 30
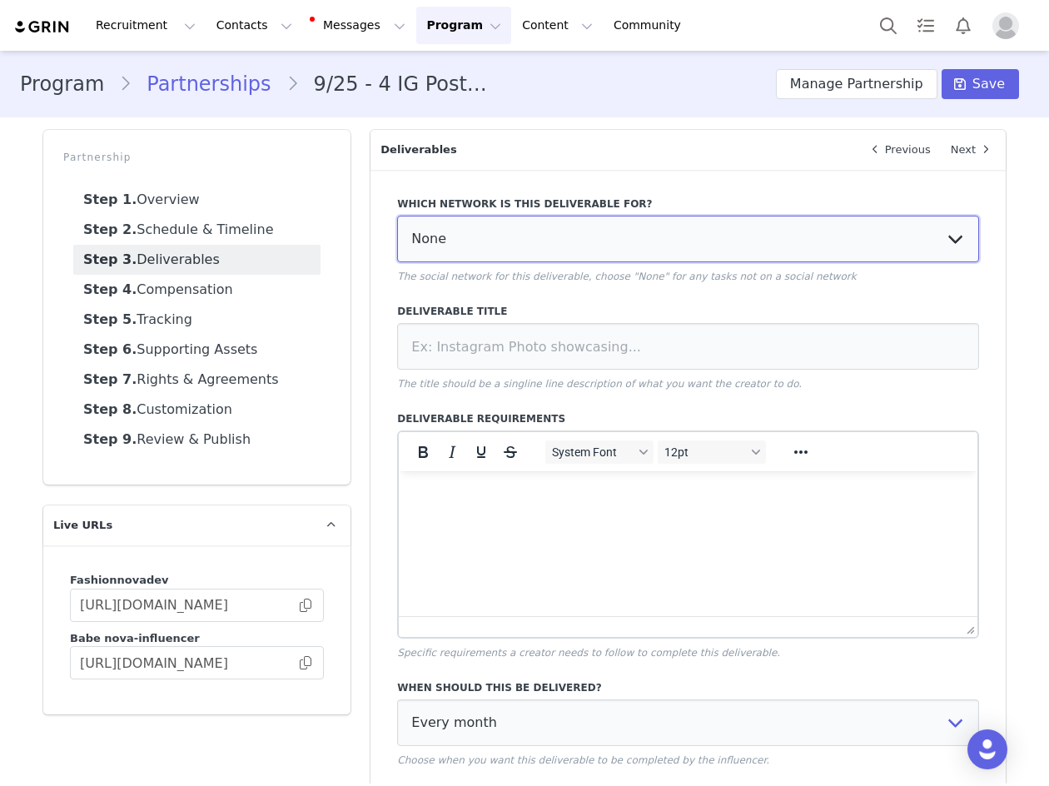
click at [507, 251] on select "None YouTube Twitter Instagram Facebook Twitch TikTok Pinterest" at bounding box center [688, 239] width 582 height 47
select select "5"
click at [397, 216] on select "None YouTube Twitter Instagram Facebook Twitch TikTok Pinterest" at bounding box center [688, 239] width 582 height 47
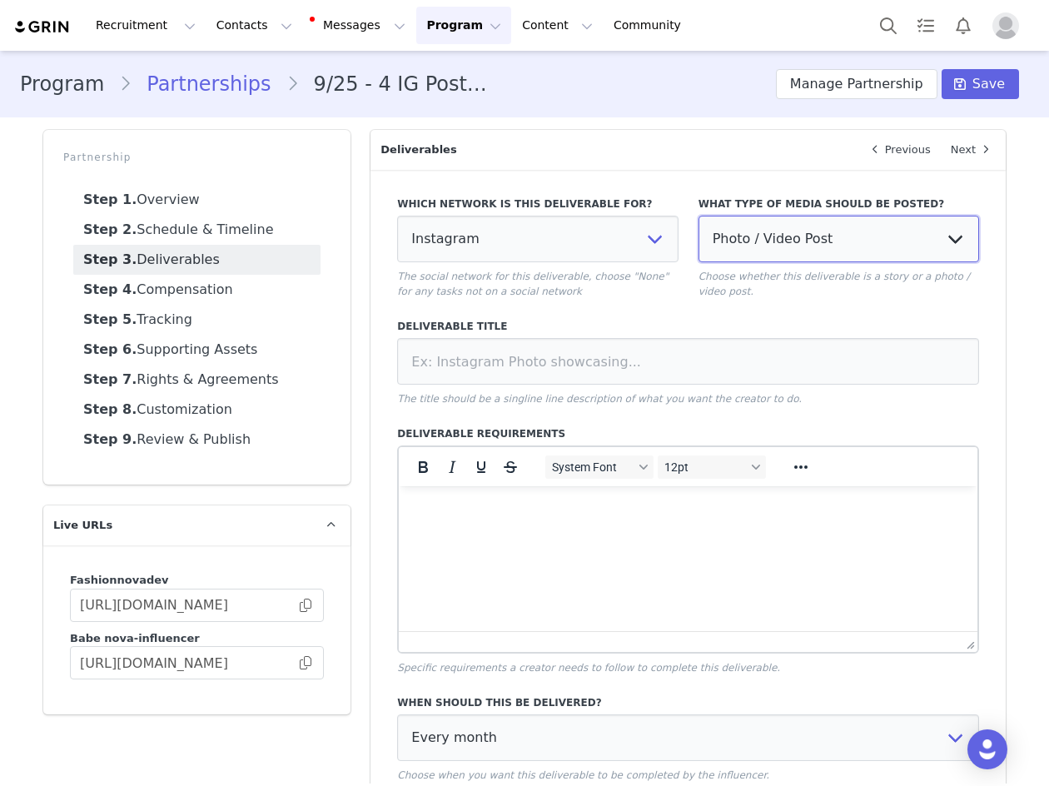
click at [810, 222] on select "Photo / Video Post Story Text in Bio Highlight Reel" at bounding box center [838, 239] width 280 height 47
select select "highlight"
click at [698, 216] on select "Photo / Video Post Story Text in Bio Highlight Reel" at bounding box center [838, 239] width 280 height 47
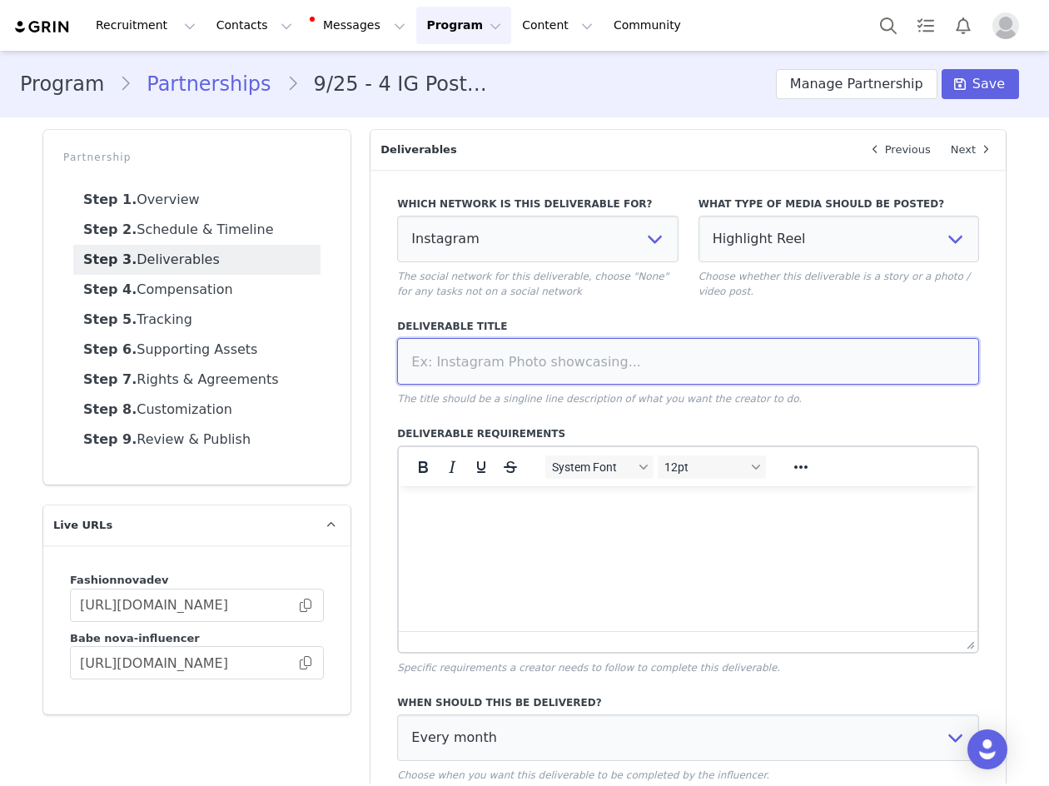
click at [735, 356] on input at bounding box center [688, 361] width 582 height 47
type input "HR"
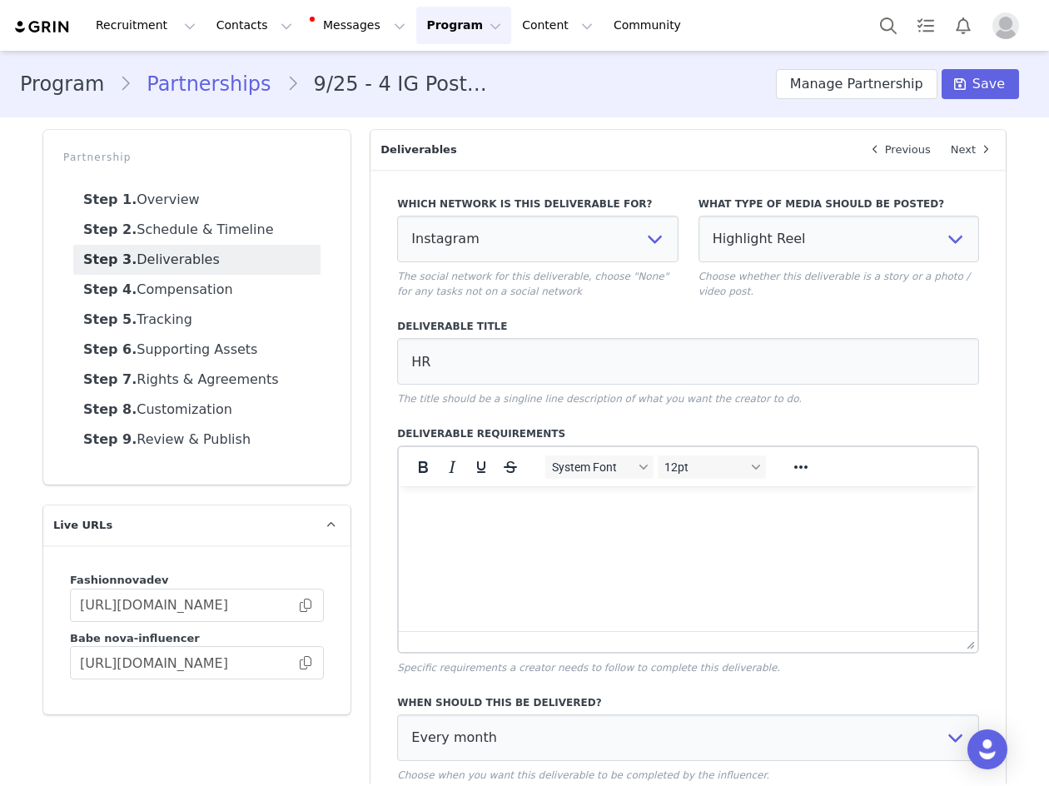
click at [749, 428] on label "Deliverable Requirements" at bounding box center [688, 433] width 582 height 15
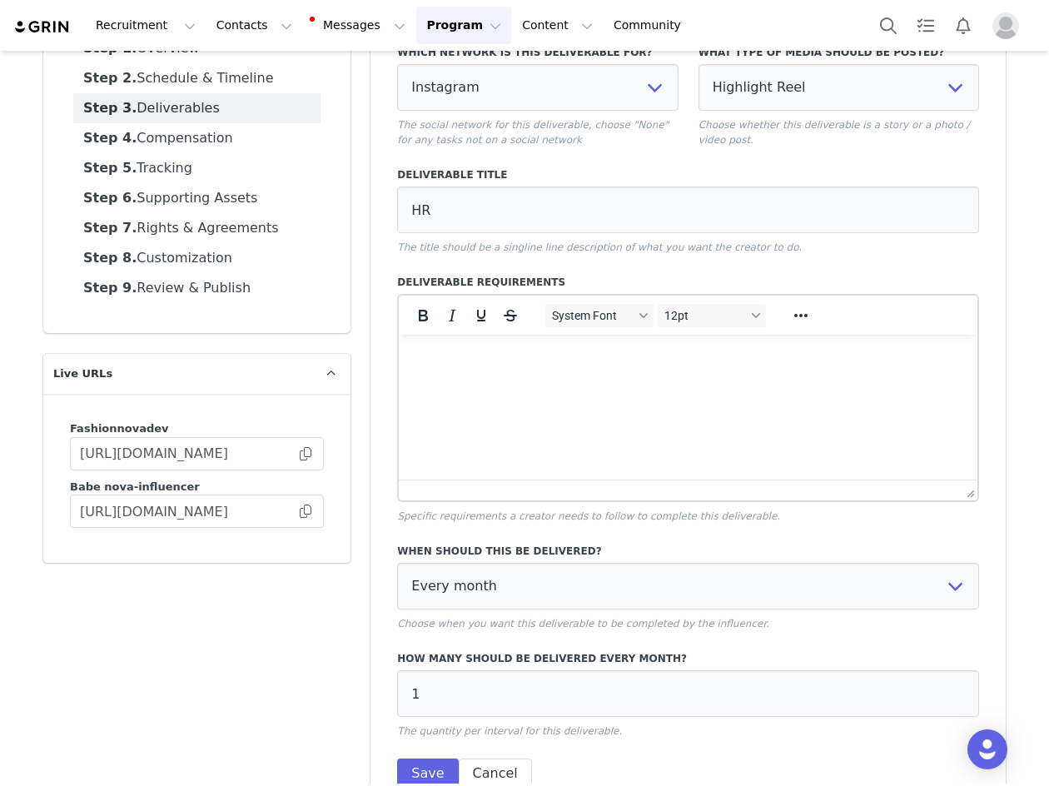
scroll to position [246, 0]
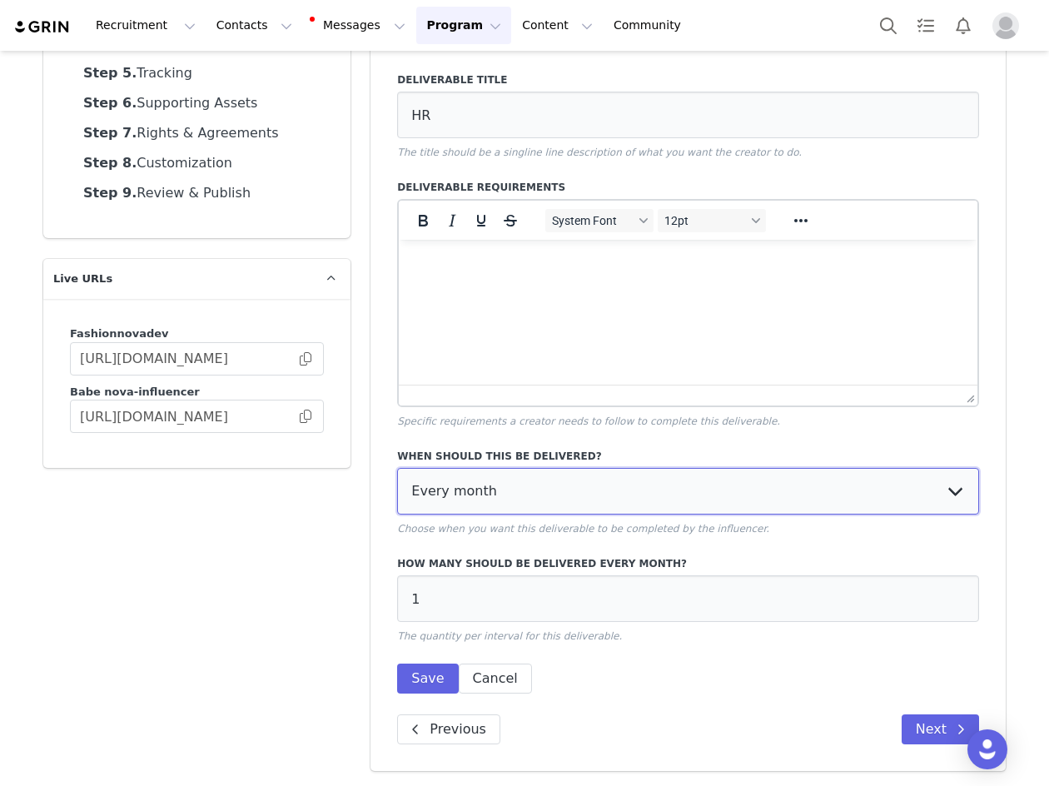
click at [508, 489] on select "Every month Every other month In specific months Throughout partnership" at bounding box center [688, 491] width 582 height 47
select select "throughout"
click at [397, 468] on select "Every month Every other month In specific months Throughout partnership" at bounding box center [688, 491] width 582 height 47
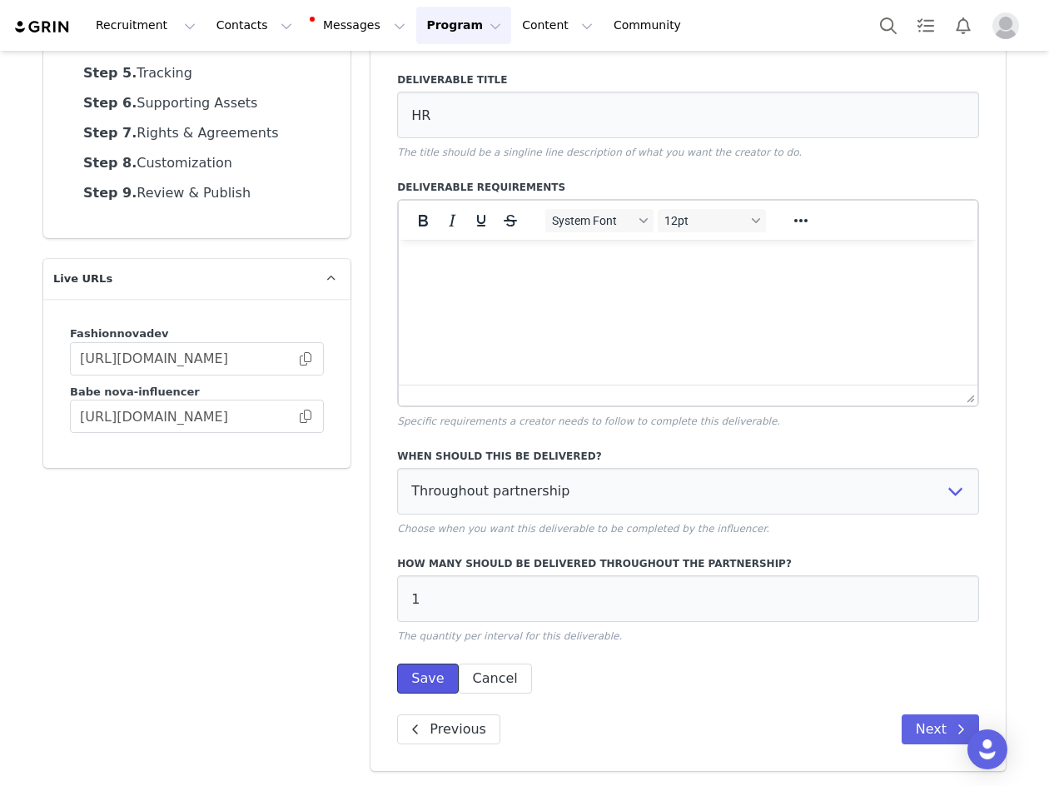
click at [421, 670] on button "Save" at bounding box center [427, 678] width 61 height 30
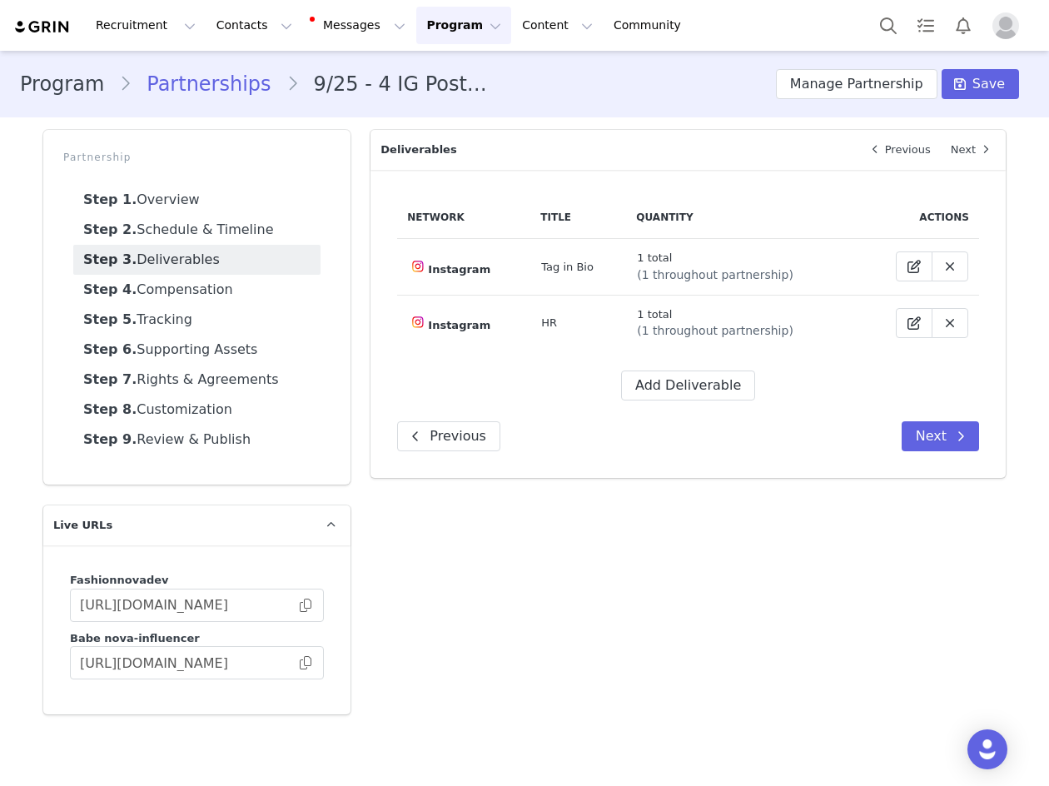
scroll to position [0, 0]
click at [683, 381] on button "Add Deliverable" at bounding box center [688, 385] width 134 height 30
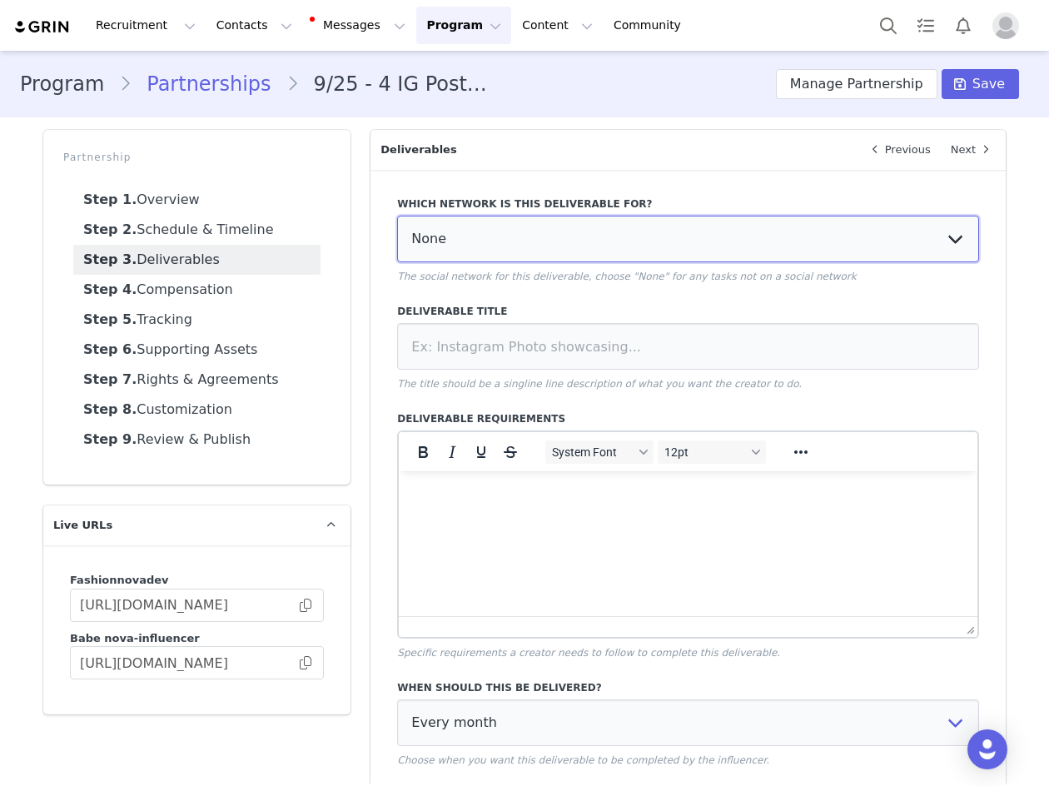
click at [489, 240] on select "None YouTube Twitter Instagram Facebook Twitch TikTok Pinterest" at bounding box center [688, 239] width 582 height 47
select select "5"
click at [397, 216] on select "None YouTube Twitter Instagram Facebook Twitch TikTok Pinterest" at bounding box center [688, 239] width 582 height 47
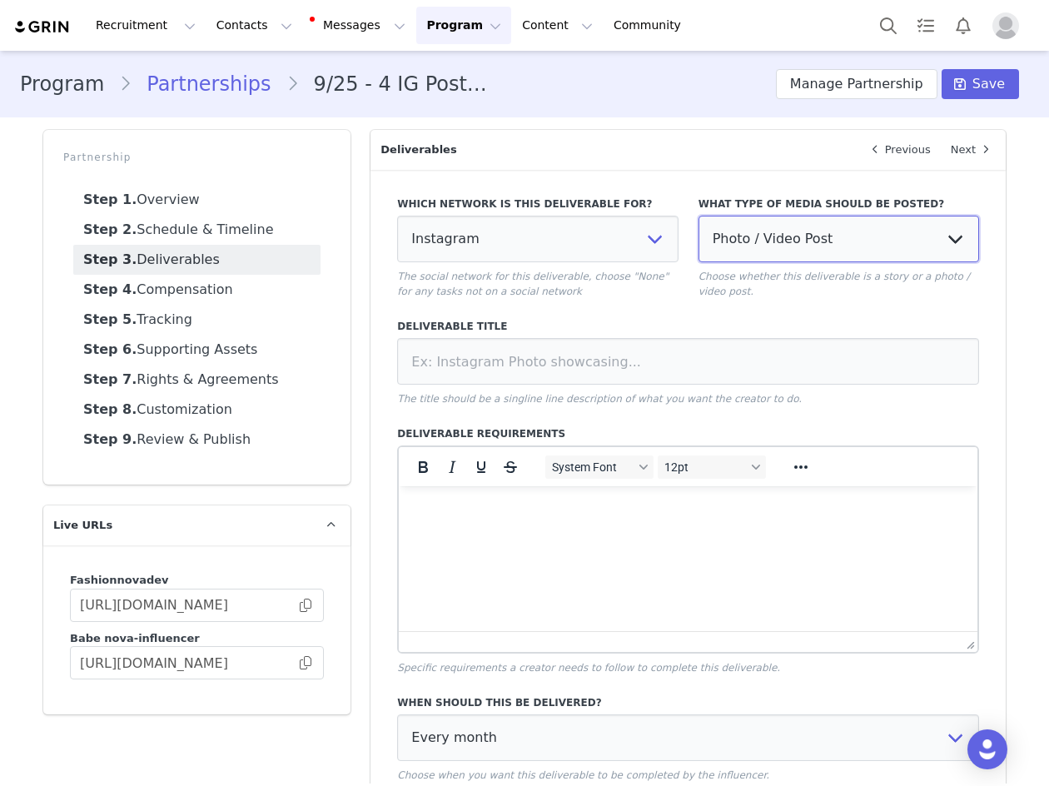
click at [776, 226] on select "Photo / Video Post Story Text in Bio Highlight Reel" at bounding box center [838, 239] width 280 height 47
click at [698, 216] on select "Photo / Video Post Story Text in Bio Highlight Reel" at bounding box center [838, 239] width 280 height 47
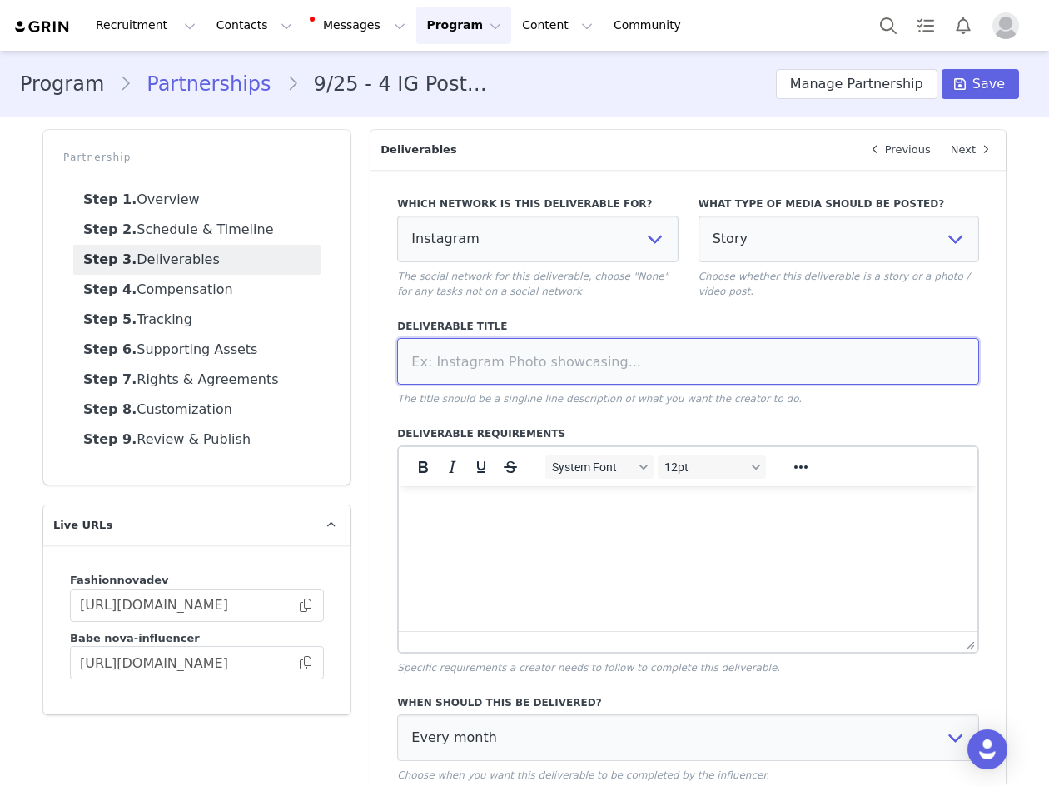
click at [676, 359] on input at bounding box center [688, 361] width 582 height 47
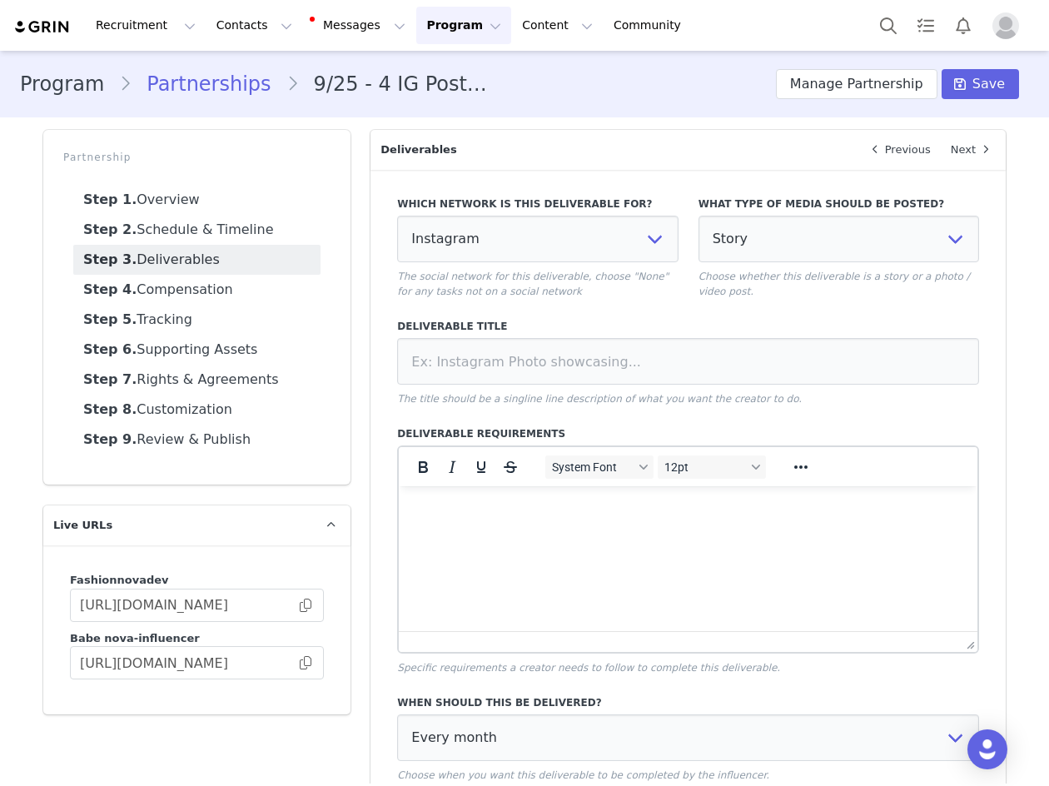
click at [698, 210] on label "What type of media should be posted?" at bounding box center [838, 203] width 280 height 15
click at [722, 244] on select "Photo / Video Post Story Text in Bio Highlight Reel" at bounding box center [838, 239] width 280 height 47
select select "bio"
click at [698, 216] on select "Photo / Video Post Story Text in Bio Highlight Reel" at bounding box center [838, 239] width 280 height 47
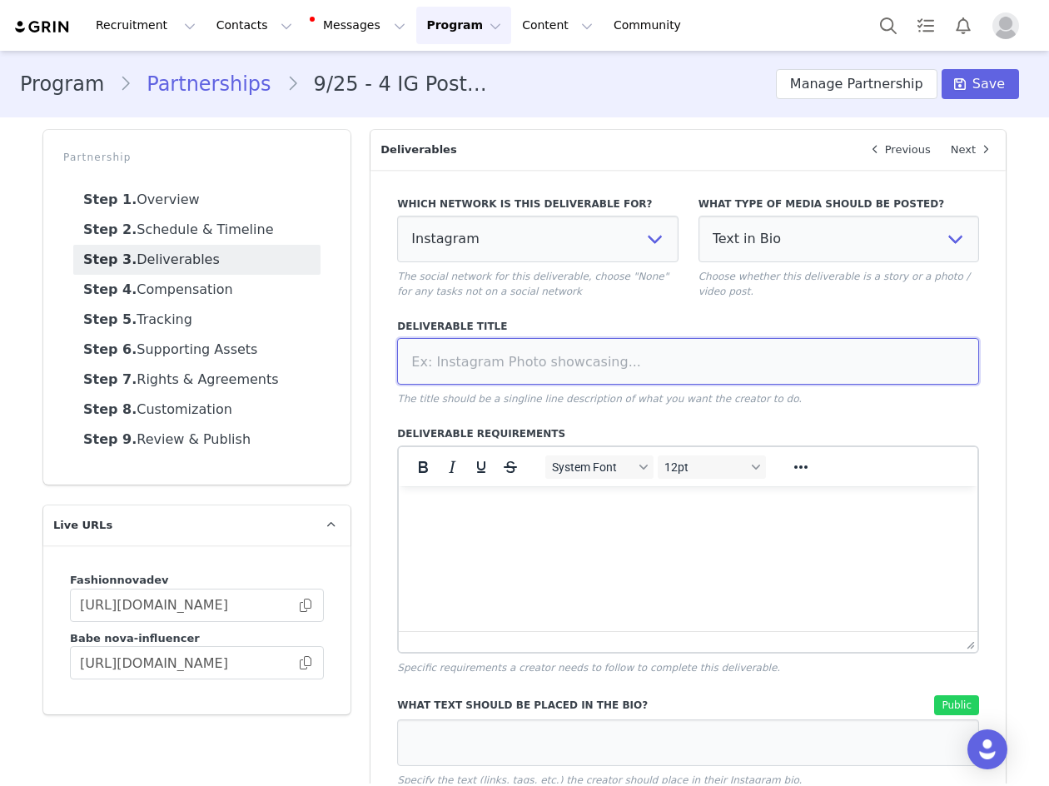
click at [627, 371] on input at bounding box center [688, 361] width 582 height 47
type input "UTM Link"
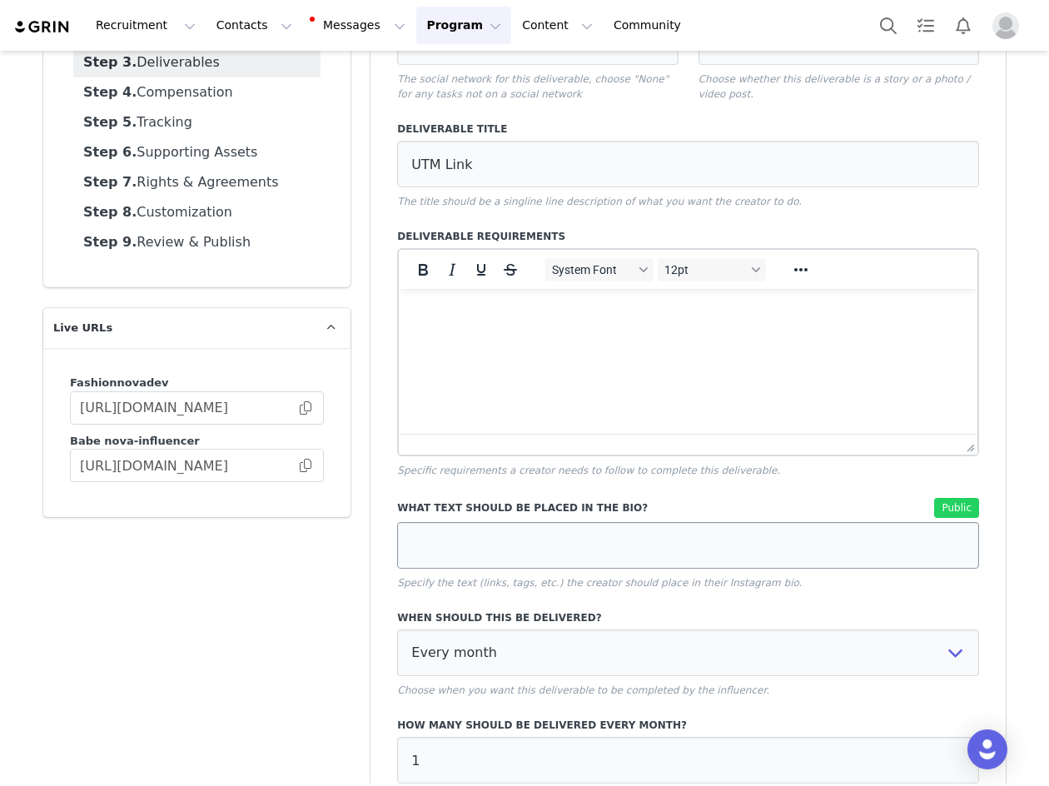
scroll to position [359, 0]
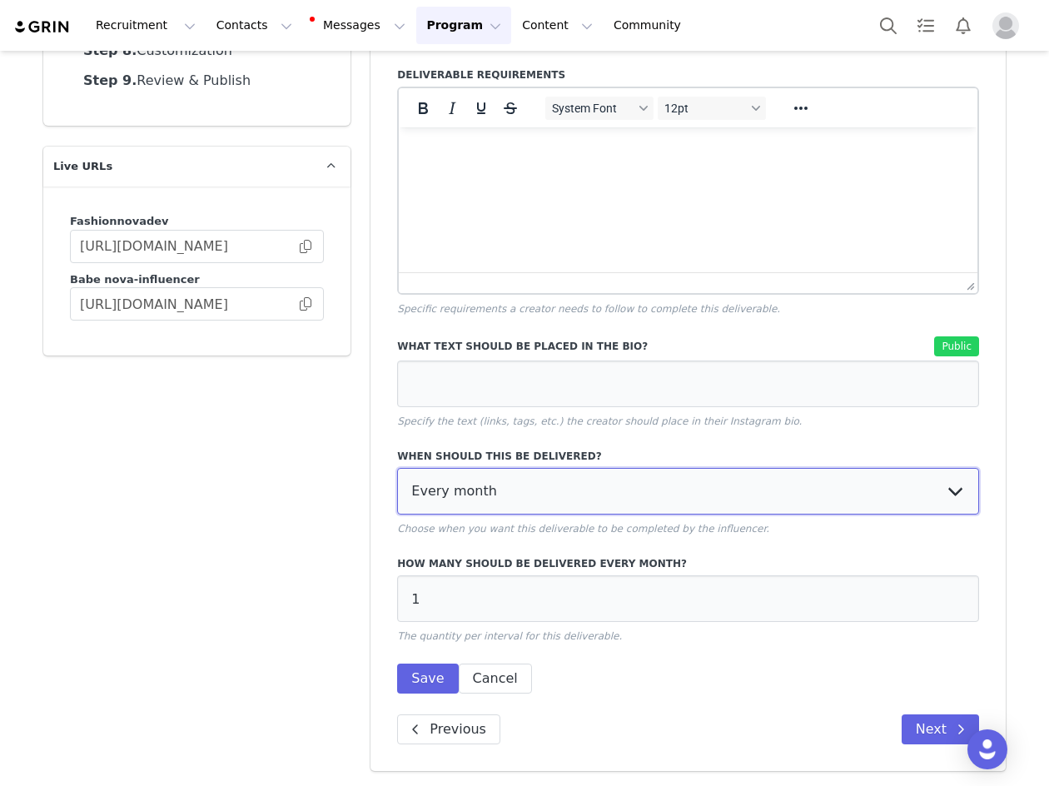
click at [523, 498] on select "Every month Every other month In specific months Throughout partnership" at bounding box center [688, 491] width 582 height 47
select select "throughout"
click at [397, 468] on select "Every month Every other month In specific months Throughout partnership" at bounding box center [688, 491] width 582 height 47
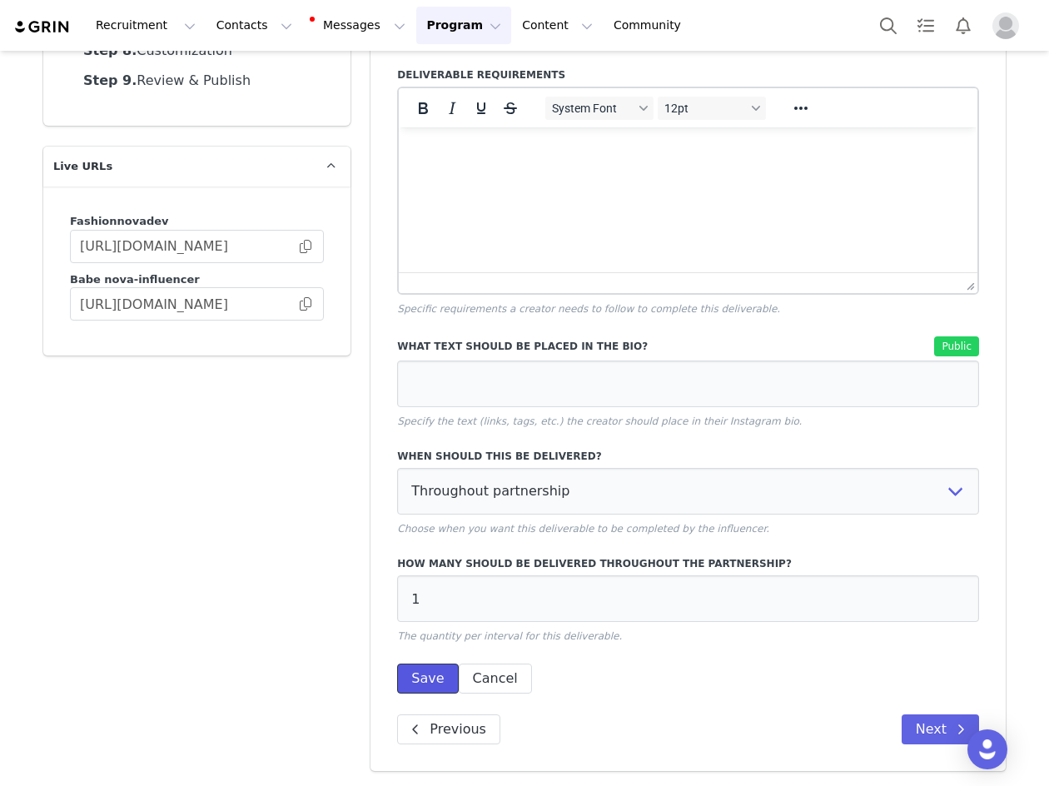
click at [426, 684] on button "Save" at bounding box center [427, 678] width 61 height 30
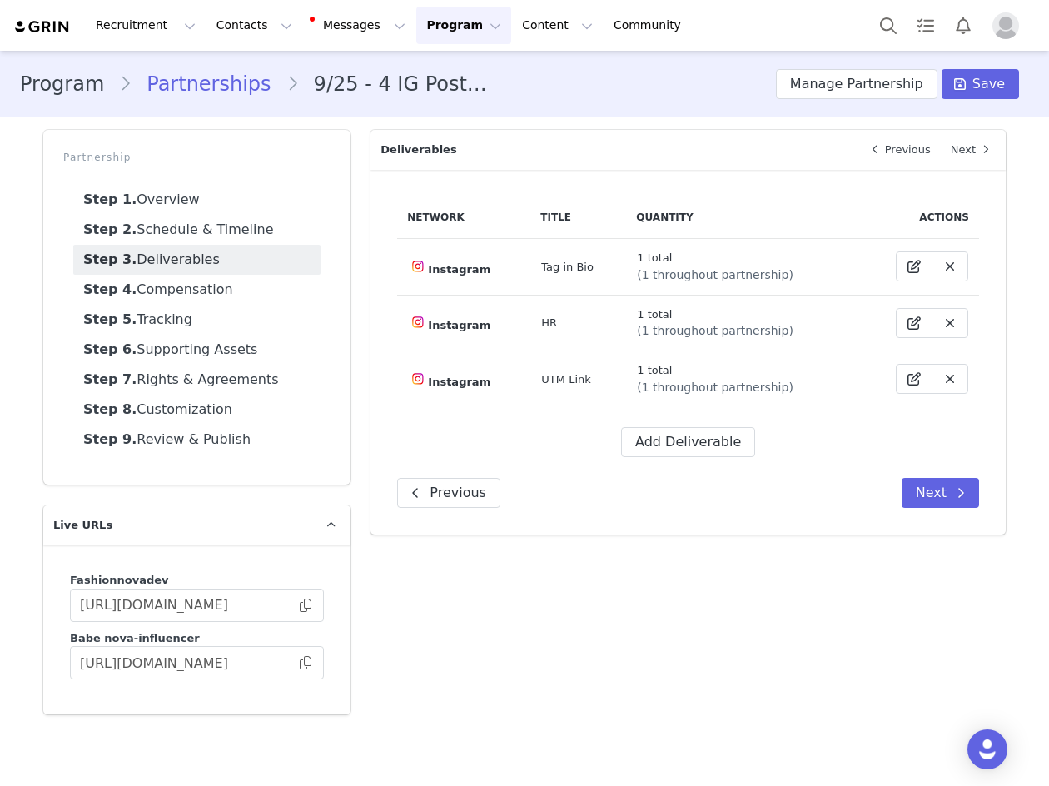
scroll to position [0, 0]
click at [923, 380] on span at bounding box center [914, 379] width 20 height 20
select select "5"
select select "bio"
select select "throughout"
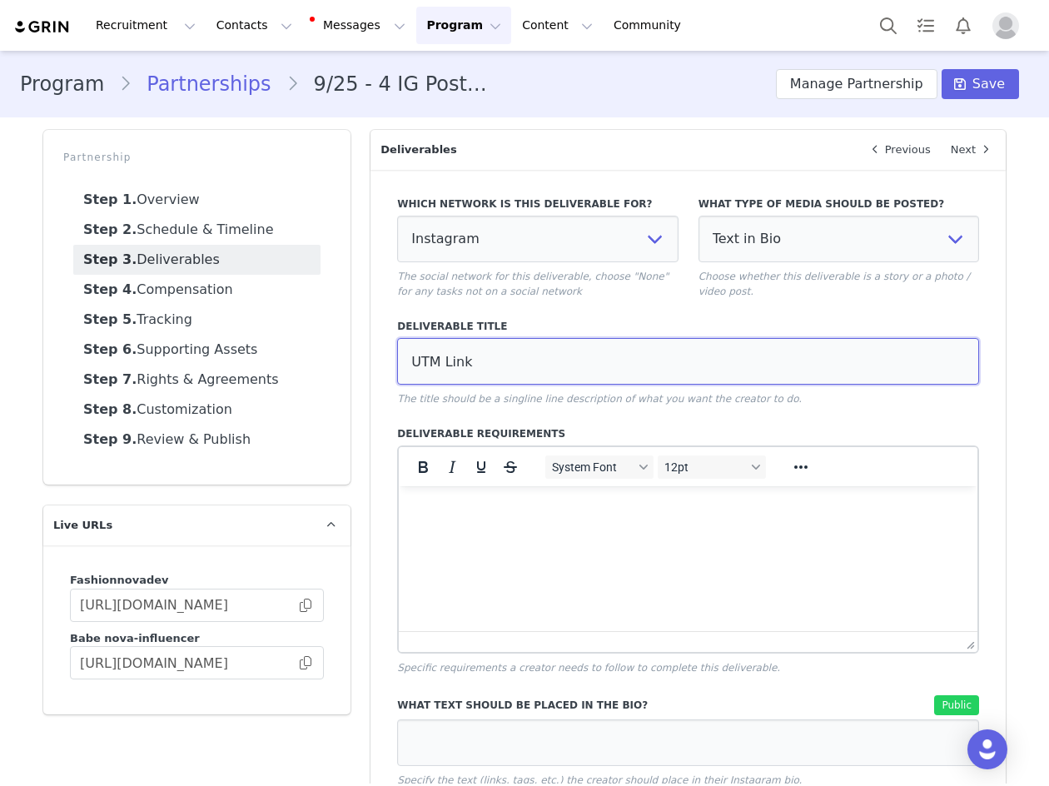
click at [497, 349] on input "UTM Link" at bounding box center [688, 361] width 582 height 47
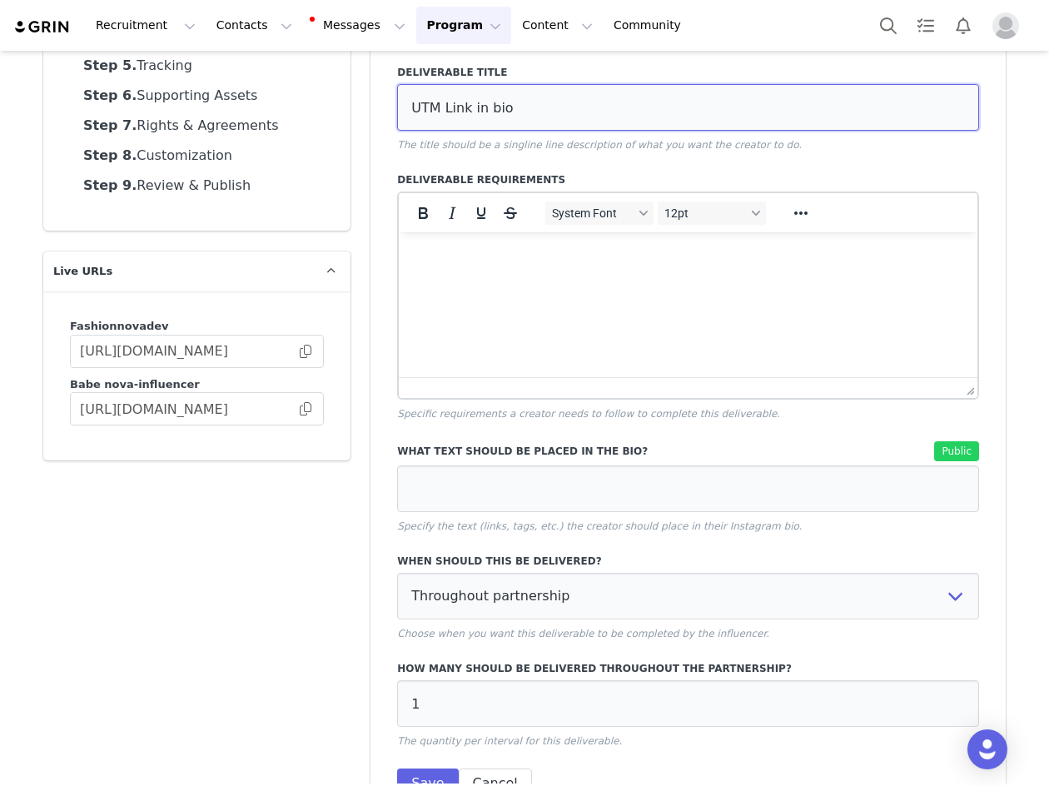
scroll to position [359, 0]
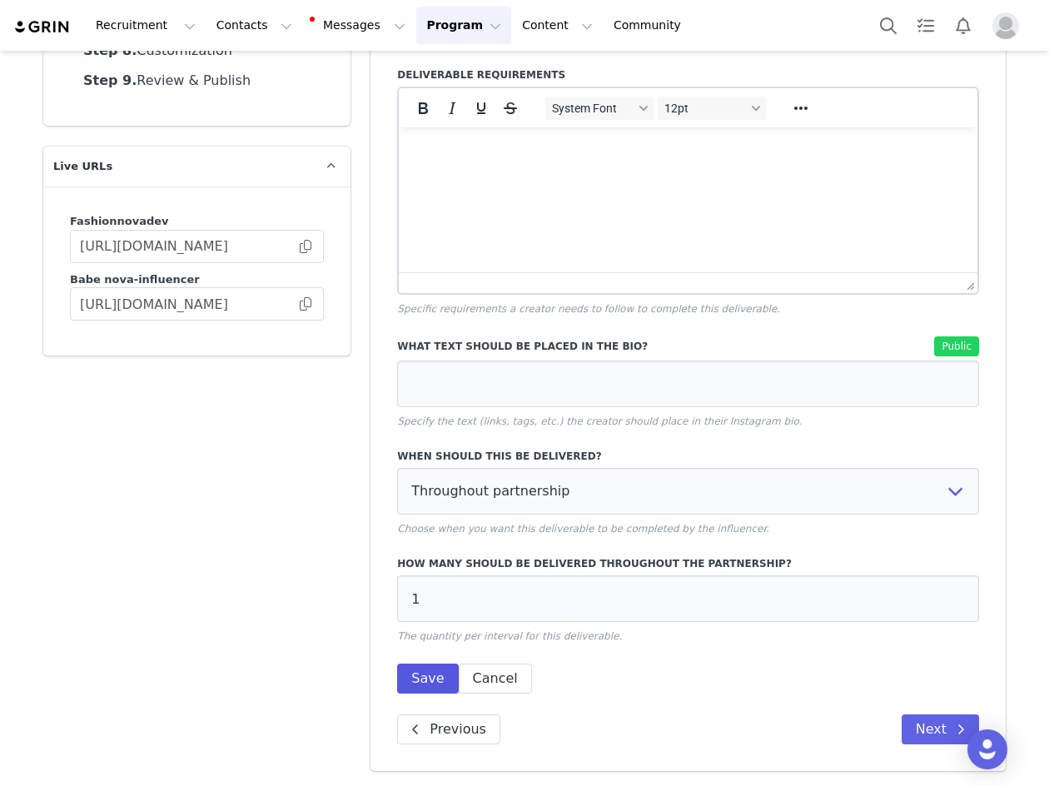
type input "UTM Link in bio"
click at [417, 685] on button "Save" at bounding box center [427, 678] width 61 height 30
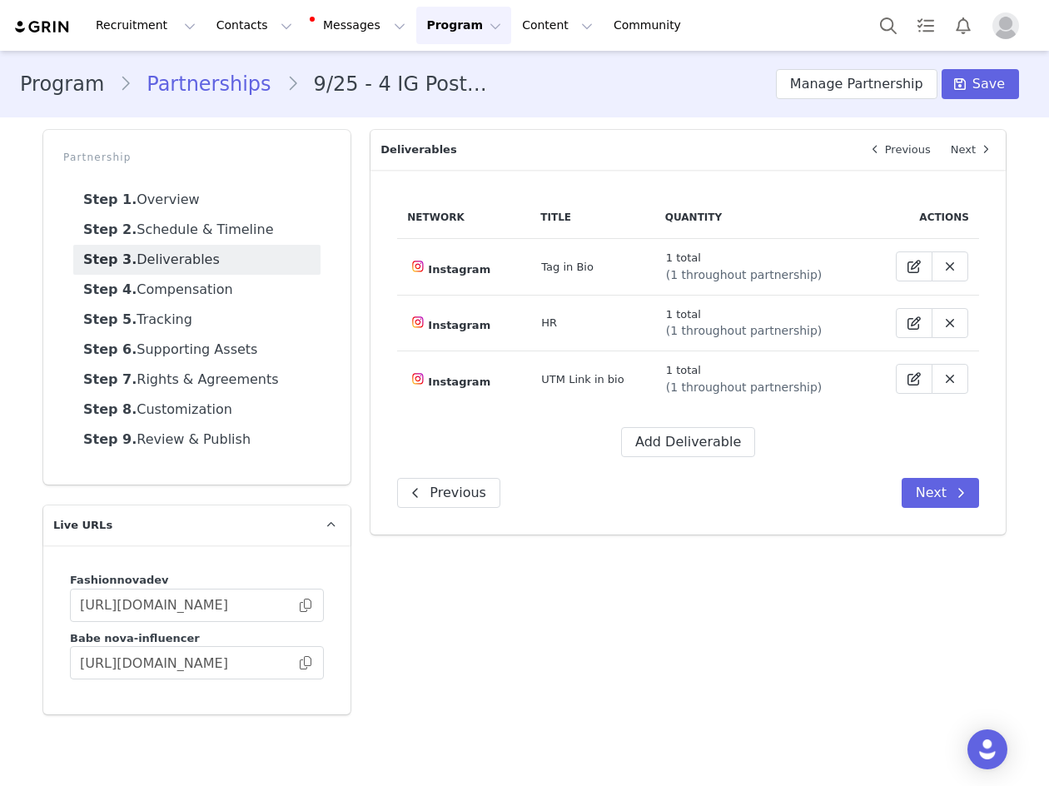
scroll to position [0, 0]
click at [678, 439] on button "Add Deliverable" at bounding box center [688, 442] width 134 height 30
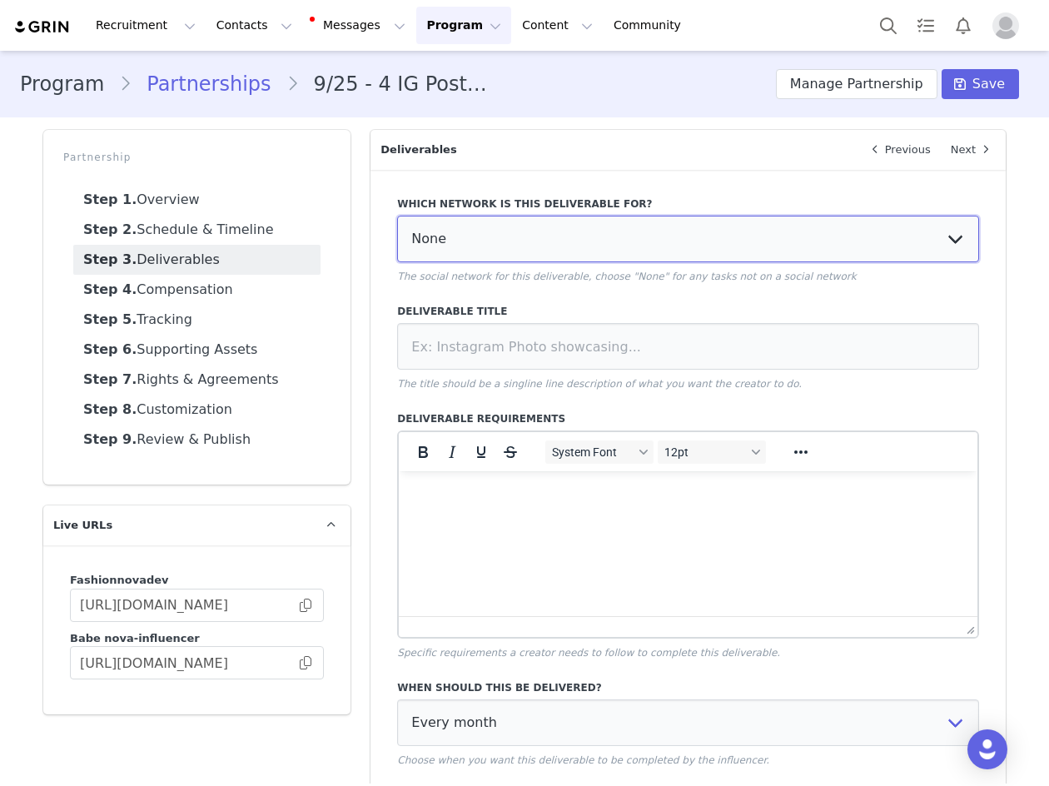
click at [608, 250] on select "None YouTube Twitter Instagram Facebook Twitch TikTok Pinterest" at bounding box center [688, 239] width 582 height 47
select select "5"
click at [397, 216] on select "None YouTube Twitter Instagram Facebook Twitch TikTok Pinterest" at bounding box center [688, 239] width 582 height 47
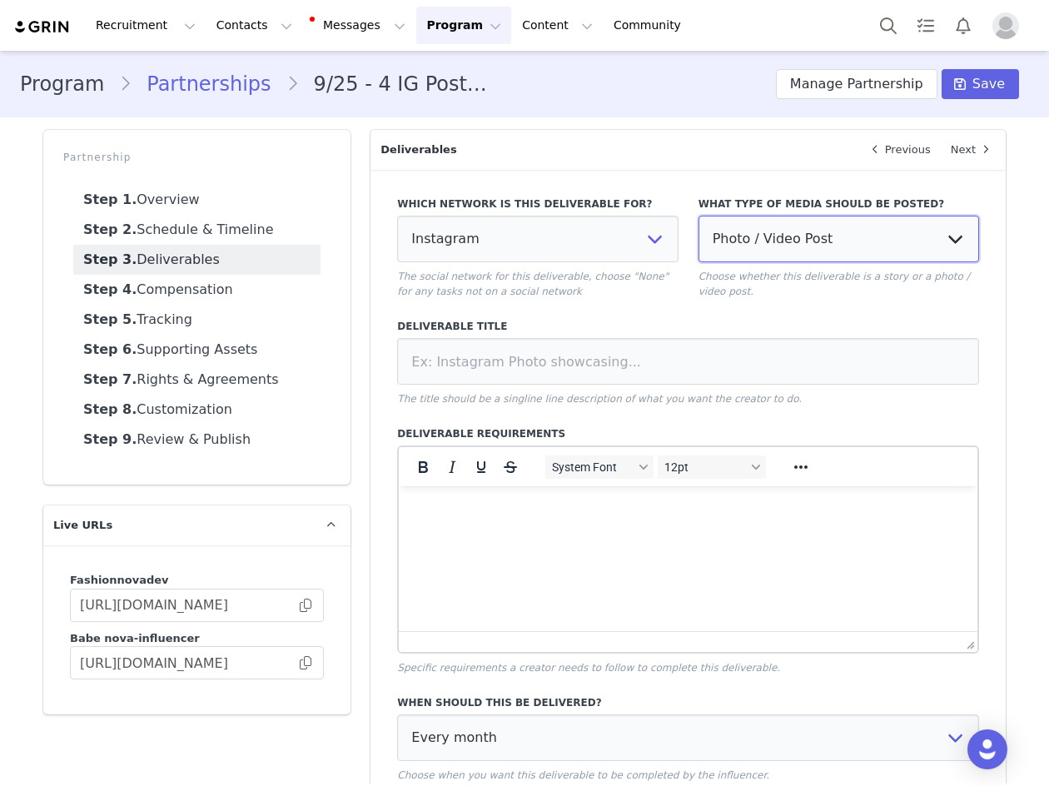
click at [781, 246] on select "Photo / Video Post Story Text in Bio Highlight Reel" at bounding box center [838, 239] width 280 height 47
select select
click at [698, 216] on select "Photo / Video Post Story Text in Bio Highlight Reel" at bounding box center [838, 239] width 280 height 47
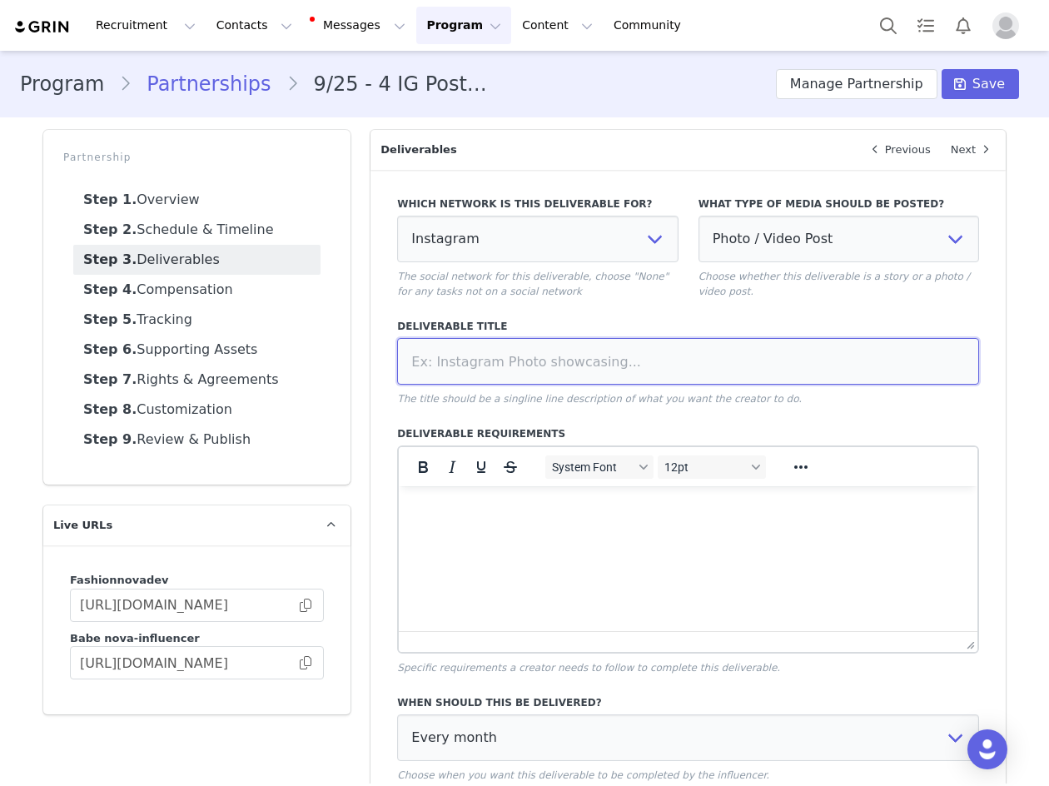
click at [687, 346] on input at bounding box center [688, 361] width 582 height 47
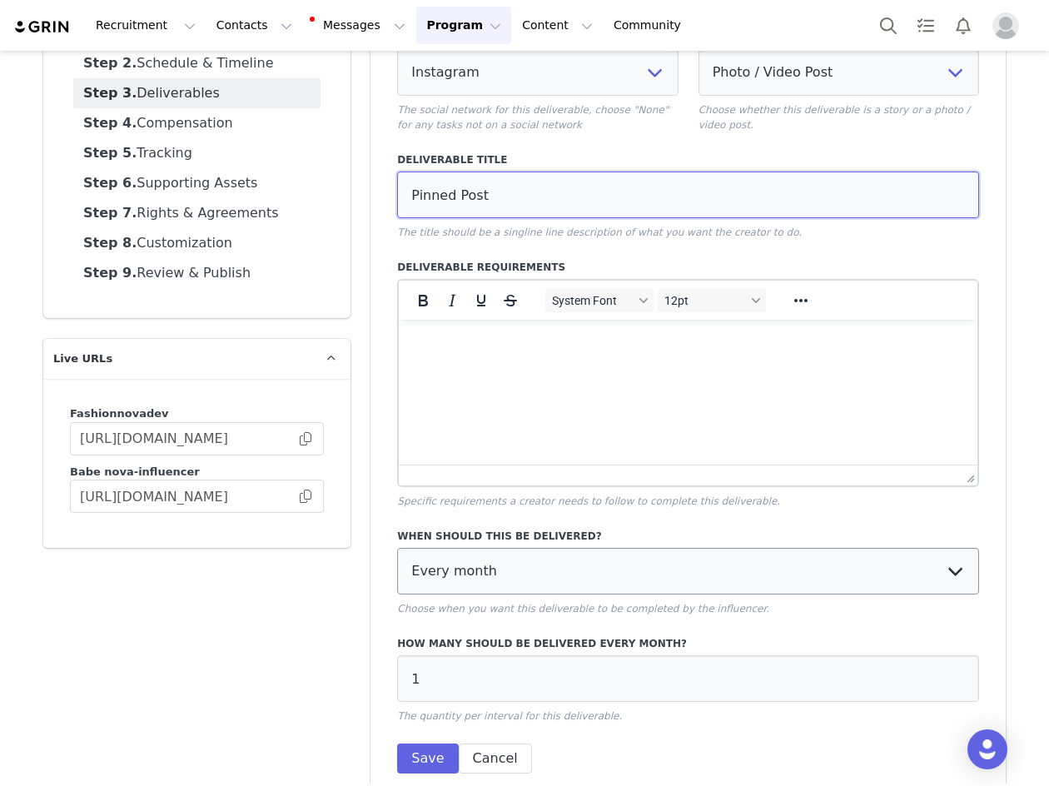
type input "Pinned Post"
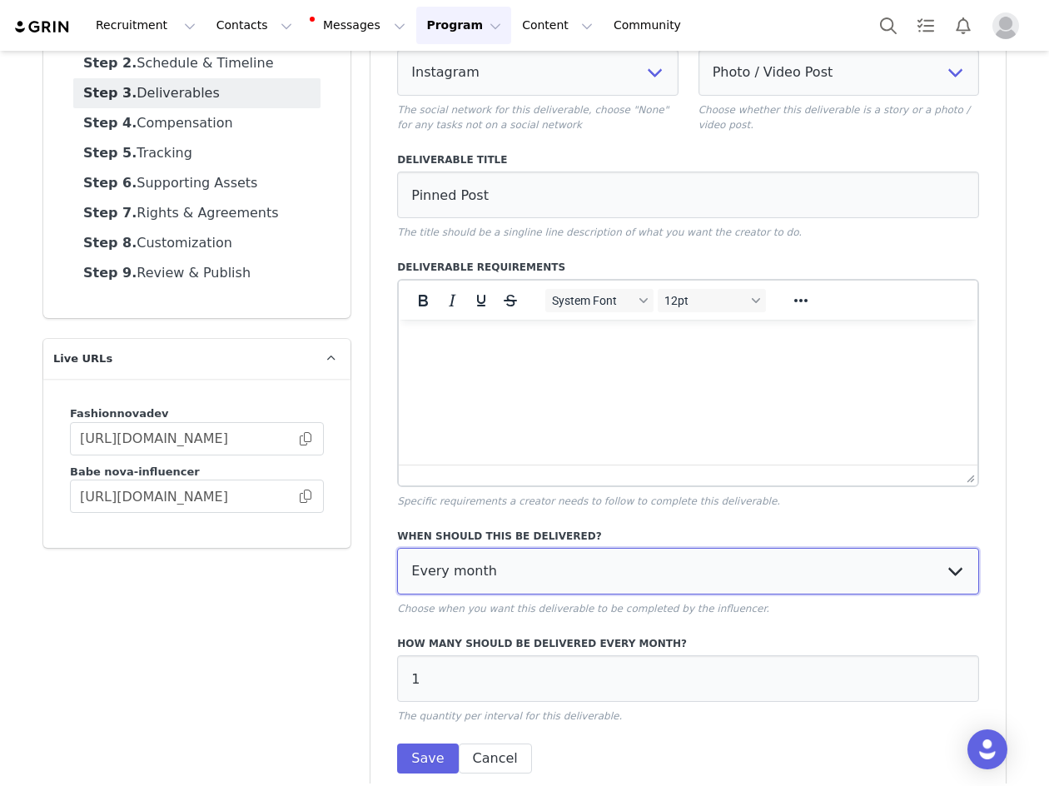
click at [538, 589] on select "Every month Every other month In specific months Throughout partnership" at bounding box center [688, 571] width 582 height 47
select select "throughout"
click at [397, 548] on select "Every month Every other month In specific months Throughout partnership" at bounding box center [688, 571] width 582 height 47
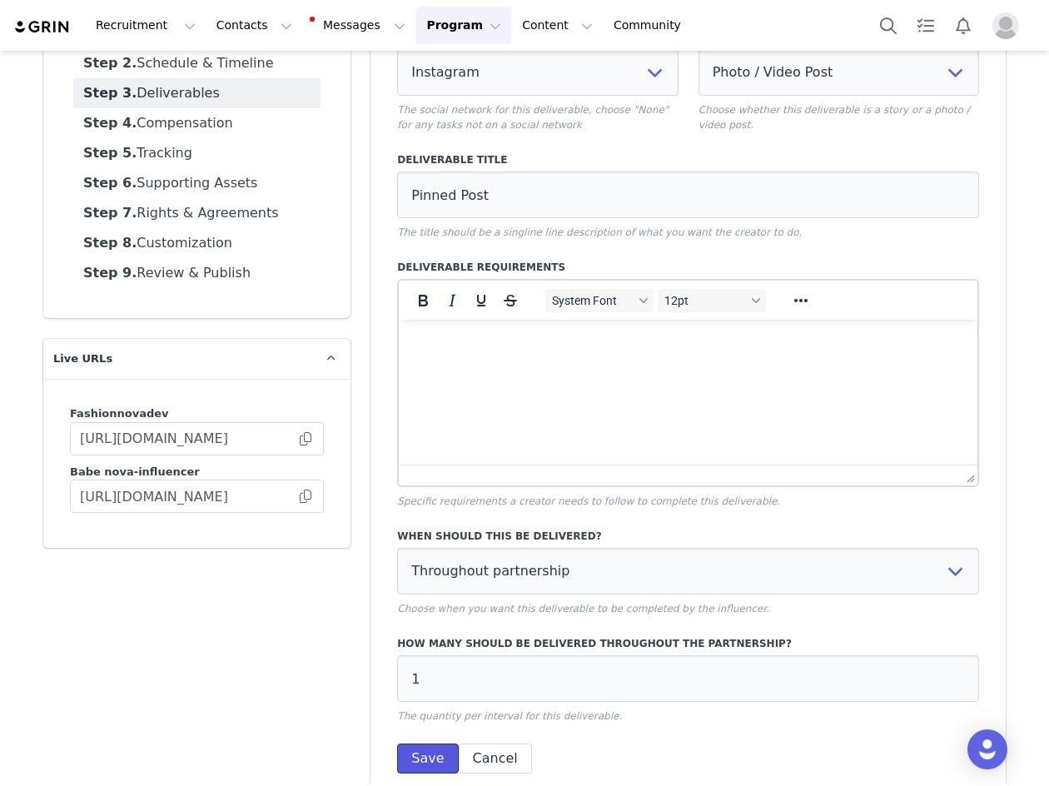
click at [427, 757] on button "Save" at bounding box center [427, 758] width 61 height 30
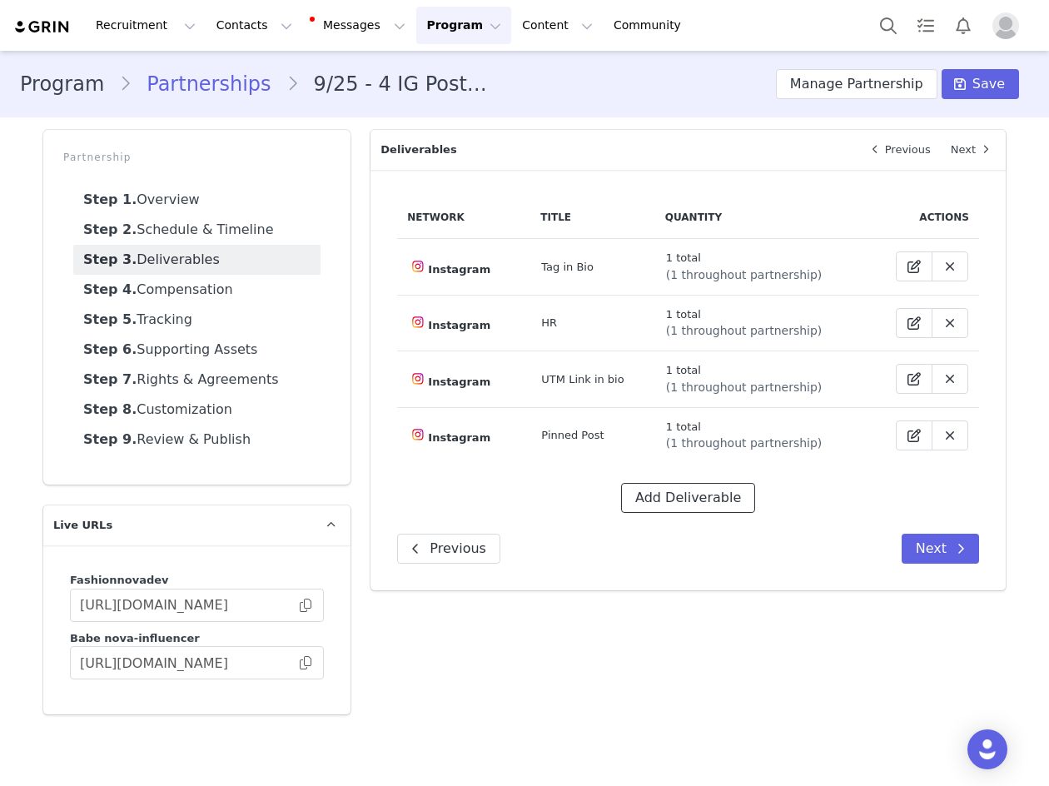
click at [672, 494] on button "Add Deliverable" at bounding box center [688, 498] width 134 height 30
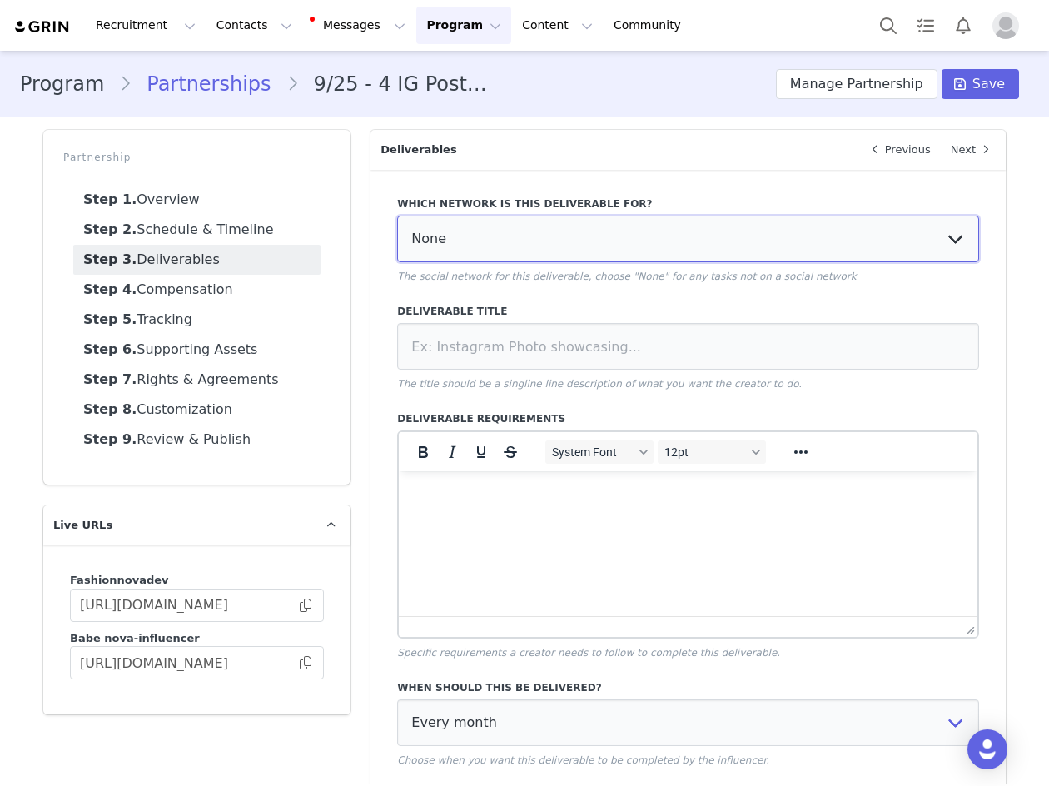
click at [515, 260] on select "None YouTube Twitter Instagram Facebook Twitch TikTok Pinterest" at bounding box center [688, 239] width 582 height 47
select select "5"
click at [397, 216] on select "None YouTube Twitter Instagram Facebook Twitch TikTok Pinterest" at bounding box center [688, 239] width 582 height 47
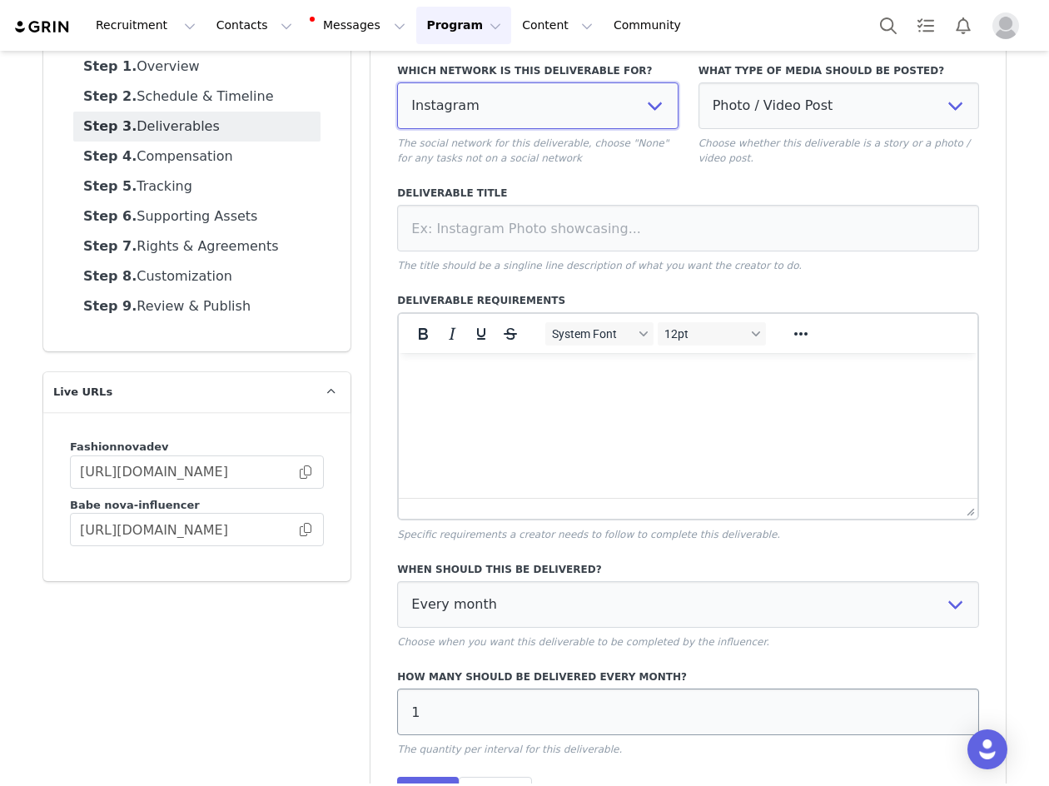
scroll to position [246, 0]
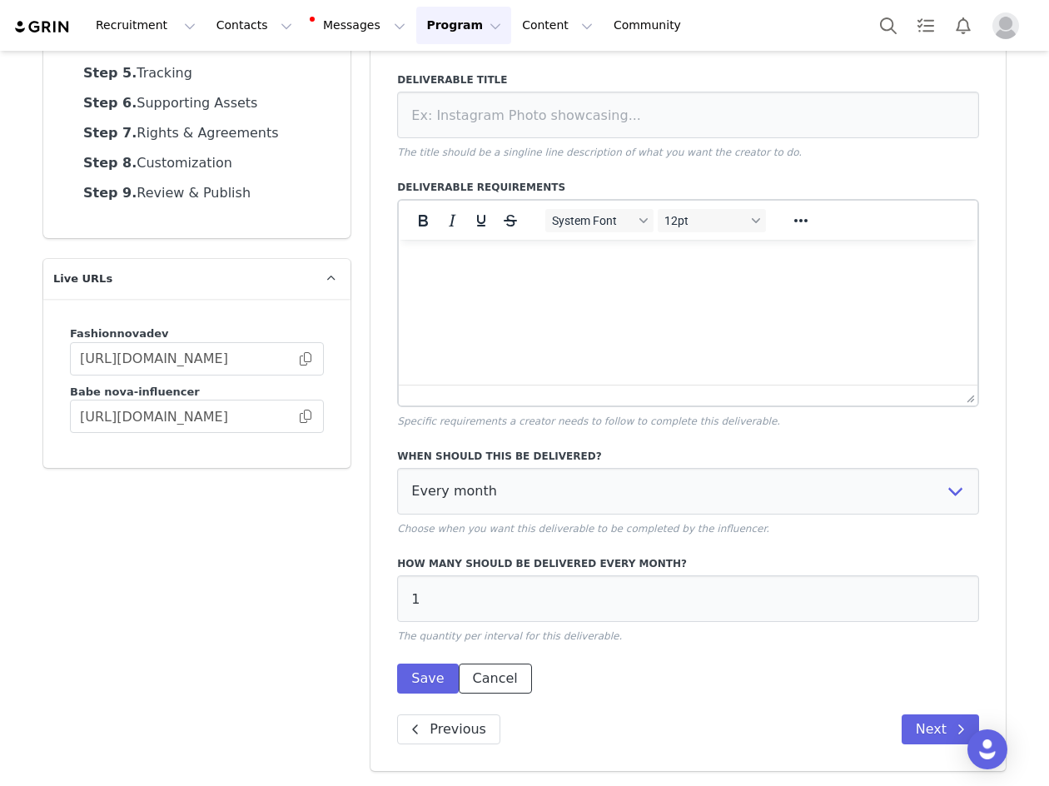
click at [477, 691] on button "Cancel" at bounding box center [495, 678] width 73 height 30
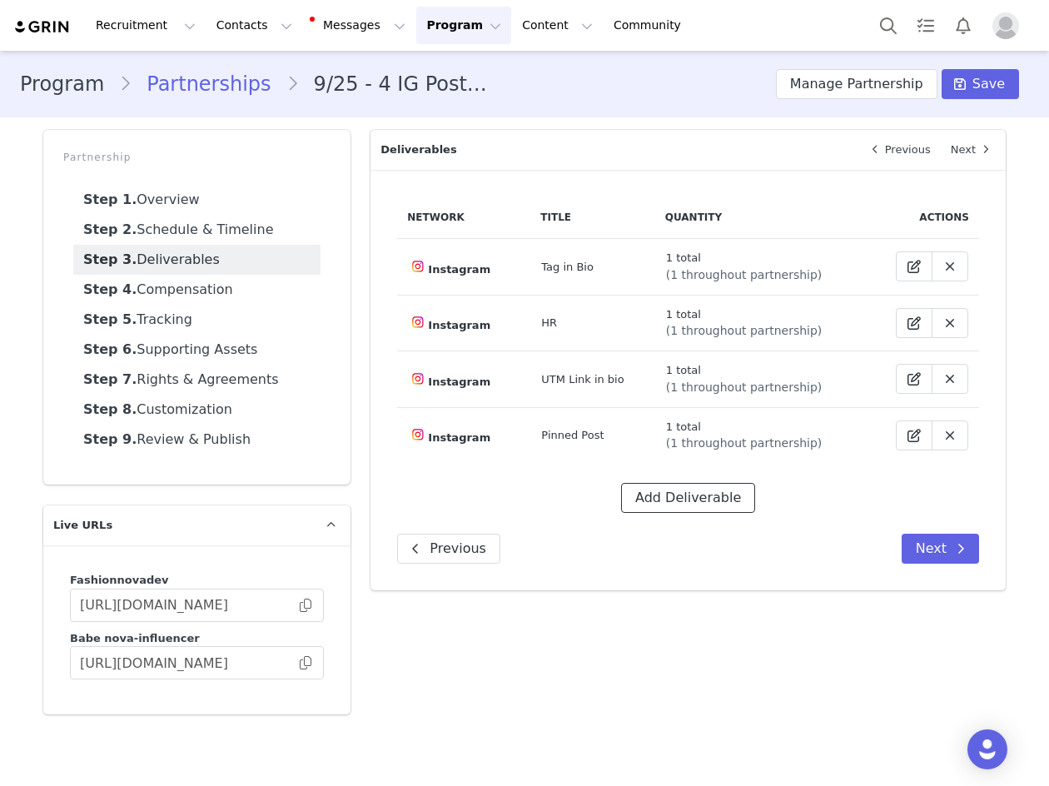
click at [643, 495] on button "Add Deliverable" at bounding box center [688, 498] width 134 height 30
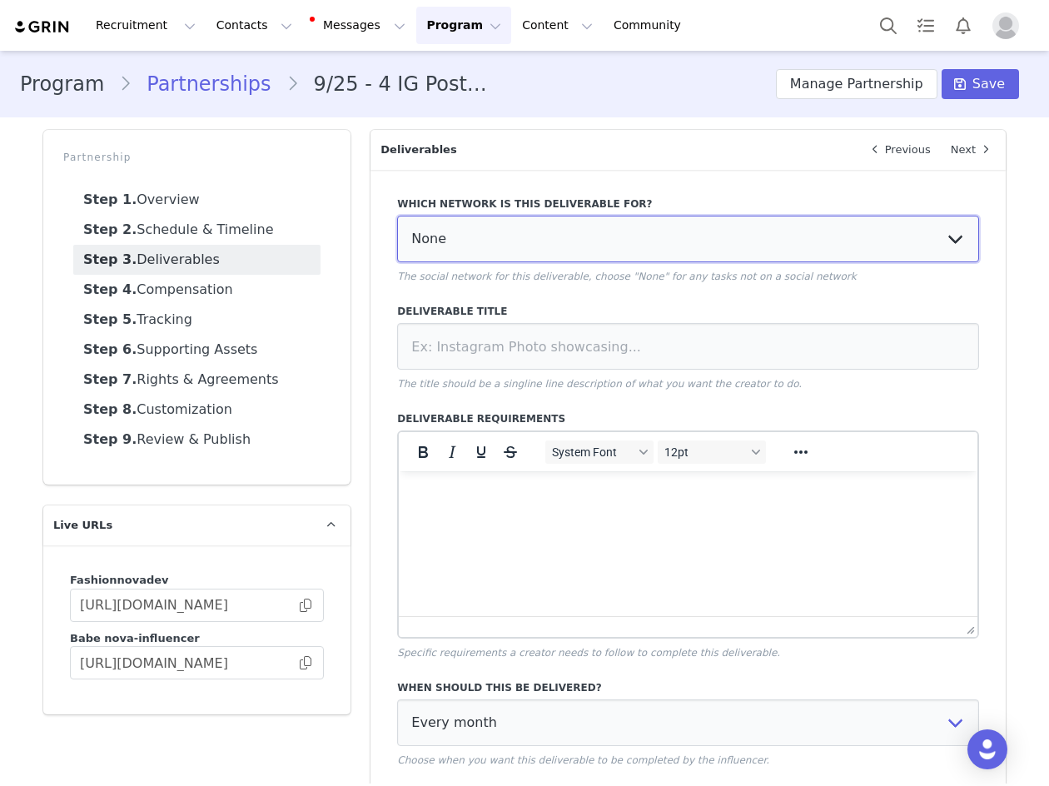
click at [557, 236] on select "None YouTube Twitter Instagram Facebook Twitch TikTok Pinterest" at bounding box center [688, 239] width 582 height 47
click at [397, 216] on select "None YouTube Twitter Instagram Facebook Twitch TikTok Pinterest" at bounding box center [688, 239] width 582 height 47
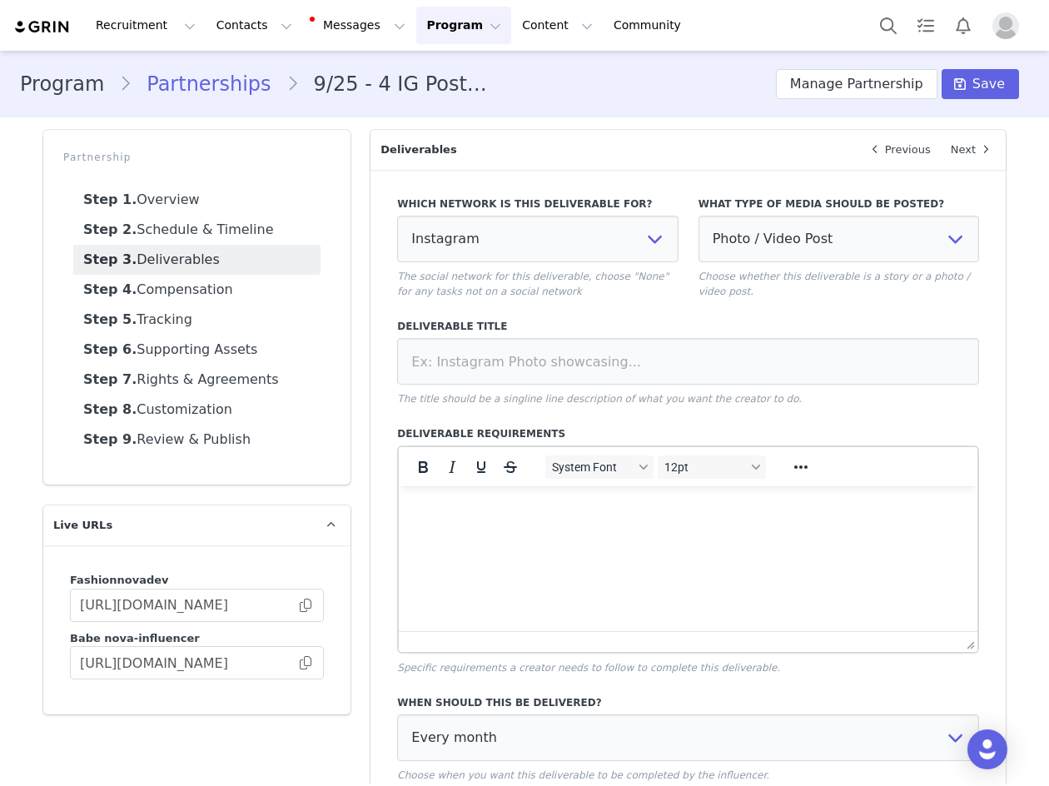
click at [690, 246] on div "What type of media should be posted? Photo / Video Post Story Text in Bio Highl…" at bounding box center [838, 247] width 300 height 122
click at [736, 251] on select "Photo / Video Post Story Text in Bio Highlight Reel" at bounding box center [838, 239] width 280 height 47
click at [490, 217] on select "None YouTube Twitter Instagram Facebook Twitch TikTok Pinterest" at bounding box center [537, 239] width 280 height 47
select select "9"
click at [397, 216] on select "None YouTube Twitter Instagram Facebook Twitch TikTok Pinterest" at bounding box center [537, 239] width 280 height 47
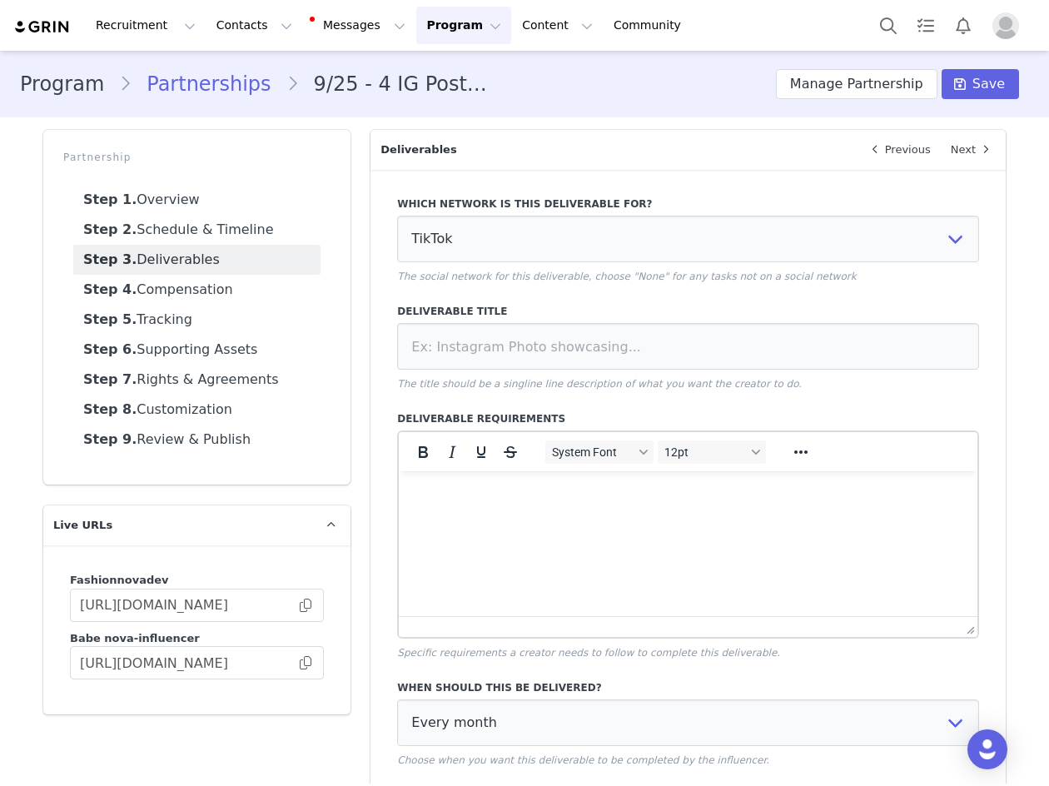
click at [474, 374] on div "Deliverable Title The title should be a singline line description of what you w…" at bounding box center [688, 347] width 582 height 87
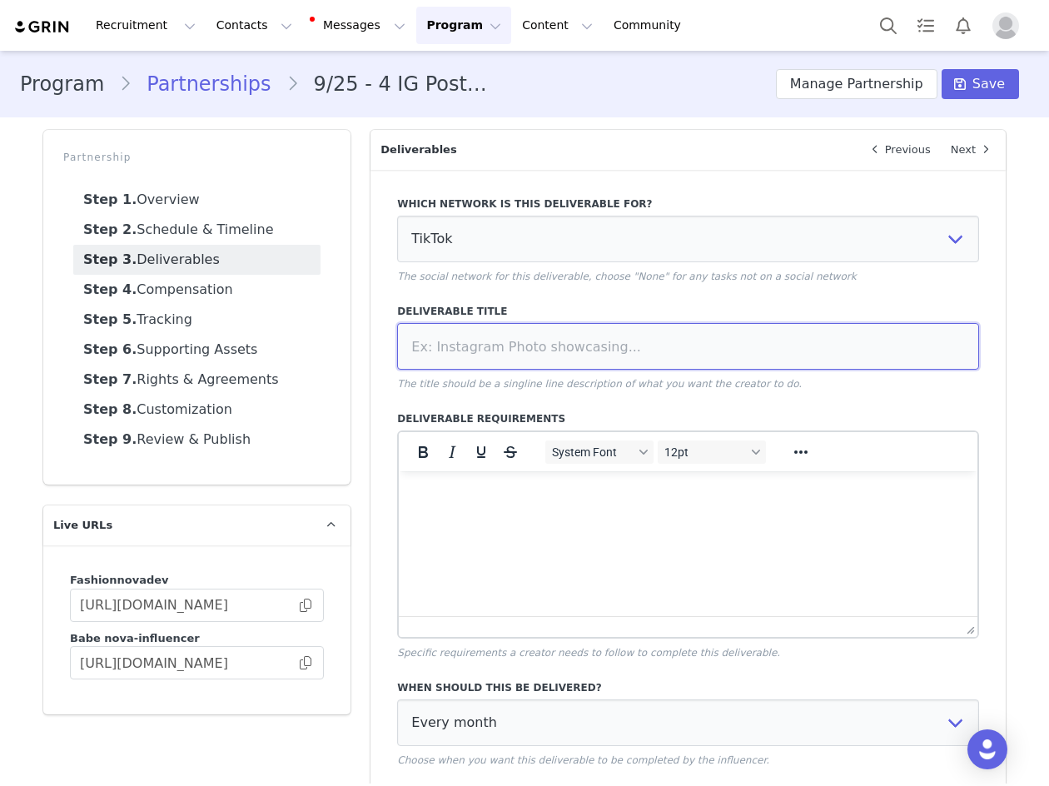
click at [478, 345] on input at bounding box center [688, 346] width 582 height 47
type input "TT Playlist"
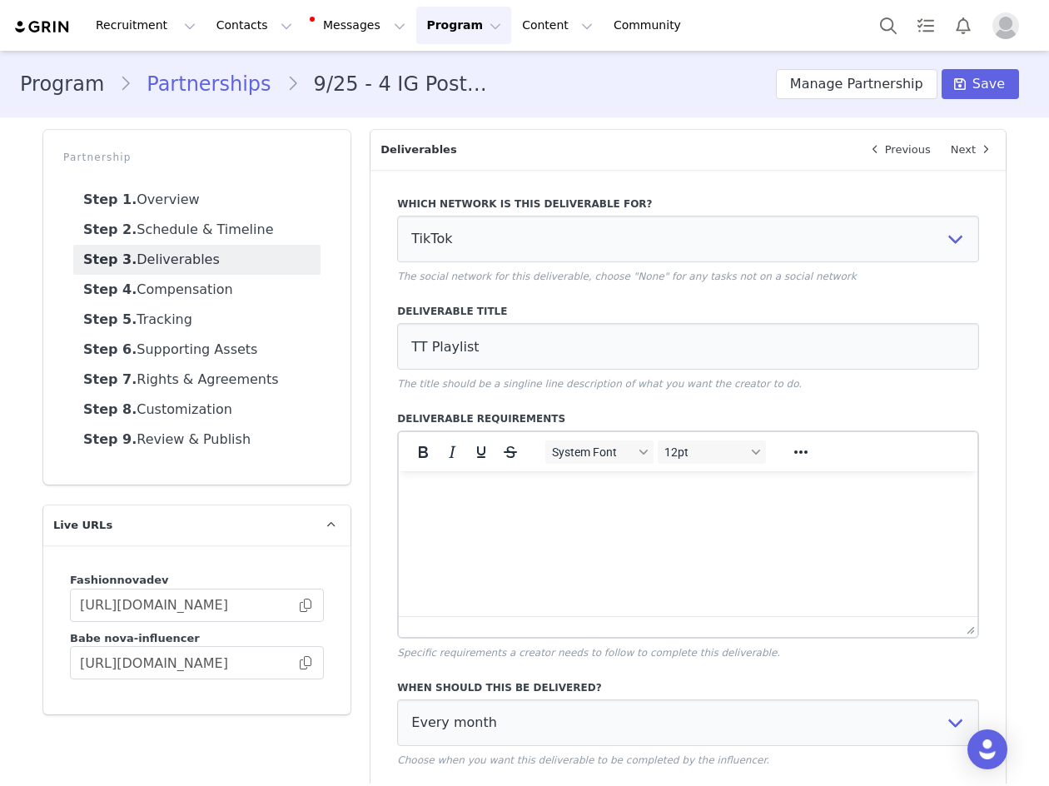
click at [578, 390] on p "The title should be a singline line description of what you want the creator to…" at bounding box center [688, 383] width 582 height 15
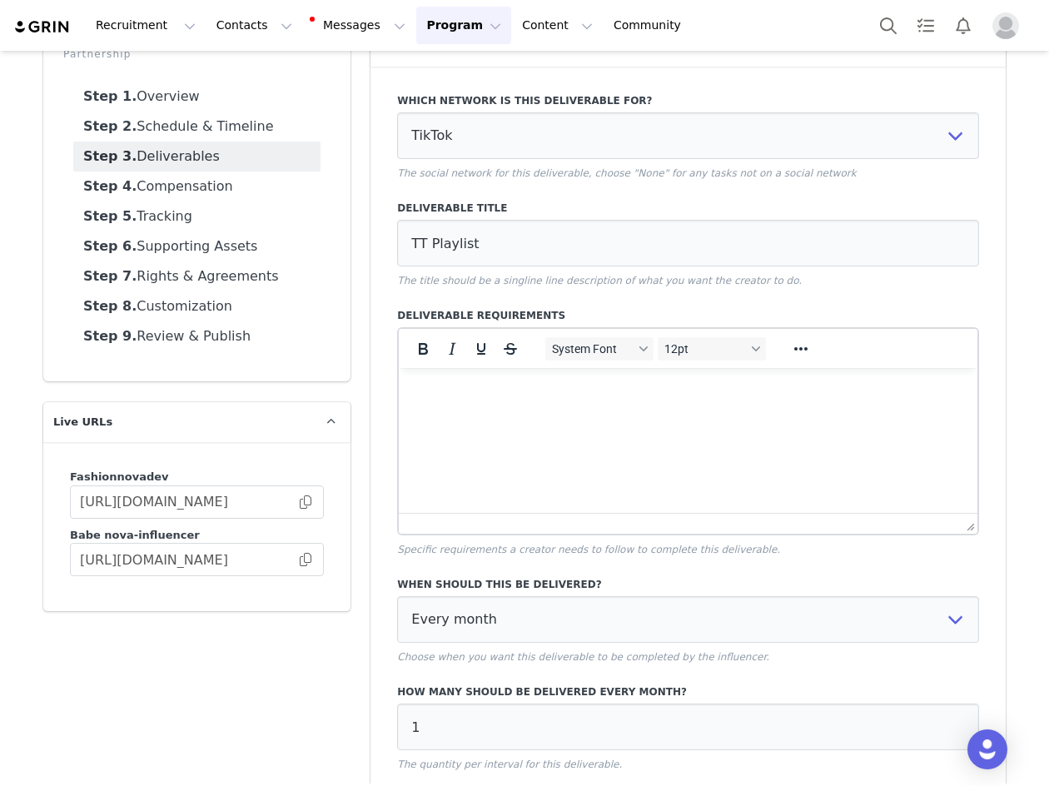
scroll to position [231, 0]
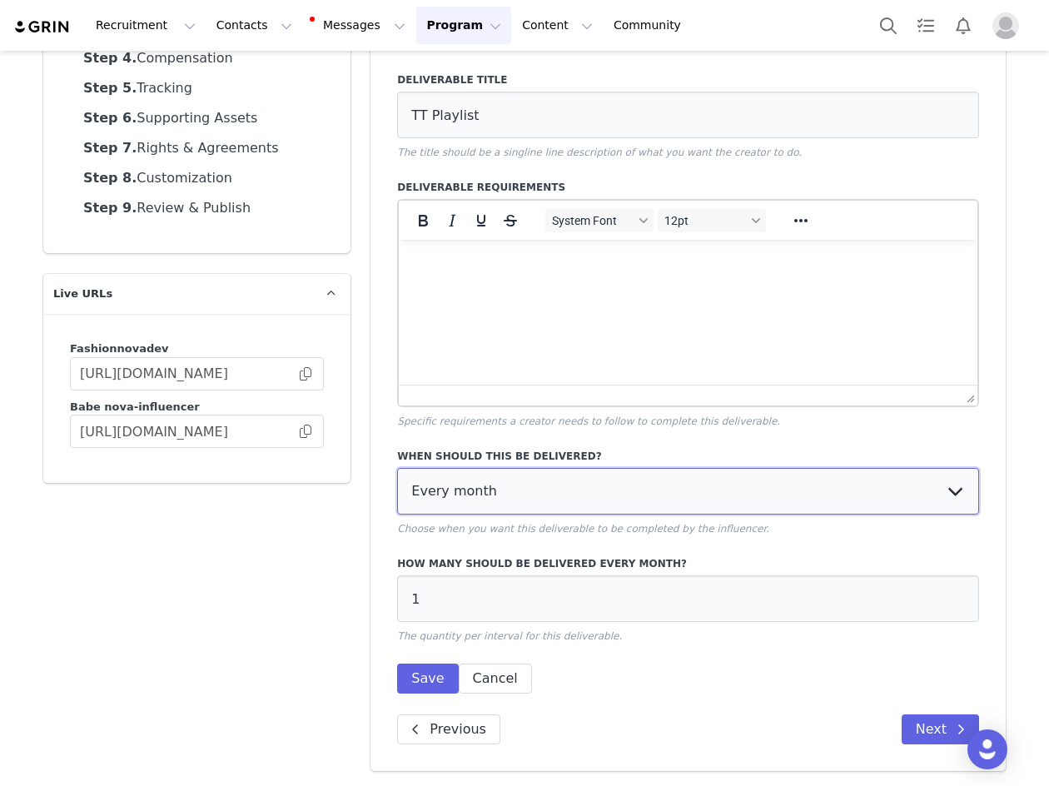
click at [499, 494] on select "Every month Every other month In specific months Throughout partnership" at bounding box center [688, 491] width 582 height 47
select select "throughout"
click at [397, 468] on select "Every month Every other month In specific months Throughout partnership" at bounding box center [688, 491] width 582 height 47
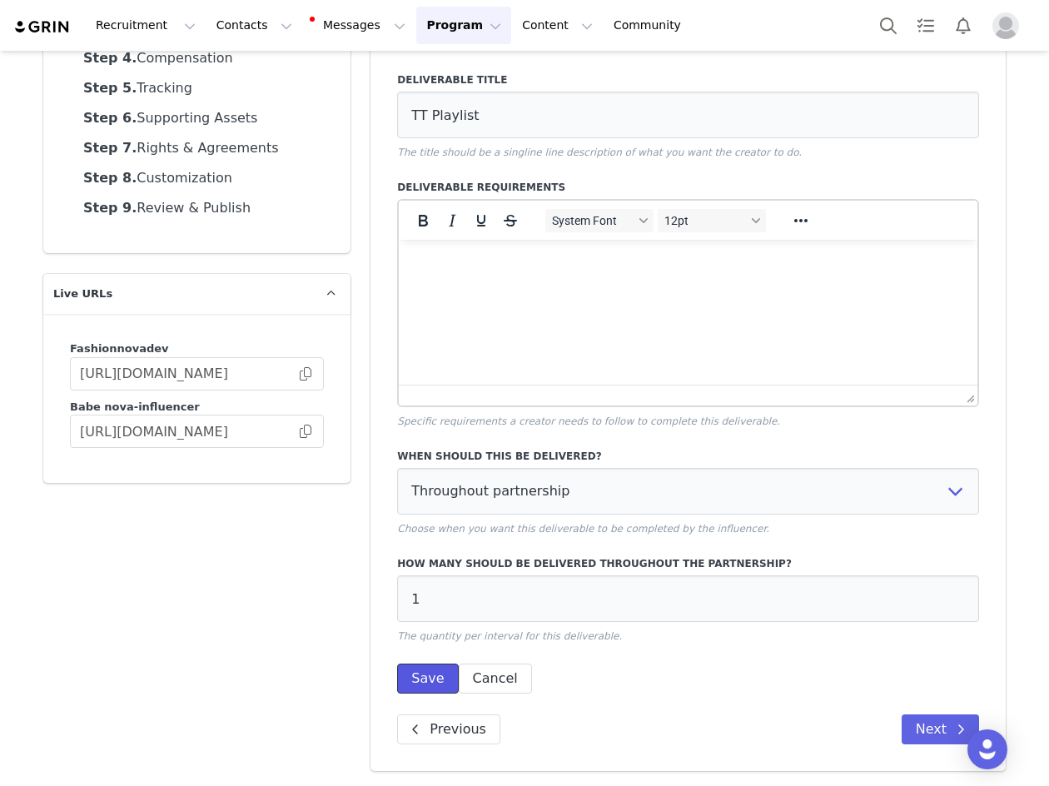
click at [444, 682] on button "Save" at bounding box center [427, 678] width 61 height 30
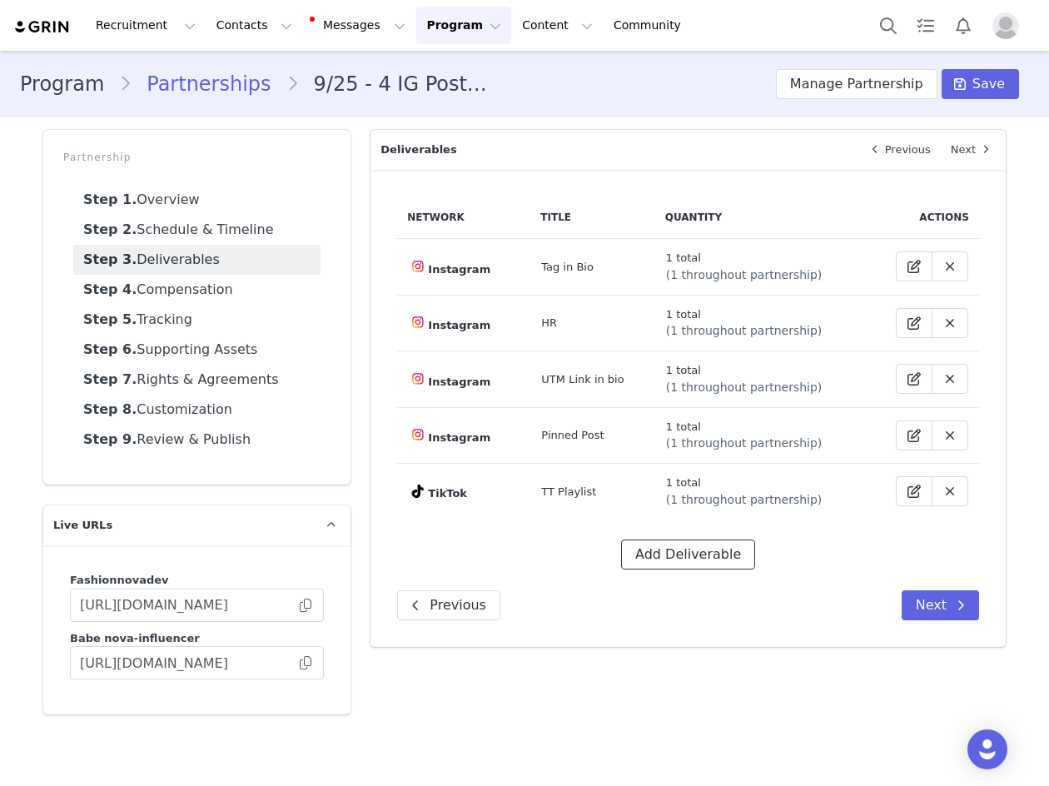
click at [652, 553] on button "Add Deliverable" at bounding box center [688, 554] width 134 height 30
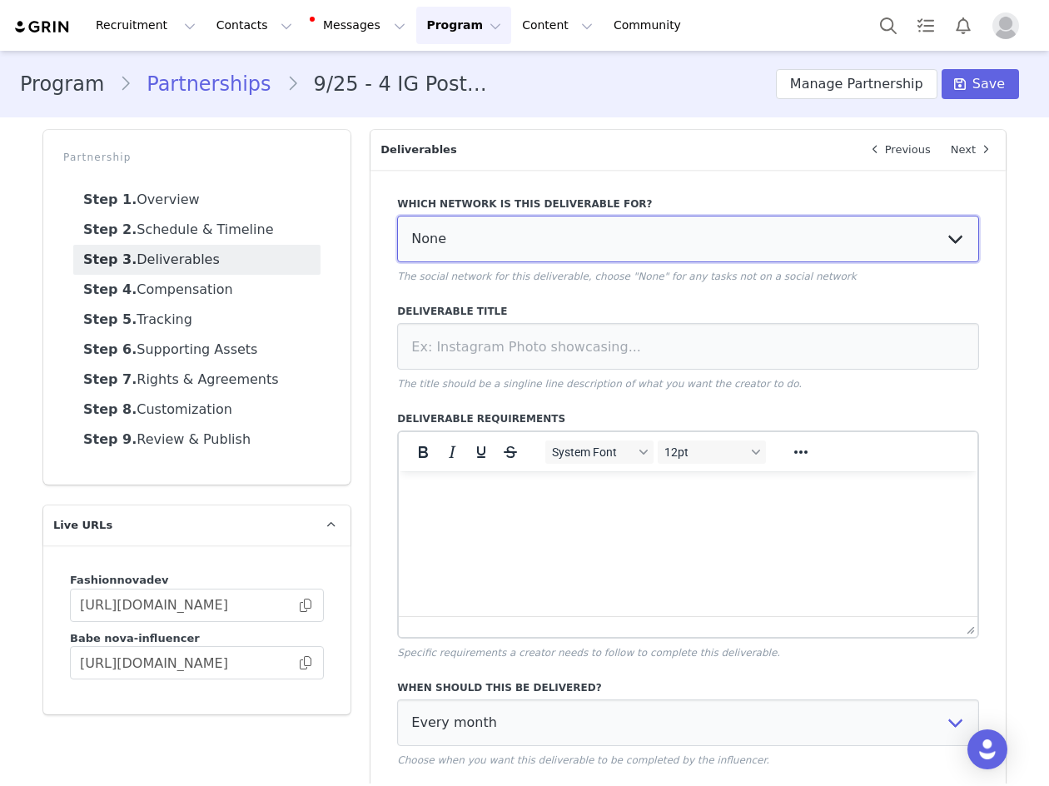
click at [412, 229] on select "None YouTube Twitter Instagram Facebook Twitch TikTok Pinterest" at bounding box center [688, 239] width 582 height 47
select select "9"
click at [397, 216] on select "None YouTube Twitter Instagram Facebook Twitch TikTok Pinterest" at bounding box center [688, 239] width 582 height 47
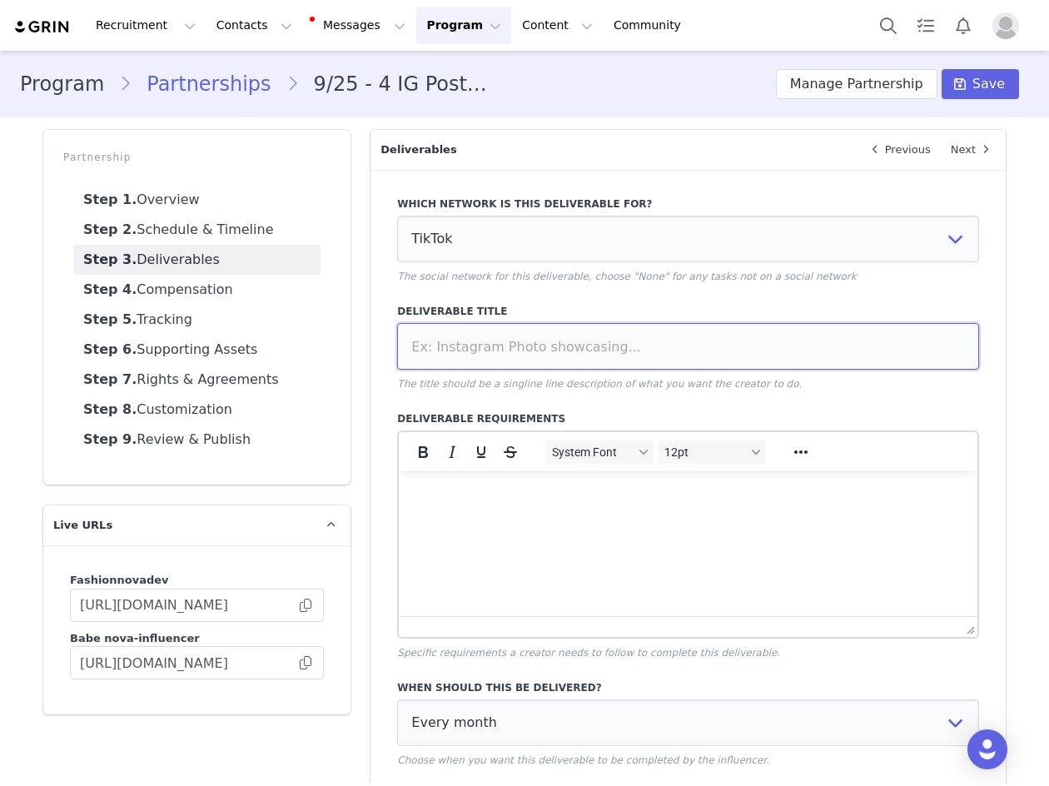
click at [457, 325] on input at bounding box center [688, 346] width 582 height 47
type input "Pinned Video"
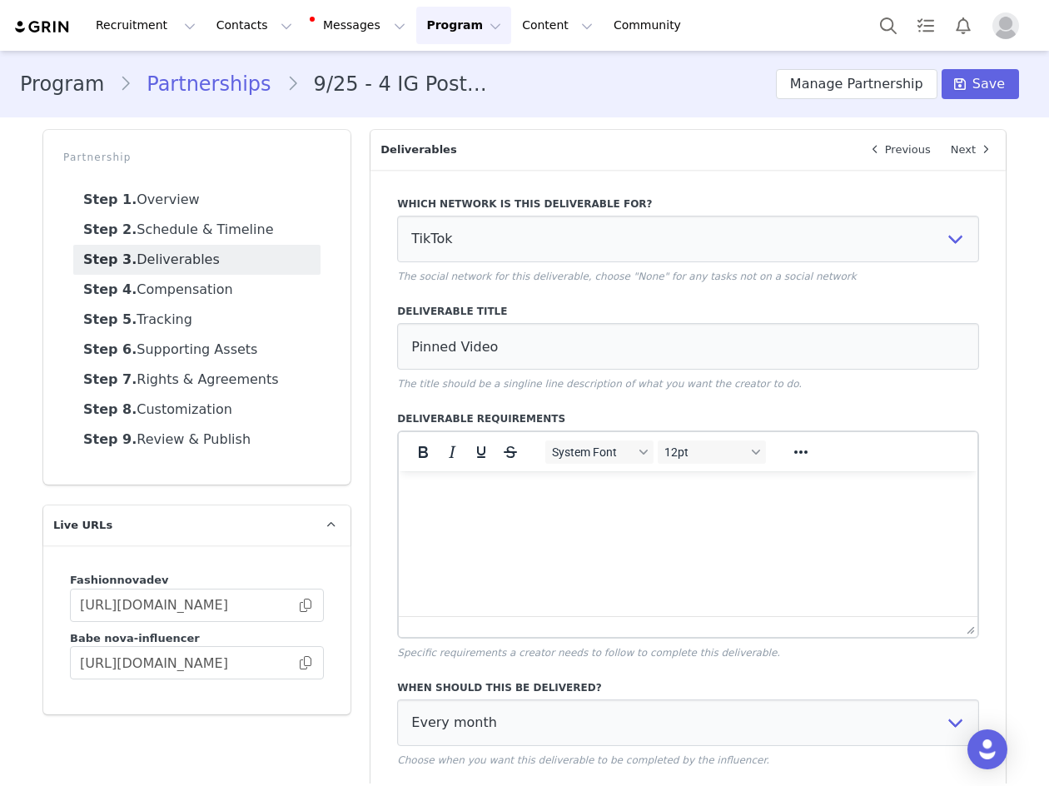
click at [493, 384] on p "The title should be a singline line description of what you want the creator to…" at bounding box center [688, 383] width 582 height 15
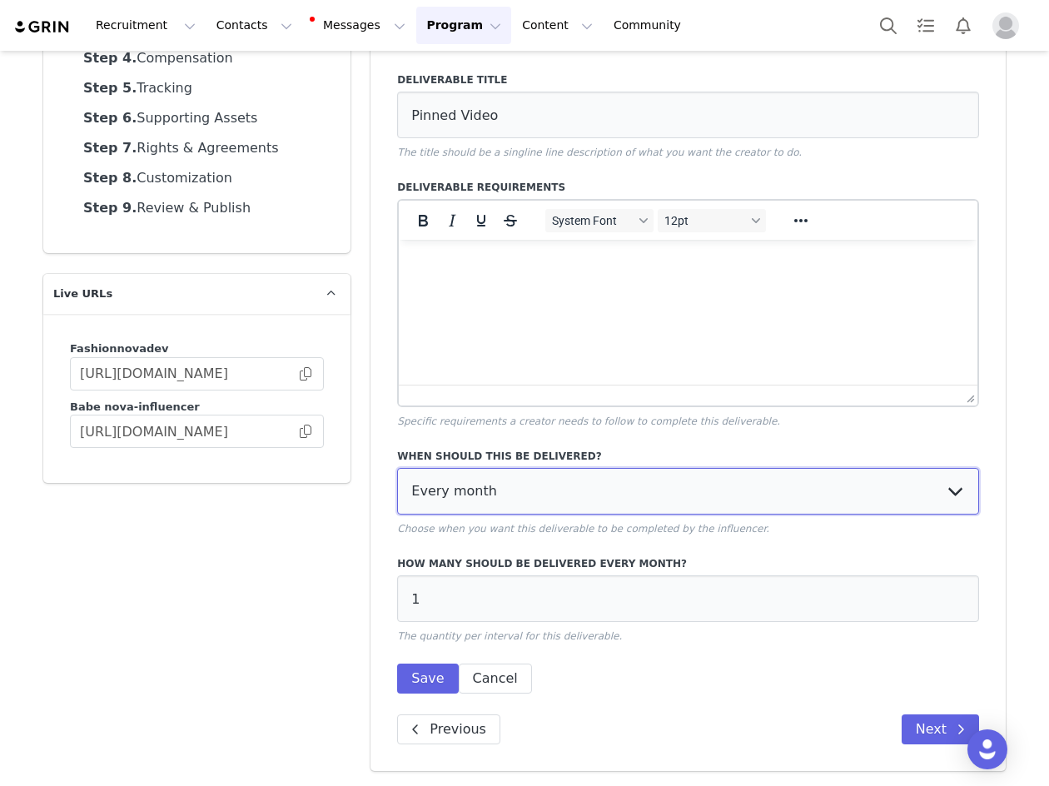
click at [439, 487] on select "Every month Every other month In specific months Throughout partnership" at bounding box center [688, 491] width 582 height 47
click at [474, 486] on select "Every month Every other month In specific months Throughout partnership" at bounding box center [688, 491] width 582 height 47
select select "throughout"
click at [397, 468] on select "Every month Every other month In specific months Throughout partnership" at bounding box center [688, 491] width 582 height 47
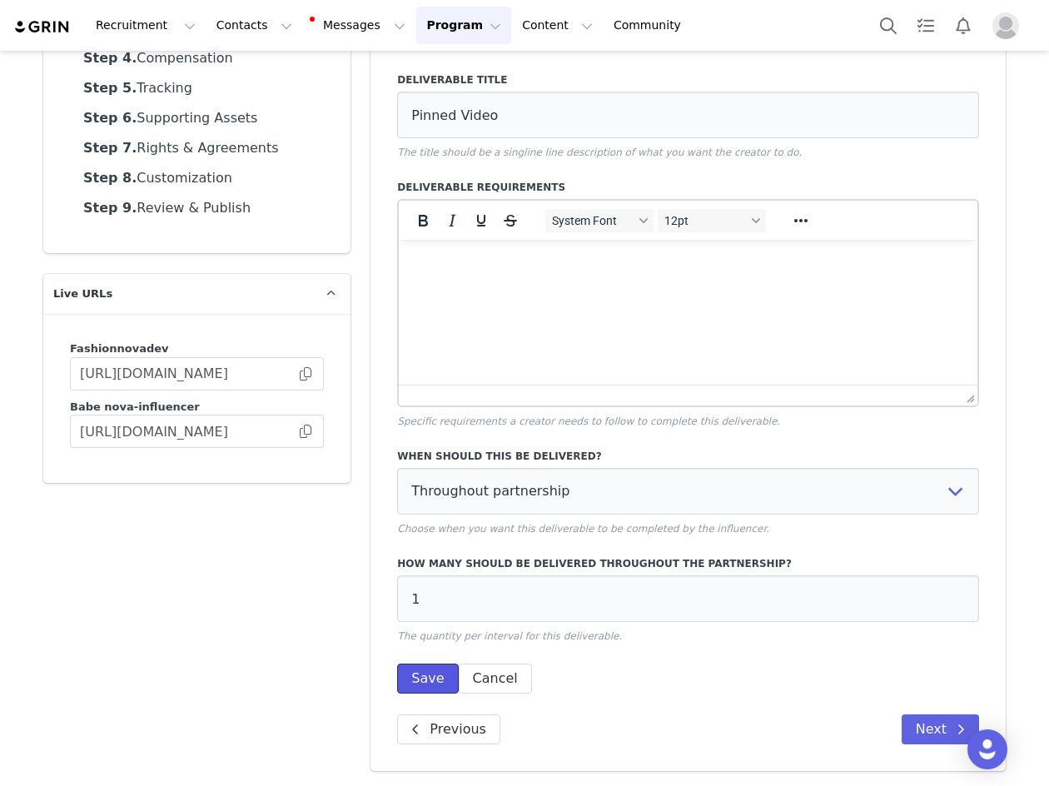
click at [412, 691] on button "Save" at bounding box center [427, 678] width 61 height 30
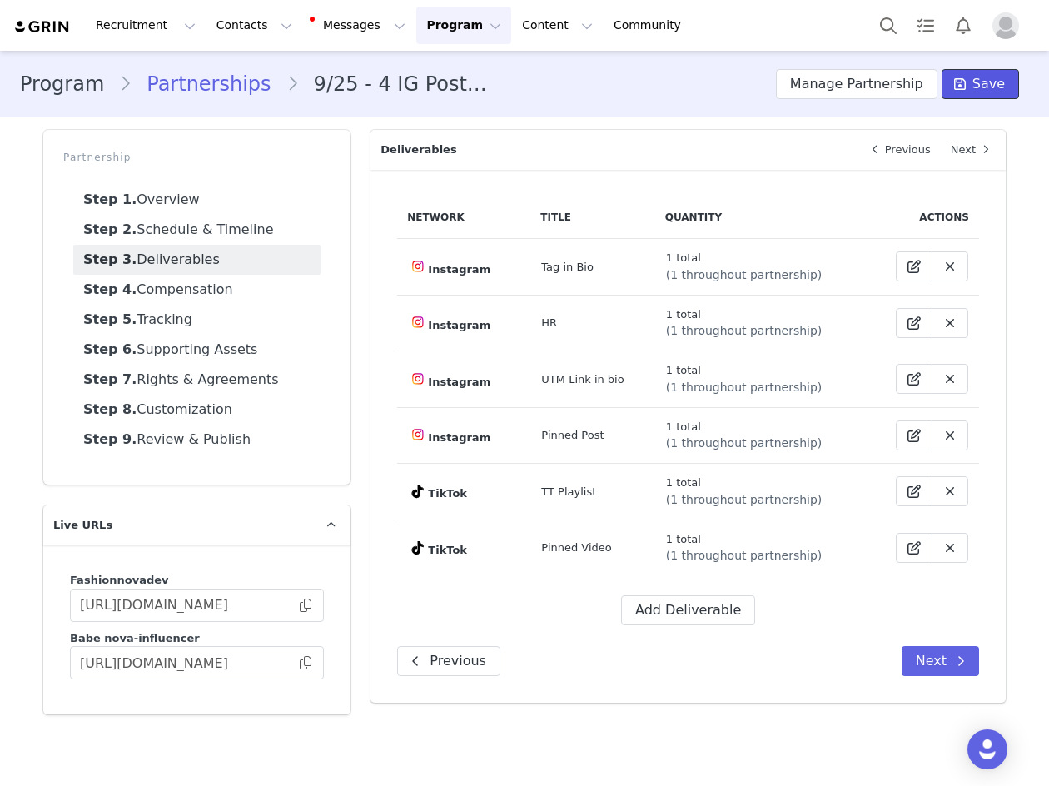
click at [989, 72] on button "Save" at bounding box center [979, 84] width 77 height 30
click at [687, 602] on button "Add Deliverable" at bounding box center [688, 610] width 134 height 30
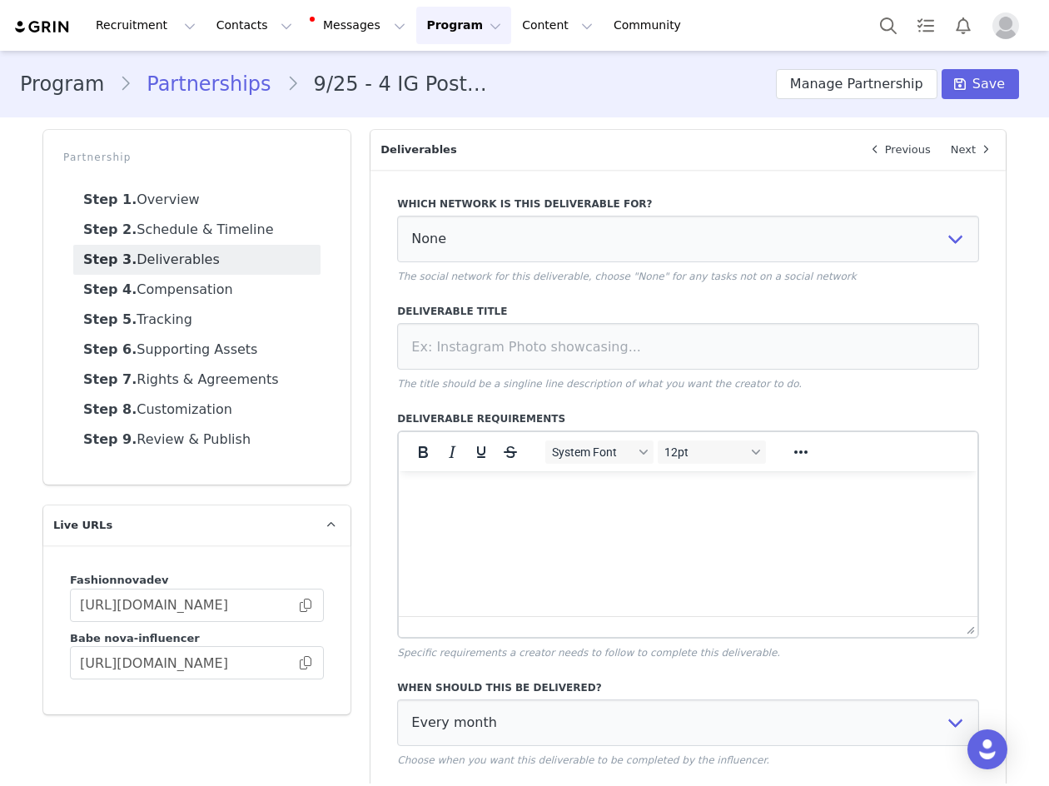
click at [485, 214] on div "Which network is this deliverable for? None YouTube Twitter Instagram Facebook …" at bounding box center [688, 239] width 582 height 87
click at [475, 236] on select "None YouTube Twitter Instagram Facebook Twitch TikTok Pinterest" at bounding box center [688, 239] width 582 height 47
select select "5"
click at [397, 216] on select "None YouTube Twitter Instagram Facebook Twitch TikTok Pinterest" at bounding box center [688, 239] width 582 height 47
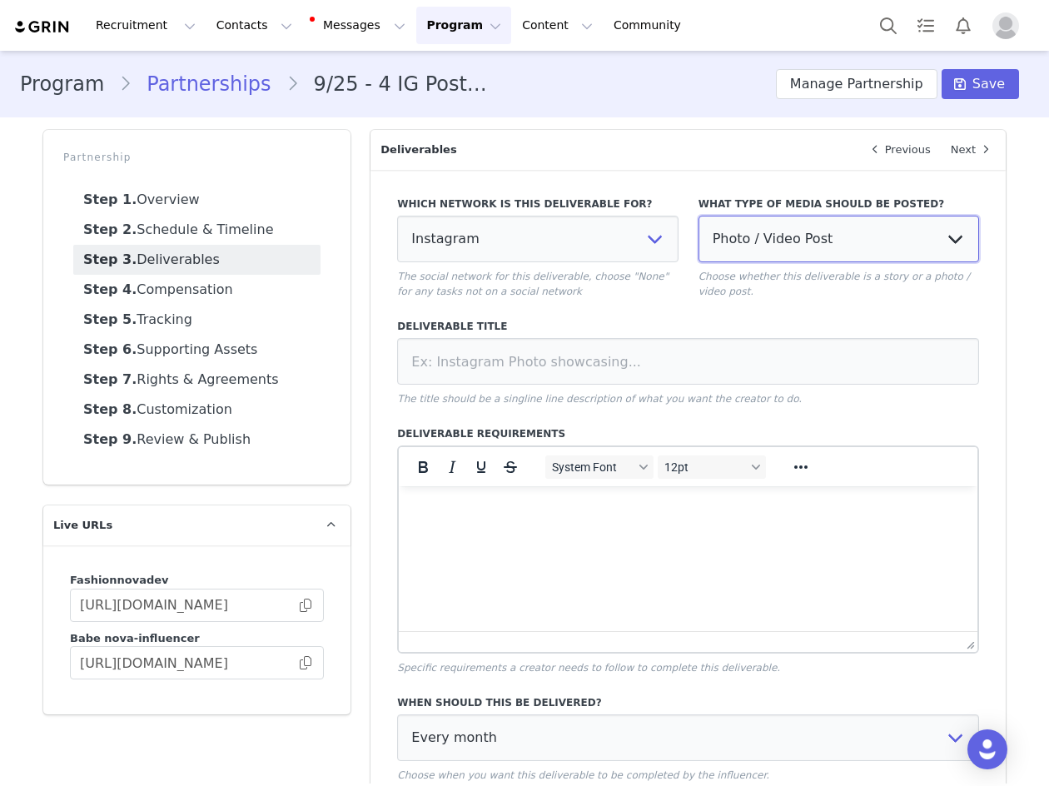
click at [740, 246] on select "Photo / Video Post Story Text in Bio Highlight Reel" at bounding box center [838, 239] width 280 height 47
select select
click at [698, 216] on select "Photo / Video Post Story Text in Bio Highlight Reel" at bounding box center [838, 239] width 280 height 47
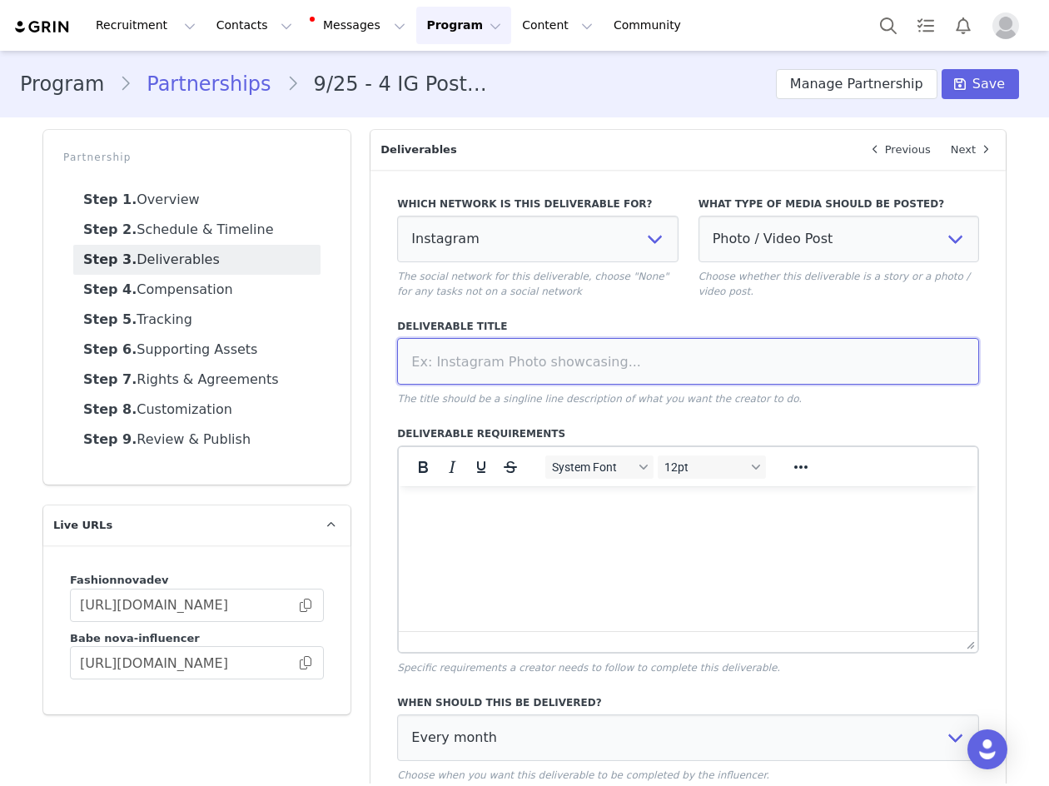
click at [598, 355] on input at bounding box center [688, 361] width 582 height 47
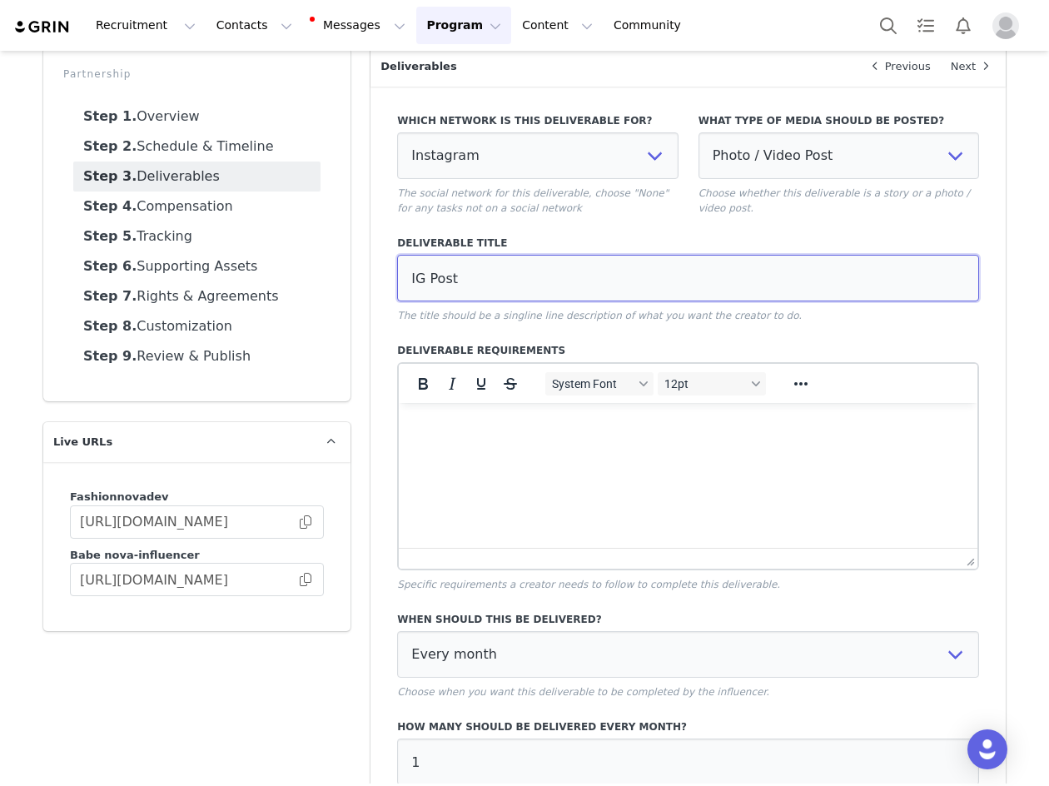
scroll to position [246, 0]
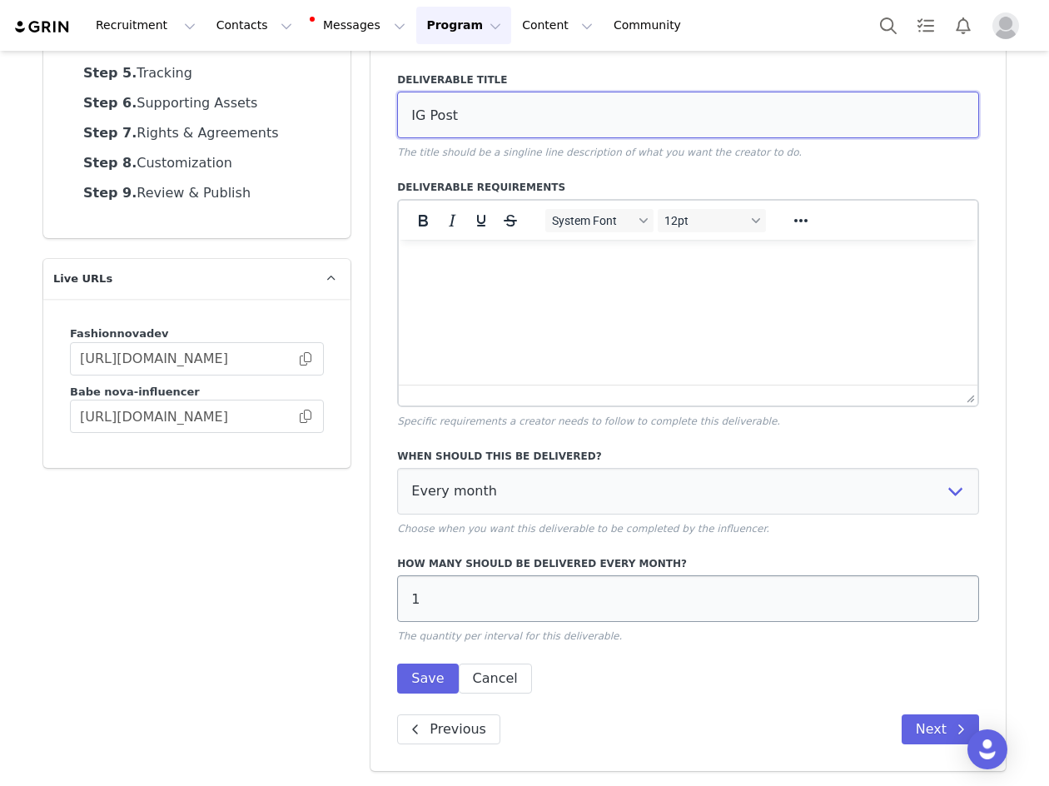
type input "IG Post"
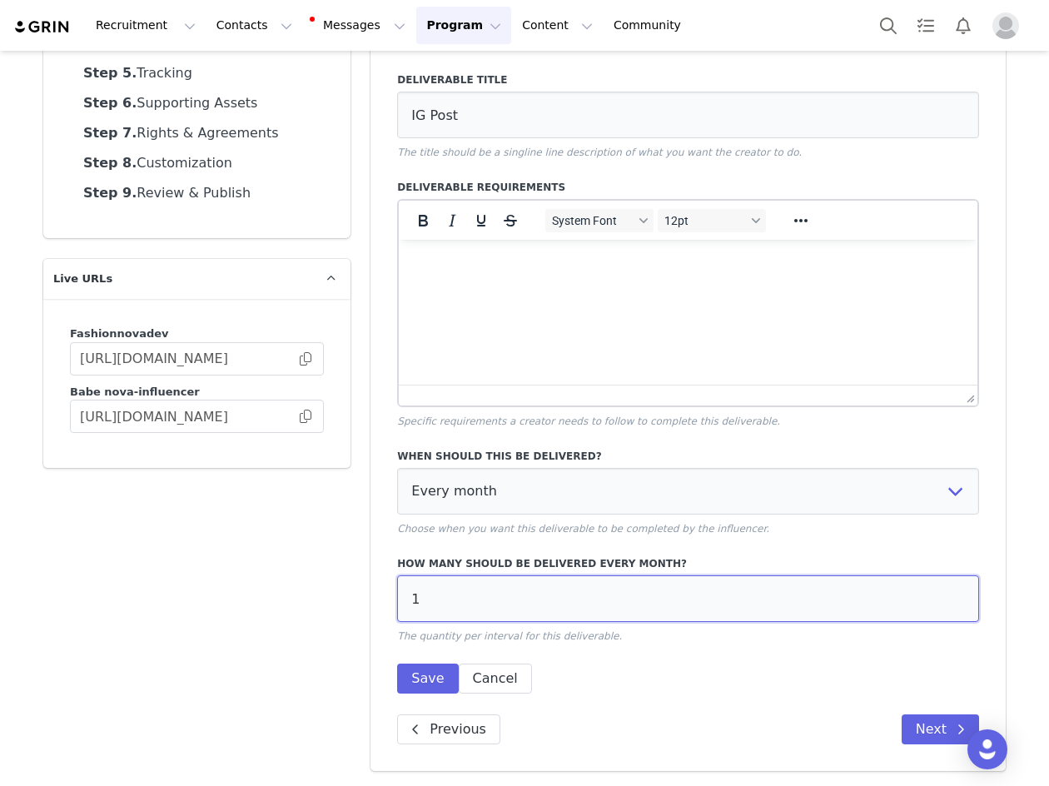
click at [405, 606] on input "1" at bounding box center [688, 598] width 582 height 47
click at [484, 608] on input "1" at bounding box center [688, 598] width 582 height 47
type input "4"
click at [427, 679] on button "Save" at bounding box center [427, 678] width 61 height 30
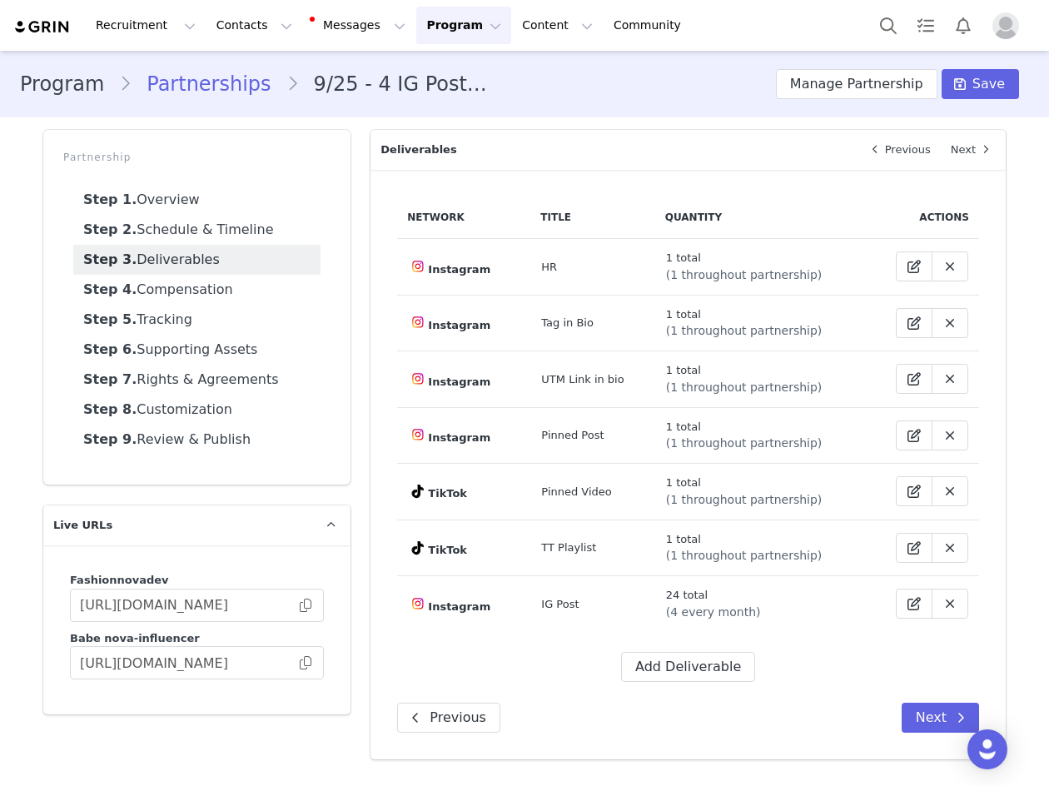
scroll to position [0, 0]
click at [699, 655] on button "Add Deliverable" at bounding box center [688, 667] width 134 height 30
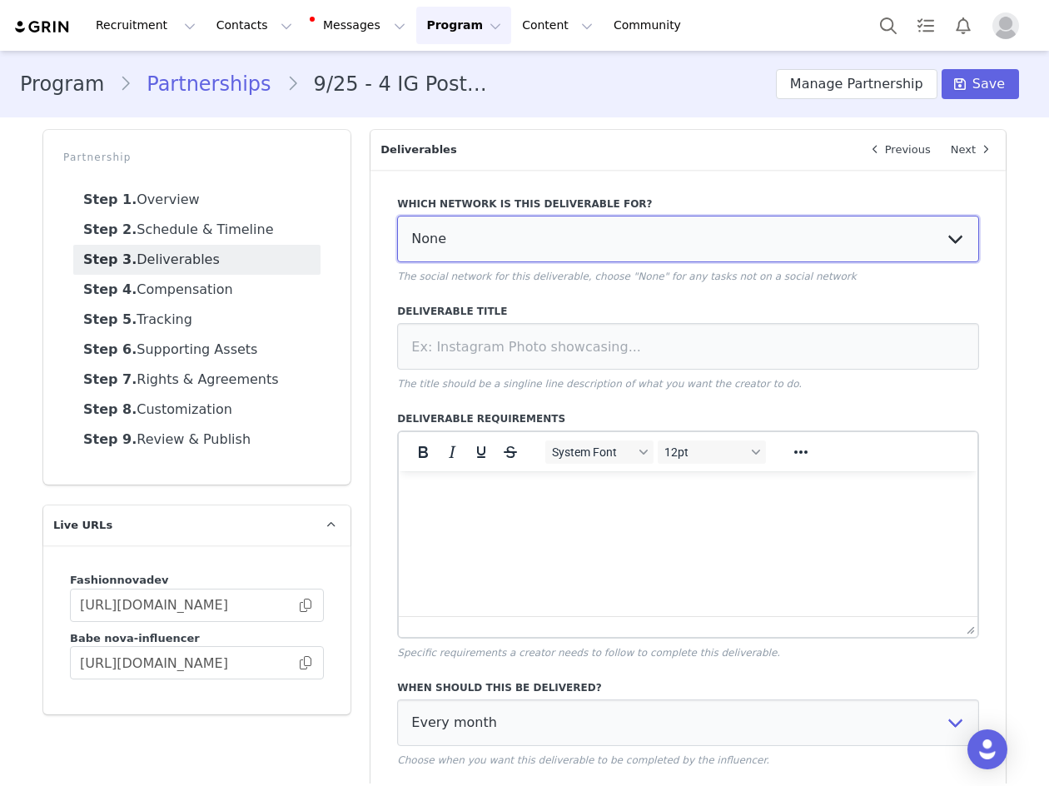
click at [584, 244] on select "None YouTube Twitter Instagram Facebook Twitch TikTok Pinterest" at bounding box center [688, 239] width 582 height 47
select select "5"
click at [397, 216] on select "None YouTube Twitter Instagram Facebook Twitch TikTok Pinterest" at bounding box center [688, 239] width 582 height 47
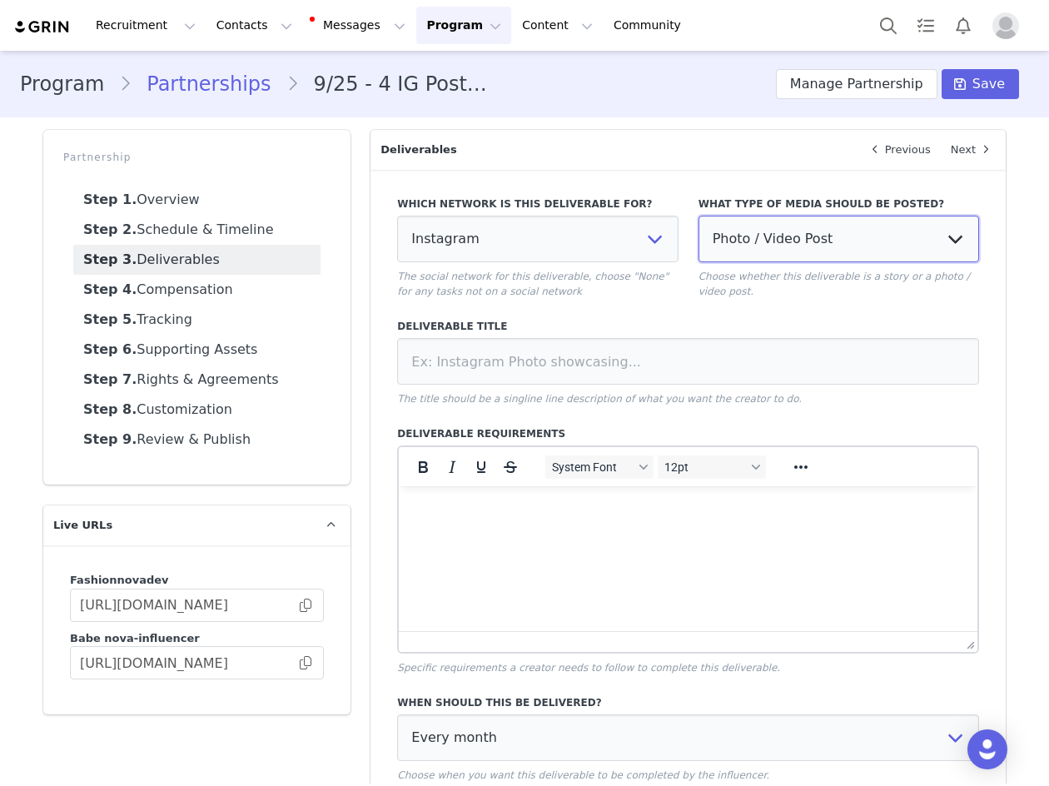
click at [771, 232] on select "Photo / Video Post Story Text in Bio Highlight Reel" at bounding box center [838, 239] width 280 height 47
select select "story"
click at [698, 216] on select "Photo / Video Post Story Text in Bio Highlight Reel" at bounding box center [838, 239] width 280 height 47
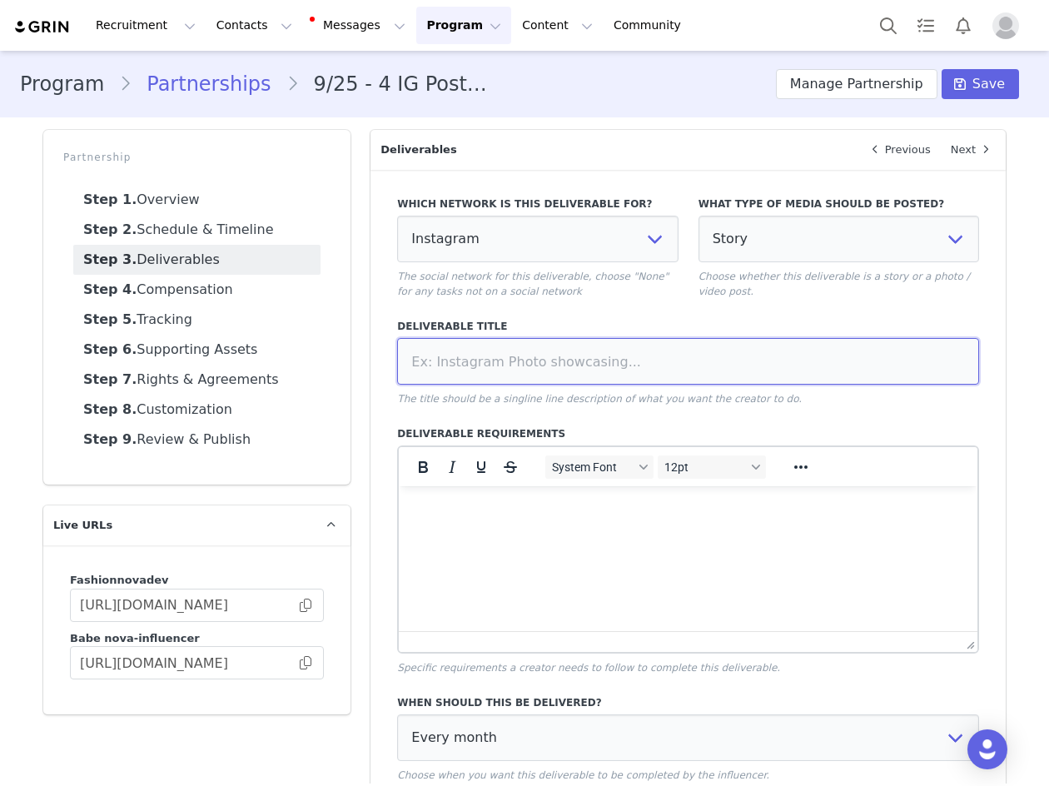
click at [603, 376] on input at bounding box center [688, 361] width 582 height 47
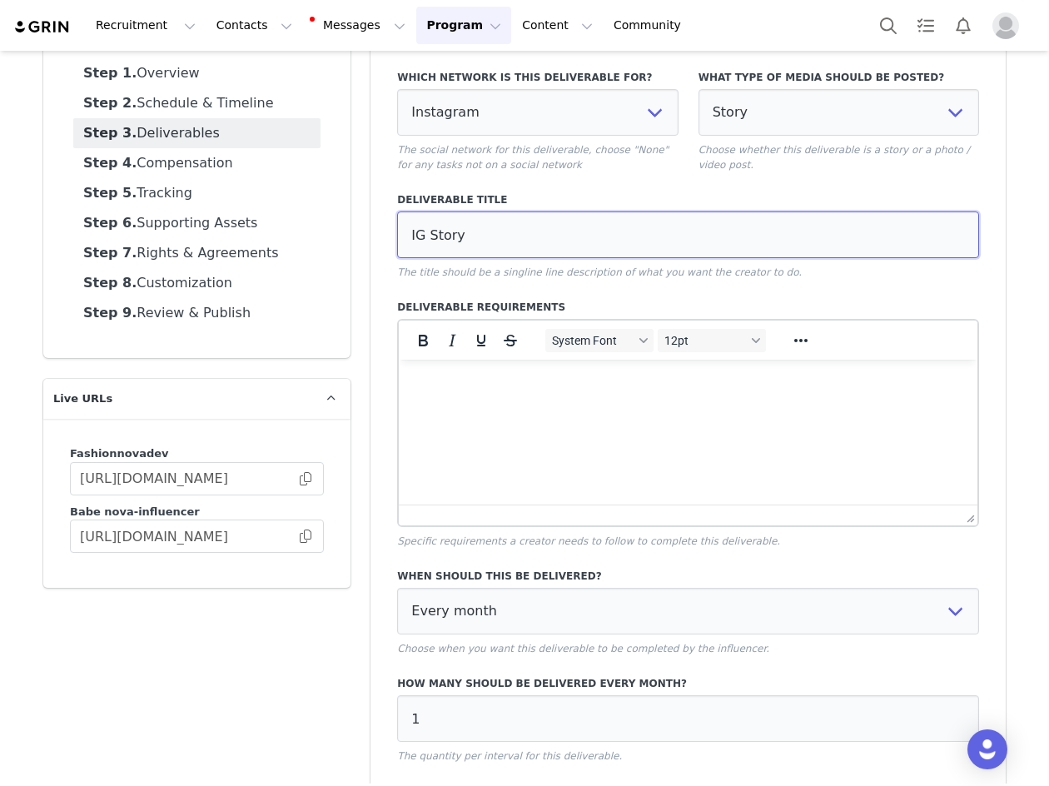
scroll to position [246, 0]
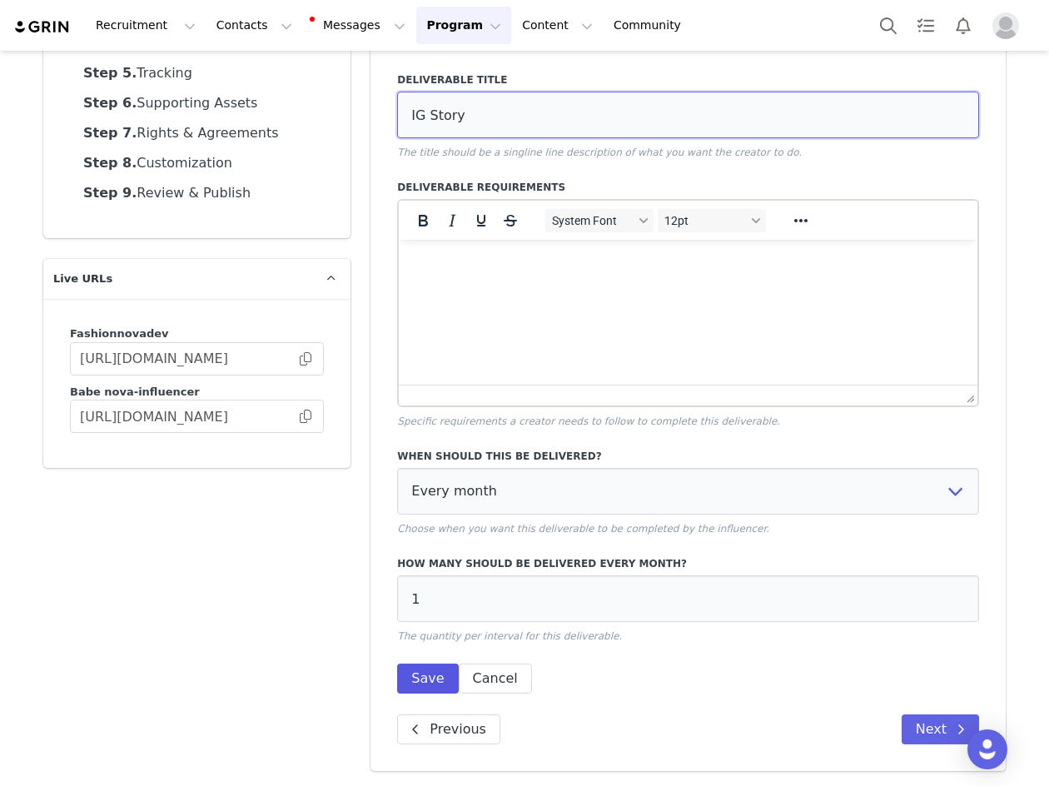
type input "IG Story"
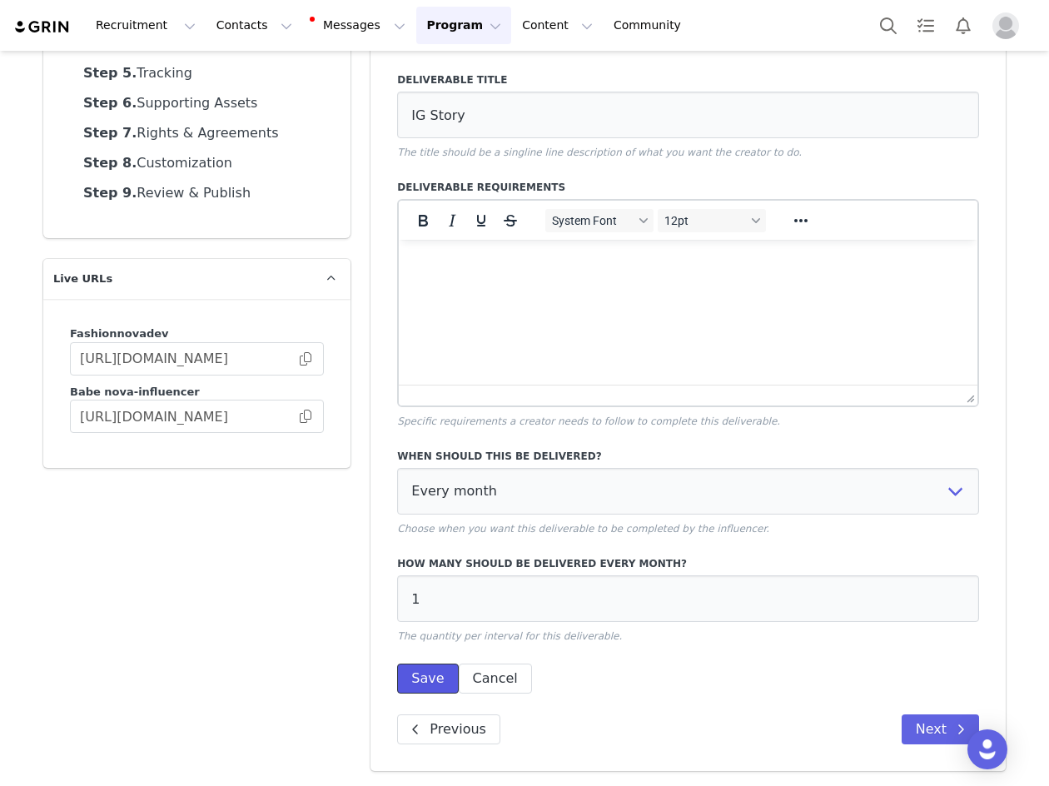
click at [430, 675] on button "Save" at bounding box center [427, 678] width 61 height 30
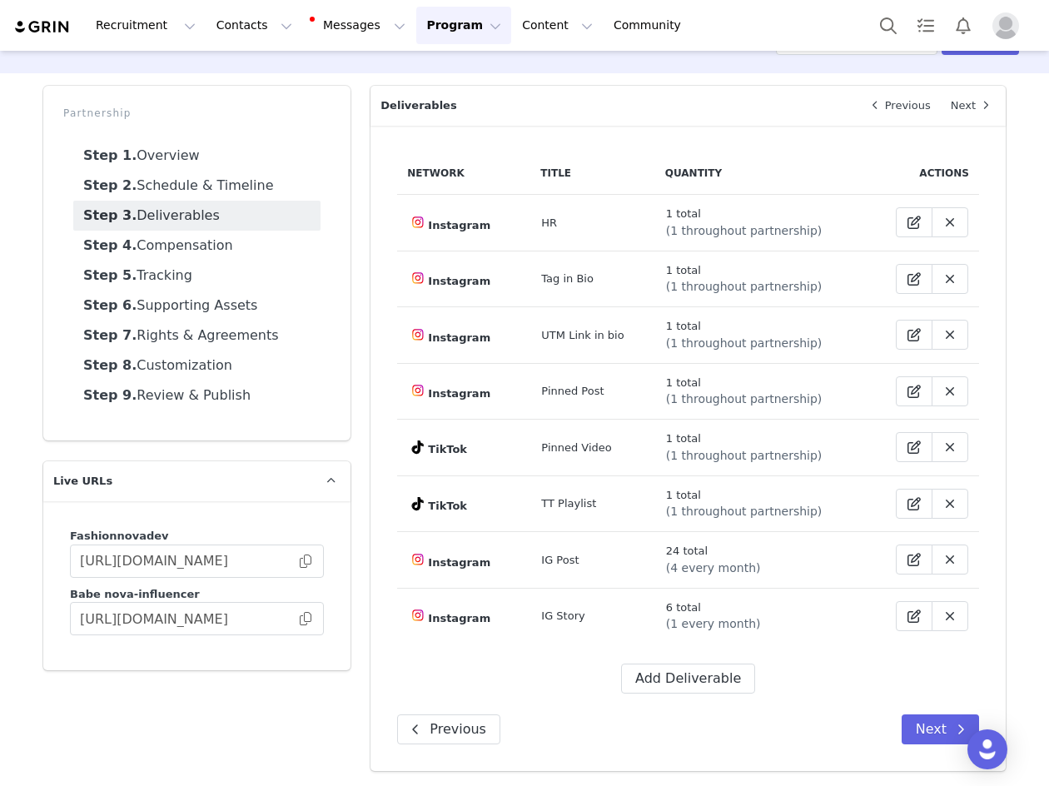
scroll to position [44, 0]
click at [713, 672] on button "Add Deliverable" at bounding box center [688, 678] width 134 height 30
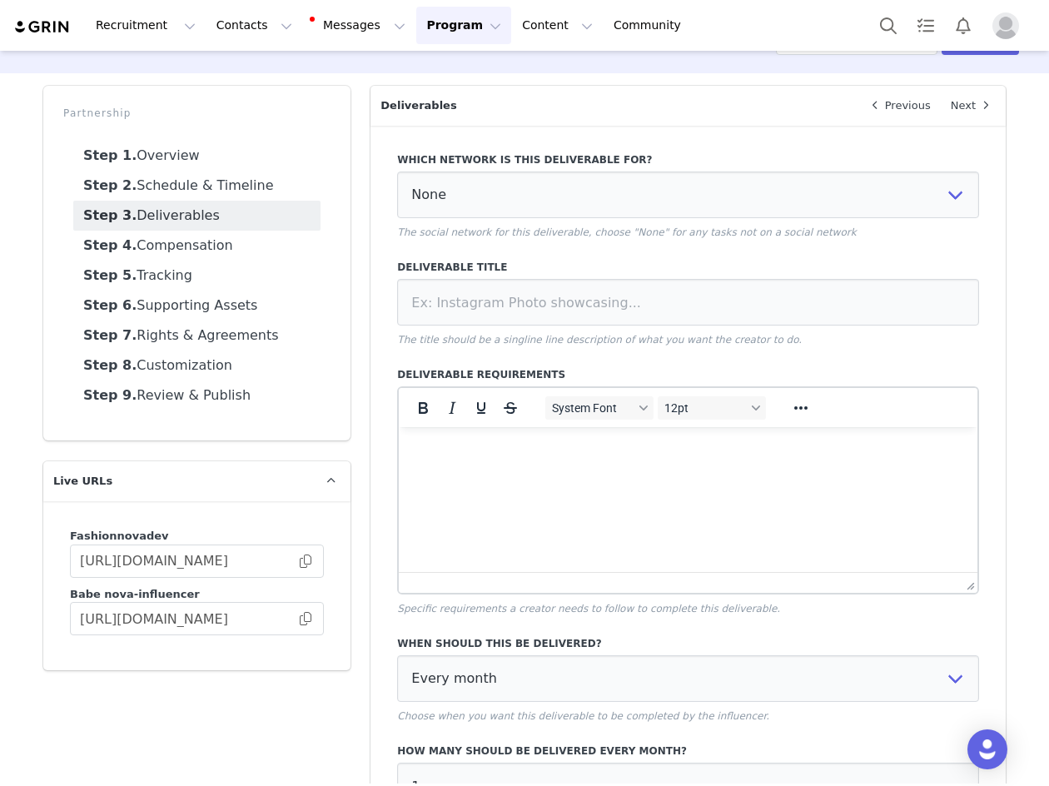
scroll to position [0, 0]
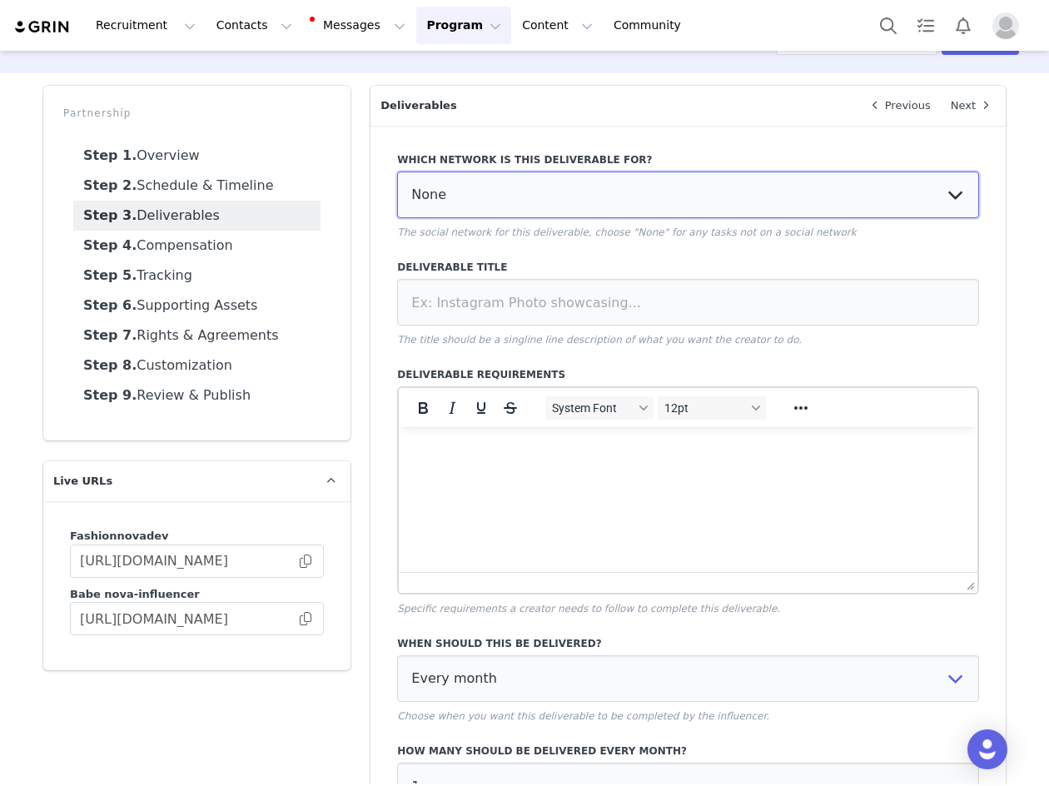
click at [444, 176] on select "None YouTube Twitter Instagram Facebook Twitch TikTok Pinterest" at bounding box center [688, 194] width 582 height 47
select select "5"
click at [397, 171] on select "None YouTube Twitter Instagram Facebook Twitch TikTok Pinterest" at bounding box center [688, 194] width 582 height 47
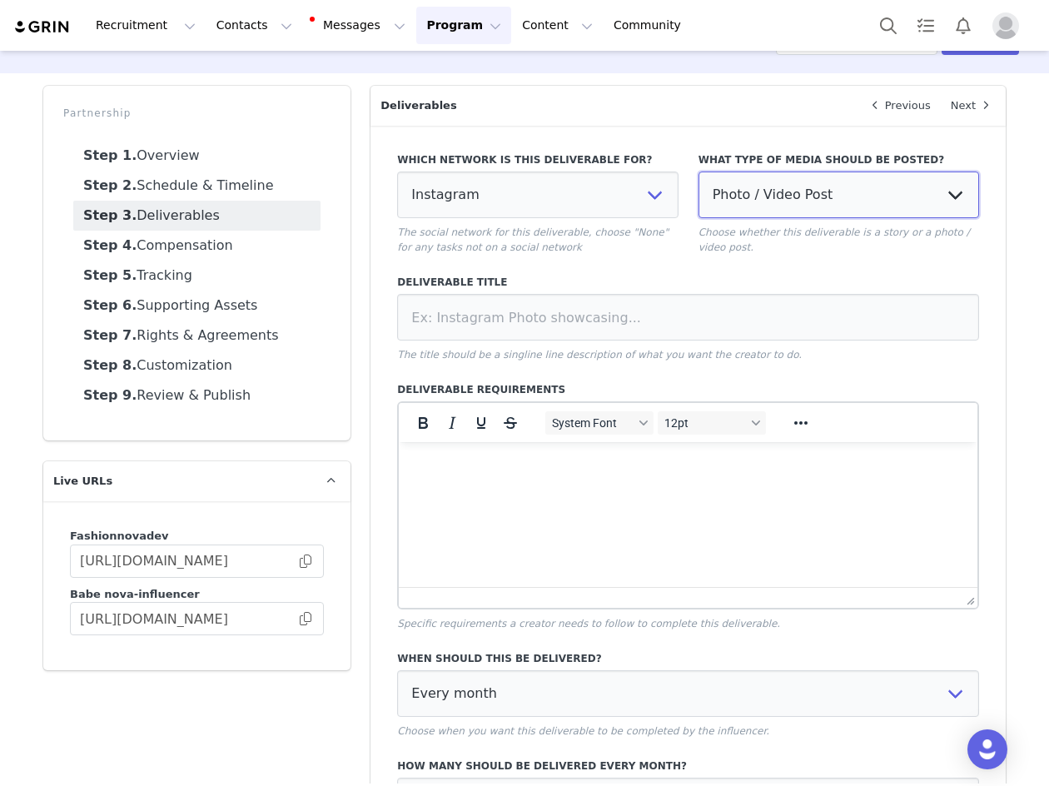
click at [747, 200] on select "Photo / Video Post Story Text in Bio Highlight Reel" at bounding box center [838, 194] width 280 height 47
select select
click at [698, 171] on select "Photo / Video Post Story Text in Bio Highlight Reel" at bounding box center [838, 194] width 280 height 47
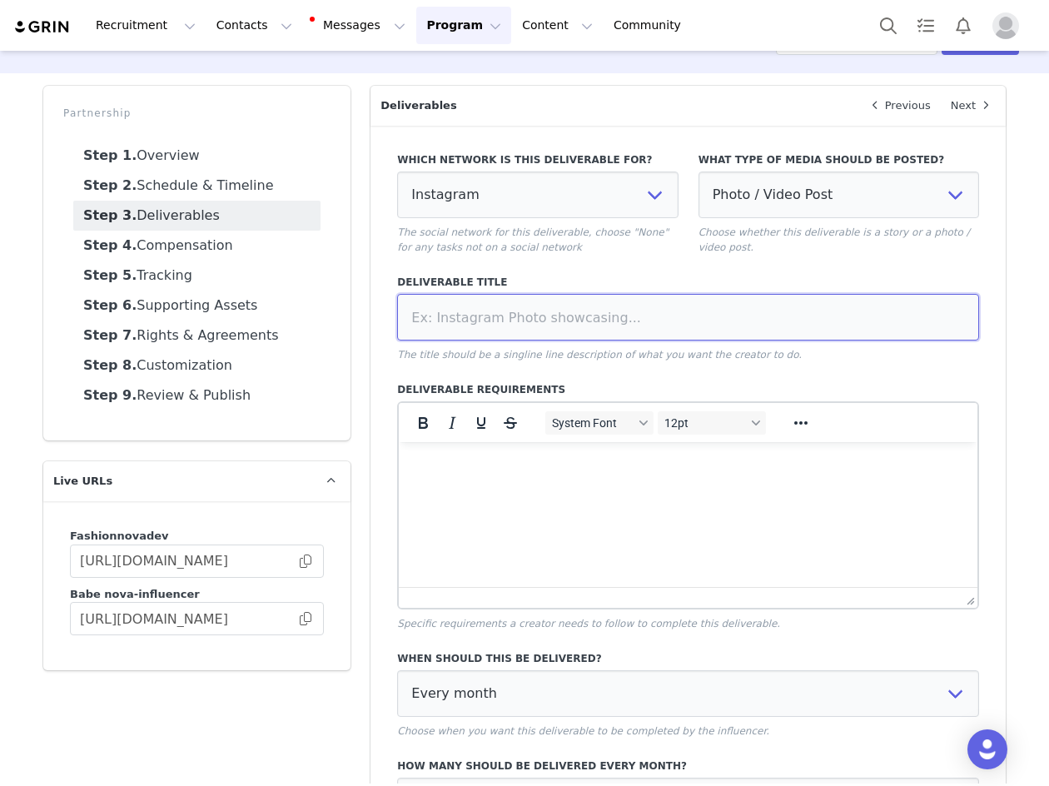
click at [495, 320] on input at bounding box center [688, 317] width 582 height 47
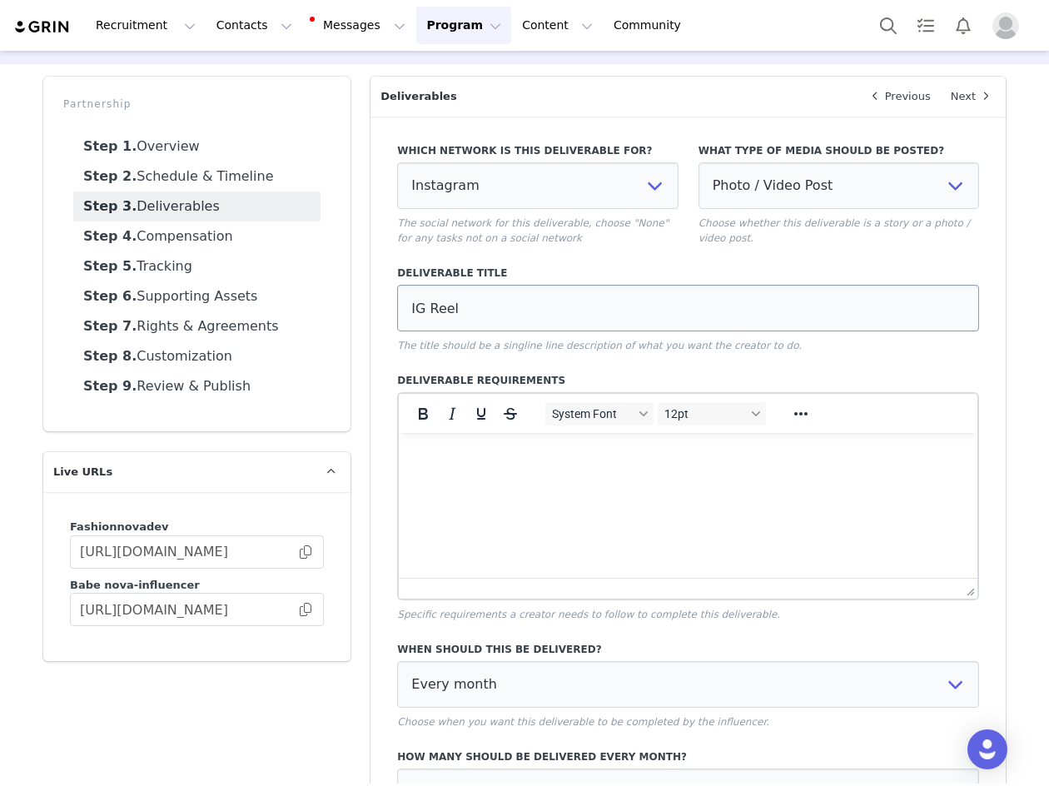
scroll to position [83, 0]
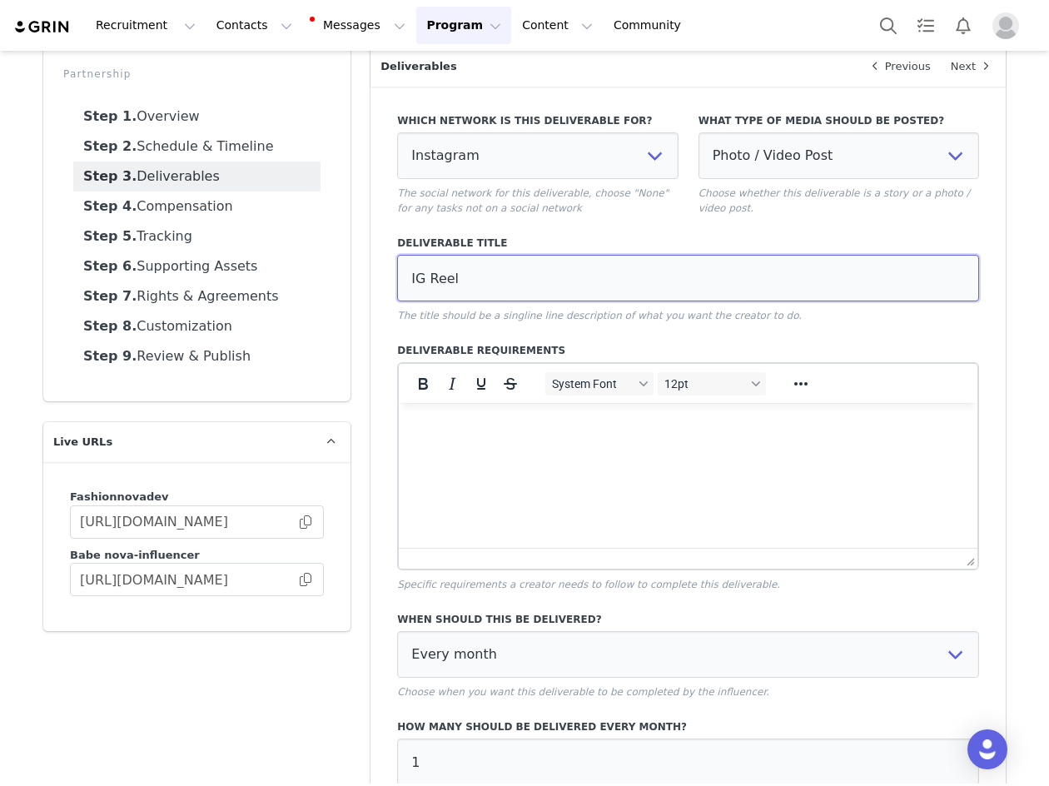
click at [507, 276] on input "IG Reel" at bounding box center [688, 278] width 582 height 47
paste input "(All of which discussing FN's new Mexico site. Talking points will be provided)"
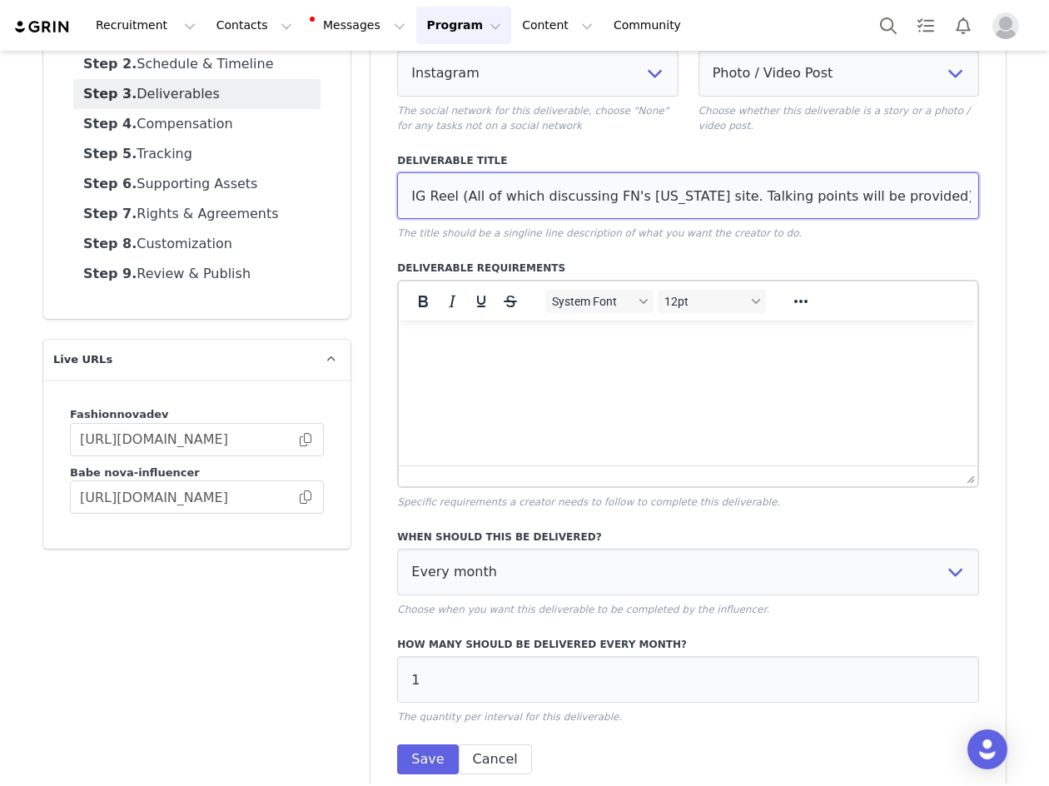
scroll to position [246, 0]
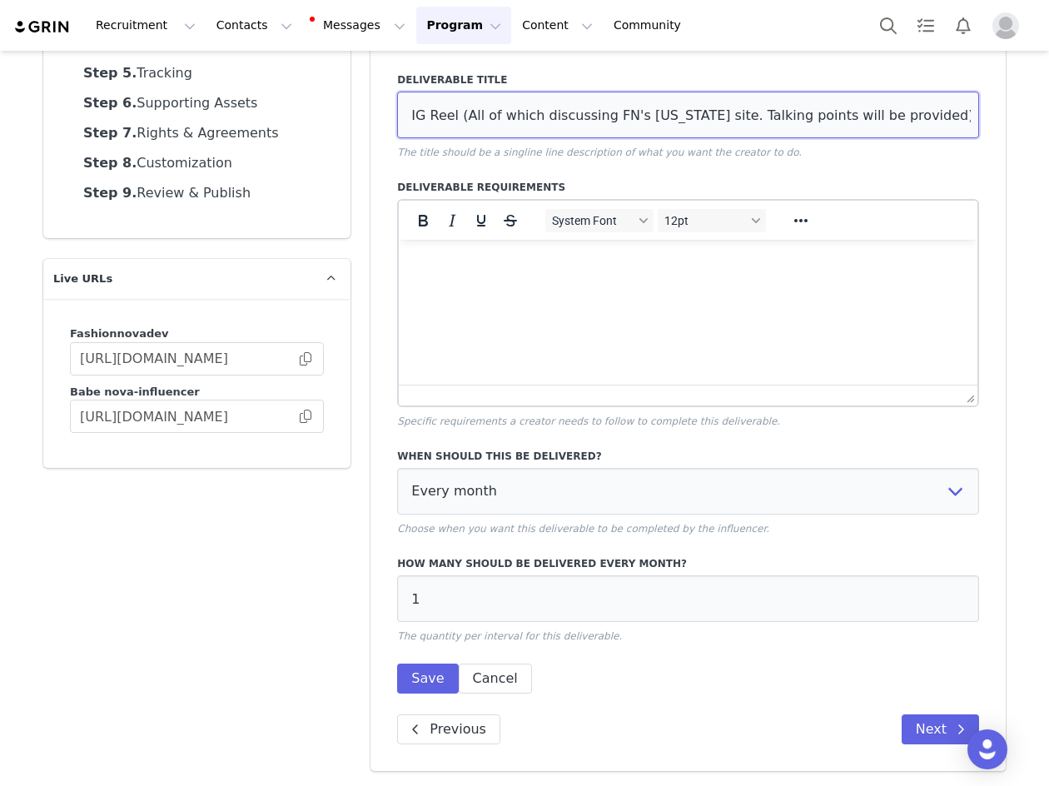
type input "IG Reel (All of which discussing FN's new Mexico site. Talking points will be p…"
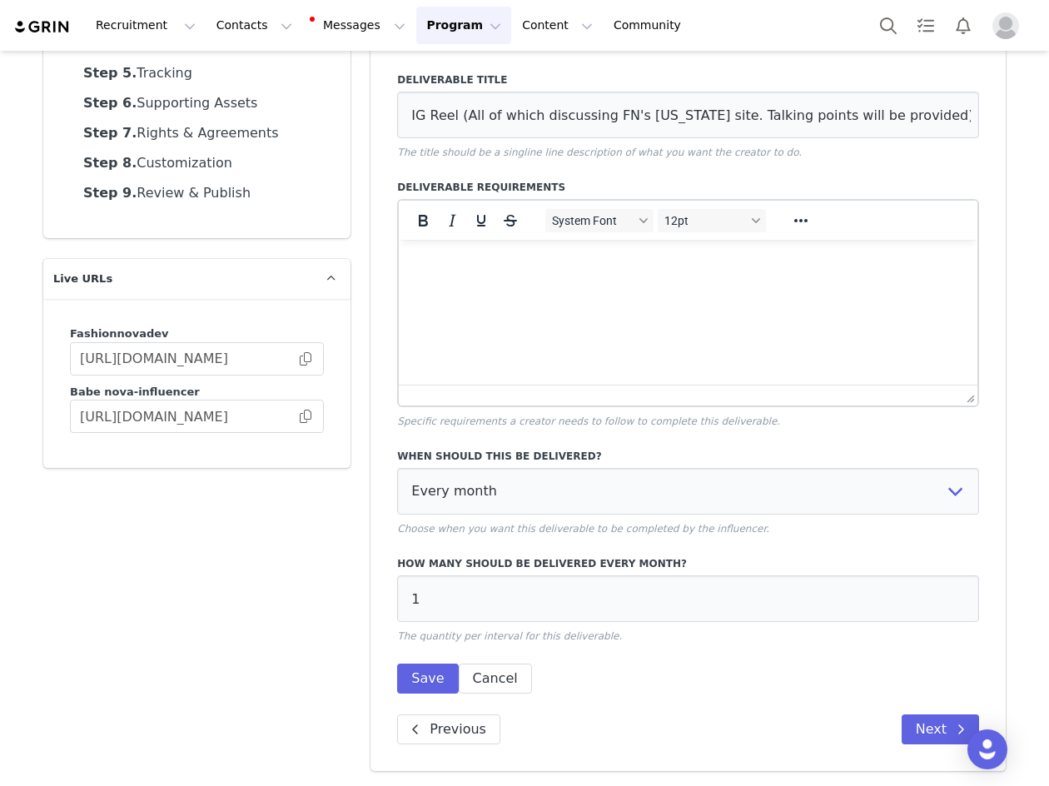
click at [433, 623] on div "How many should be delivered every month? 1 The quantity per interval for this …" at bounding box center [688, 599] width 582 height 87
click at [456, 598] on input "1" at bounding box center [688, 598] width 582 height 47
type input "3"
click at [418, 682] on button "Save" at bounding box center [427, 678] width 61 height 30
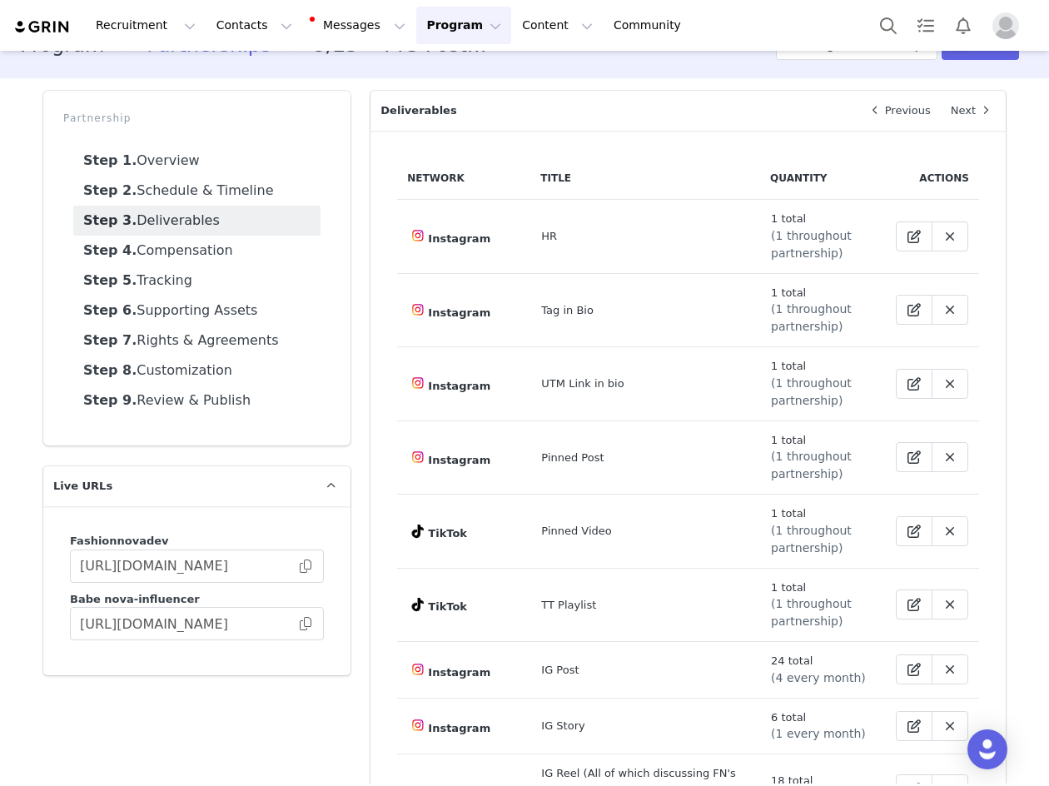
scroll to position [206, 0]
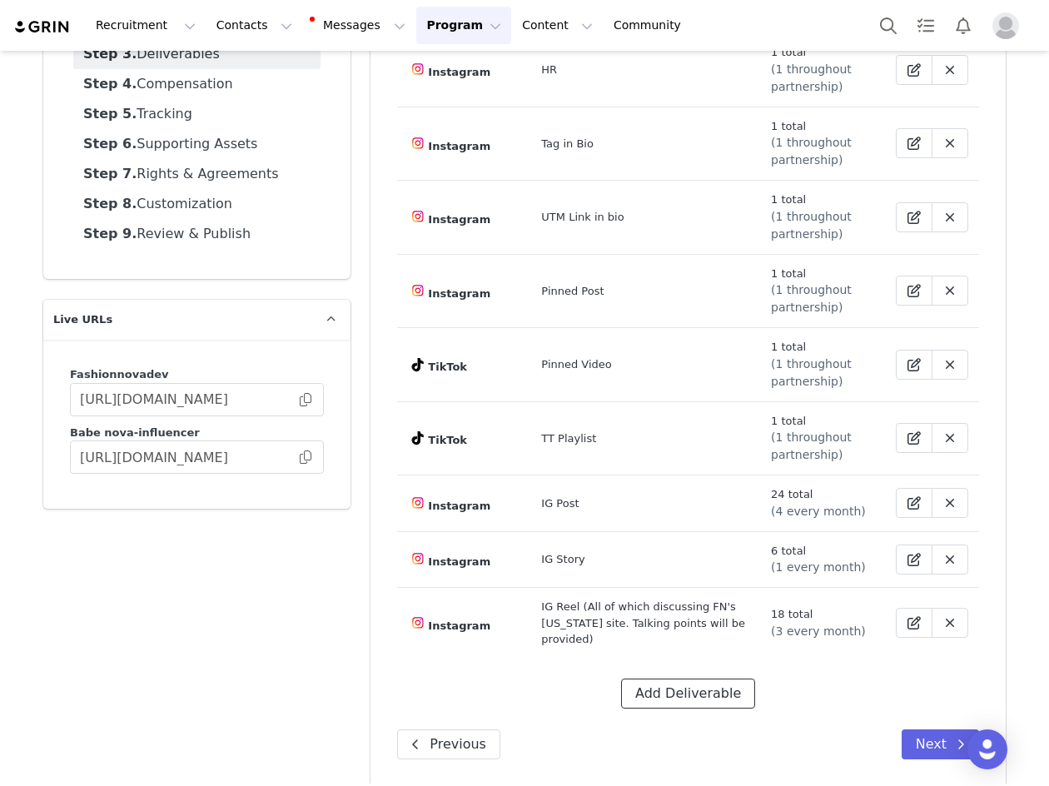
click at [664, 678] on button "Add Deliverable" at bounding box center [688, 693] width 134 height 30
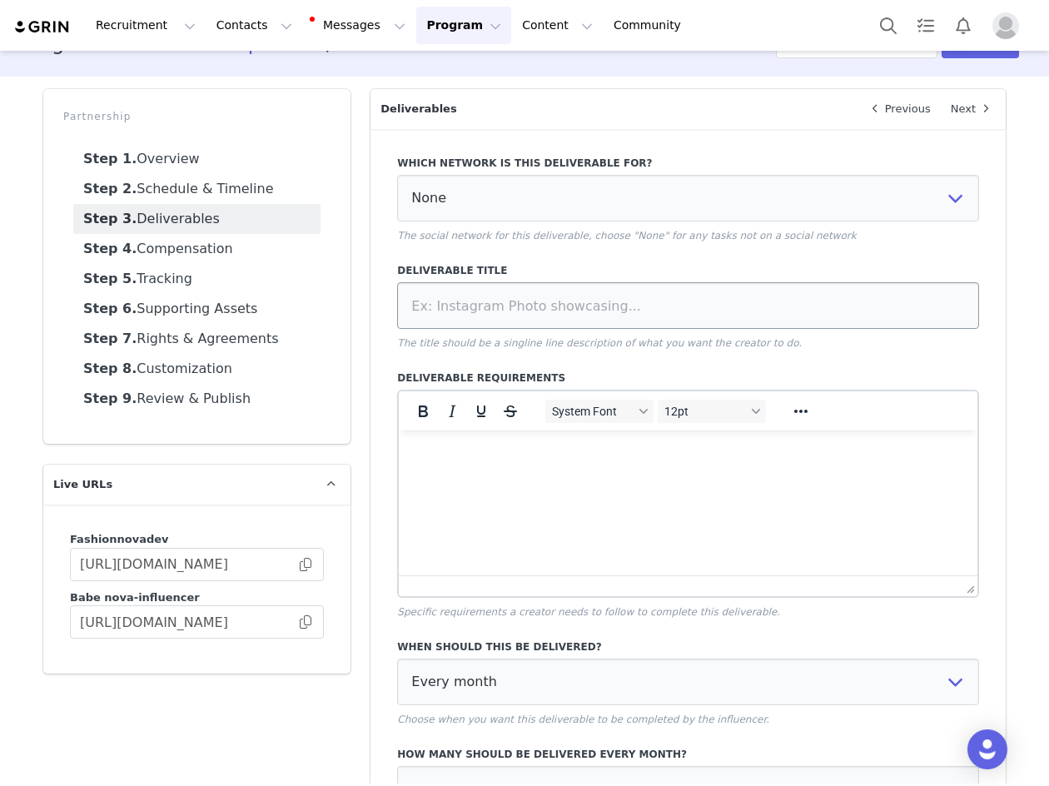
scroll to position [39, 0]
click at [509, 223] on div "Which network is this deliverable for? None YouTube Twitter Instagram Facebook …" at bounding box center [688, 200] width 582 height 87
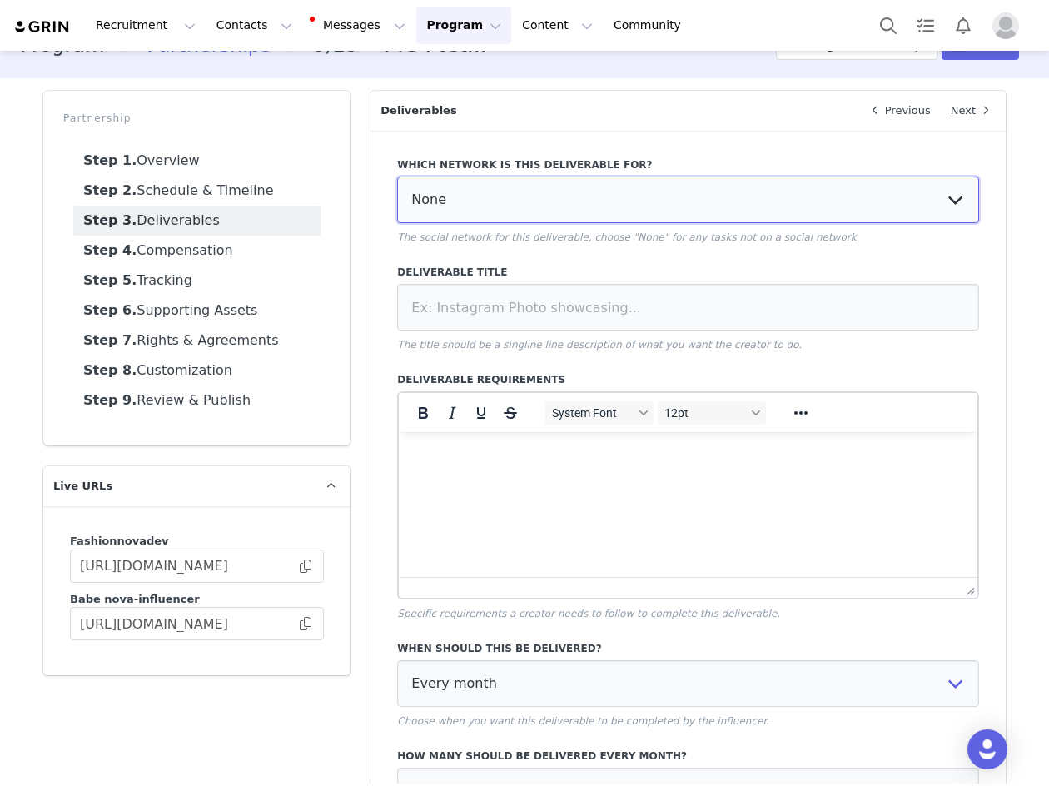
click at [499, 194] on select "None YouTube Twitter Instagram Facebook Twitch TikTok Pinterest" at bounding box center [688, 199] width 582 height 47
select select "9"
click at [397, 176] on select "None YouTube Twitter Instagram Facebook Twitch TikTok Pinterest" at bounding box center [688, 199] width 582 height 47
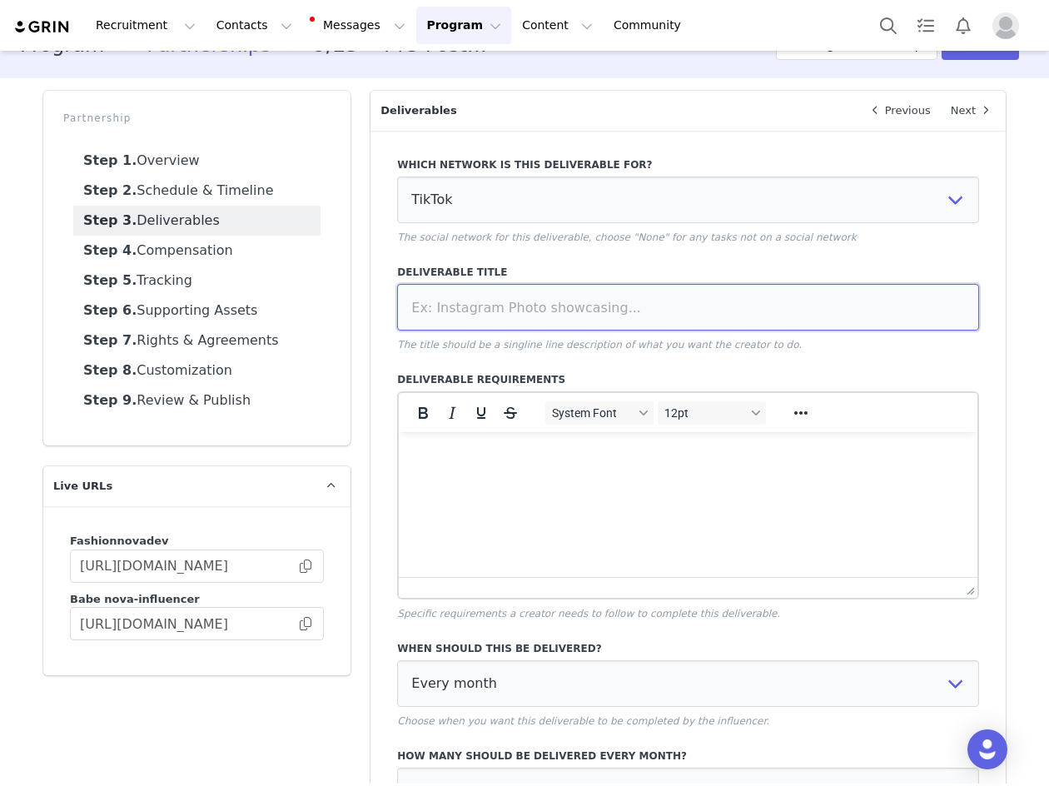
click at [485, 325] on input at bounding box center [688, 307] width 582 height 47
click at [442, 307] on input at bounding box center [688, 307] width 582 height 47
paste input "video"
click at [409, 308] on input "video" at bounding box center [688, 307] width 582 height 47
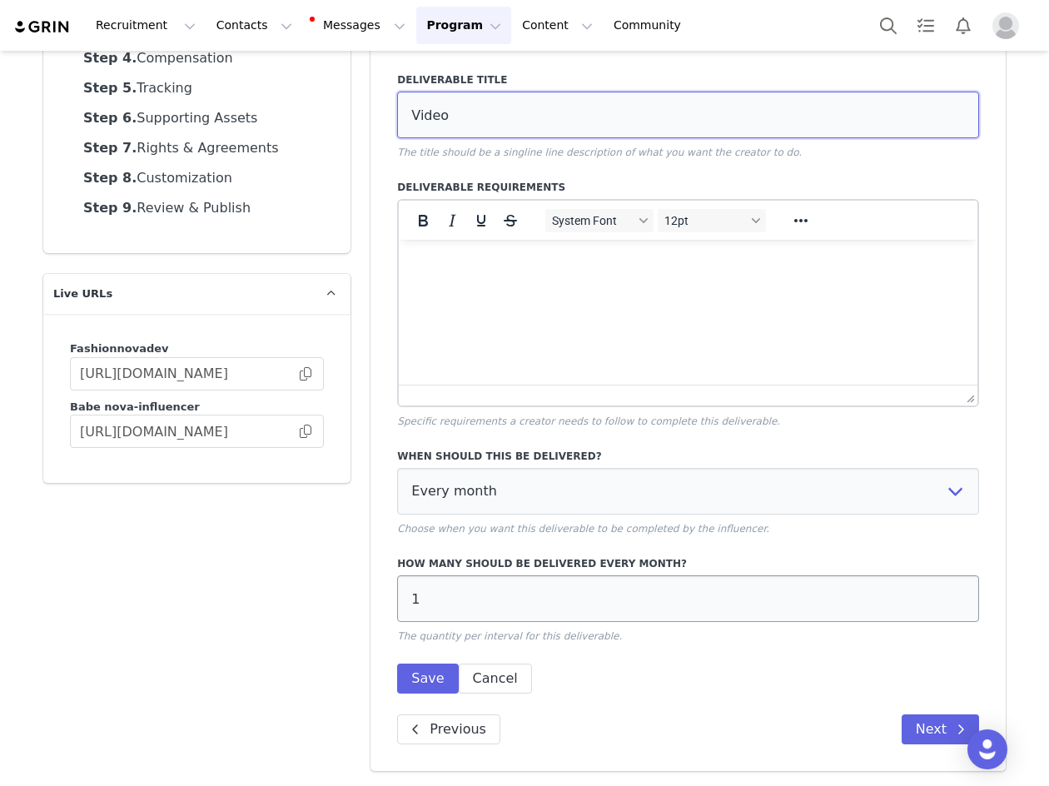
type input "Video"
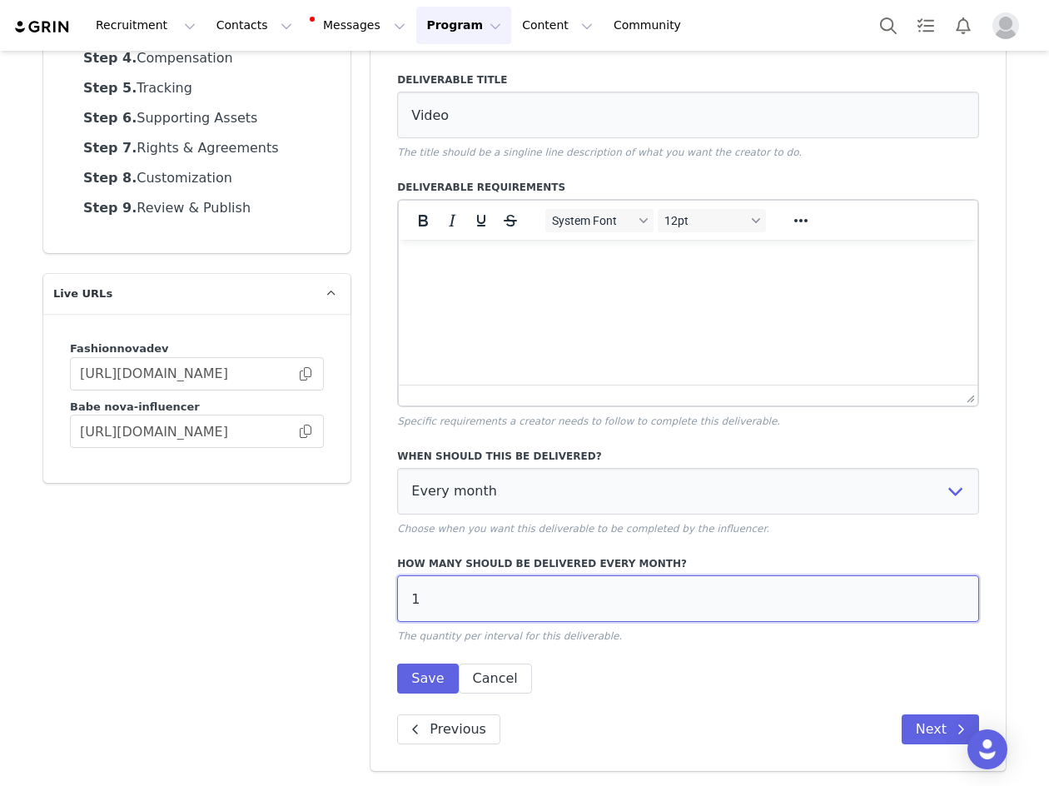
click at [457, 607] on input "1" at bounding box center [688, 598] width 582 height 47
type input "3"
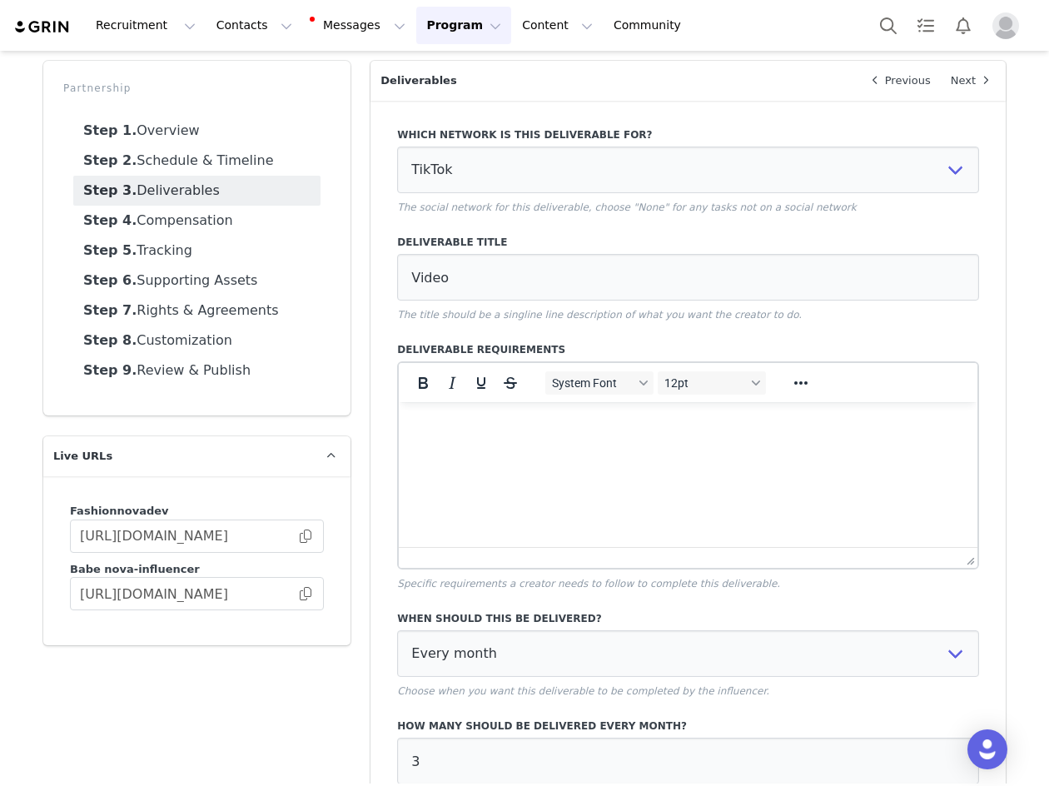
scroll to position [65, 0]
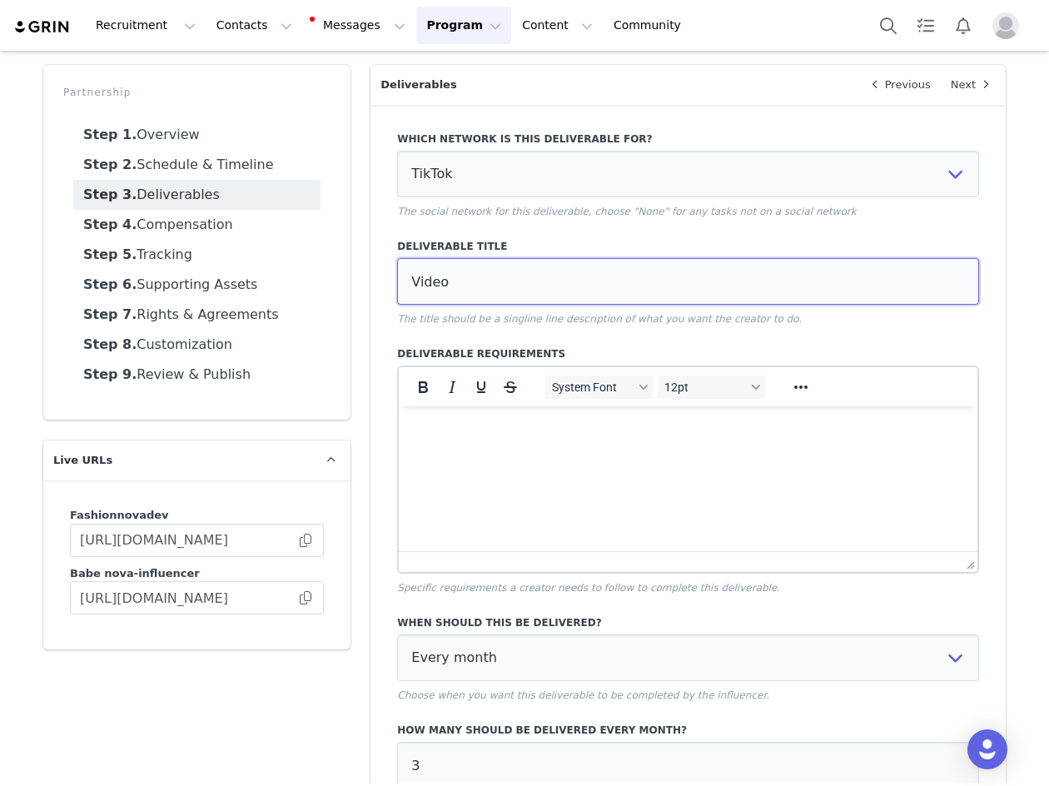
click at [585, 264] on input "Video" at bounding box center [688, 281] width 582 height 47
paste input "(All of which discussing FN's new Mexico site. Talking points will be provided)"
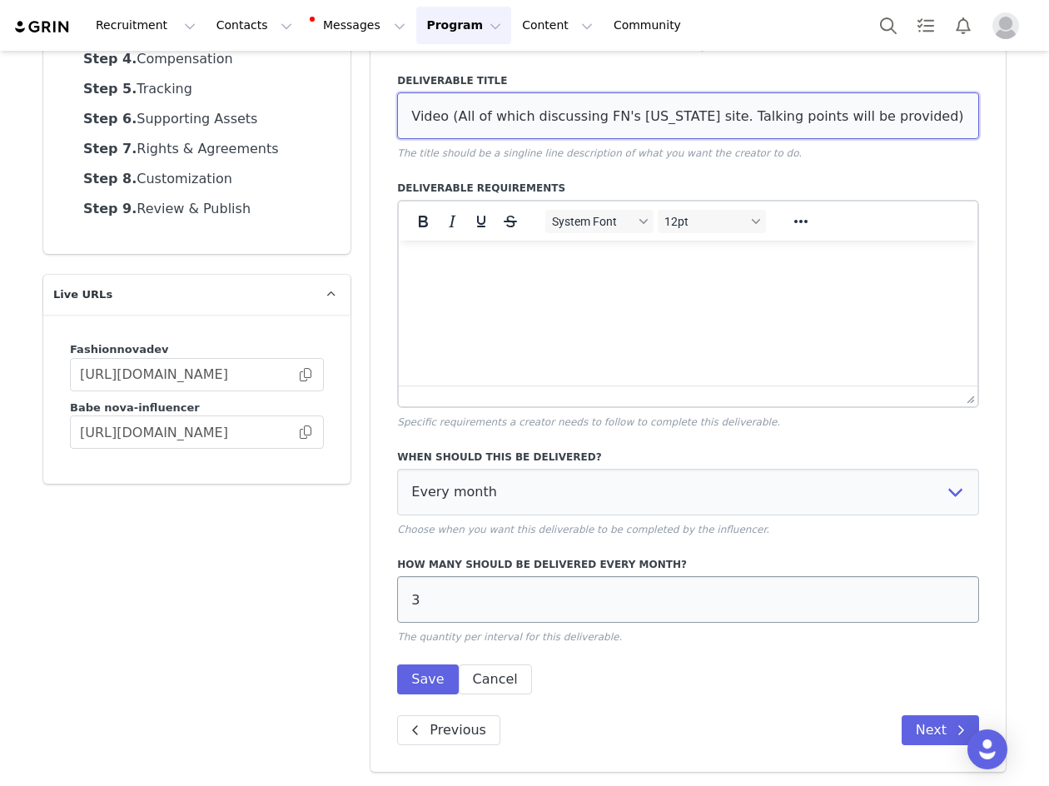
scroll to position [231, 0]
type input "Video (All of which discussing FN's new Mexico site. Talking points will be pro…"
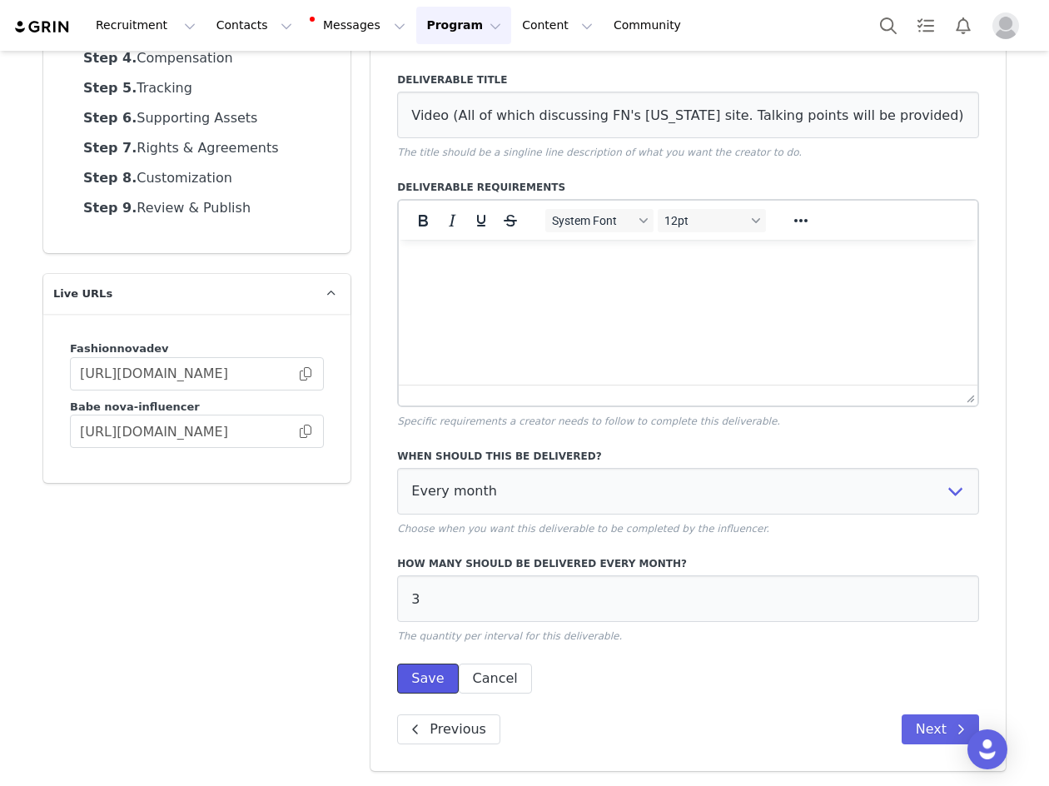
click at [422, 674] on button "Save" at bounding box center [427, 678] width 61 height 30
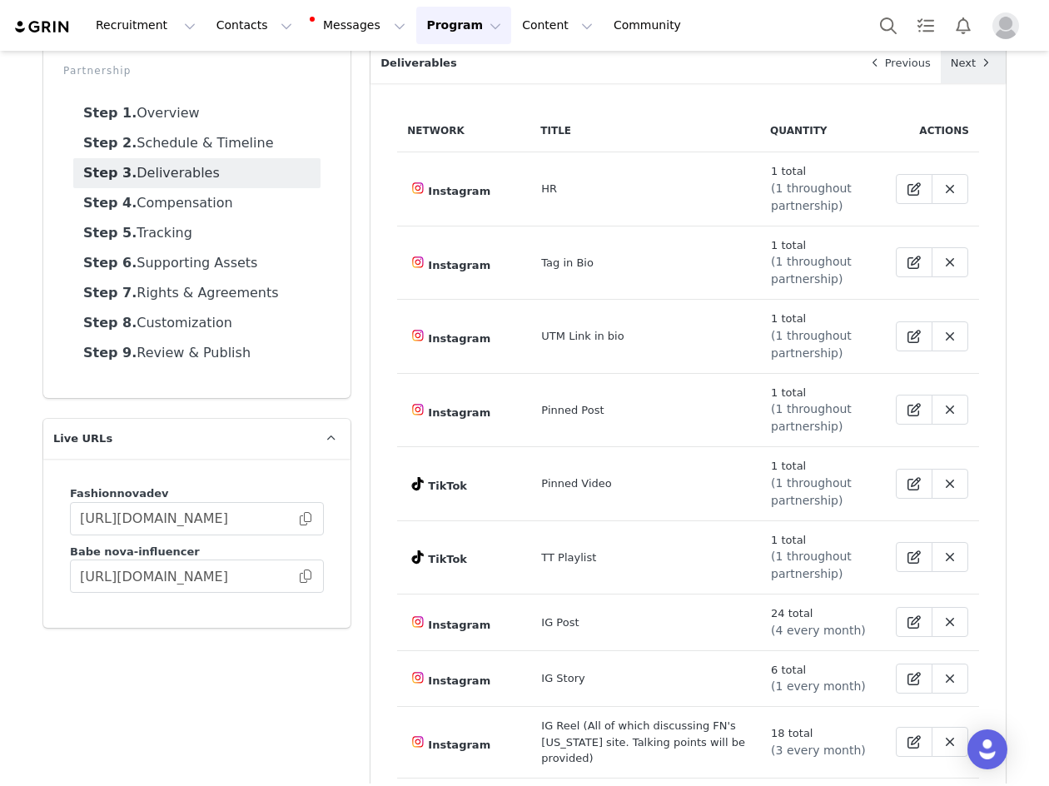
scroll to position [0, 0]
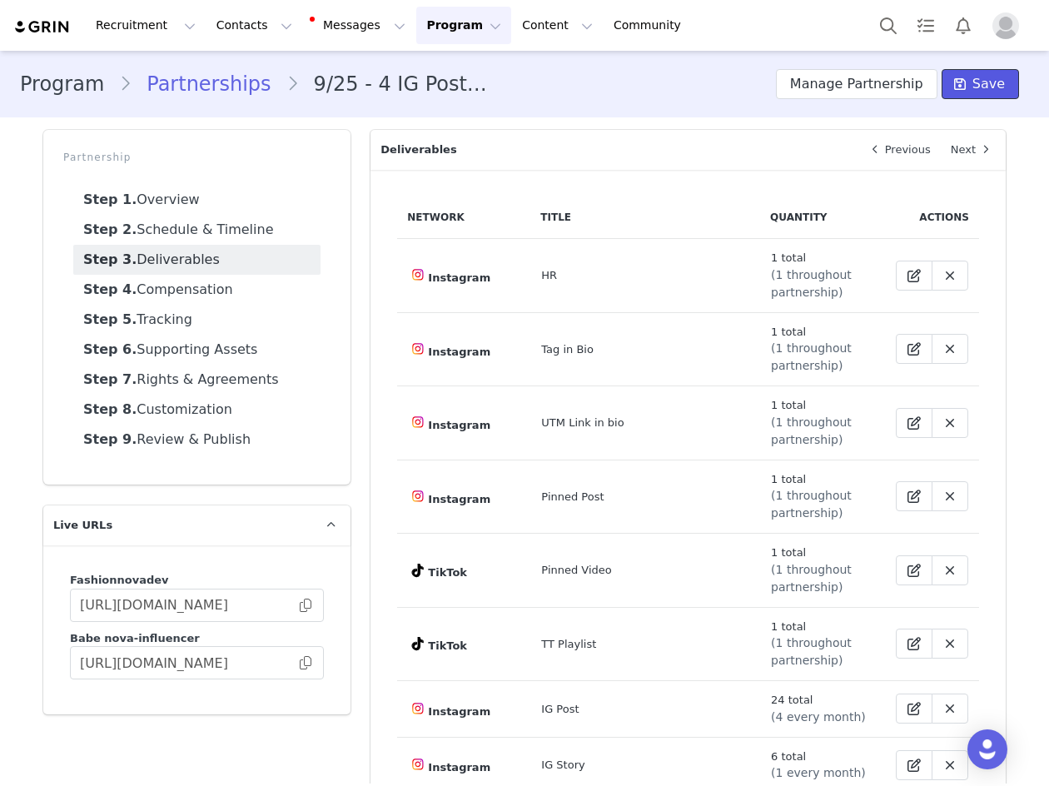
click at [964, 95] on button "Save" at bounding box center [979, 84] width 77 height 30
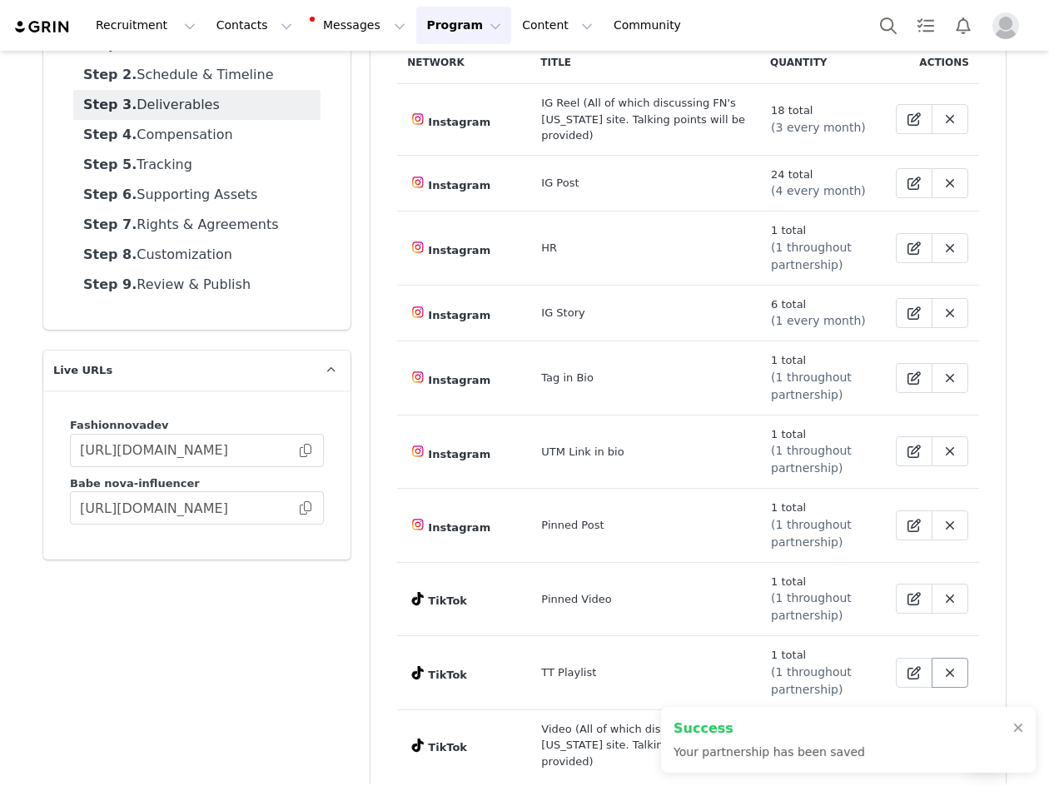
scroll to position [261, 0]
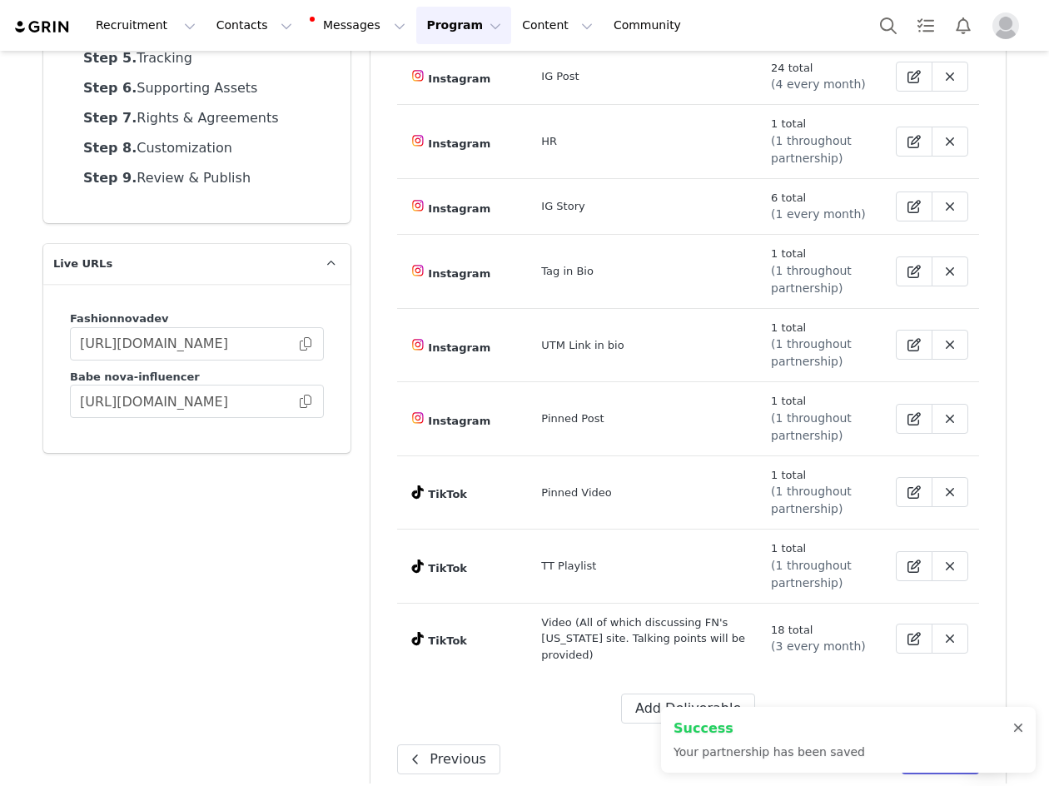
click at [1015, 726] on div at bounding box center [1018, 728] width 10 height 13
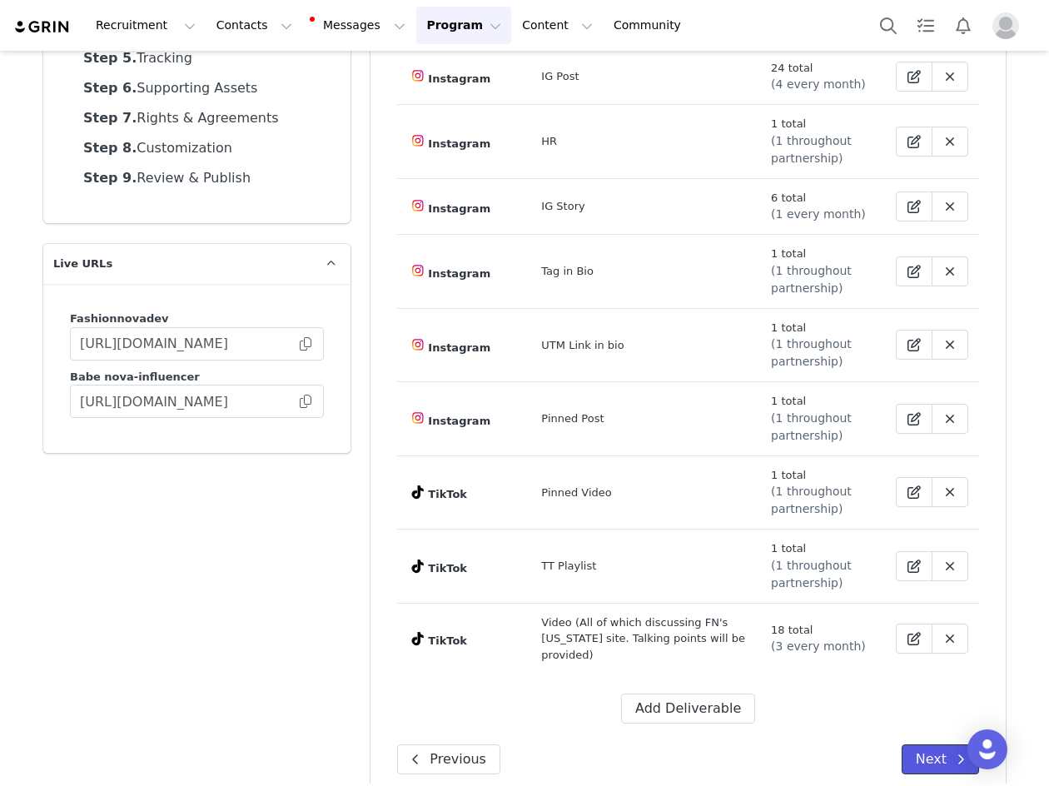
click at [910, 744] on button "Next" at bounding box center [939, 759] width 77 height 30
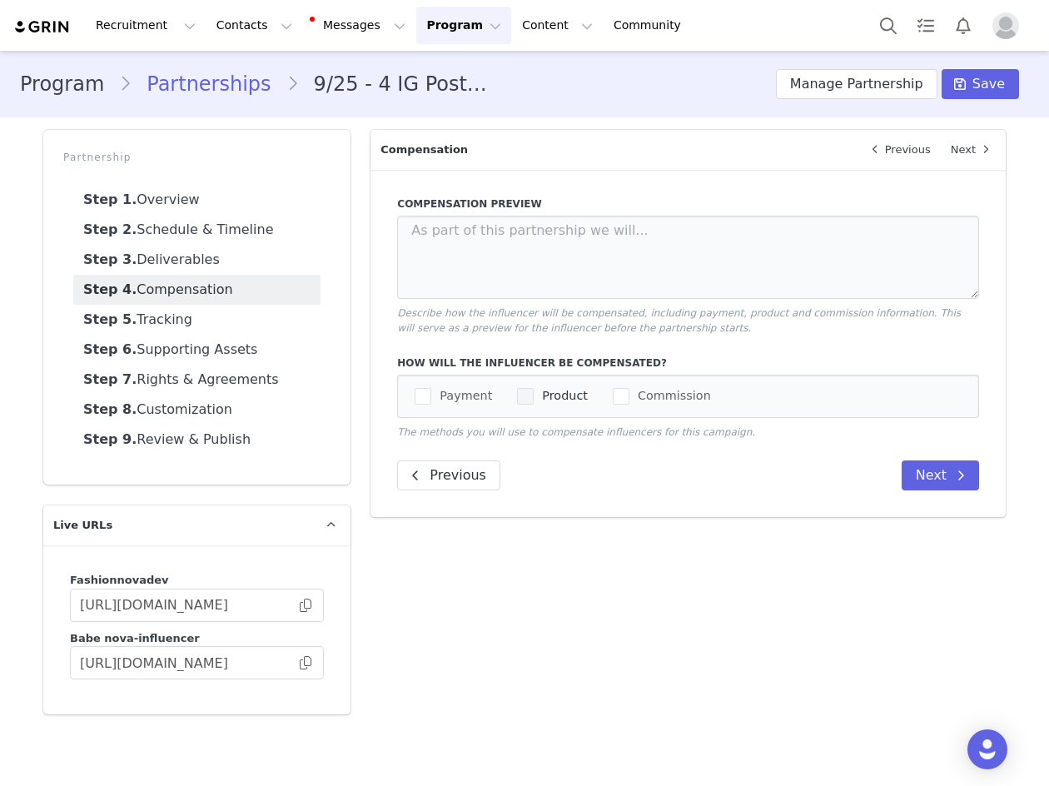
click at [533, 393] on span "Product" at bounding box center [560, 396] width 54 height 16
click at [533, 388] on input "Product" at bounding box center [533, 388] width 0 height 0
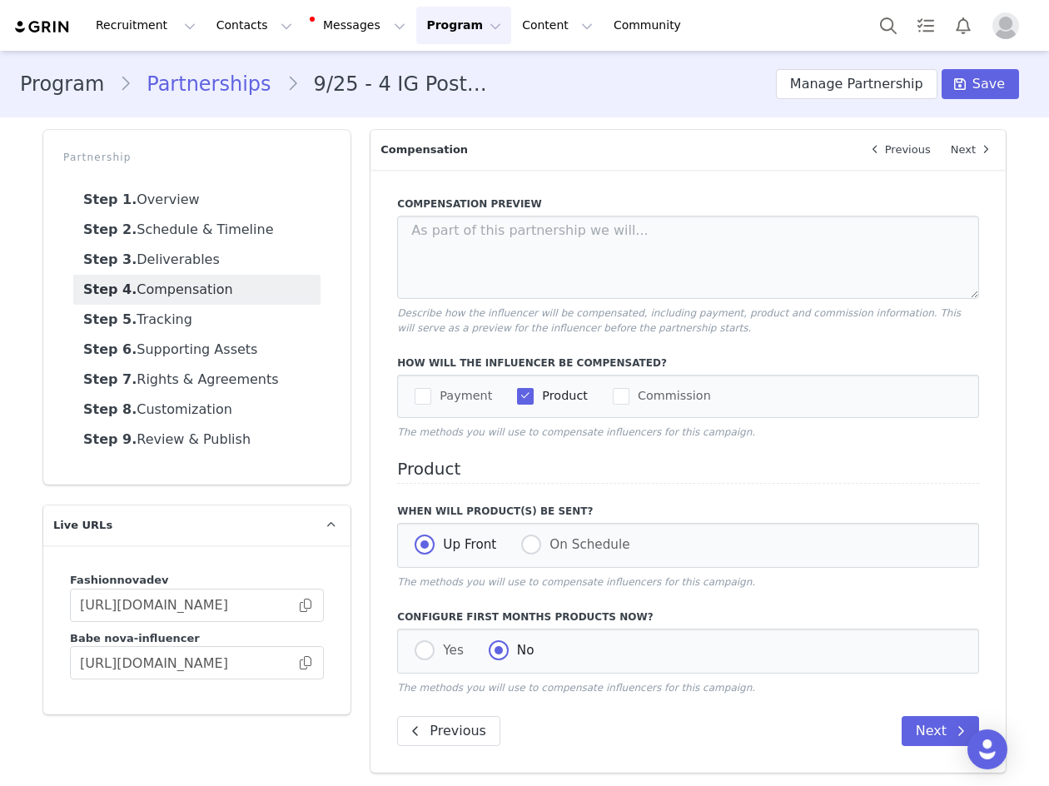
click at [400, 397] on div "Payment Product Commission" at bounding box center [688, 396] width 582 height 43
click at [420, 397] on span "checkbox-group" at bounding box center [422, 396] width 17 height 17
click at [431, 388] on input "Payment" at bounding box center [431, 388] width 0 height 0
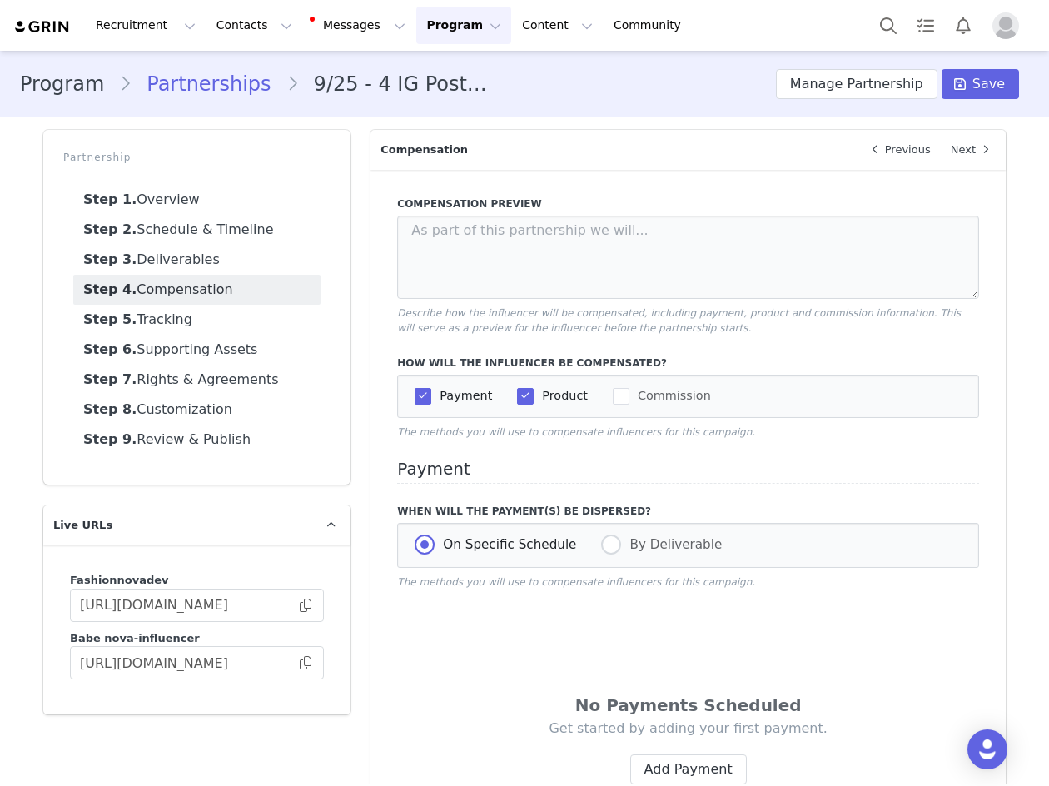
click at [517, 392] on span "checkbox-group" at bounding box center [525, 396] width 17 height 17
click at [533, 388] on input "Product" at bounding box center [533, 388] width 0 height 0
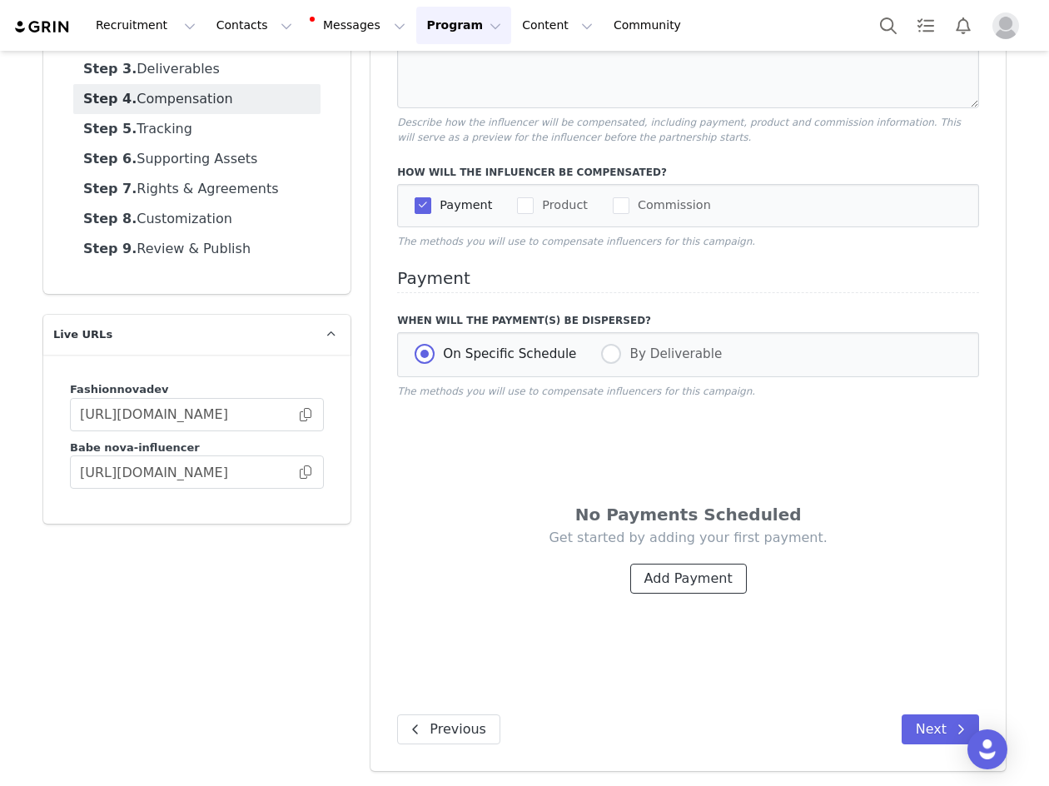
click at [704, 573] on button "Add Payment" at bounding box center [688, 578] width 117 height 30
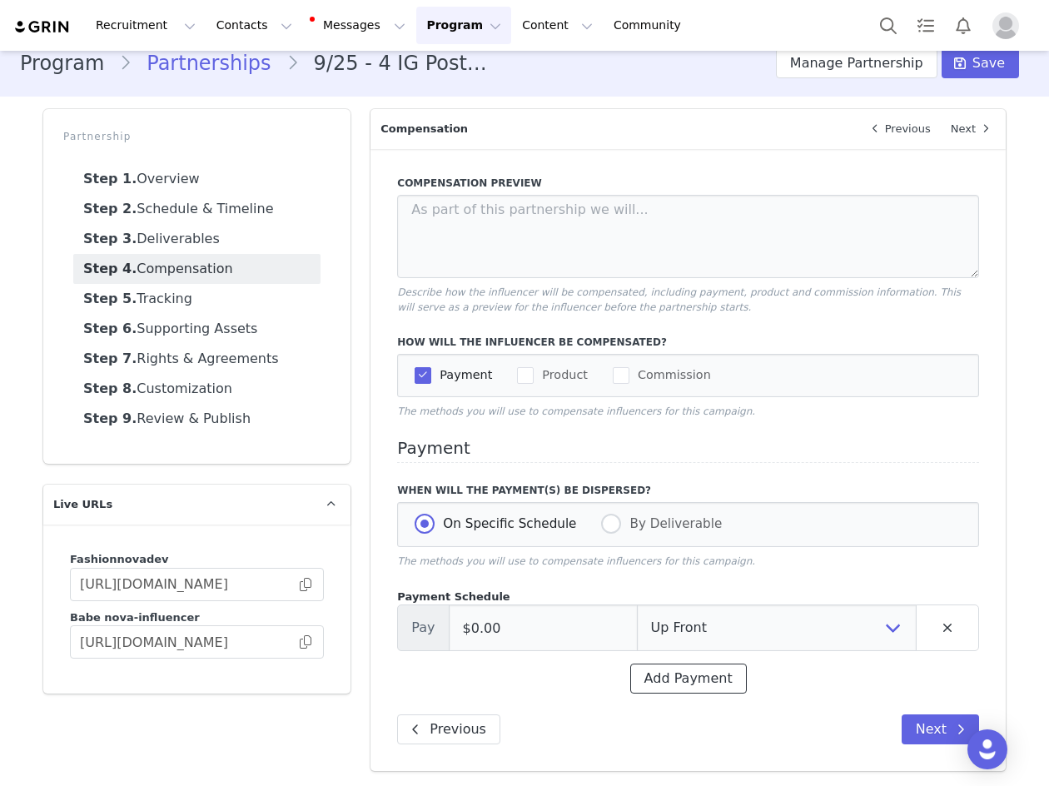
click at [687, 682] on button "Add Payment" at bounding box center [688, 678] width 117 height 30
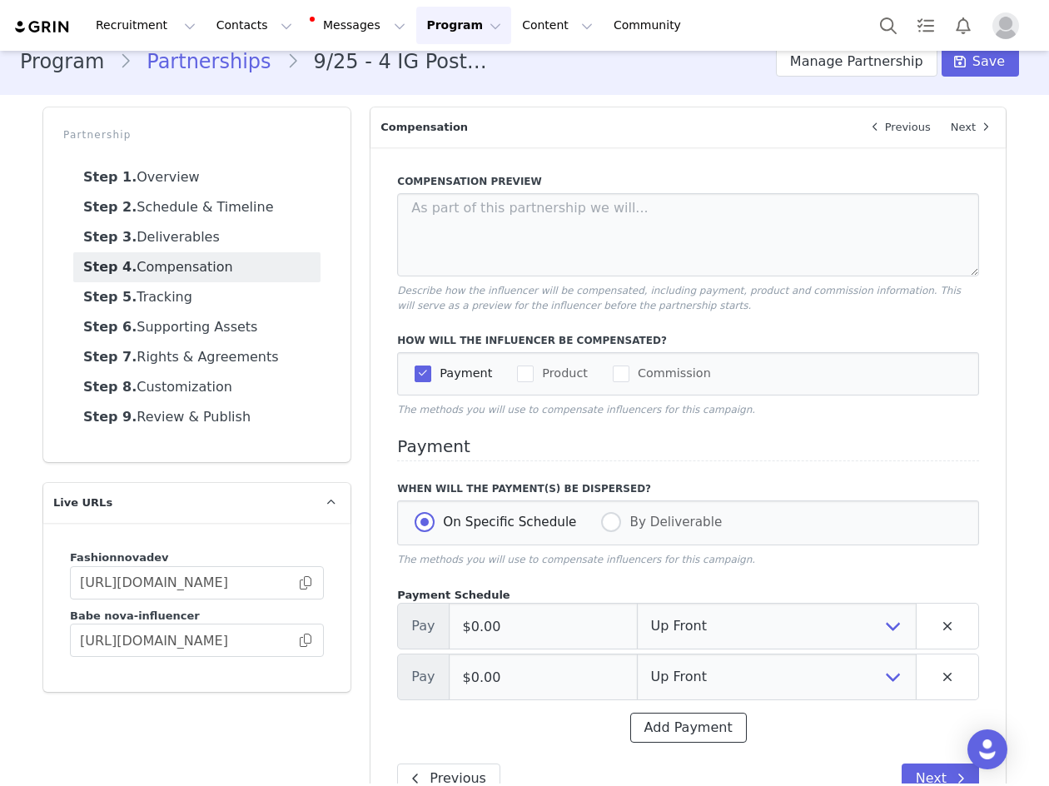
click at [672, 735] on button "Add Payment" at bounding box center [688, 727] width 117 height 30
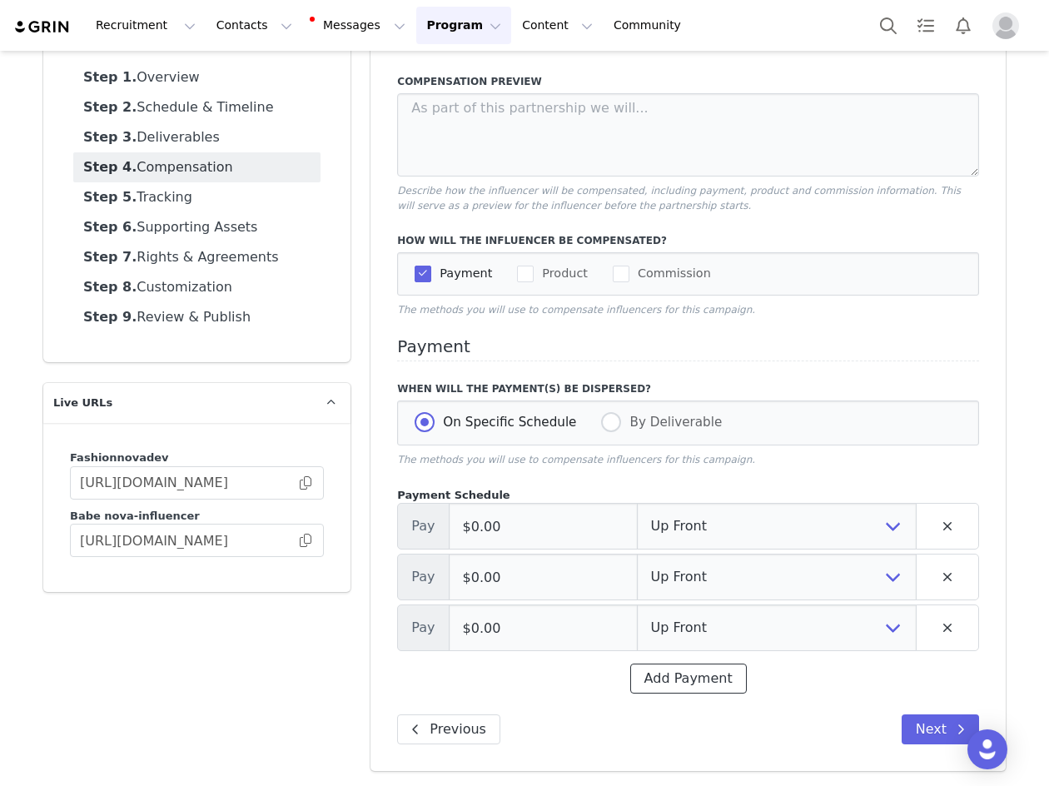
click at [673, 672] on button "Add Payment" at bounding box center [688, 678] width 117 height 30
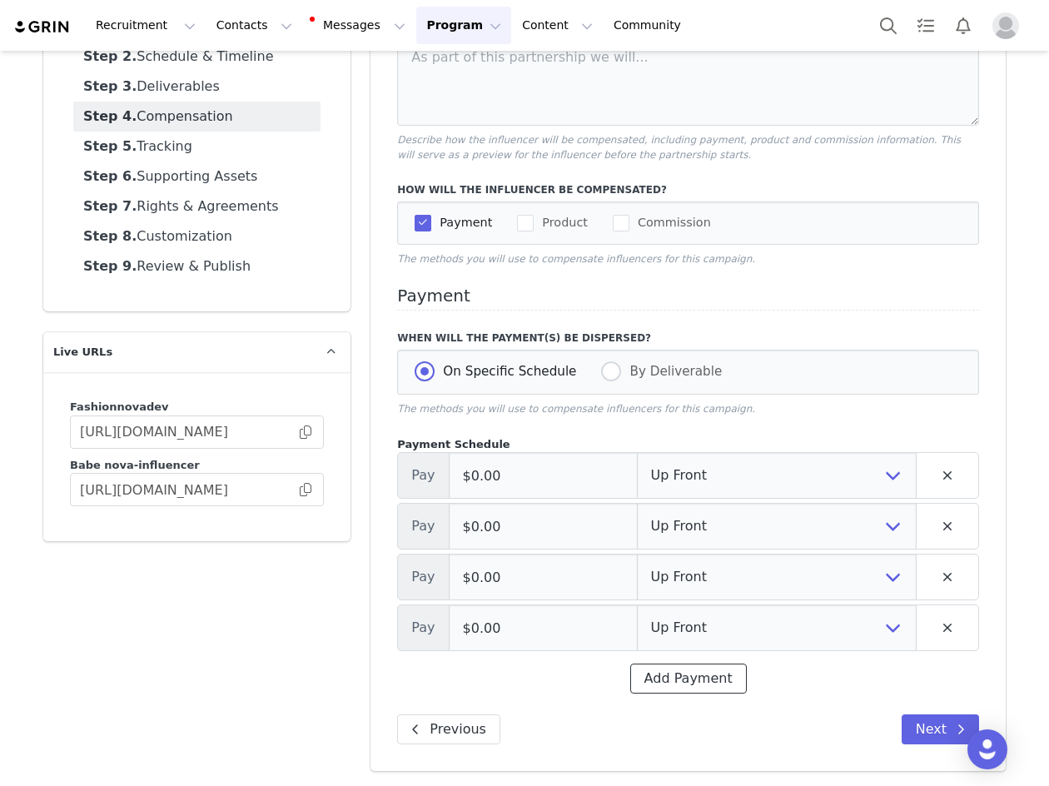
click at [673, 672] on button "Add Payment" at bounding box center [688, 678] width 117 height 30
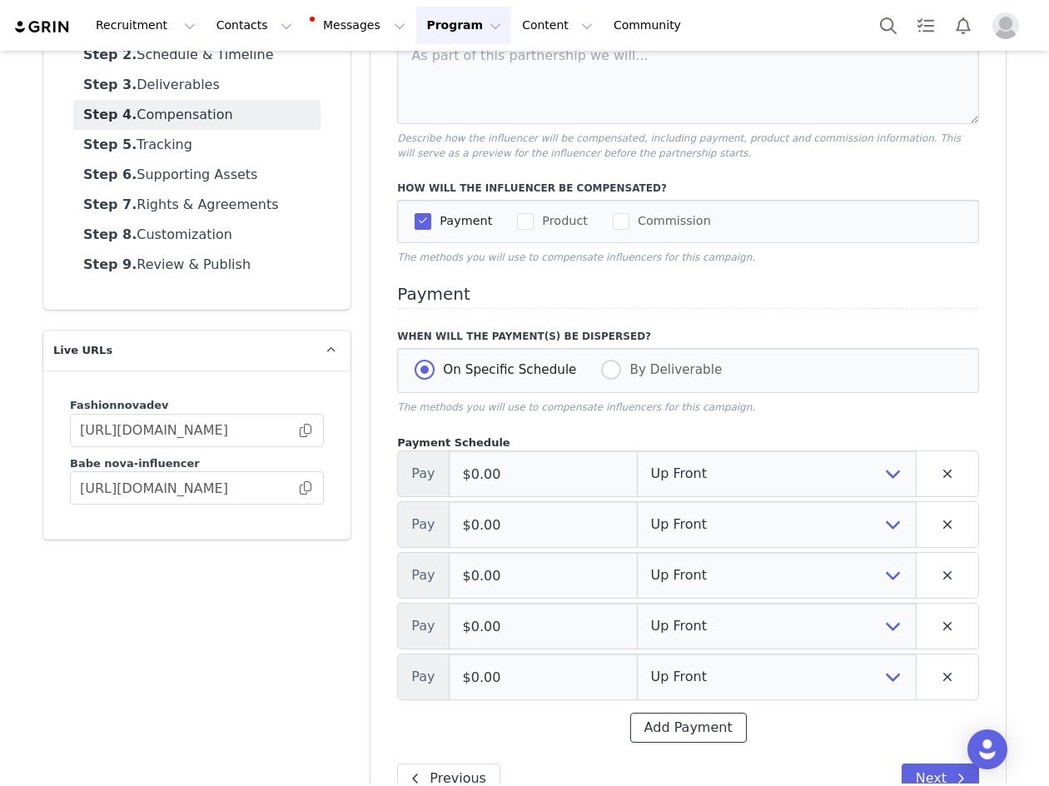
scroll to position [226, 0]
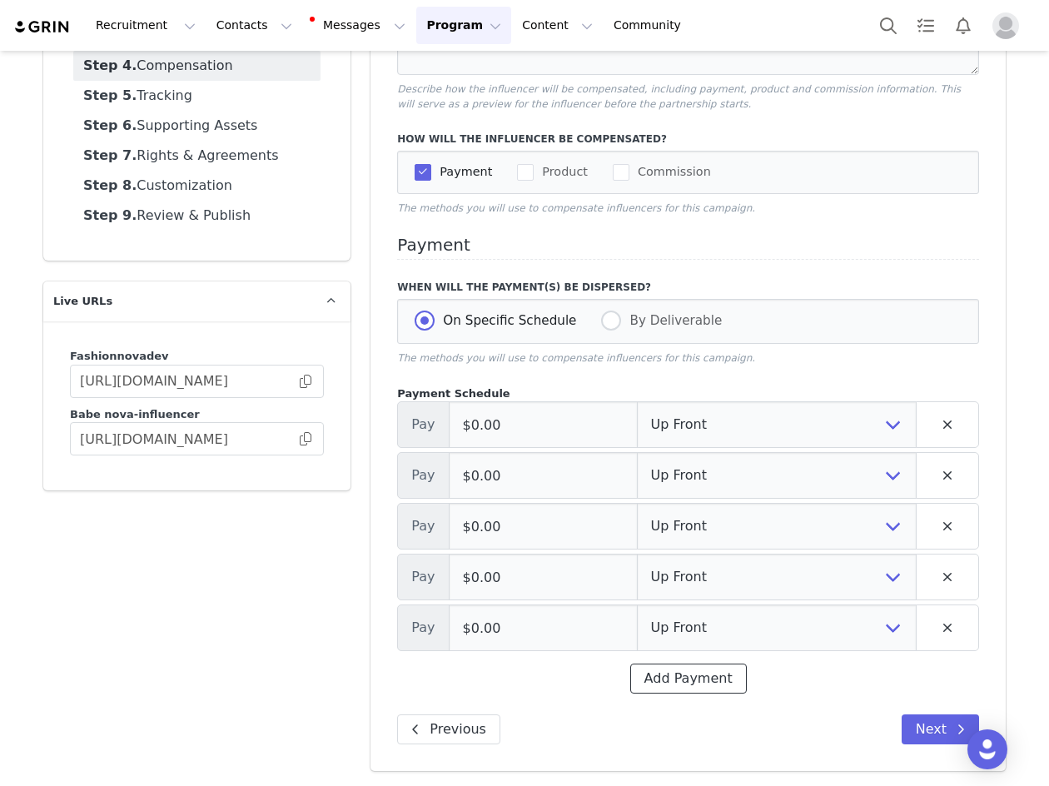
click at [673, 672] on button "Add Payment" at bounding box center [688, 678] width 117 height 30
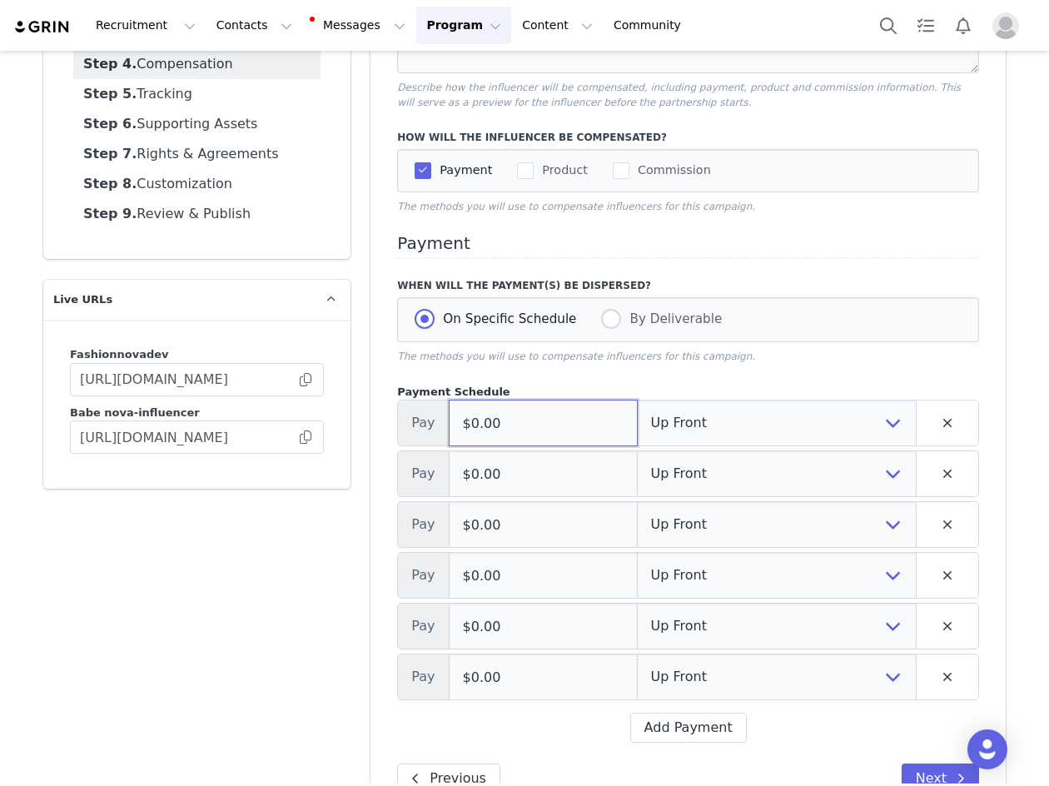
click at [505, 423] on input "$0.00" at bounding box center [543, 422] width 189 height 47
paste input "5,00"
type input "$5,000.00"
click at [553, 482] on input "$0.00" at bounding box center [543, 473] width 189 height 47
drag, startPoint x: 555, startPoint y: 454, endPoint x: 518, endPoint y: 480, distance: 45.5
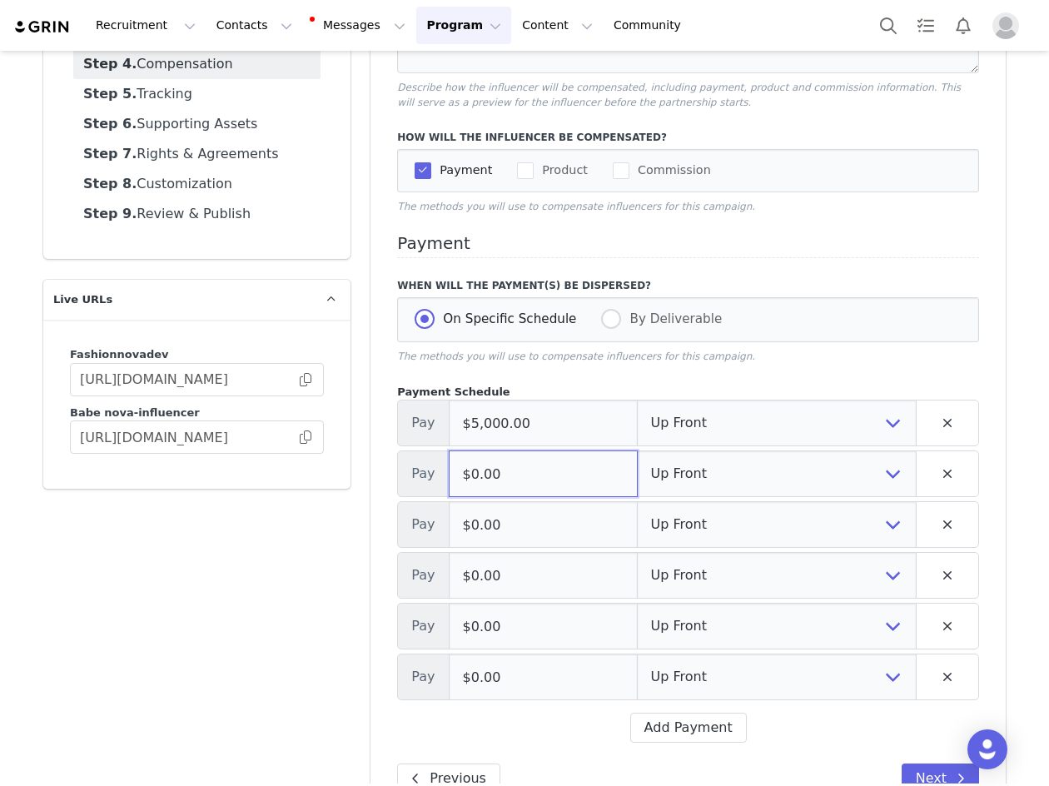
click at [518, 480] on input "$0.00" at bounding box center [543, 473] width 189 height 47
paste input "5,00"
type input "$5,000.00"
click at [535, 507] on input "$0.00" at bounding box center [543, 524] width 189 height 47
paste input "5,00"
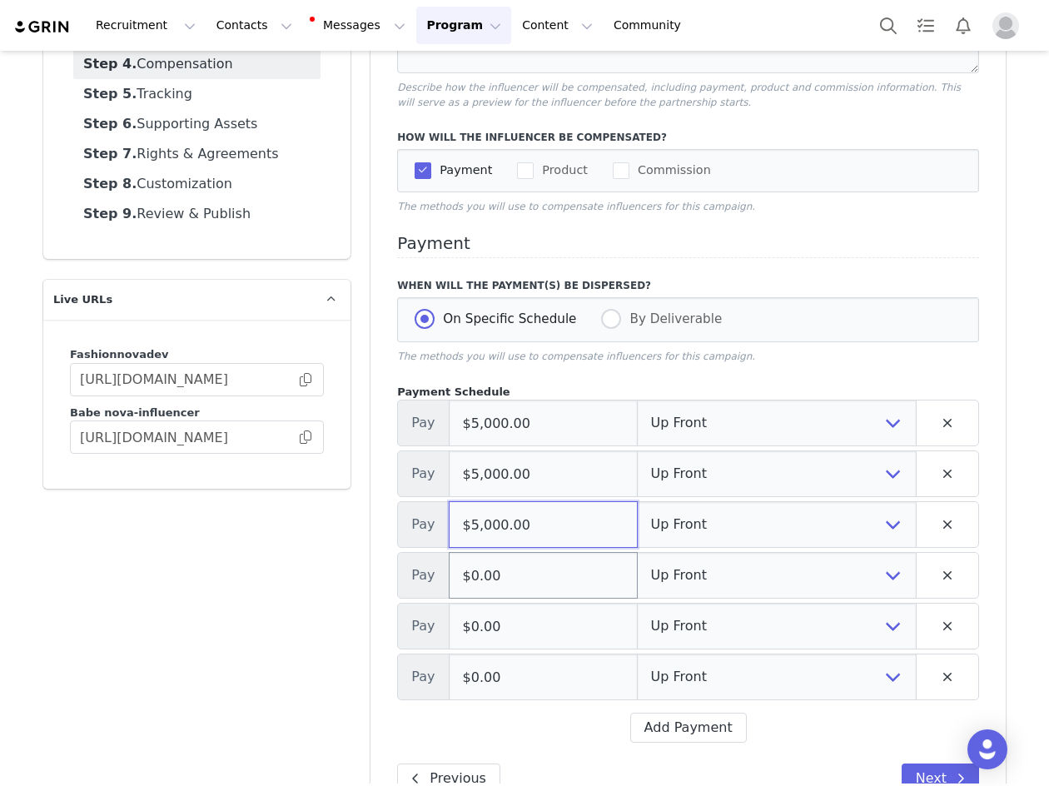
type input "$5,000.00"
click at [558, 584] on input "$0.00" at bounding box center [543, 575] width 189 height 47
paste input "5,00"
type input "$5,000.00"
click at [552, 627] on input "$0.00" at bounding box center [543, 626] width 189 height 47
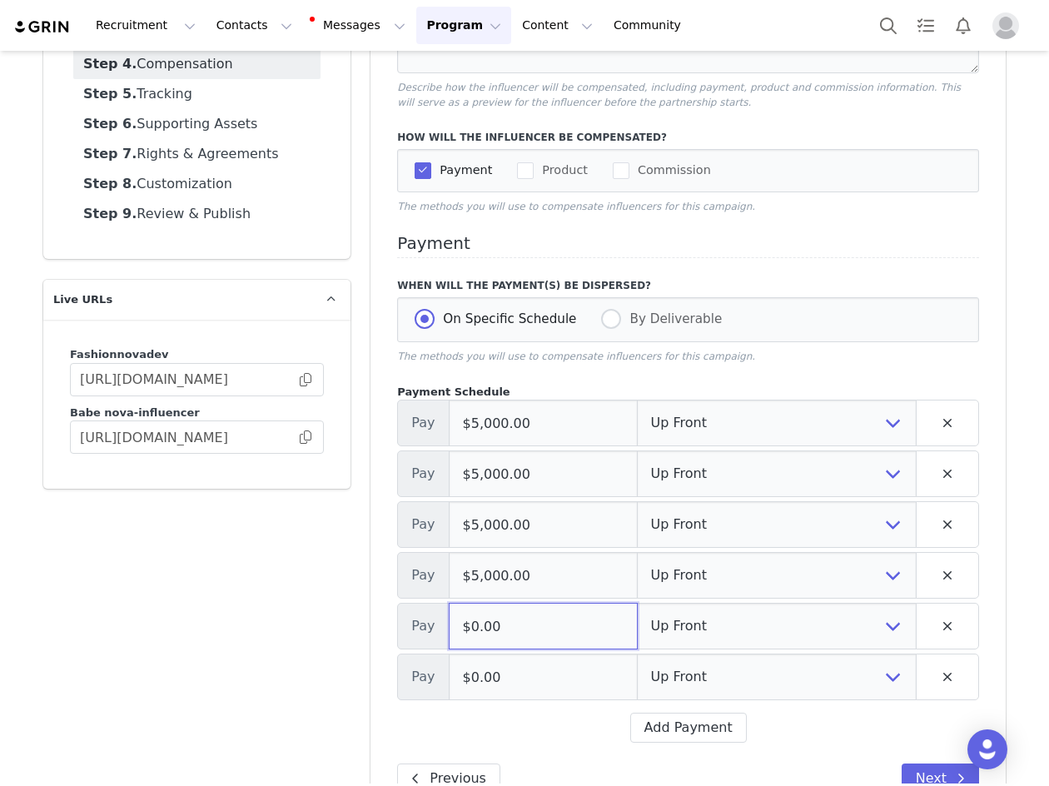
paste input "5,00"
type input "$5,000.00"
click at [521, 682] on input "$0.00" at bounding box center [543, 676] width 189 height 47
paste input "5,00"
type input "$5,000.00"
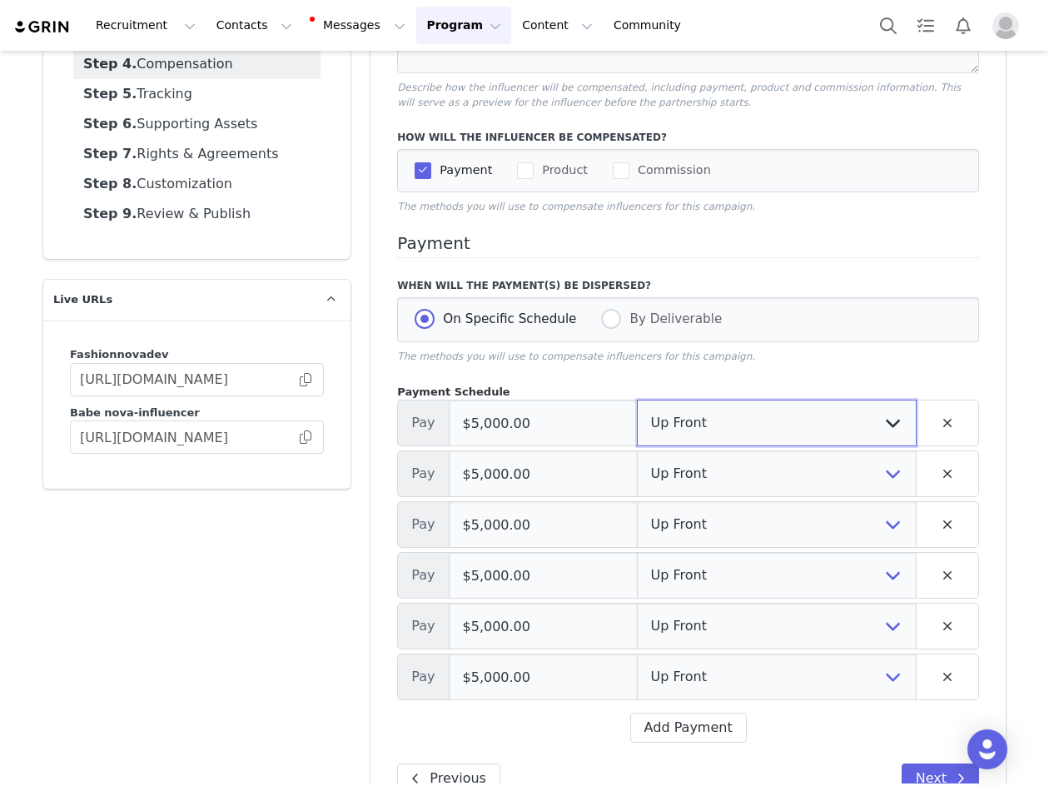
click at [669, 428] on select "Up Front Month 1 Month 2 Month 3 Month 4 Month 5 Month 6 Upon Completion" at bounding box center [777, 422] width 280 height 47
select select "1"
click at [637, 401] on select "Up Front Month 1 Month 2 Month 3 Month 4 Month 5 Month 6 Upon Completion" at bounding box center [777, 422] width 280 height 47
click at [667, 481] on select "Up Front Month 1 Month 2 Month 3 Month 4 Month 5 Month 6 Upon Completion" at bounding box center [777, 473] width 280 height 47
select select "2"
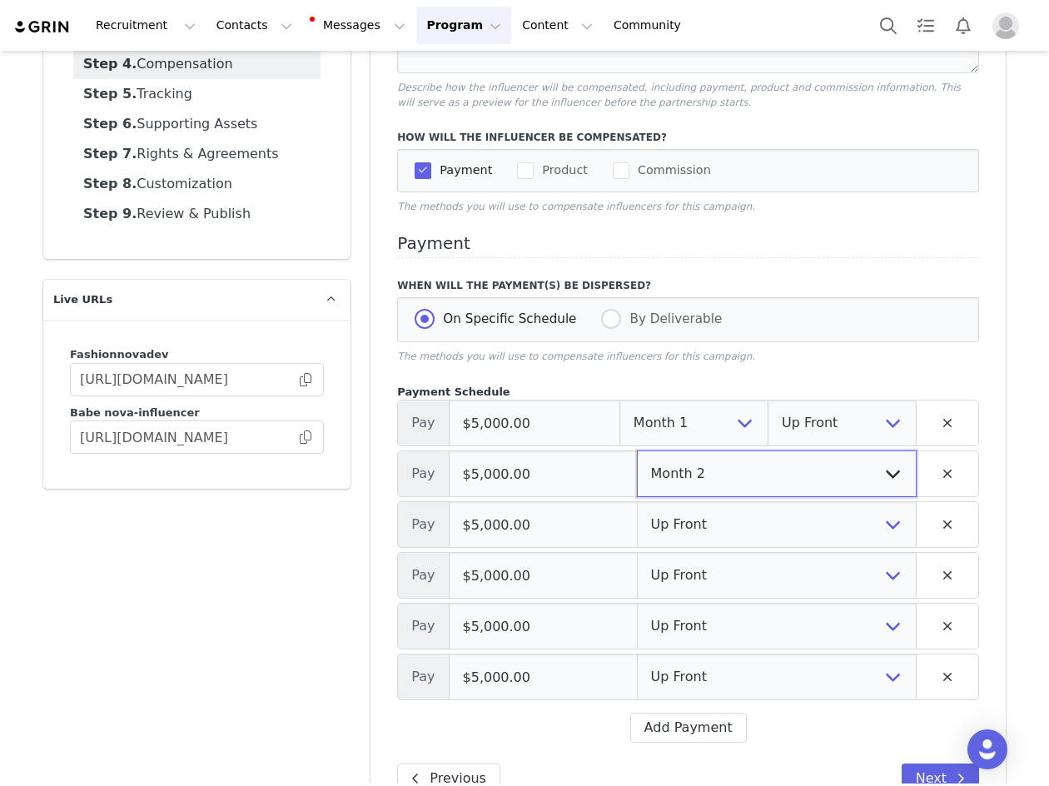
click at [637, 452] on select "Up Front Month 1 Month 2 Month 3 Month 4 Month 5 Month 6 Upon Completion" at bounding box center [777, 473] width 280 height 47
click at [686, 510] on select "Up Front Month 1 Month 2 Month 3 Month 4 Month 5 Month 6 Upon Completion" at bounding box center [777, 524] width 280 height 47
select select "3"
click at [637, 503] on select "Up Front Month 1 Month 2 Month 3 Month 4 Month 5 Month 6 Upon Completion" at bounding box center [777, 524] width 280 height 47
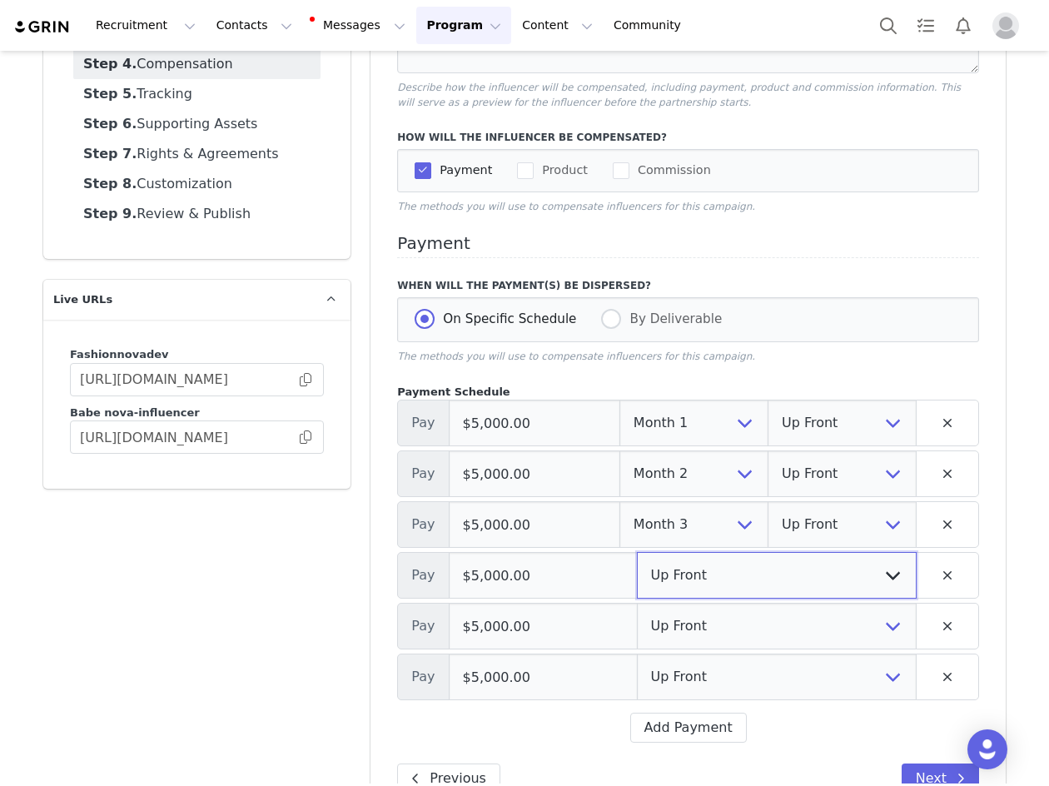
click at [696, 568] on select "Up Front Month 1 Month 2 Month 3 Month 4 Month 5 Month 6 Upon Completion" at bounding box center [777, 575] width 280 height 47
select select "4"
click at [637, 553] on select "Up Front Month 1 Month 2 Month 3 Month 4 Month 5 Month 6 Upon Completion" at bounding box center [777, 575] width 280 height 47
click at [671, 637] on select "Up Front Month 1 Month 2 Month 3 Month 4 Month 5 Month 6 Upon Completion" at bounding box center [777, 626] width 280 height 47
select select "5"
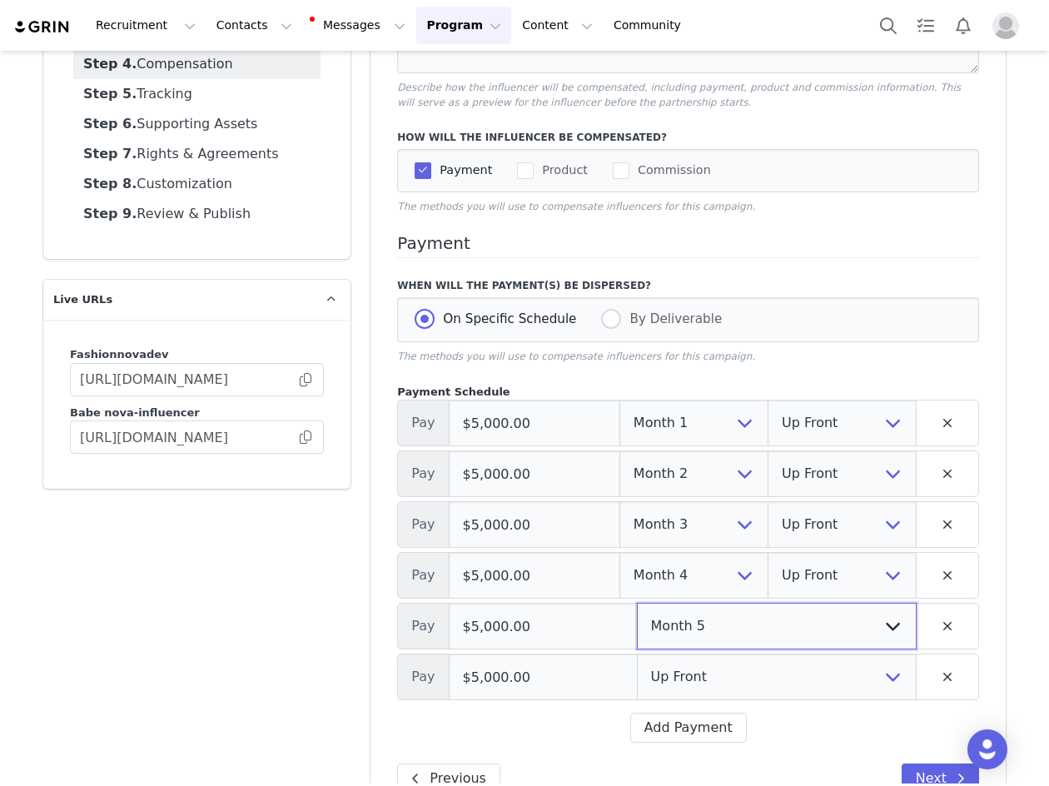
click at [637, 604] on select "Up Front Month 1 Month 2 Month 3 Month 4 Month 5 Month 6 Upon Completion" at bounding box center [777, 626] width 280 height 47
click at [698, 670] on select "Up Front Month 1 Month 2 Month 3 Month 4 Month 5 Month 6 Upon Completion" at bounding box center [777, 676] width 280 height 47
select select "6"
click at [637, 655] on select "Up Front Month 1 Month 2 Month 3 Month 4 Month 5 Month 6 Upon Completion" at bounding box center [777, 676] width 280 height 47
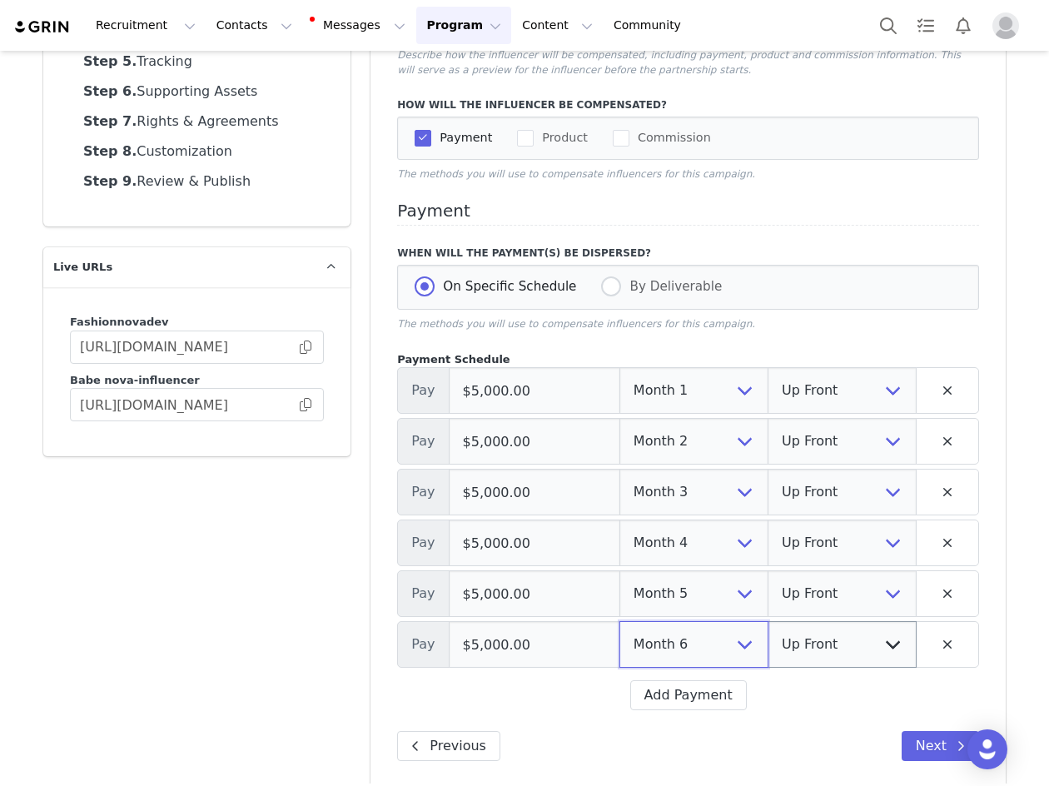
scroll to position [276, 0]
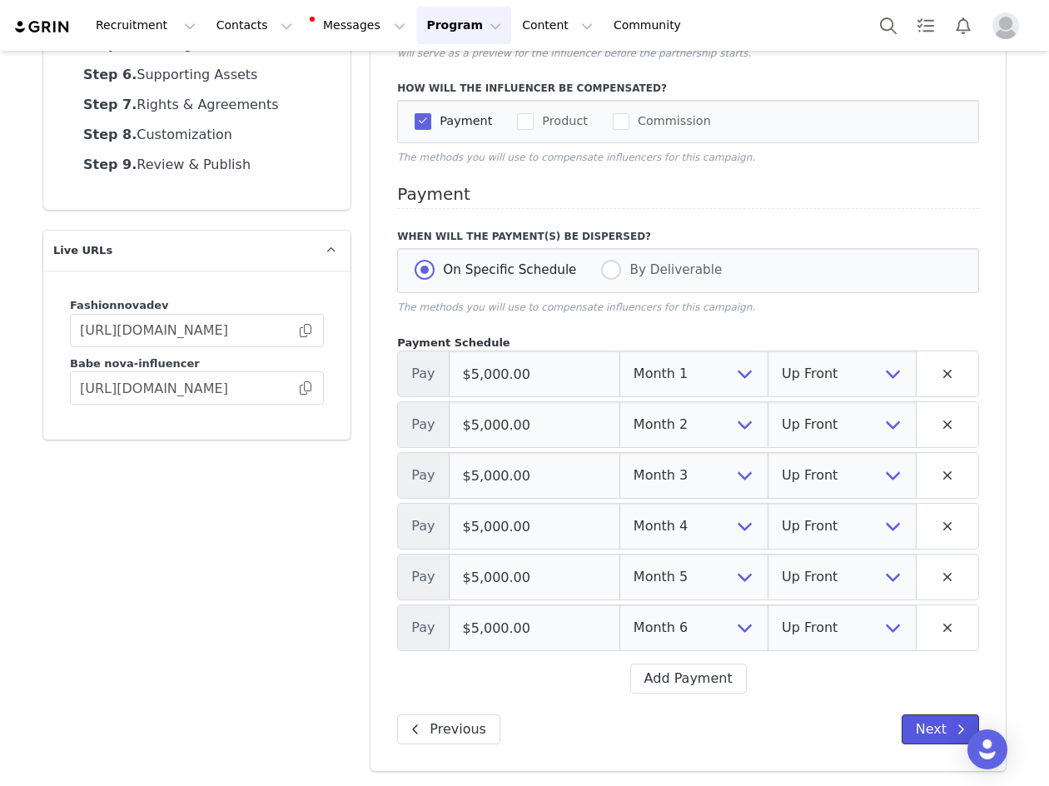
click at [915, 727] on button "Next" at bounding box center [939, 729] width 77 height 30
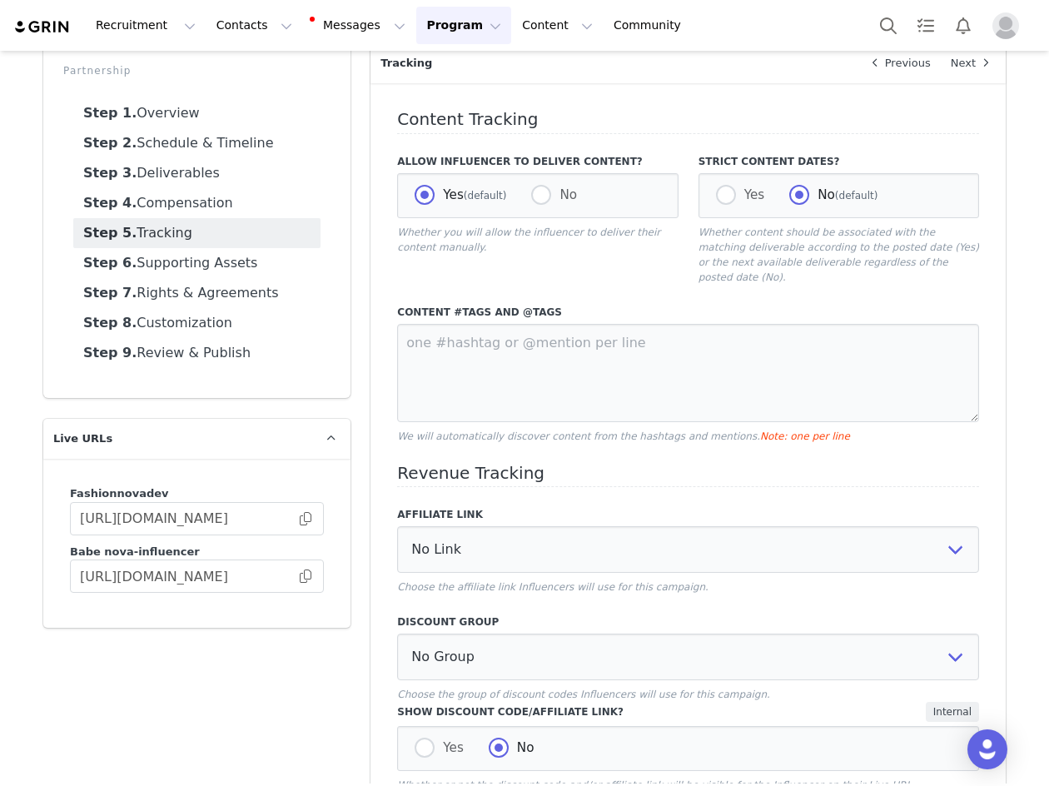
scroll to position [0, 0]
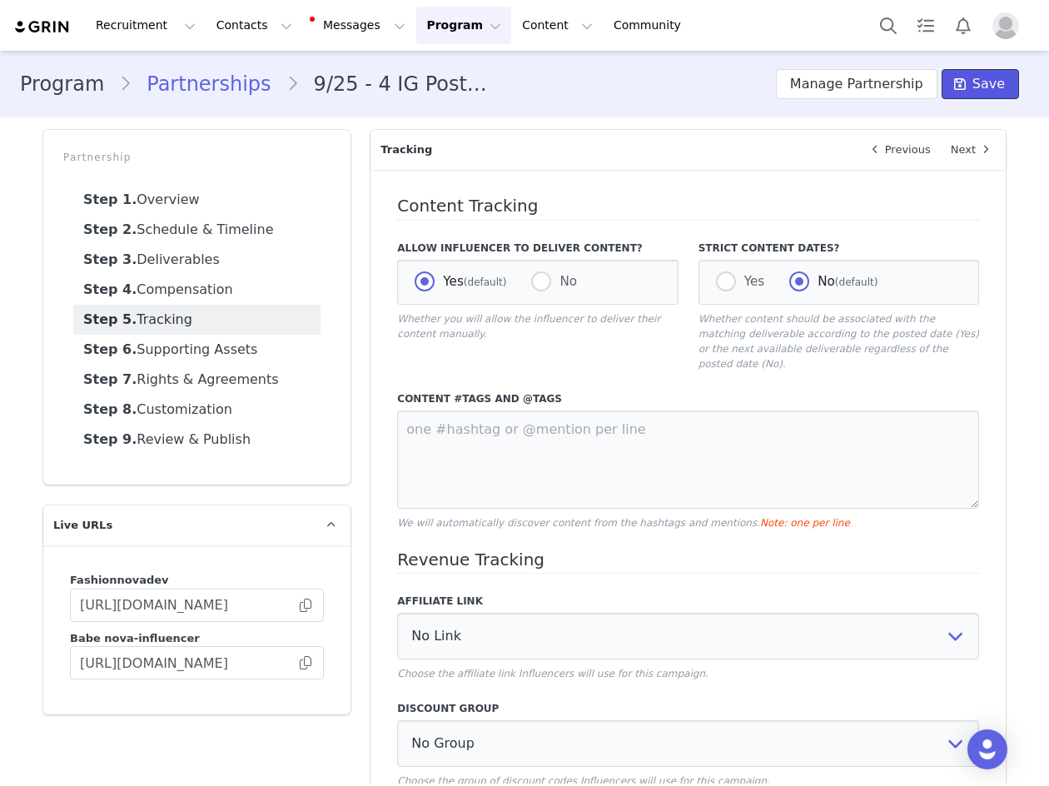
click at [959, 88] on span at bounding box center [960, 84] width 20 height 20
click at [896, 75] on button "Manage Partnership" at bounding box center [856, 84] width 161 height 30
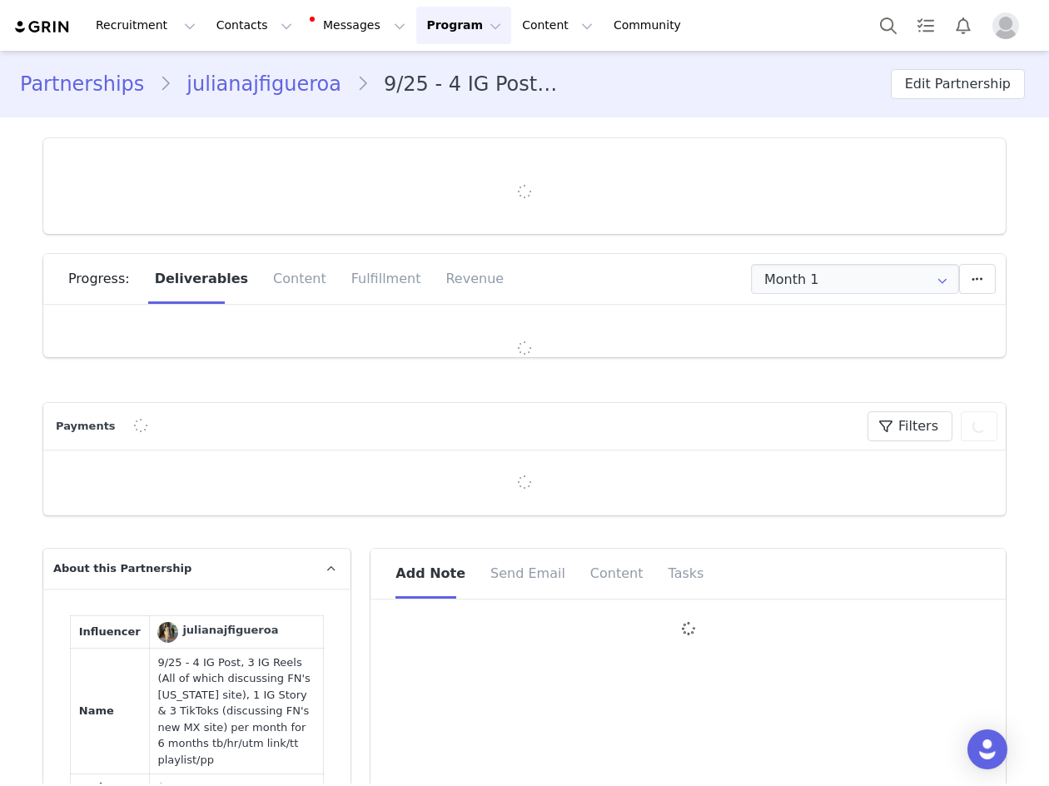
type input "+1 (United States)"
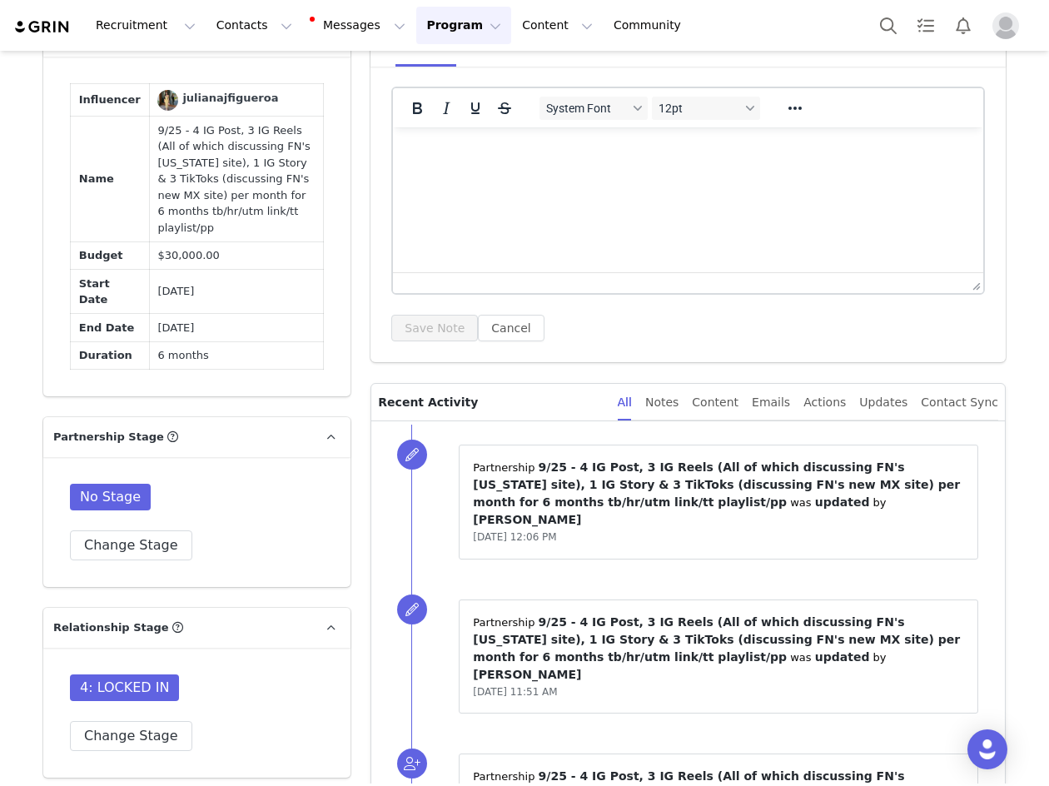
scroll to position [1165, 0]
click at [124, 529] on button "Change Stage" at bounding box center [131, 544] width 122 height 30
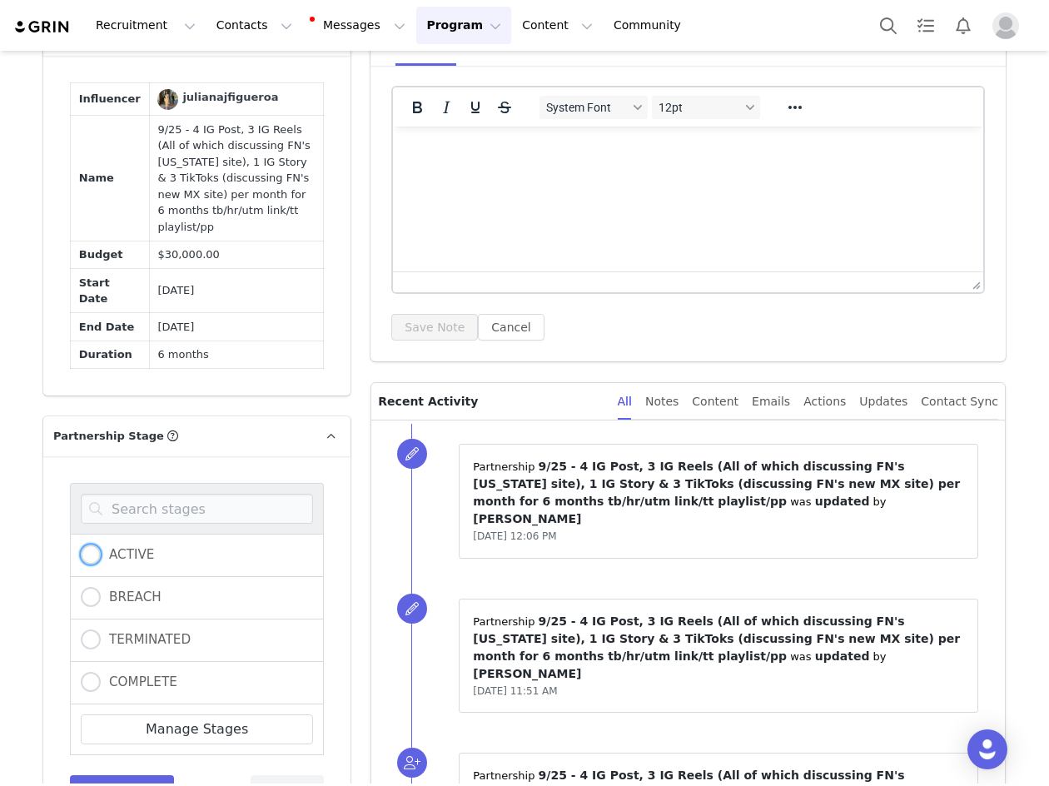
click at [124, 547] on span "ACTIVE" at bounding box center [127, 554] width 53 height 15
click at [101, 544] on input "ACTIVE" at bounding box center [91, 555] width 20 height 22
radio input "true"
click at [106, 775] on button "Save Stage" at bounding box center [122, 790] width 104 height 30
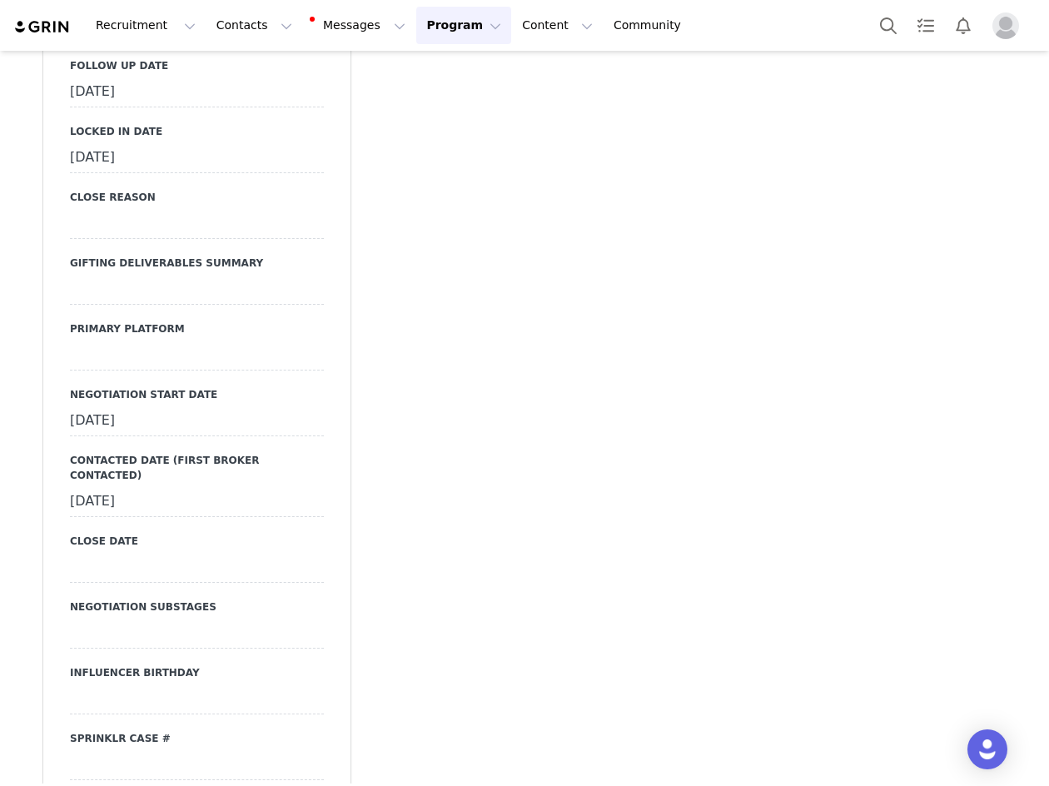
scroll to position [4244, 0]
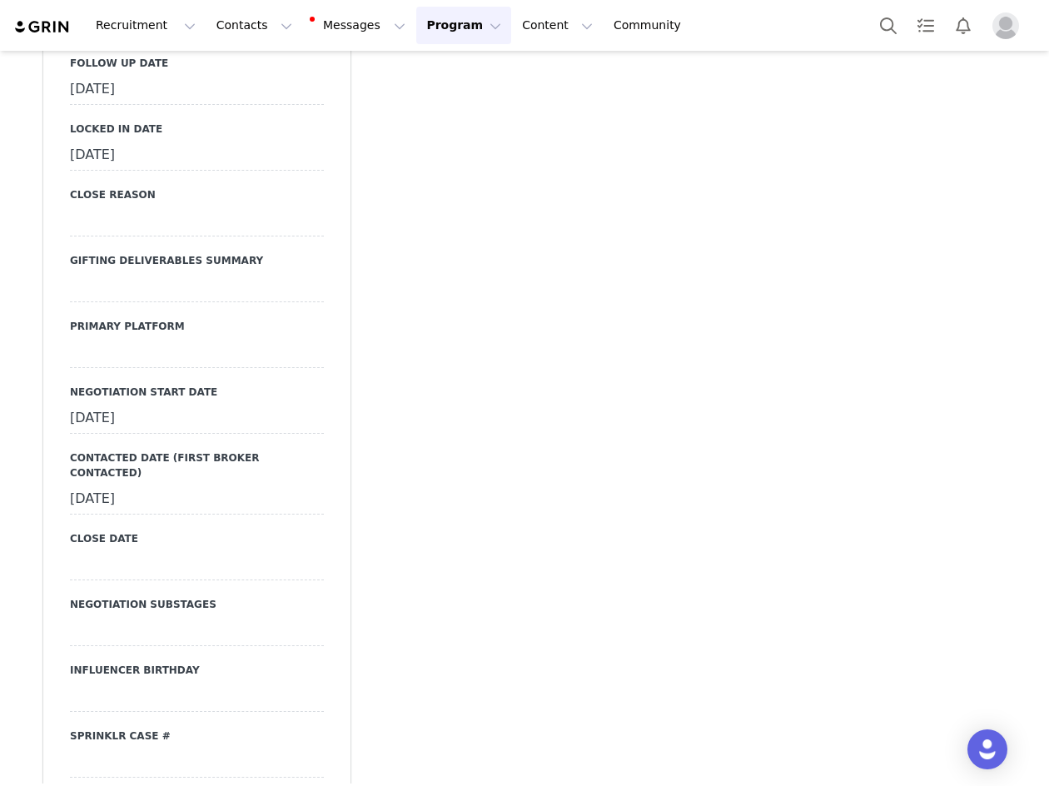
click at [164, 338] on div at bounding box center [197, 353] width 254 height 30
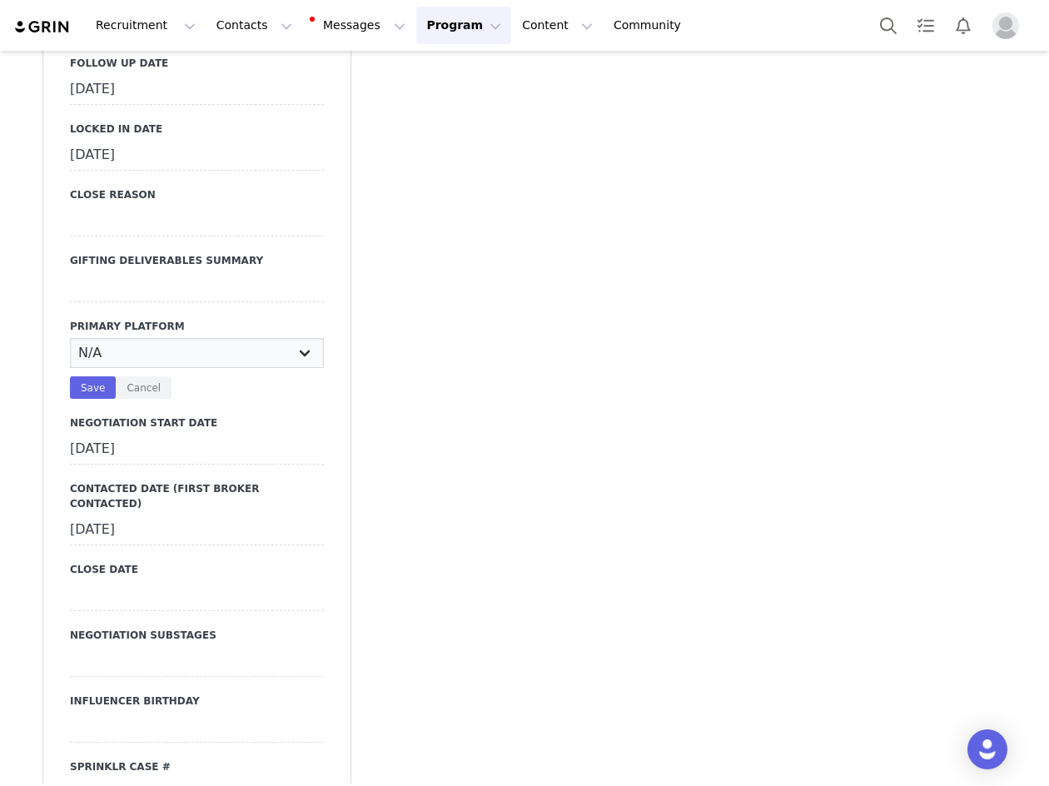
click at [164, 338] on select "N/A Instagram TikTok Youtube Other" at bounding box center [197, 353] width 254 height 30
select select "Instagram"
click at [70, 338] on select "N/A Instagram TikTok Youtube Other" at bounding box center [197, 353] width 254 height 30
click at [96, 376] on button "Save" at bounding box center [93, 387] width 46 height 22
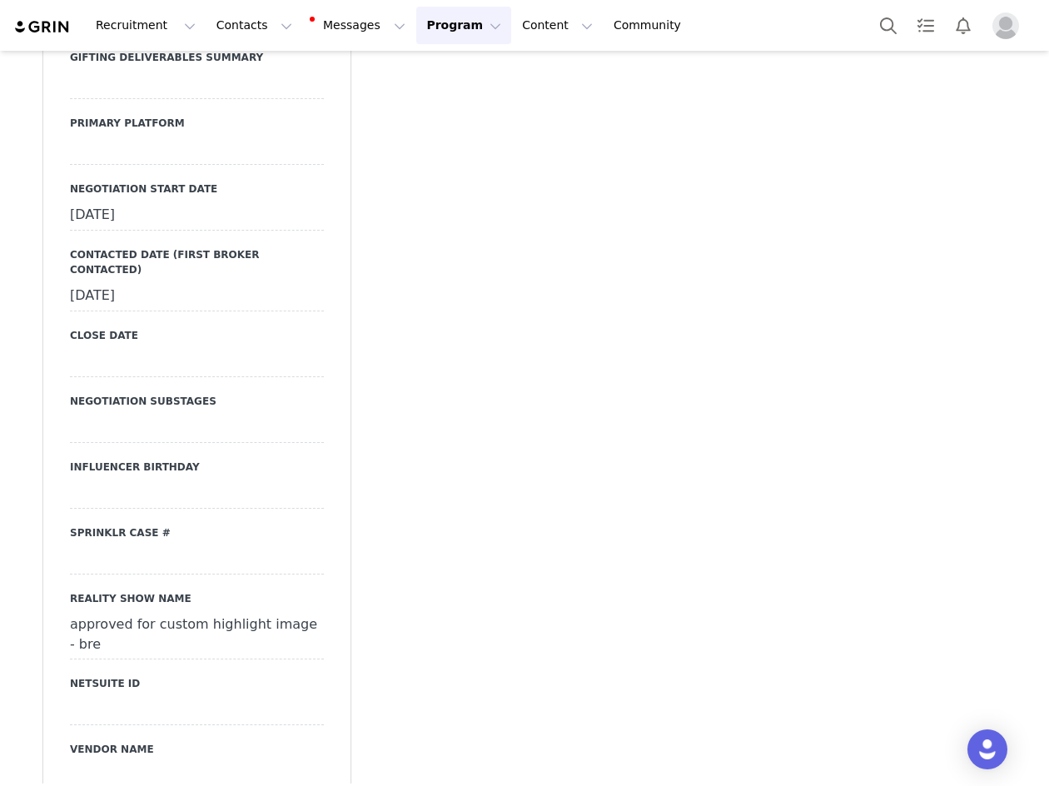
scroll to position [4411, 0]
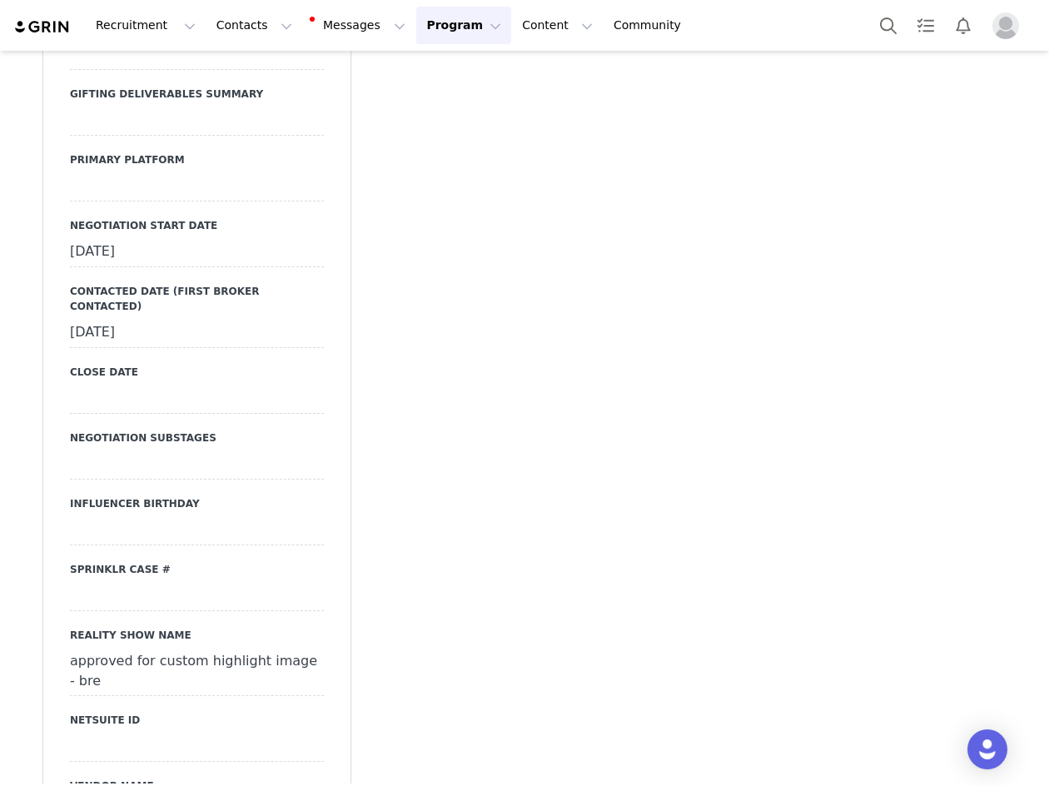
click at [113, 171] on div at bounding box center [197, 186] width 254 height 30
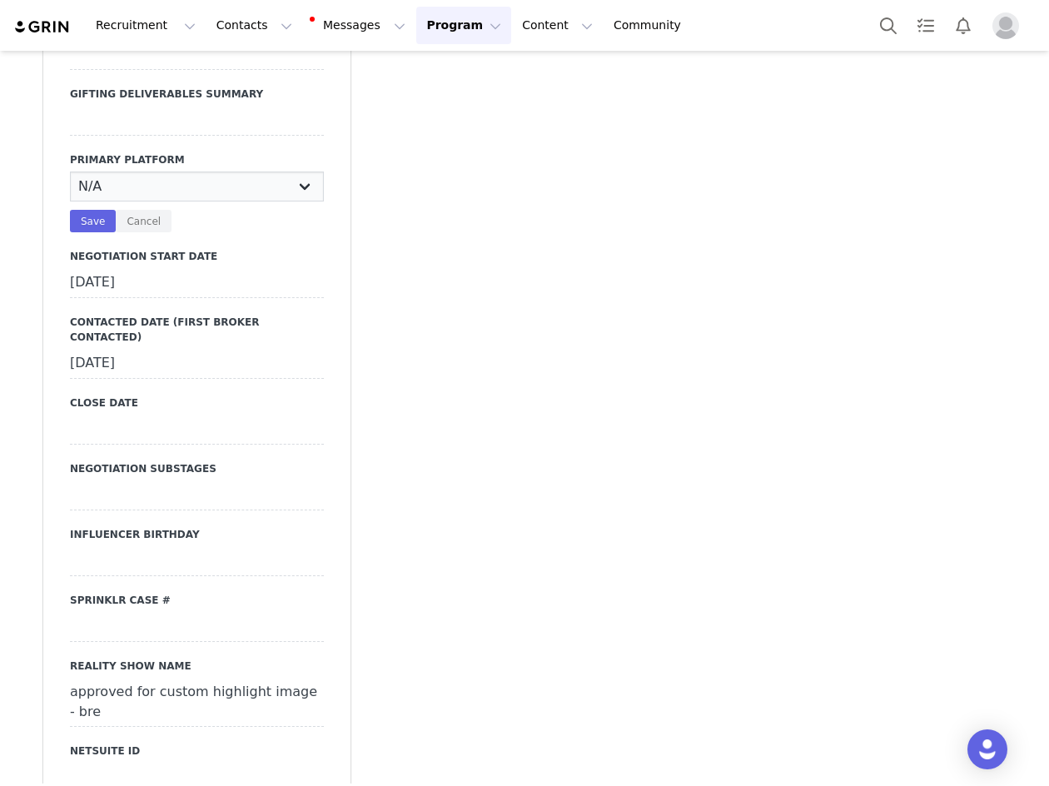
select select "TikTok"
click at [70, 171] on select "N/A Instagram TikTok Youtube Other" at bounding box center [197, 186] width 254 height 30
click at [86, 210] on button "Save" at bounding box center [93, 221] width 46 height 22
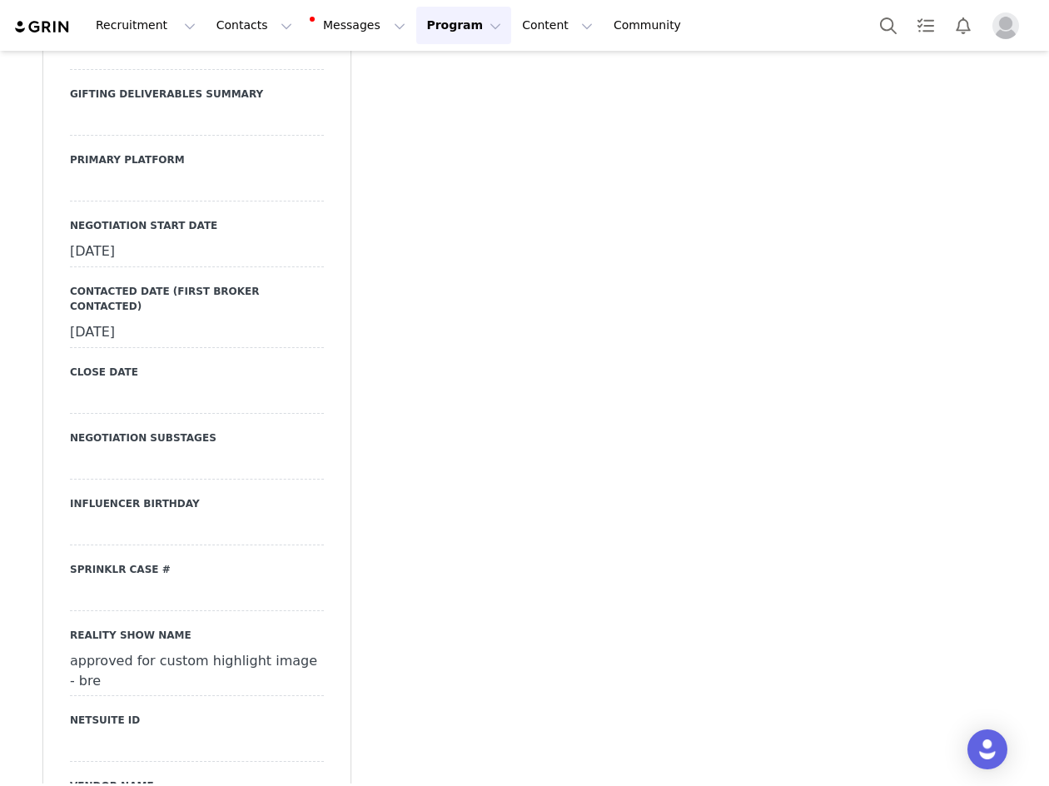
click at [103, 171] on div at bounding box center [197, 186] width 254 height 30
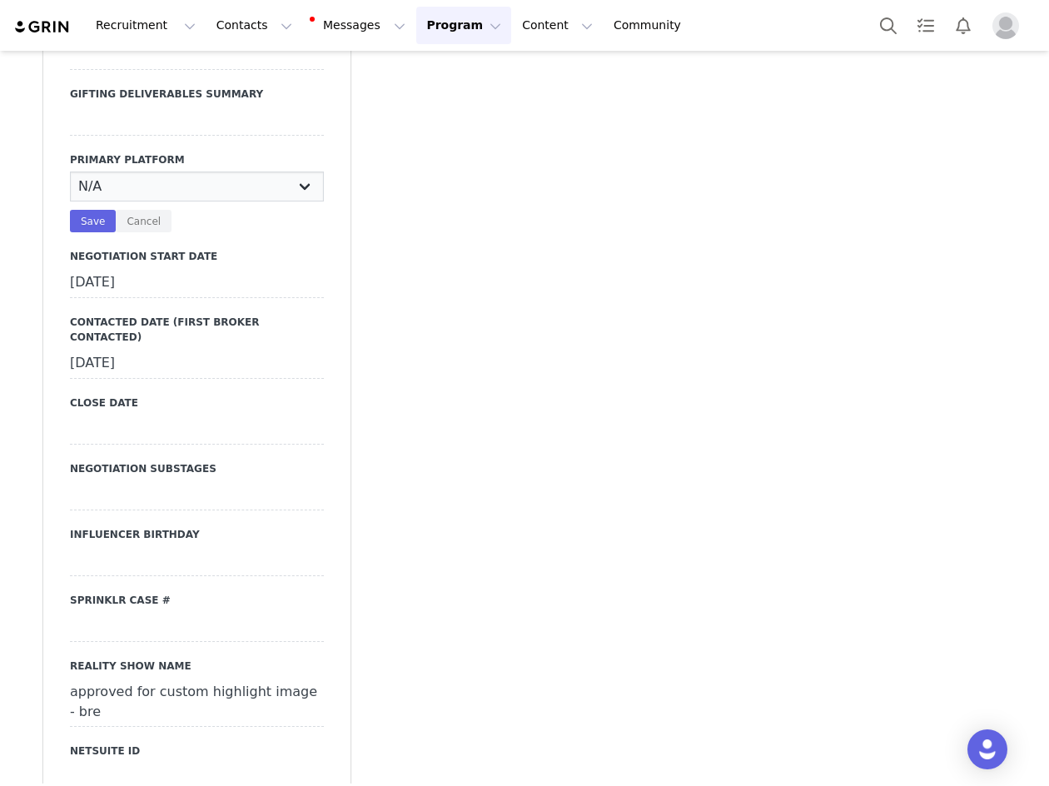
click at [103, 171] on select "N/A Instagram TikTok Youtube Other" at bounding box center [197, 186] width 254 height 30
select select "TikTok"
click at [70, 171] on select "N/A Instagram TikTok Youtube Other" at bounding box center [197, 186] width 254 height 30
click at [98, 210] on button "Save" at bounding box center [93, 221] width 46 height 22
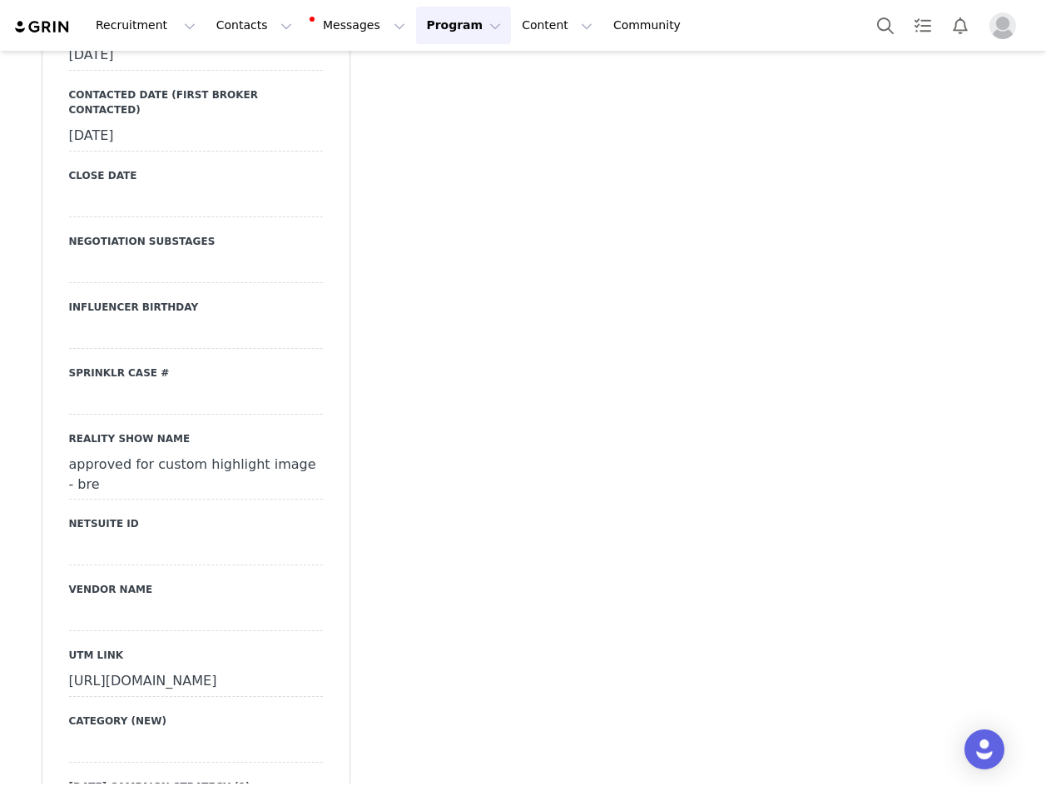
scroll to position [0, 0]
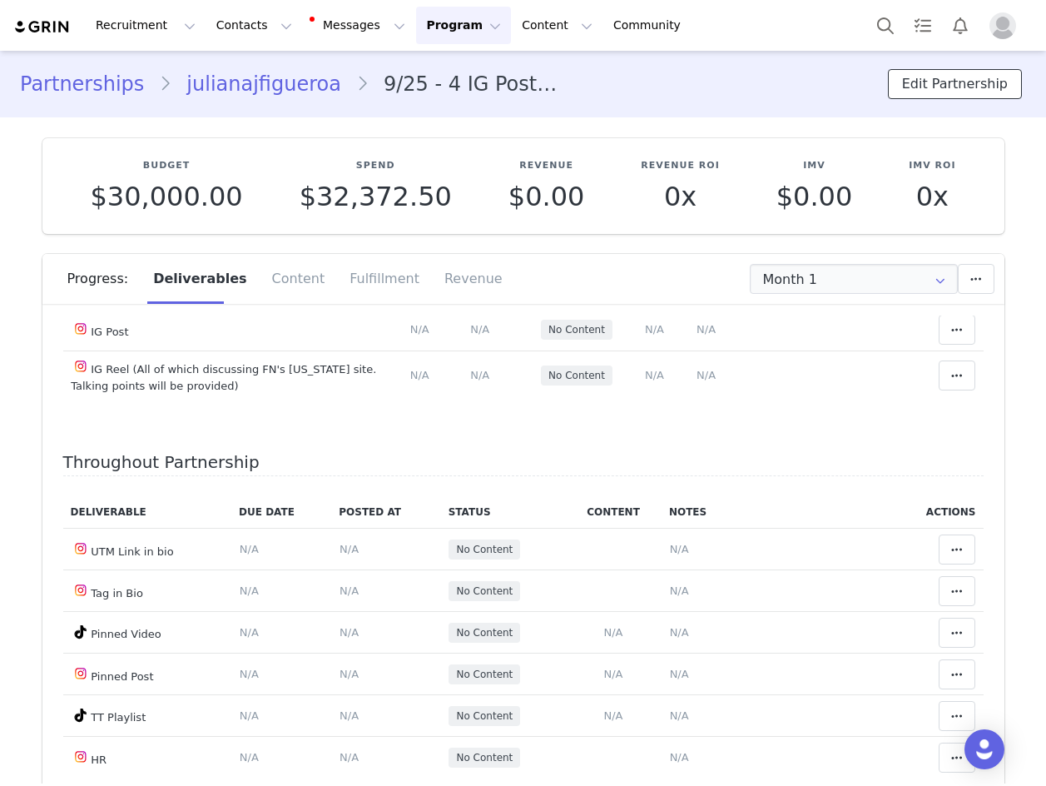
click at [950, 80] on button "Edit Partnership" at bounding box center [955, 84] width 134 height 30
select select
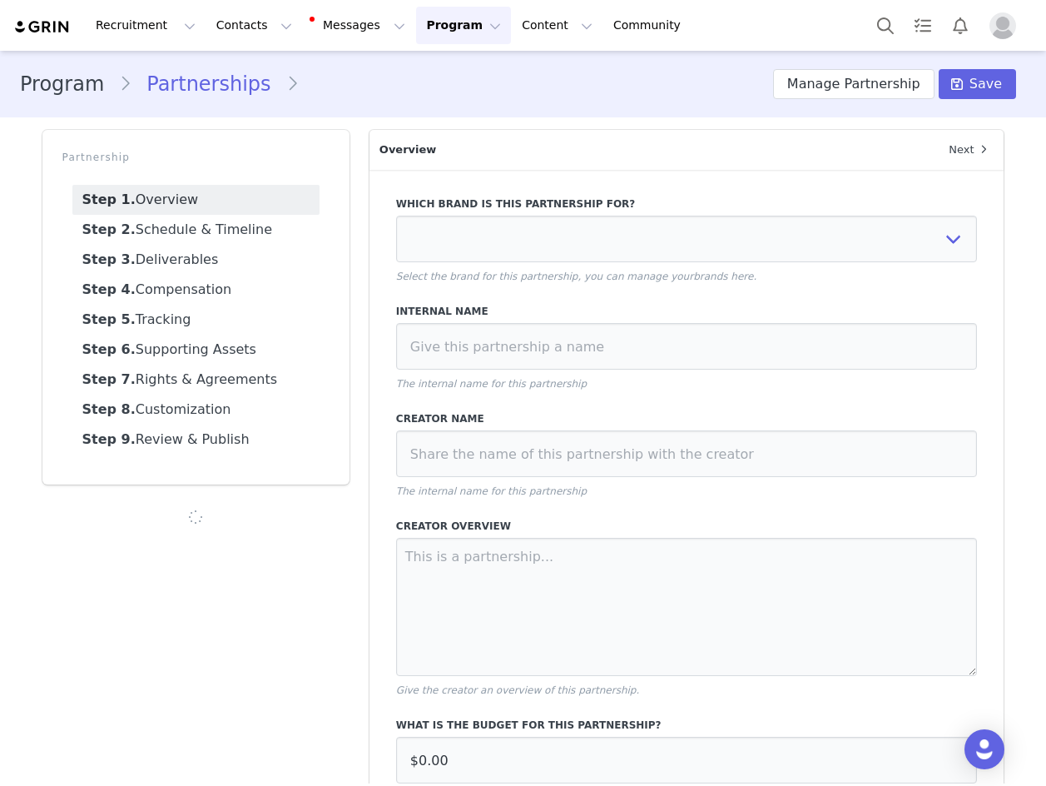
type input "$30,000.00"
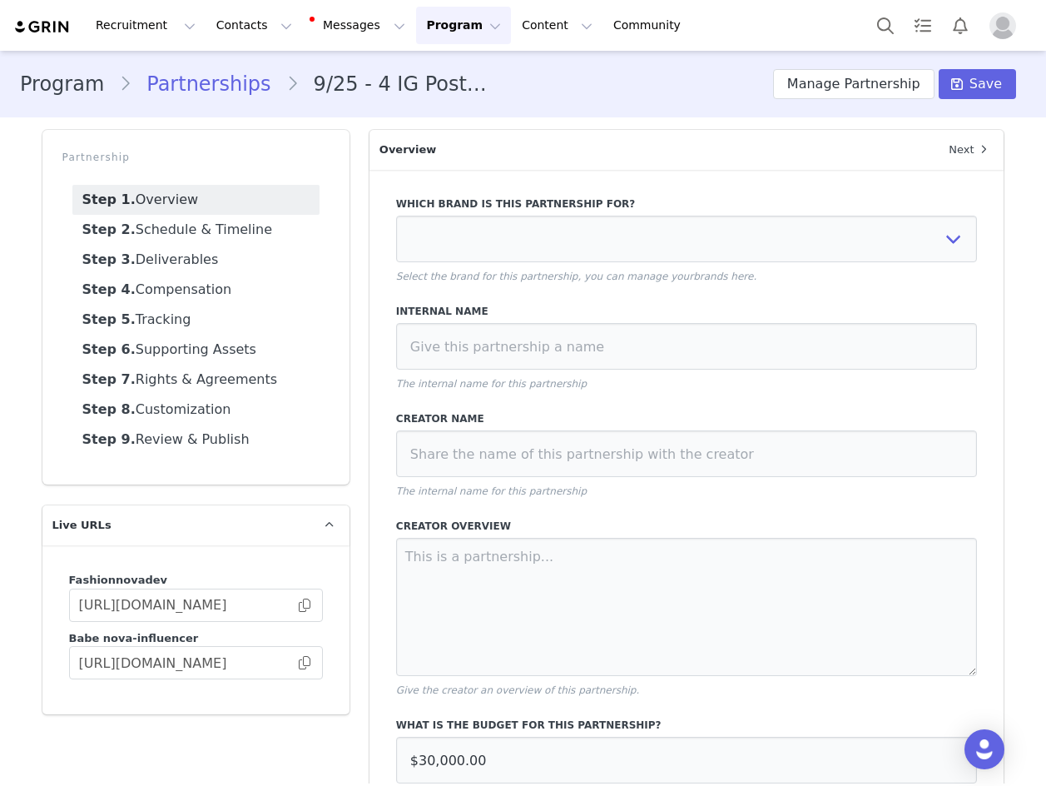
select select "c05a2980-7b9a-4a75-bc20-068f97df96f2"
type input "9/25 - 4 IG Post, 3 IG Reels (All of which discussing FN's new Mexico site), 1 …"
type input "julianajfigueroa"
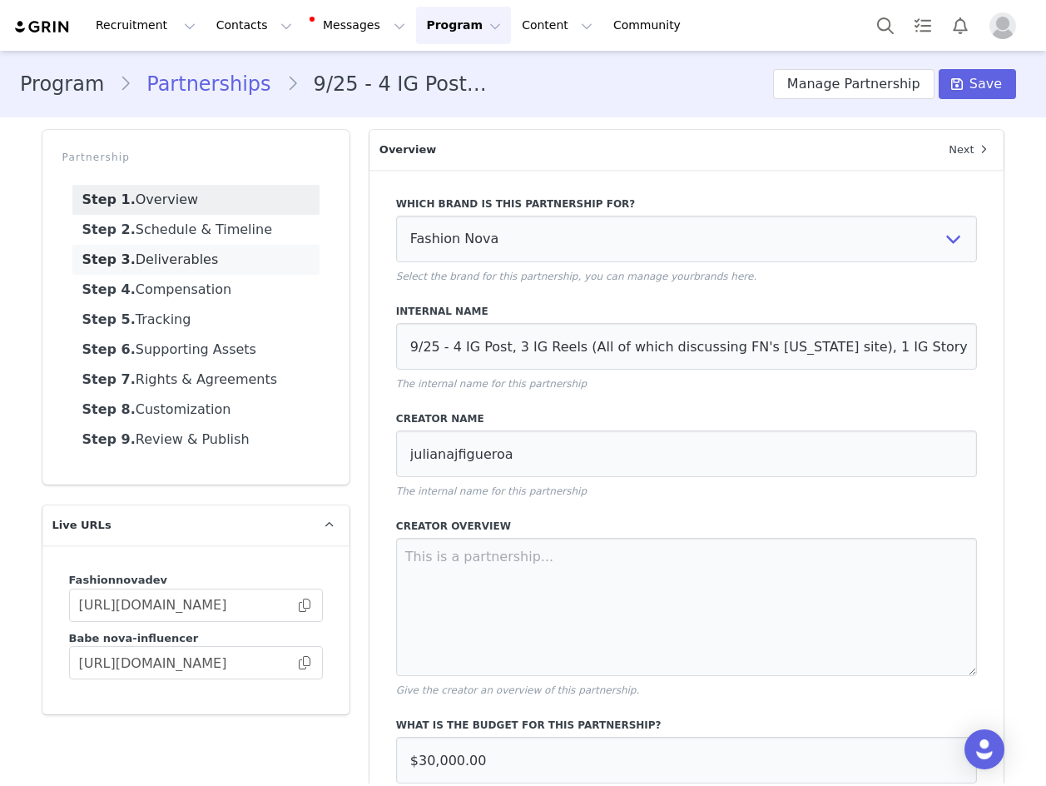
click at [222, 258] on link "Step 3. Deliverables" at bounding box center [195, 260] width 247 height 30
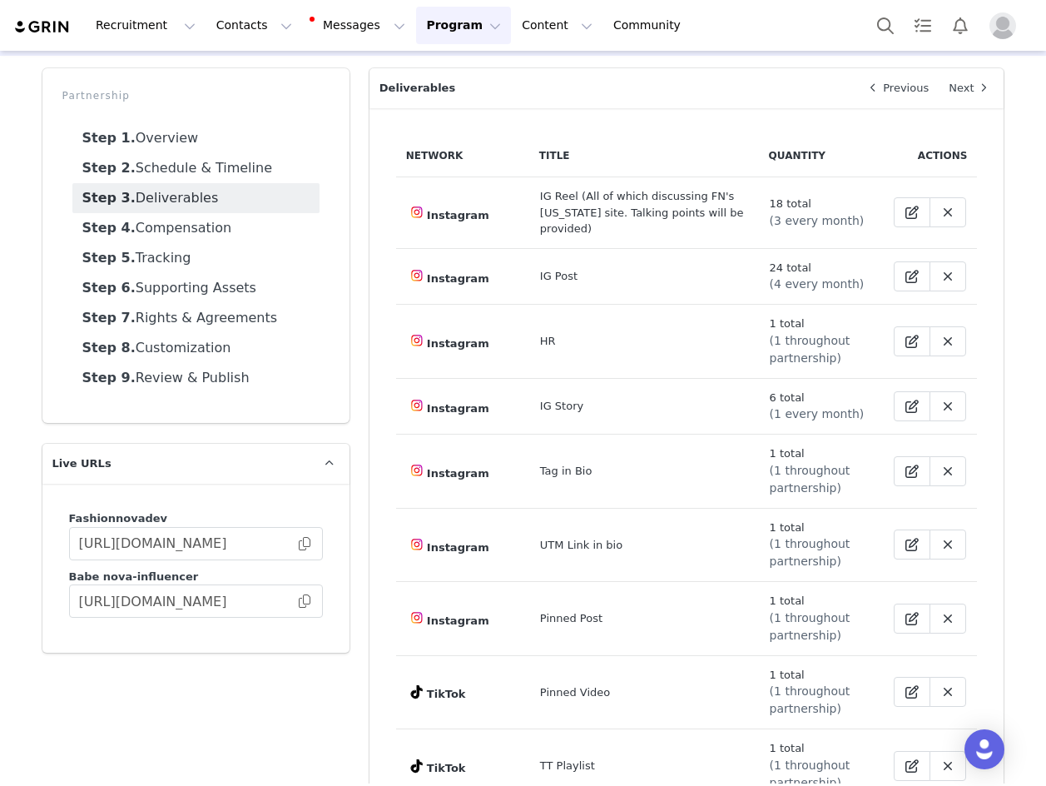
scroll to position [166, 0]
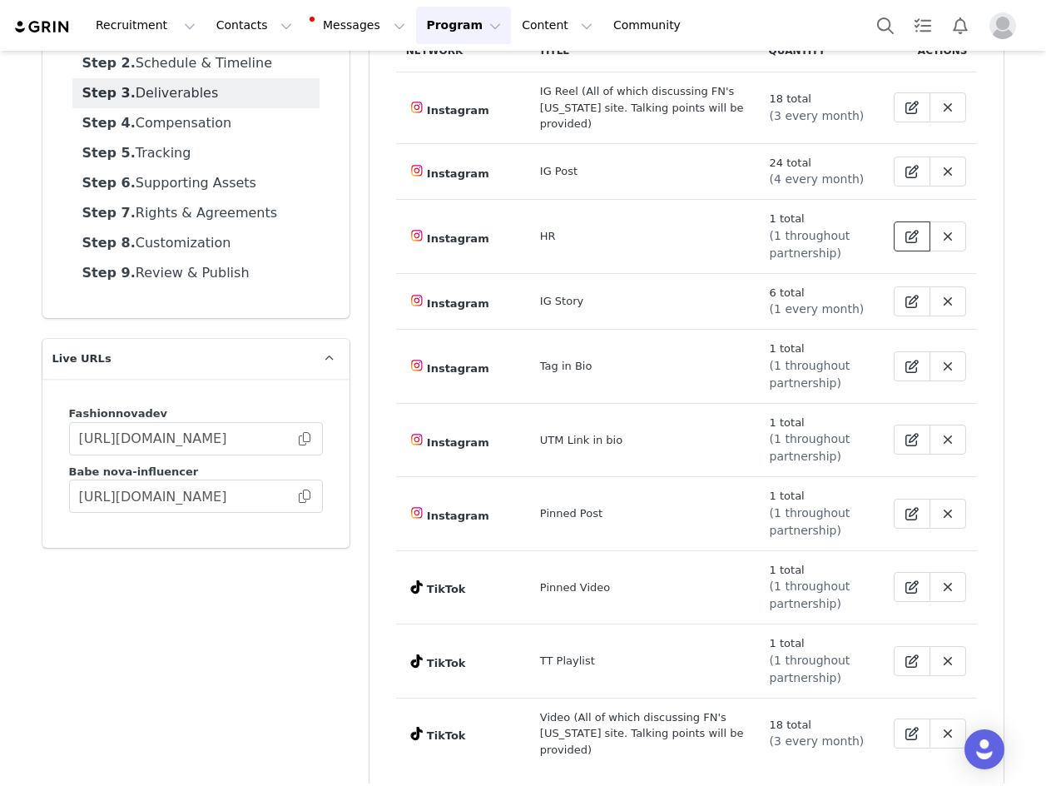
click at [902, 229] on span at bounding box center [912, 236] width 20 height 20
select select "5"
select select "highlight"
select select "throughout"
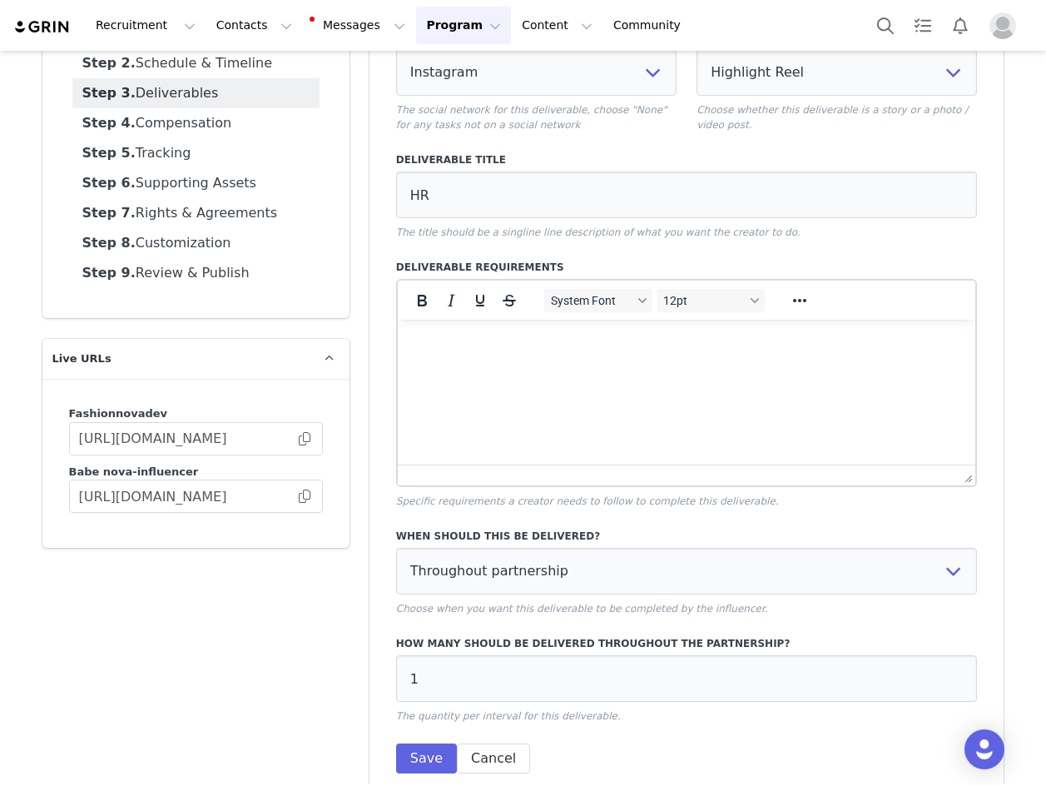
scroll to position [0, 0]
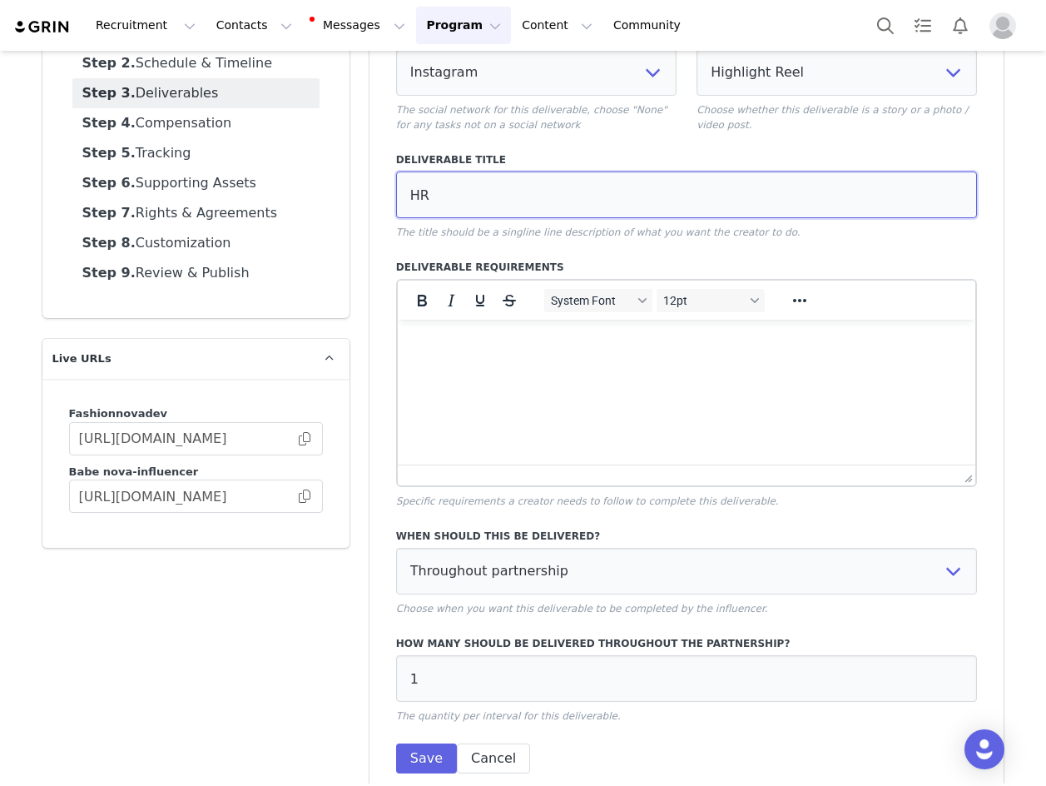
click at [581, 210] on input "HR" at bounding box center [687, 194] width 582 height 47
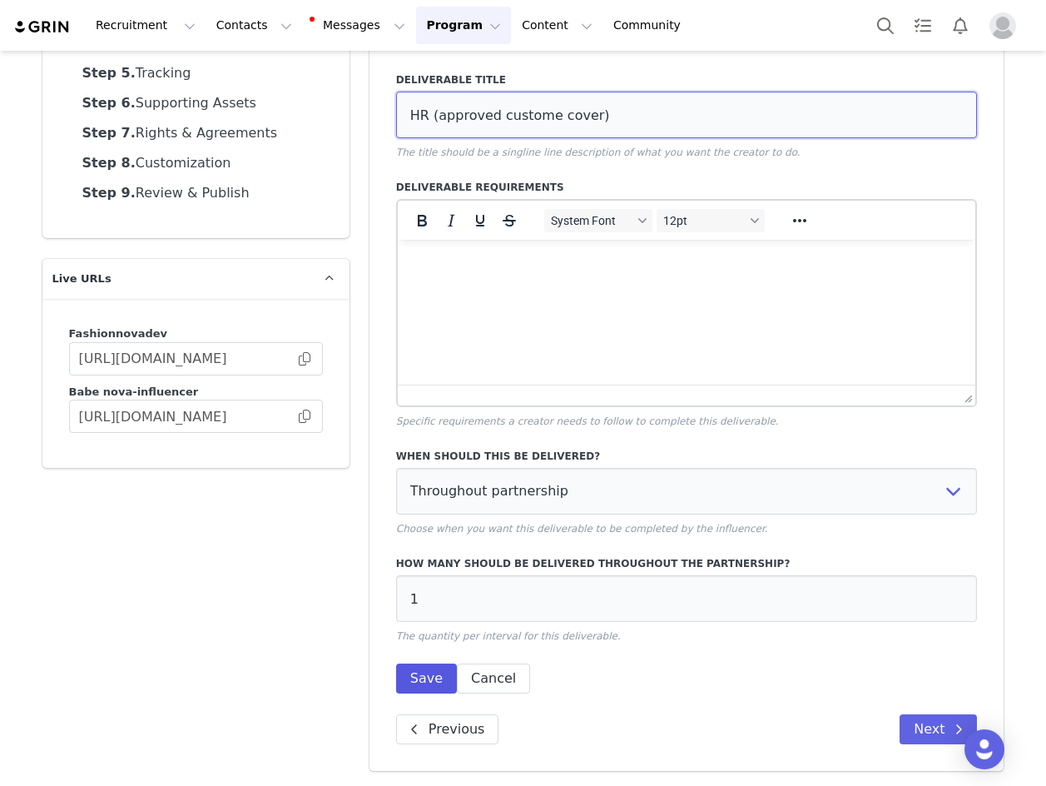
type input "HR (approved custome cover)"
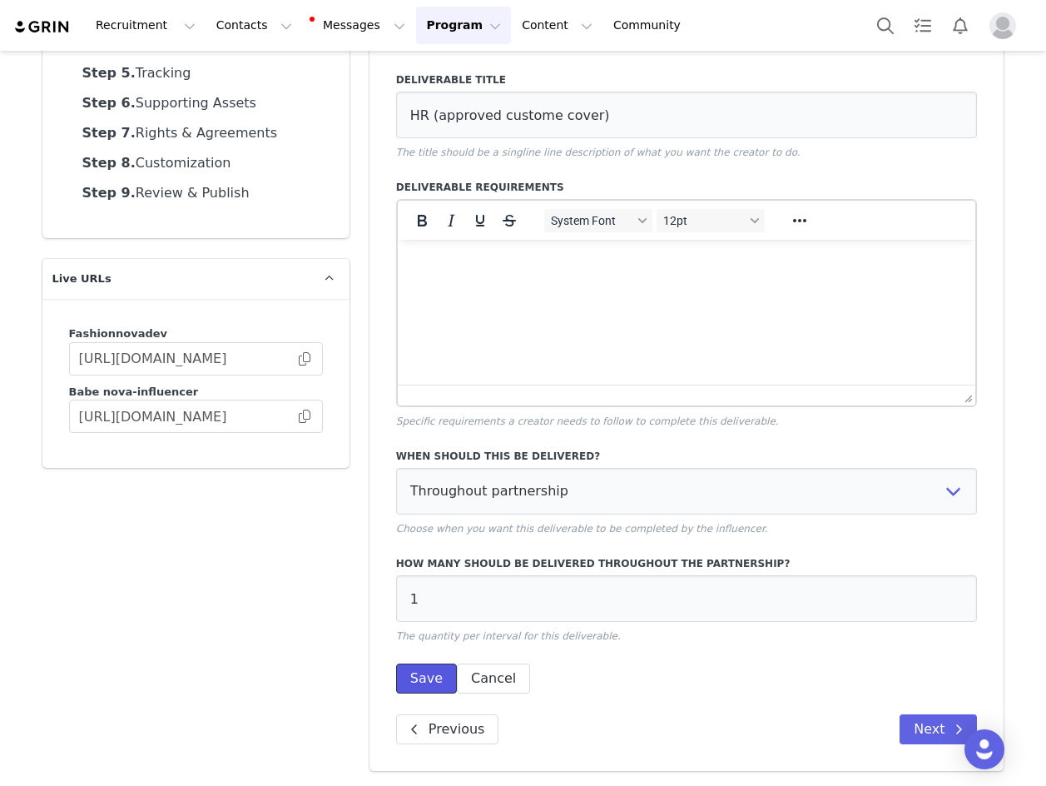
click at [407, 692] on button "Save" at bounding box center [426, 678] width 61 height 30
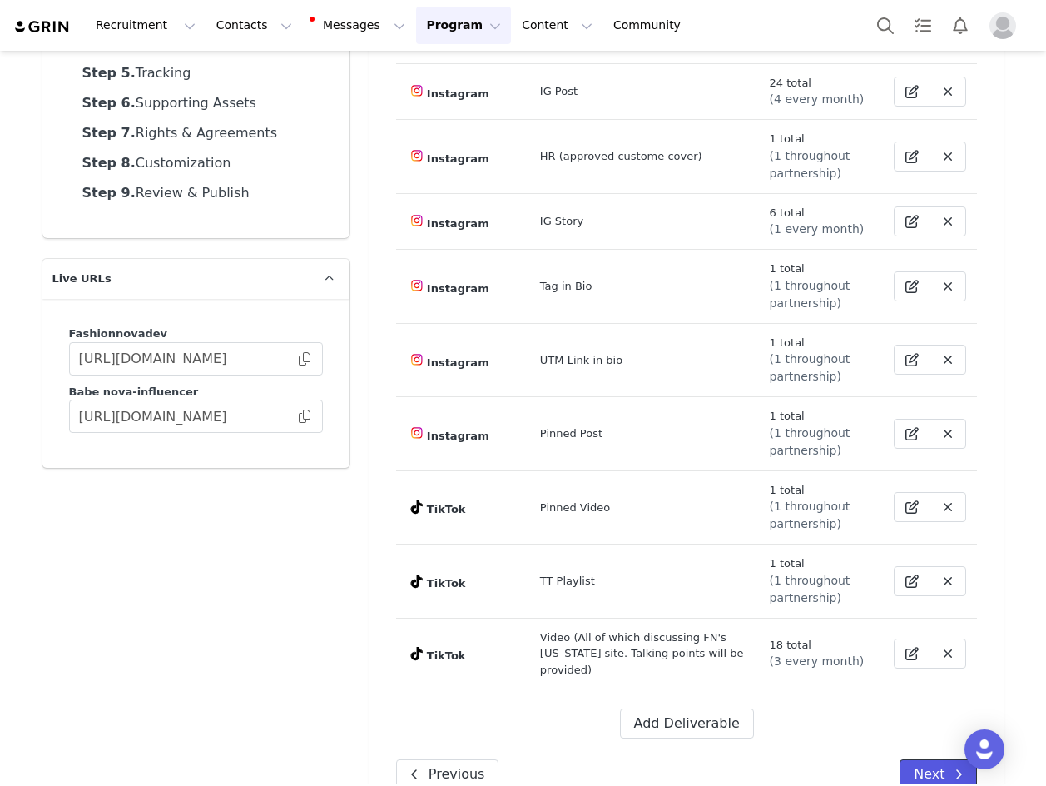
click at [949, 764] on span at bounding box center [959, 774] width 20 height 20
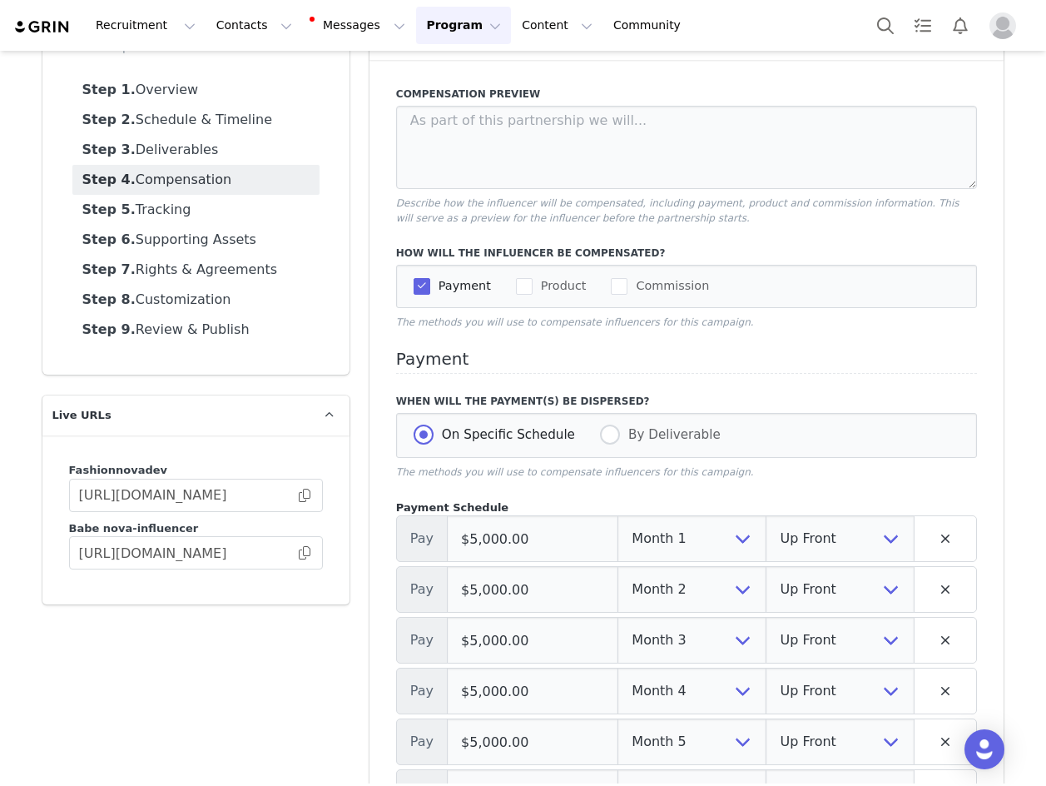
scroll to position [0, 0]
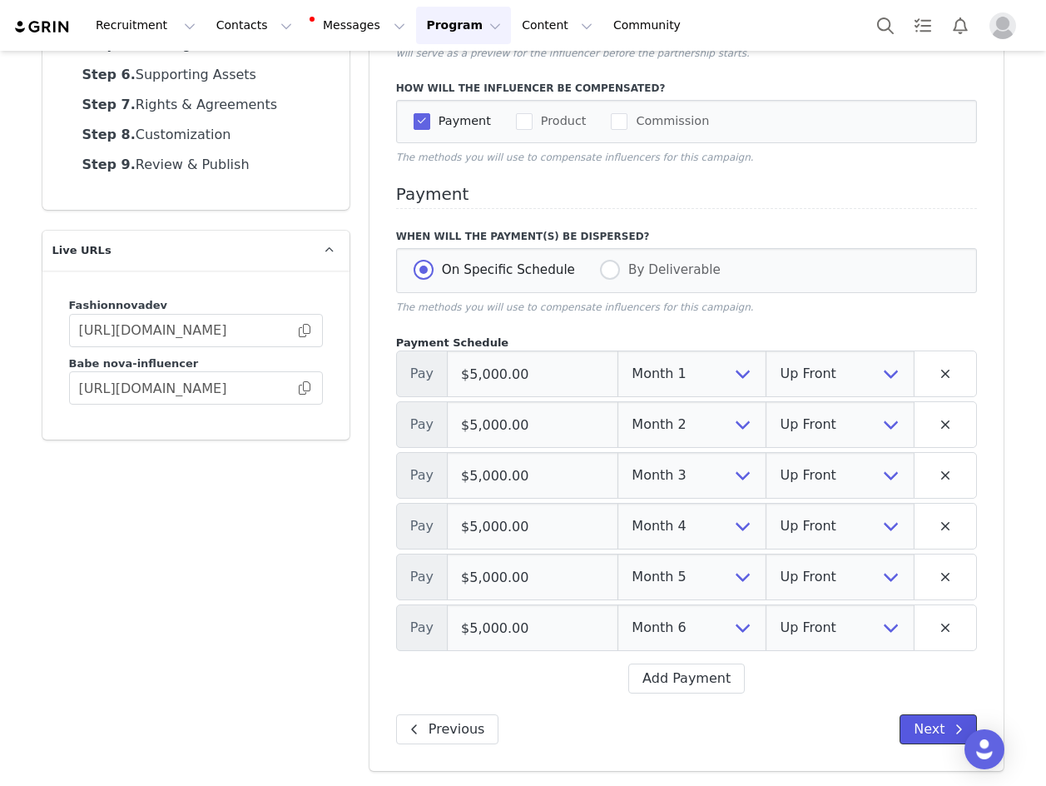
click at [911, 733] on button "Next" at bounding box center [938, 729] width 77 height 30
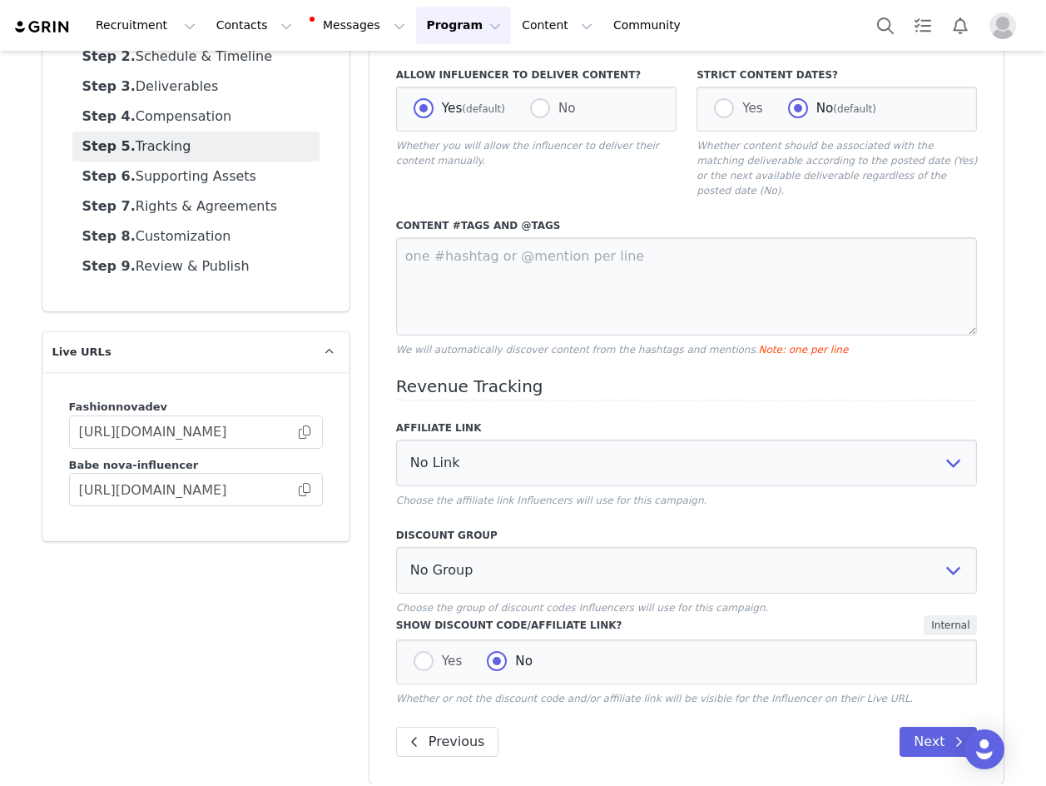
click at [911, 707] on div "Content Tracking Allow Influencer to Deliver Content? Yes (default) No Whether …" at bounding box center [687, 390] width 635 height 786
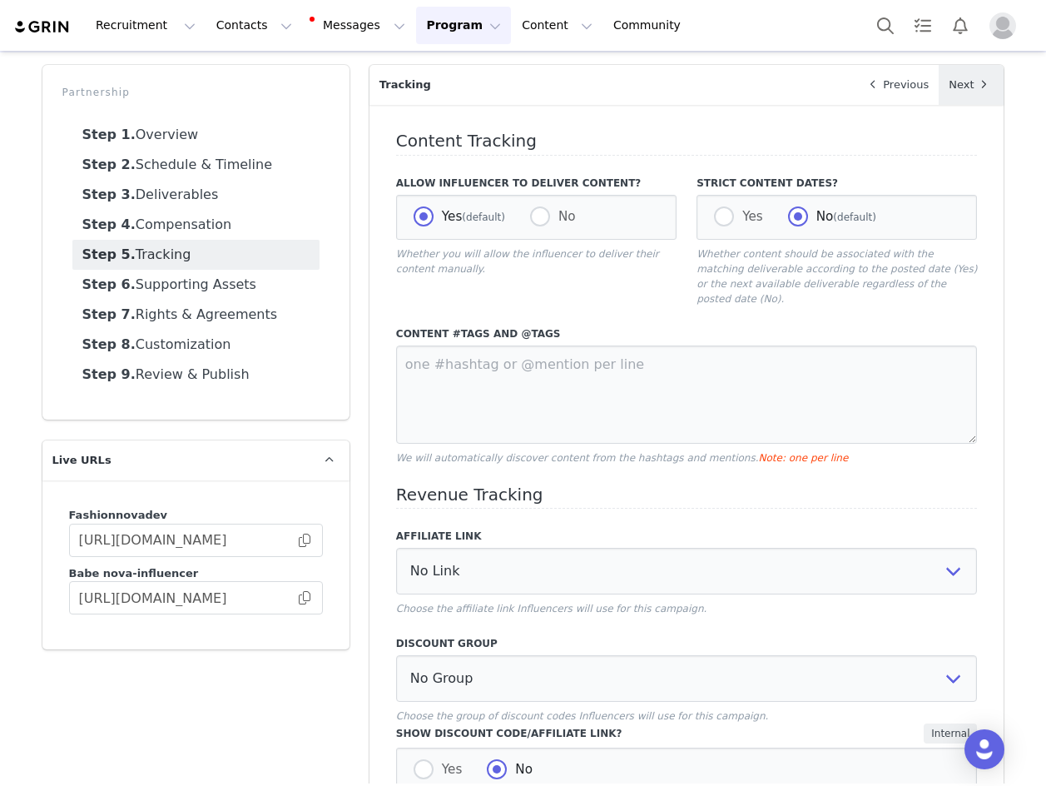
scroll to position [0, 0]
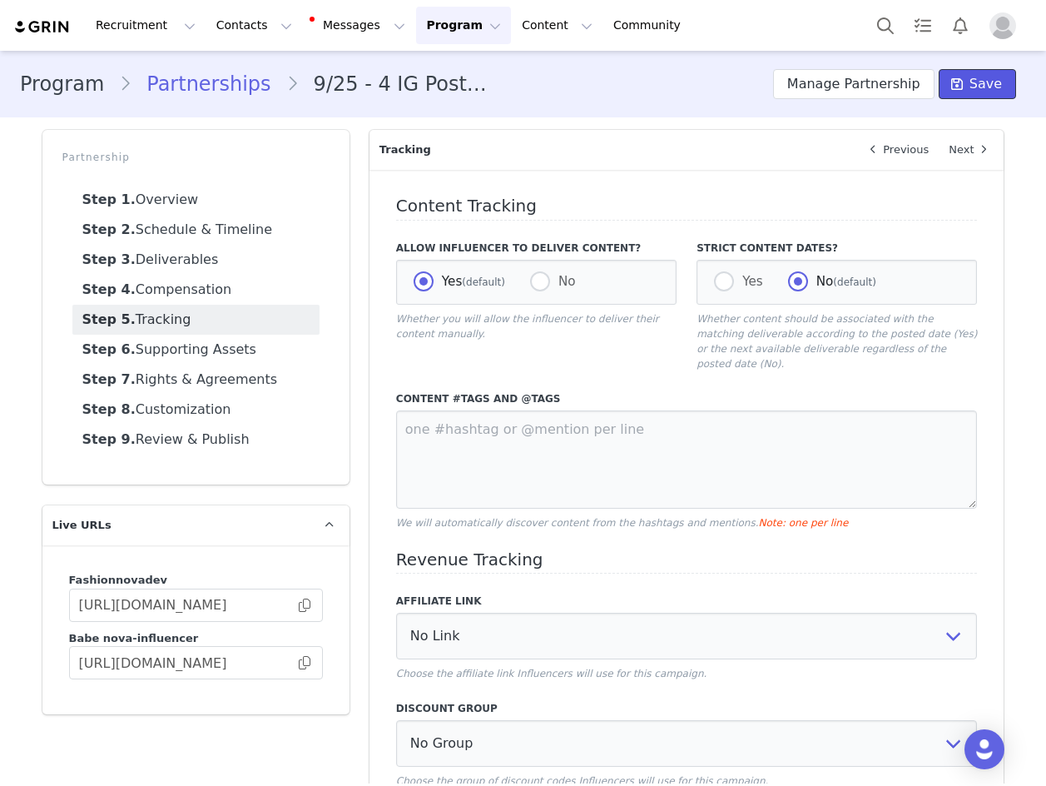
click at [958, 84] on span at bounding box center [957, 84] width 20 height 20
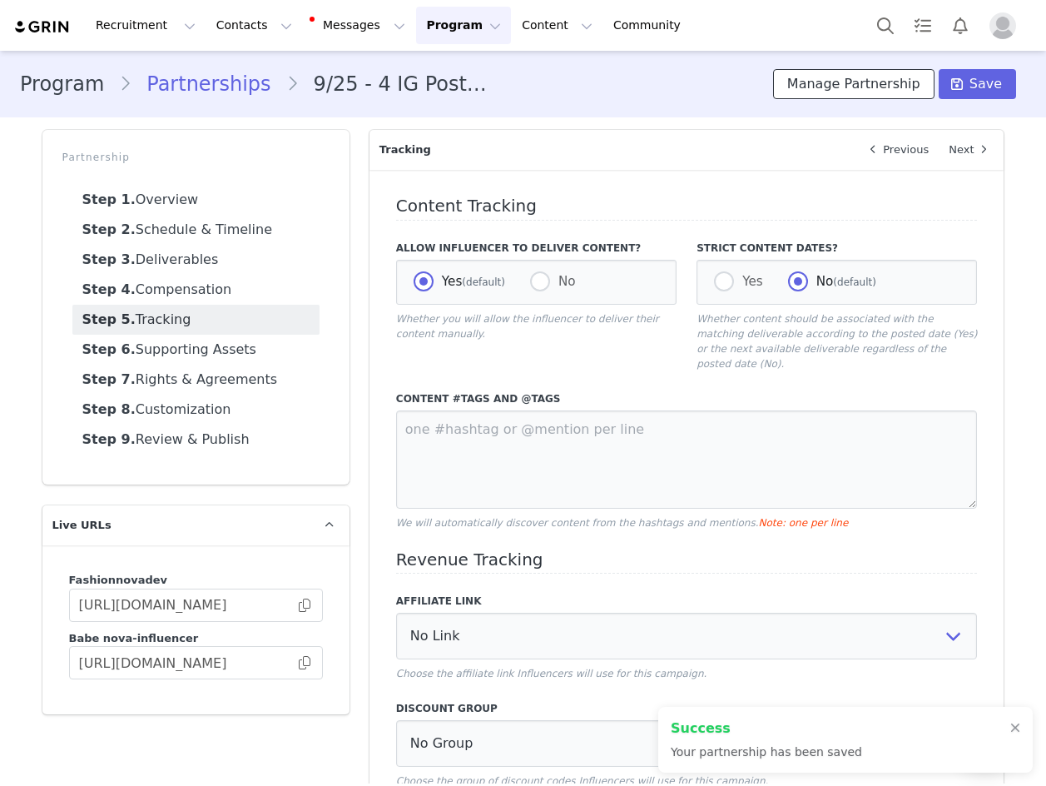
click at [881, 82] on button "Manage Partnership" at bounding box center [853, 84] width 161 height 30
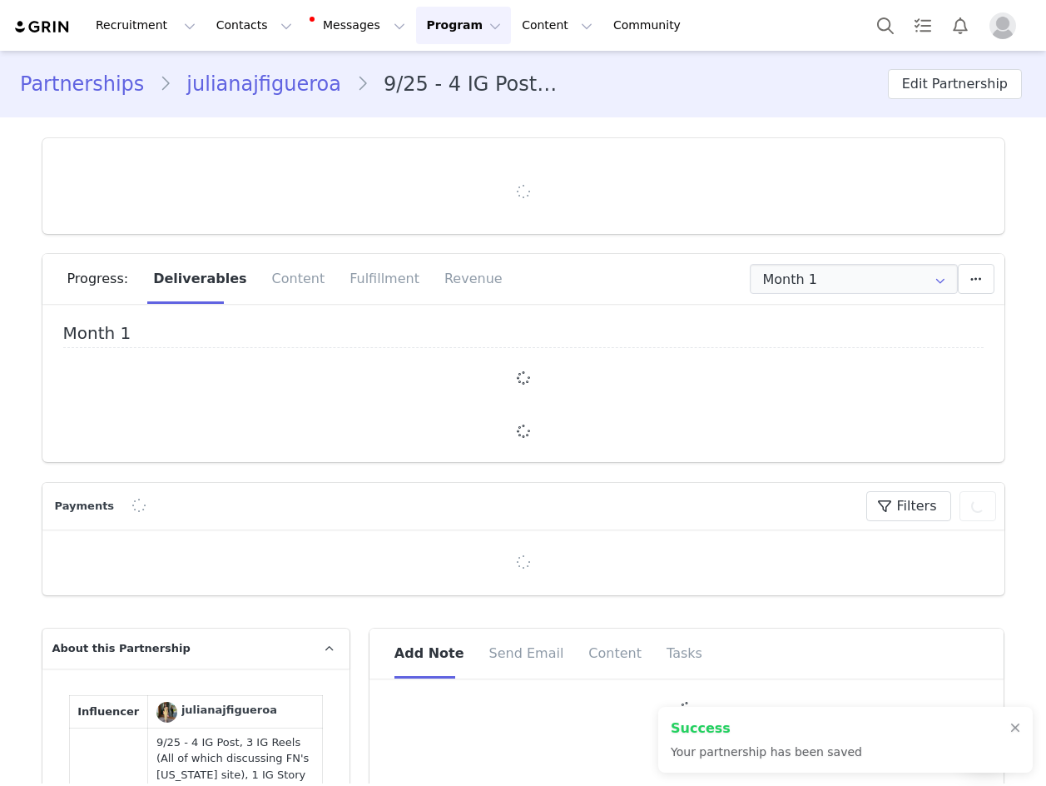
type input "+1 (United States)"
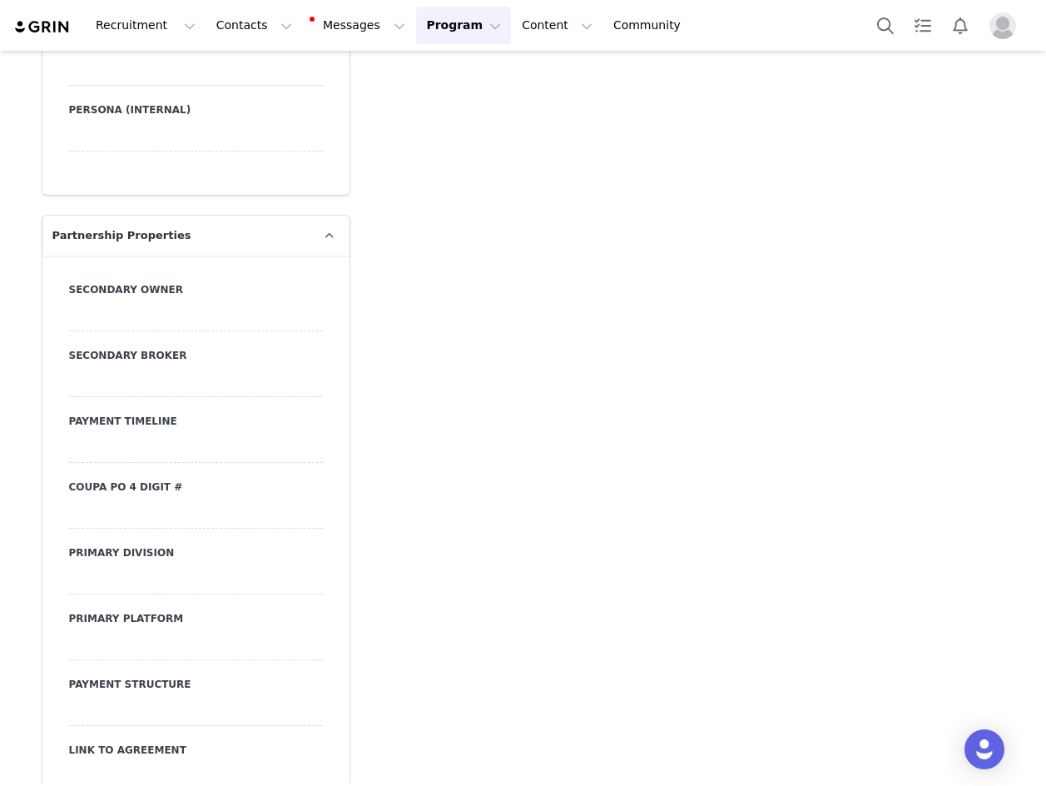
scroll to position [5659, 0]
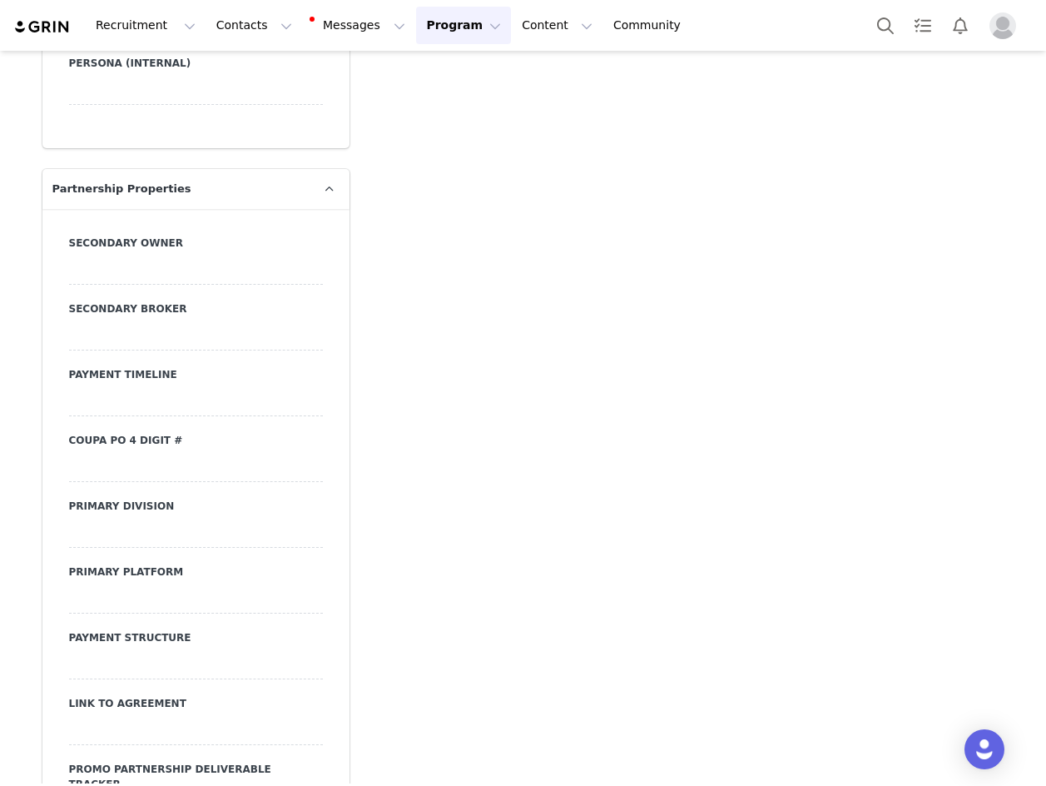
click at [110, 528] on div "Primary Division" at bounding box center [196, 523] width 254 height 49
click at [113, 548] on div at bounding box center [196, 533] width 254 height 30
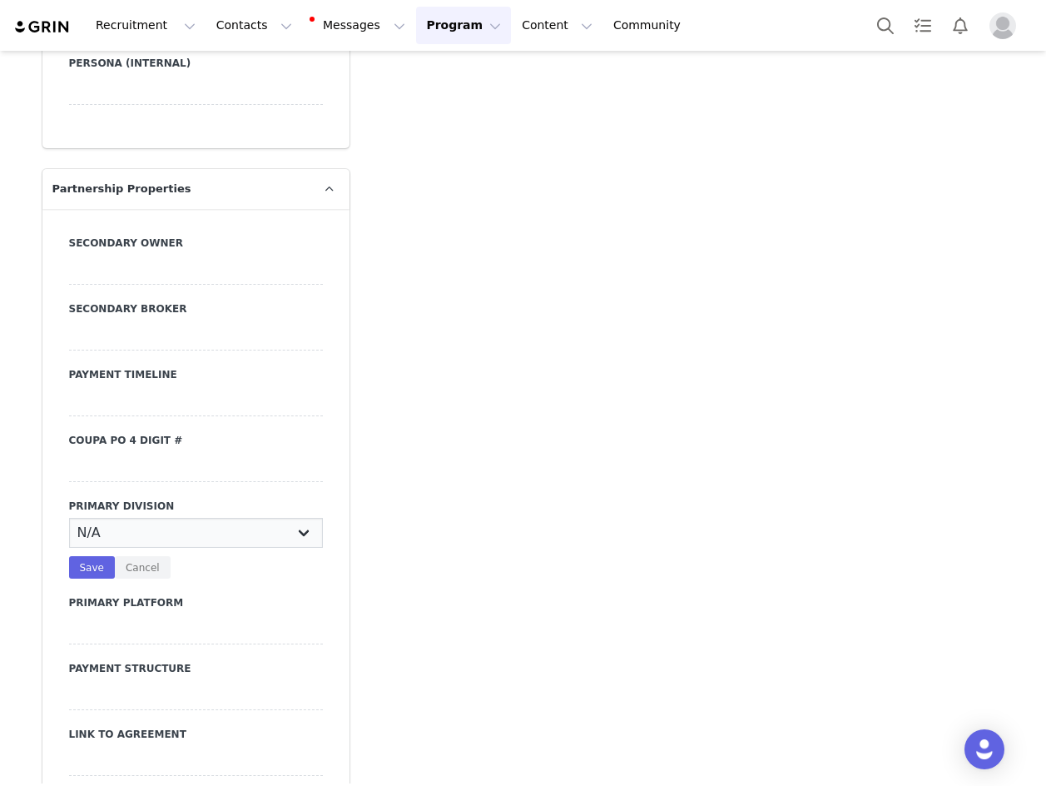
click at [113, 548] on select "N/A JRS Beauty Promo Curve Nova Men Nova Kids Nova Sport Nova Intimates Skin No…" at bounding box center [196, 533] width 254 height 30
select select "JRS"
click at [69, 532] on select "N/A JRS Beauty Promo Curve Nova Men Nova Kids Nova Sport Nova Intimates Skin No…" at bounding box center [196, 533] width 254 height 30
click at [80, 578] on button "Save" at bounding box center [92, 567] width 46 height 22
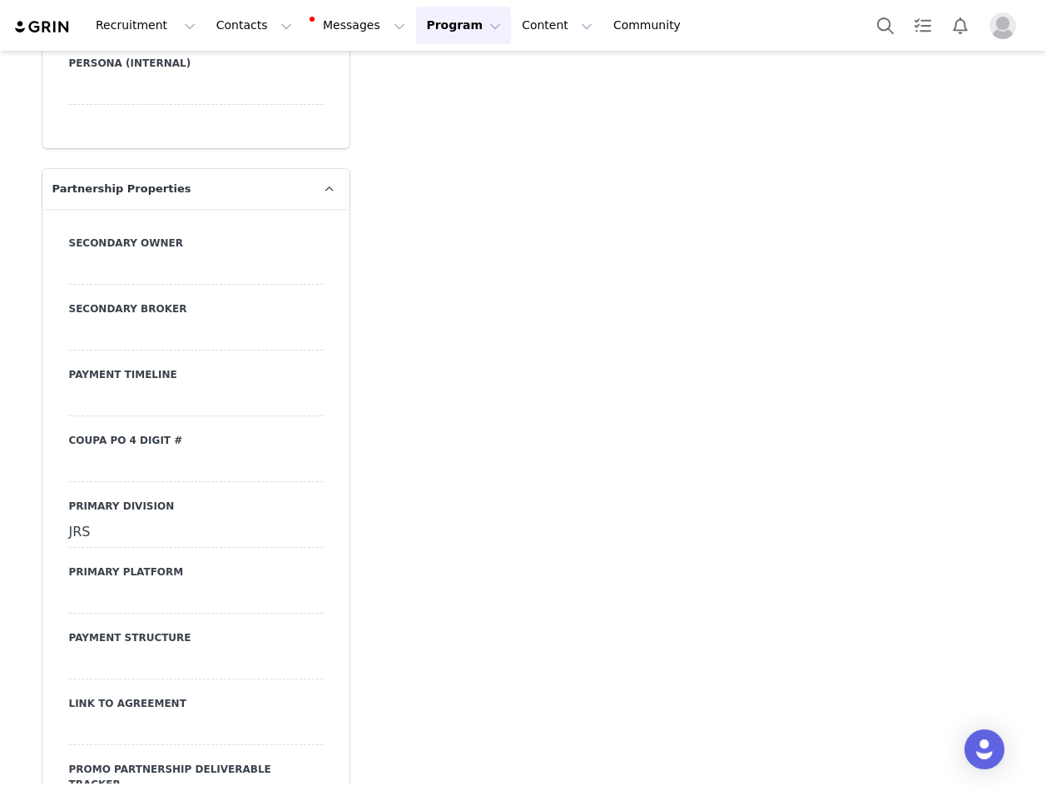
click at [106, 613] on div at bounding box center [196, 598] width 254 height 30
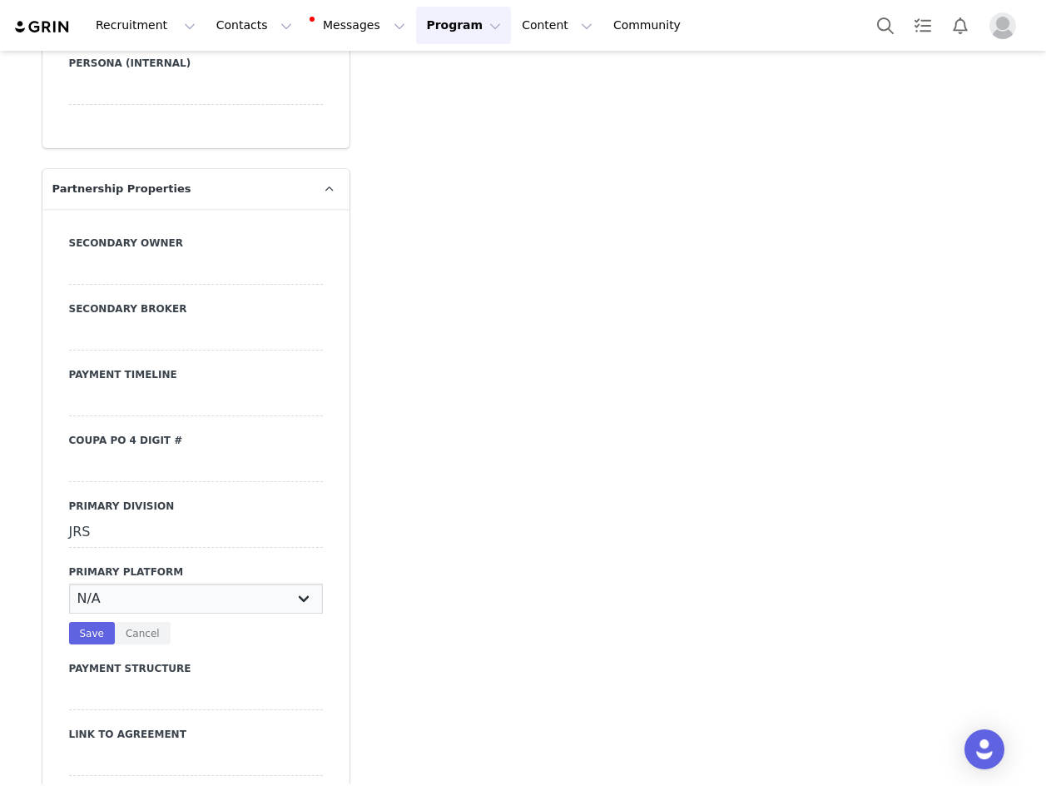
click at [106, 613] on select "N/A Instagram YouTube TikTok" at bounding box center [196, 598] width 254 height 30
select select "TikTok"
click at [69, 598] on select "N/A Instagram YouTube TikTok" at bounding box center [196, 598] width 254 height 30
click at [97, 644] on button "Save" at bounding box center [92, 633] width 46 height 22
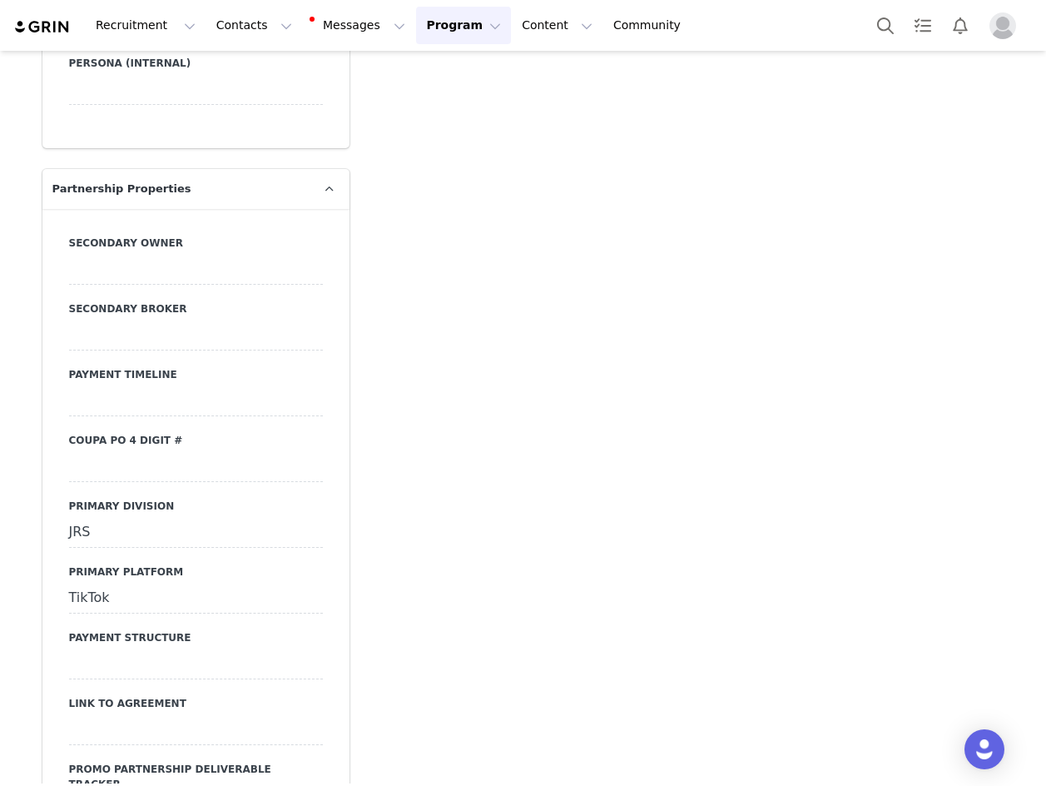
click at [109, 679] on div at bounding box center [196, 664] width 254 height 30
click at [109, 679] on select "N/A Monthly 50/50 Payment Per Deliverable Upfront Upon Completion Custom / Other" at bounding box center [196, 664] width 254 height 30
select select "Monthly"
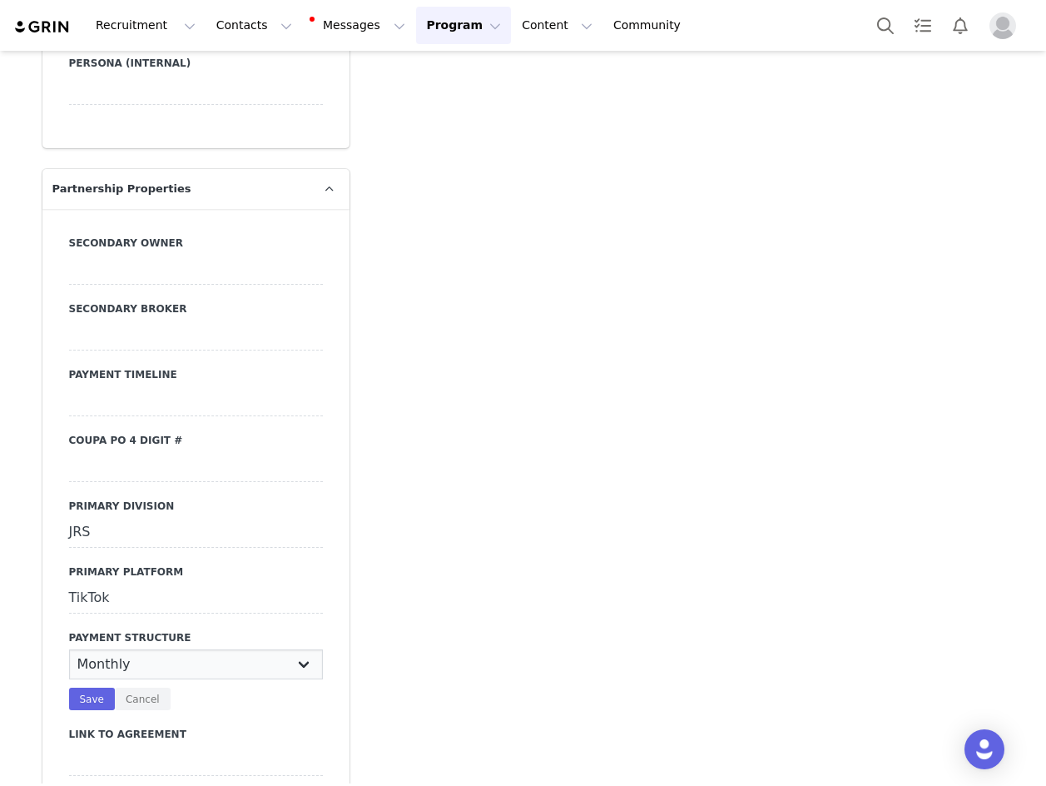
click at [69, 663] on select "N/A Monthly 50/50 Payment Per Deliverable Upfront Upon Completion Custom / Other" at bounding box center [196, 664] width 254 height 30
click at [92, 710] on button "Save" at bounding box center [92, 698] width 46 height 22
click at [140, 741] on div at bounding box center [196, 730] width 254 height 30
click at [140, 741] on textarea at bounding box center [196, 744] width 254 height 58
paste textarea "https://ironcladapp.com/c/621679b0ff9c731d573f2628/contracts/IC-16751/documents…"
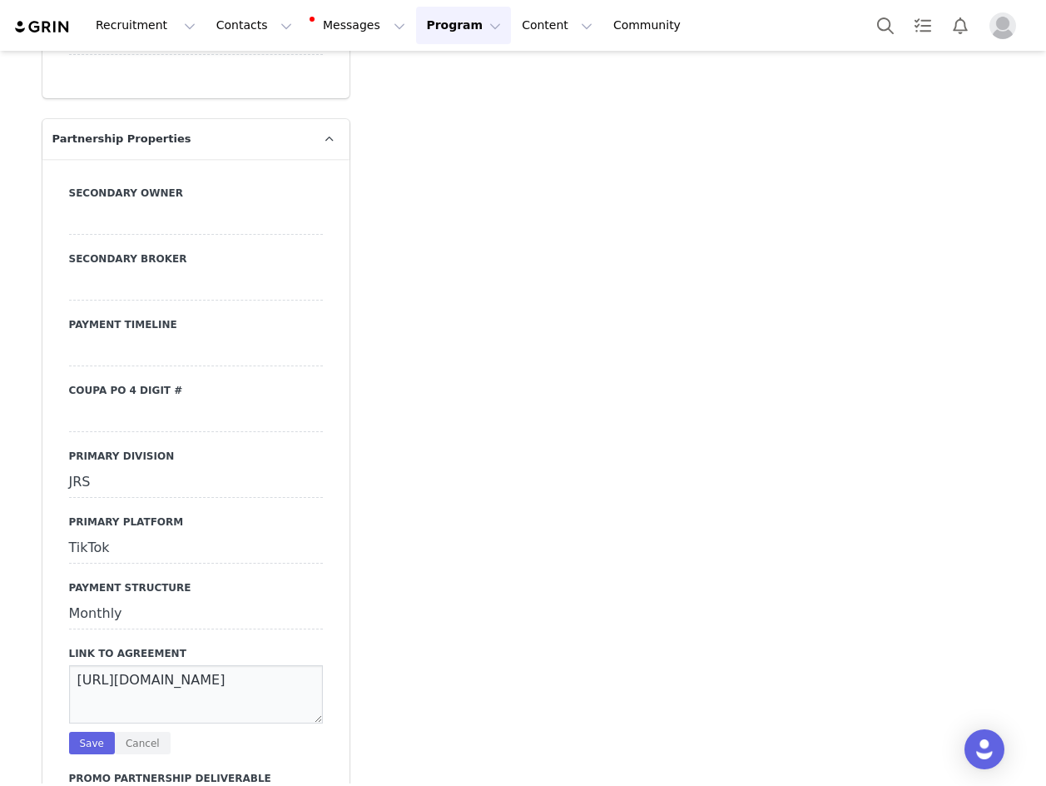
scroll to position [5912, 0]
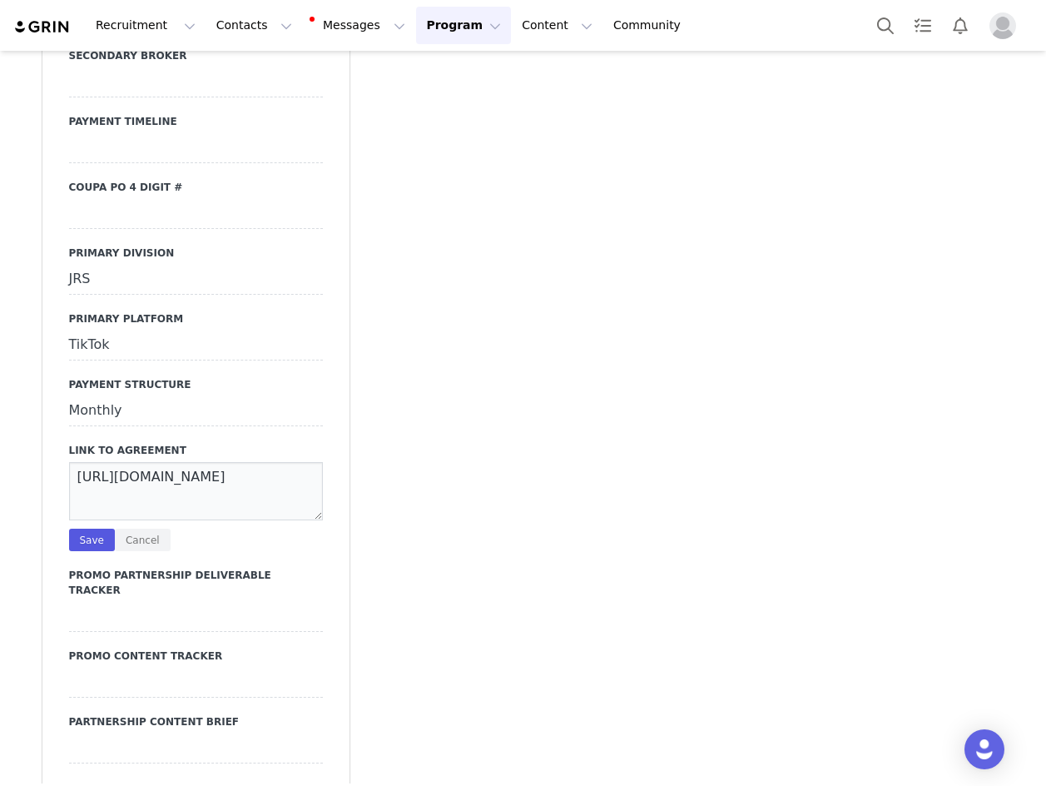
type textarea "https://ironcladapp.com/c/621679b0ff9c731d573f2628/contracts/IC-16751/documents…"
click at [83, 549] on button "Save" at bounding box center [92, 539] width 46 height 22
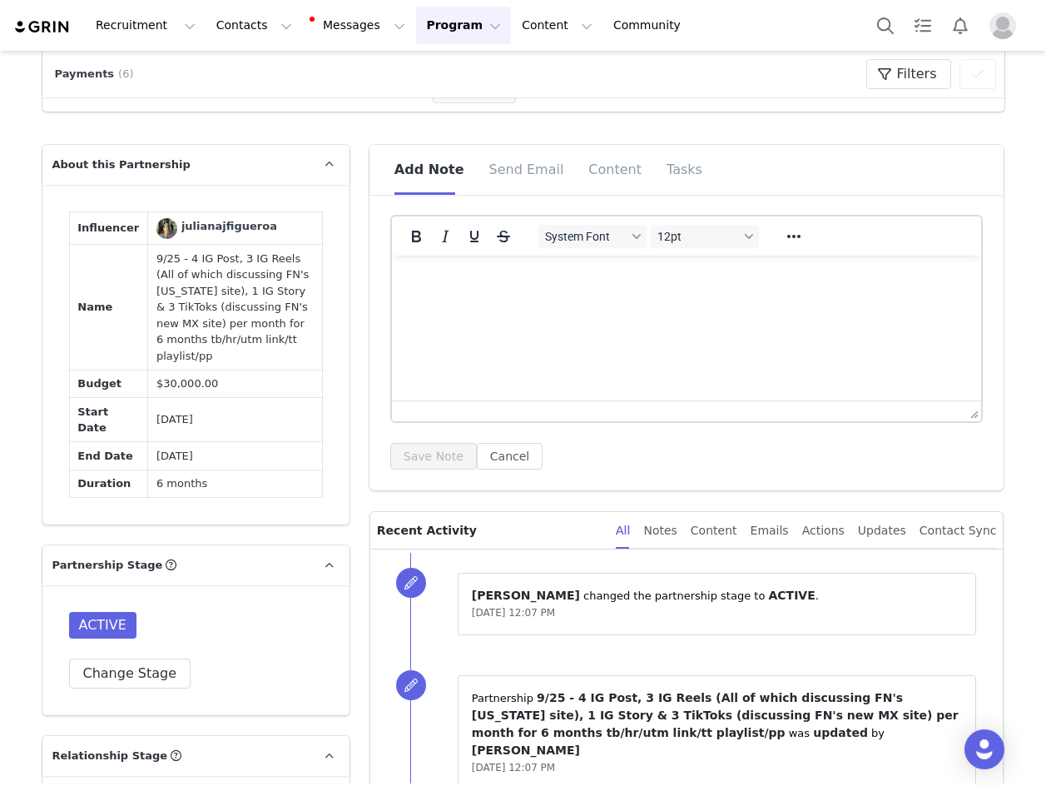
scroll to position [1037, 0]
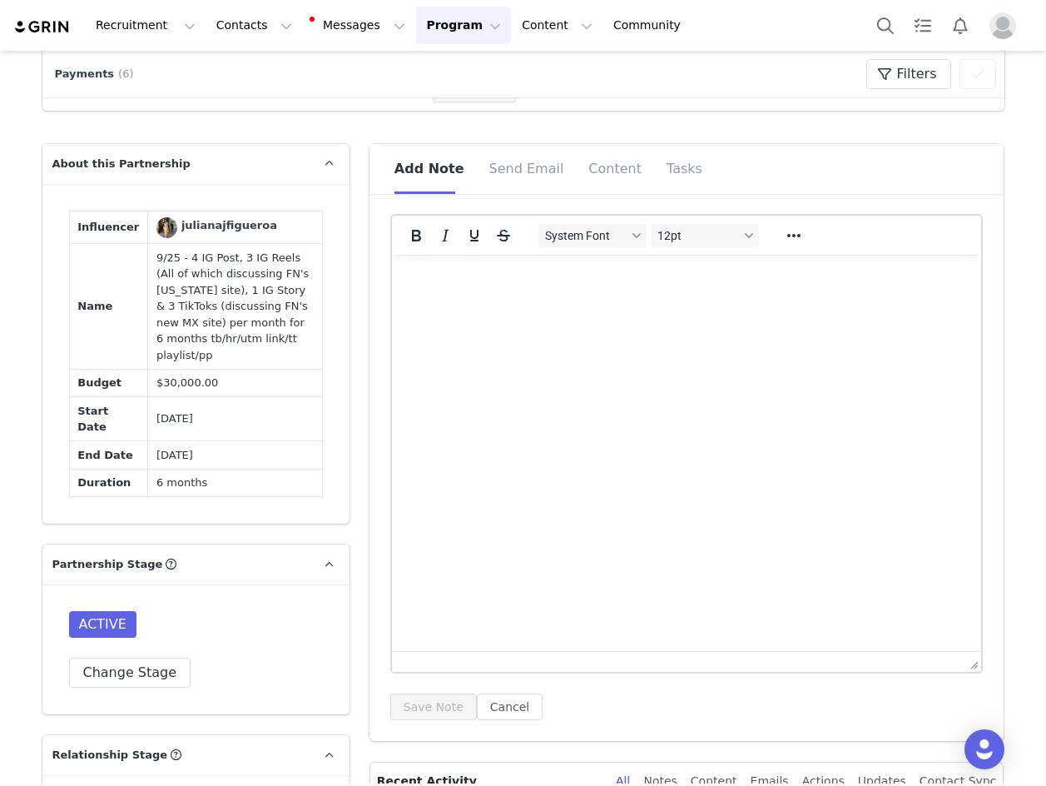
drag, startPoint x: 972, startPoint y: 419, endPoint x: 1002, endPoint y: 697, distance: 278.8
click at [474, 251] on div at bounding box center [460, 235] width 136 height 32
click at [473, 270] on p "Rich Text Area. Press ALT-0 for help." at bounding box center [685, 277] width 563 height 18
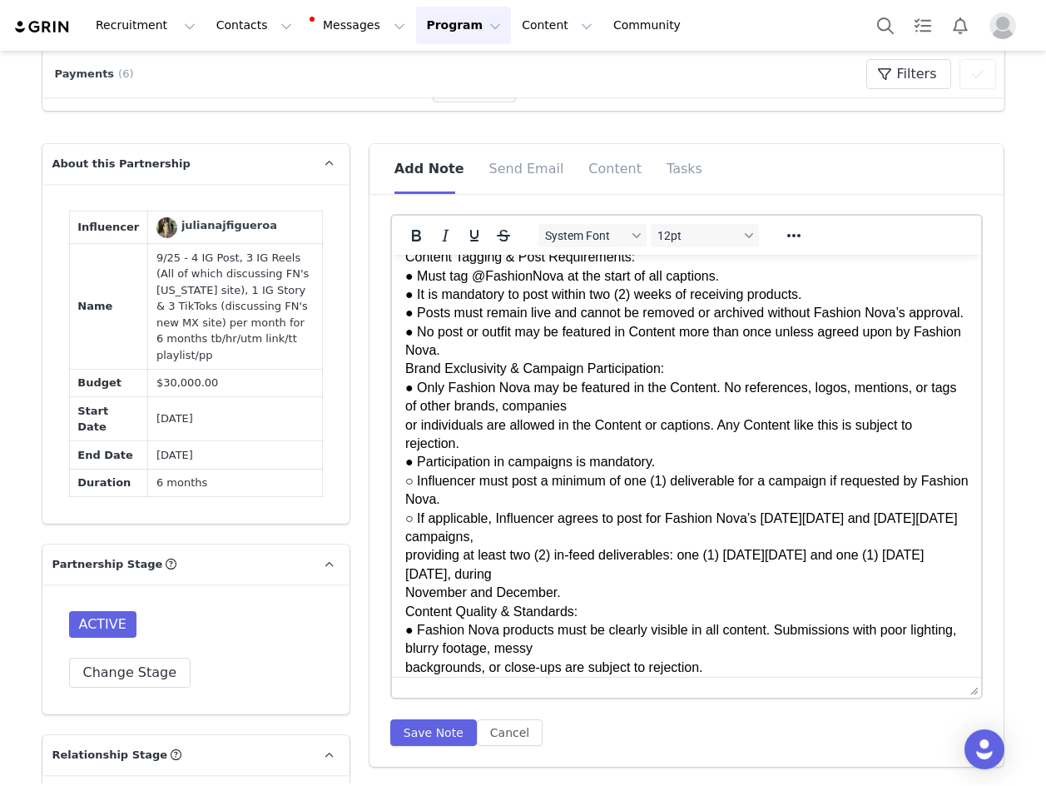
scroll to position [0, 0]
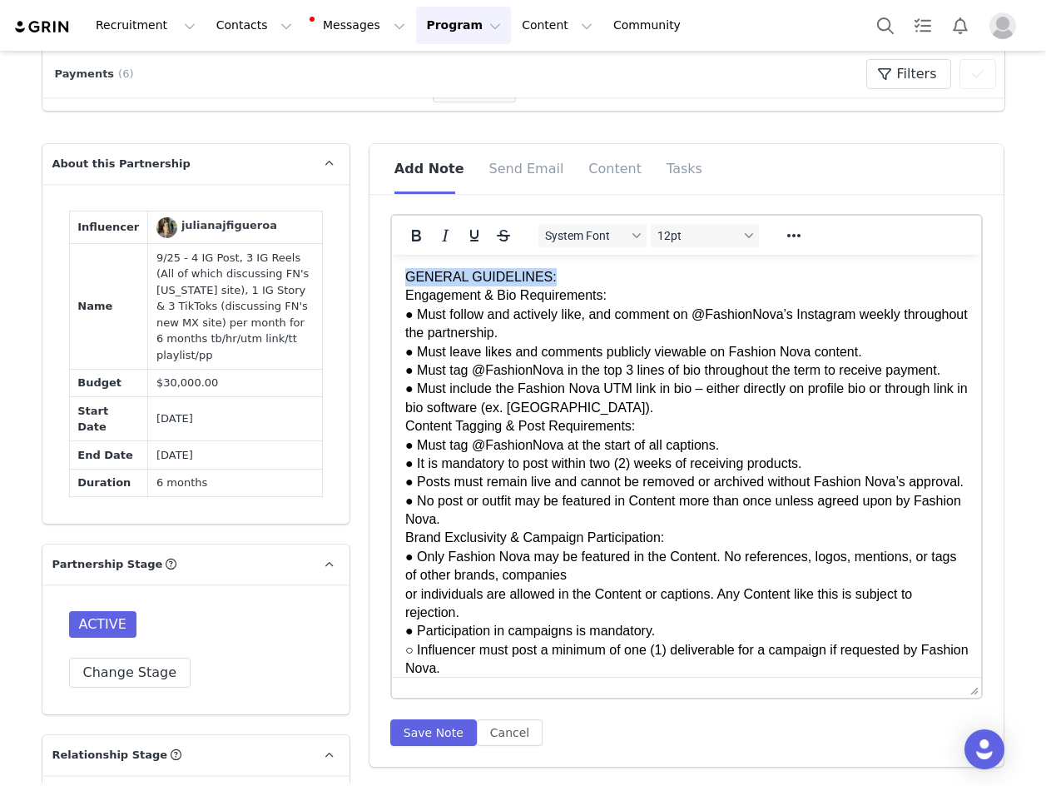
drag, startPoint x: 548, startPoint y: 278, endPoint x: 388, endPoint y: 279, distance: 159.8
click at [406, 240] on icon "Bold" at bounding box center [416, 236] width 20 height 20
click at [464, 235] on icon "Underline" at bounding box center [474, 236] width 20 height 20
drag, startPoint x: 613, startPoint y: 302, endPoint x: 796, endPoint y: 502, distance: 271.0
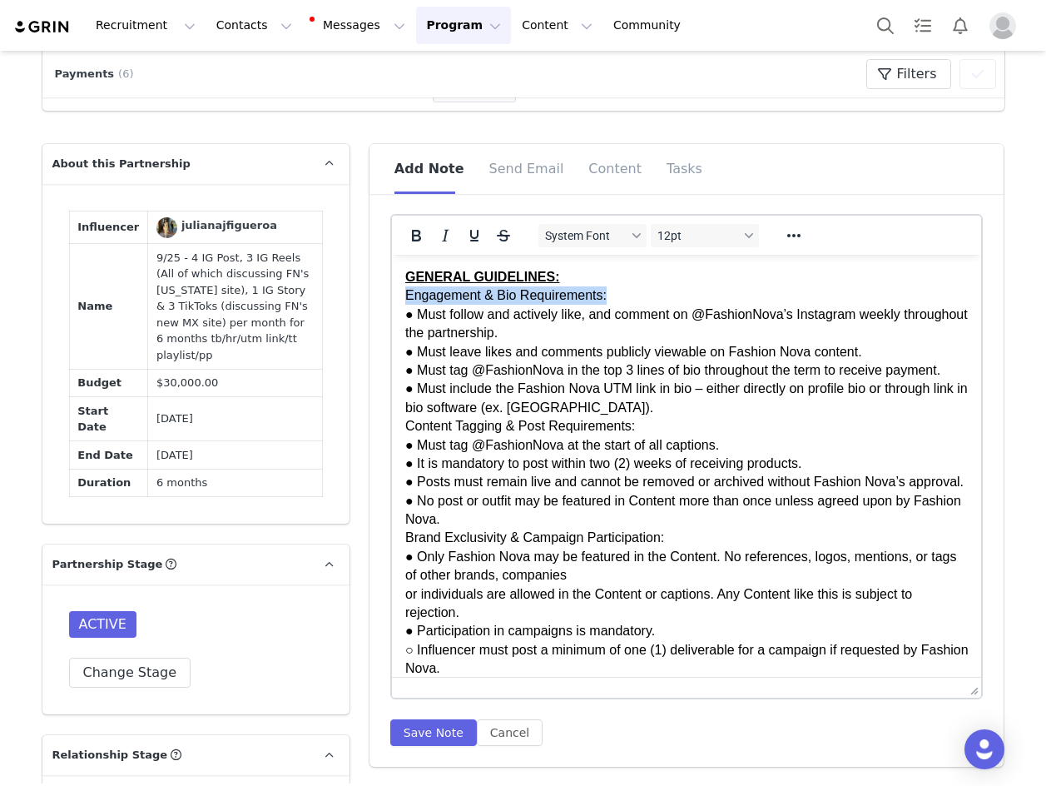
click at [412, 232] on icon "Bold" at bounding box center [416, 236] width 9 height 12
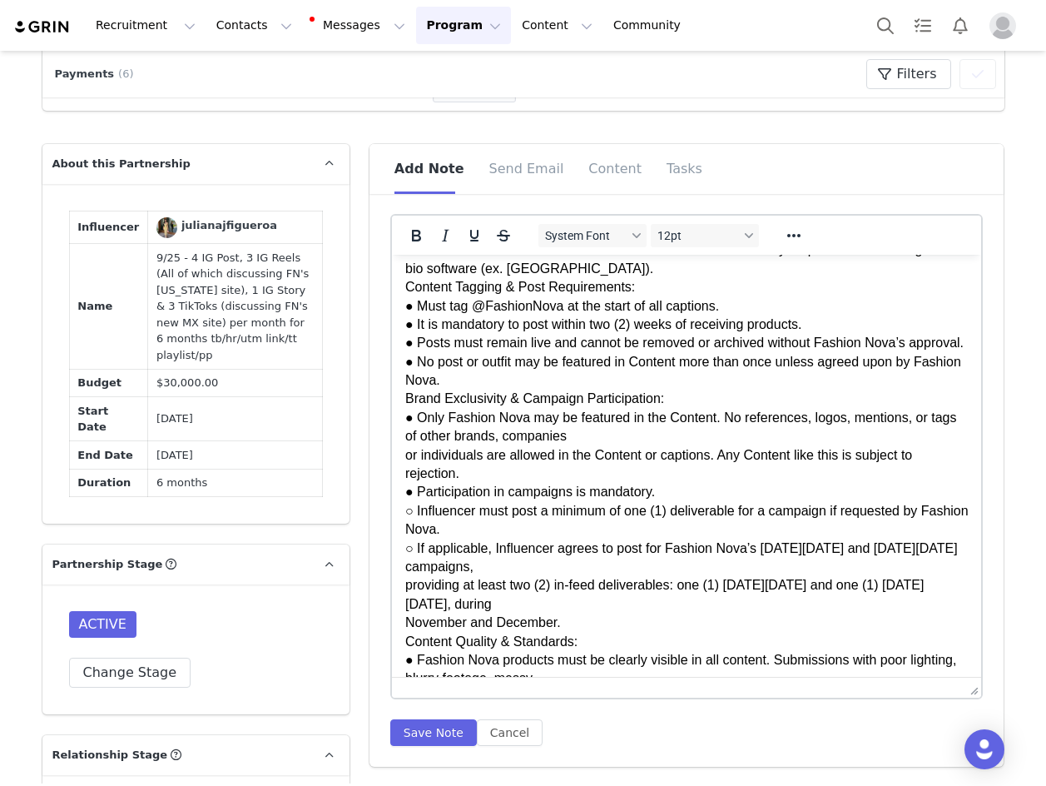
scroll to position [166, 0]
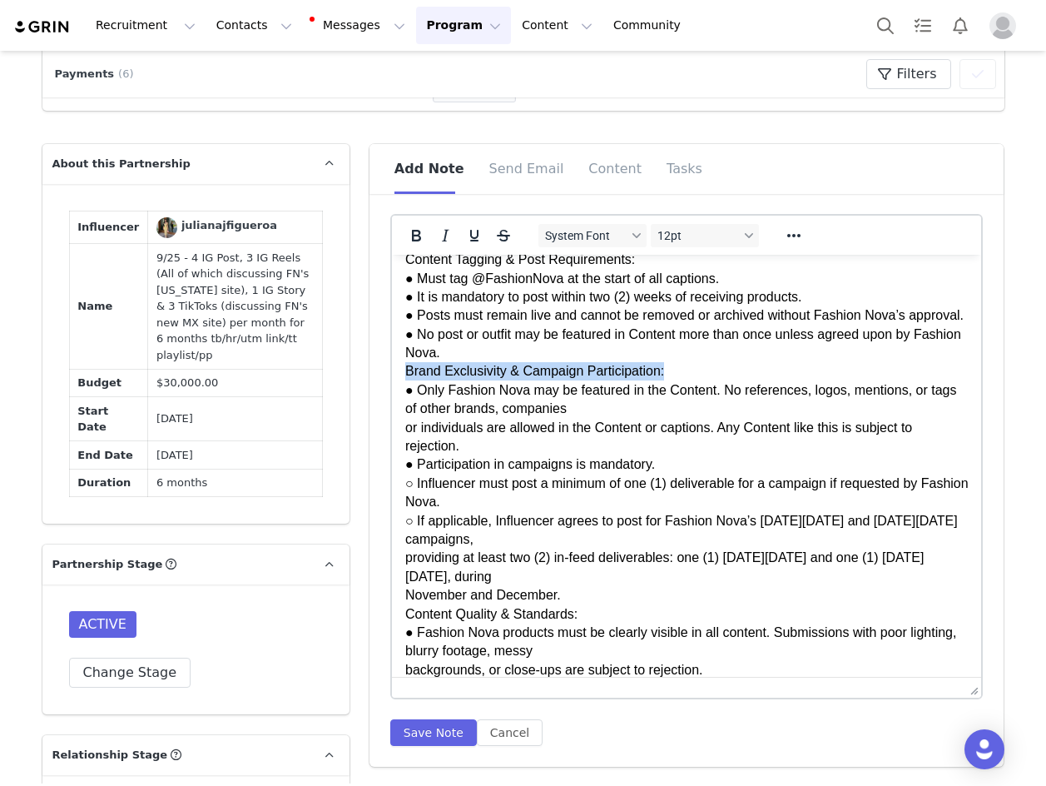
drag, startPoint x: 661, startPoint y: 395, endPoint x: 383, endPoint y: 387, distance: 278.1
drag, startPoint x: 412, startPoint y: 233, endPoint x: 46, endPoint y: 1, distance: 433.6
click at [412, 233] on icon "Bold" at bounding box center [416, 236] width 9 height 12
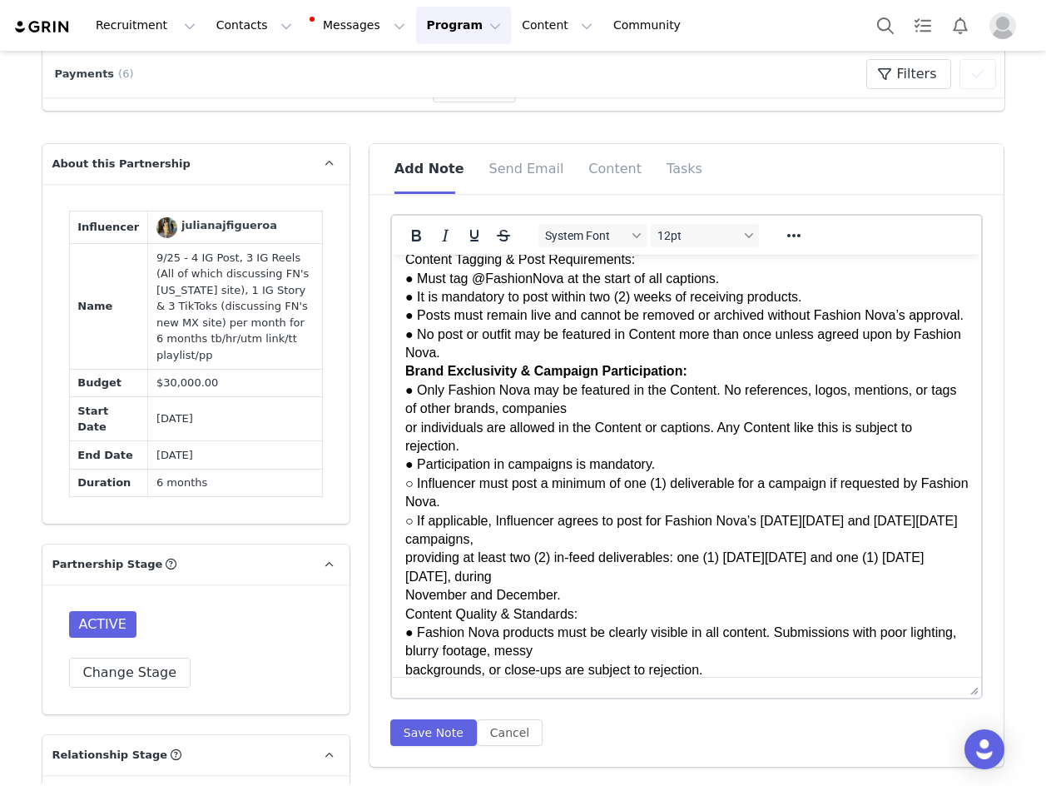
scroll to position [83, 0]
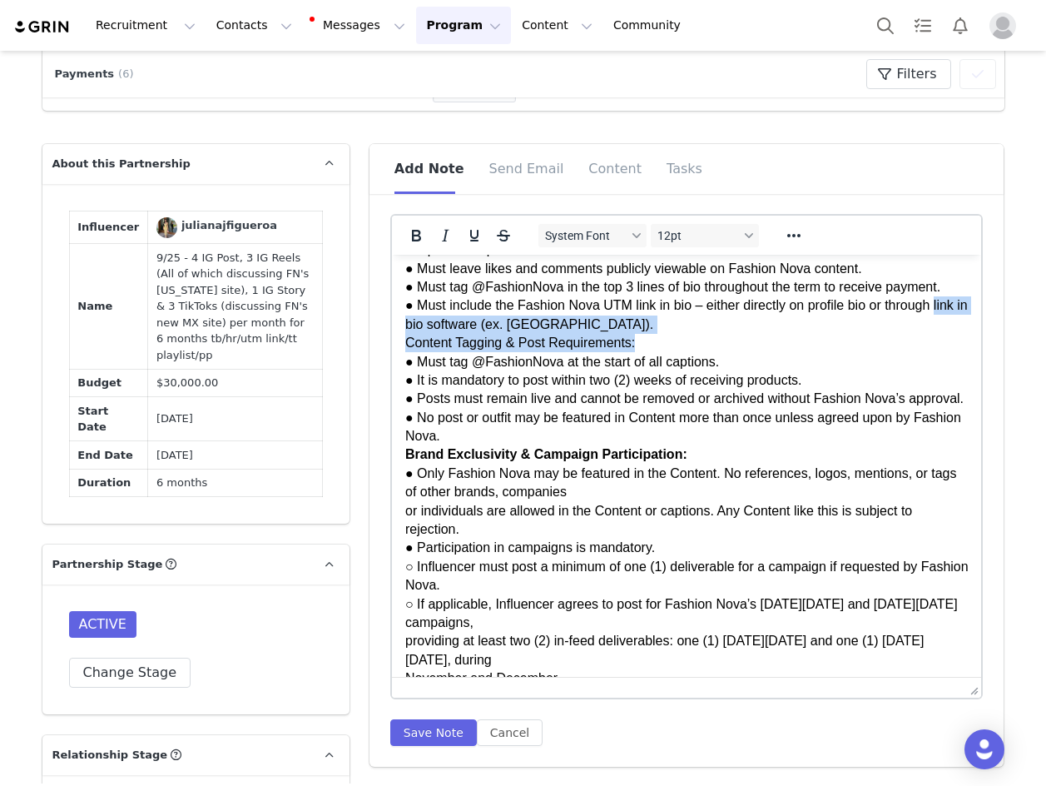
drag, startPoint x: 639, startPoint y: 341, endPoint x: 769, endPoint y: 587, distance: 277.7
click at [378, 332] on div "System Font 12pt To open the popup, press Shift+Enter To open the popup, press …" at bounding box center [687, 486] width 635 height 561
drag, startPoint x: 661, startPoint y: 345, endPoint x: 398, endPoint y: 337, distance: 263.1
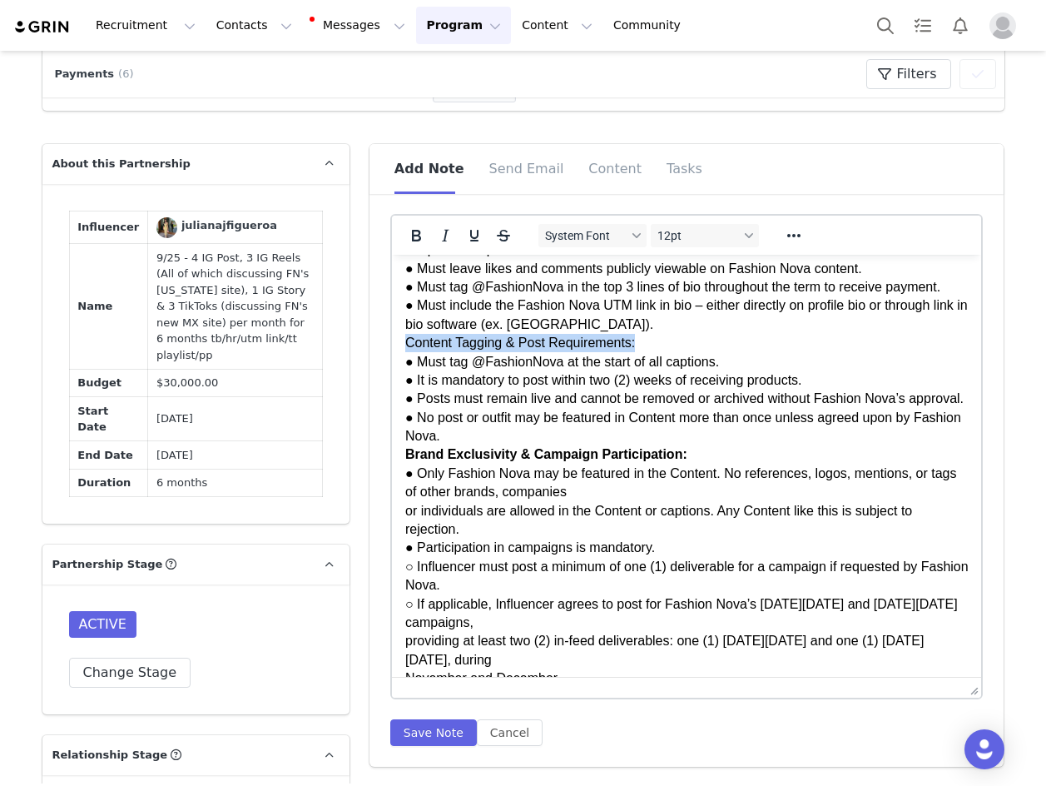
click at [402, 227] on button "Bold" at bounding box center [416, 235] width 28 height 23
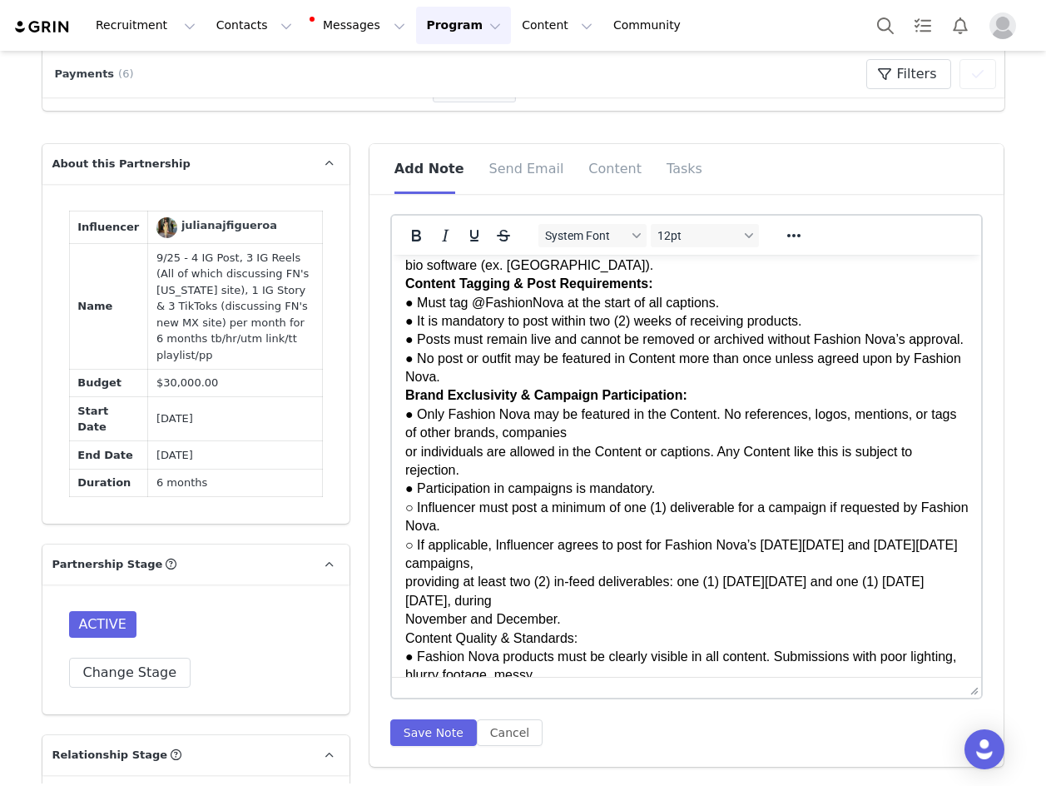
scroll to position [250, 0]
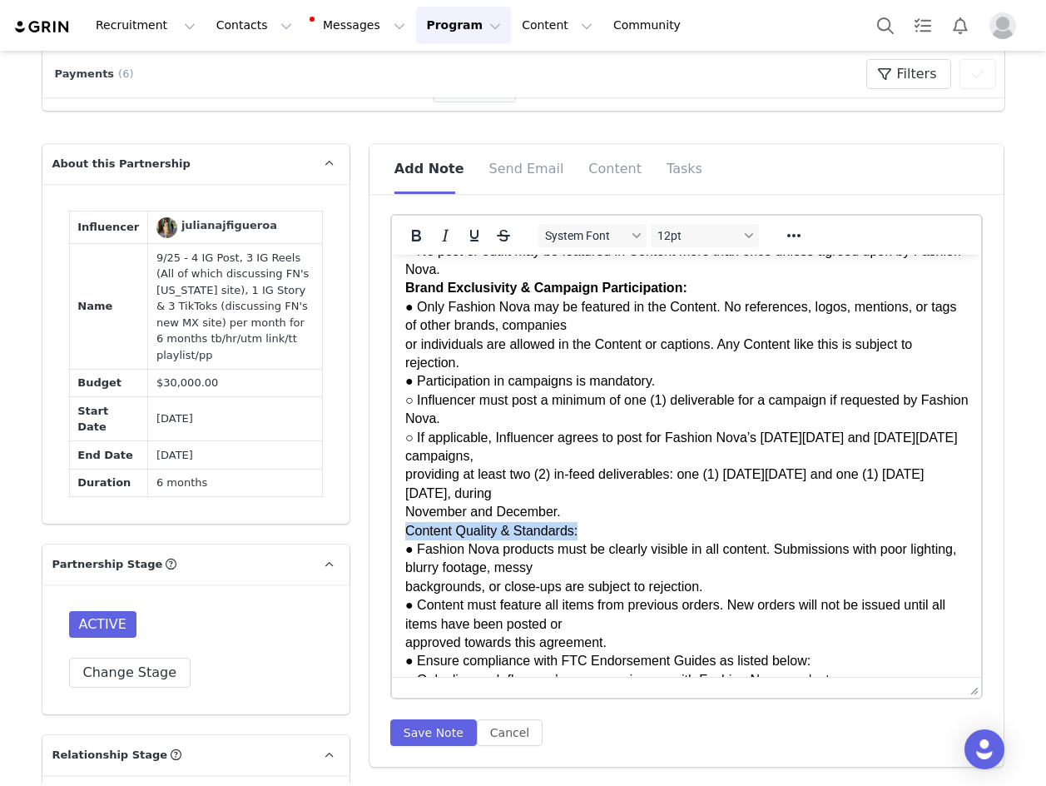
drag, startPoint x: 575, startPoint y: 548, endPoint x: 407, endPoint y: 553, distance: 168.2
click at [409, 236] on icon "Bold" at bounding box center [416, 236] width 20 height 20
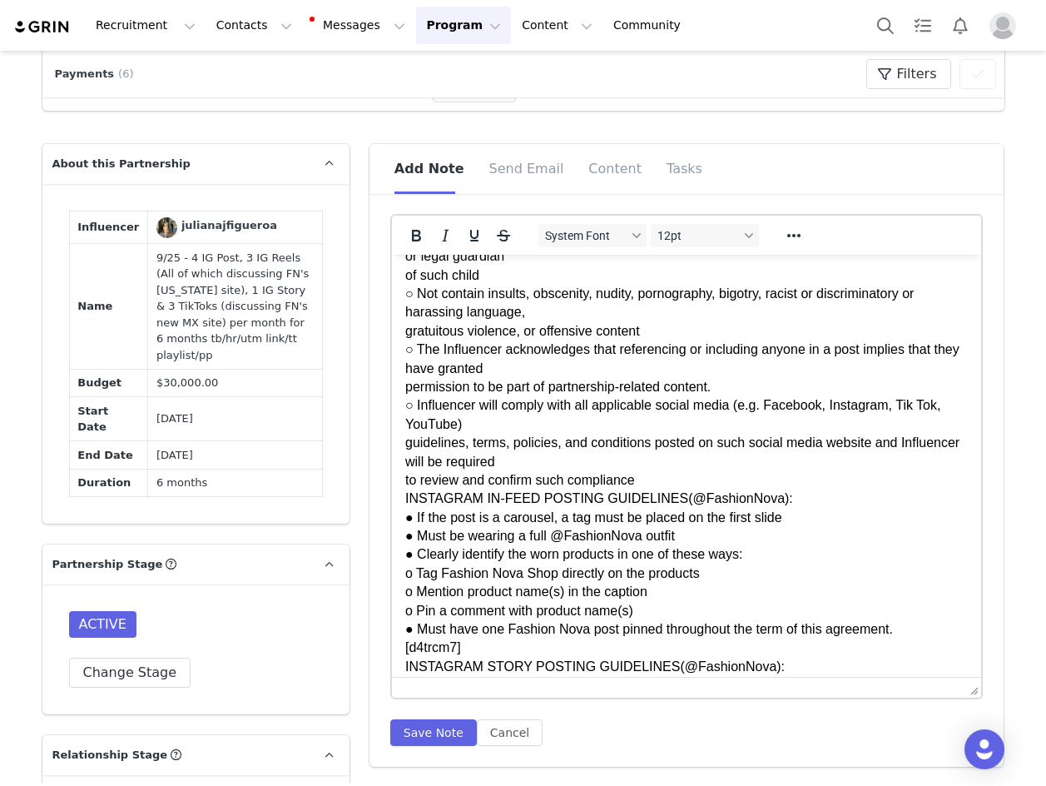
scroll to position [749, 0]
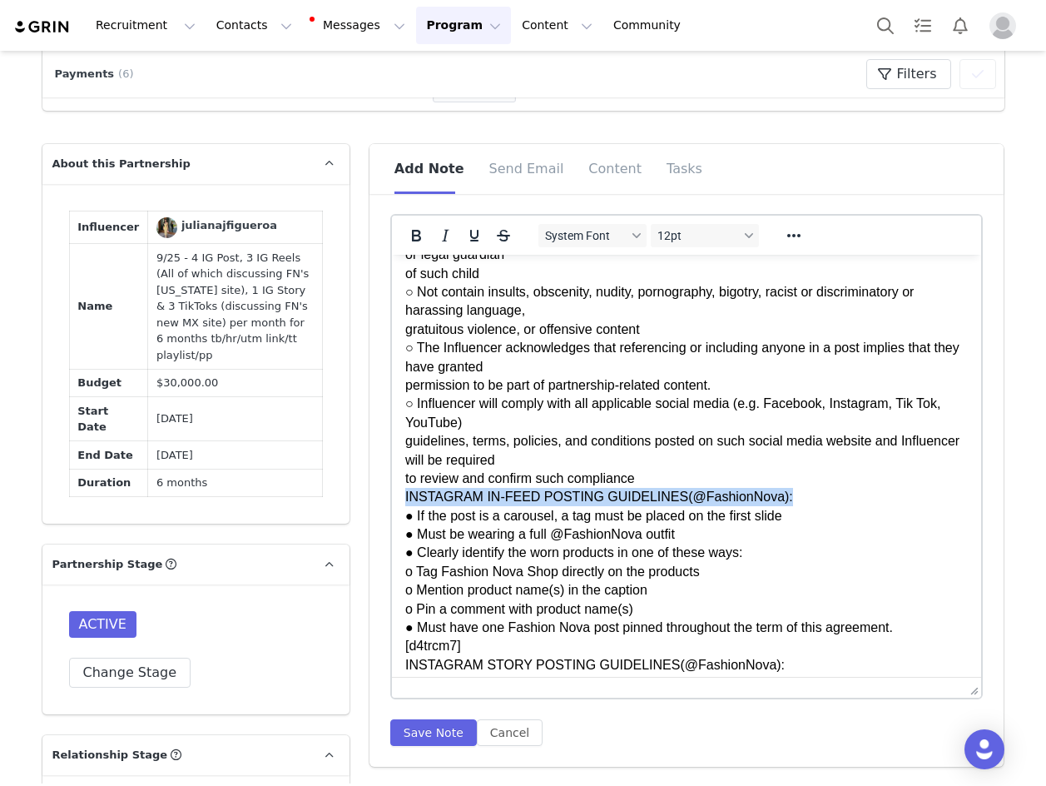
drag, startPoint x: 778, startPoint y: 515, endPoint x: 394, endPoint y: 515, distance: 384.5
click at [394, 515] on html "GENERAL GUIDELINES: Engagement & Bio Requirements: ● Must follow and actively l…" at bounding box center [686, 507] width 590 height 2002
click at [402, 232] on button "Bold" at bounding box center [416, 235] width 28 height 23
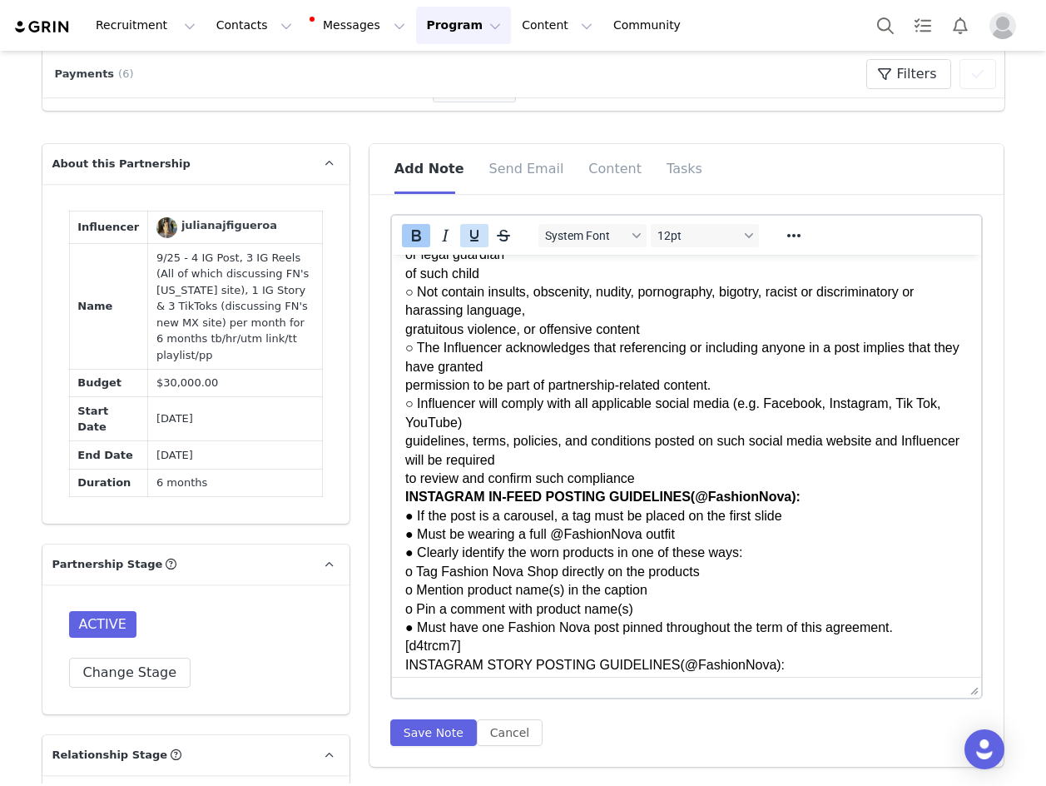
click at [470, 241] on icon "Underline" at bounding box center [474, 236] width 8 height 12
click at [522, 594] on p "GENERAL GUIDELINES: Engagement & Bio Requirements: ● Must follow and actively l…" at bounding box center [685, 506] width 563 height 1975
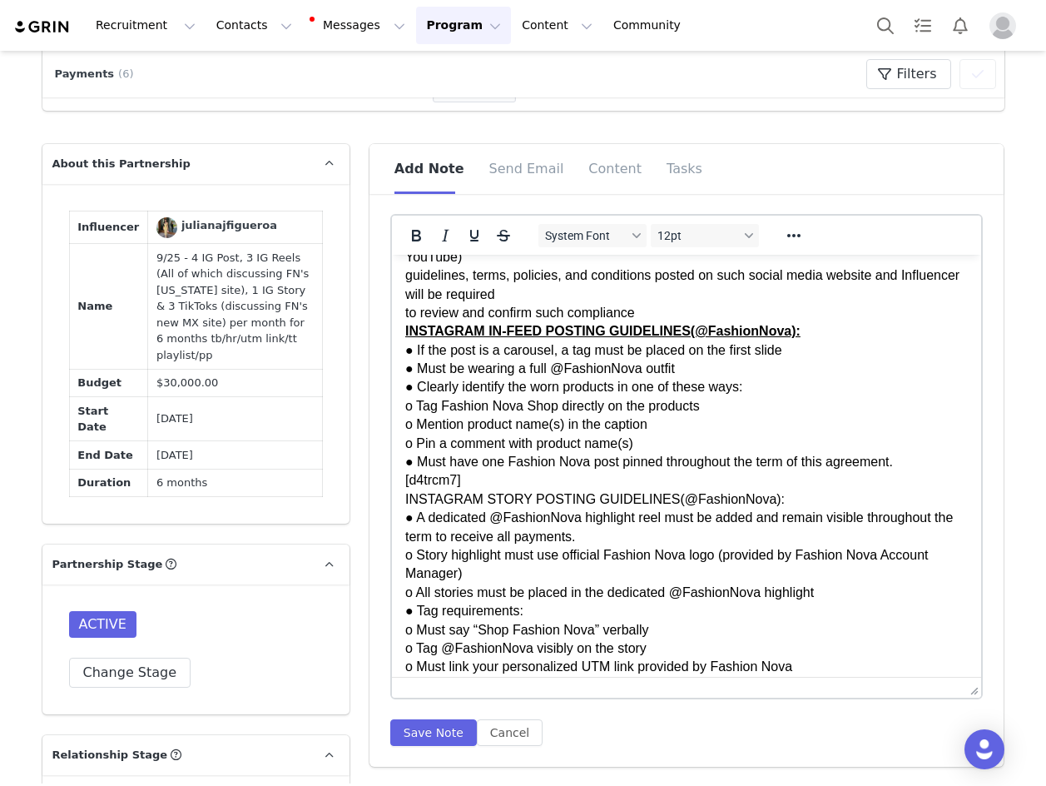
scroll to position [915, 0]
drag, startPoint x: 470, startPoint y: 503, endPoint x: 726, endPoint y: 763, distance: 364.9
click at [391, 506] on html "GENERAL GUIDELINES: Engagement & Bio Requirements: ● Must follow and actively l…" at bounding box center [686, 340] width 590 height 2002
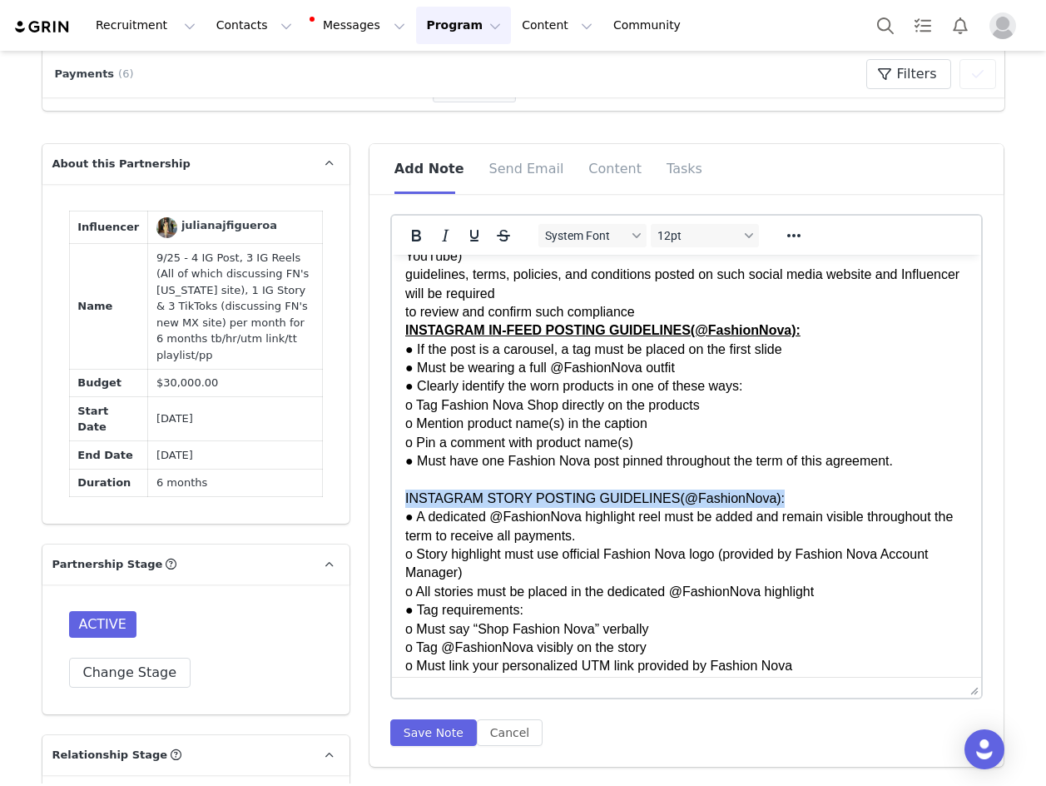
drag, startPoint x: 761, startPoint y: 516, endPoint x: 391, endPoint y: 512, distance: 369.5
click at [391, 512] on html "GENERAL GUIDELINES: Engagement & Bio Requirements: ● Must follow and actively l…" at bounding box center [686, 340] width 590 height 2002
click at [413, 244] on icon "Bold" at bounding box center [416, 236] width 20 height 20
click at [464, 241] on icon "Underline" at bounding box center [474, 236] width 20 height 20
click at [543, 533] on p "GENERAL GUIDELINES: Engagement & Bio Requirements: ● Must follow and actively l…" at bounding box center [685, 340] width 563 height 1975
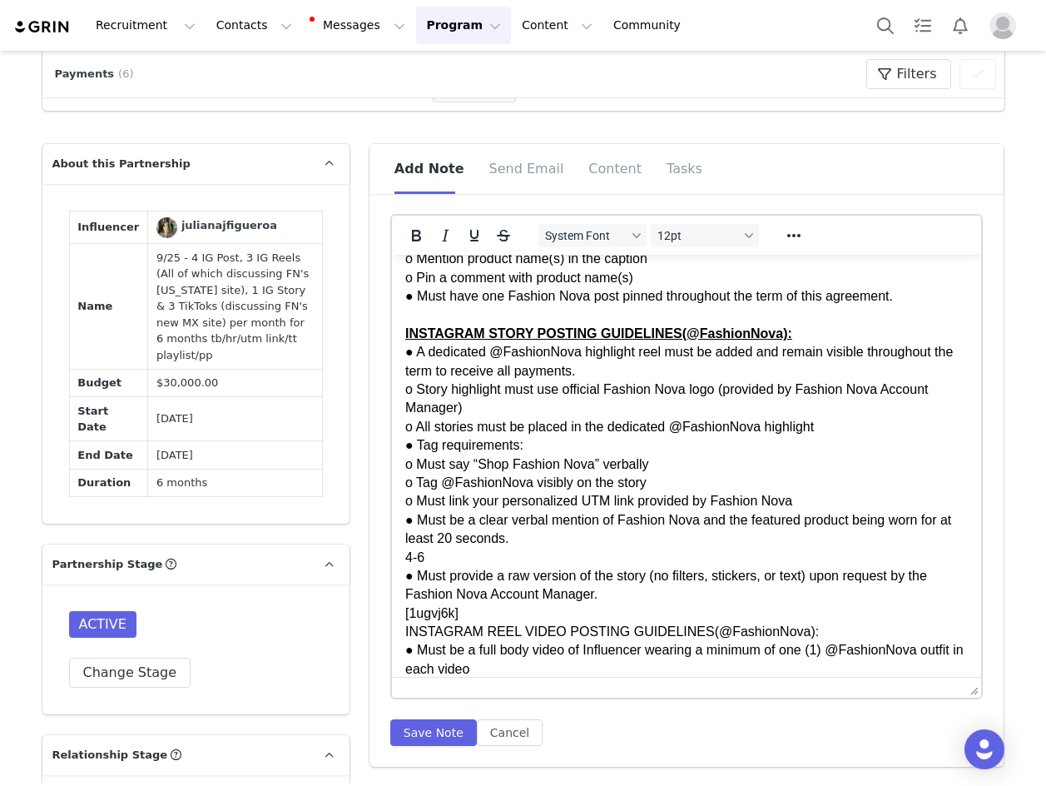
scroll to position [1082, 0]
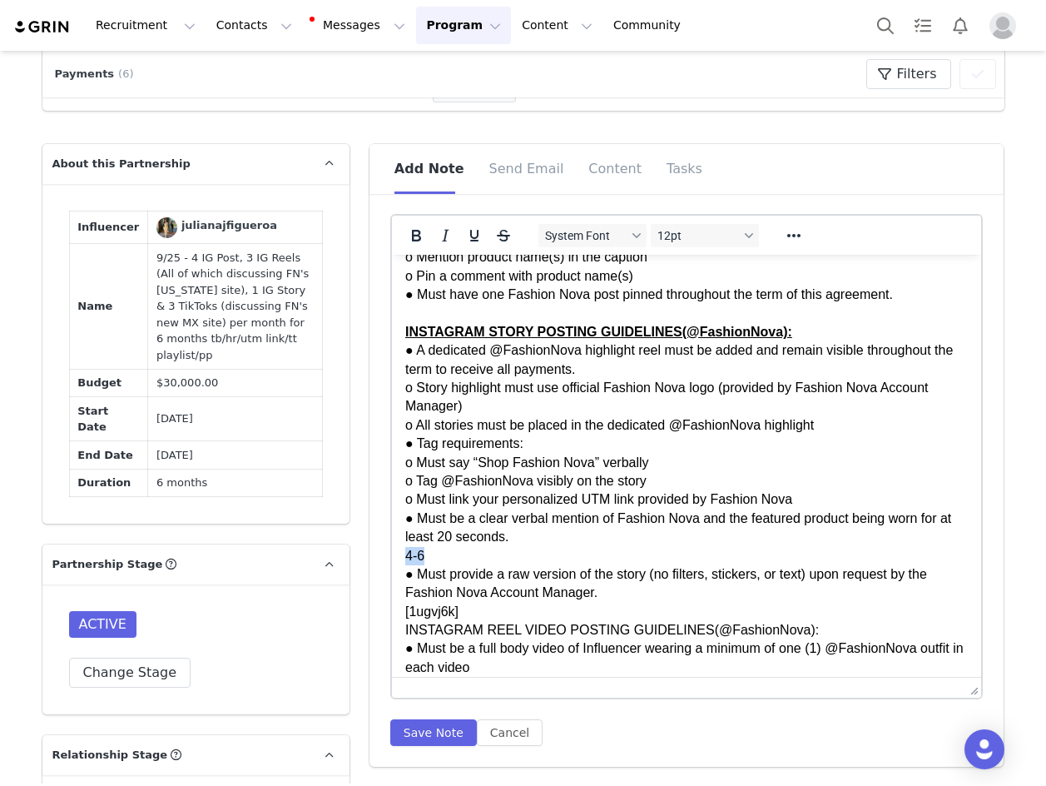
drag, startPoint x: 465, startPoint y: 575, endPoint x: 641, endPoint y: 827, distance: 307.3
click at [391, 570] on html "GENERAL GUIDELINES: Engagement & Bio Requirements: ● Must follow and actively l…" at bounding box center [686, 174] width 590 height 2002
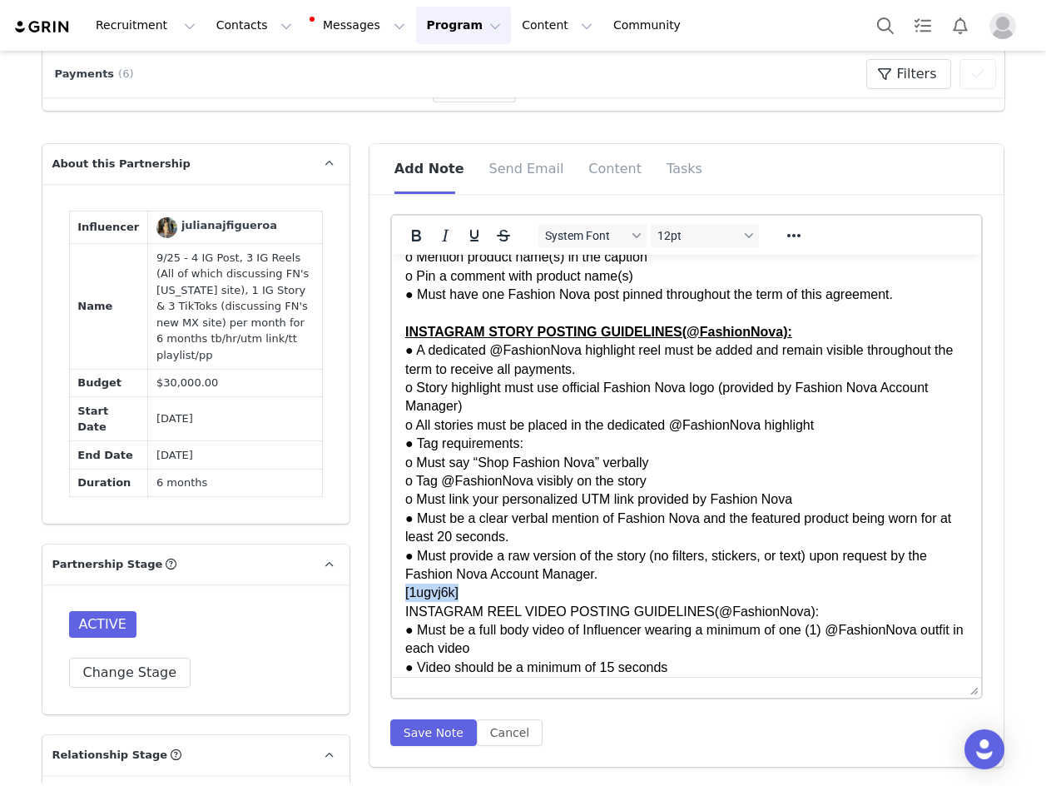
drag, startPoint x: 463, startPoint y: 610, endPoint x: 355, endPoint y: 608, distance: 108.2
click at [391, 608] on html "GENERAL GUIDELINES: Engagement & Bio Requirements: ● Must follow and actively l…" at bounding box center [686, 164] width 590 height 1983
drag, startPoint x: 790, startPoint y: 633, endPoint x: 395, endPoint y: 626, distance: 394.5
click at [395, 626] on html "GENERAL GUIDELINES: Engagement & Bio Requirements: ● Must follow and actively l…" at bounding box center [686, 164] width 590 height 1983
click at [406, 236] on icon "Bold" at bounding box center [416, 236] width 20 height 20
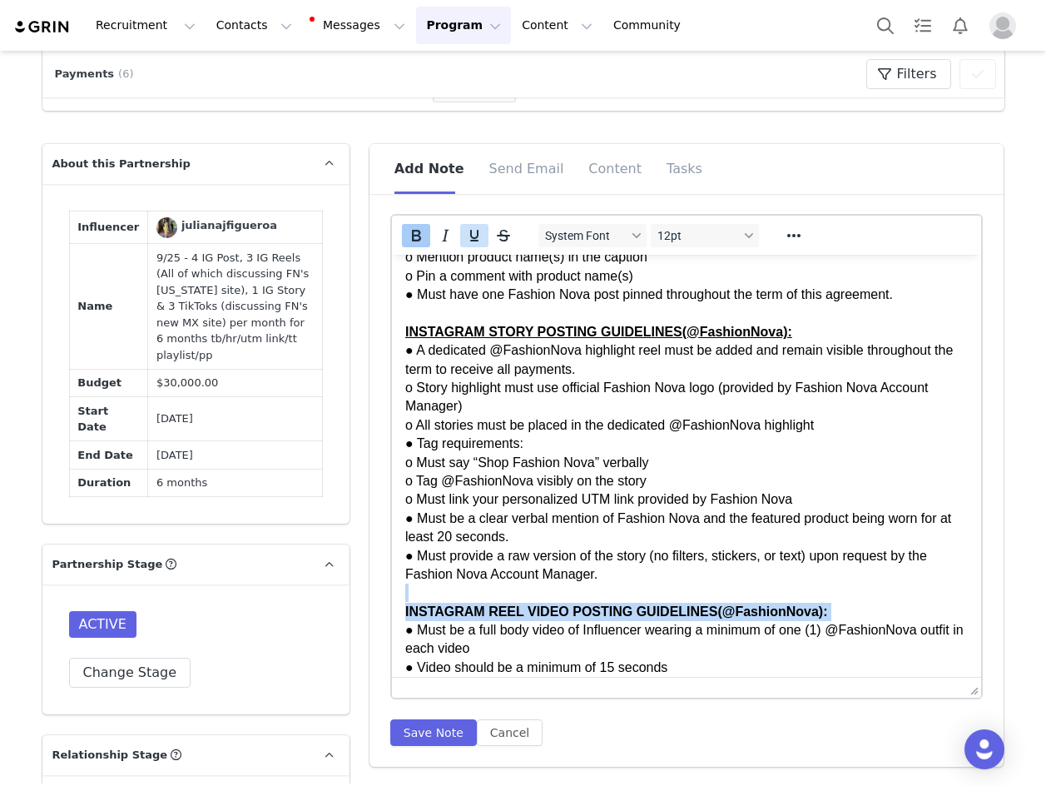
click at [464, 238] on icon "Underline" at bounding box center [474, 236] width 20 height 20
click at [492, 573] on p "GENERAL GUIDELINES: Engagement & Bio Requirements: ● Must follow and actively l…" at bounding box center [685, 164] width 563 height 1957
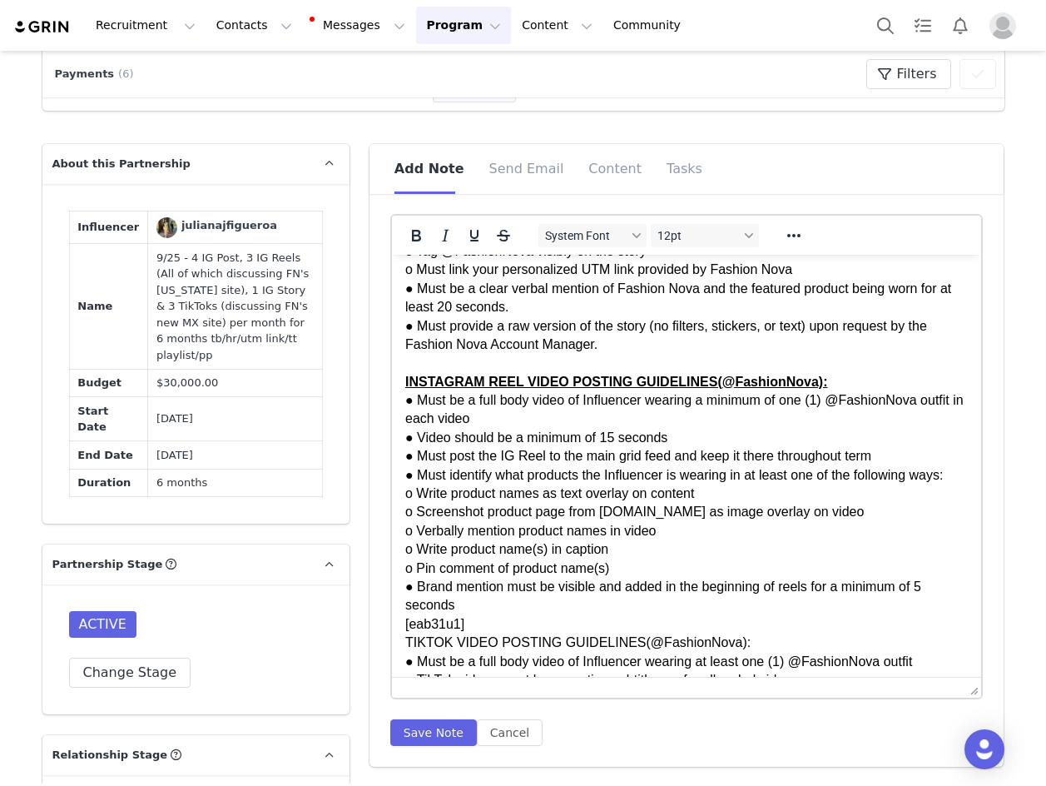
scroll to position [1415, 0]
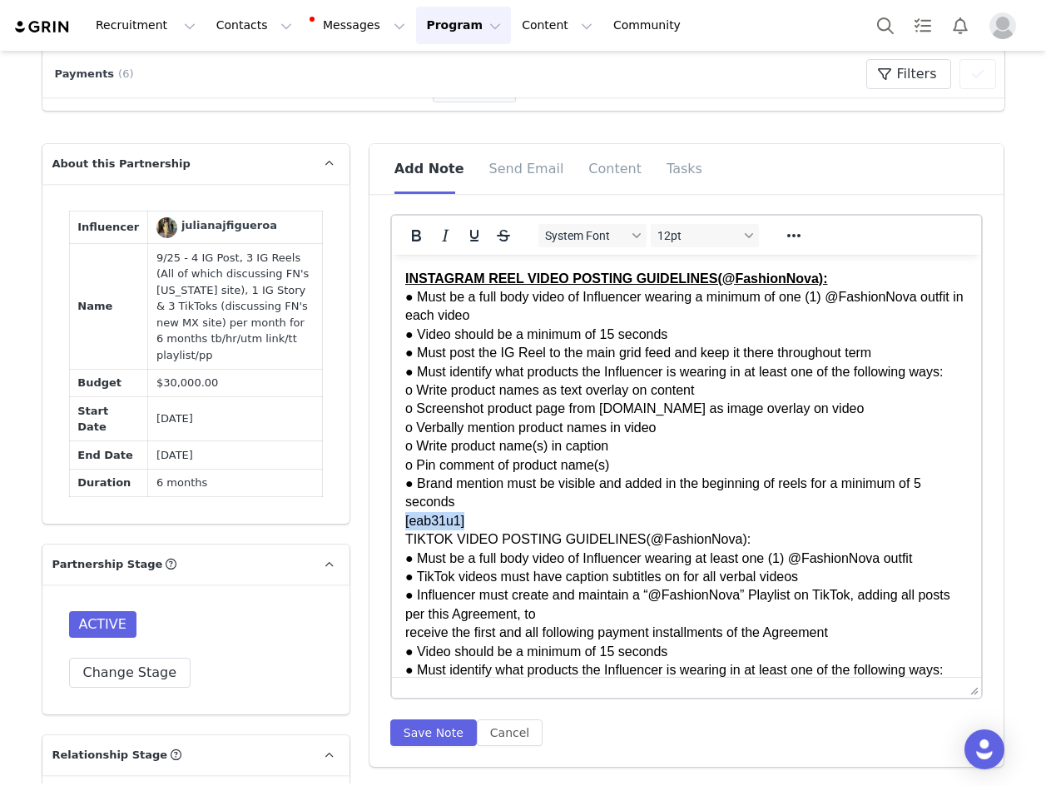
drag, startPoint x: 486, startPoint y: 540, endPoint x: 357, endPoint y: 545, distance: 129.1
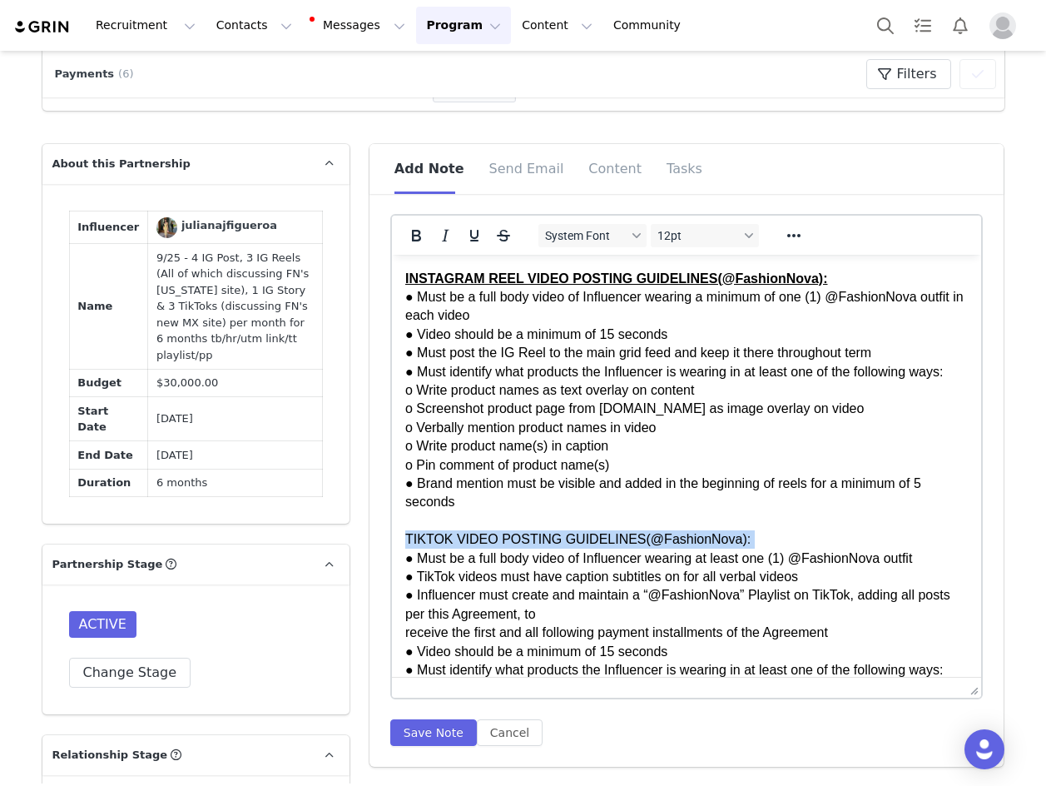
drag, startPoint x: 723, startPoint y: 562, endPoint x: 776, endPoint y: 822, distance: 265.9
drag, startPoint x: 736, startPoint y: 561, endPoint x: 396, endPoint y: 552, distance: 339.7
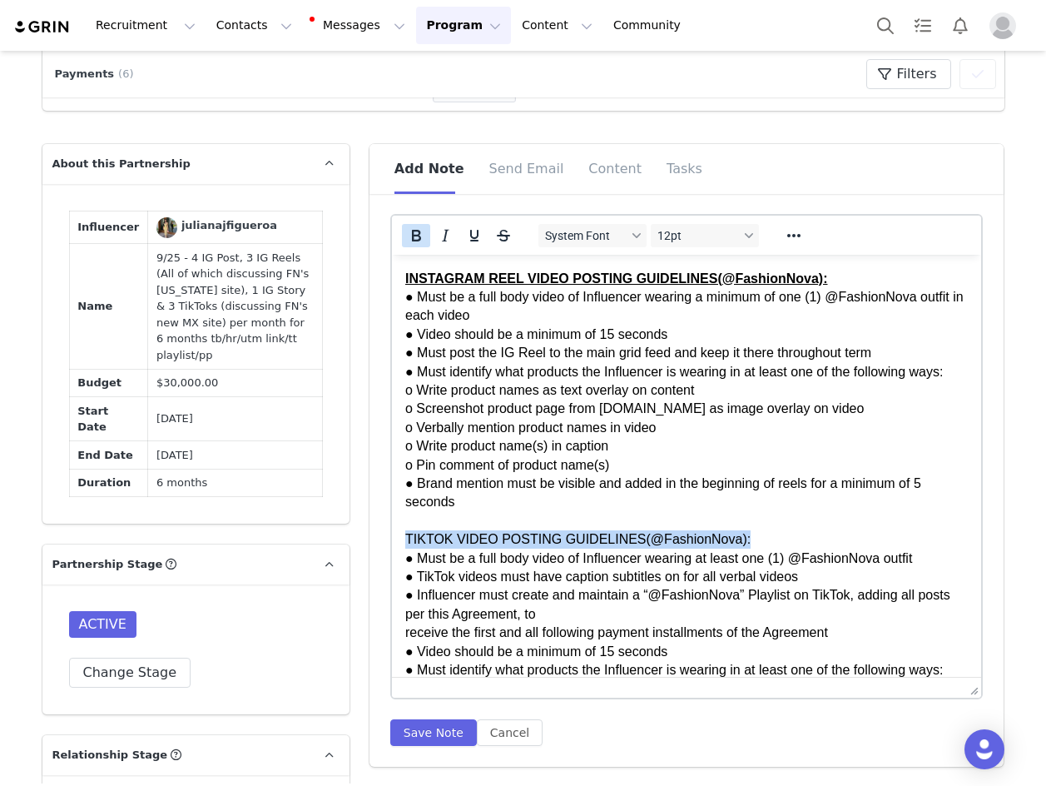
click at [409, 230] on icon "Bold" at bounding box center [416, 236] width 20 height 20
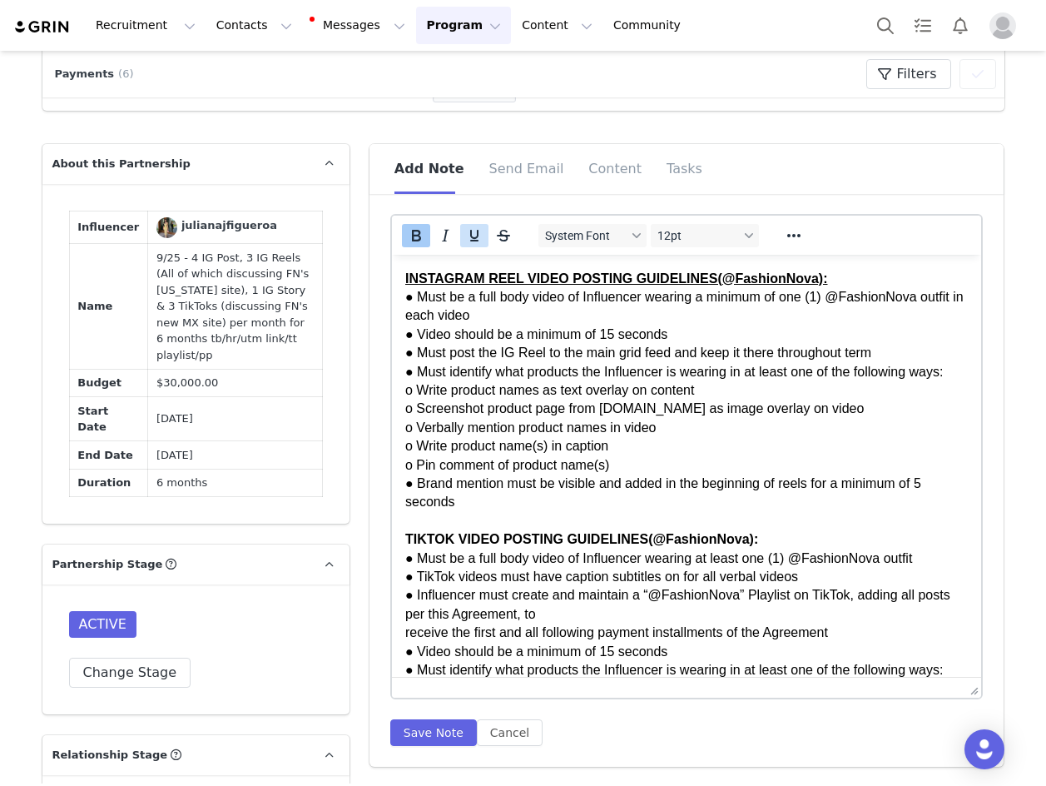
click at [476, 238] on icon "Underline" at bounding box center [474, 236] width 20 height 20
click at [495, 546] on strong "TIKTOK VIDEO POSTING GUIDELINES(@FashionNova):" at bounding box center [580, 539] width 353 height 14
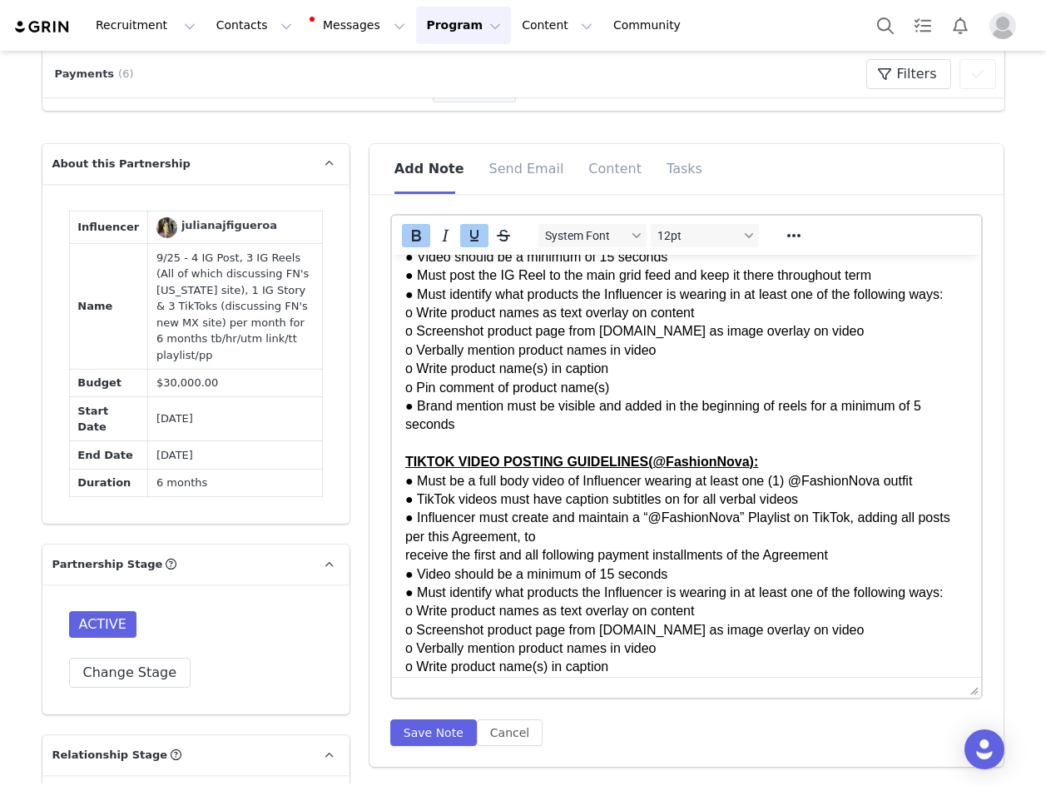
scroll to position [1580, 0]
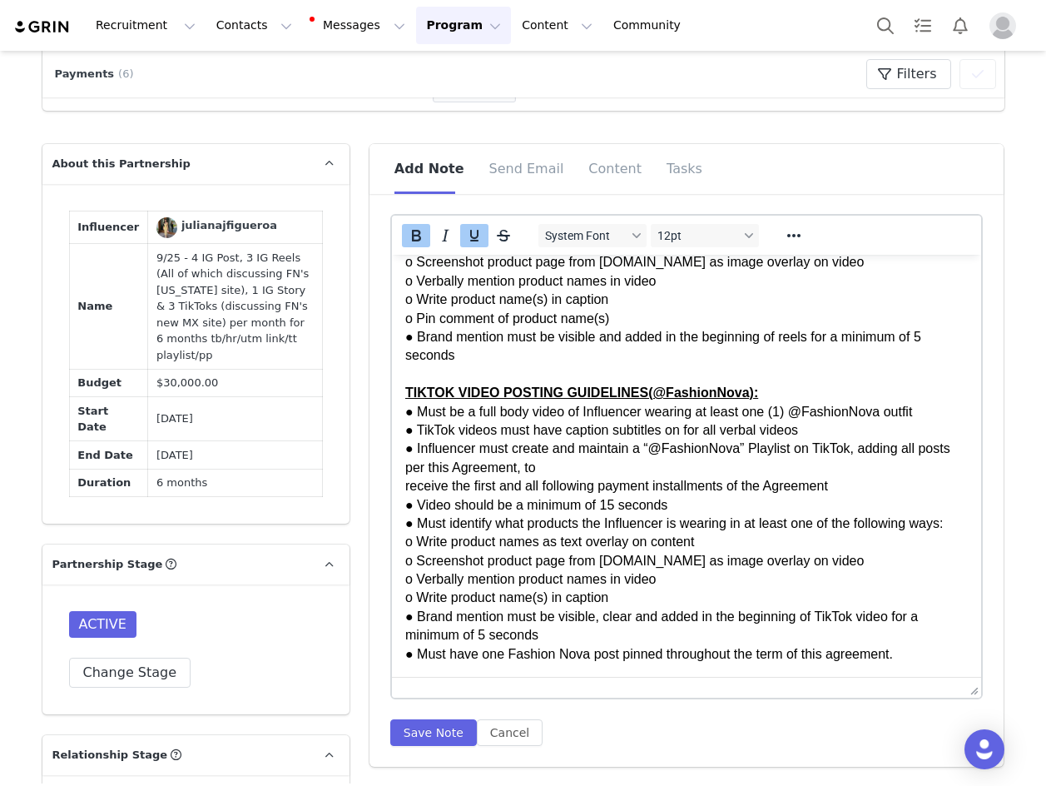
drag, startPoint x: 432, startPoint y: 720, endPoint x: 413, endPoint y: 781, distance: 64.5
click at [429, 742] on div "System Font 12pt To open the popup, press Shift+Enter To open the popup, press …" at bounding box center [686, 480] width 593 height 532
click at [432, 745] on button "Save Note" at bounding box center [433, 732] width 87 height 27
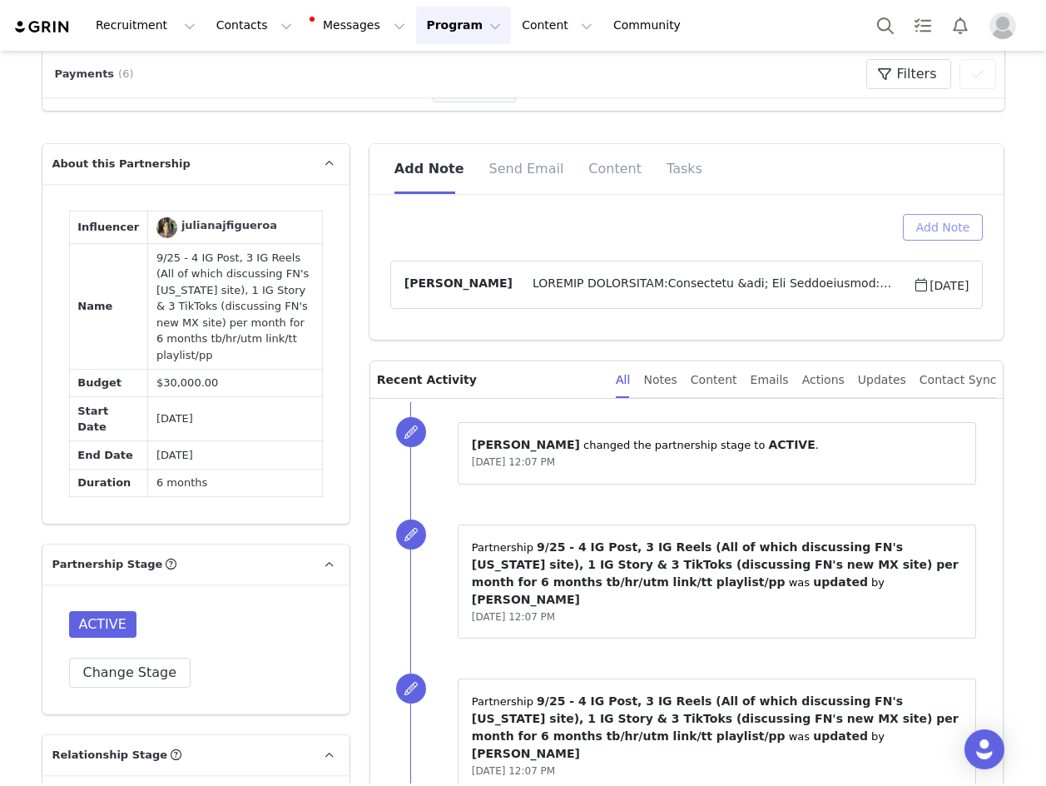
click at [946, 238] on button "Add Note" at bounding box center [943, 227] width 81 height 27
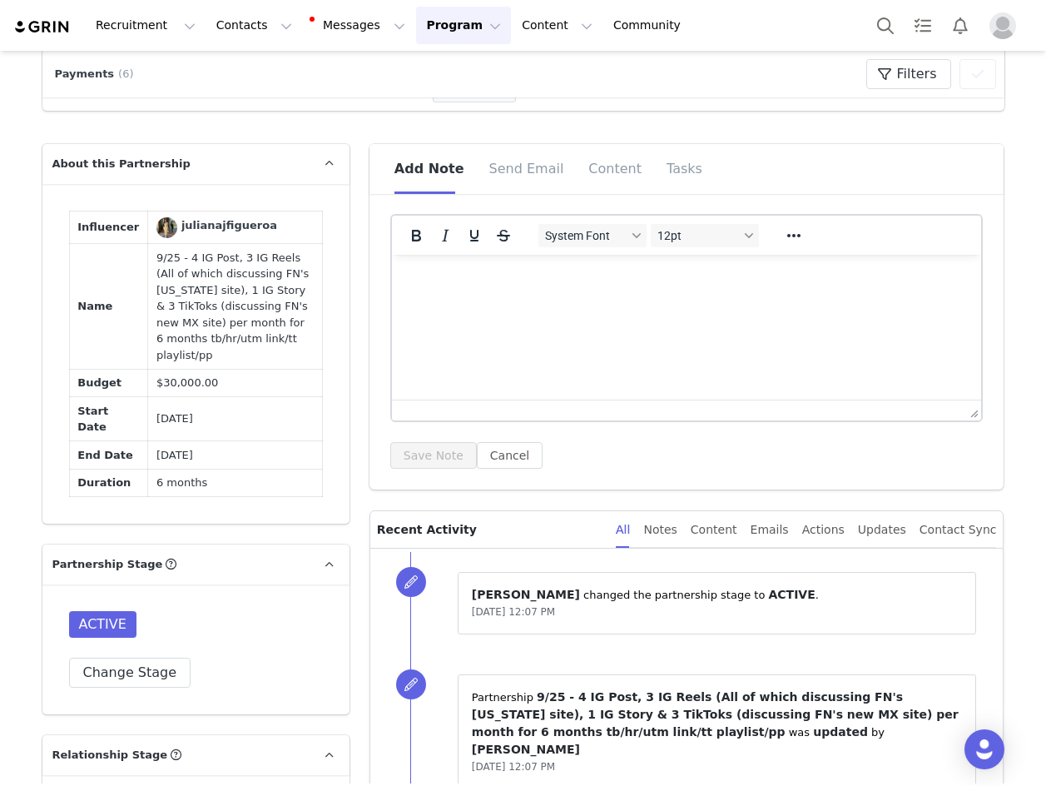
scroll to position [0, 0]
click at [504, 287] on html at bounding box center [686, 277] width 590 height 45
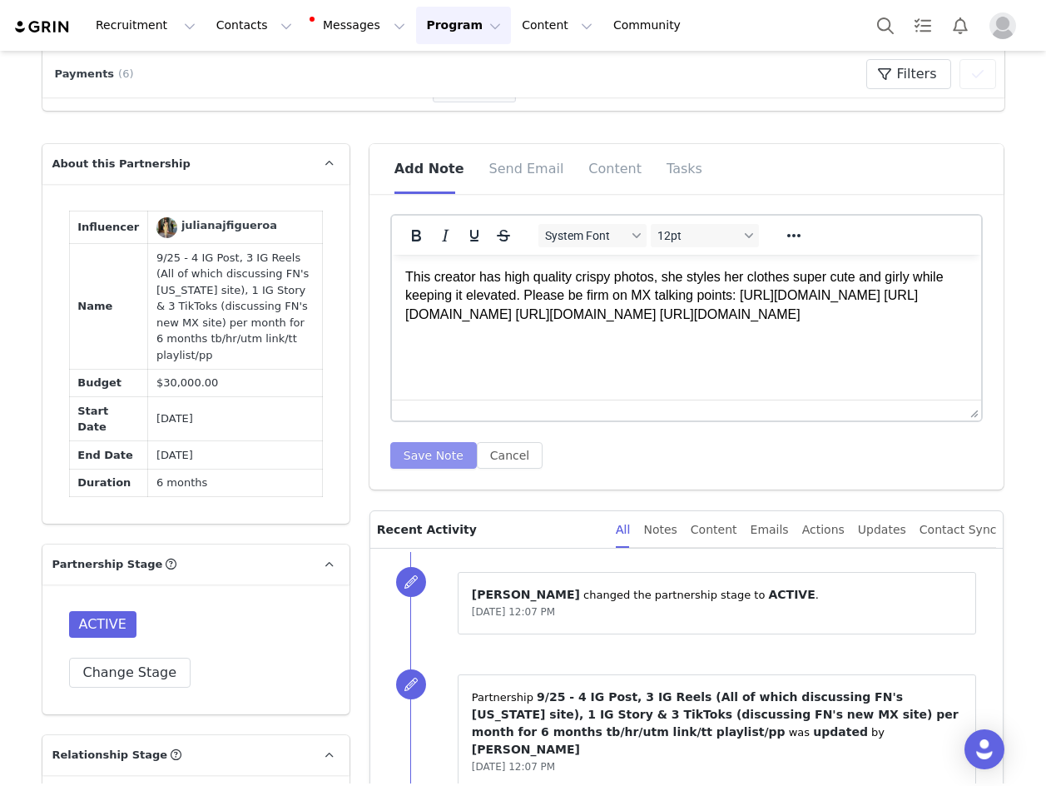
click at [449, 460] on button "Save Note" at bounding box center [433, 455] width 87 height 27
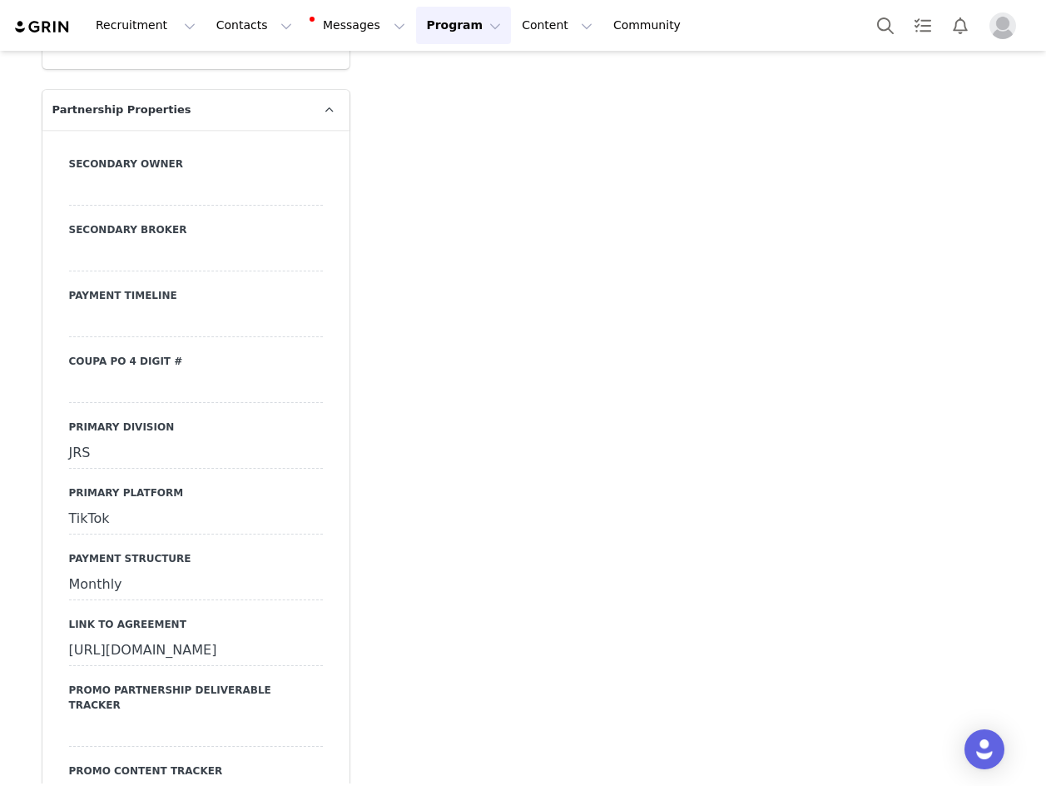
scroll to position [5781, 0]
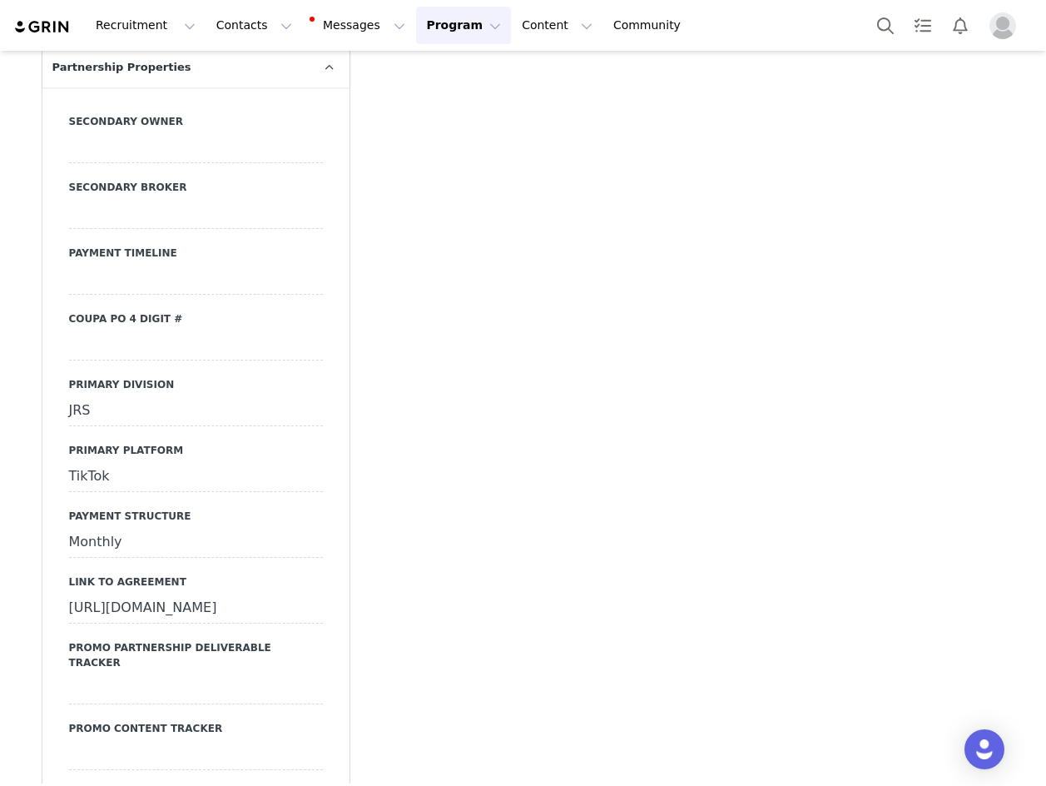
click at [124, 355] on div at bounding box center [196, 345] width 254 height 30
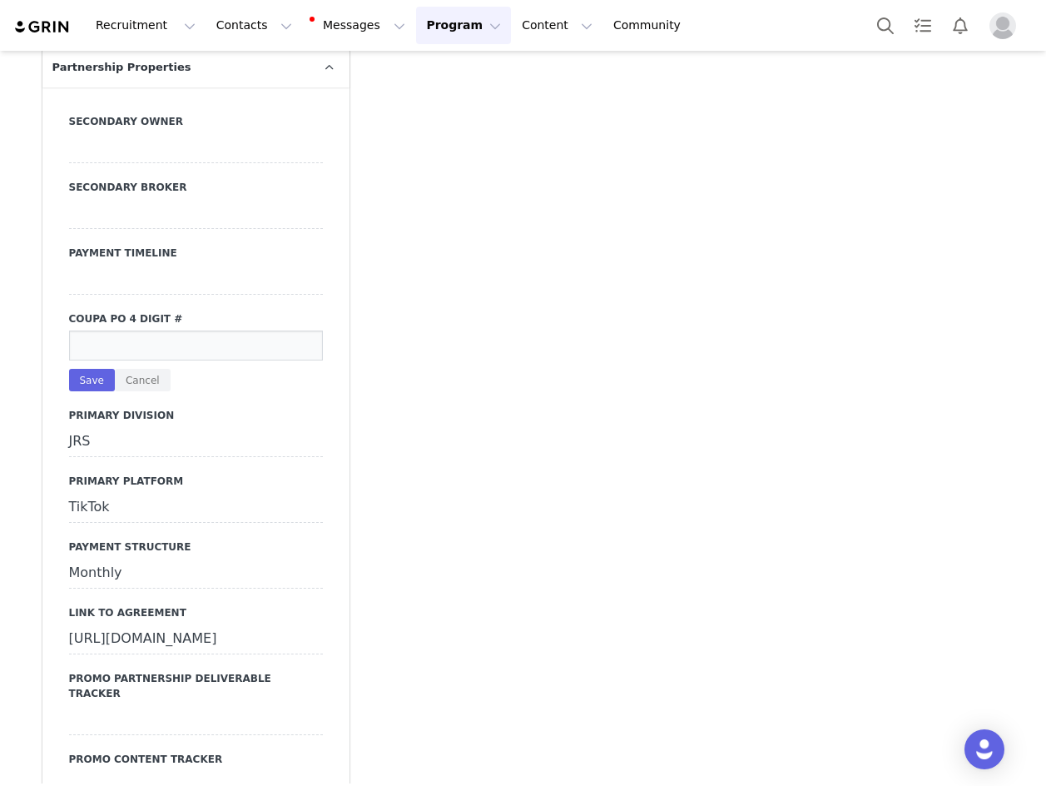
click at [124, 355] on input at bounding box center [196, 345] width 254 height 30
type input "22954"
click at [95, 391] on button "Save" at bounding box center [92, 380] width 46 height 22
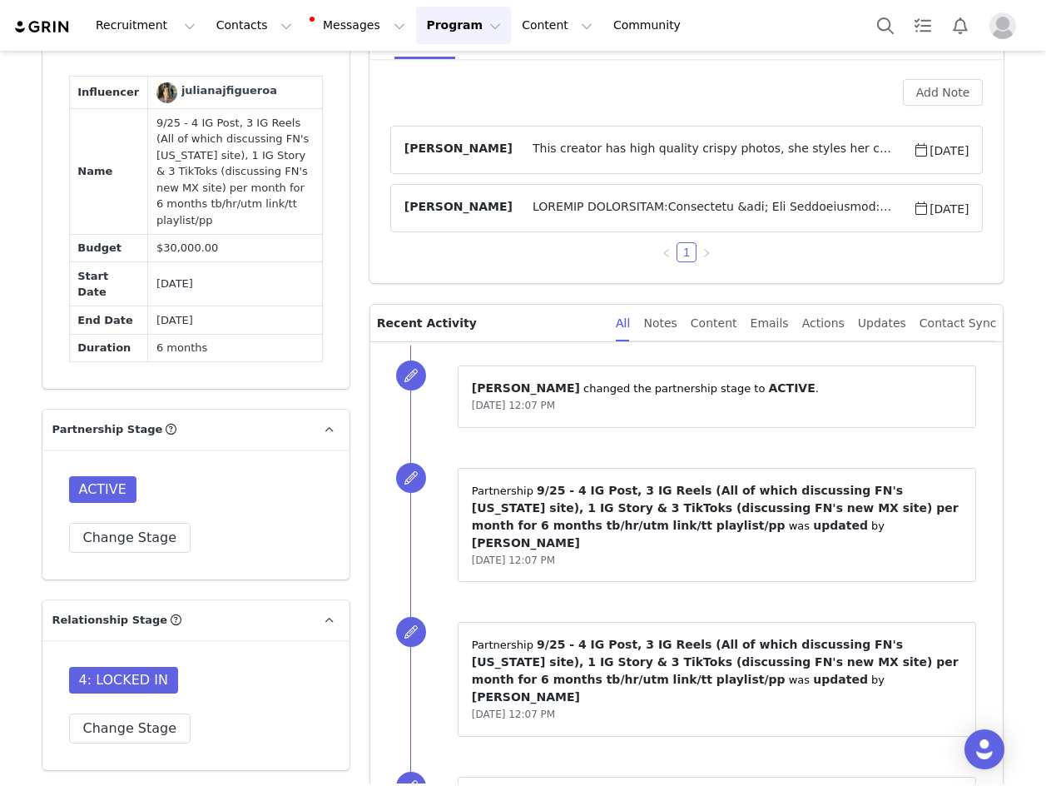
scroll to position [922, 0]
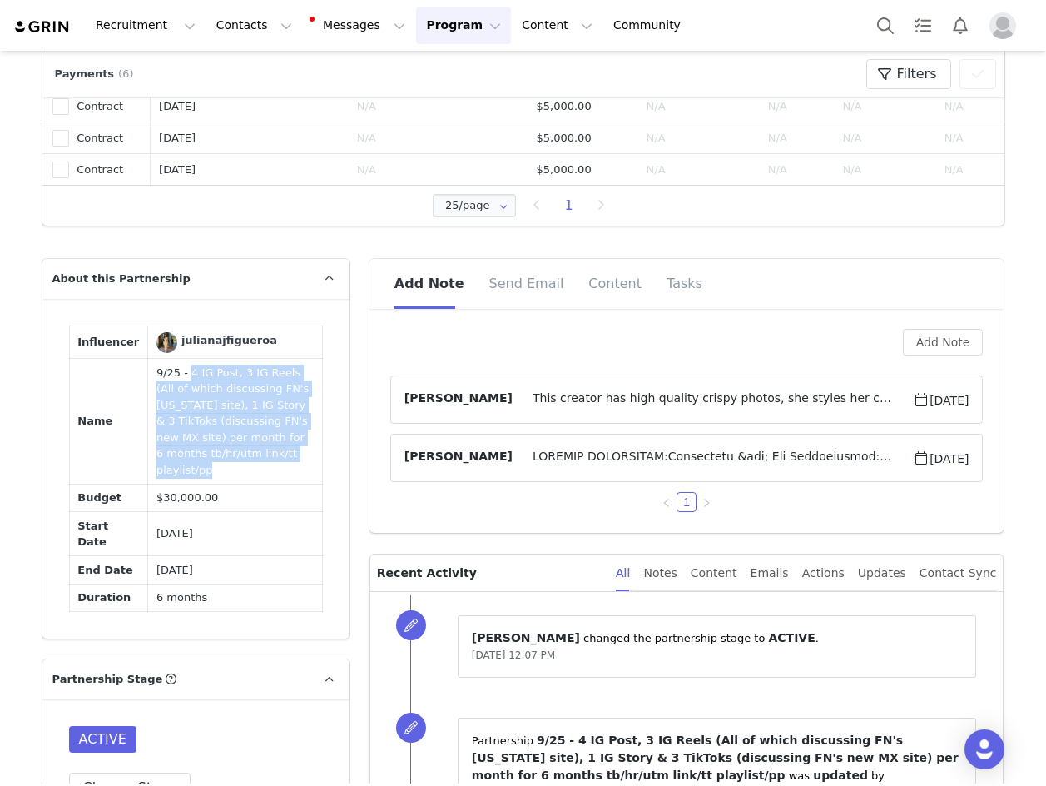
drag, startPoint x: 226, startPoint y: 461, endPoint x: 171, endPoint y: 380, distance: 98.3
click at [171, 380] on td "9/25 - 4 IG Post, 3 IG Reels (All of which discussing FN's new Mexico site), 1 …" at bounding box center [235, 422] width 175 height 126
copy td "4 IG Post, 3 IG Reels (All of which discussing FN's new Mexico site), 1 IG Stor…"
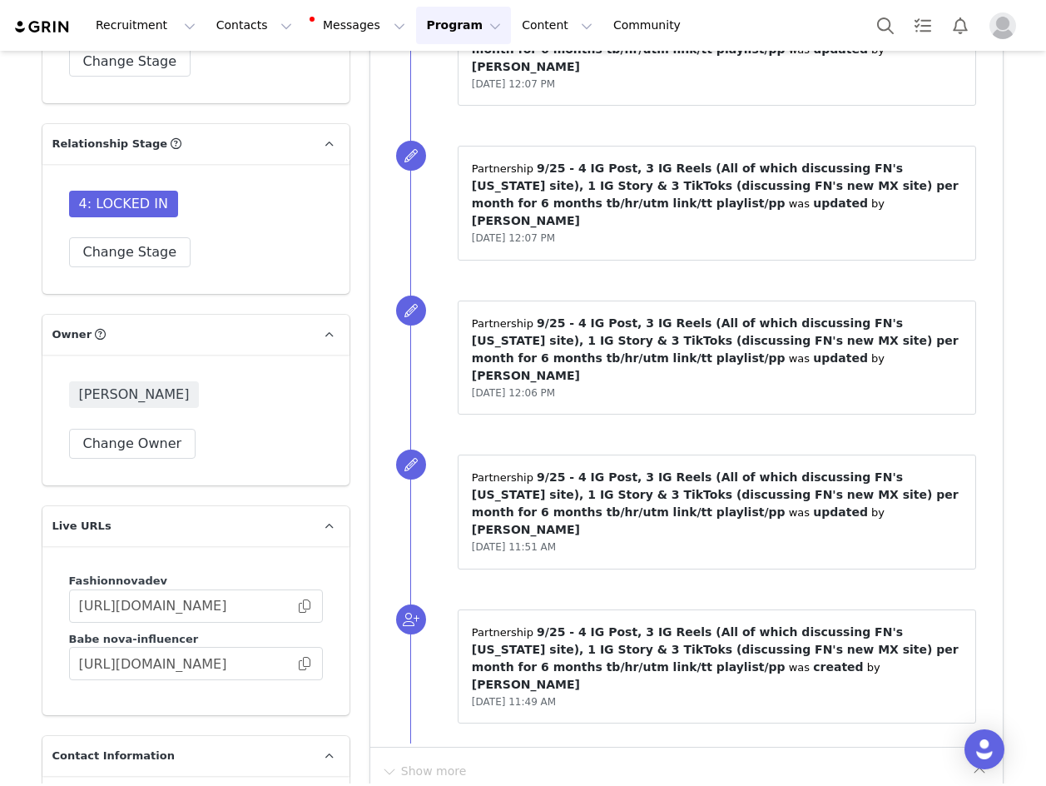
scroll to position [1838, 0]
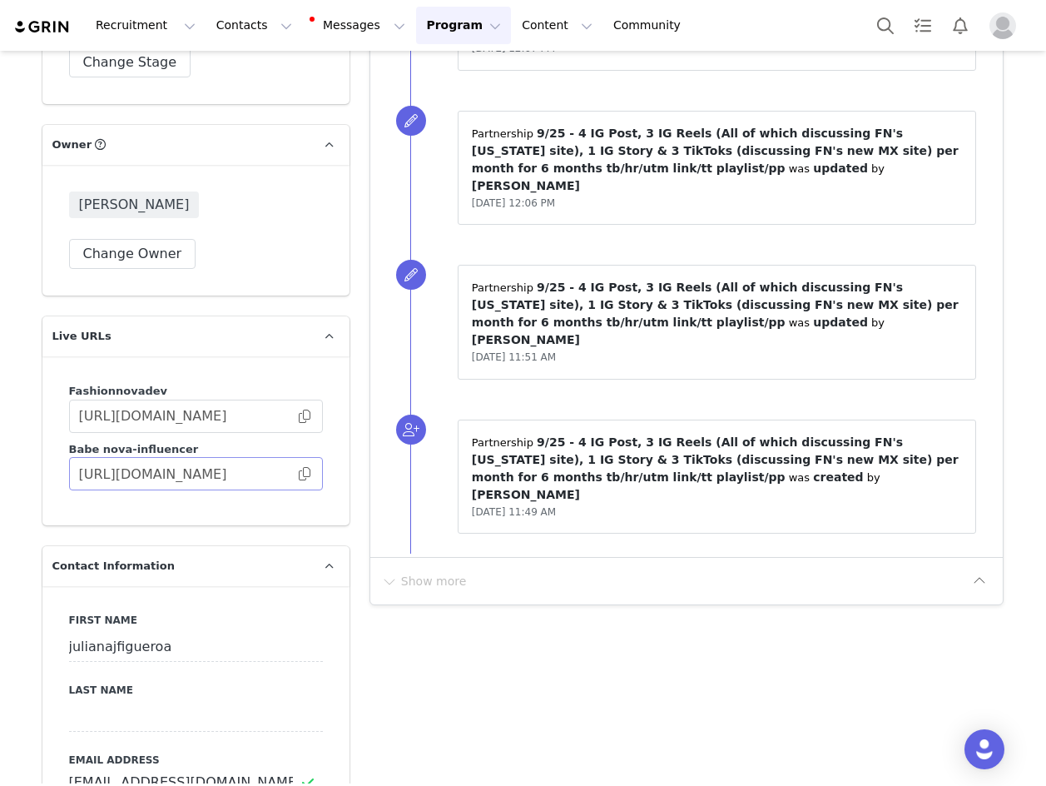
click at [303, 474] on span at bounding box center [304, 474] width 17 height 0
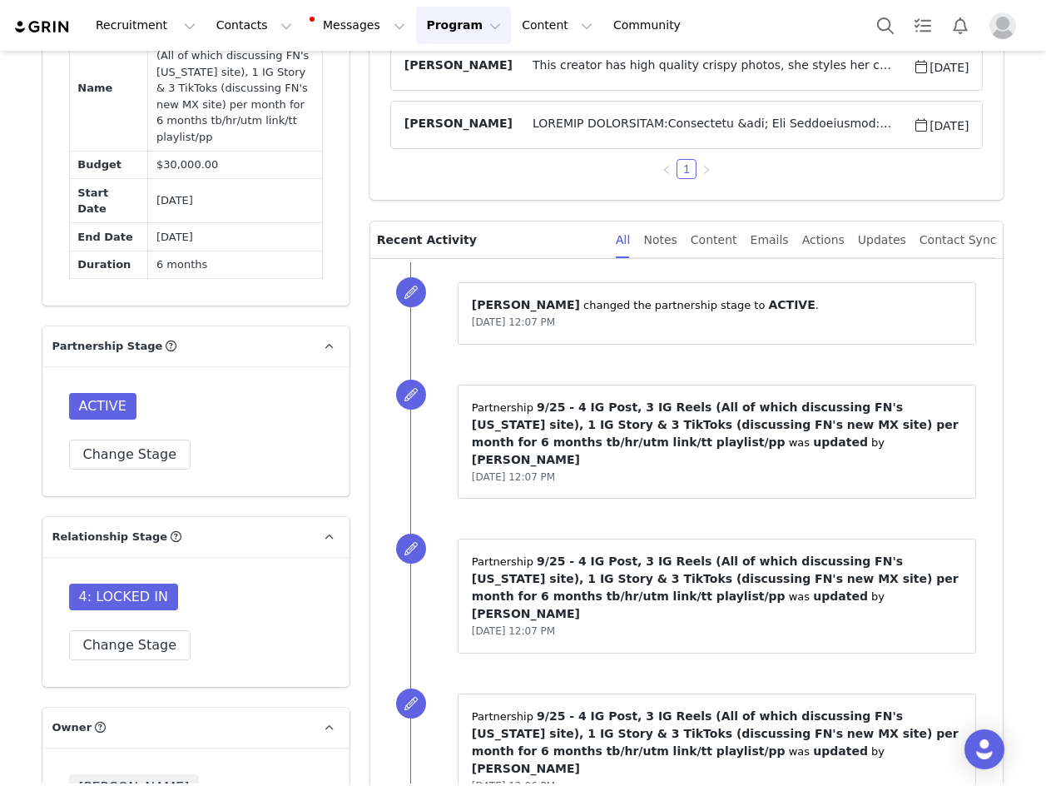
scroll to position [1089, 0]
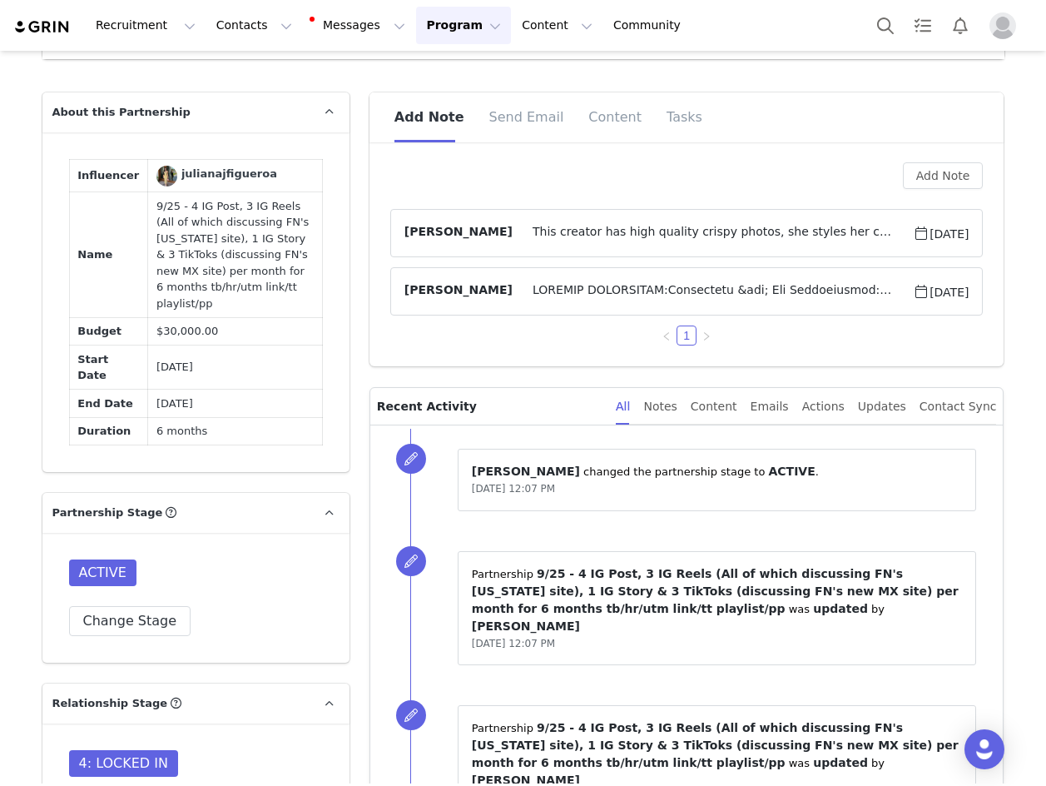
click at [169, 389] on td "Apr 8, 2026" at bounding box center [235, 403] width 175 height 28
copy td "Apr 8, 2026"
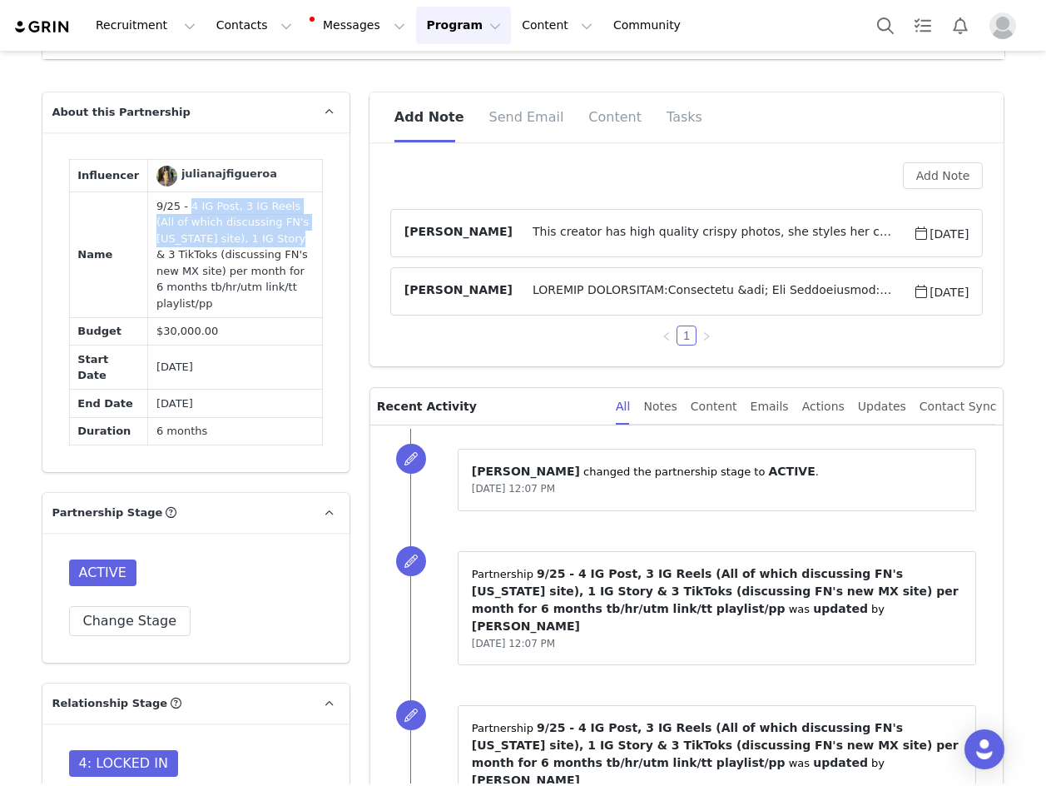
drag, startPoint x: 171, startPoint y: 208, endPoint x: 210, endPoint y: 242, distance: 51.3
click at [210, 242] on td "9/25 - 4 IG Post, 3 IG Reels (All of which discussing FN's new Mexico site), 1 …" at bounding box center [235, 255] width 175 height 126
copy td "4 IG Post, 3 IG Reels (All of which discussing FN's new Mexico site), 1 IG Story"
drag, startPoint x: 226, startPoint y: 243, endPoint x: 280, endPoint y: 256, distance: 54.9
click at [280, 256] on td "9/25 - 4 IG Post, 3 IG Reels (All of which discussing FN's new Mexico site), 1 …" at bounding box center [235, 255] width 175 height 126
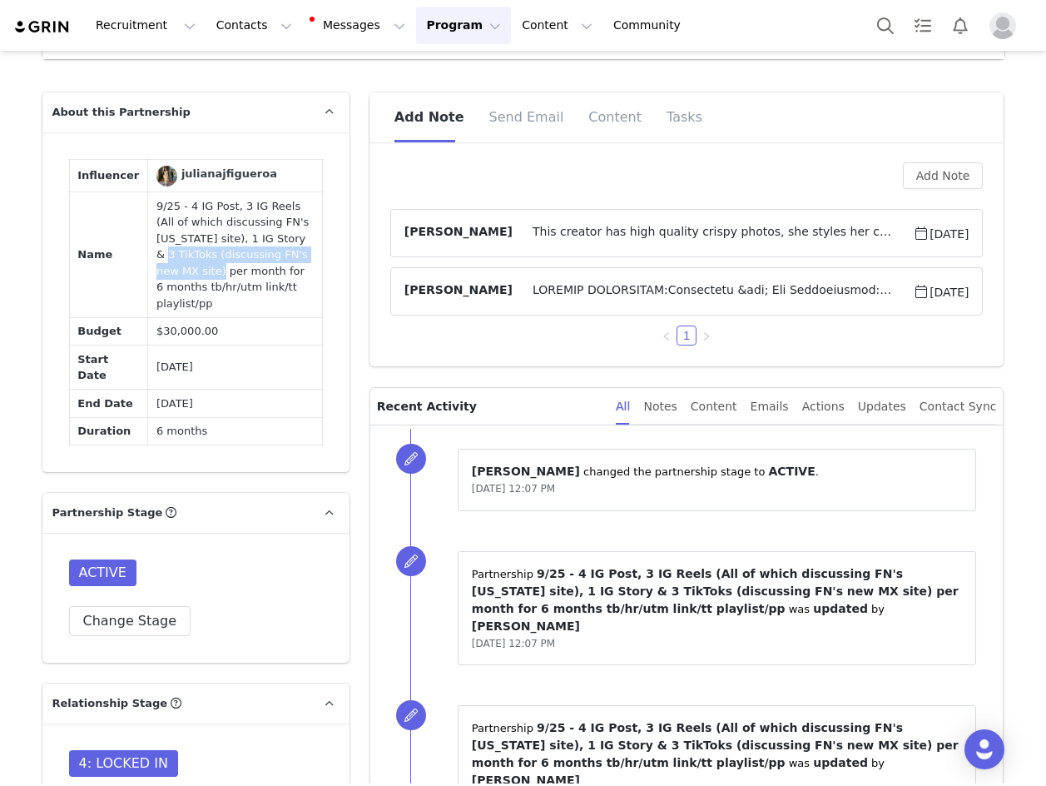
copy td "3 TikToks (discussing FN's new MX site)"
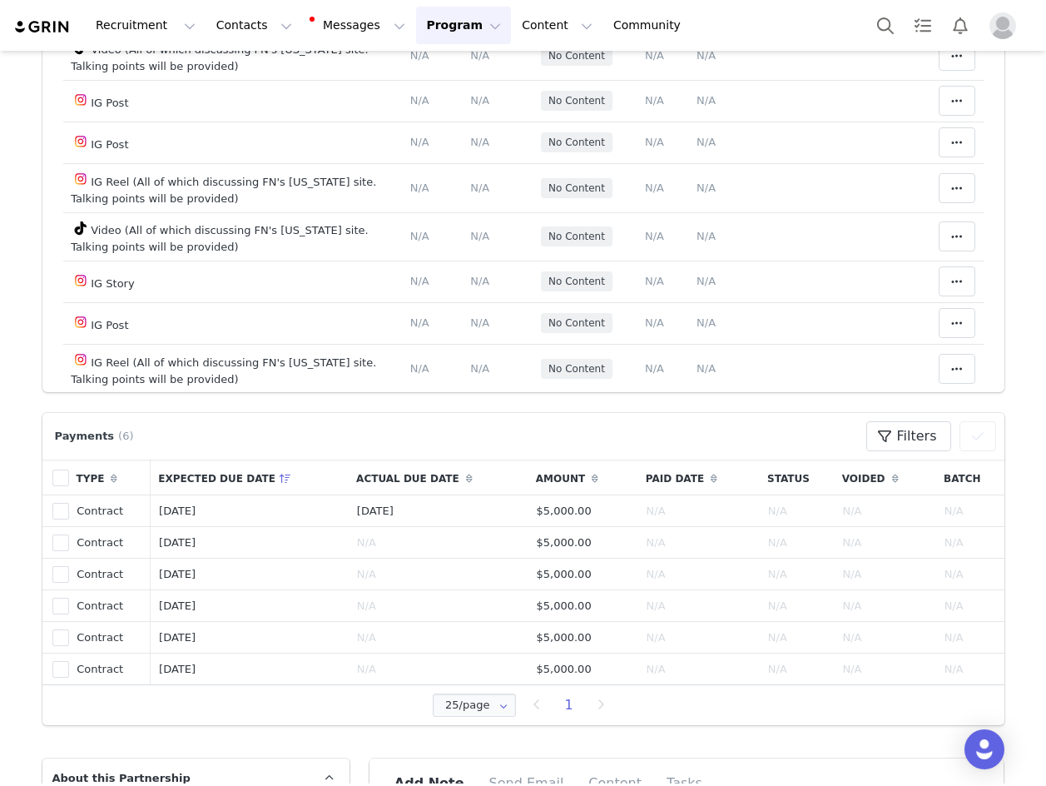
scroll to position [522, 0]
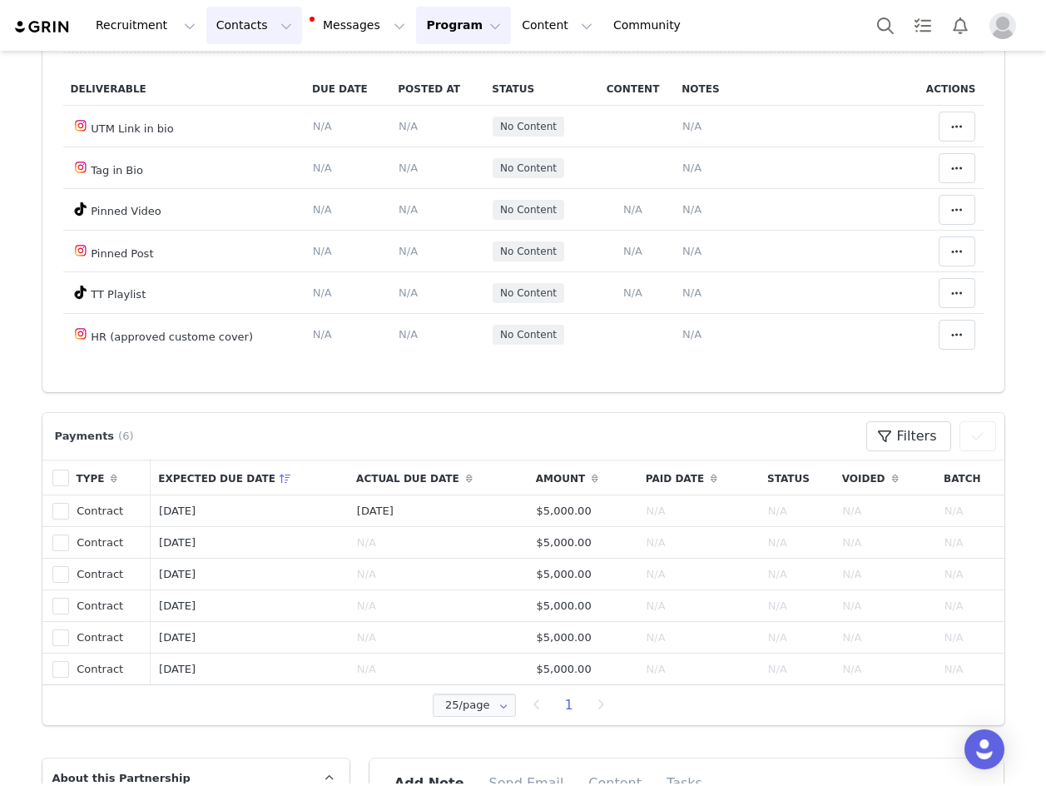
click at [208, 22] on button "Contacts Contacts" at bounding box center [254, 25] width 96 height 37
click at [235, 61] on link "Creators" at bounding box center [256, 73] width 131 height 31
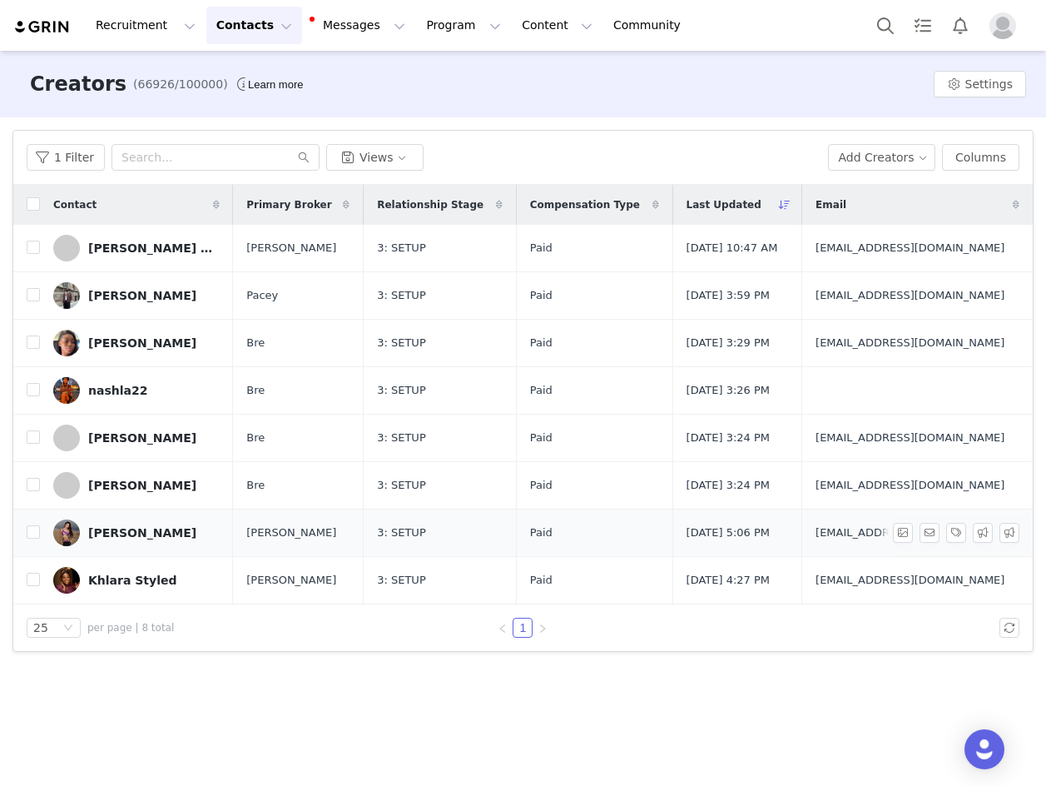
click at [177, 537] on div "[PERSON_NAME]" at bounding box center [142, 532] width 108 height 13
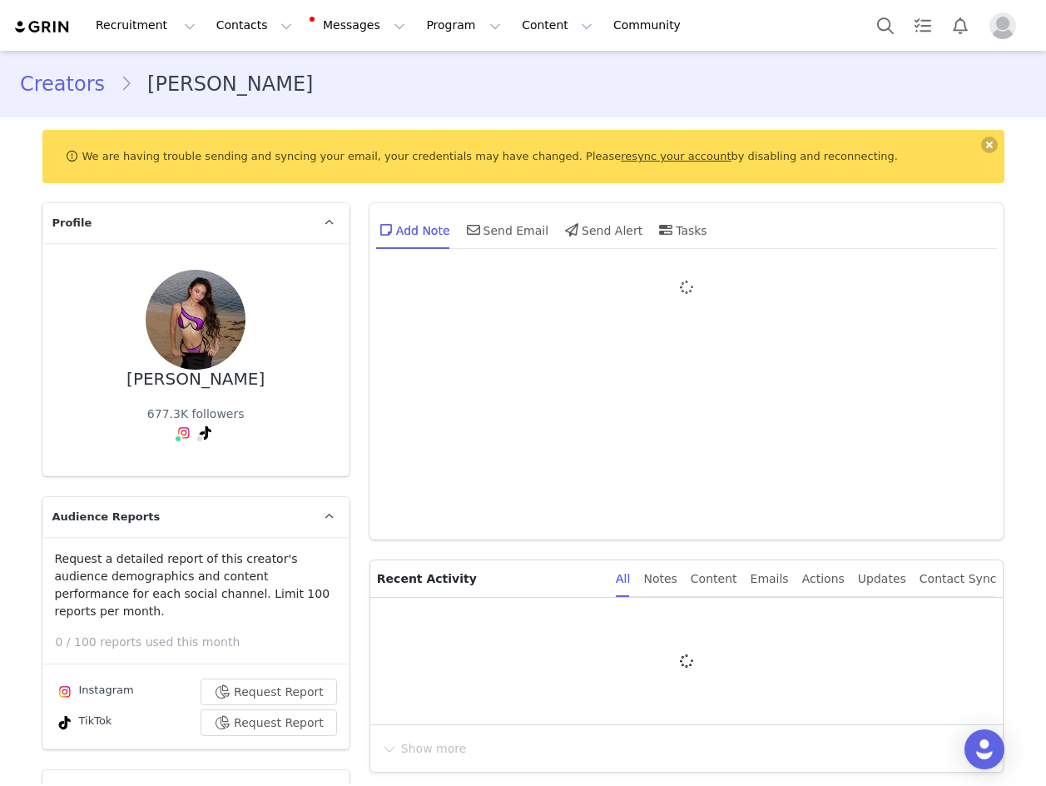
type input "+63 (Philippines)"
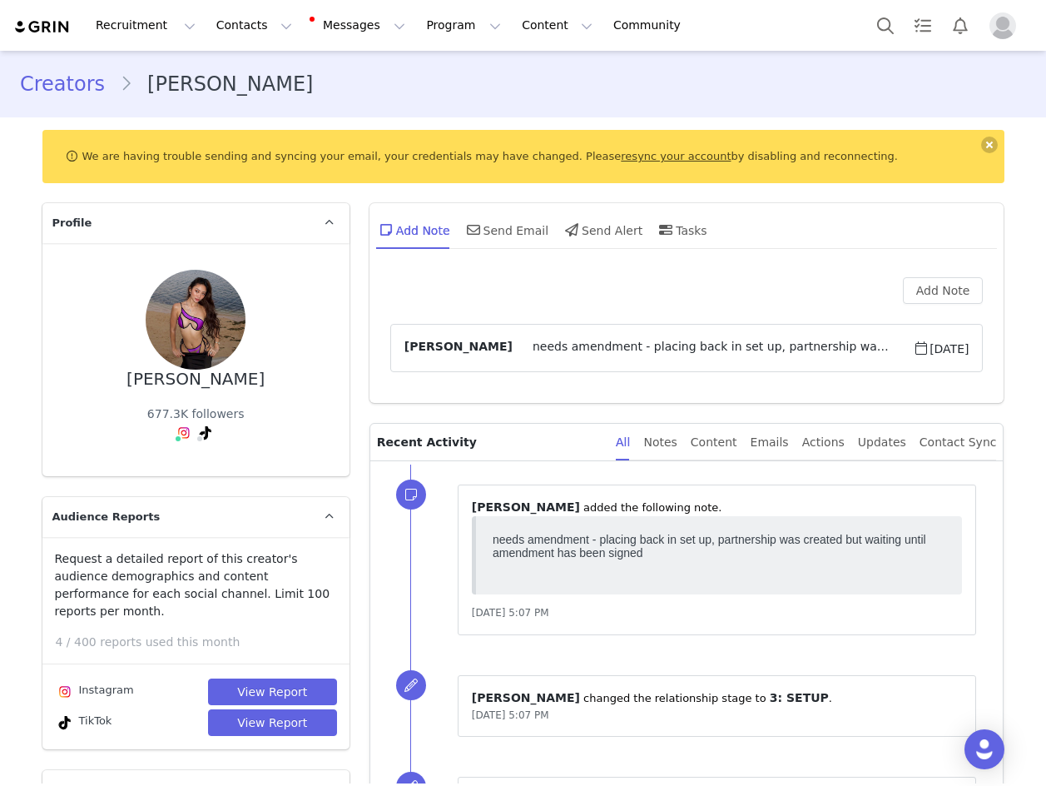
click at [15, 91] on div "Creators Juilliana Villafuerte" at bounding box center [523, 84] width 1046 height 57
click at [44, 81] on link "Creators" at bounding box center [70, 84] width 100 height 30
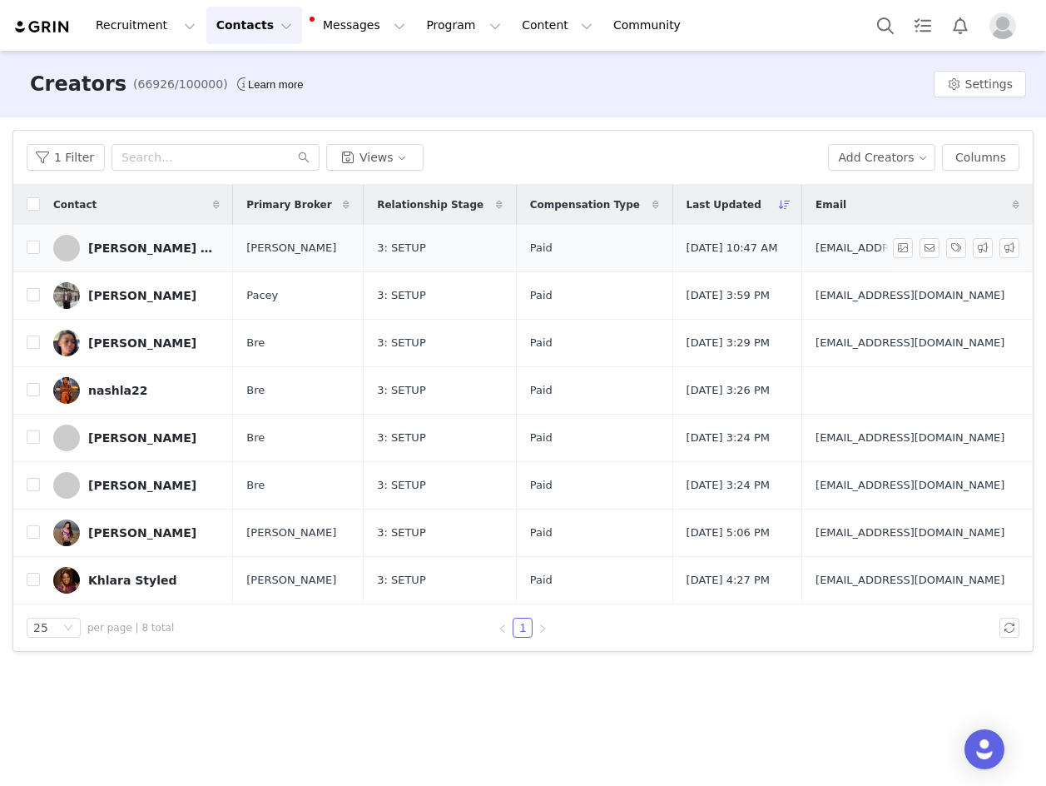
click at [146, 247] on div "[PERSON_NAME] [PERSON_NAME]" at bounding box center [150, 247] width 125 height 13
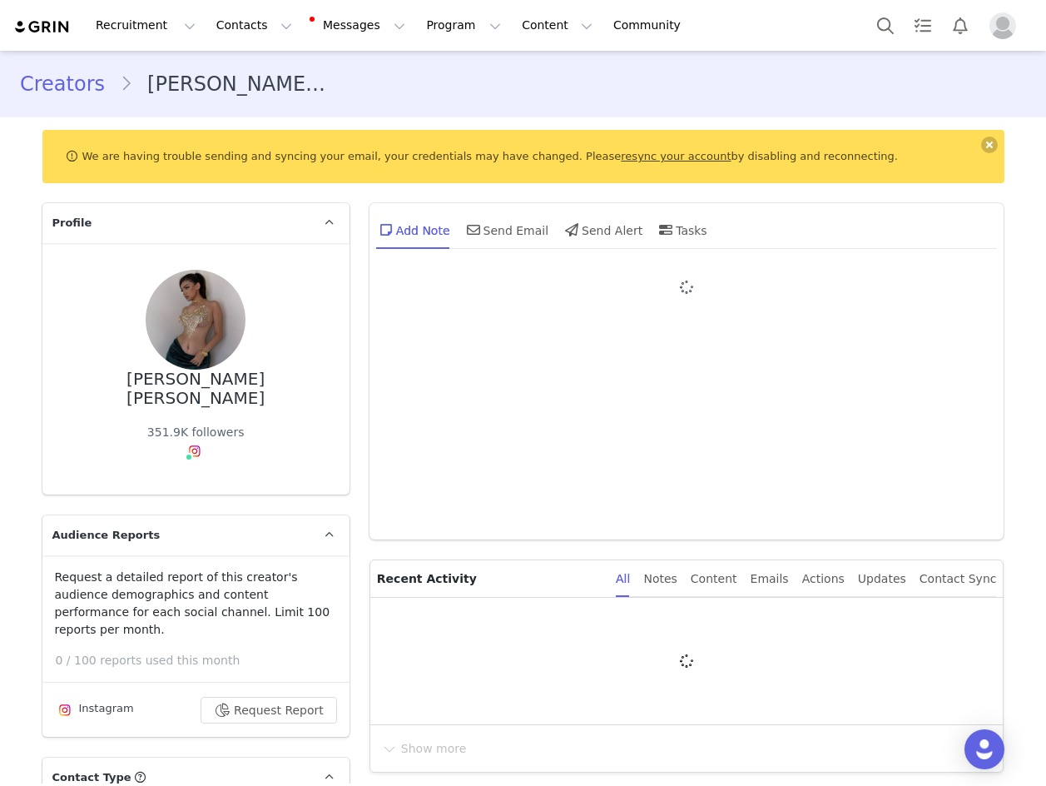
type input "+1 (United States)"
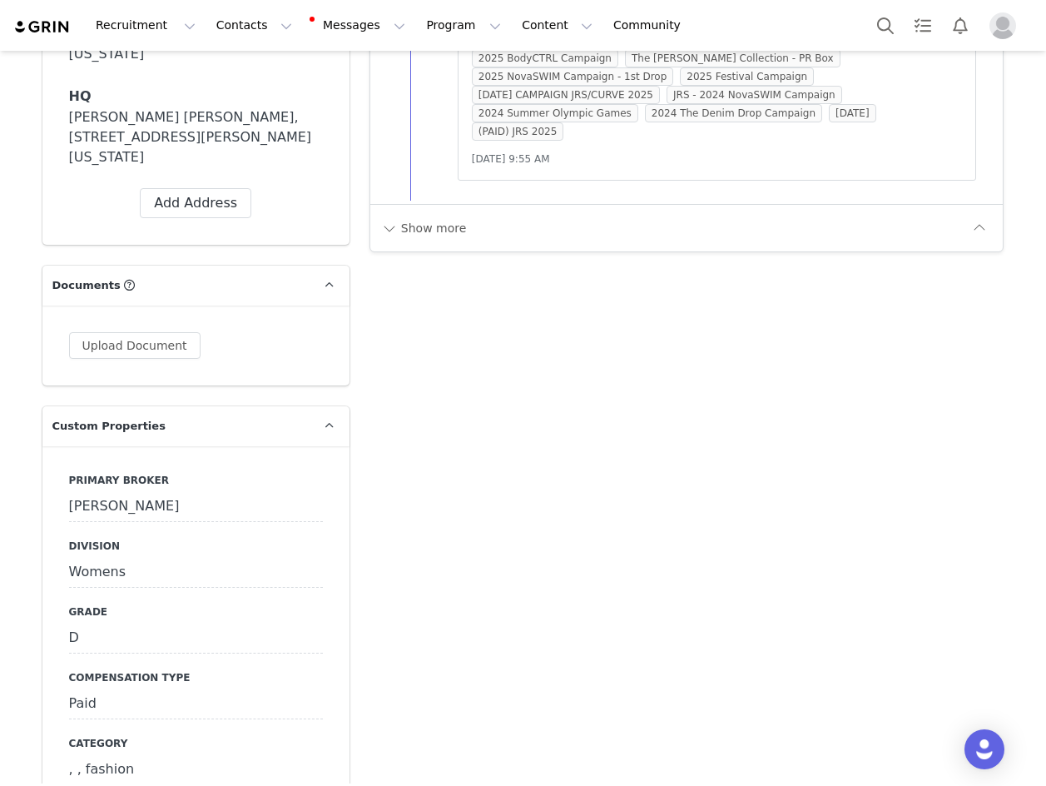
scroll to position [1748, 0]
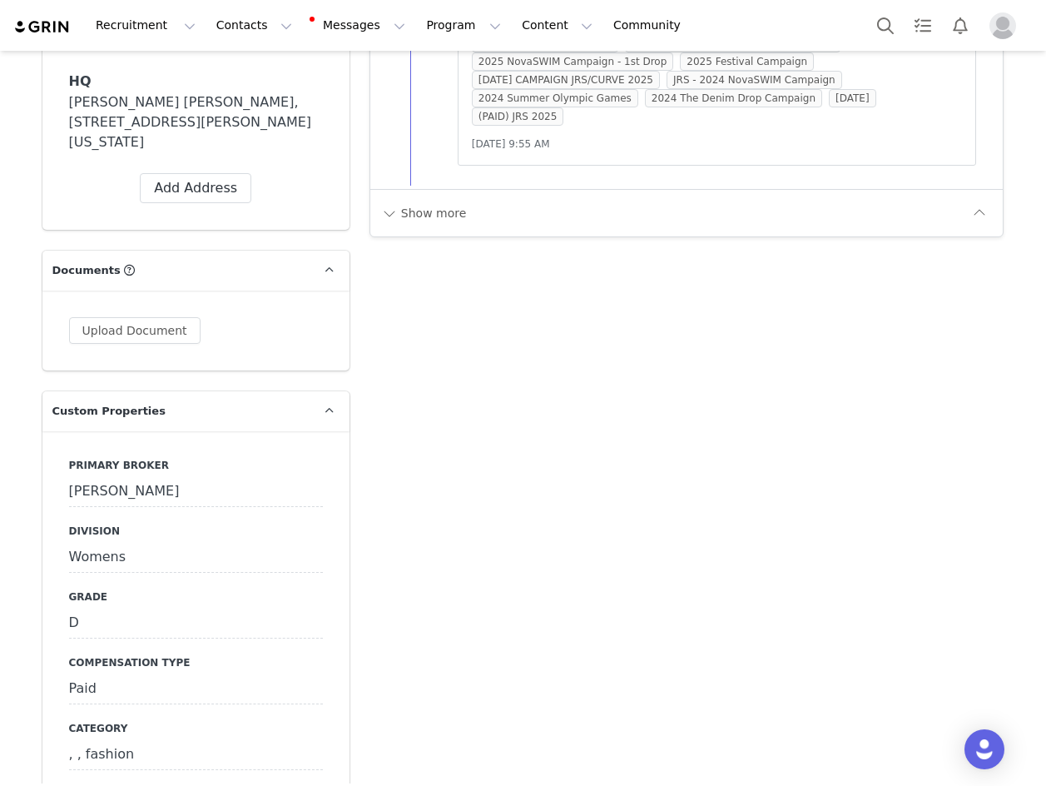
click at [204, 477] on div "[PERSON_NAME]" at bounding box center [196, 492] width 254 height 30
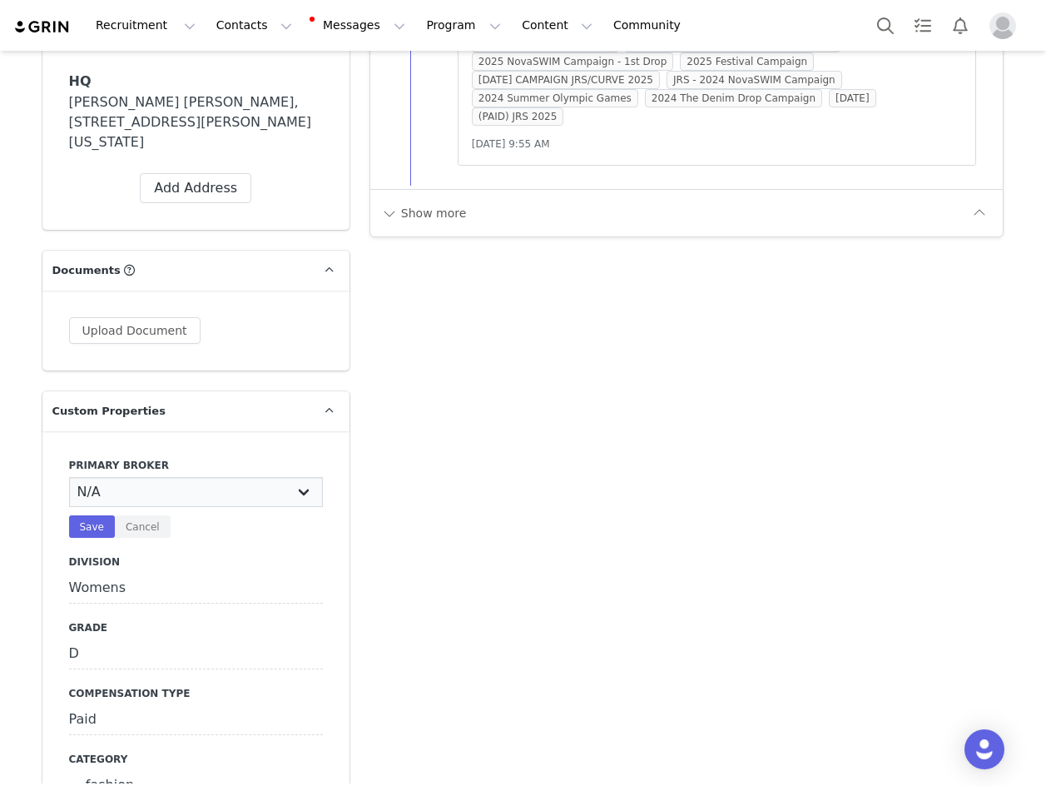
click at [204, 477] on select "N/A Erin Stephanie Jasmine Hedy Bre Evelyn Pacey Jonny Alex Ashley Mike Chabely…" at bounding box center [196, 492] width 254 height 30
select select "Manon"
click at [69, 477] on select "N/A Erin Stephanie Jasmine Hedy Bre Evelyn Pacey Jonny Alex Ashley Mike Chabely…" at bounding box center [196, 492] width 254 height 30
click at [93, 515] on button "Save" at bounding box center [92, 526] width 46 height 22
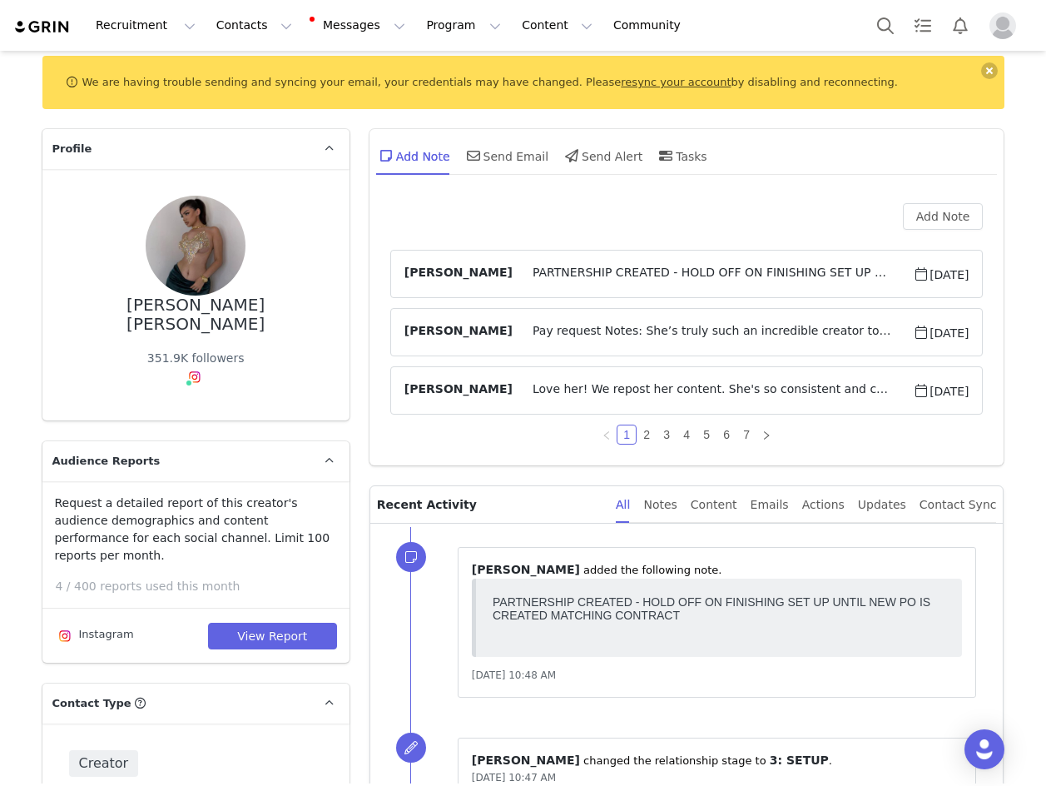
scroll to position [0, 0]
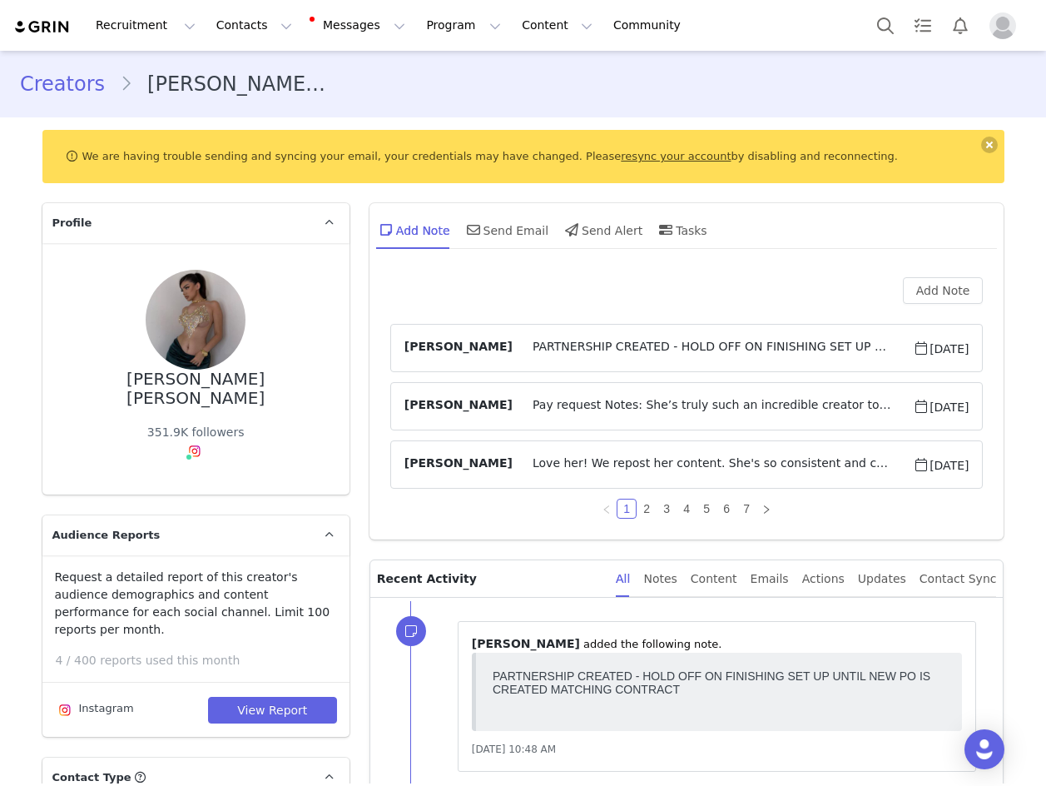
click at [40, 91] on link "Creators" at bounding box center [70, 84] width 100 height 30
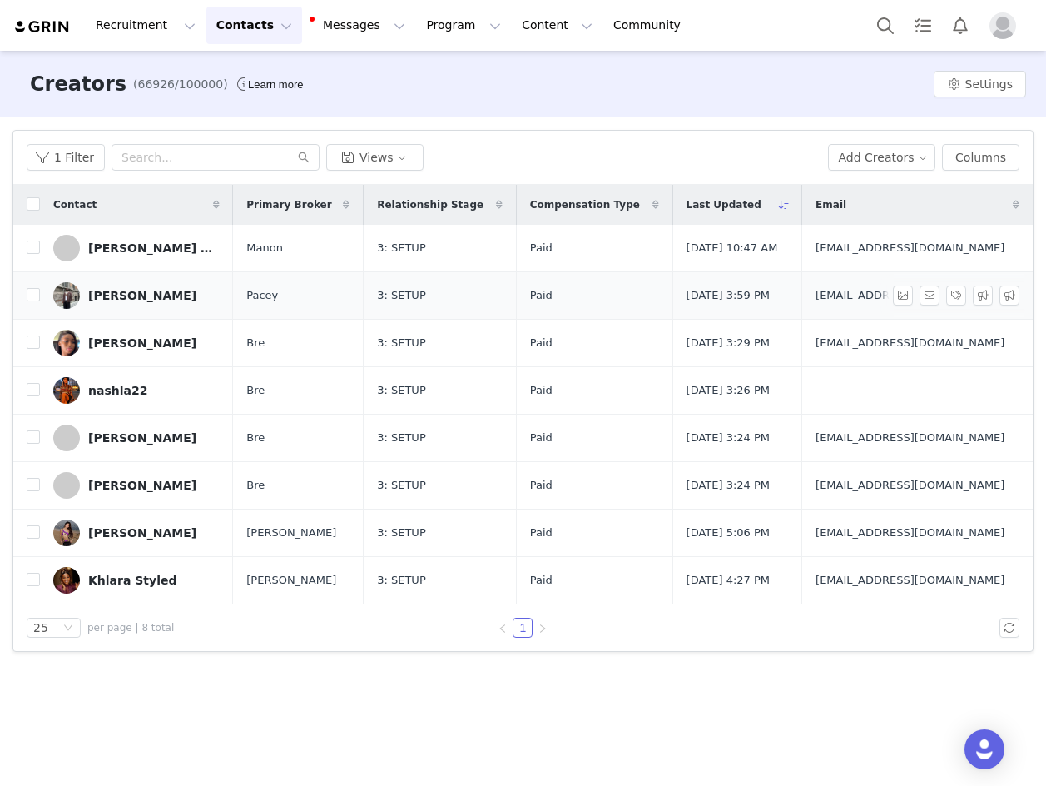
click at [127, 301] on div "[PERSON_NAME]" at bounding box center [142, 295] width 108 height 13
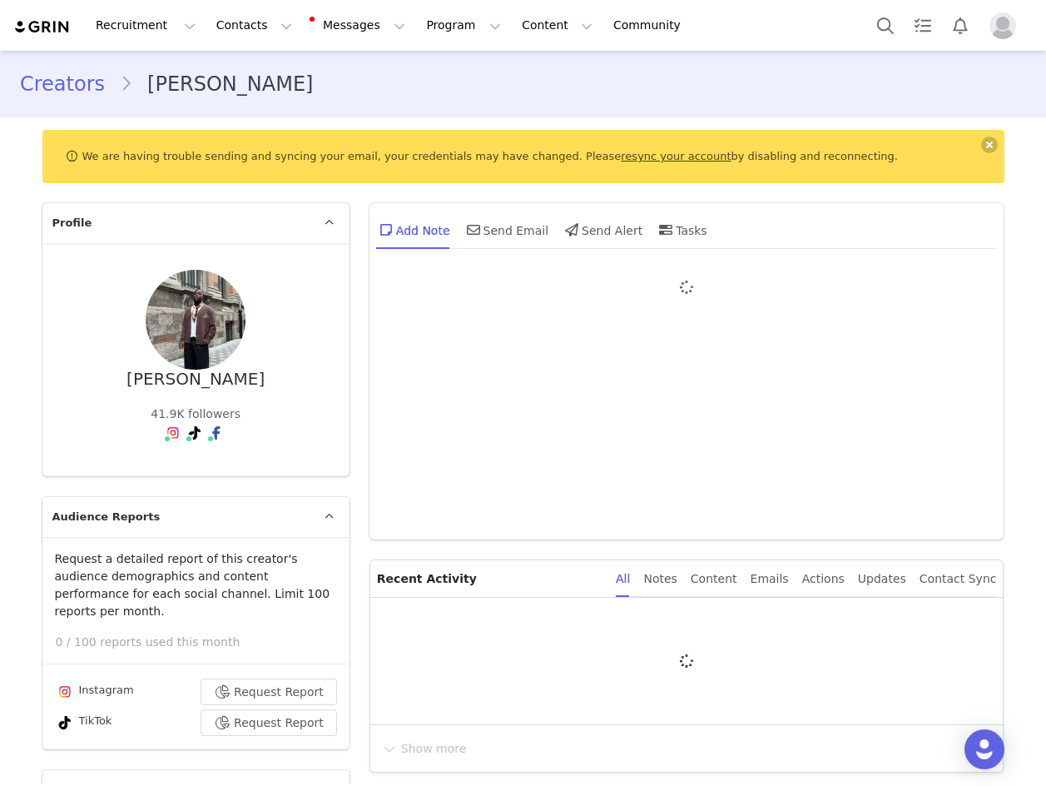
type input "+32 (Belgium)"
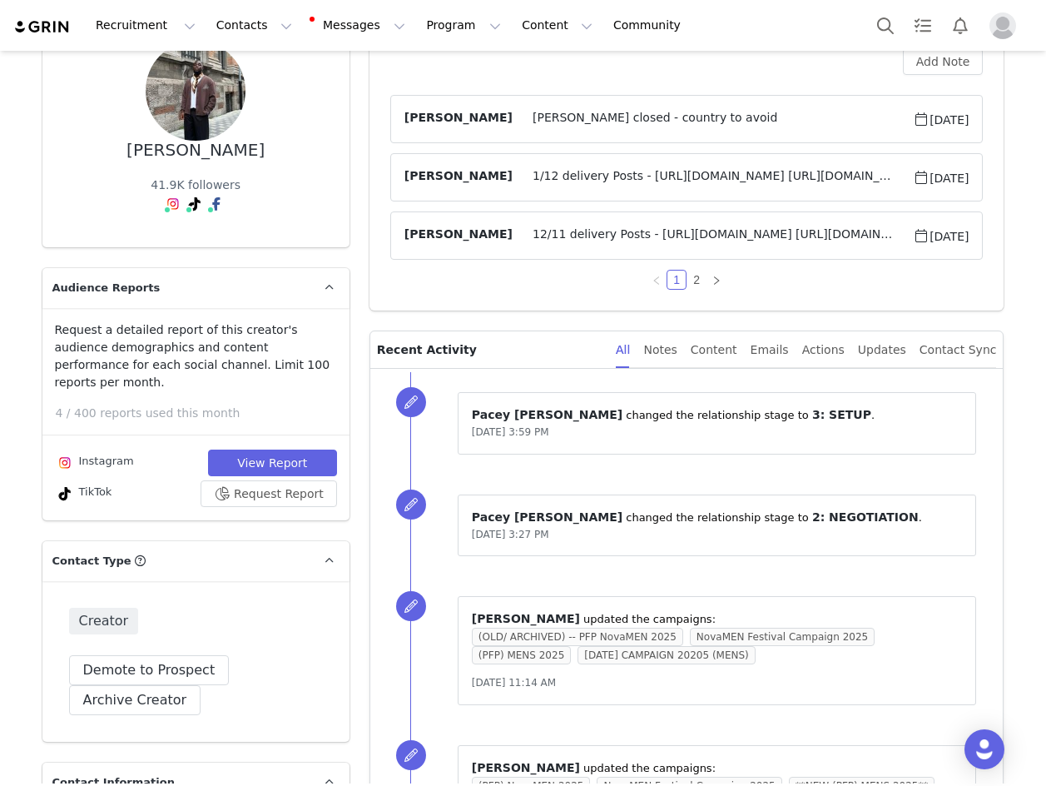
scroll to position [166, 0]
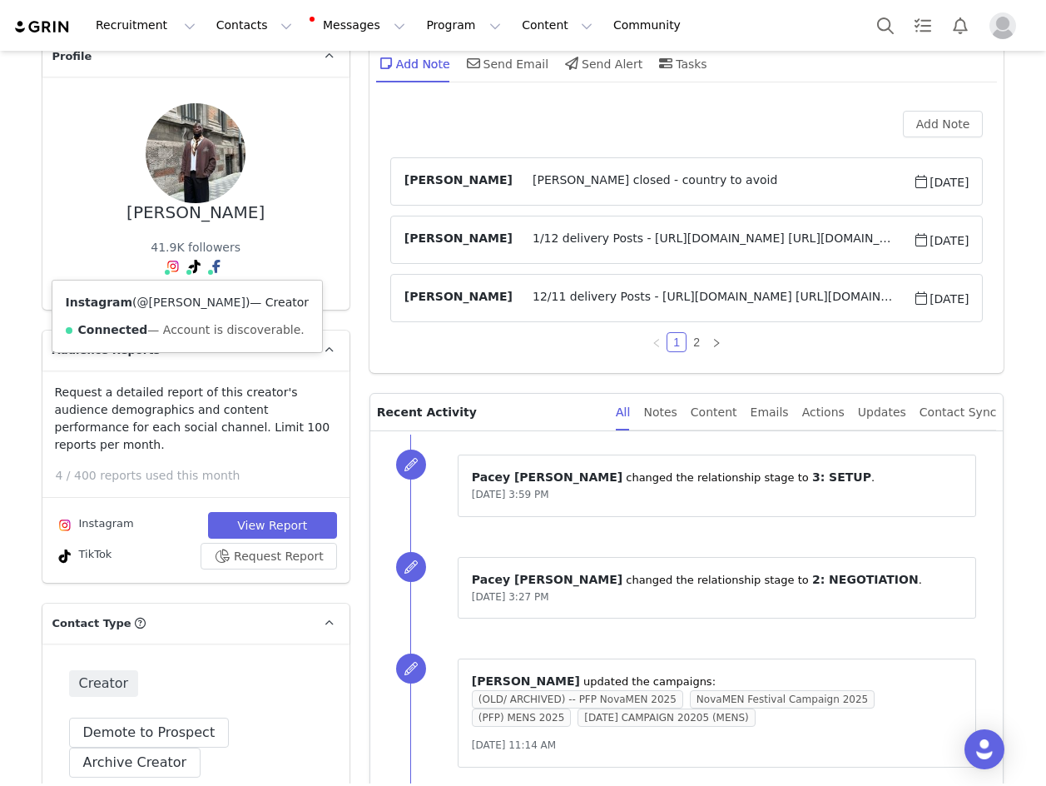
click at [166, 305] on link "@marius_folley" at bounding box center [191, 301] width 108 height 13
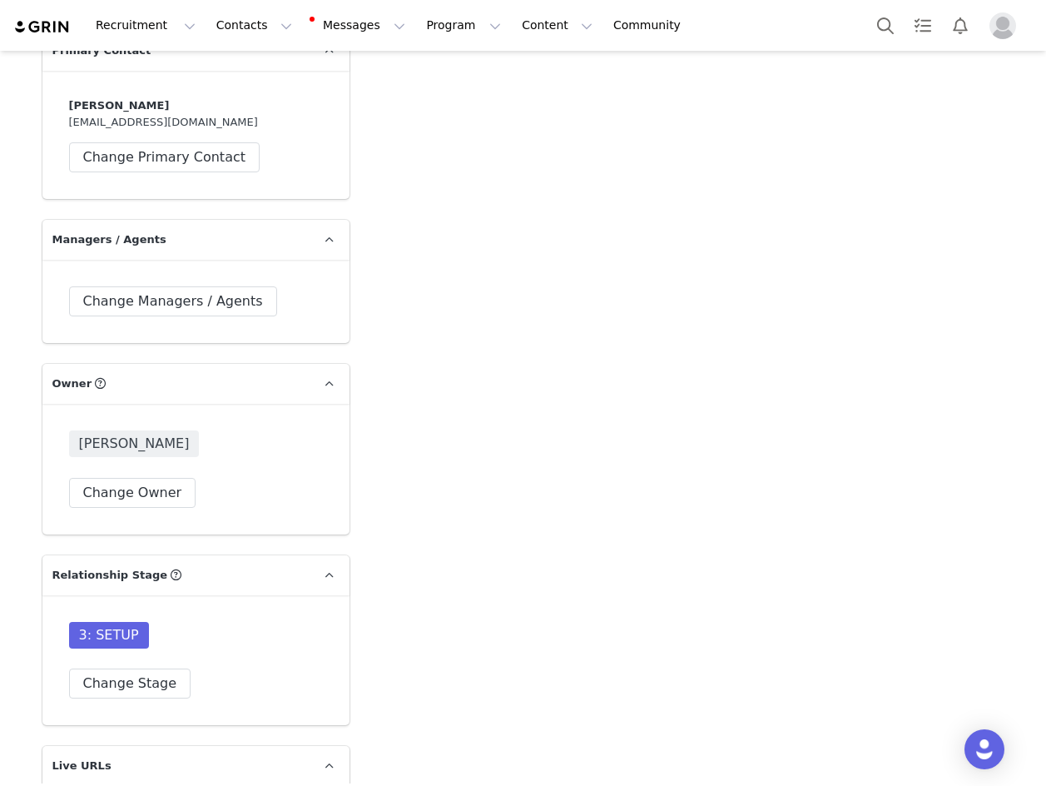
scroll to position [4910, 0]
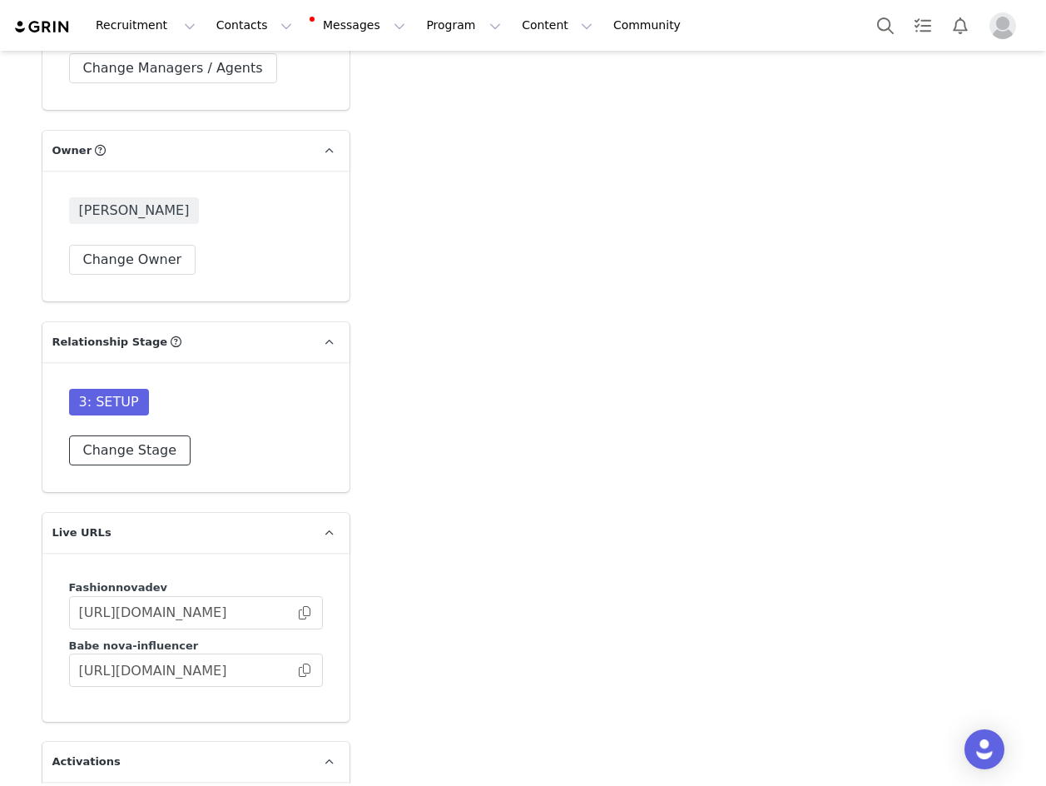
click at [129, 435] on button "Change Stage" at bounding box center [130, 450] width 122 height 30
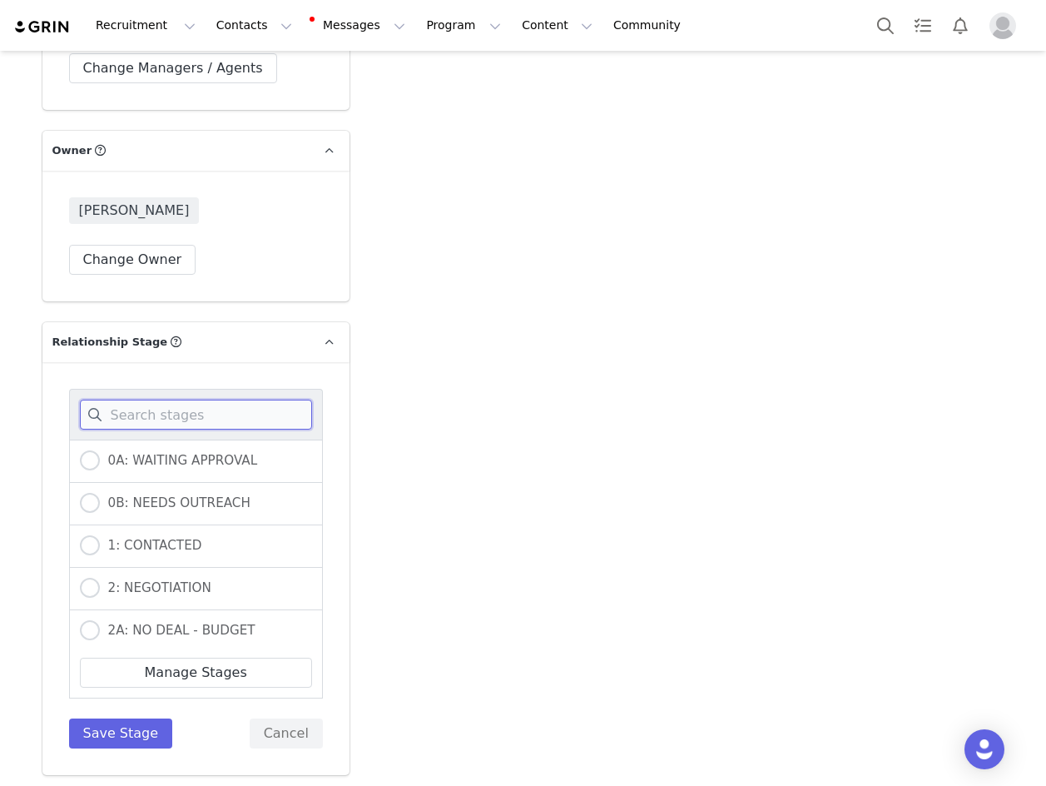
click at [133, 399] on input at bounding box center [196, 414] width 232 height 30
type input "lo"
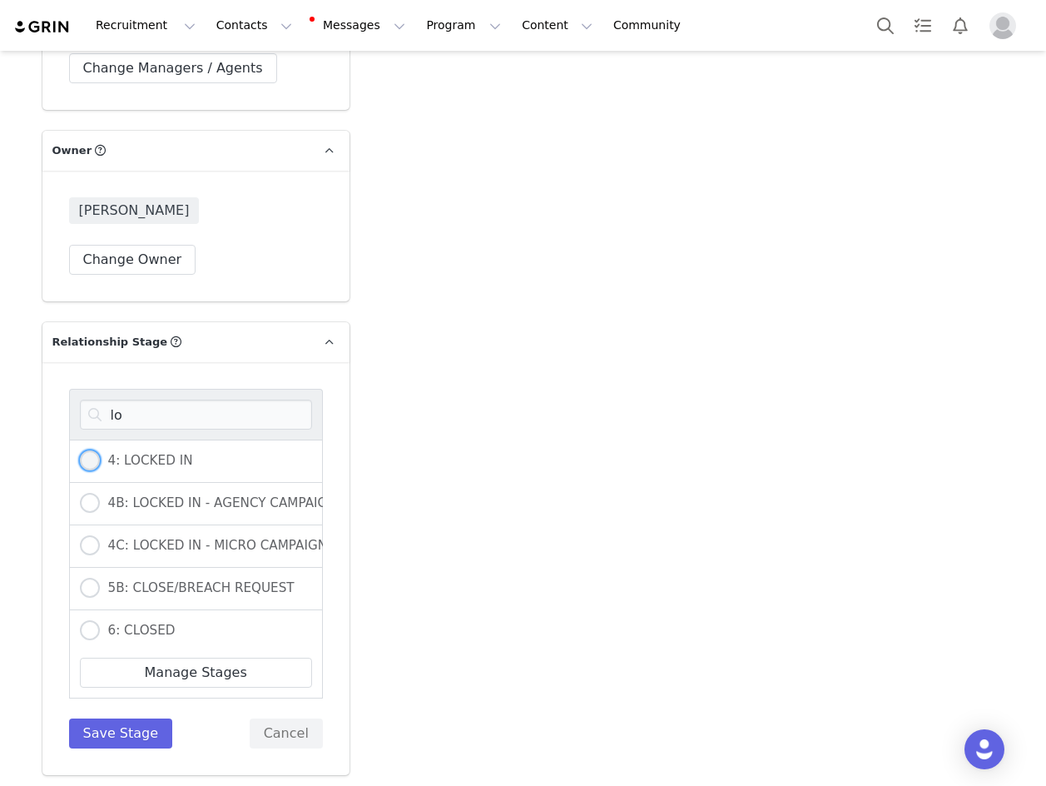
click at [91, 450] on span at bounding box center [90, 460] width 20 height 20
click at [91, 450] on input "4: LOCKED IN" at bounding box center [90, 461] width 20 height 22
radio input "true"
drag, startPoint x: 116, startPoint y: 712, endPoint x: 116, endPoint y: 702, distance: 9.2
click at [116, 709] on div "lo 4: LOCKED IN 4B: LOCKED IN - AGENCY CAMPAIGN 4C: LOCKED IN - MICRO CAMPAIGNS…" at bounding box center [195, 568] width 307 height 413
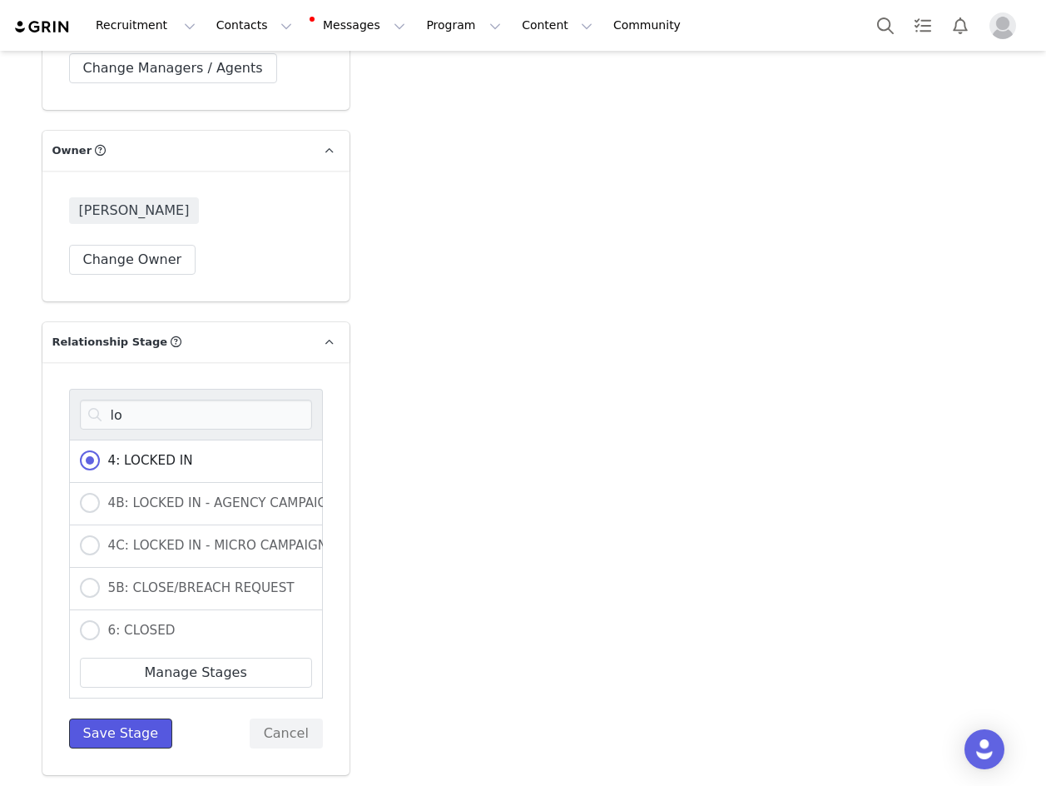
click at [116, 718] on button "Save Stage" at bounding box center [121, 733] width 104 height 30
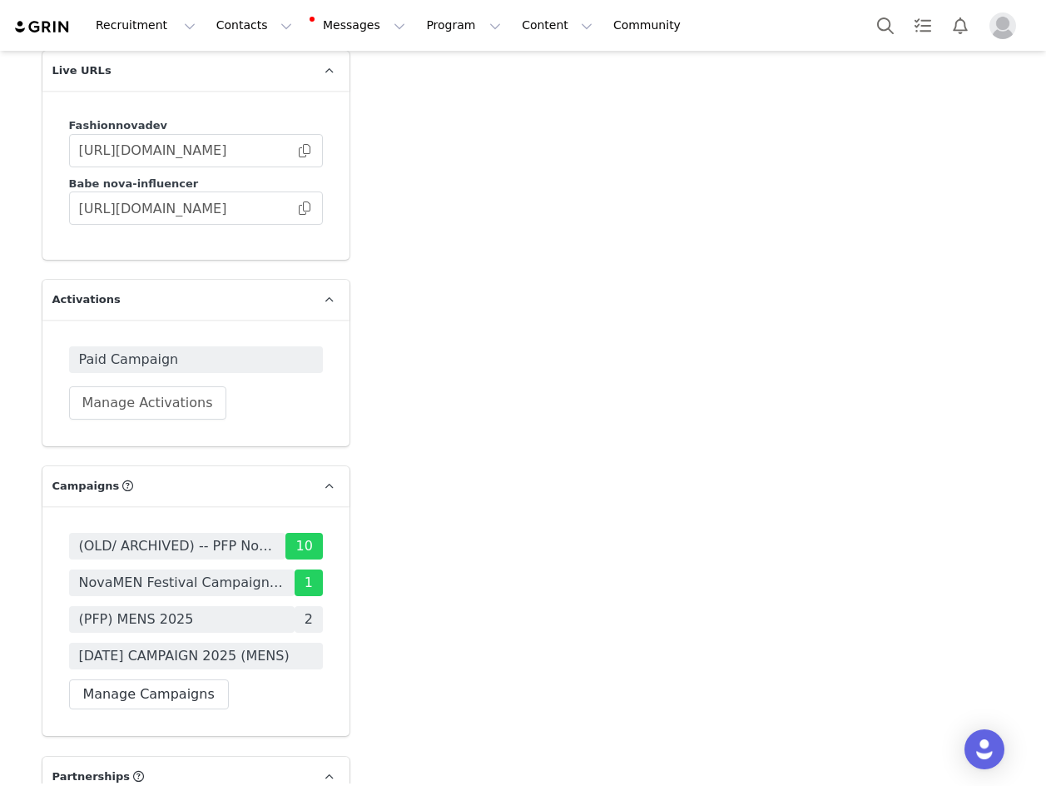
scroll to position [5493, 0]
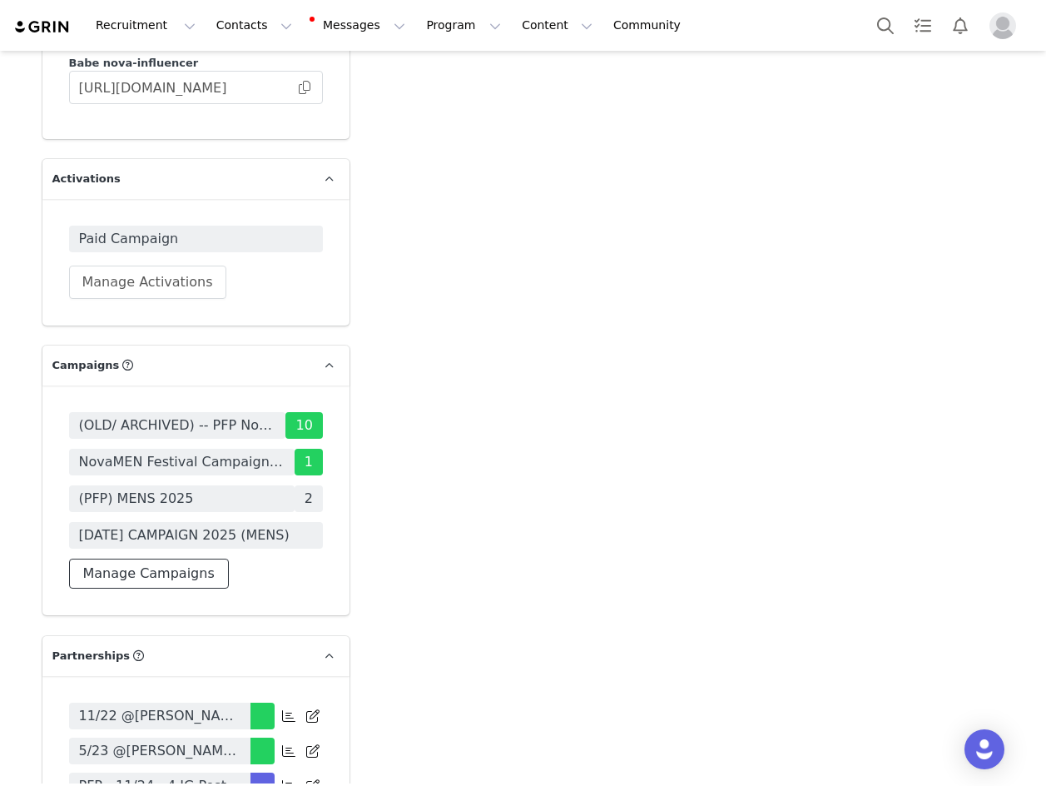
click at [191, 558] on button "Manage Campaigns" at bounding box center [149, 573] width 160 height 30
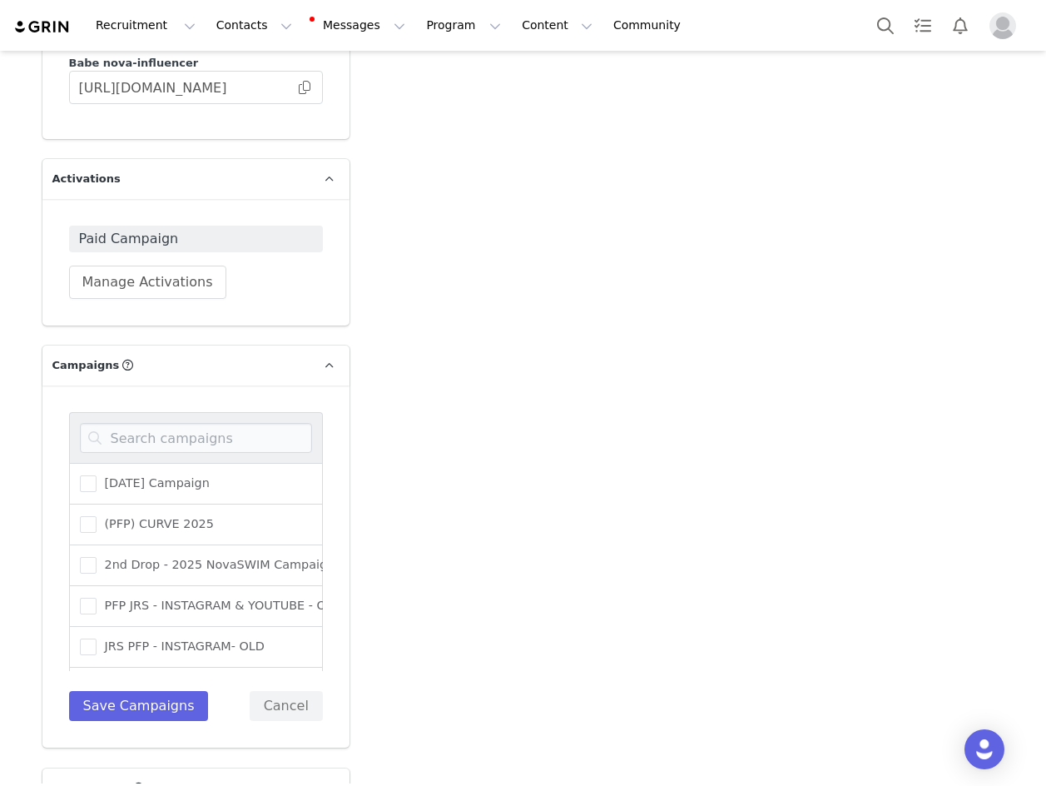
click at [146, 412] on div at bounding box center [196, 437] width 254 height 51
click at [150, 423] on input at bounding box center [196, 438] width 232 height 30
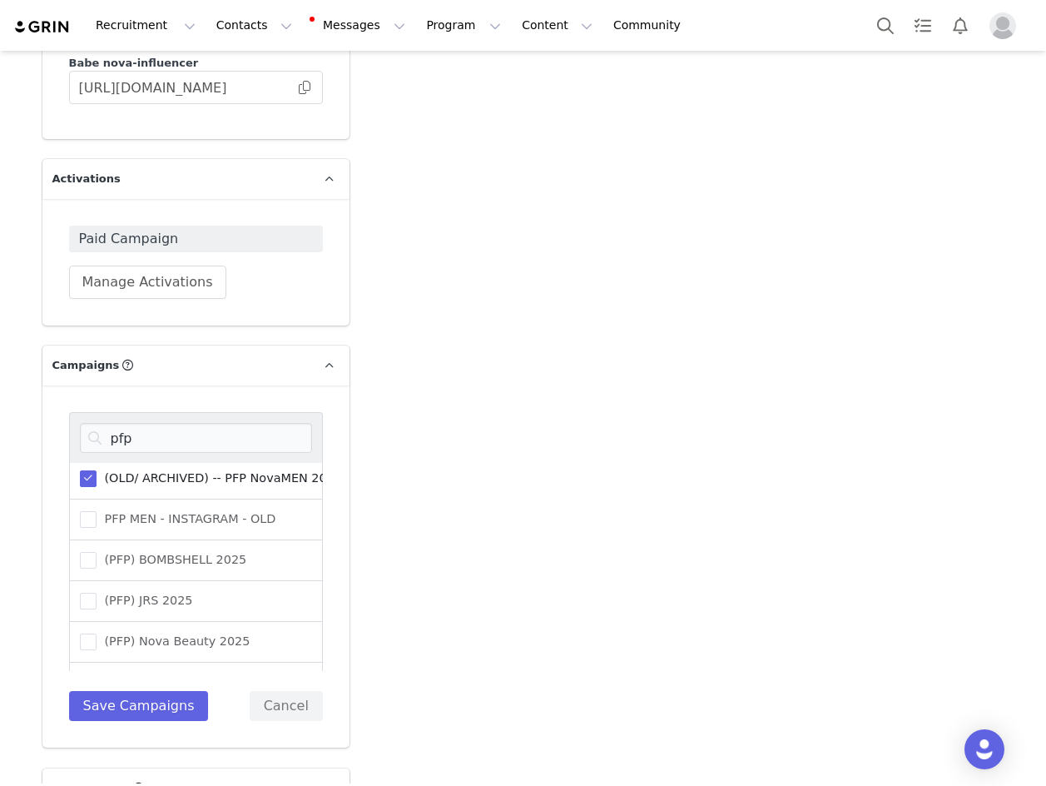
click at [116, 470] on span "(OLD/ ARCHIVED) -- PFP NovaMEN 2025" at bounding box center [220, 478] width 246 height 16
click at [97, 470] on input "(OLD/ ARCHIVED) -- PFP NovaMEN 2025" at bounding box center [97, 470] width 0 height 0
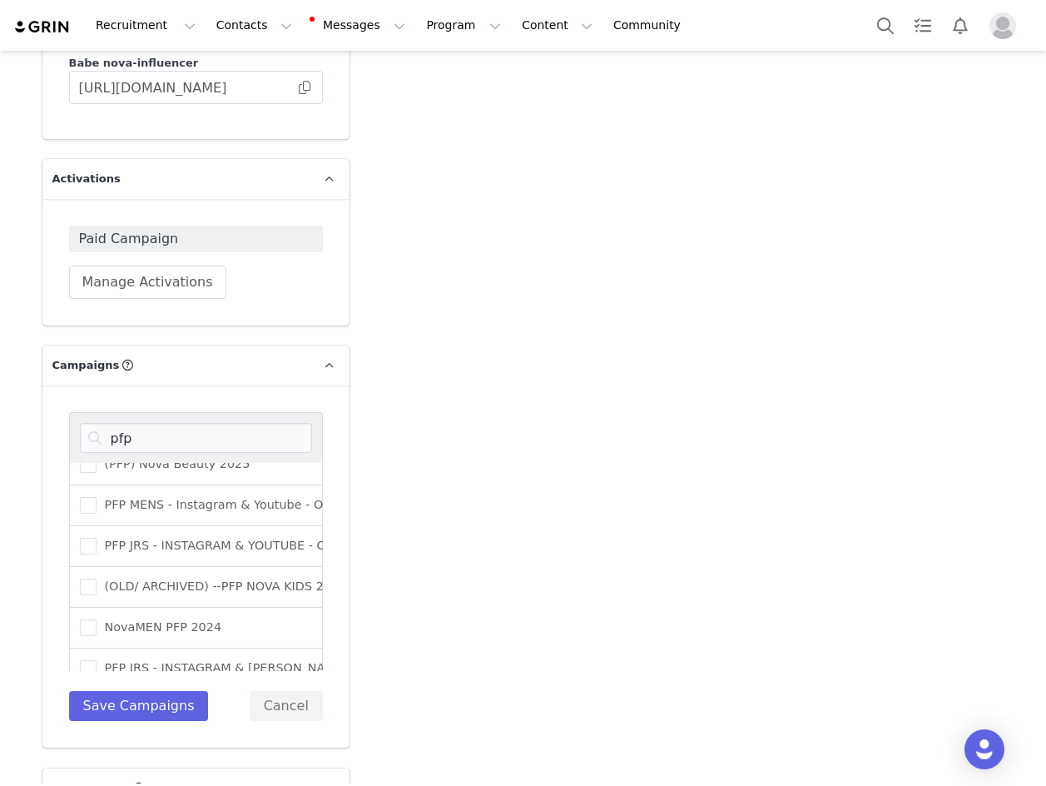
scroll to position [666, 0]
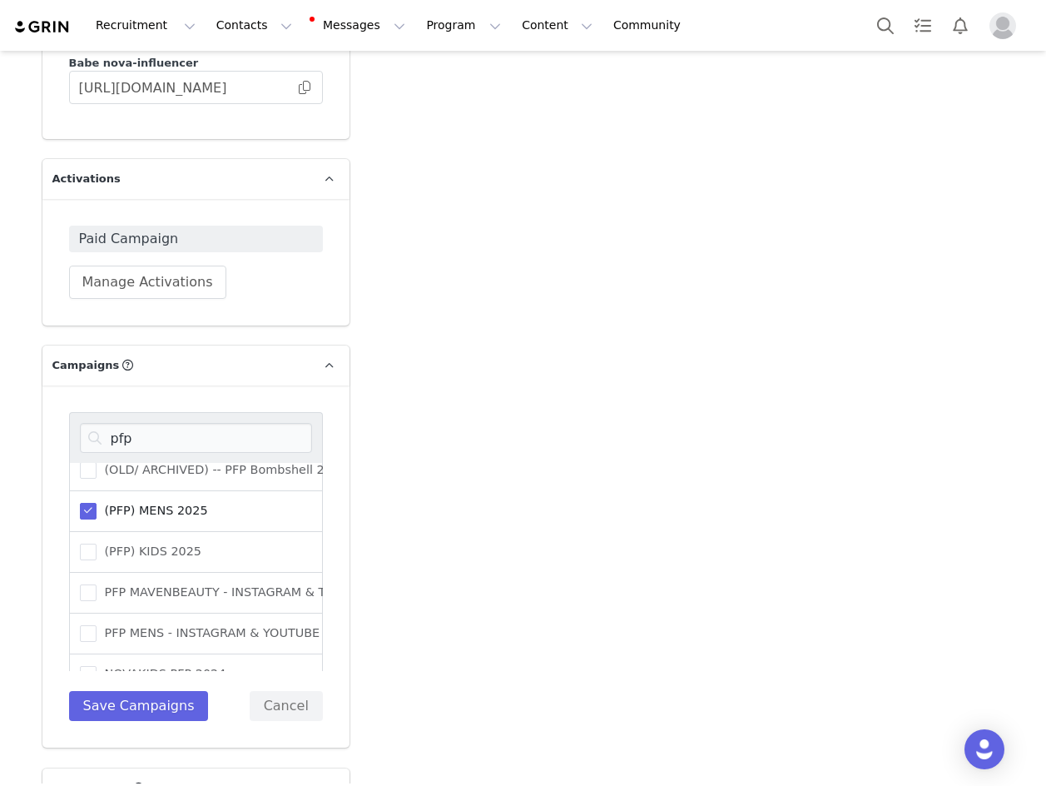
click at [131, 503] on span "(PFP) MENS 2025" at bounding box center [153, 511] width 112 height 16
click at [97, 503] on input "(PFP) MENS 2025" at bounding box center [97, 503] width 0 height 0
click at [160, 423] on input "pfp" at bounding box center [196, 438] width 232 height 30
type input "a"
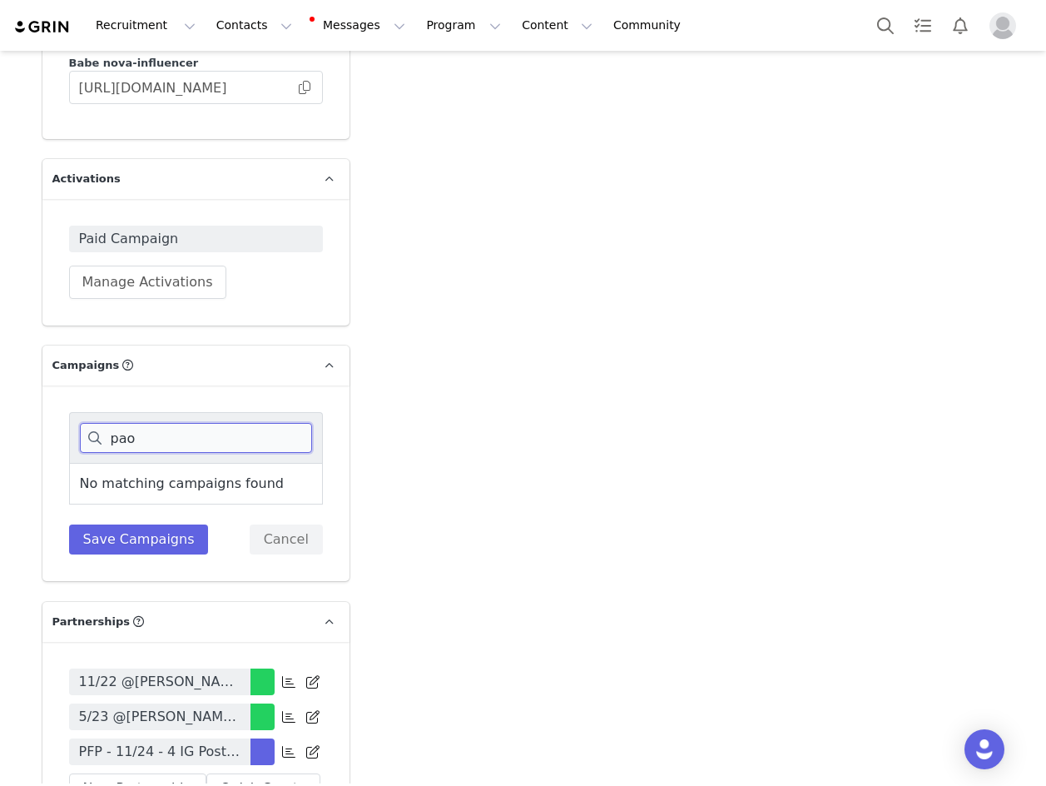
scroll to position [0, 0]
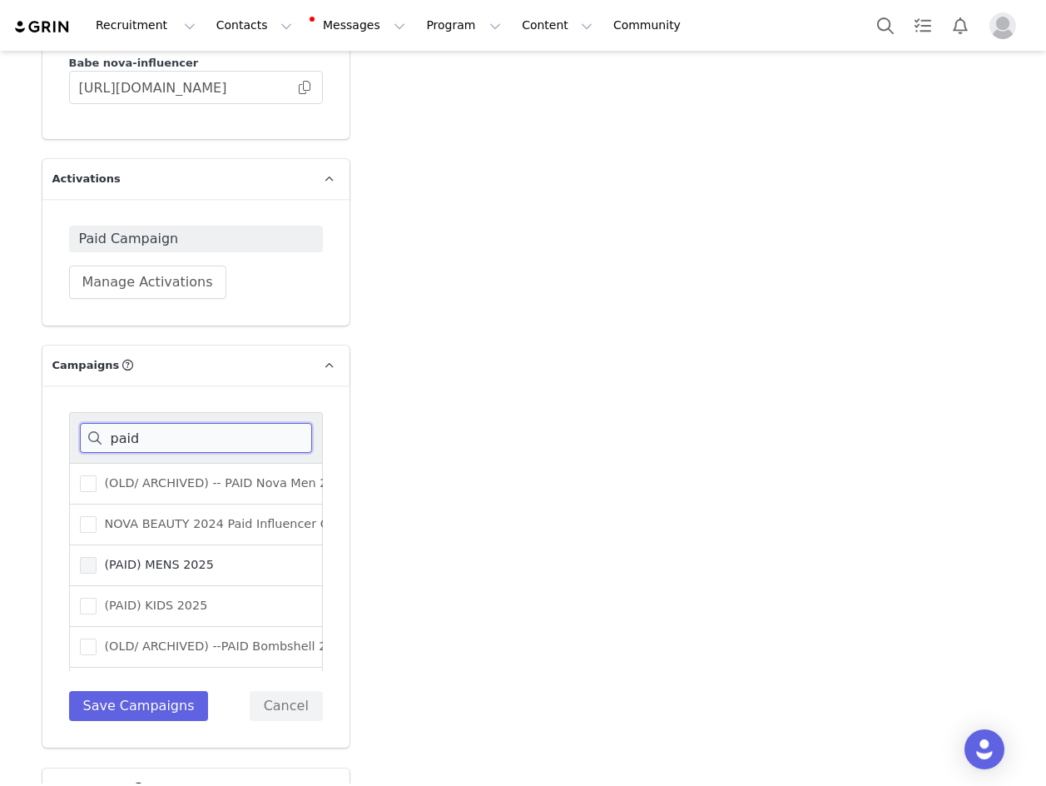
type input "paid"
click at [134, 557] on span "(PAID) MENS 2025" at bounding box center [155, 565] width 117 height 16
click at [97, 557] on input "(PAID) MENS 2025" at bounding box center [97, 557] width 0 height 0
click at [150, 691] on button "Save Campaigns" at bounding box center [139, 706] width 140 height 30
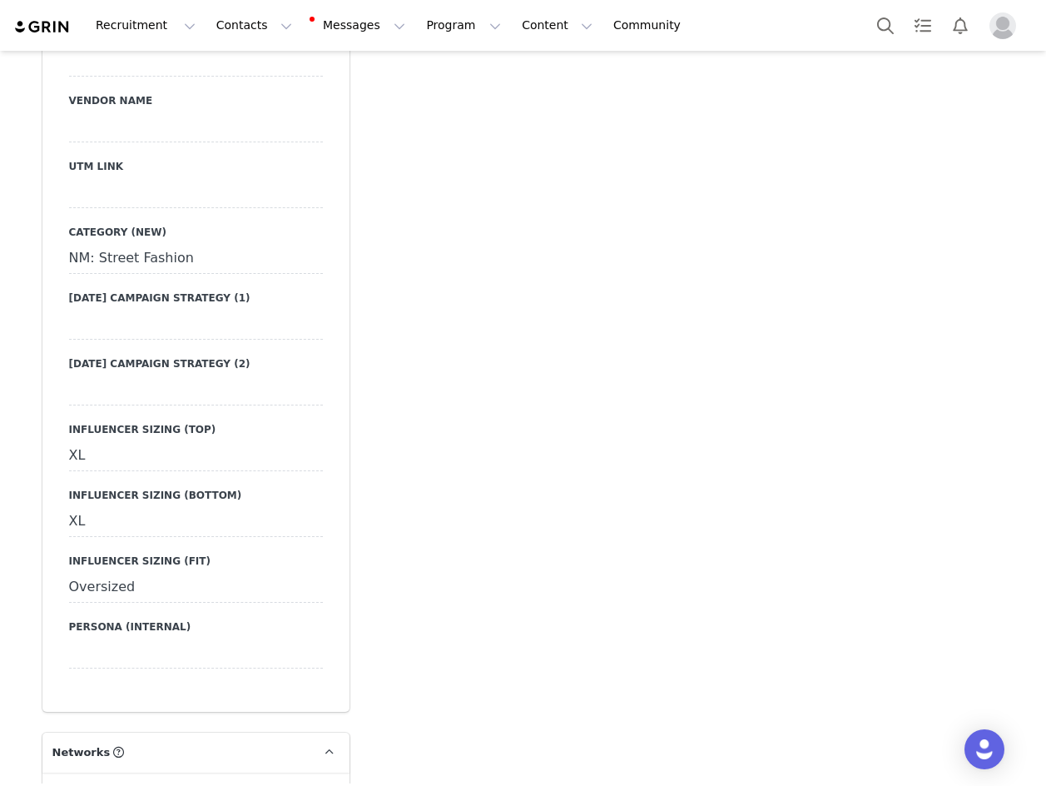
scroll to position [2909, 0]
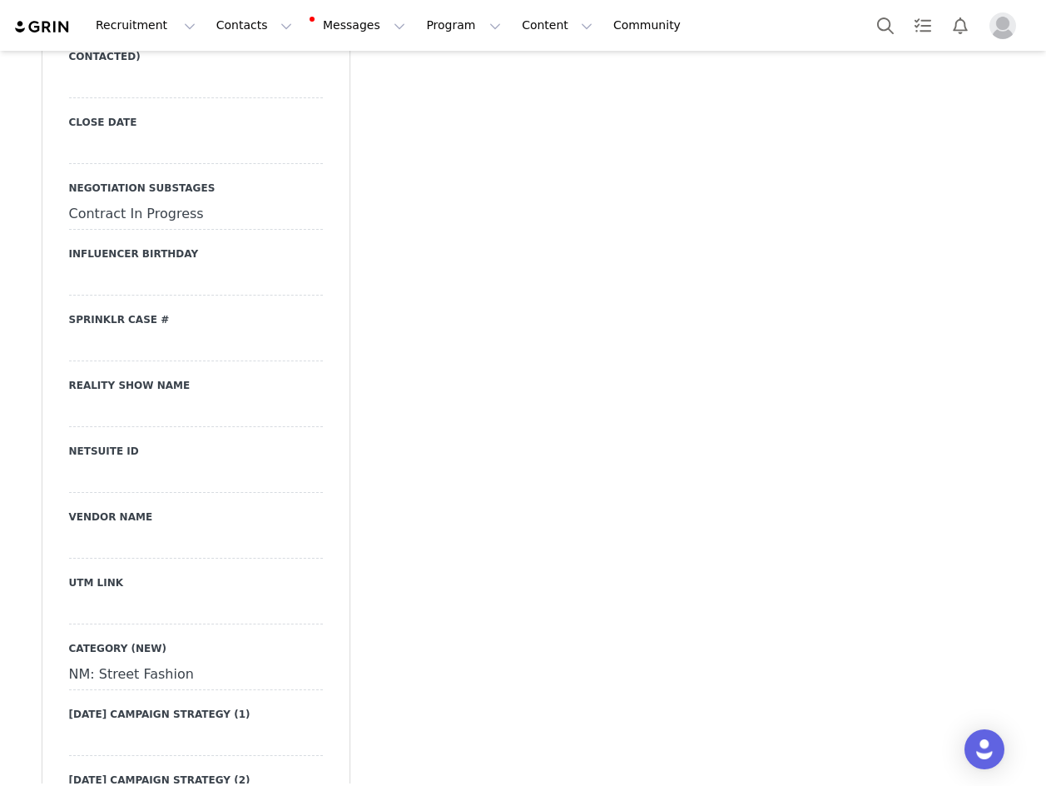
click at [133, 594] on div at bounding box center [196, 609] width 254 height 30
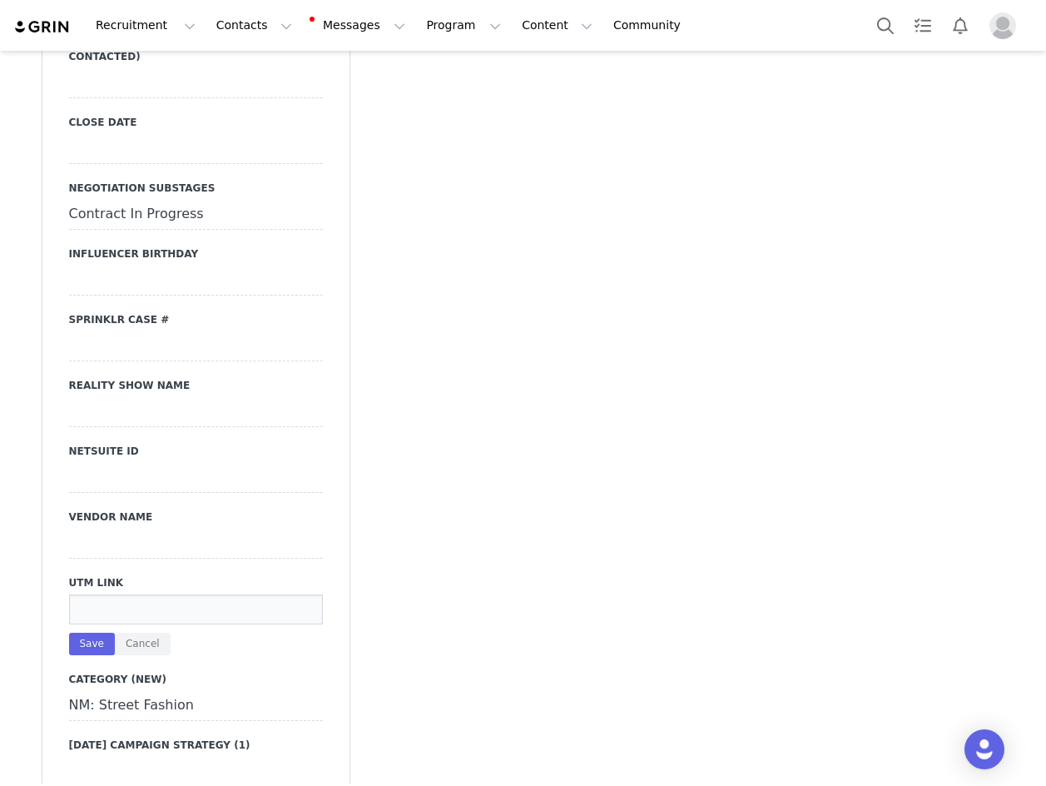
click at [133, 594] on input at bounding box center [196, 609] width 254 height 30
paste input "https://www.fashionnova.com/collections/mens-new-arrivals?division=men&utm_sour…"
type input "https://www.fashionnova.com/collections/mens-new-arrivals?division=men&utm_sour…"
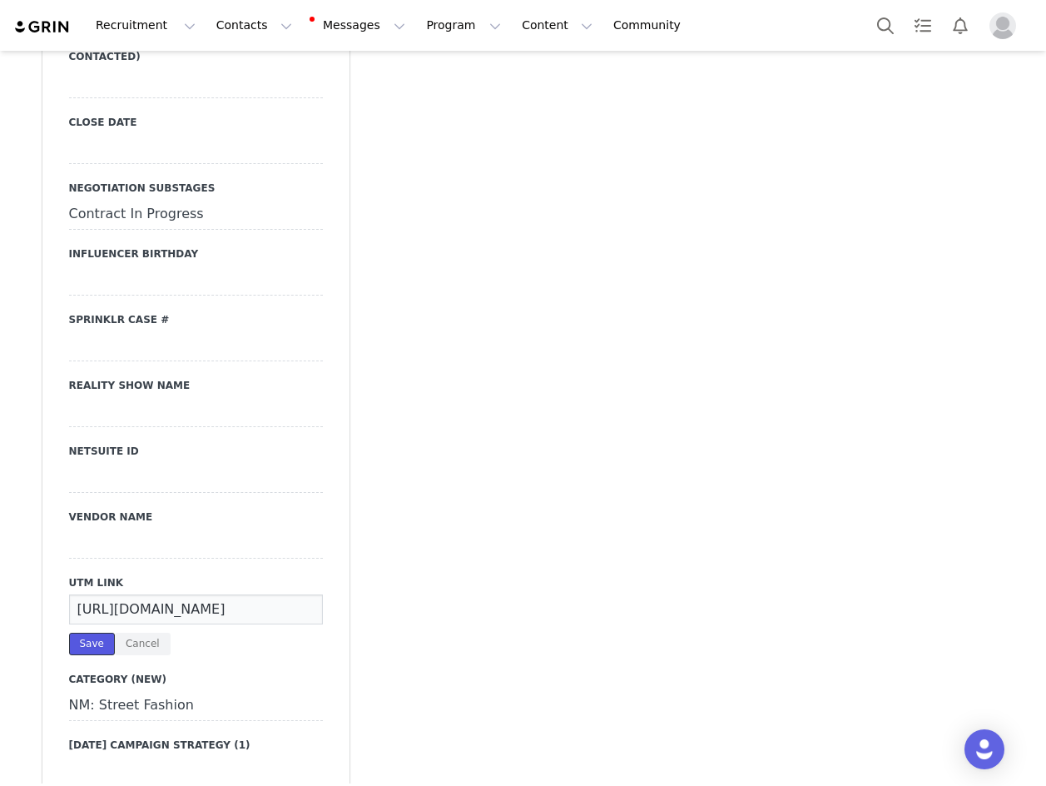
click at [85, 633] on button "Save" at bounding box center [92, 644] width 46 height 22
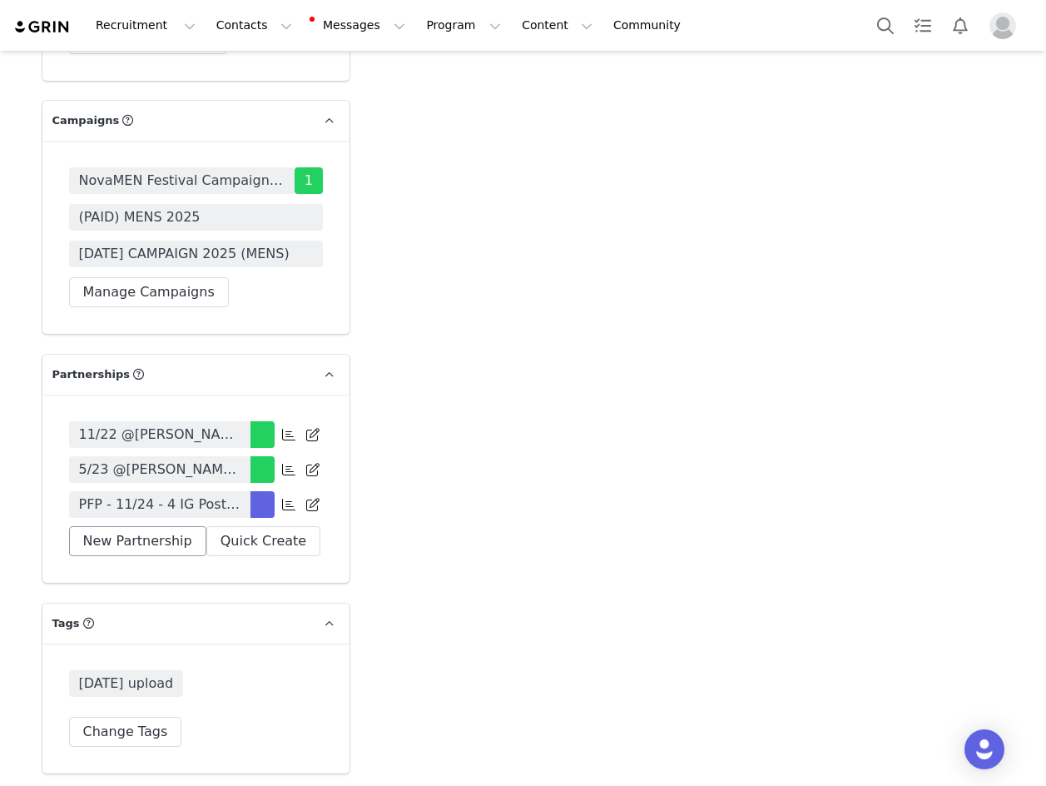
scroll to position [5738, 0]
click at [136, 555] on button "New Partnership" at bounding box center [137, 540] width 137 height 30
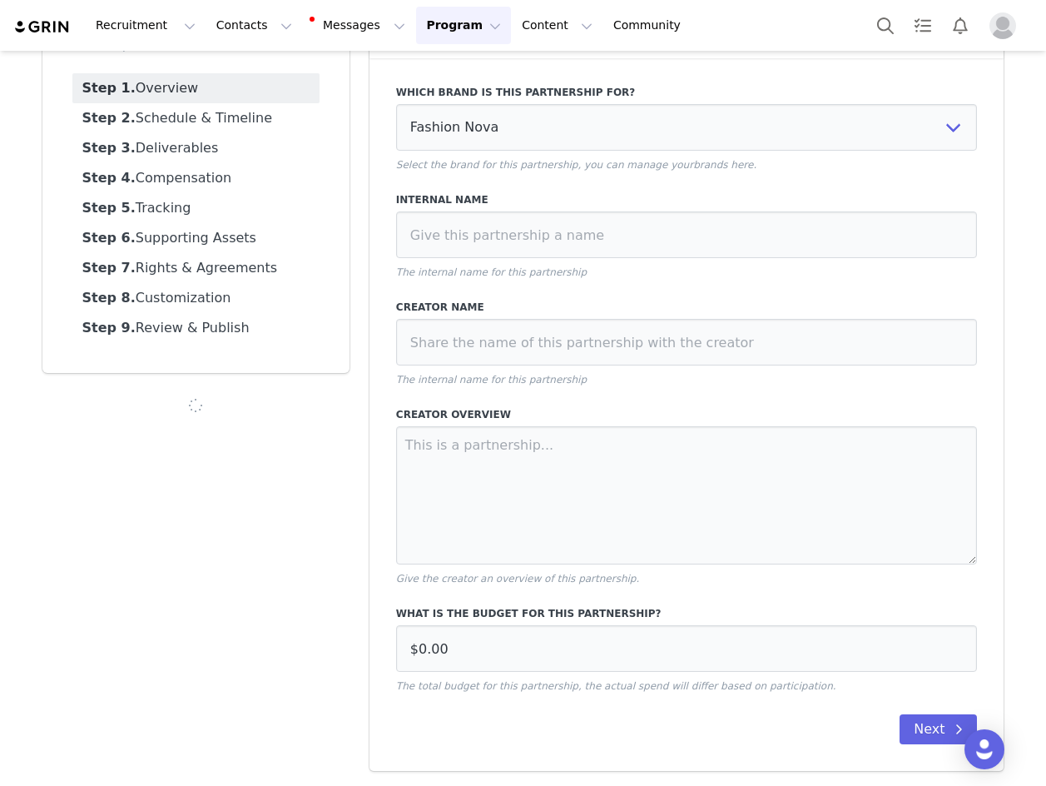
scroll to position [112, 0]
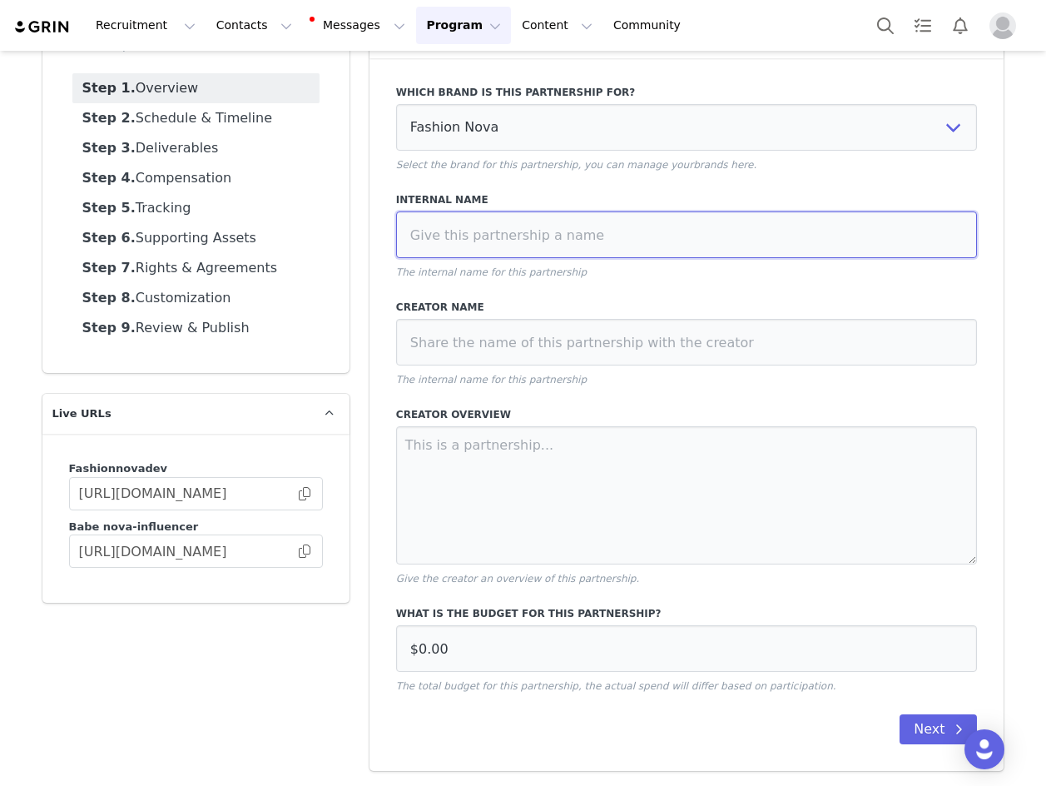
click at [573, 228] on input at bounding box center [687, 234] width 582 height 47
paste input "9/25: 4 IG Posts, 1 IG Story, and 2 IG Reels per month for 3 months - Tag in Bi…"
type input "9/25: 4 IG Posts, 1 IG Story, and 2 IG Reels per month for 3 months - Tag in Bi…"
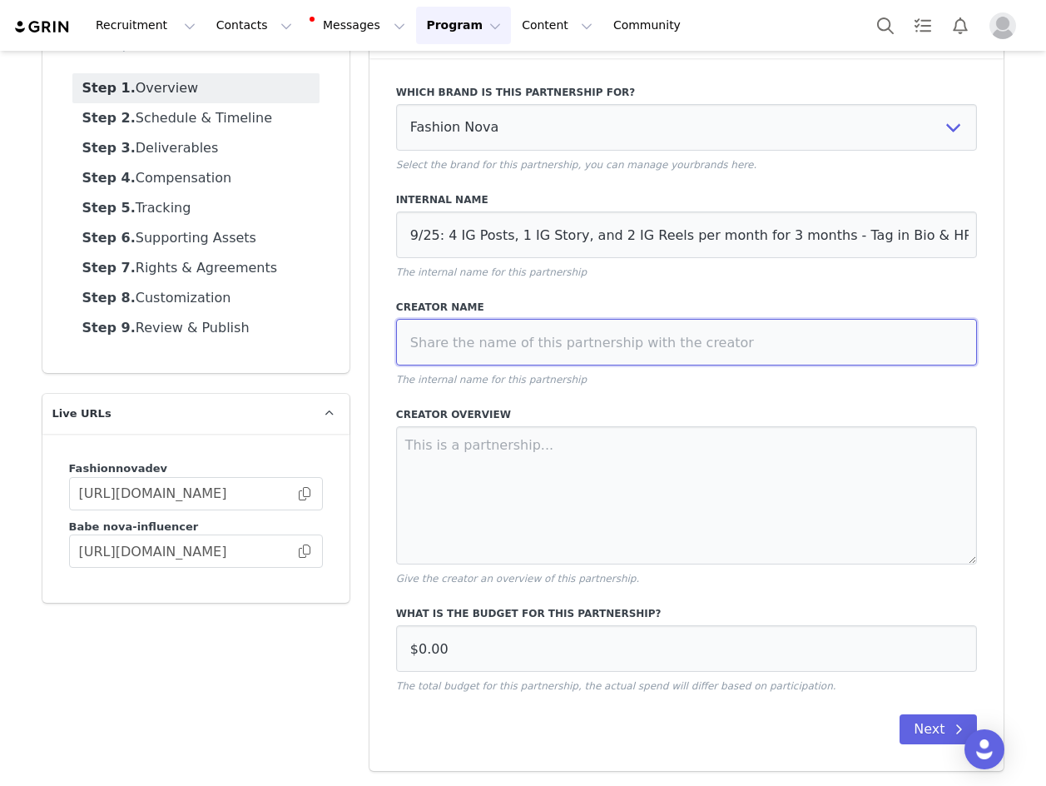
click at [435, 341] on input at bounding box center [687, 342] width 582 height 47
drag, startPoint x: 435, startPoint y: 341, endPoint x: 437, endPoint y: 351, distance: 10.1
paste input "marius_folley"
type input "marius_folley"
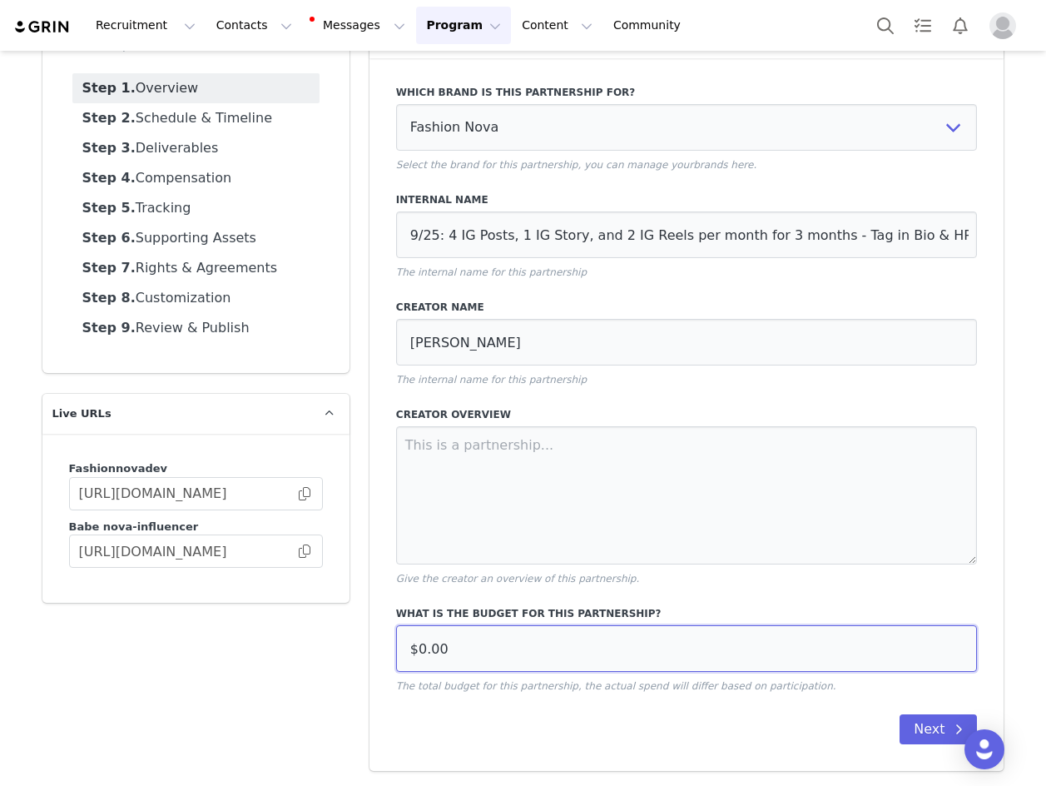
click at [549, 645] on input "$0.00" at bounding box center [687, 648] width 582 height 47
paste input "3,00"
type input "$3,000.00"
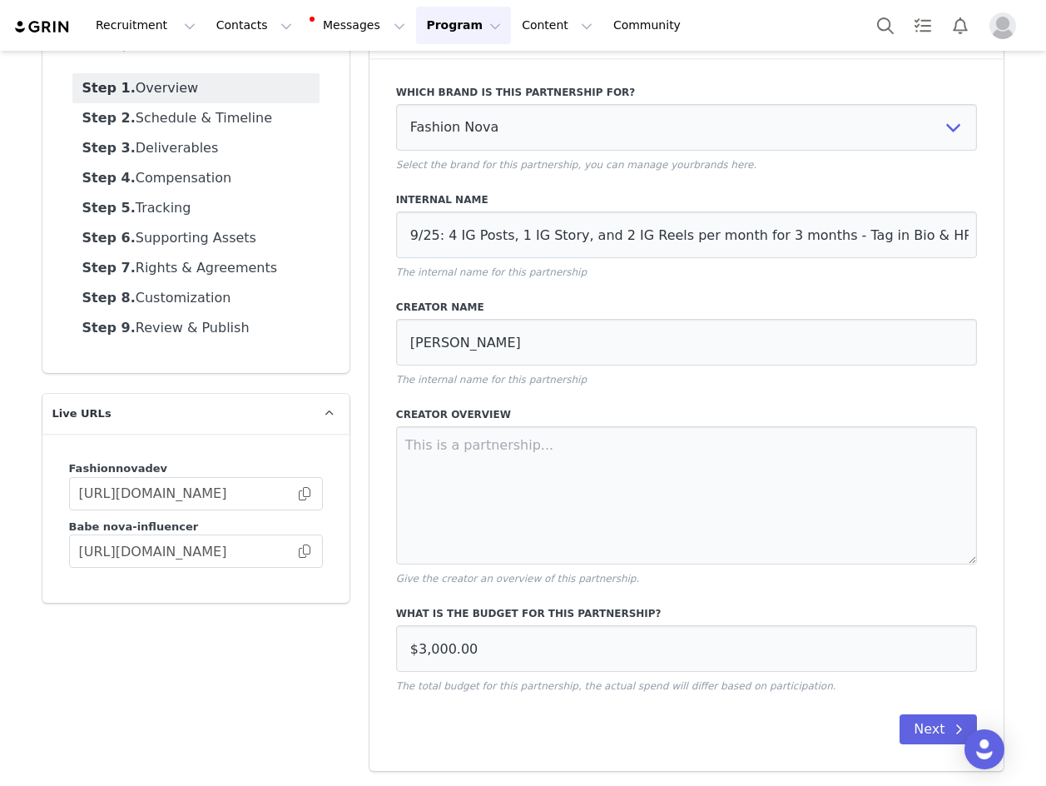
click at [913, 713] on div "Which brand is this partnership for? Fashion Nova Fashion Nova Dev Select the b…" at bounding box center [687, 414] width 635 height 712
click at [915, 730] on button "Next" at bounding box center [938, 729] width 77 height 30
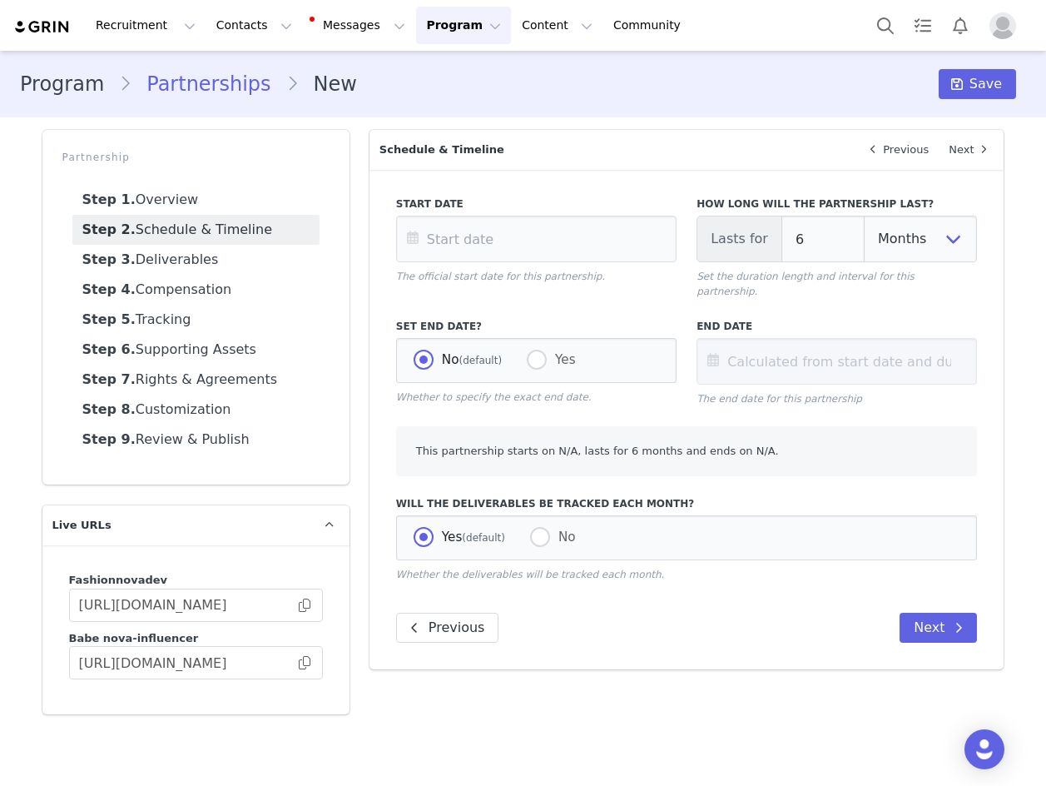
scroll to position [0, 0]
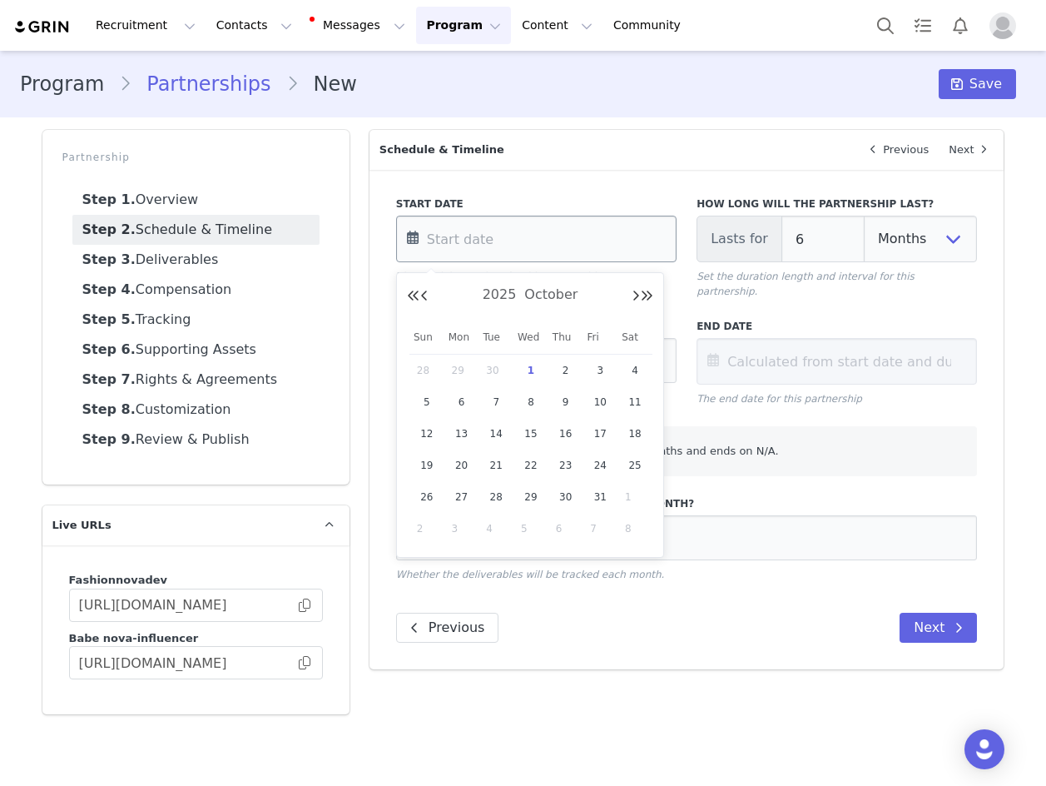
click at [577, 240] on input "text" at bounding box center [536, 239] width 280 height 47
click at [535, 395] on span "8" at bounding box center [531, 402] width 20 height 20
type input "Oct 08 2025"
type input "Apr 08 2026"
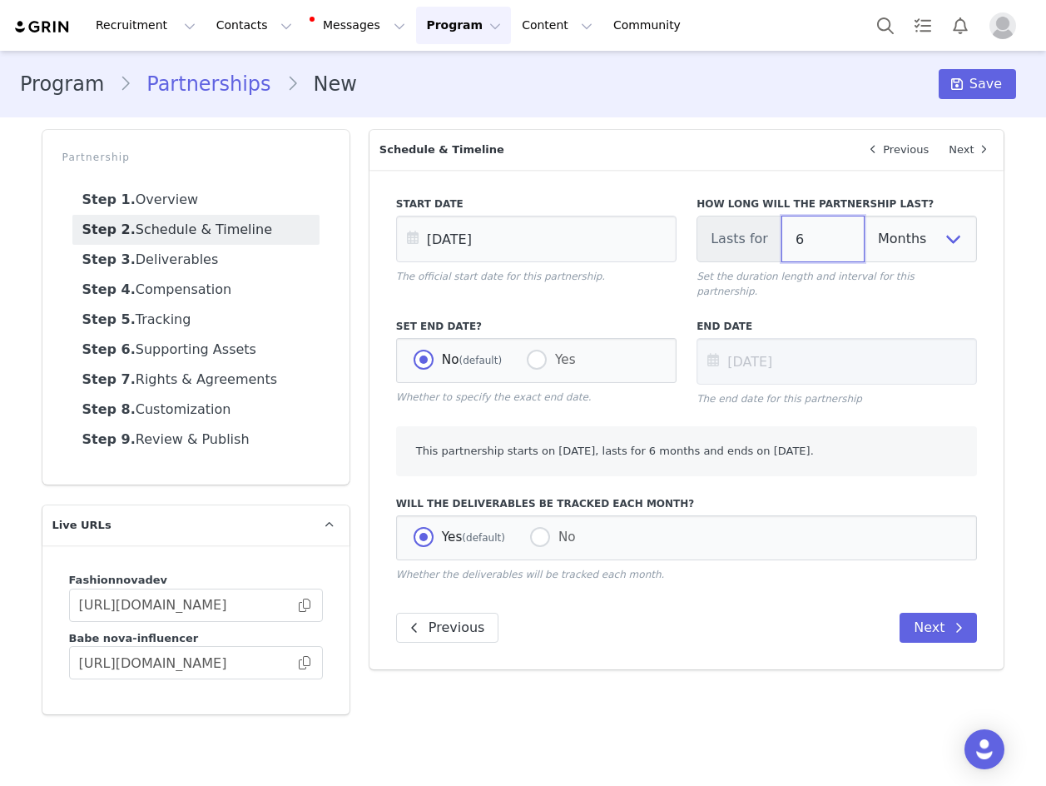
click at [810, 234] on input "6" at bounding box center [822, 239] width 83 height 47
type input "5"
type input "Mar 08 2026"
type input "4"
type input "Feb 08 2026"
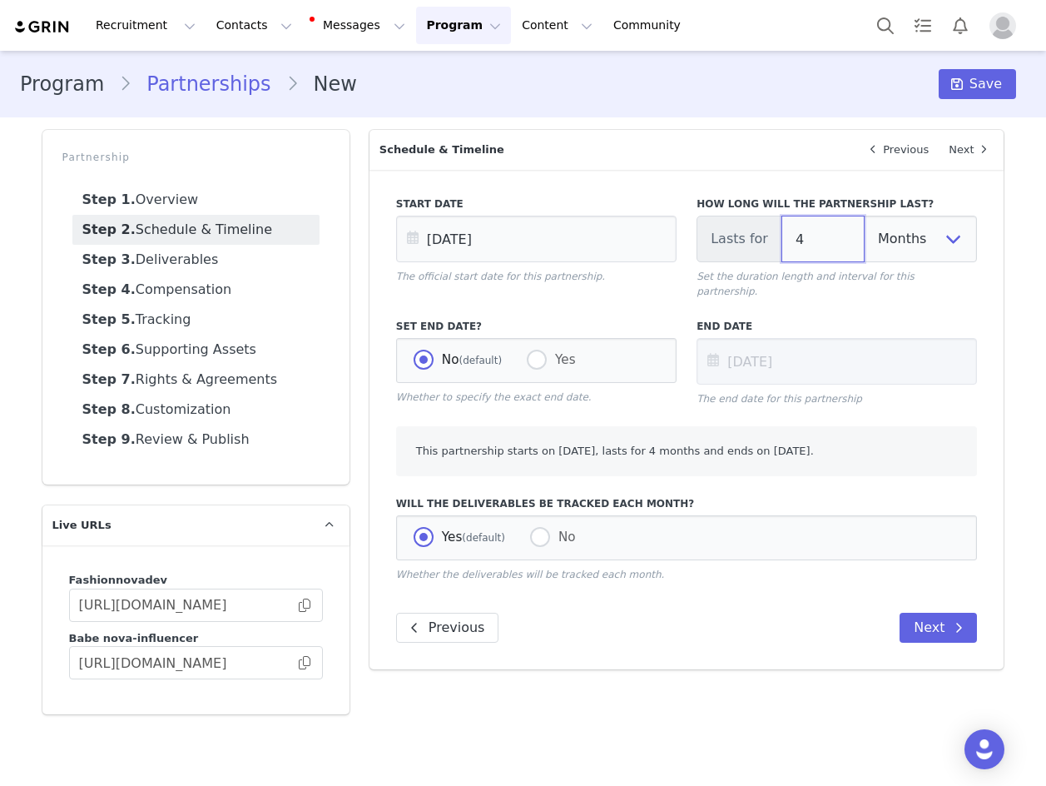
type input "3"
type input "Jan 08 2026"
type input "3"
click at [960, 81] on icon at bounding box center [957, 83] width 12 height 13
click at [967, 80] on span at bounding box center [957, 84] width 20 height 20
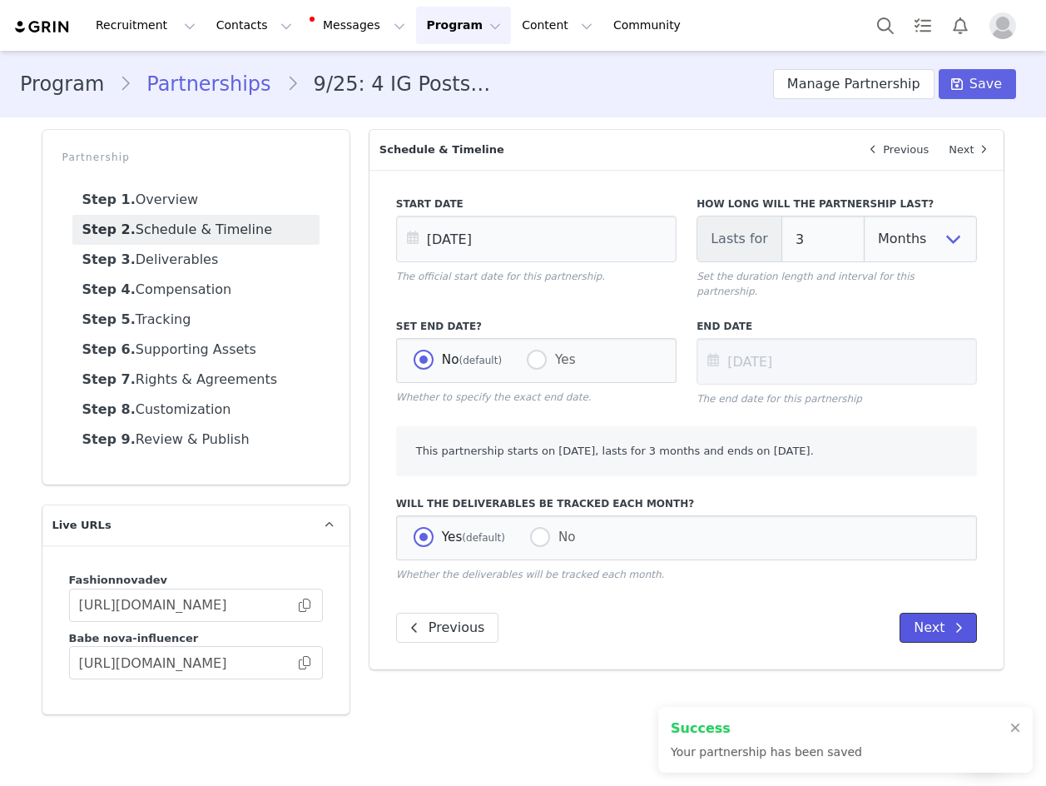
click at [927, 613] on button "Next" at bounding box center [938, 628] width 77 height 30
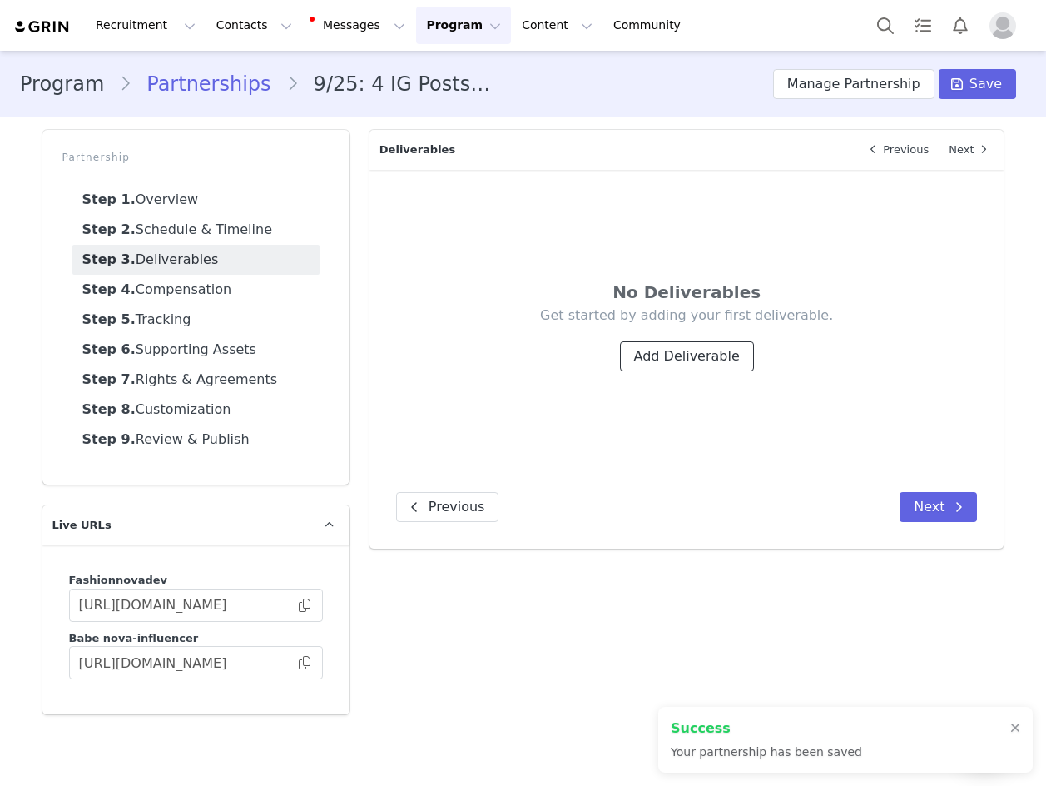
click at [671, 350] on button "Add Deliverable" at bounding box center [687, 356] width 134 height 30
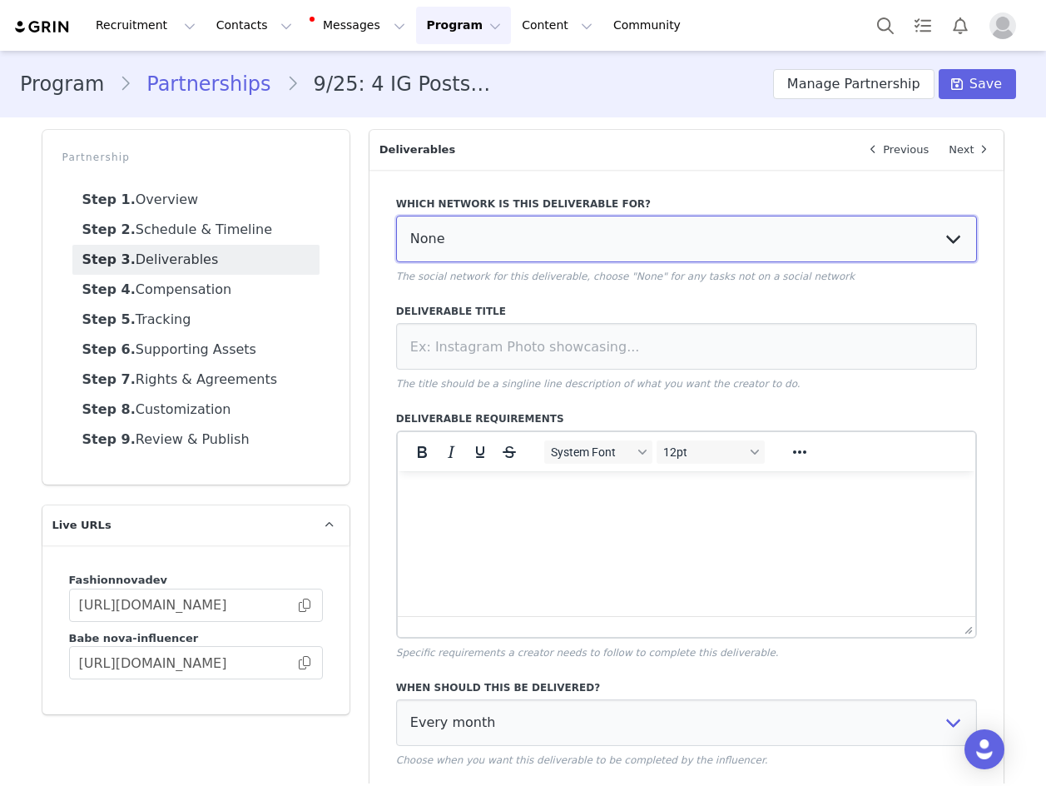
click at [538, 257] on select "None YouTube Twitter Instagram Facebook Twitch TikTok Pinterest" at bounding box center [687, 239] width 582 height 47
select select "5"
click at [396, 216] on select "None YouTube Twitter Instagram Facebook Twitch TikTok Pinterest" at bounding box center [687, 239] width 582 height 47
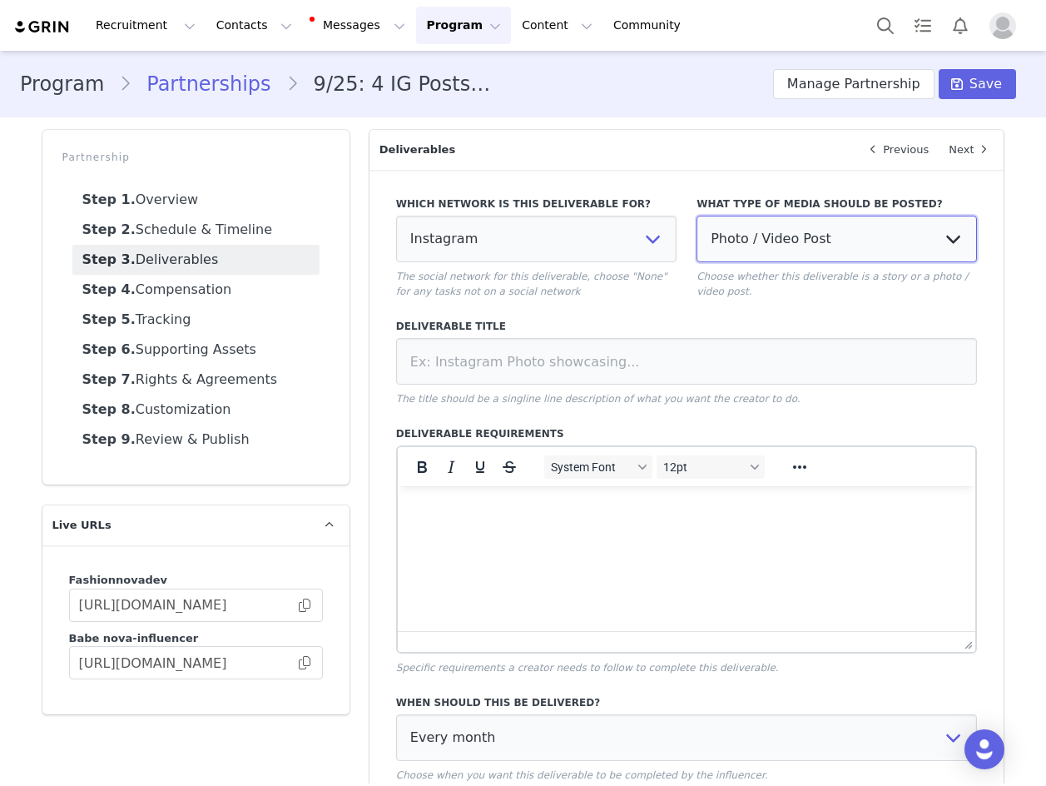
click at [824, 241] on select "Photo / Video Post Story Text in Bio Highlight Reel" at bounding box center [837, 239] width 280 height 47
select select "bio"
click at [697, 216] on select "Photo / Video Post Story Text in Bio Highlight Reel" at bounding box center [837, 239] width 280 height 47
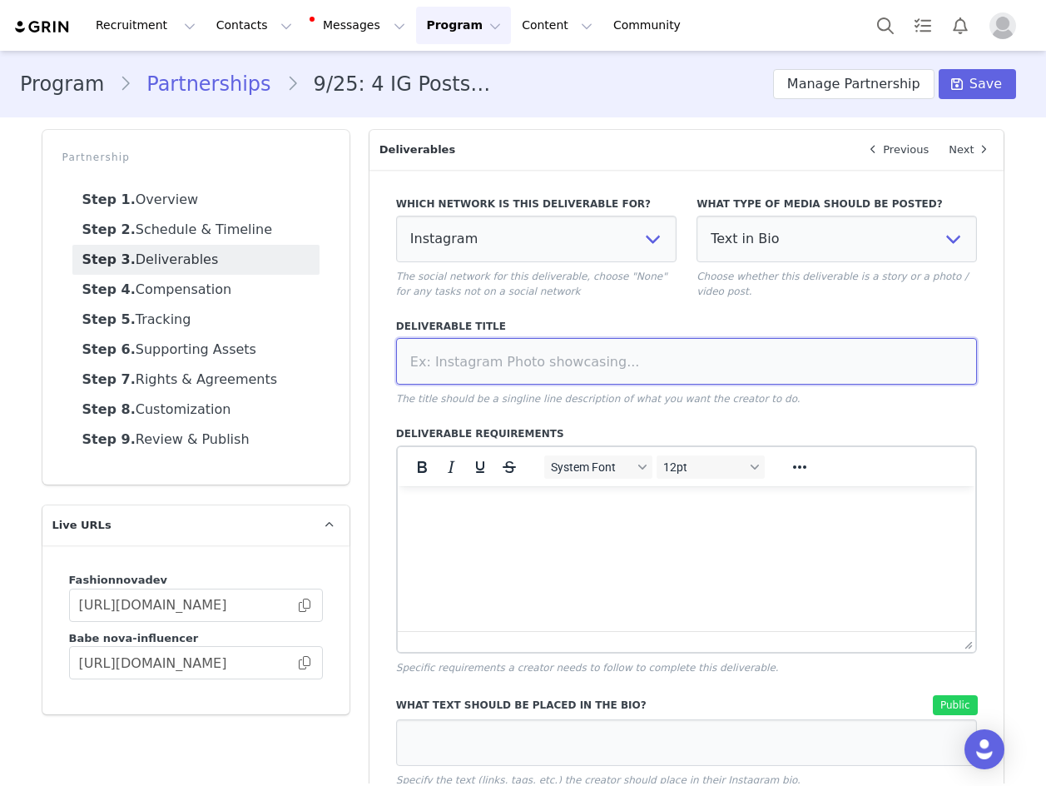
click at [656, 360] on input at bounding box center [687, 361] width 582 height 47
type input "Tag in Bio"
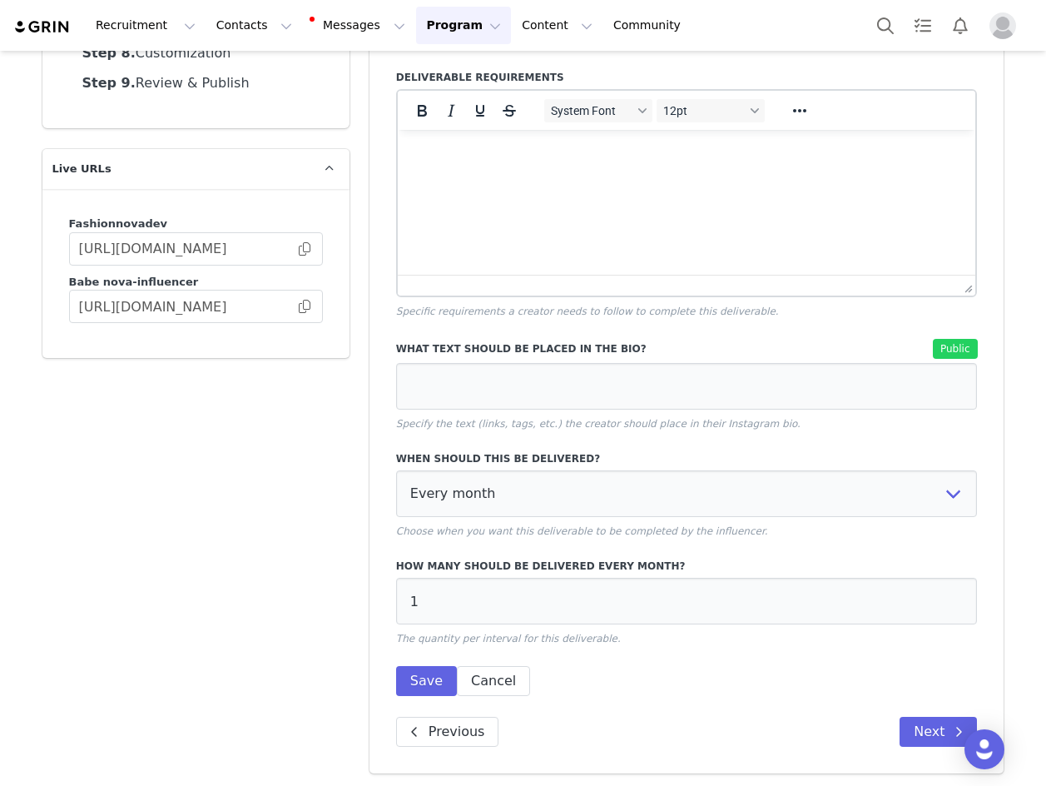
scroll to position [359, 0]
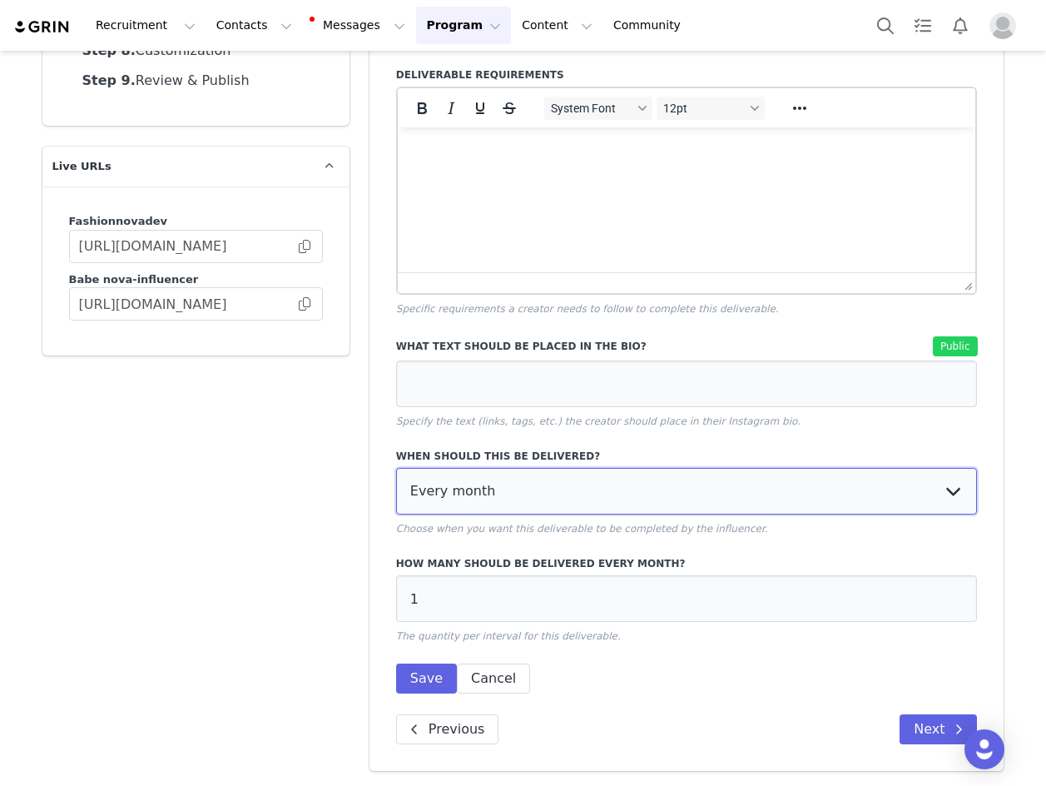
click at [455, 494] on select "Every month Every other month In specific months Throughout partnership" at bounding box center [687, 491] width 582 height 47
select select "throughout"
click at [396, 468] on select "Every month Every other month In specific months Throughout partnership" at bounding box center [687, 491] width 582 height 47
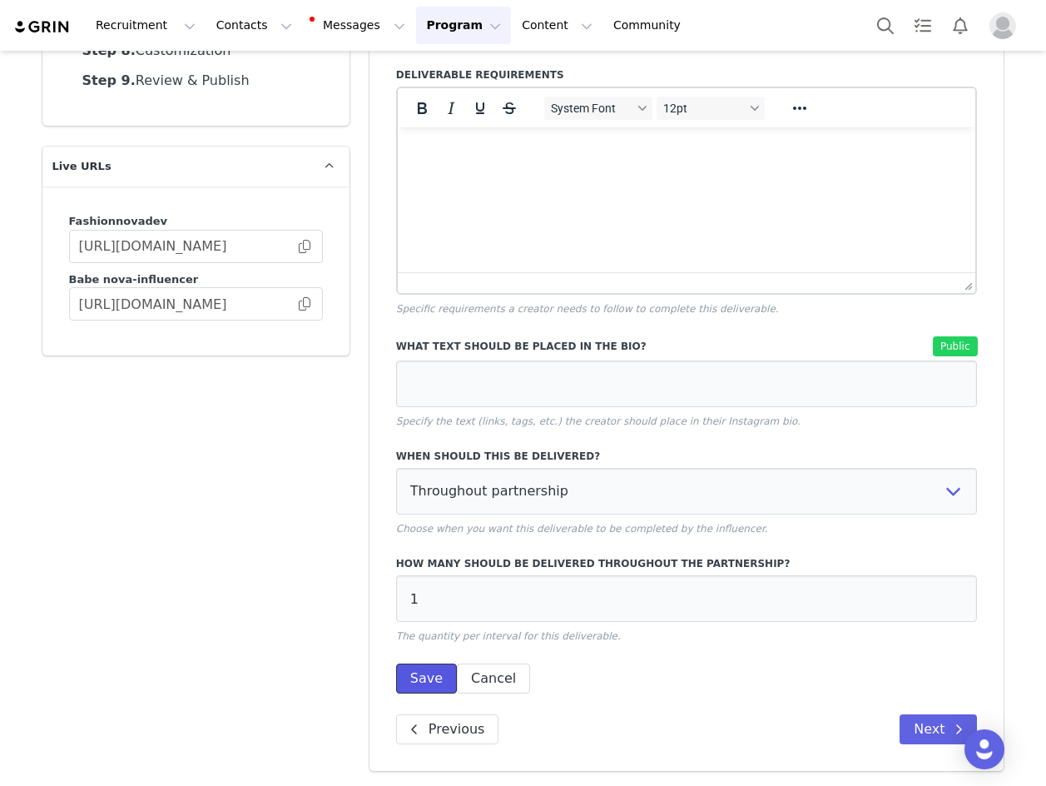
click at [418, 675] on button "Save" at bounding box center [426, 678] width 61 height 30
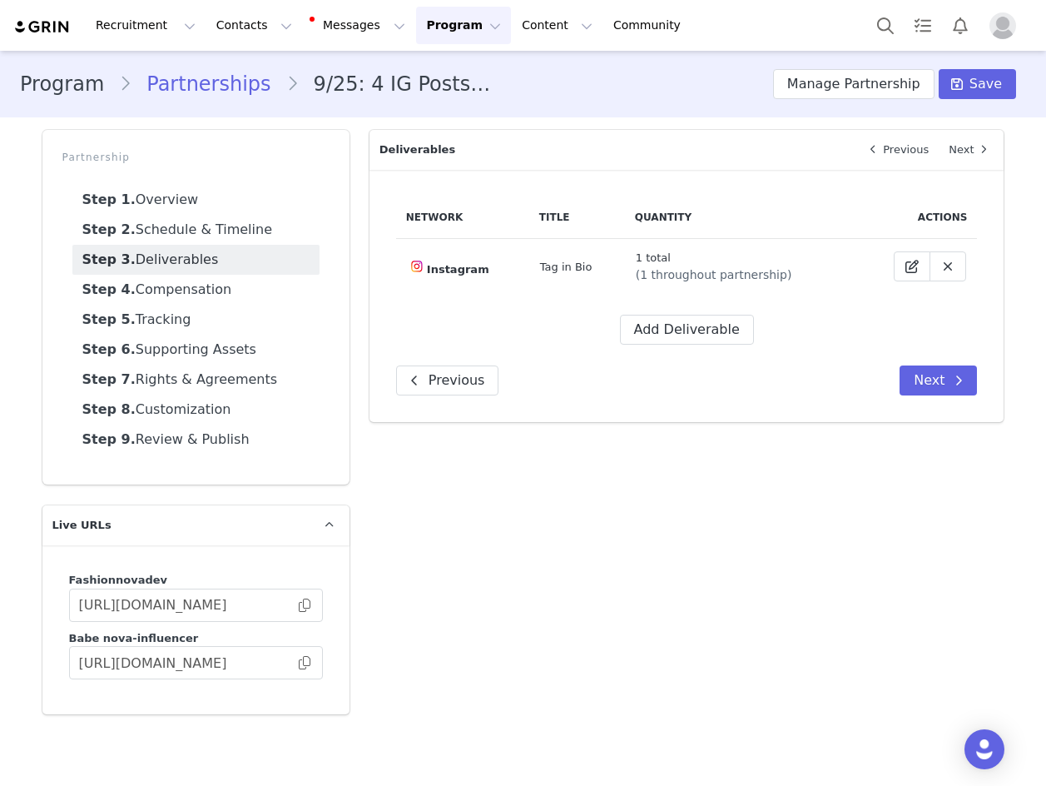
scroll to position [0, 0]
click at [690, 308] on div "Network Title Quantity Actions Instagram Tag in Bio 1 total (1 throughout partn…" at bounding box center [687, 270] width 582 height 148
click at [692, 326] on button "Add Deliverable" at bounding box center [687, 330] width 134 height 30
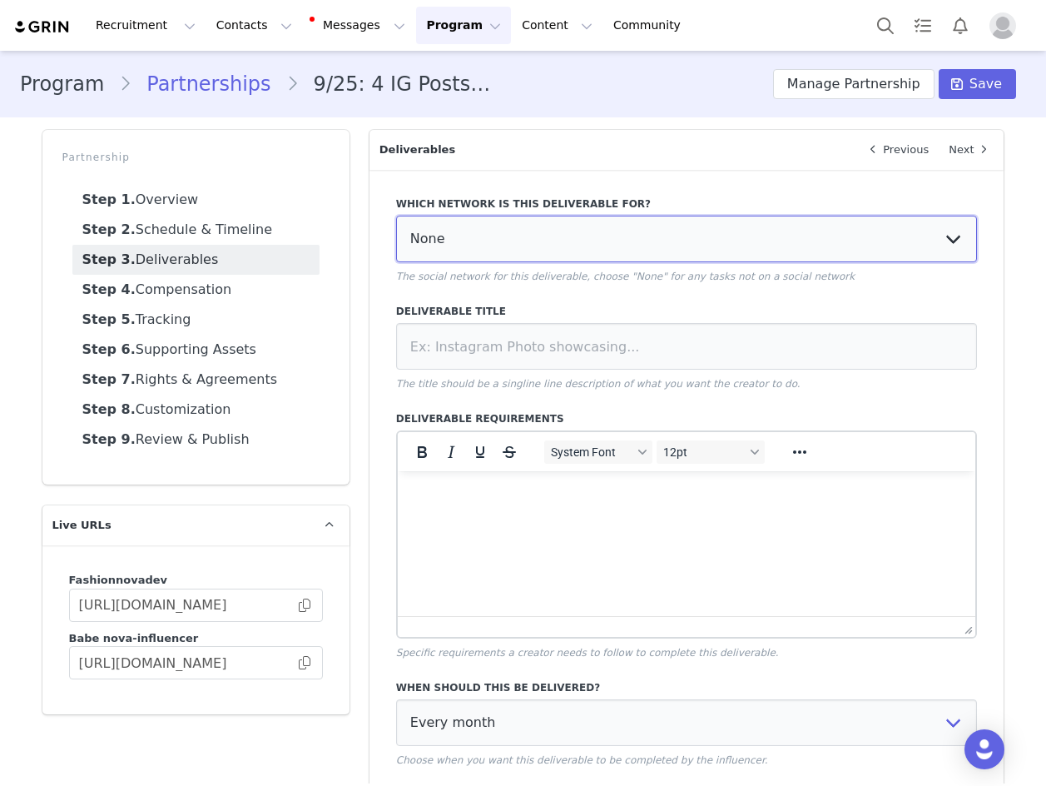
click at [682, 255] on select "None YouTube Twitter Instagram Facebook Twitch TikTok Pinterest" at bounding box center [687, 239] width 582 height 47
select select "5"
click at [396, 216] on select "None YouTube Twitter Instagram Facebook Twitch TikTok Pinterest" at bounding box center [687, 239] width 582 height 47
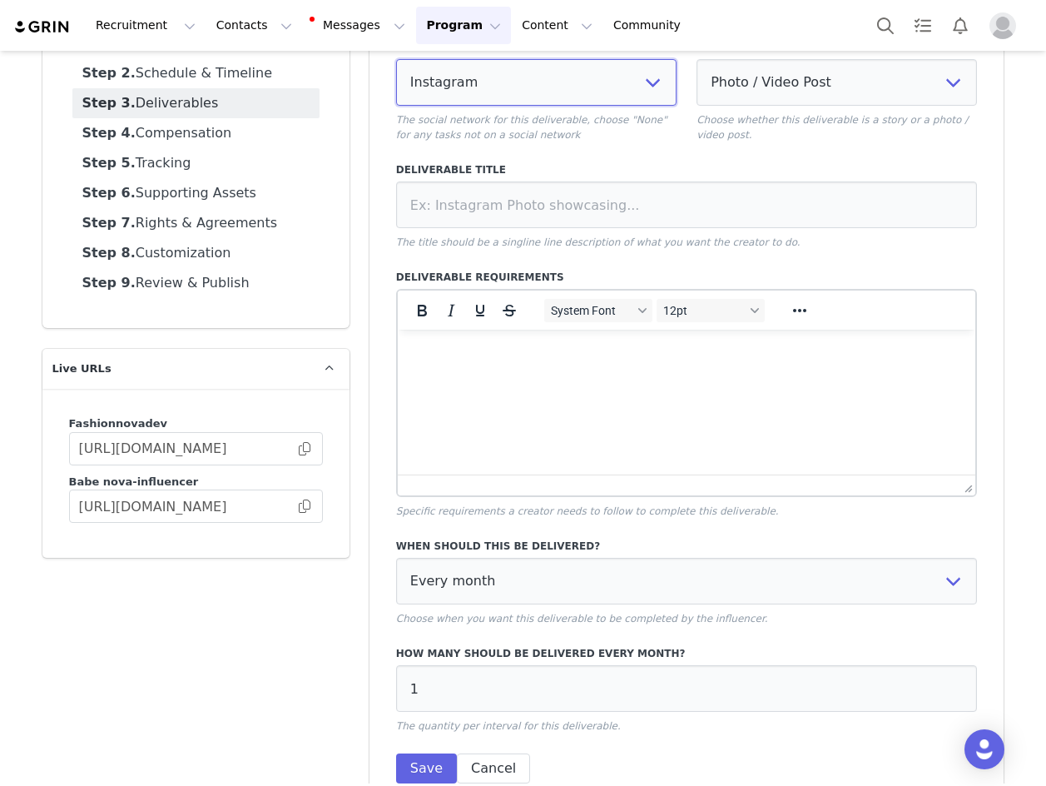
scroll to position [246, 0]
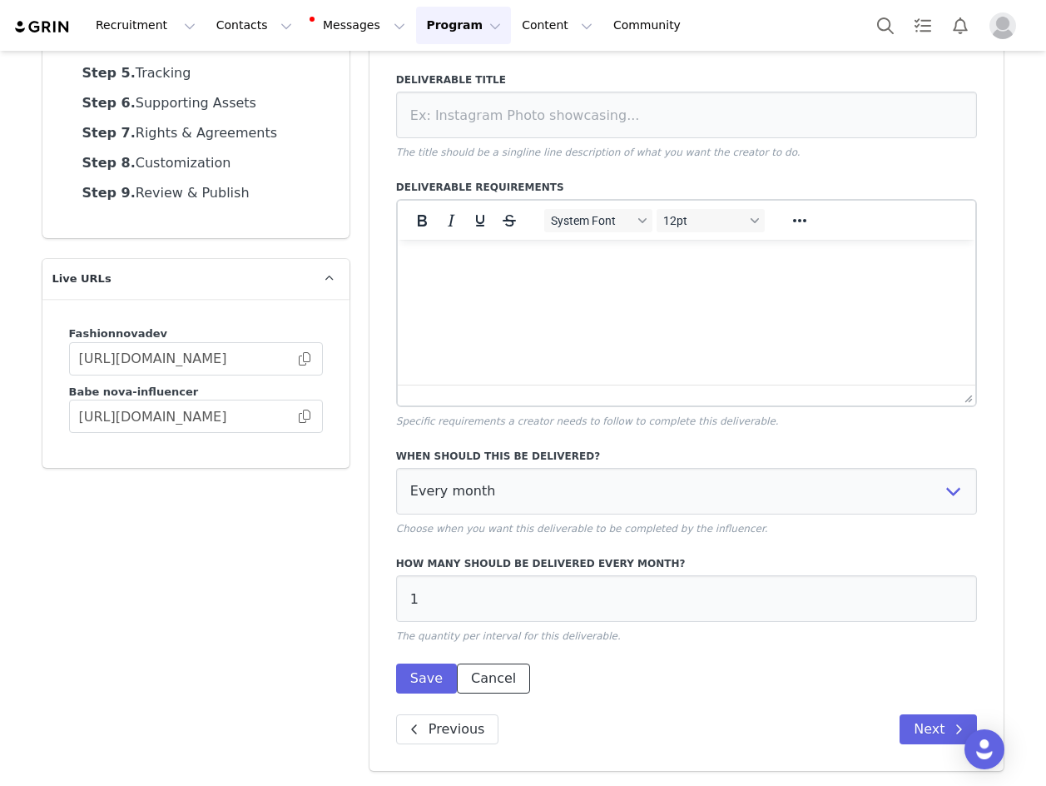
click at [487, 670] on button "Cancel" at bounding box center [493, 678] width 73 height 30
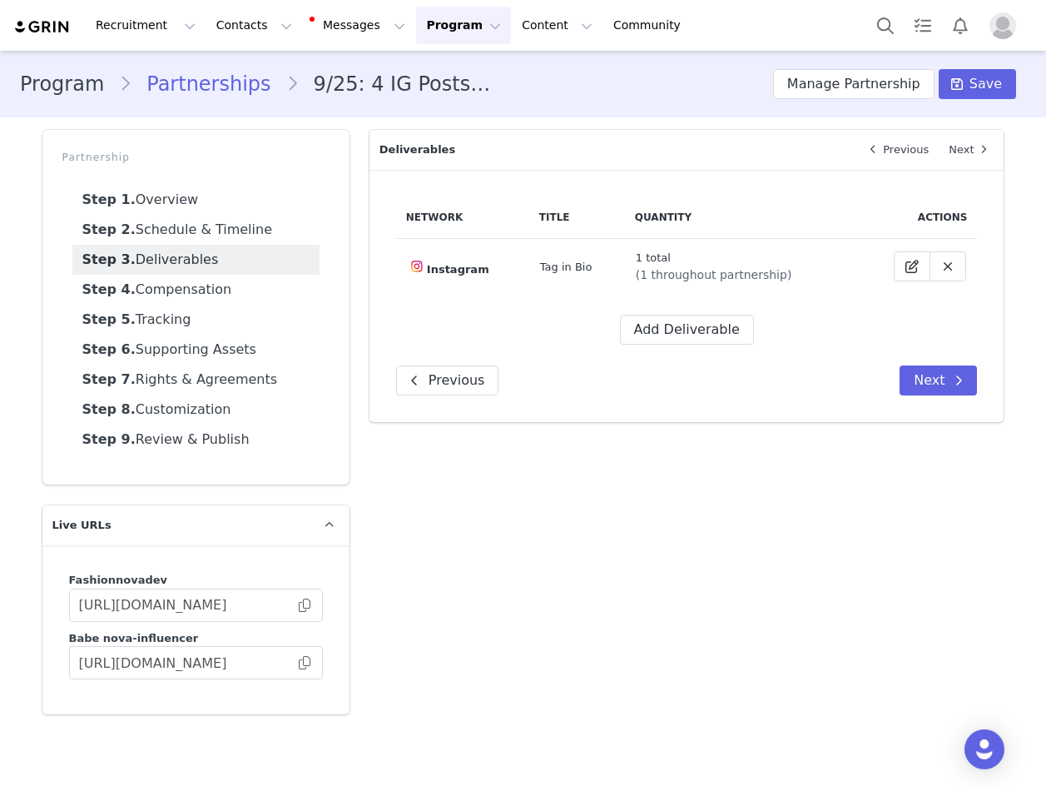
scroll to position [0, 0]
click at [680, 329] on button "Add Deliverable" at bounding box center [687, 330] width 134 height 30
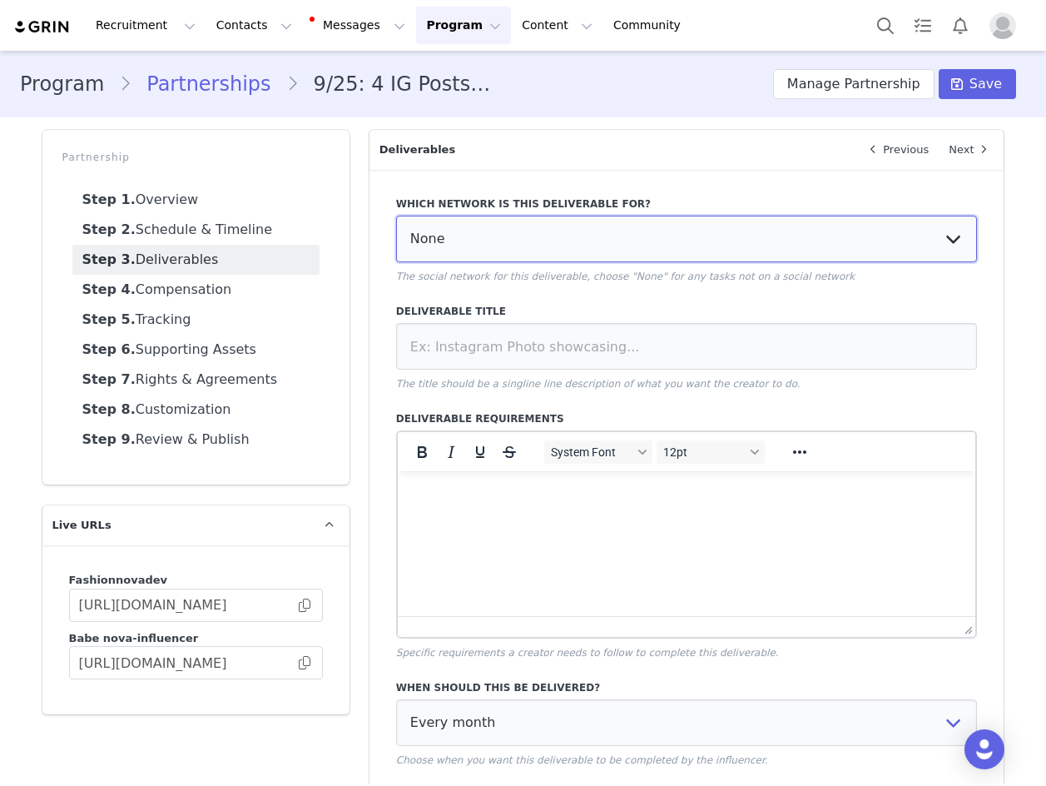
click at [577, 249] on select "None YouTube Twitter Instagram Facebook Twitch TikTok Pinterest" at bounding box center [687, 239] width 582 height 47
click at [396, 216] on select "None YouTube Twitter Instagram Facebook Twitch TikTok Pinterest" at bounding box center [687, 239] width 582 height 47
click at [546, 234] on select "None YouTube Twitter Instagram Facebook Twitch TikTok Pinterest" at bounding box center [687, 239] width 582 height 47
select select "5"
click at [396, 216] on select "None YouTube Twitter Instagram Facebook Twitch TikTok Pinterest" at bounding box center [687, 239] width 582 height 47
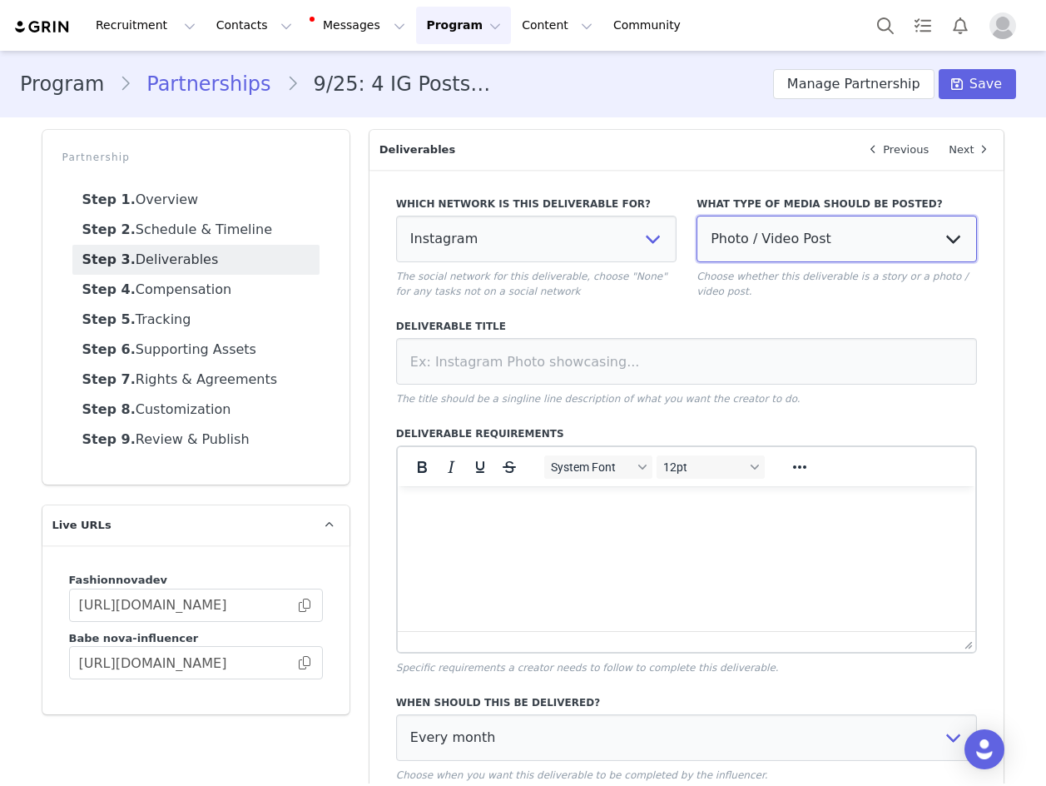
drag, startPoint x: 631, startPoint y: 280, endPoint x: 740, endPoint y: 259, distance: 111.2
click at [740, 259] on select "Photo / Video Post Story Text in Bio Highlight Reel" at bounding box center [837, 239] width 280 height 47
select select "highlight"
click at [697, 216] on select "Photo / Video Post Story Text in Bio Highlight Reel" at bounding box center [837, 239] width 280 height 47
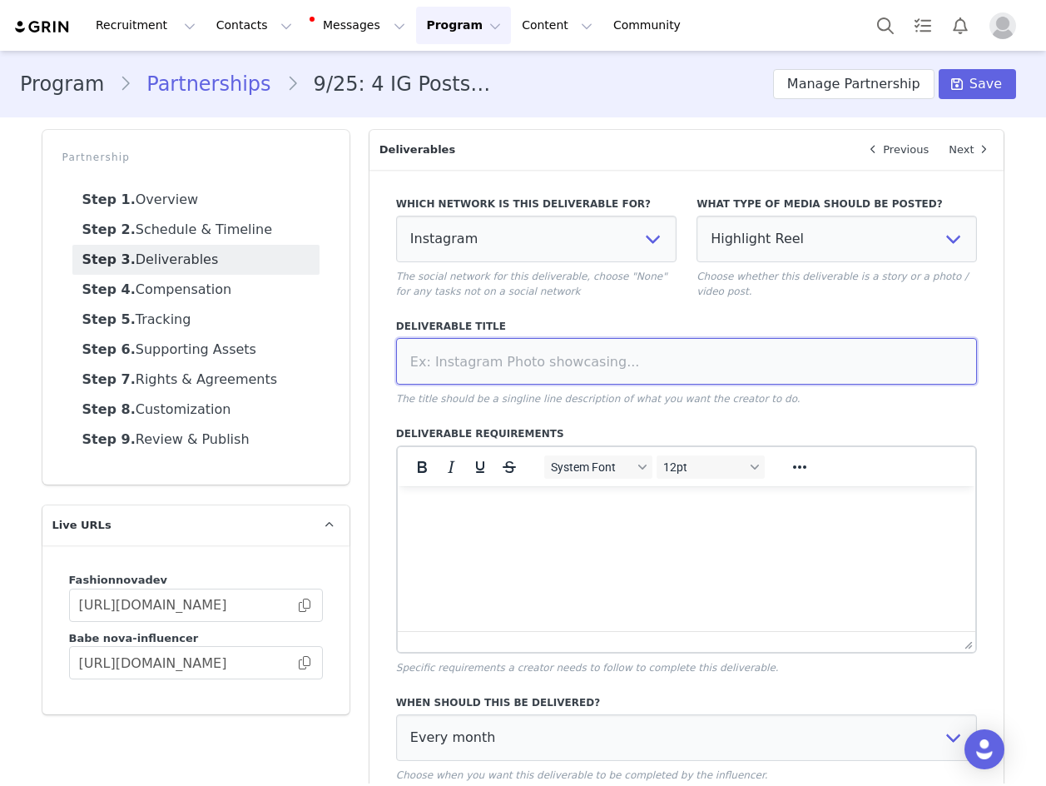
click at [707, 361] on input at bounding box center [687, 361] width 582 height 47
type input "Highlight Reel"
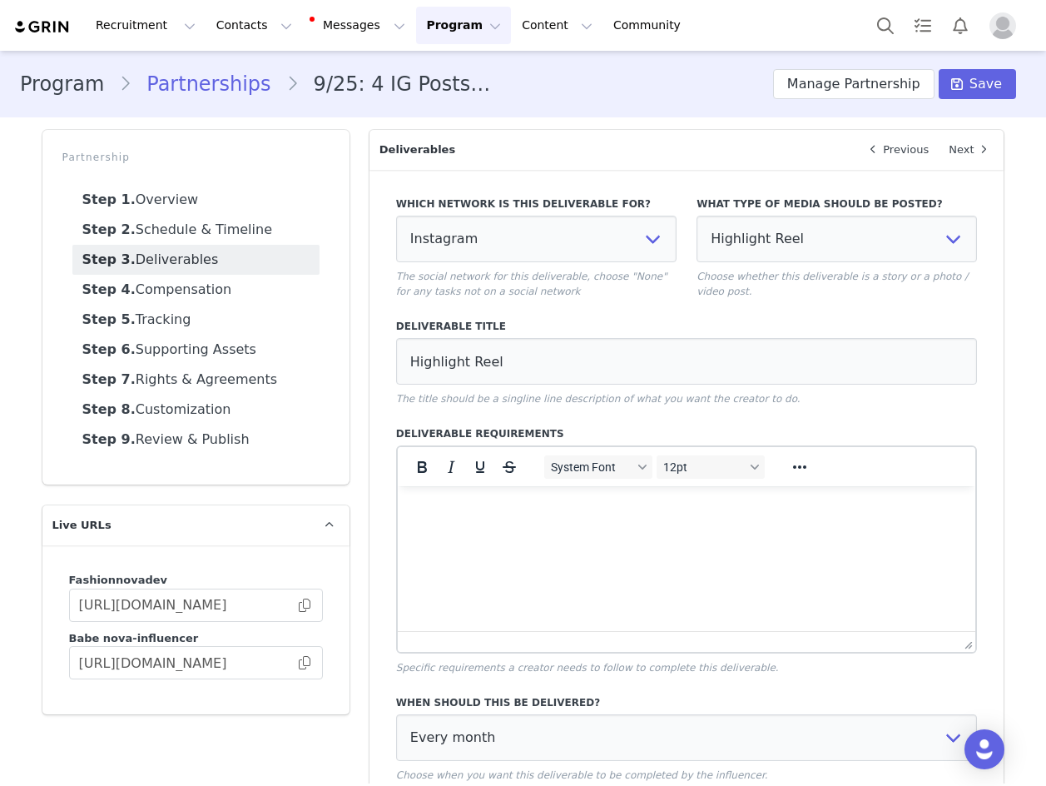
click at [714, 404] on p "The title should be a singline line description of what you want the creator to…" at bounding box center [687, 398] width 582 height 15
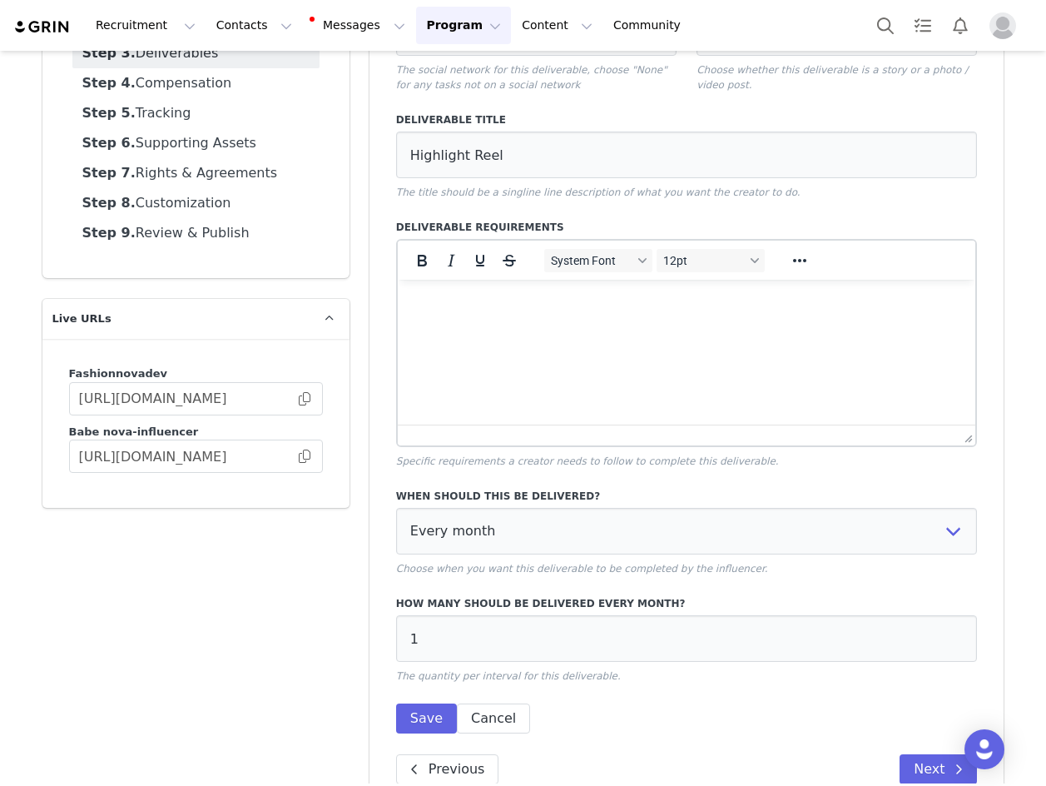
scroll to position [246, 0]
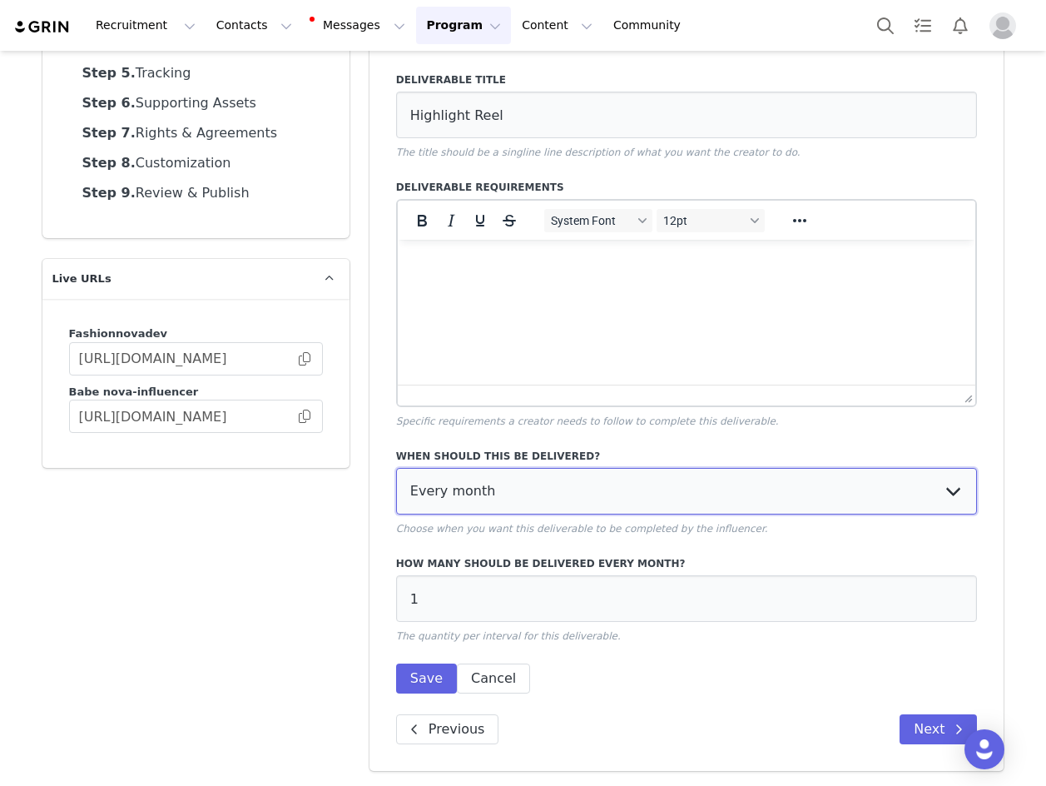
click at [517, 493] on select "Every month Every other month In specific months Throughout partnership" at bounding box center [687, 491] width 582 height 47
select select "throughout"
click at [396, 468] on select "Every month Every other month In specific months Throughout partnership" at bounding box center [687, 491] width 582 height 47
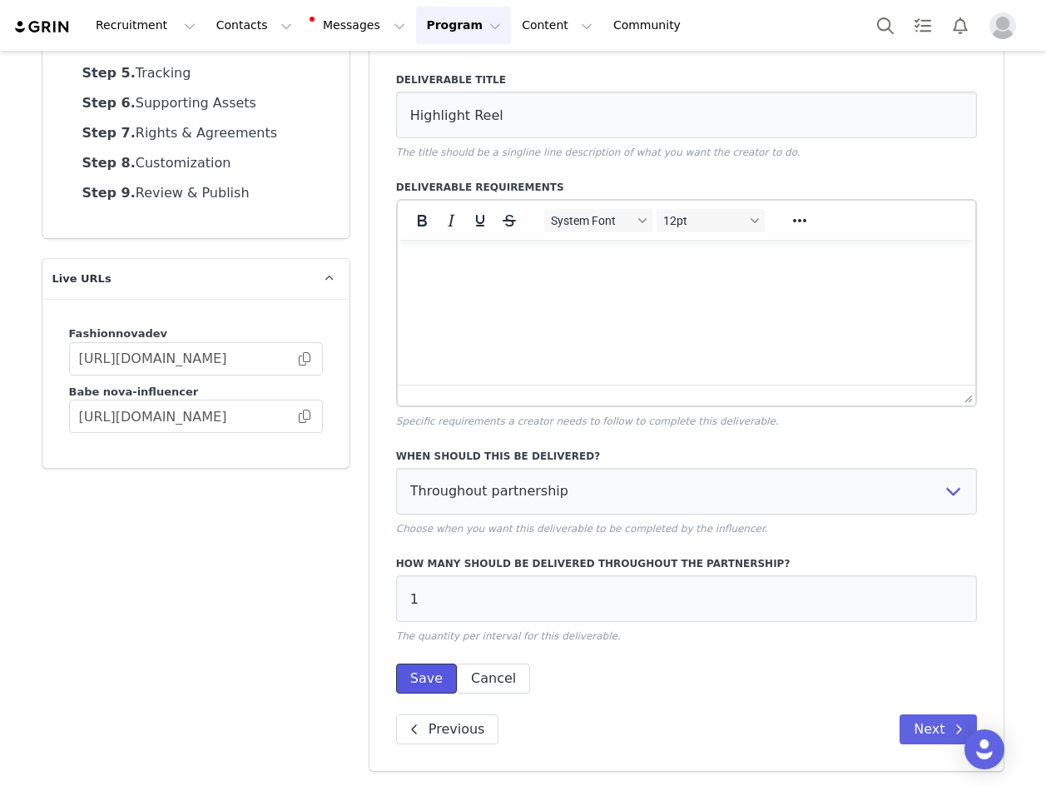
click at [403, 667] on button "Save" at bounding box center [426, 678] width 61 height 30
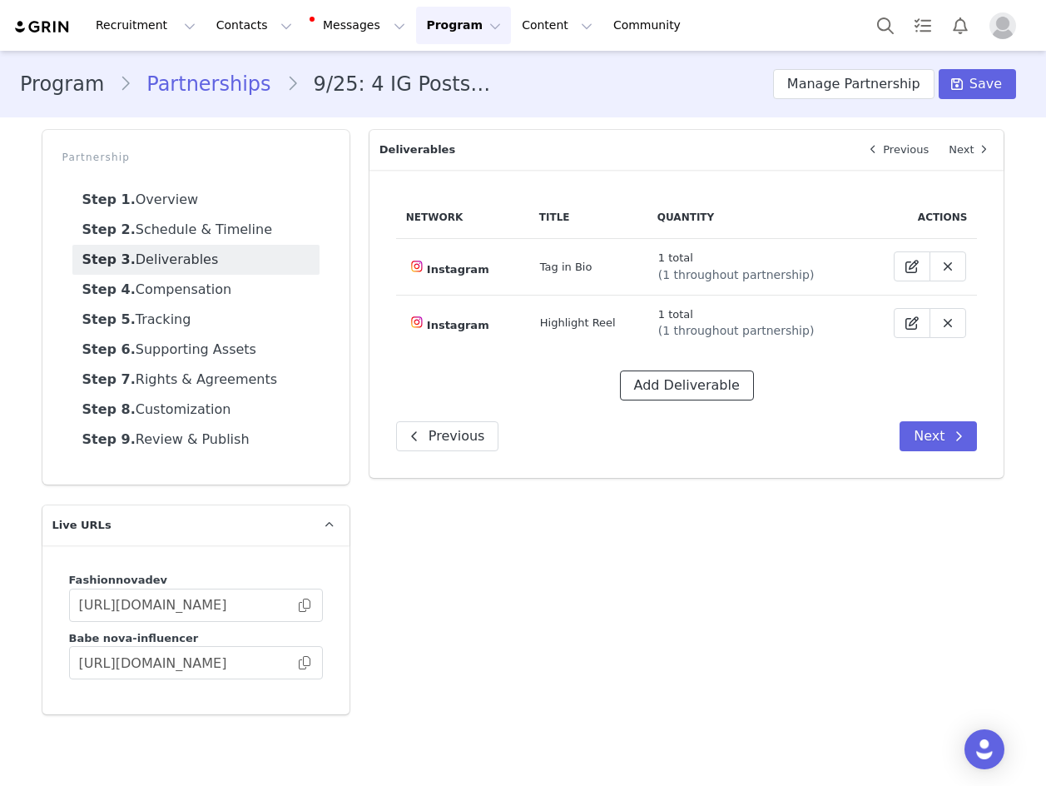
click at [716, 387] on button "Add Deliverable" at bounding box center [687, 385] width 134 height 30
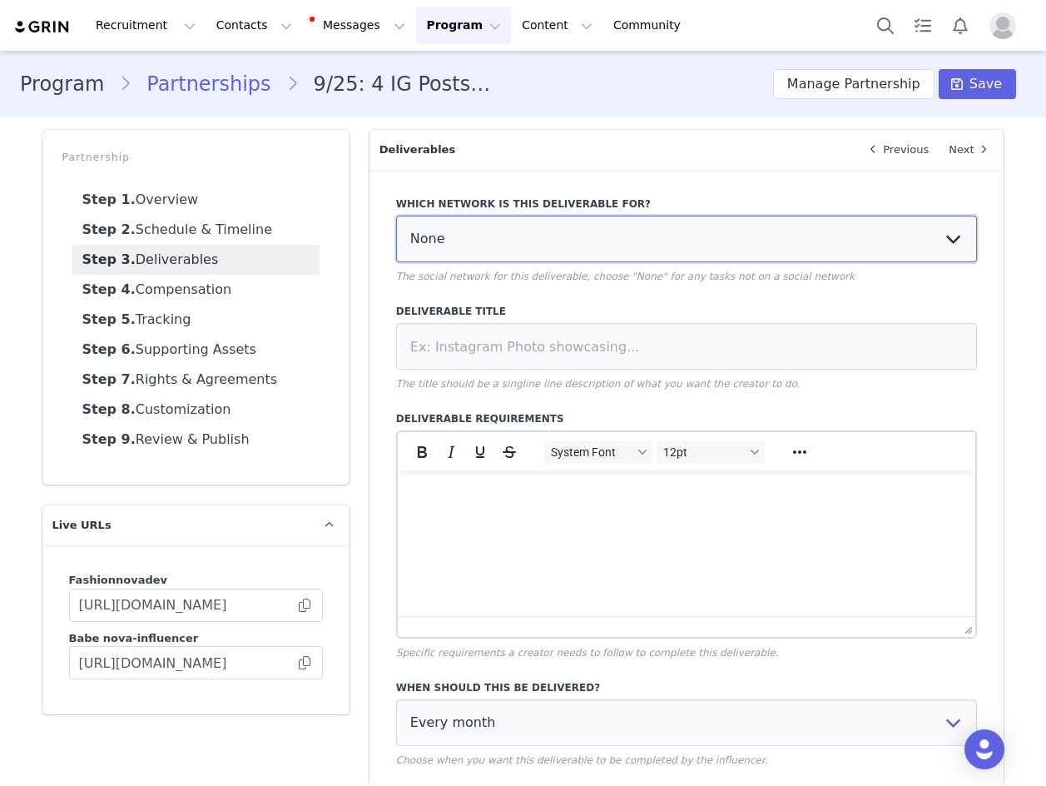
click at [429, 224] on select "None YouTube Twitter Instagram Facebook Twitch TikTok Pinterest" at bounding box center [687, 239] width 582 height 47
select select "5"
click at [396, 216] on select "None YouTube Twitter Instagram Facebook Twitch TikTok Pinterest" at bounding box center [687, 239] width 582 height 47
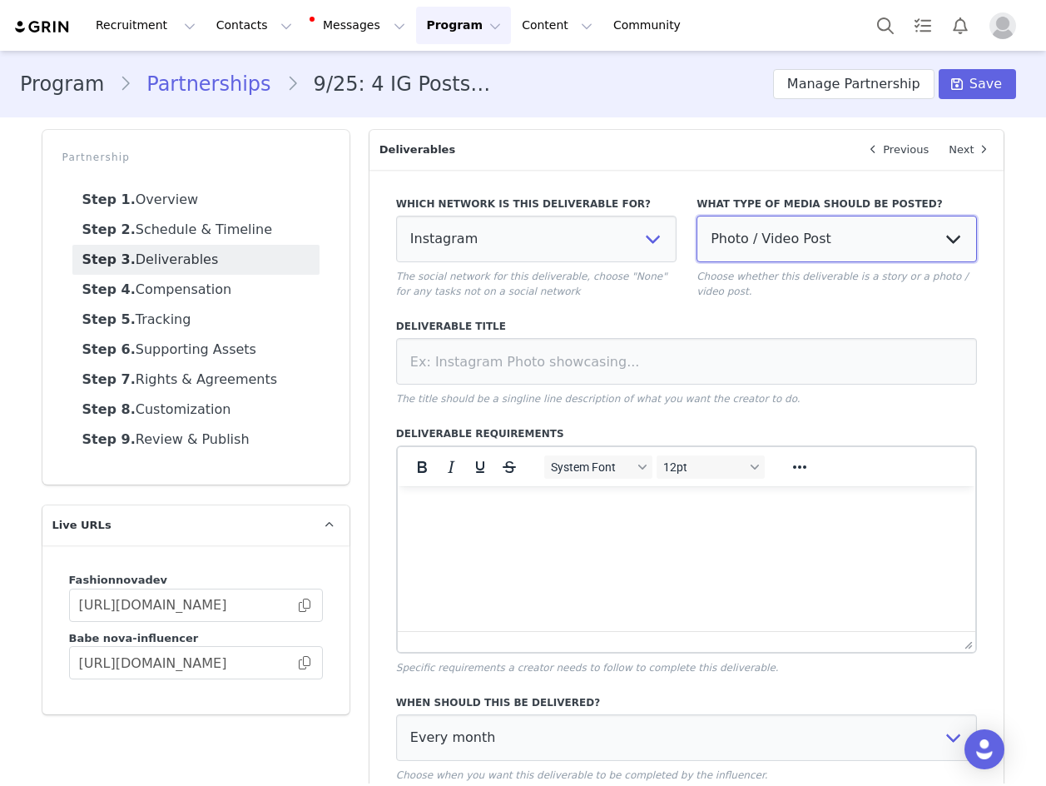
drag, startPoint x: 647, startPoint y: 259, endPoint x: 721, endPoint y: 250, distance: 73.8
click at [721, 250] on select "Photo / Video Post Story Text in Bio Highlight Reel" at bounding box center [837, 239] width 280 height 47
select select
click at [697, 216] on select "Photo / Video Post Story Text in Bio Highlight Reel" at bounding box center [837, 239] width 280 height 47
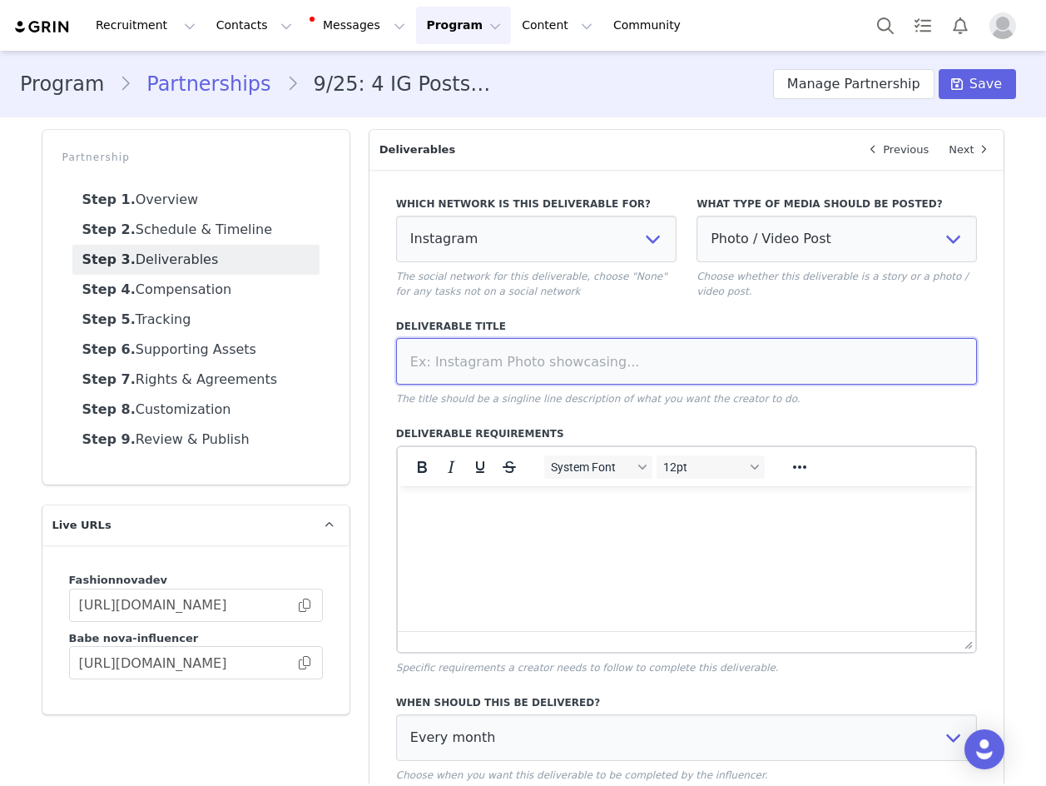
click at [568, 372] on input at bounding box center [687, 361] width 582 height 47
type input "Pinned Post"
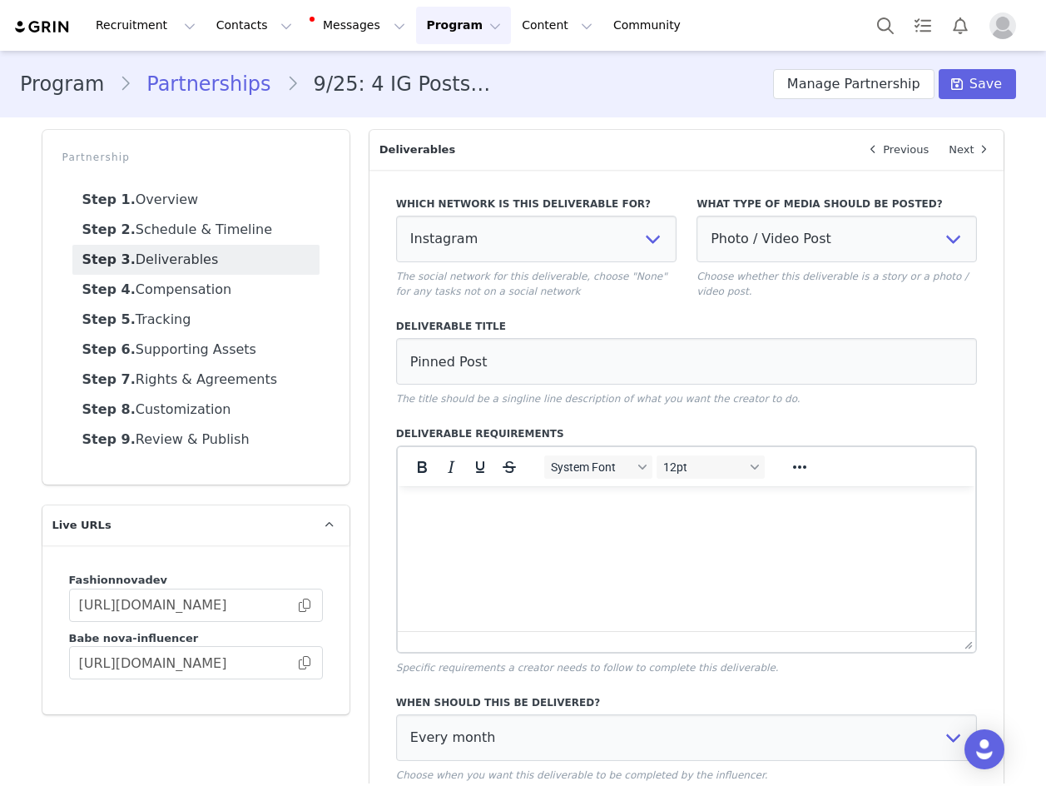
click at [674, 433] on label "Deliverable Requirements" at bounding box center [687, 433] width 582 height 15
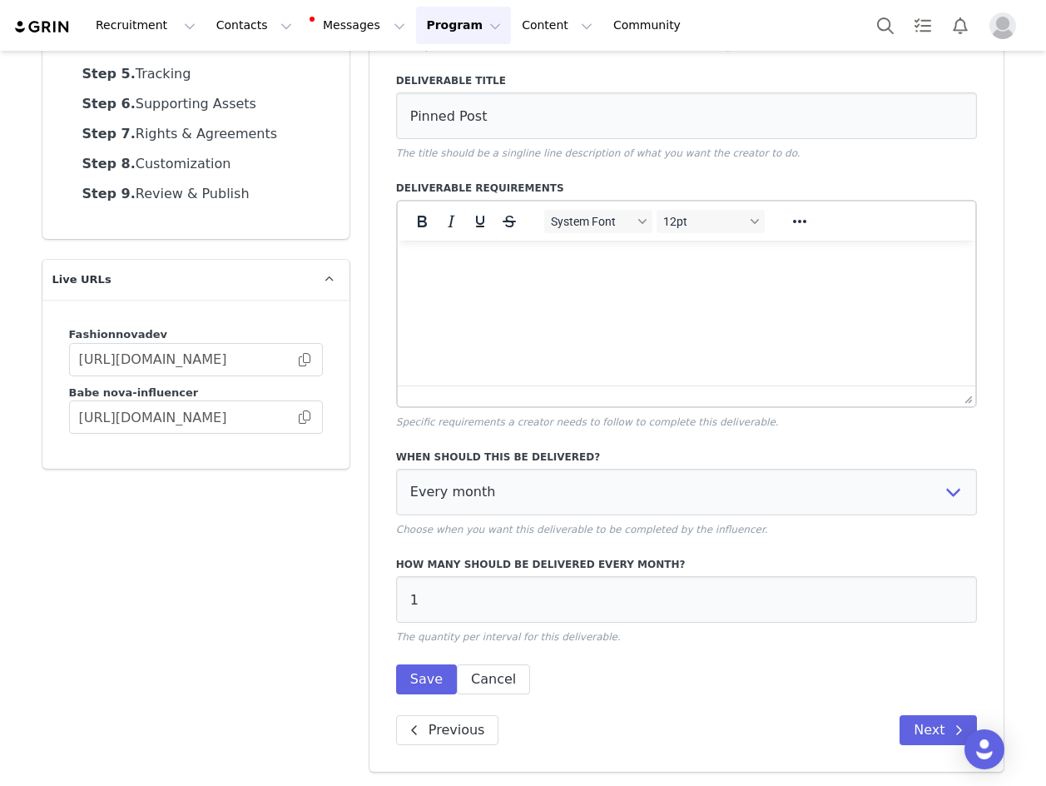
scroll to position [246, 0]
click at [494, 478] on select "Every month Every other month In specific months Throughout partnership" at bounding box center [687, 491] width 582 height 47
select select "throughout"
click at [396, 468] on select "Every month Every other month In specific months Throughout partnership" at bounding box center [687, 491] width 582 height 47
click at [417, 680] on button "Save" at bounding box center [426, 678] width 61 height 30
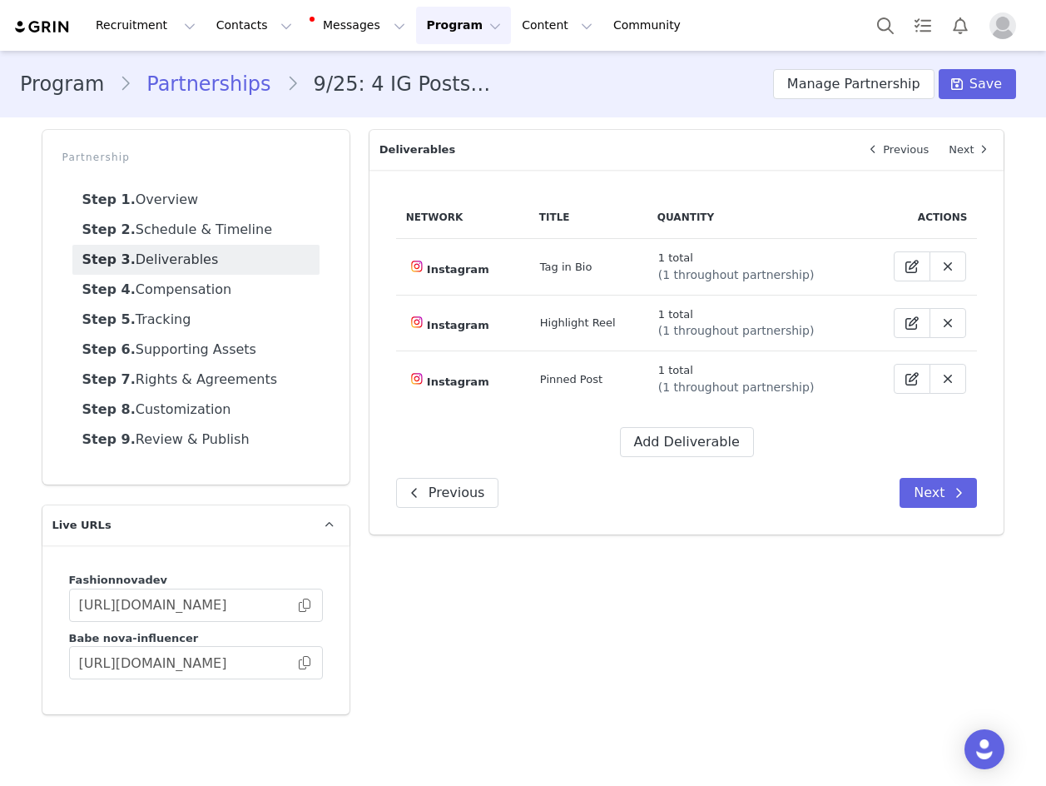
scroll to position [0, 0]
click at [694, 441] on button "Add Deliverable" at bounding box center [687, 442] width 134 height 30
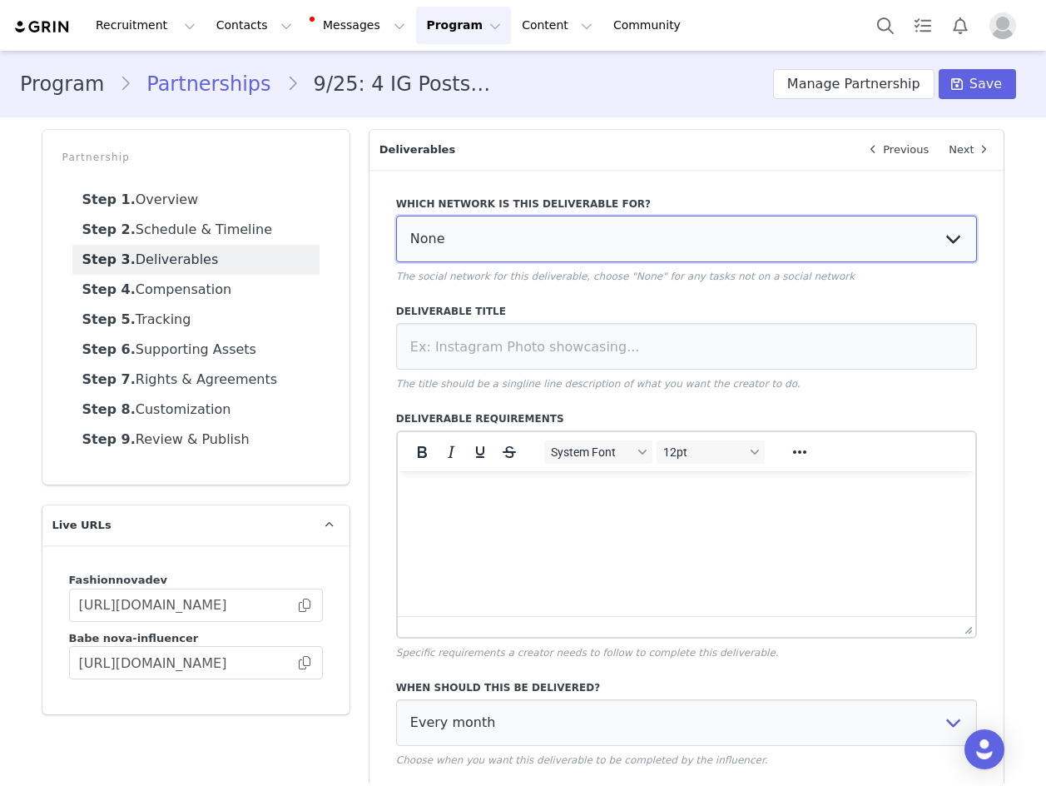
click at [708, 246] on select "None YouTube Twitter Instagram Facebook Twitch TikTok Pinterest" at bounding box center [687, 239] width 582 height 47
select select "5"
click at [396, 216] on select "None YouTube Twitter Instagram Facebook Twitch TikTok Pinterest" at bounding box center [687, 239] width 582 height 47
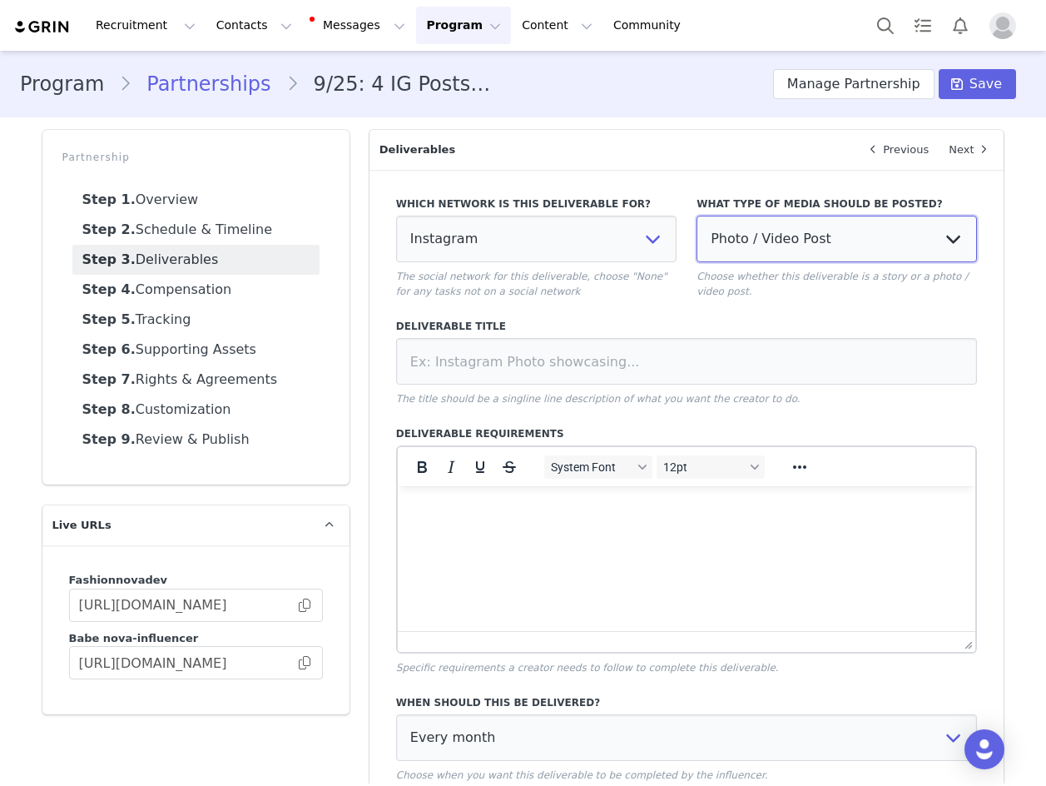
click at [781, 220] on select "Photo / Video Post Story Text in Bio Highlight Reel" at bounding box center [837, 239] width 280 height 47
select select
click at [697, 216] on select "Photo / Video Post Story Text in Bio Highlight Reel" at bounding box center [837, 239] width 280 height 47
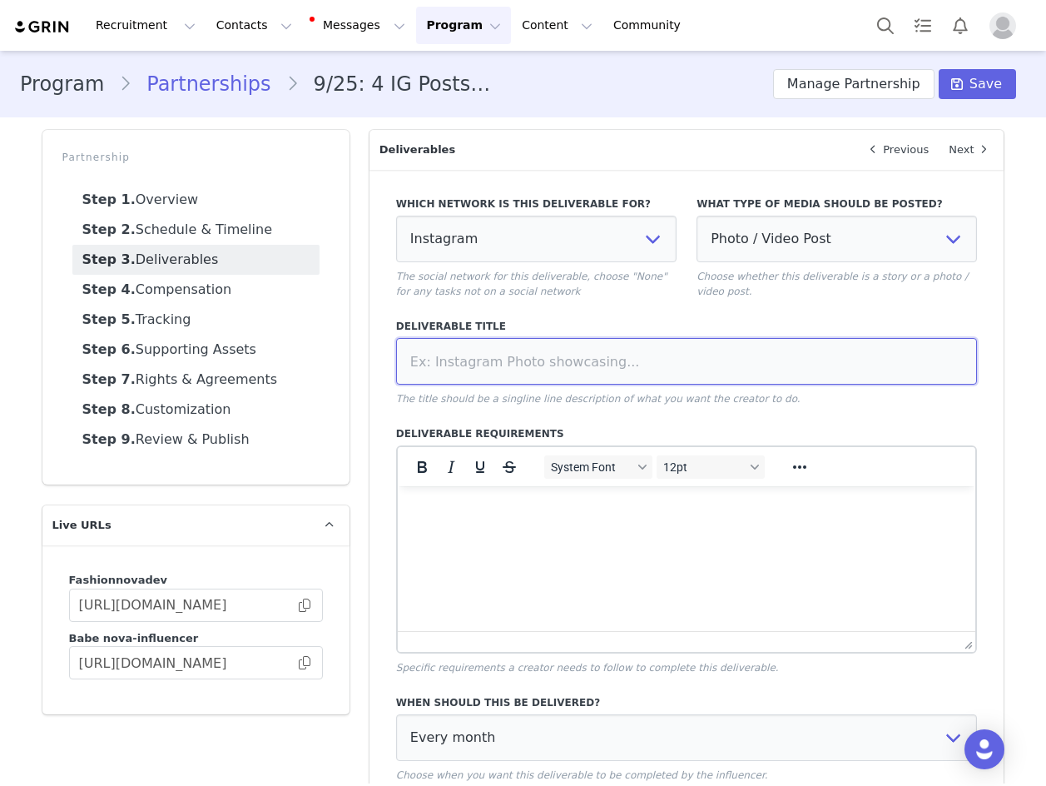
click at [520, 358] on input at bounding box center [687, 361] width 582 height 47
type input "IG Post"
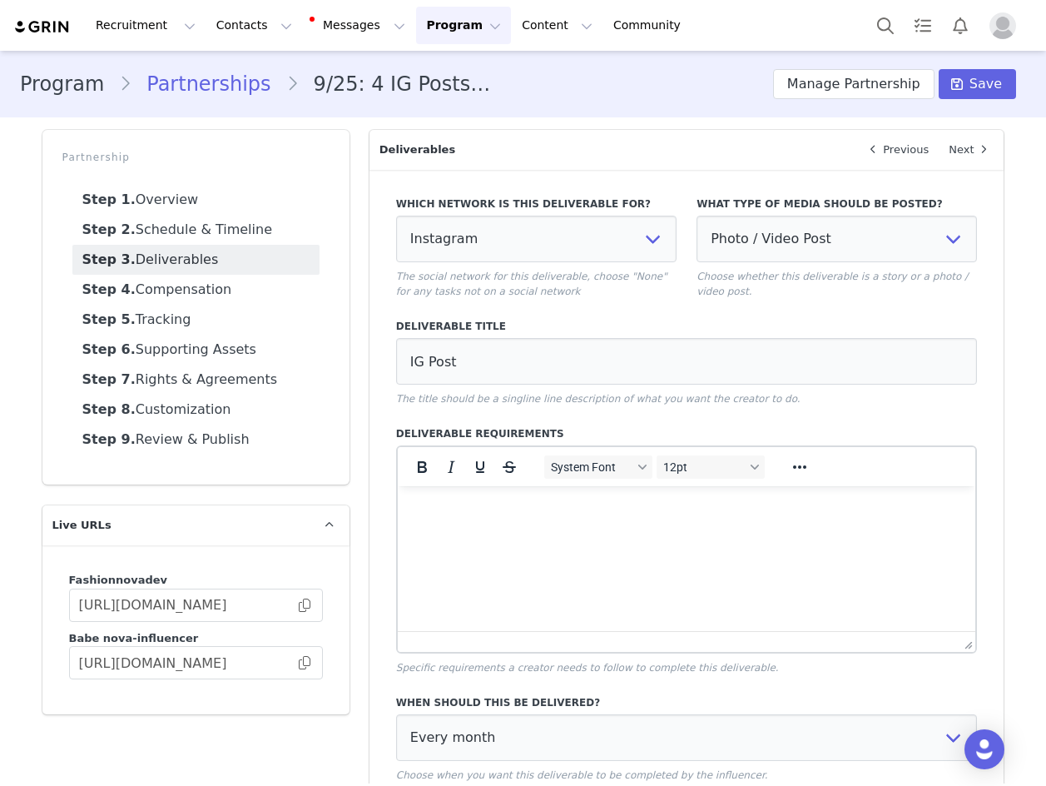
click at [668, 423] on div "Which network is this deliverable for? None YouTube Twitter Instagram Facebook …" at bounding box center [687, 562] width 582 height 753
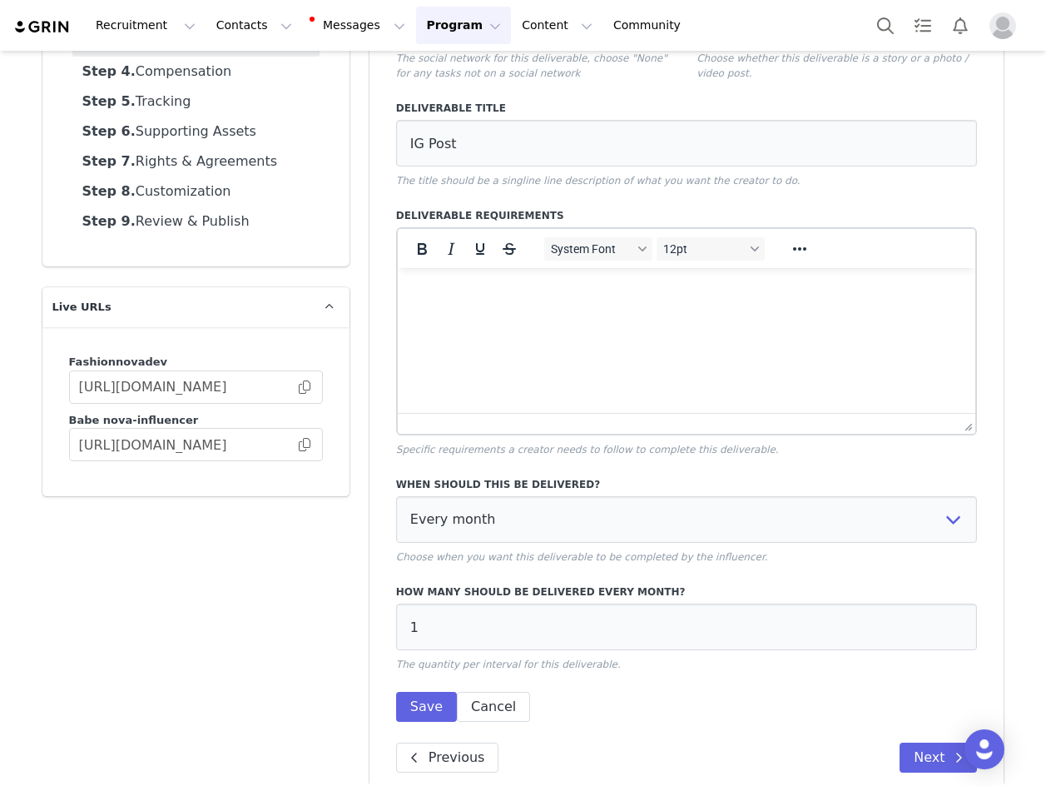
scroll to position [246, 0]
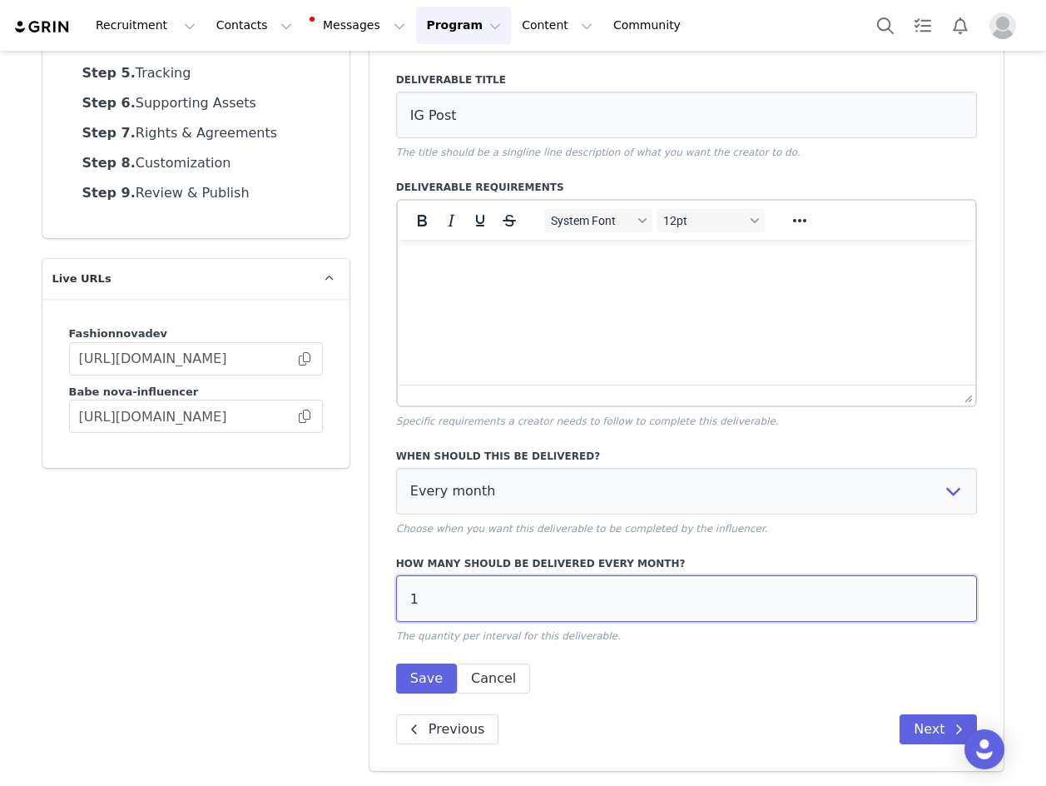
click at [438, 589] on input "1" at bounding box center [687, 598] width 582 height 47
type input "4"
click at [403, 672] on button "Save" at bounding box center [426, 678] width 61 height 30
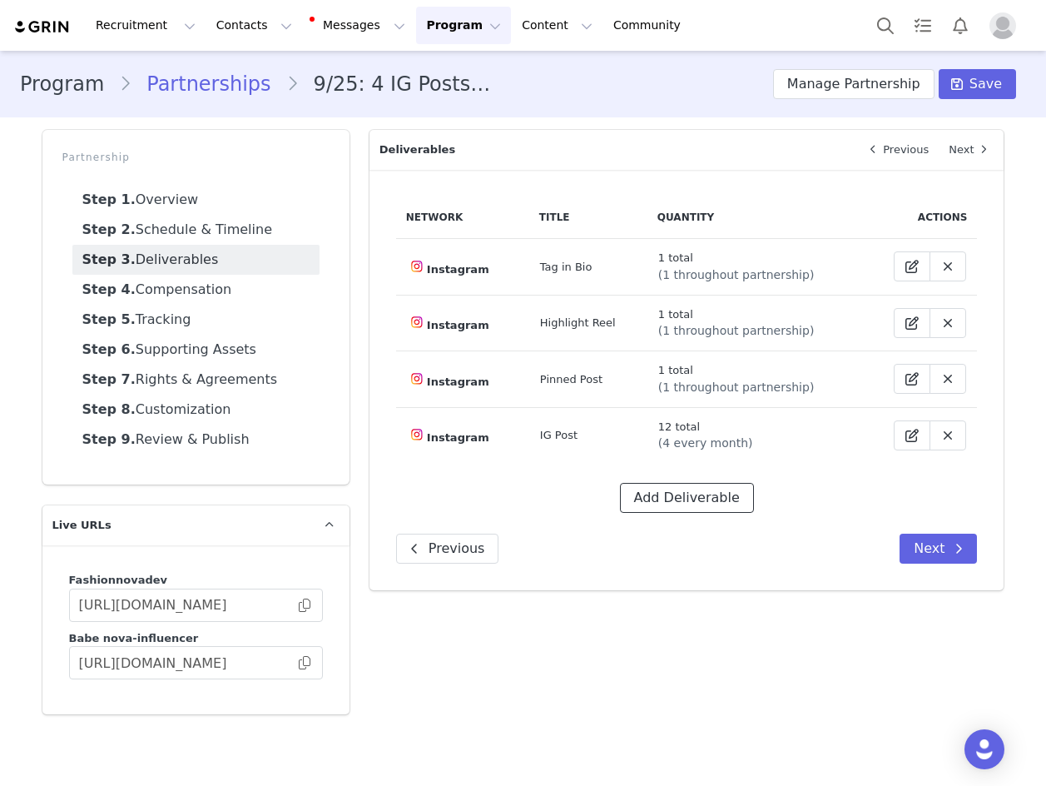
click at [679, 484] on button "Add Deliverable" at bounding box center [687, 498] width 134 height 30
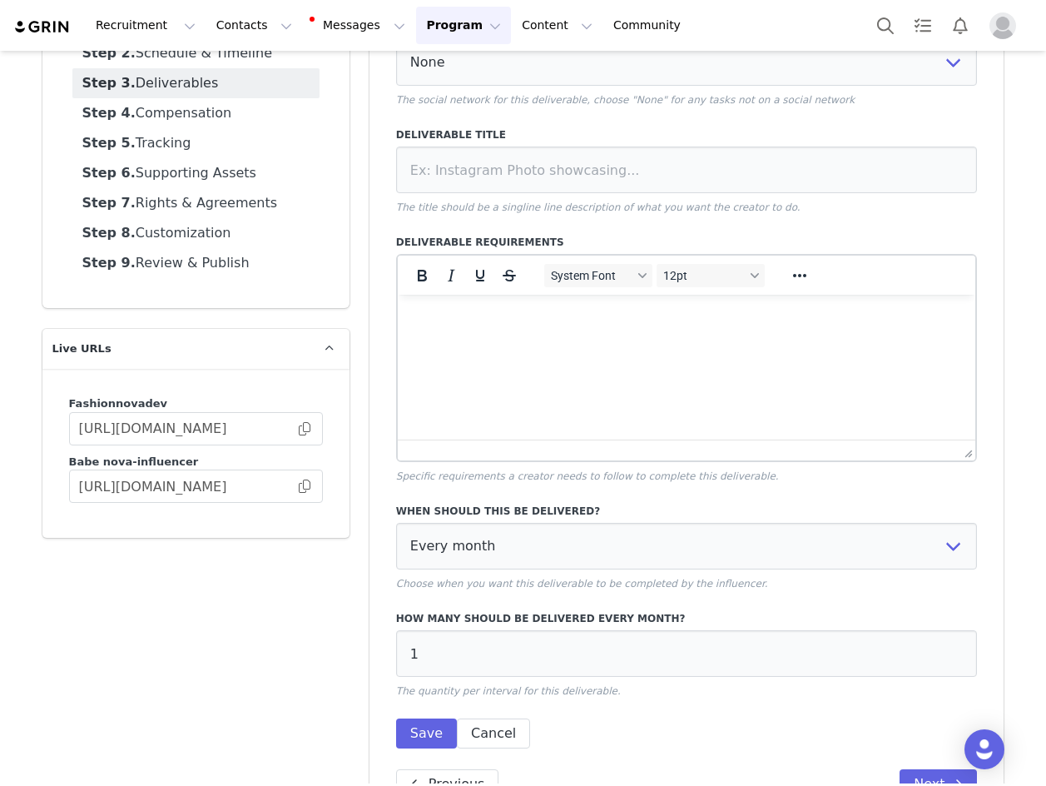
scroll to position [231, 0]
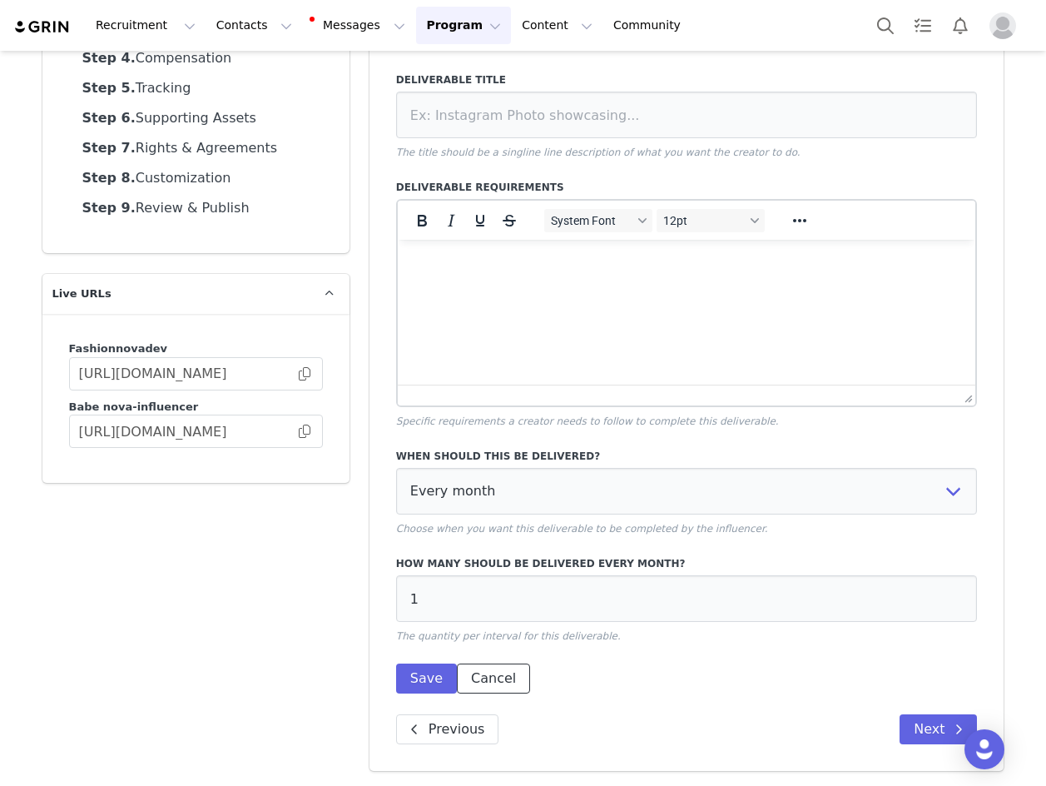
click at [499, 677] on button "Cancel" at bounding box center [493, 678] width 73 height 30
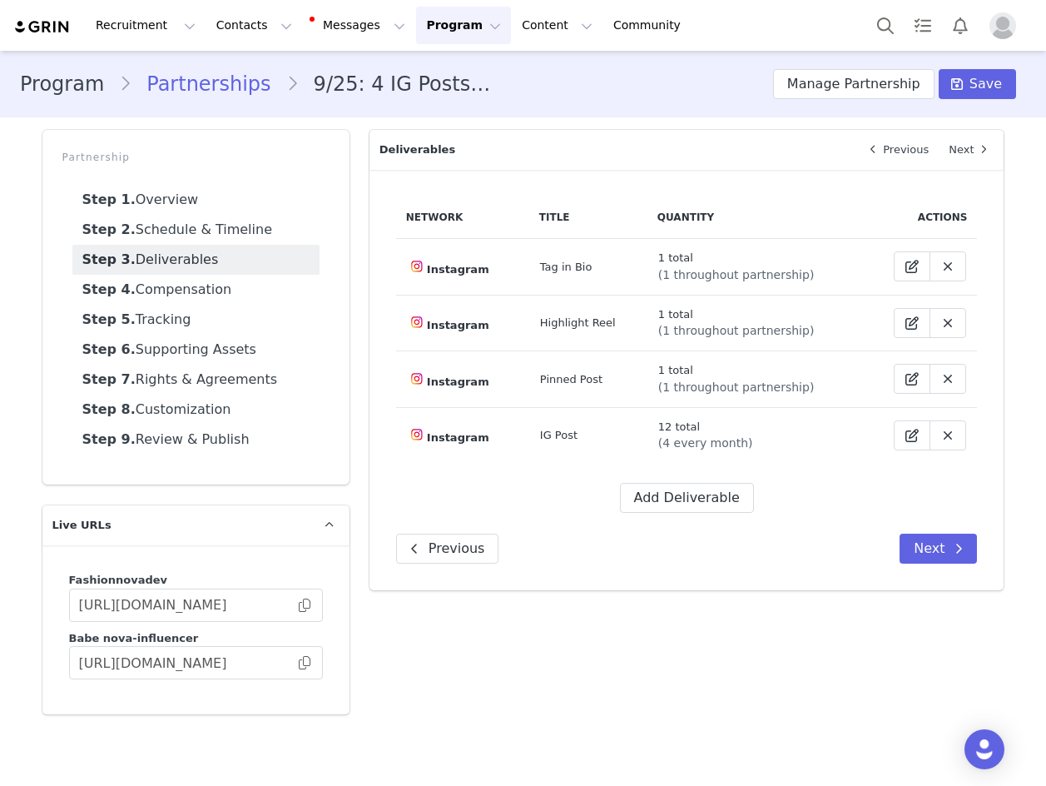
scroll to position [0, 0]
click at [896, 433] on button at bounding box center [912, 435] width 37 height 30
select select "5"
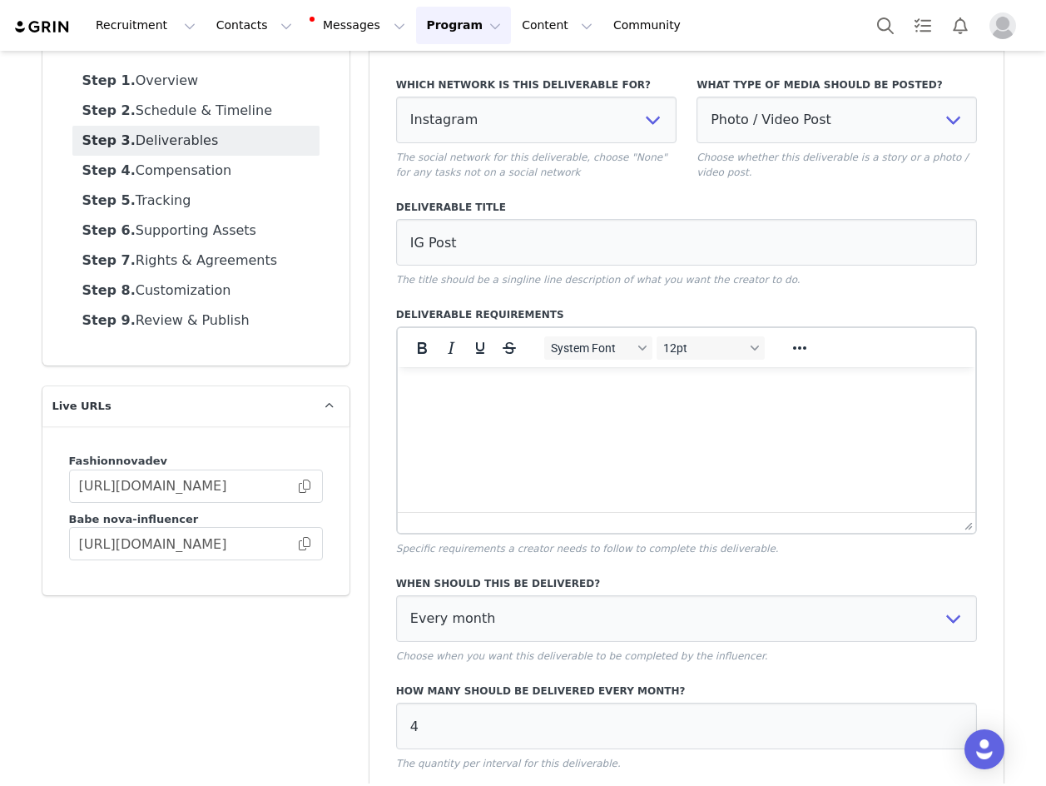
scroll to position [246, 0]
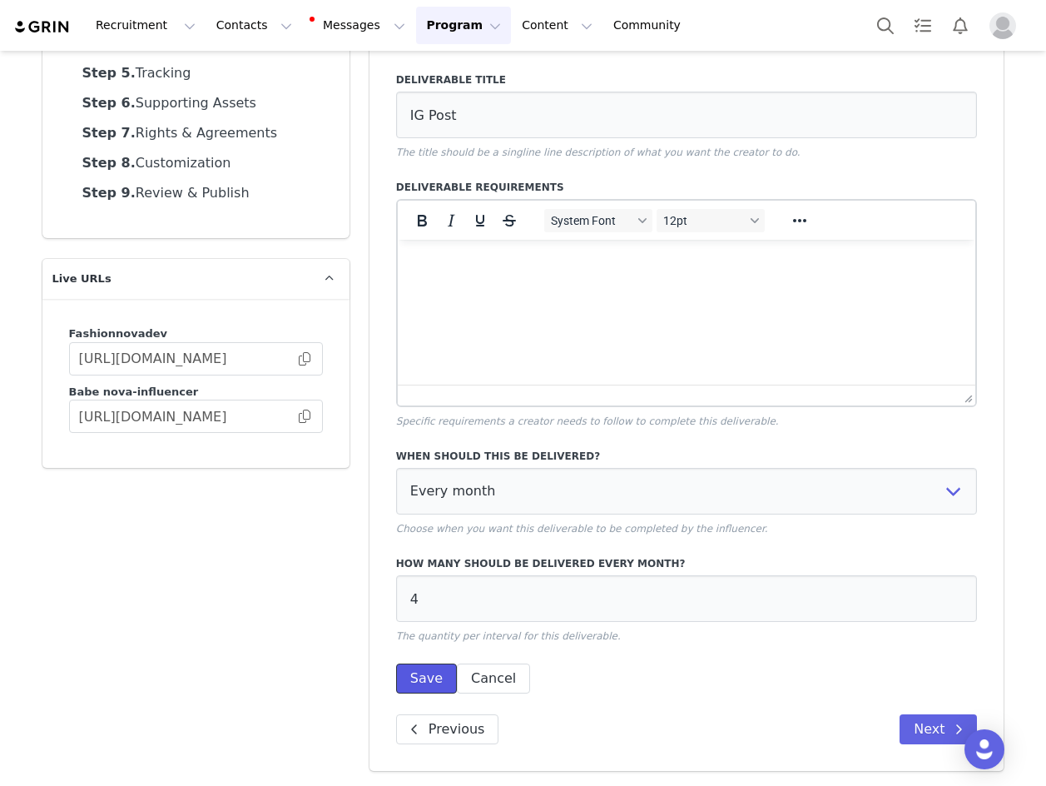
click at [411, 667] on button "Save" at bounding box center [426, 678] width 61 height 30
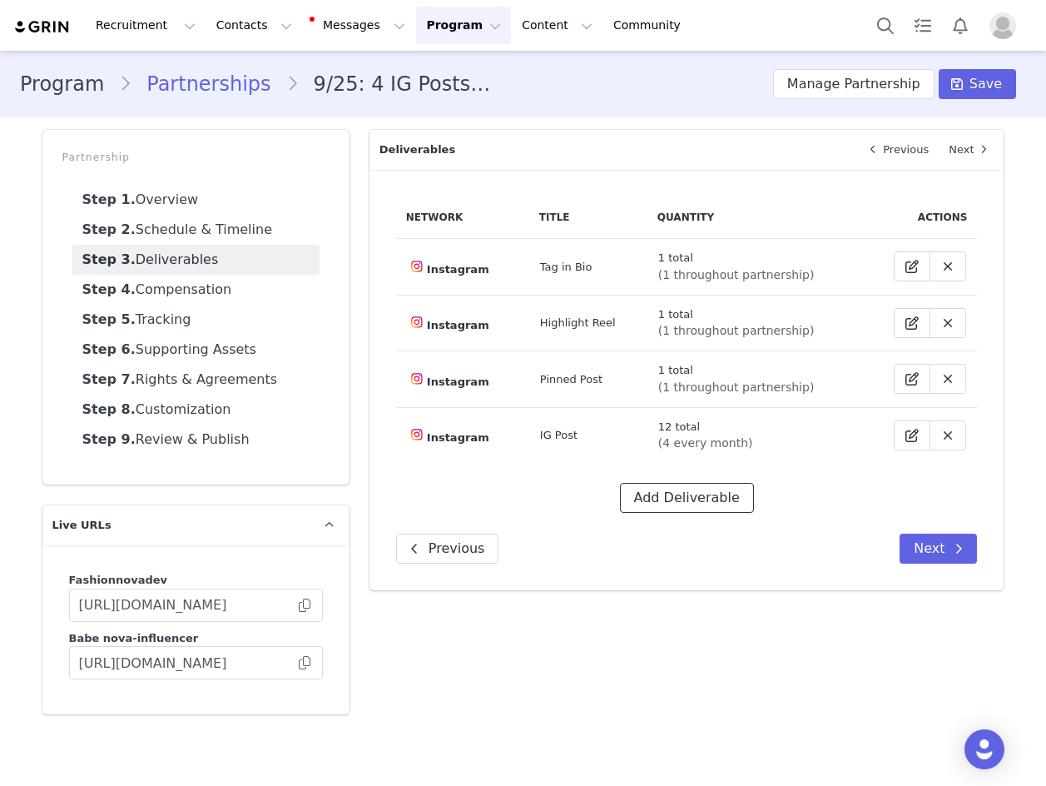
click at [687, 500] on button "Add Deliverable" at bounding box center [687, 498] width 134 height 30
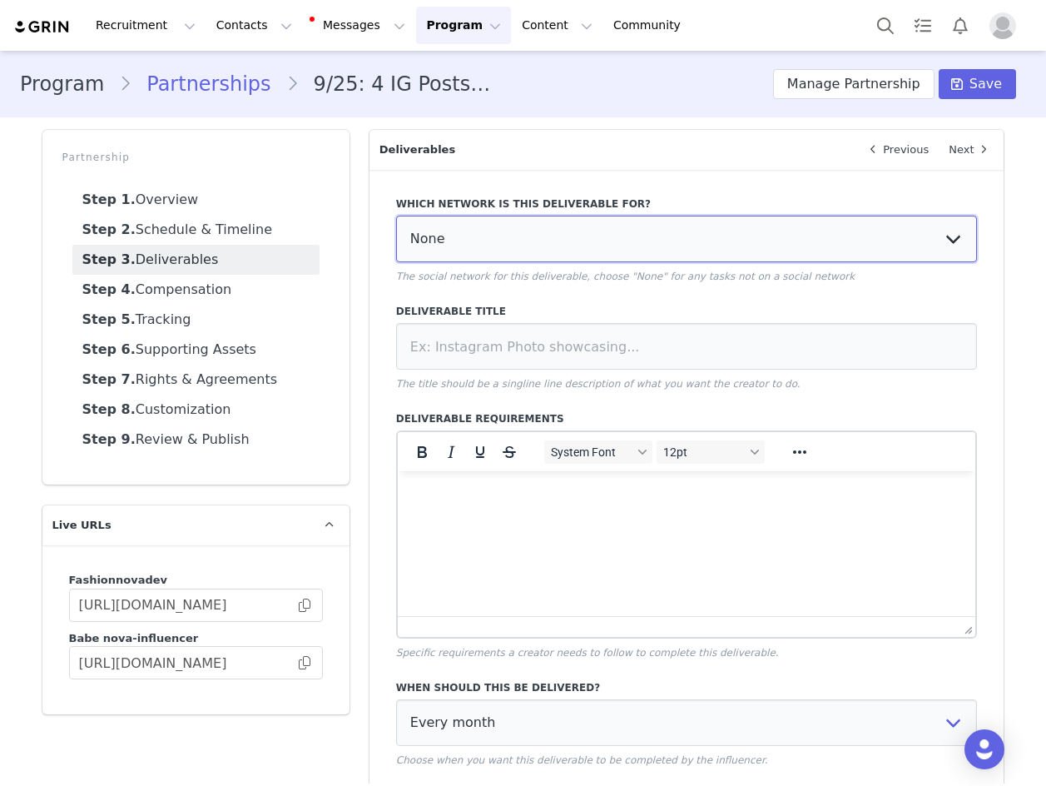
click at [494, 236] on select "None YouTube Twitter Instagram Facebook Twitch TikTok Pinterest" at bounding box center [687, 239] width 582 height 47
select select "5"
click at [396, 216] on select "None YouTube Twitter Instagram Facebook Twitch TikTok Pinterest" at bounding box center [687, 239] width 582 height 47
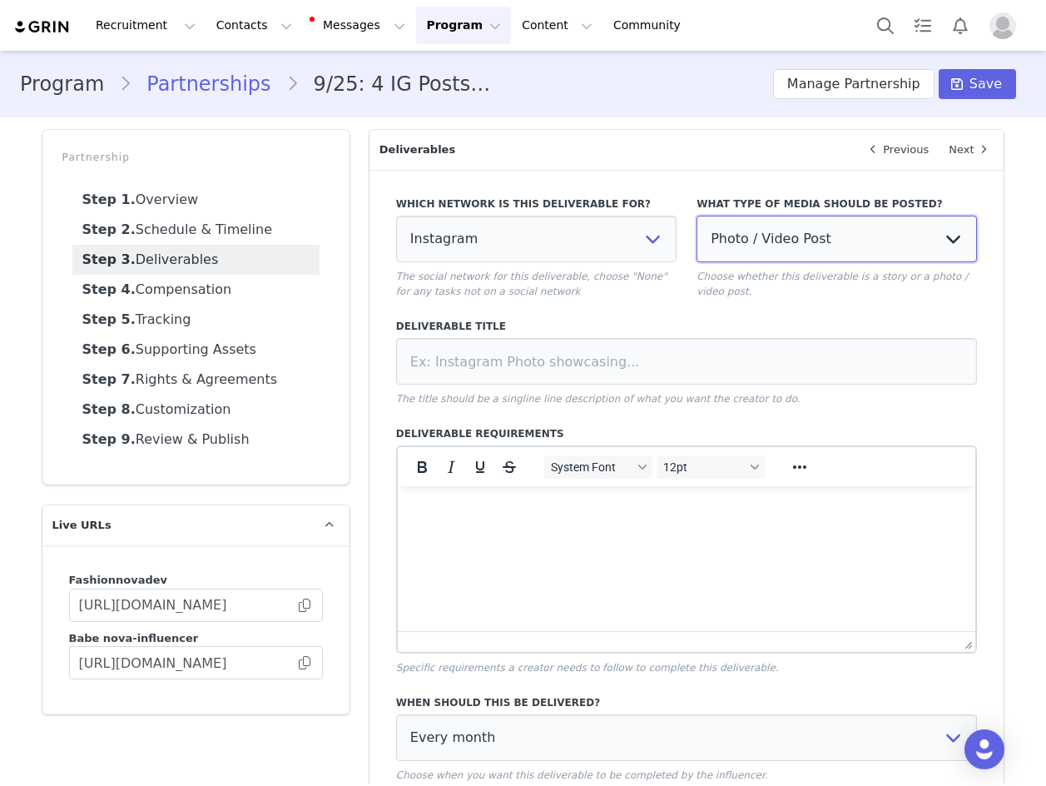
drag, startPoint x: 784, startPoint y: 231, endPoint x: 784, endPoint y: 241, distance: 10.0
click at [784, 231] on select "Photo / Video Post Story Text in Bio Highlight Reel" at bounding box center [837, 239] width 280 height 47
select select "story"
click at [697, 216] on select "Photo / Video Post Story Text in Bio Highlight Reel" at bounding box center [837, 239] width 280 height 47
click at [731, 332] on label "Deliverable Title" at bounding box center [687, 326] width 582 height 15
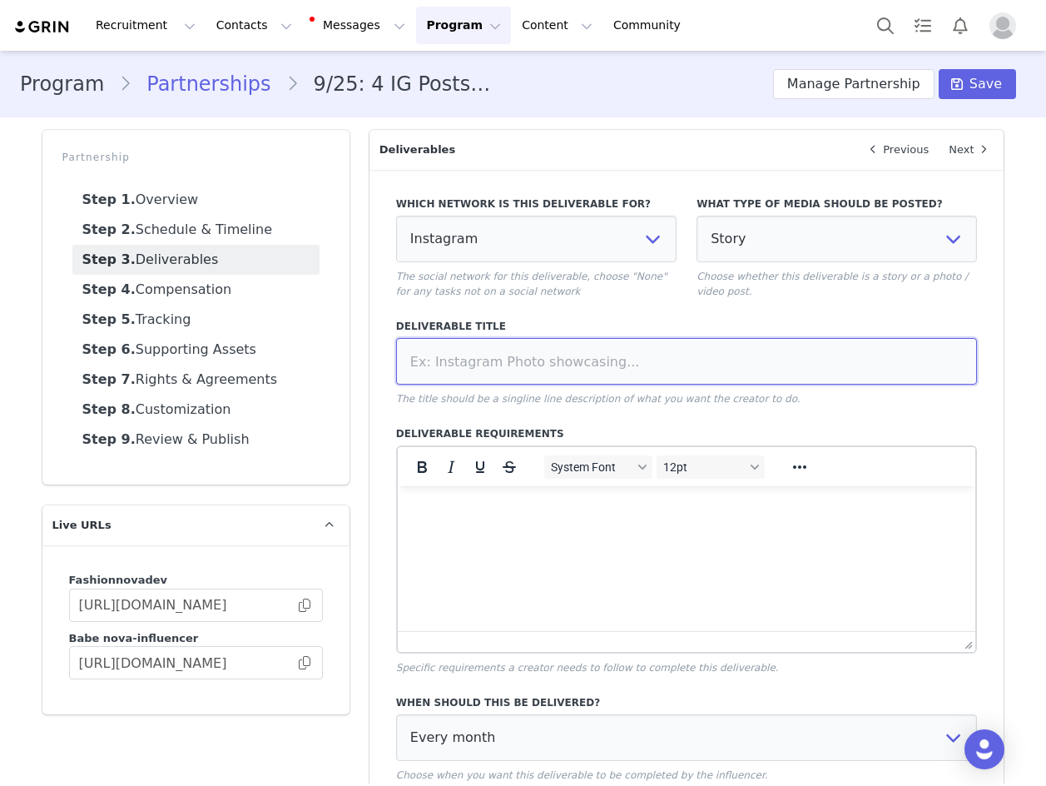
click at [732, 364] on input at bounding box center [687, 361] width 582 height 47
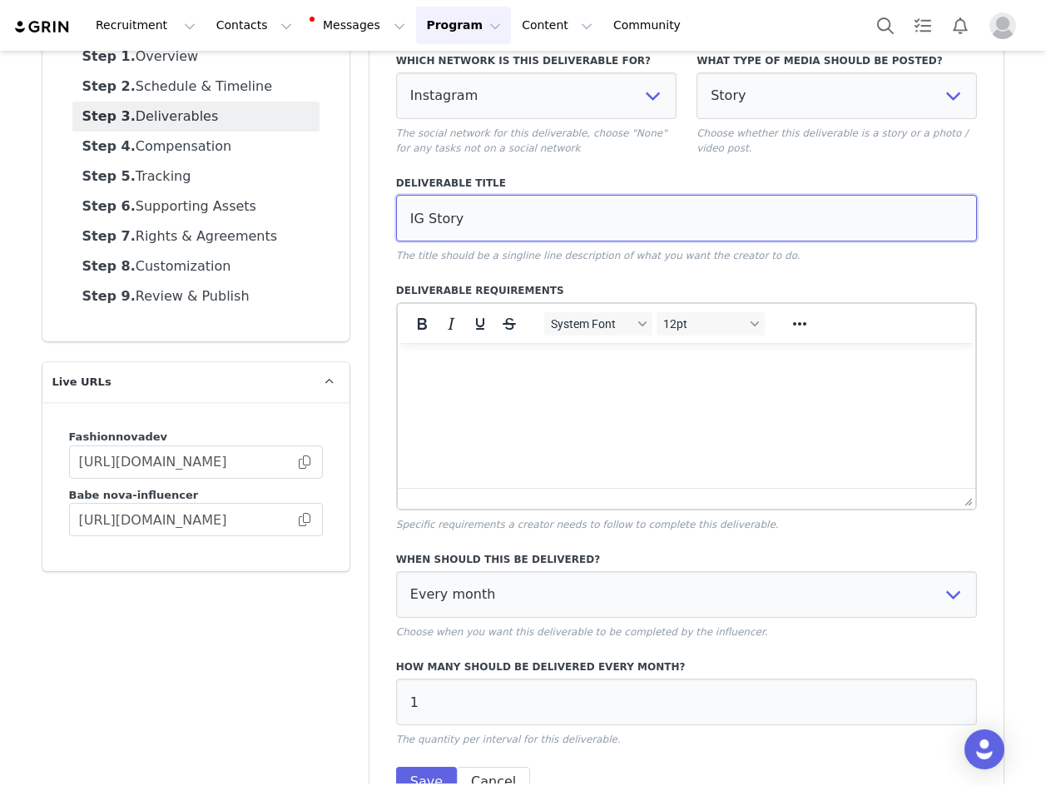
scroll to position [246, 0]
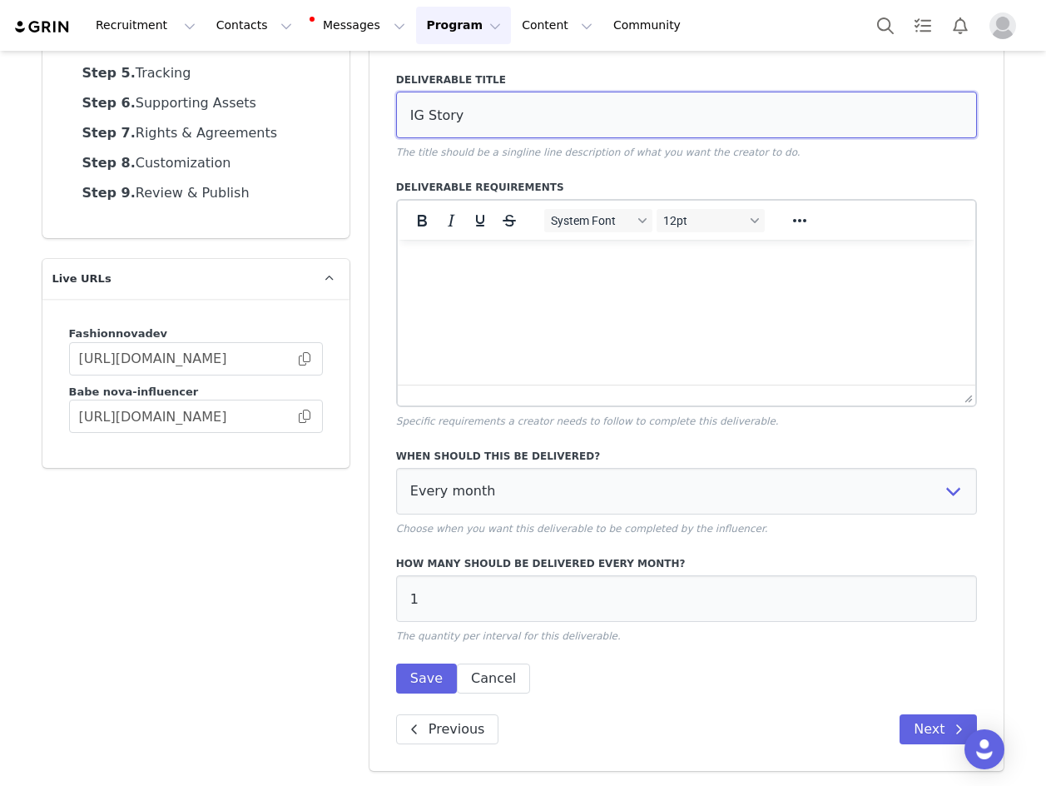
type input "IG Story"
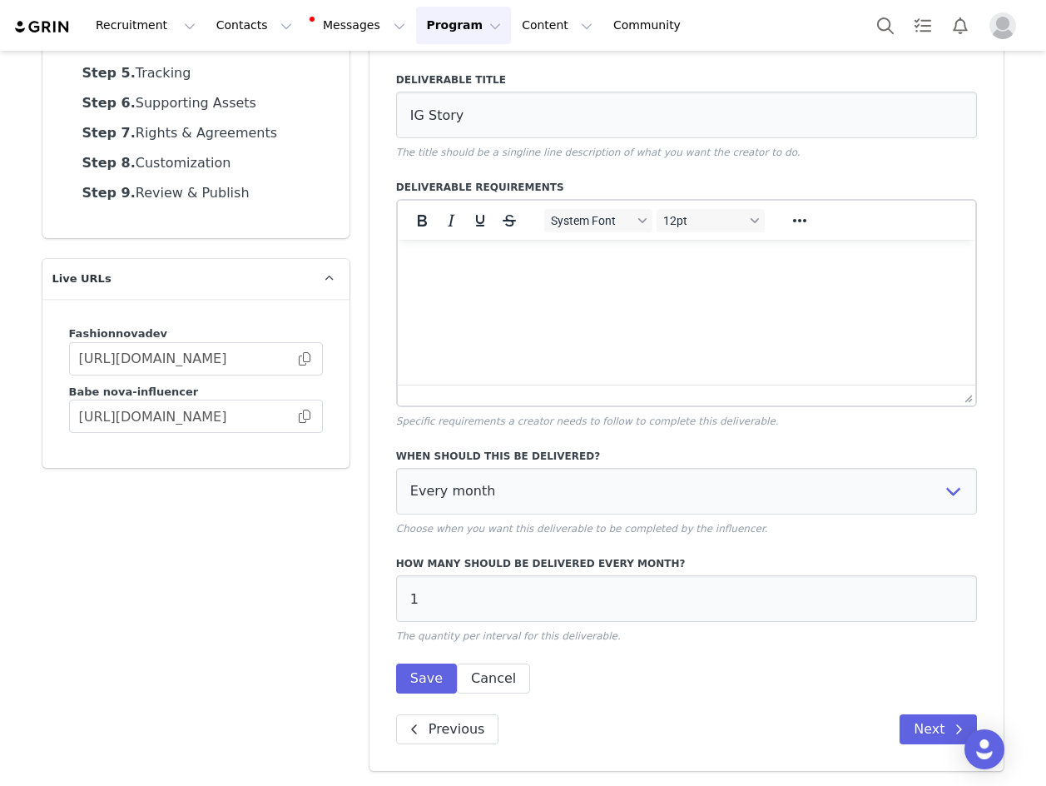
click at [416, 661] on div "When should this be delivered? Every month Every other month In specific months…" at bounding box center [687, 566] width 582 height 255
click at [416, 672] on button "Save" at bounding box center [426, 678] width 61 height 30
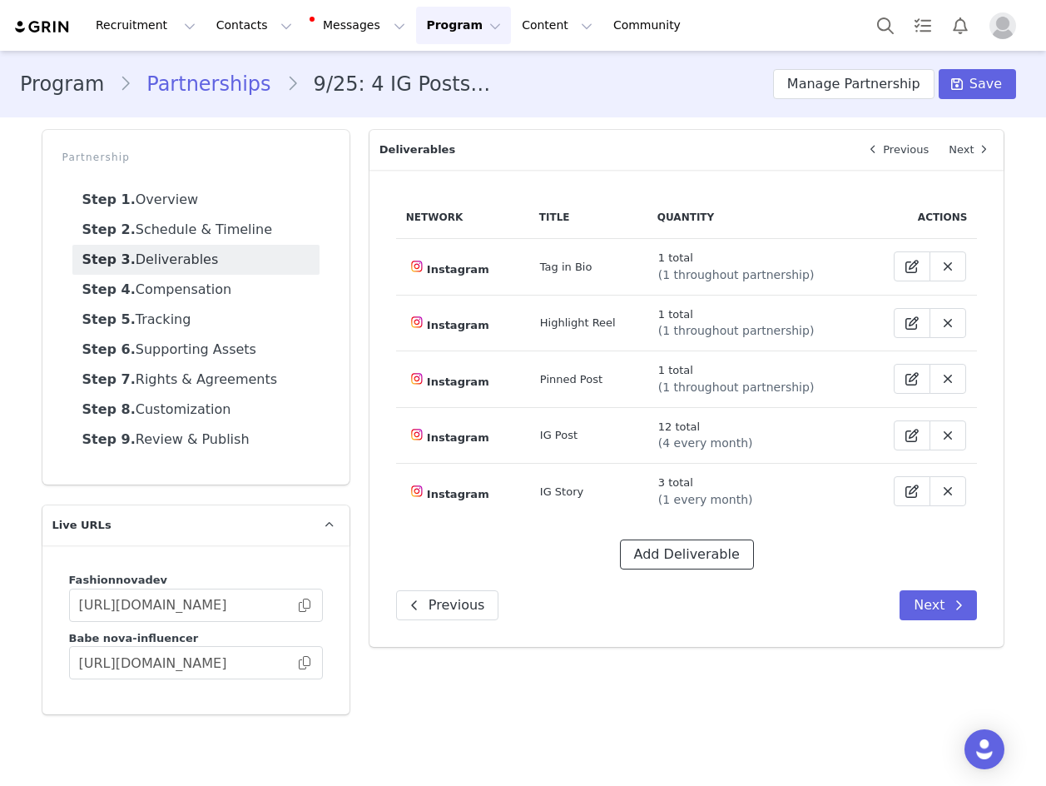
click at [687, 563] on button "Add Deliverable" at bounding box center [687, 554] width 134 height 30
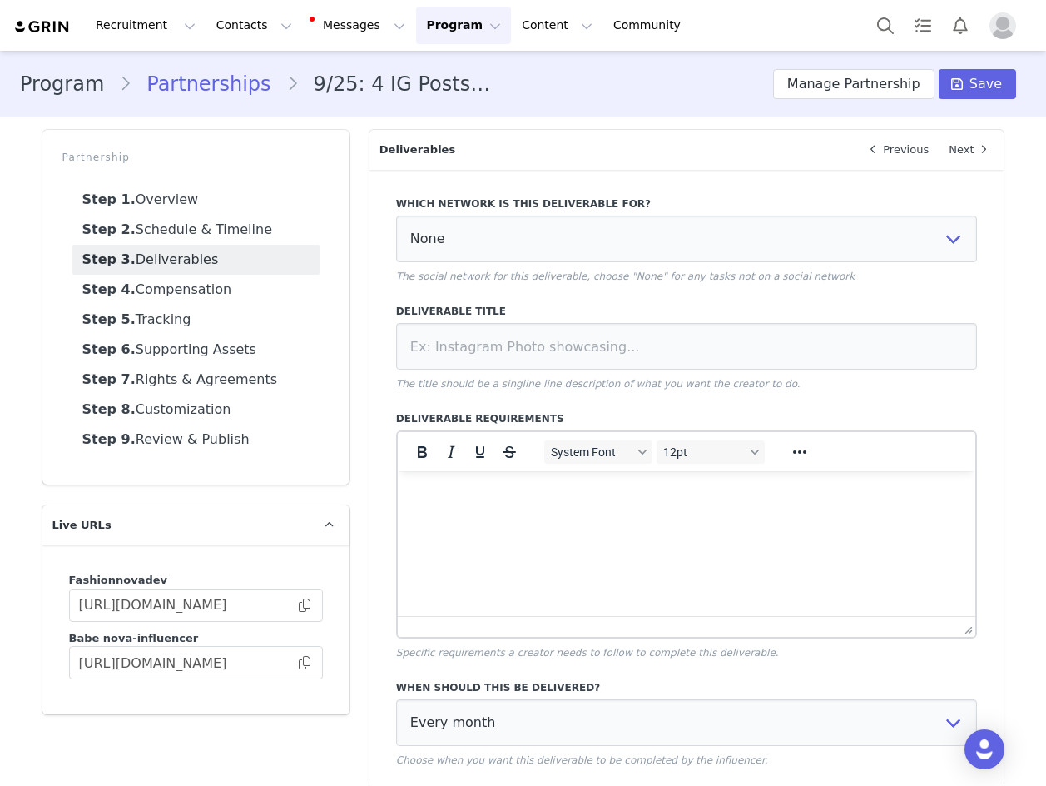
click at [612, 208] on label "Which network is this deliverable for?" at bounding box center [687, 203] width 582 height 15
click at [601, 233] on select "None YouTube Twitter Instagram Facebook Twitch TikTok Pinterest" at bounding box center [687, 239] width 582 height 47
select select "5"
click at [396, 216] on select "None YouTube Twitter Instagram Facebook Twitch TikTok Pinterest" at bounding box center [687, 239] width 582 height 47
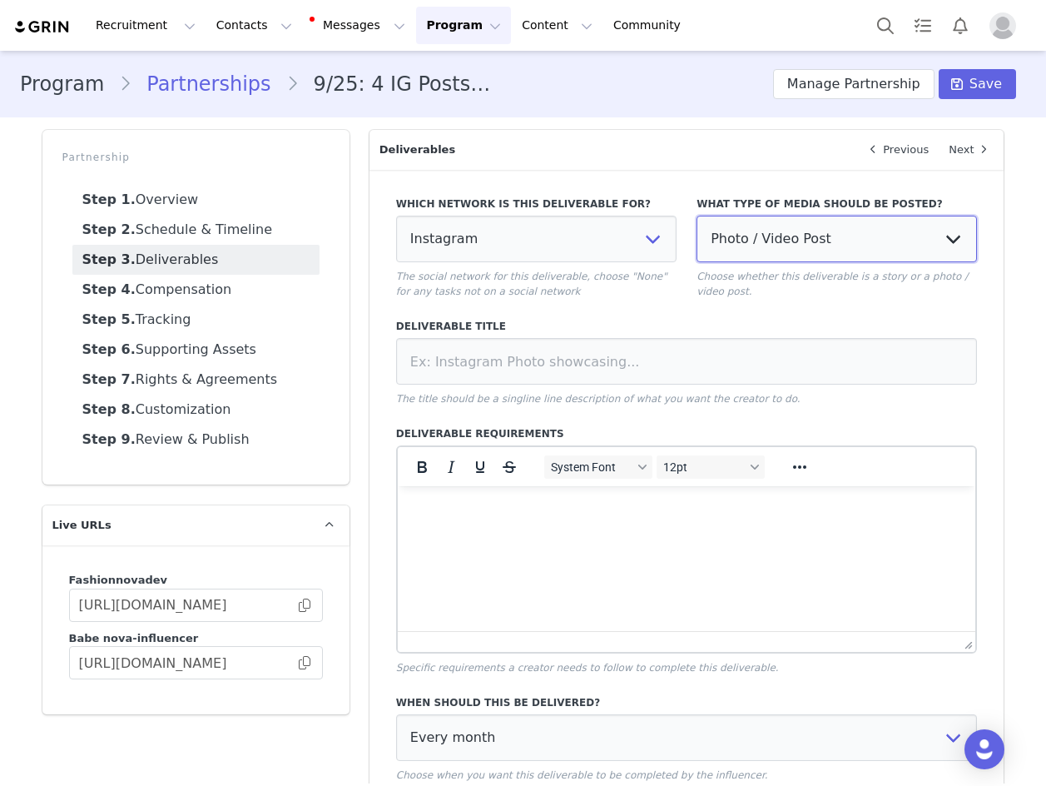
click at [858, 226] on select "Photo / Video Post Story Text in Bio Highlight Reel" at bounding box center [837, 239] width 280 height 47
select select
click at [697, 216] on select "Photo / Video Post Story Text in Bio Highlight Reel" at bounding box center [837, 239] width 280 height 47
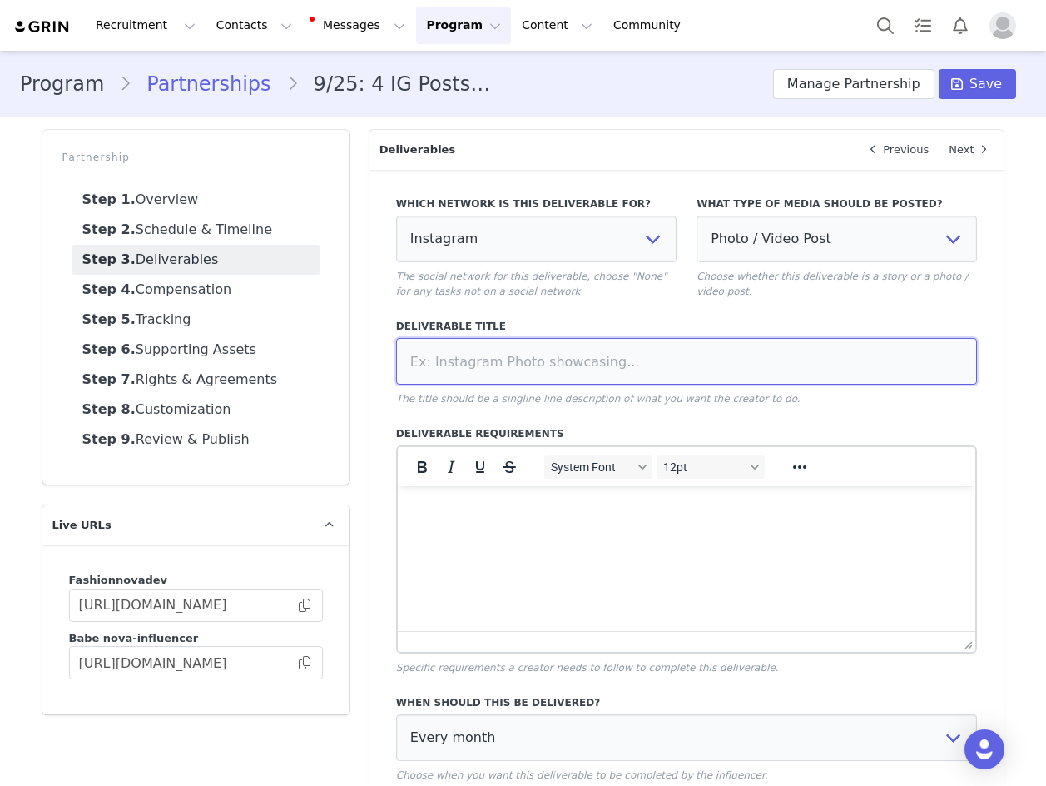
click at [651, 352] on input at bounding box center [687, 361] width 582 height 47
type input "IG Reel"
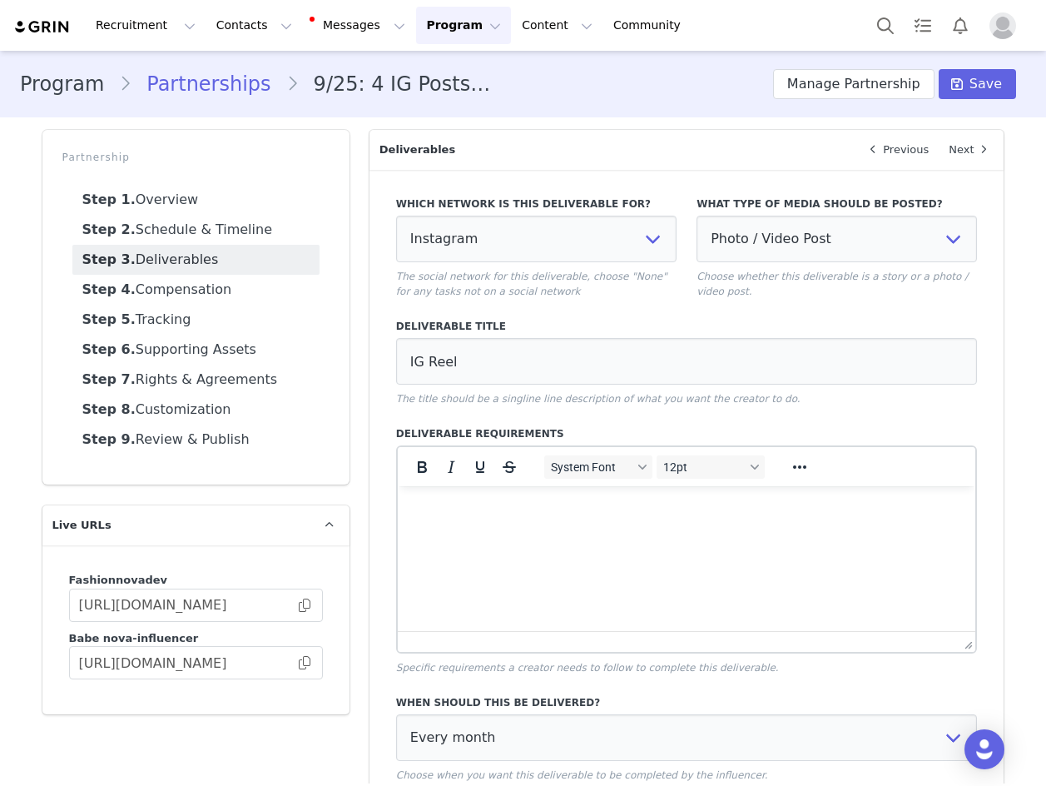
click at [628, 408] on div "Which network is this deliverable for? None YouTube Twitter Instagram Facebook …" at bounding box center [687, 562] width 582 height 753
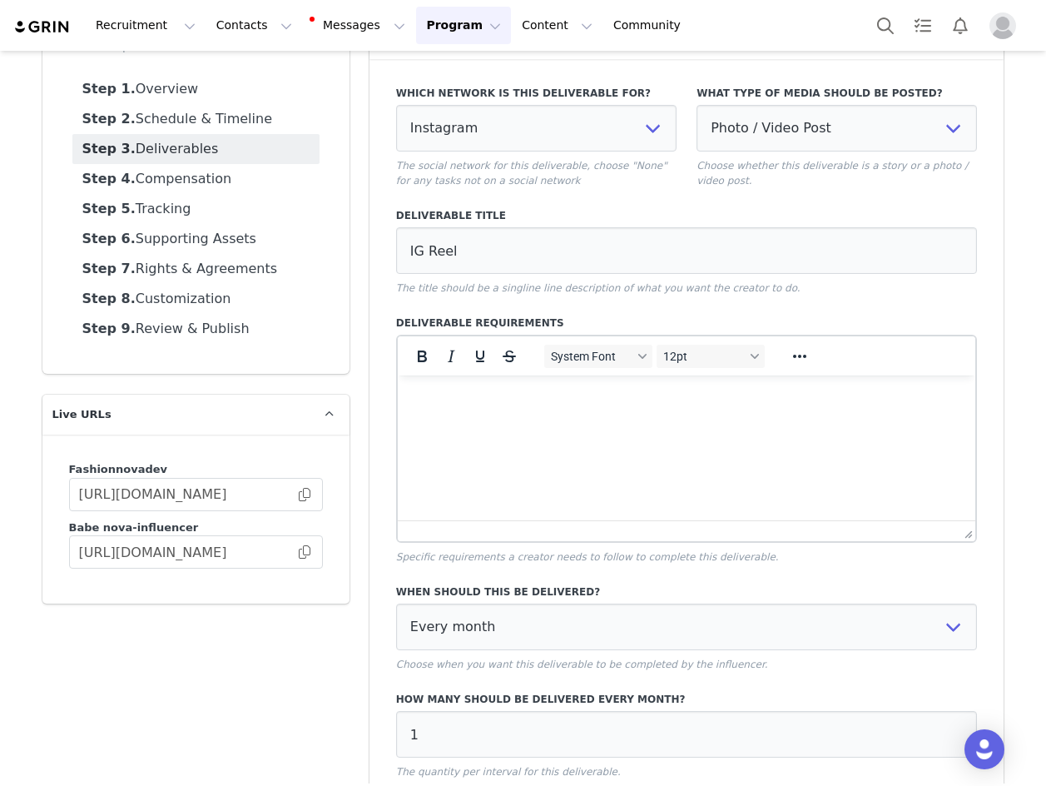
scroll to position [246, 0]
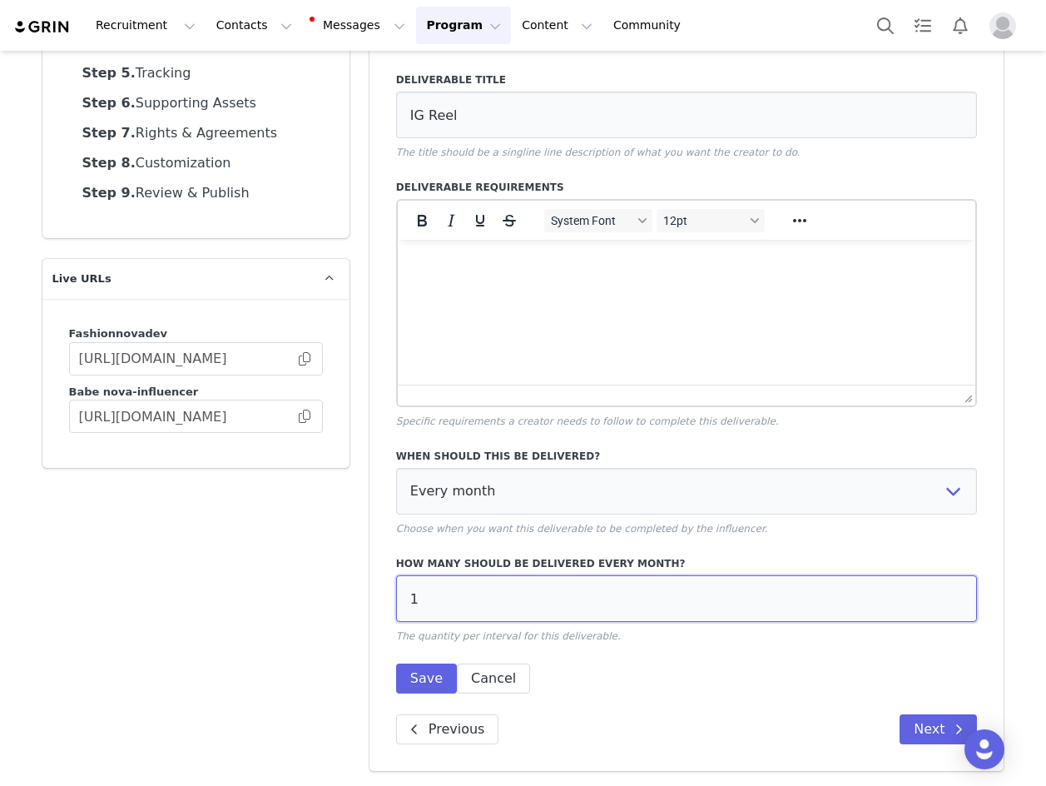
click at [425, 591] on input "1" at bounding box center [687, 598] width 582 height 47
type input "2"
click at [413, 685] on button "Save" at bounding box center [426, 678] width 61 height 30
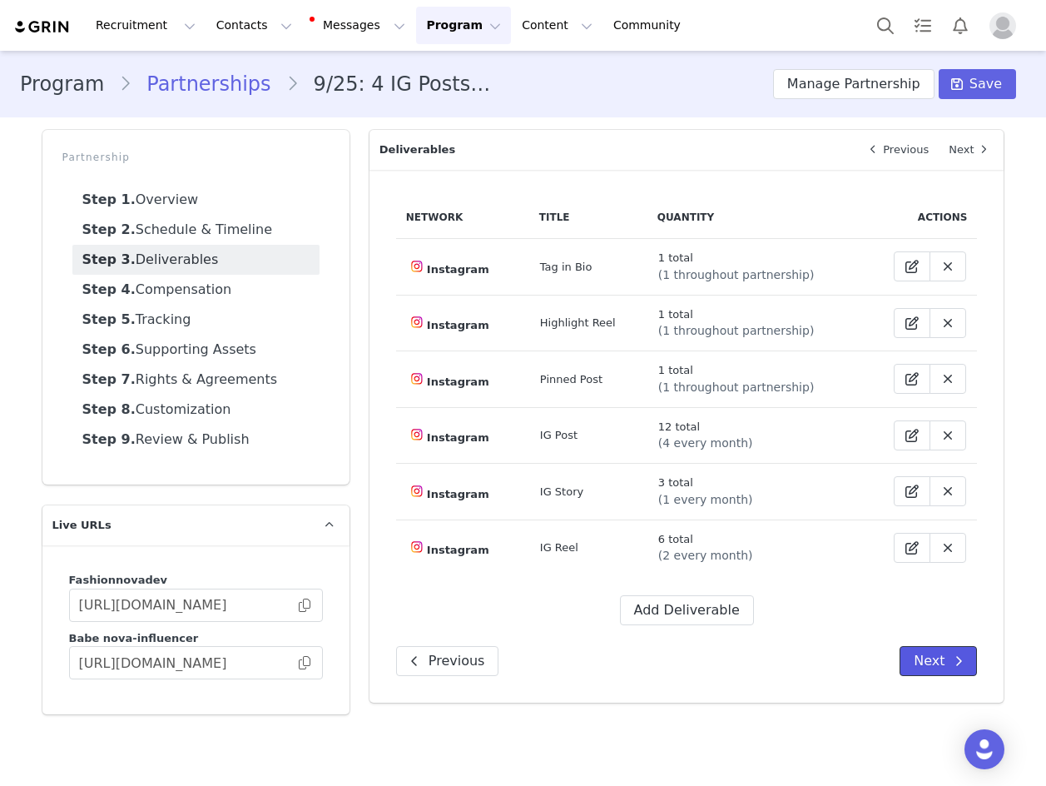
click at [928, 652] on button "Next" at bounding box center [938, 661] width 77 height 30
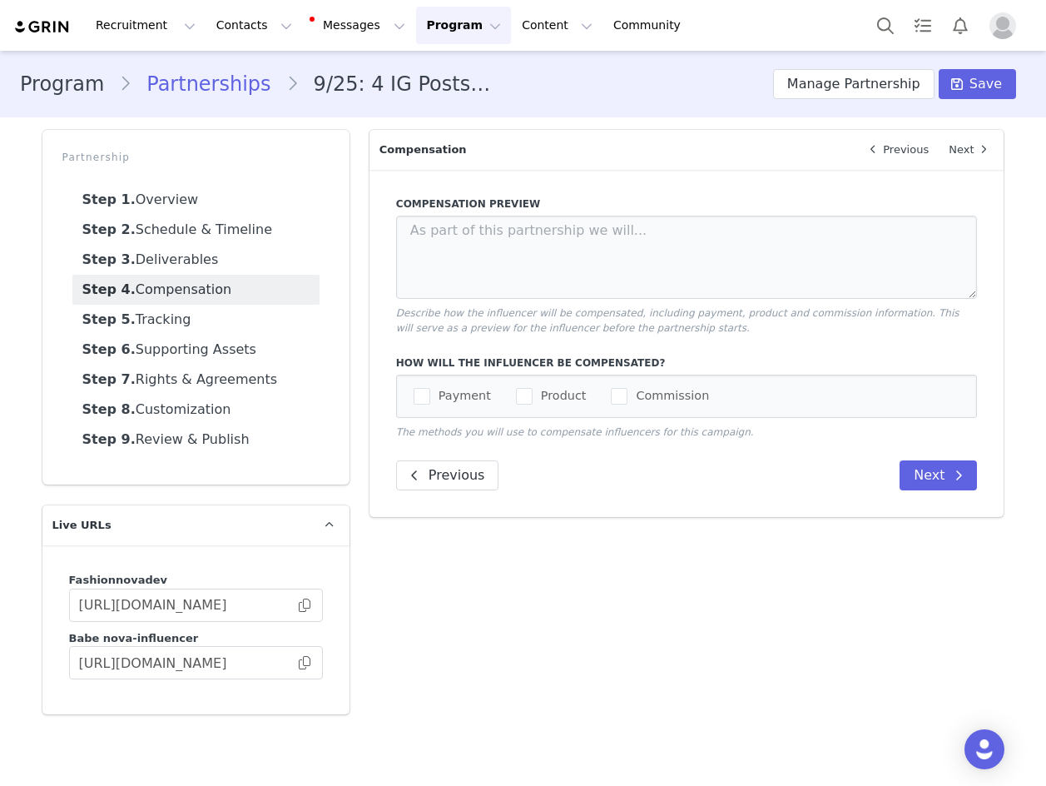
click at [795, 737] on main "Program Partnerships 9/25: 4 IG Posts, 1 IG Story, and 2 IG Reels per month for…" at bounding box center [523, 417] width 1046 height 732
click at [420, 393] on span "checkbox-group" at bounding box center [422, 396] width 17 height 17
click at [430, 388] on input "Payment" at bounding box center [430, 388] width 0 height 0
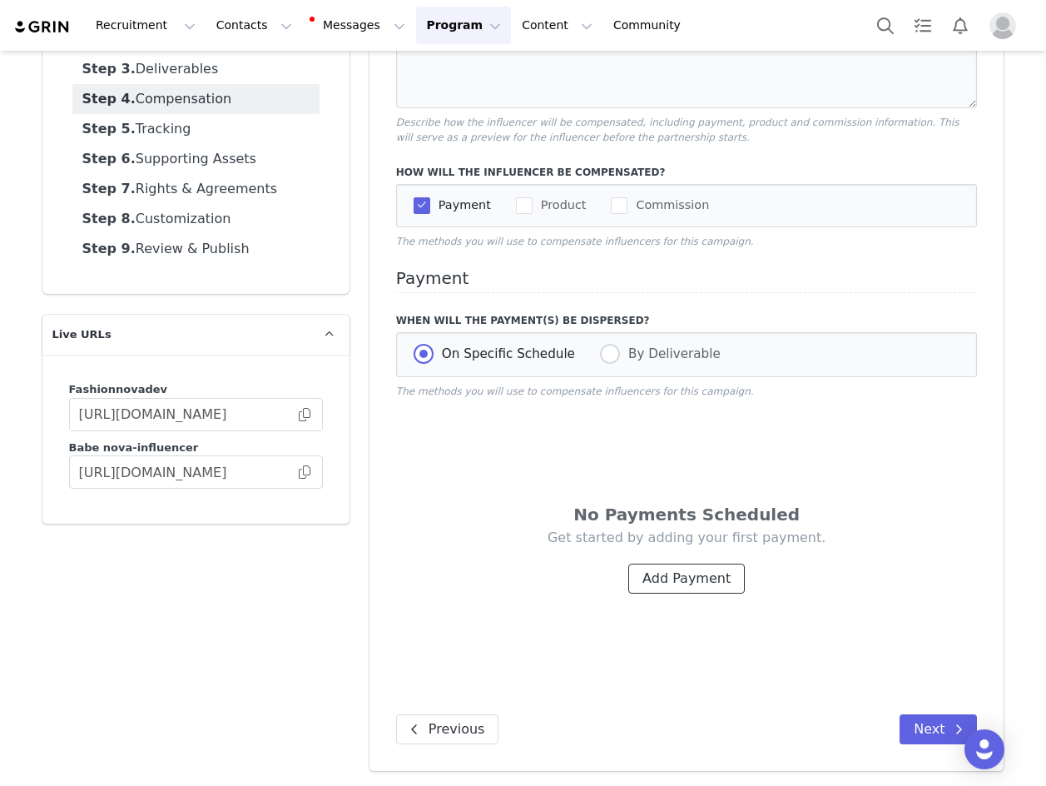
click at [652, 582] on button "Add Payment" at bounding box center [686, 578] width 117 height 30
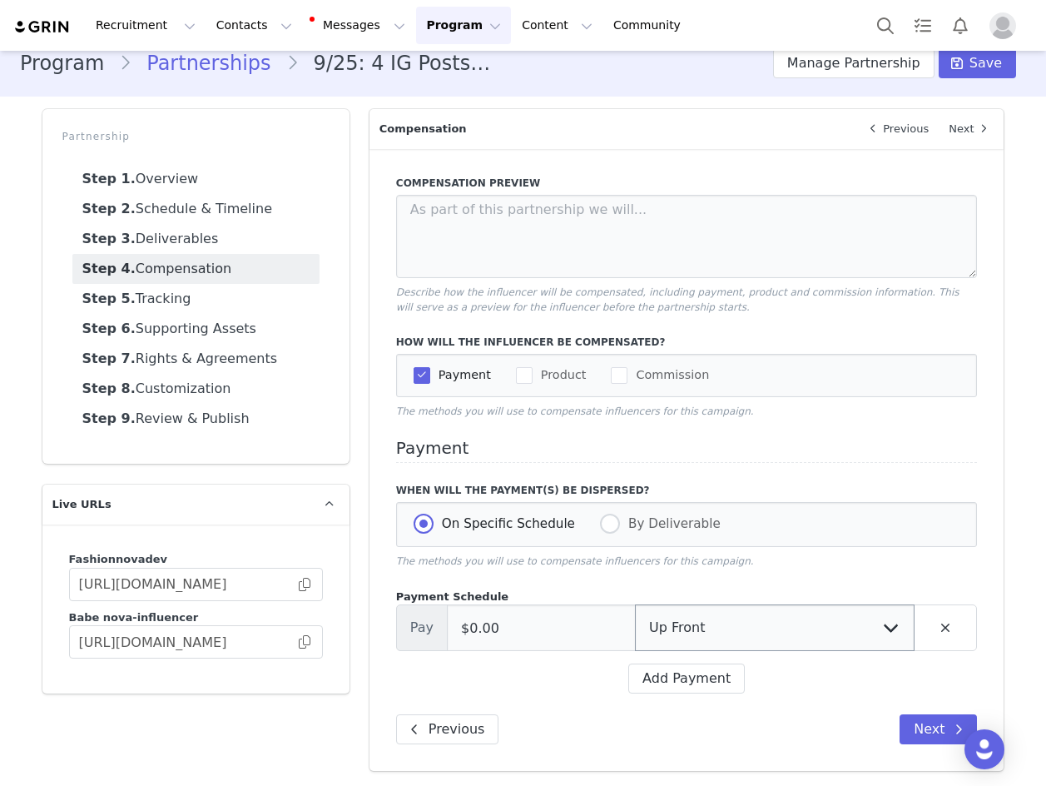
scroll to position [22, 0]
click at [676, 678] on button "Add Payment" at bounding box center [686, 678] width 117 height 30
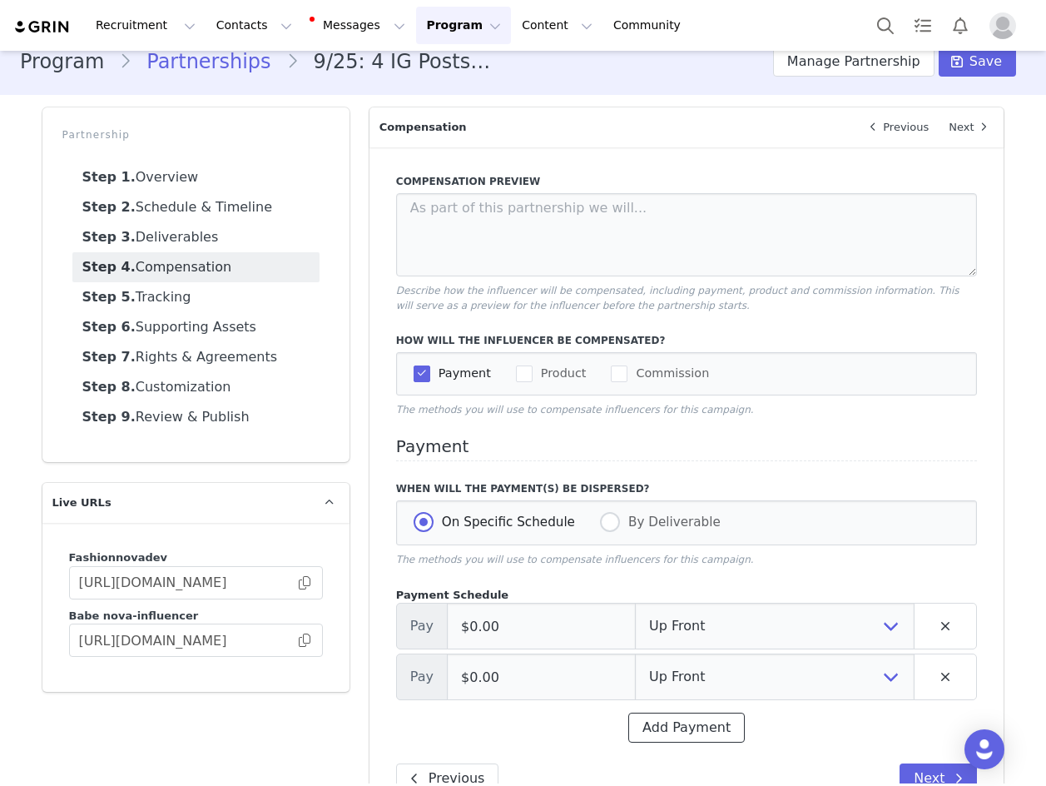
click at [675, 727] on button "Add Payment" at bounding box center [686, 727] width 117 height 30
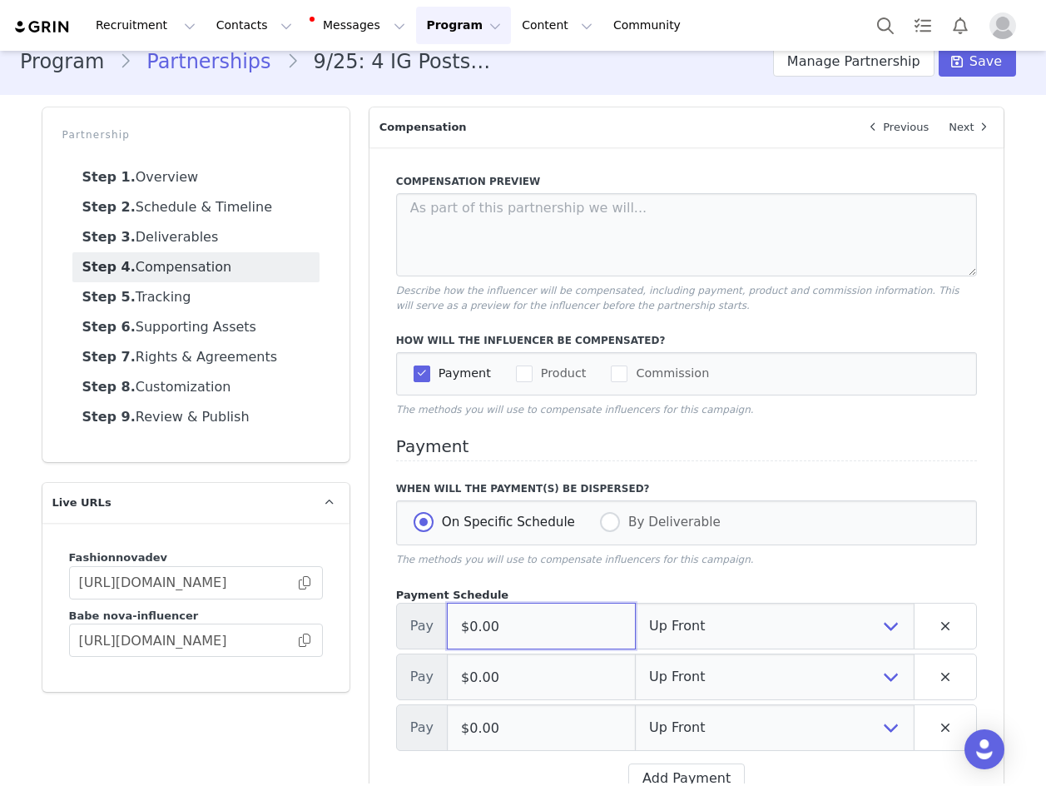
click at [563, 633] on input "$0.00" at bounding box center [541, 626] width 189 height 47
paste input "1,00"
type input "$1,000.00"
drag, startPoint x: 528, startPoint y: 696, endPoint x: 528, endPoint y: 687, distance: 8.4
click at [528, 696] on input "$0.00" at bounding box center [541, 676] width 189 height 47
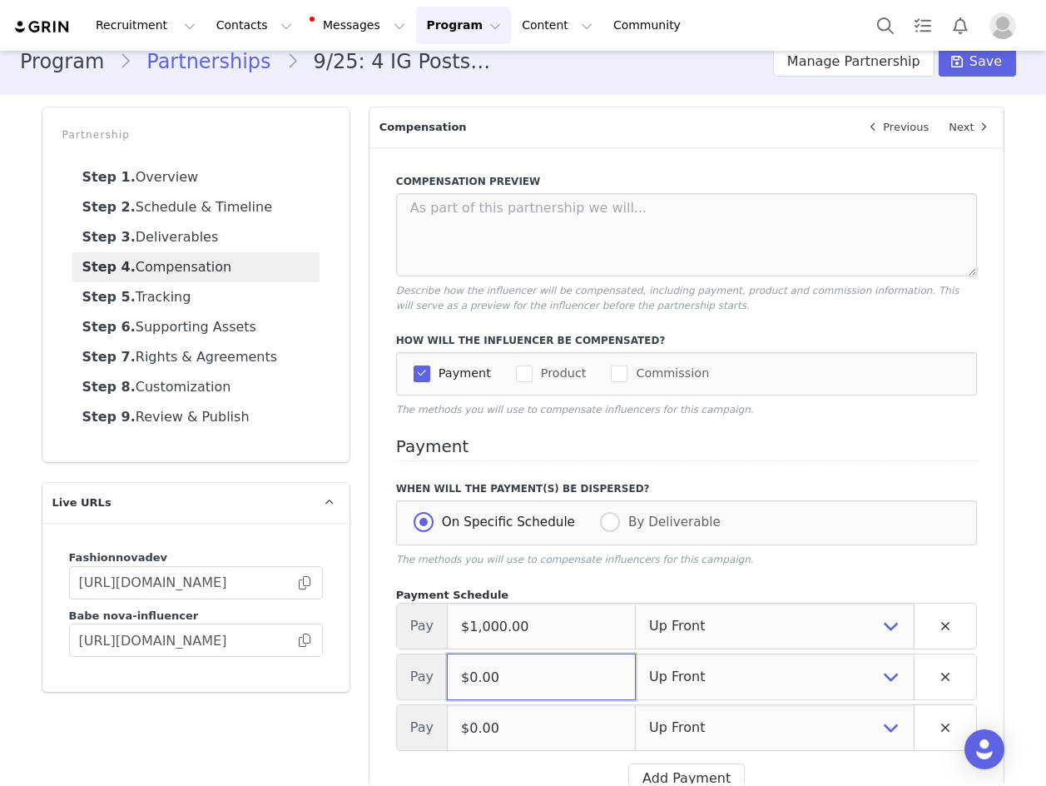
paste input "1,00"
type input "$1,000.00"
click at [550, 726] on input "$0.00" at bounding box center [541, 727] width 189 height 47
paste input "1,00"
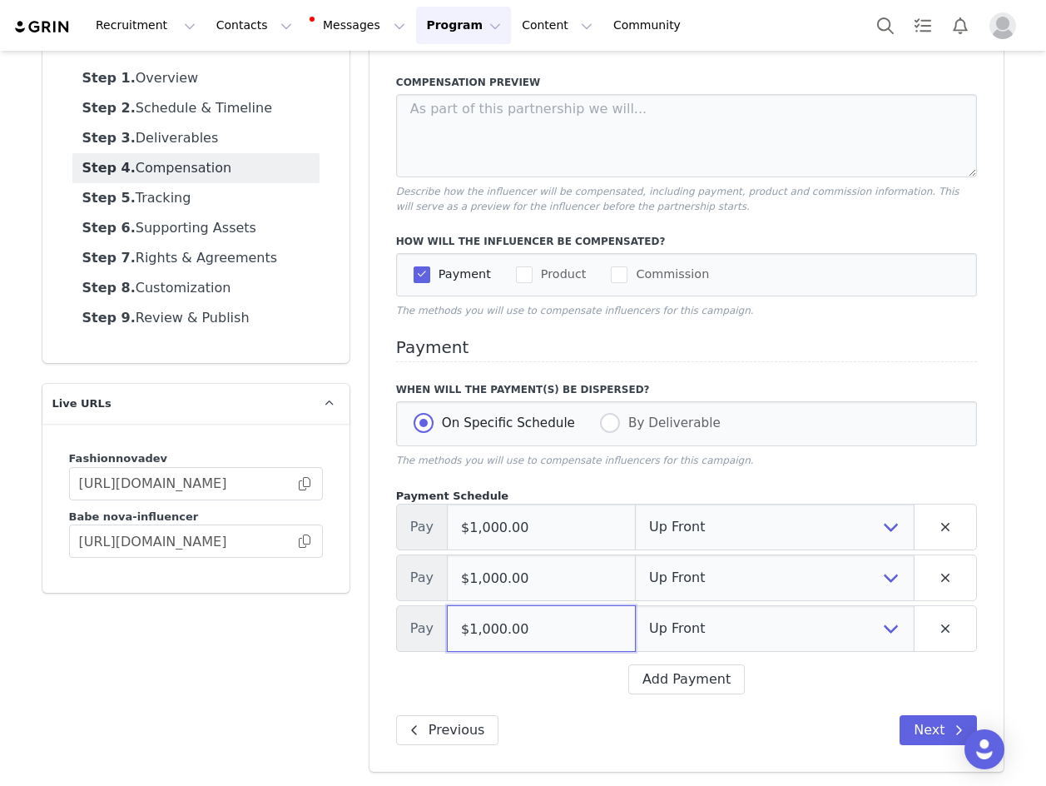
scroll to position [124, 0]
type input "$1,000.00"
click at [716, 506] on select "Up Front Month 1 Month 2 Month 3 Upon Completion" at bounding box center [775, 526] width 280 height 47
select select "1"
click at [635, 503] on select "Up Front Month 1 Month 2 Month 3 Upon Completion" at bounding box center [775, 526] width 280 height 47
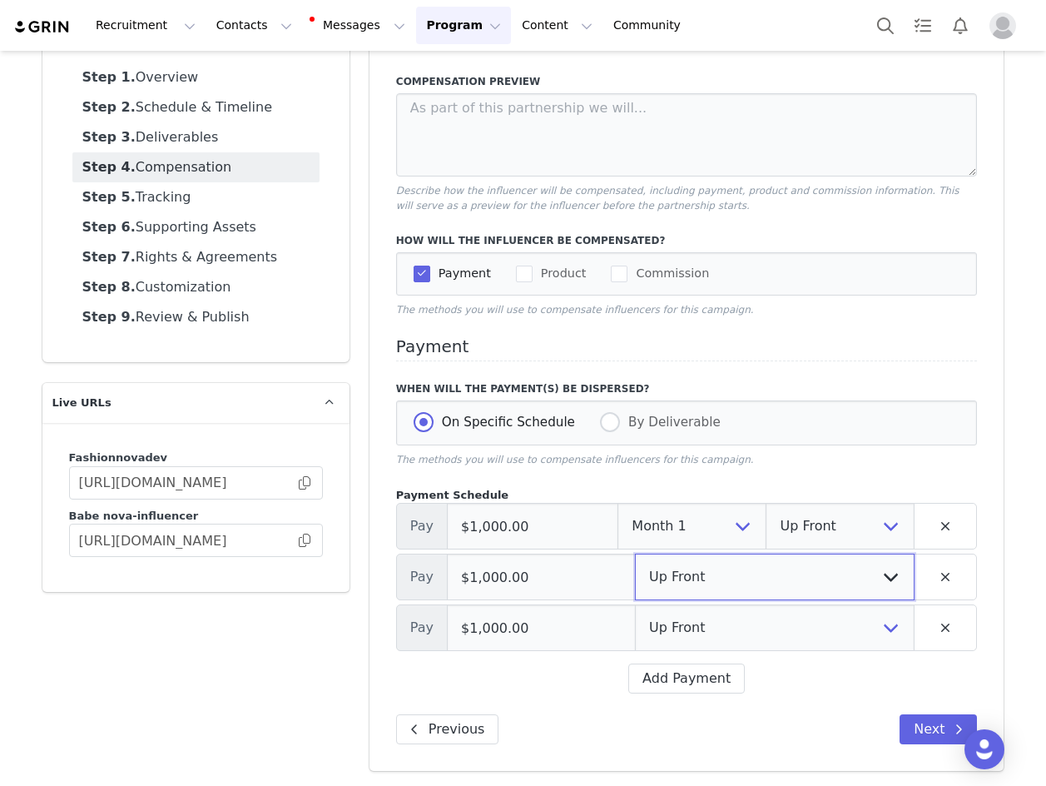
click at [695, 572] on select "Up Front Month 1 Month 2 Month 3 Upon Completion" at bounding box center [775, 576] width 280 height 47
click at [635, 553] on select "Up Front Month 1 Month 2 Month 3 Upon Completion" at bounding box center [775, 576] width 280 height 47
click at [653, 585] on select "Up Front Month 1 Month 2 Month 3 Upon Completion" at bounding box center [692, 576] width 149 height 47
select select "2"
click at [618, 553] on select "Up Front Month 1 Month 2 Month 3 Upon Completion" at bounding box center [692, 576] width 149 height 47
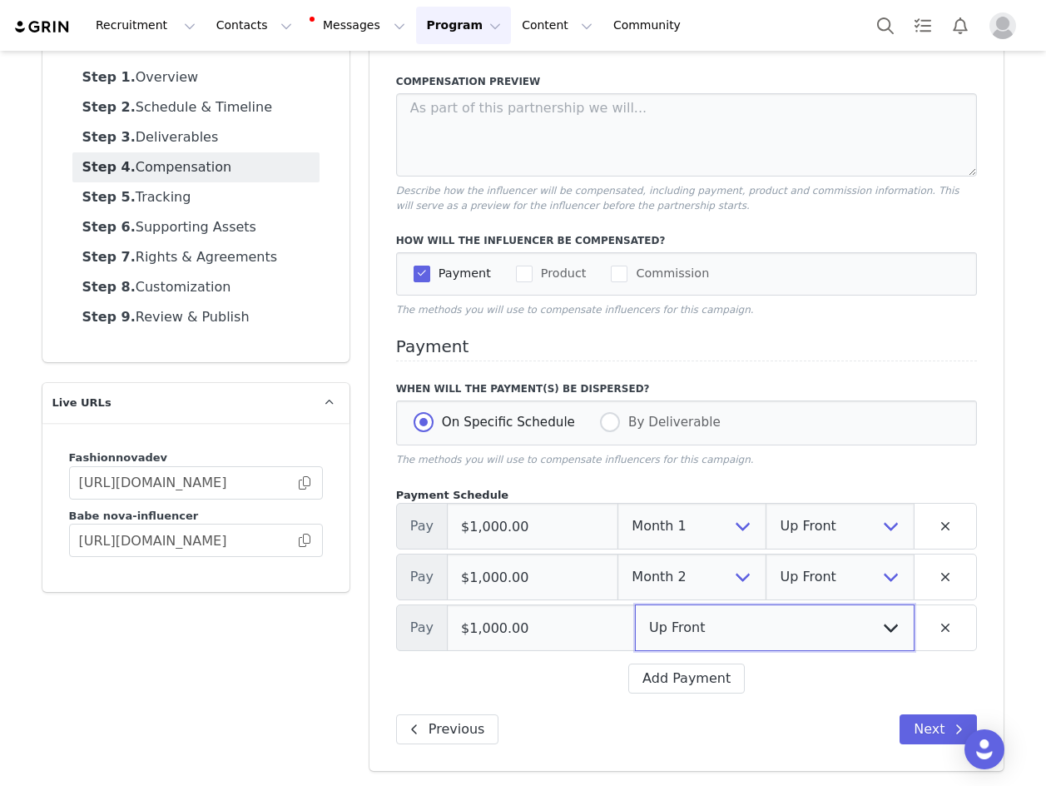
click at [669, 638] on select "Up Front Month 1 Month 2 Month 3 Upon Completion" at bounding box center [775, 627] width 280 height 47
select select "3"
click at [635, 604] on select "Up Front Month 1 Month 2 Month 3 Upon Completion" at bounding box center [775, 627] width 280 height 47
click at [940, 730] on button "Next" at bounding box center [938, 729] width 77 height 30
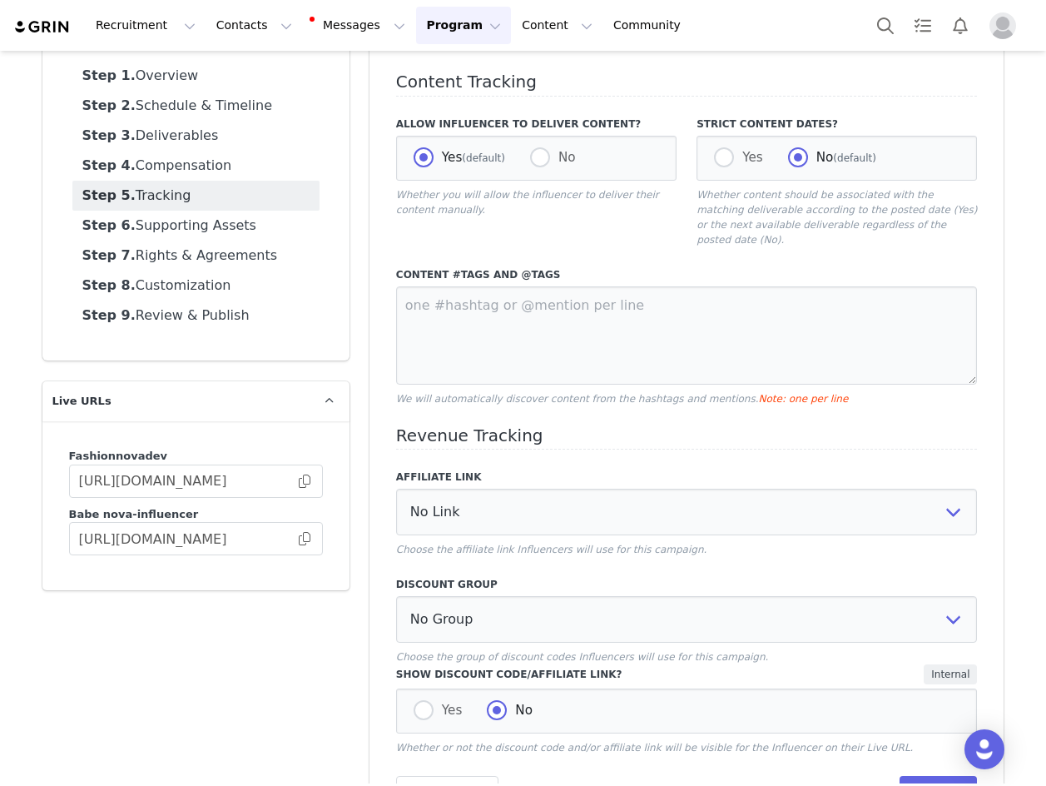
scroll to position [0, 0]
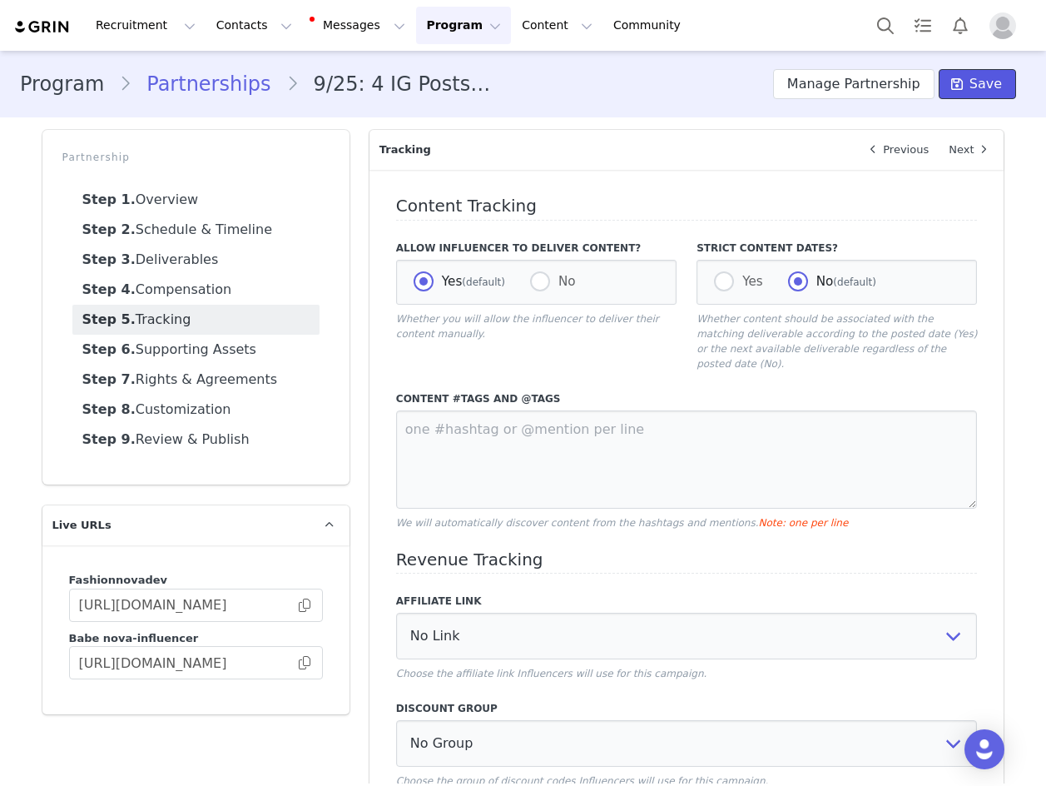
drag, startPoint x: 966, startPoint y: 95, endPoint x: 958, endPoint y: 108, distance: 15.7
click at [966, 96] on button "Save" at bounding box center [977, 84] width 77 height 30
click at [970, 77] on span "Save" at bounding box center [986, 84] width 32 height 20
click at [961, 89] on button "Save" at bounding box center [977, 84] width 77 height 30
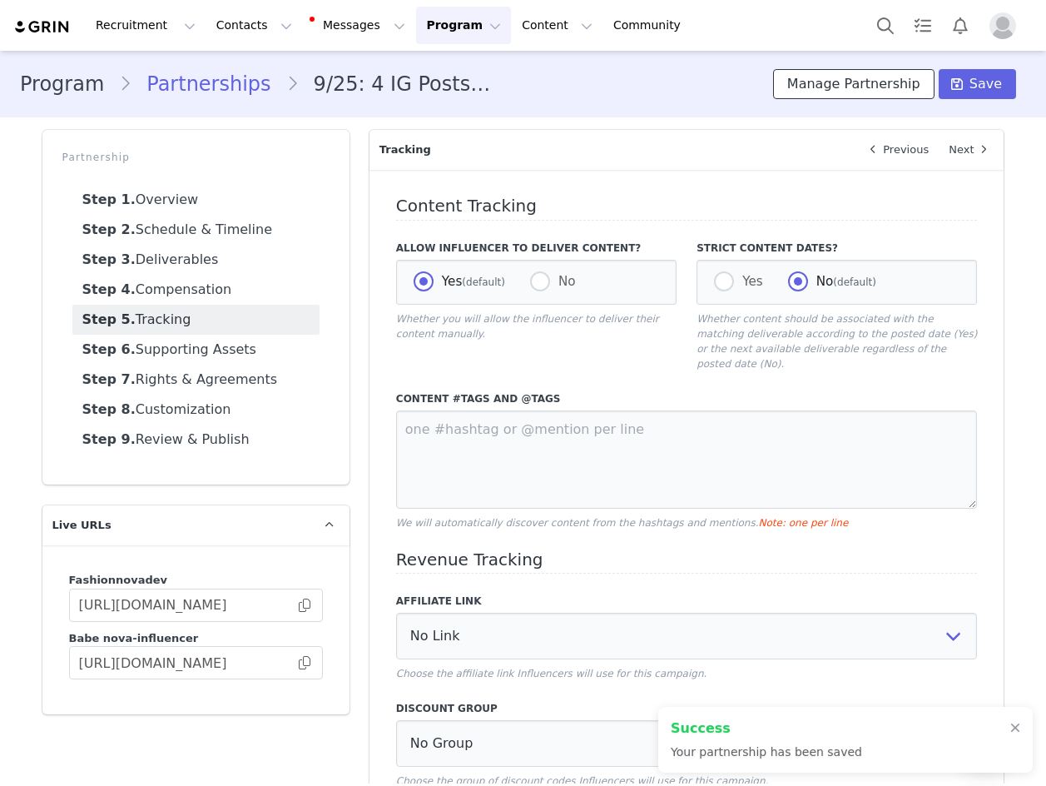
click at [875, 87] on button "Manage Partnership" at bounding box center [853, 84] width 161 height 30
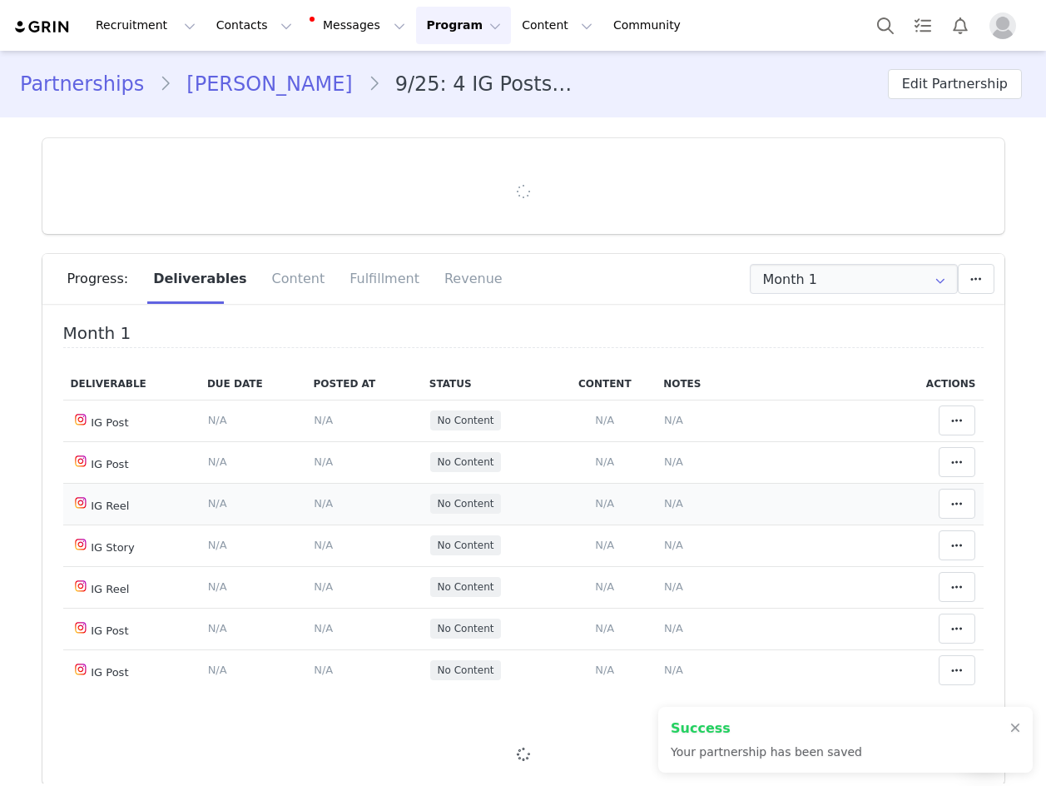
type input "+32 (Belgium)"
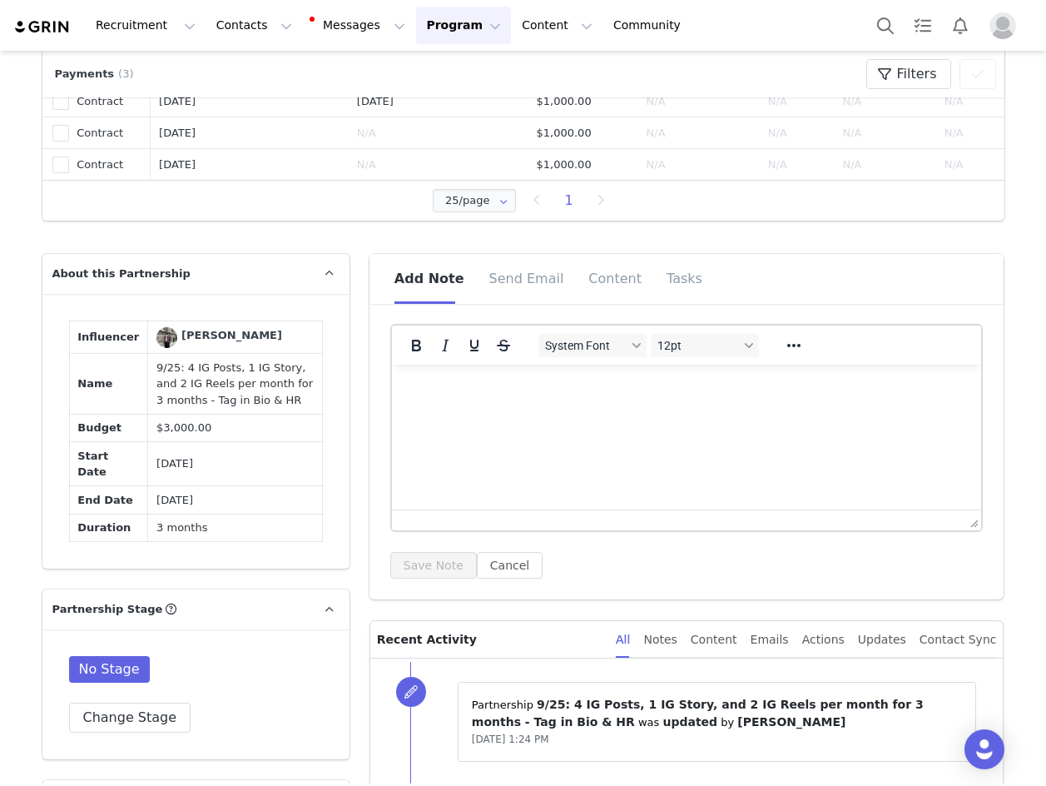
scroll to position [915, 0]
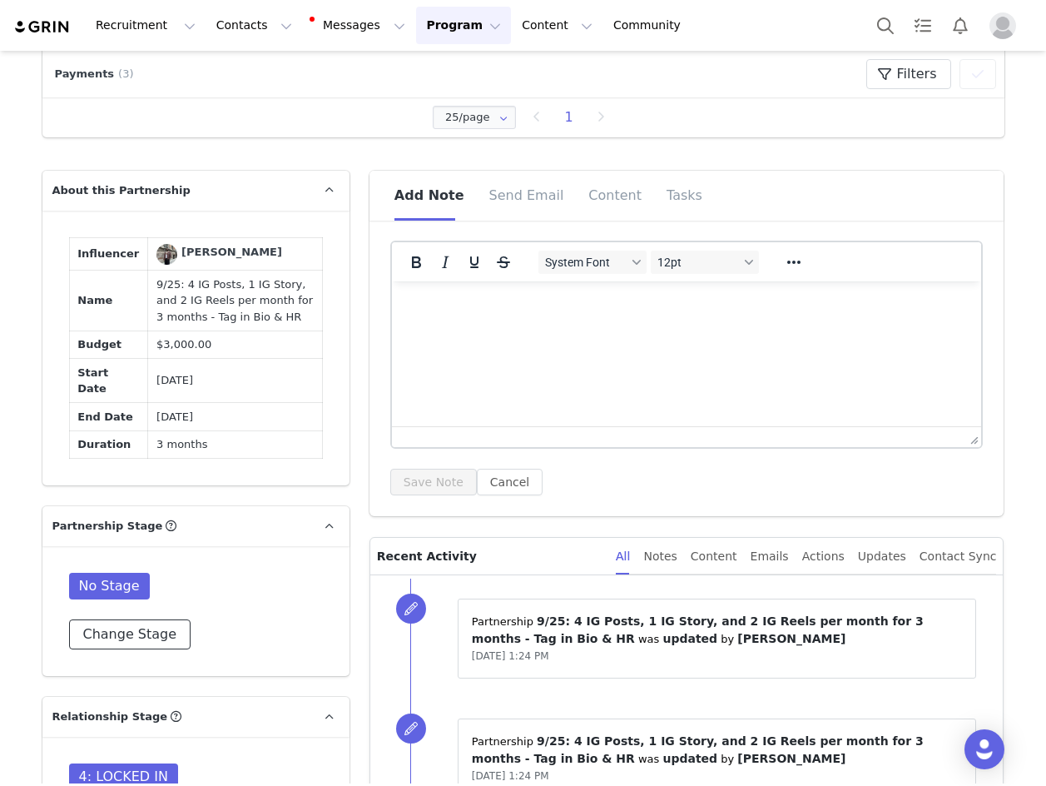
click at [89, 619] on button "Change Stage" at bounding box center [130, 634] width 122 height 30
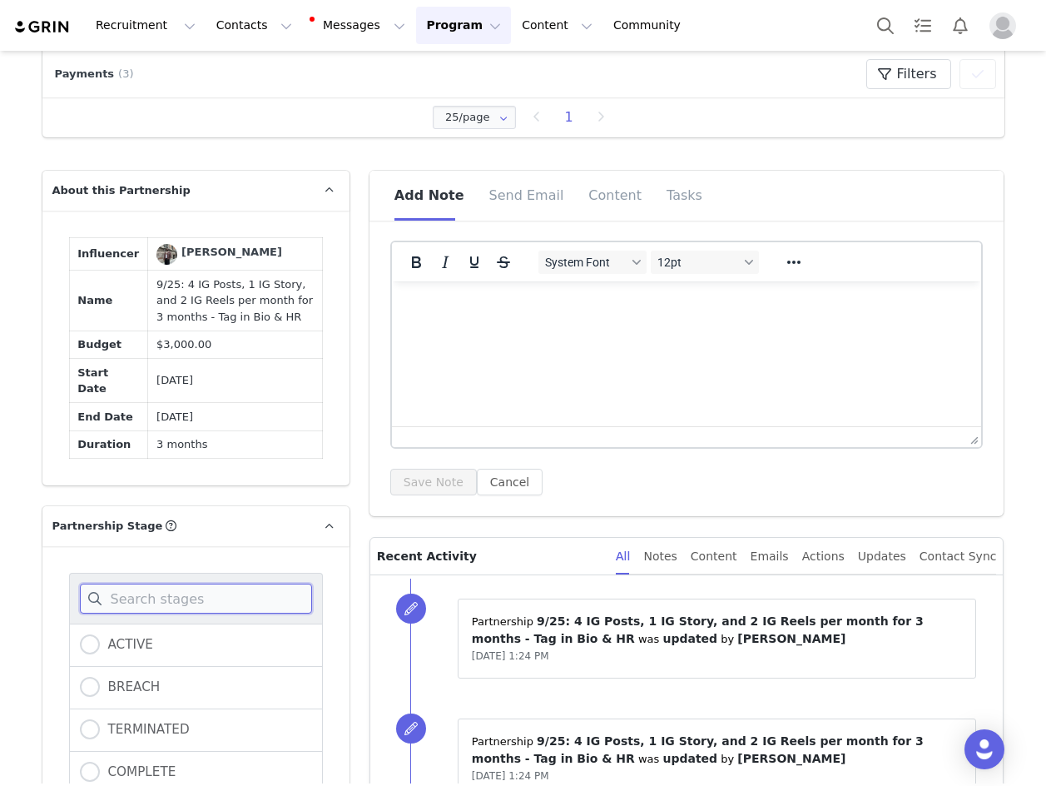
click at [91, 598] on input at bounding box center [196, 598] width 232 height 30
click at [91, 623] on div "ACTIVE" at bounding box center [196, 644] width 254 height 43
click at [89, 623] on div "ACTIVE" at bounding box center [196, 644] width 254 height 43
drag, startPoint x: 87, startPoint y: 615, endPoint x: 81, endPoint y: 623, distance: 9.5
click at [83, 623] on div "ACTIVE" at bounding box center [196, 644] width 254 height 43
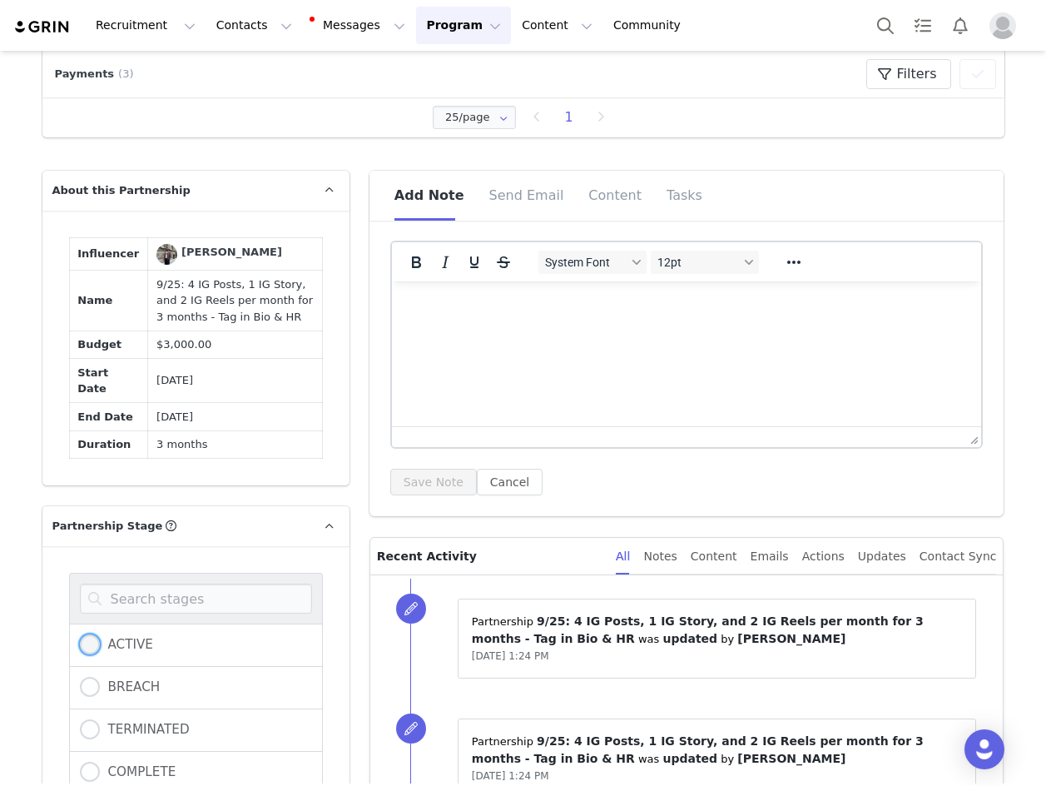
click at [80, 634] on span at bounding box center [90, 644] width 20 height 20
click at [80, 634] on input "ACTIVE" at bounding box center [90, 645] width 20 height 22
radio input "true"
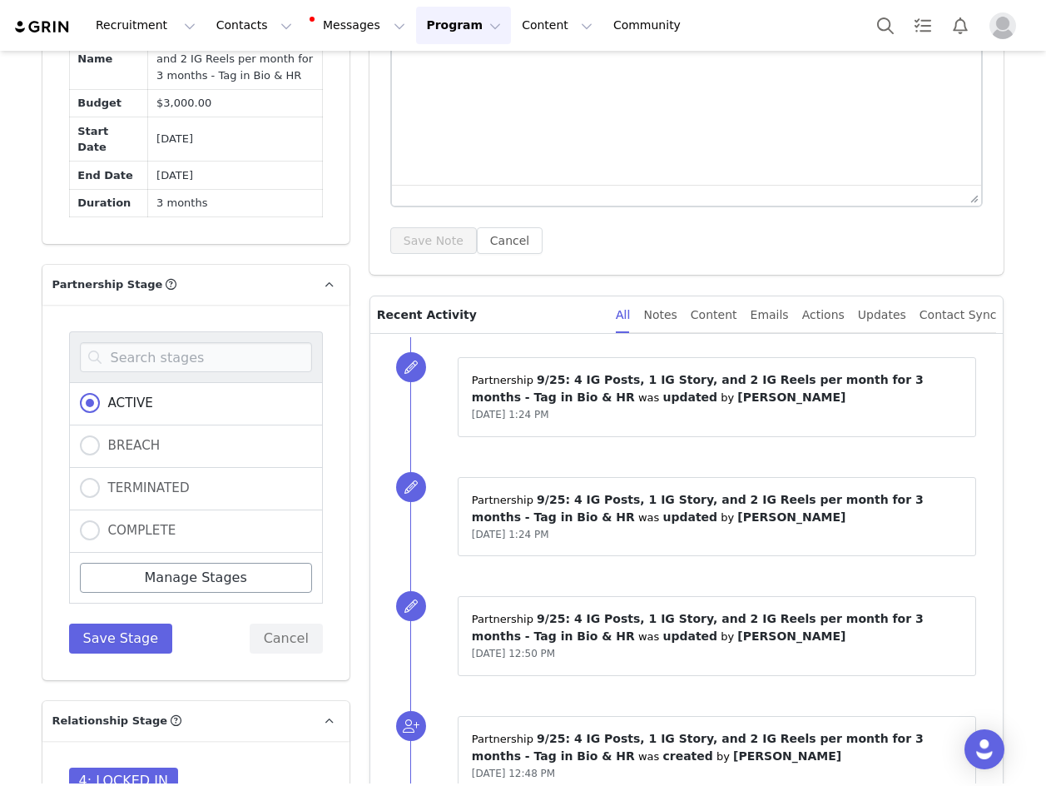
scroll to position [1165, 0]
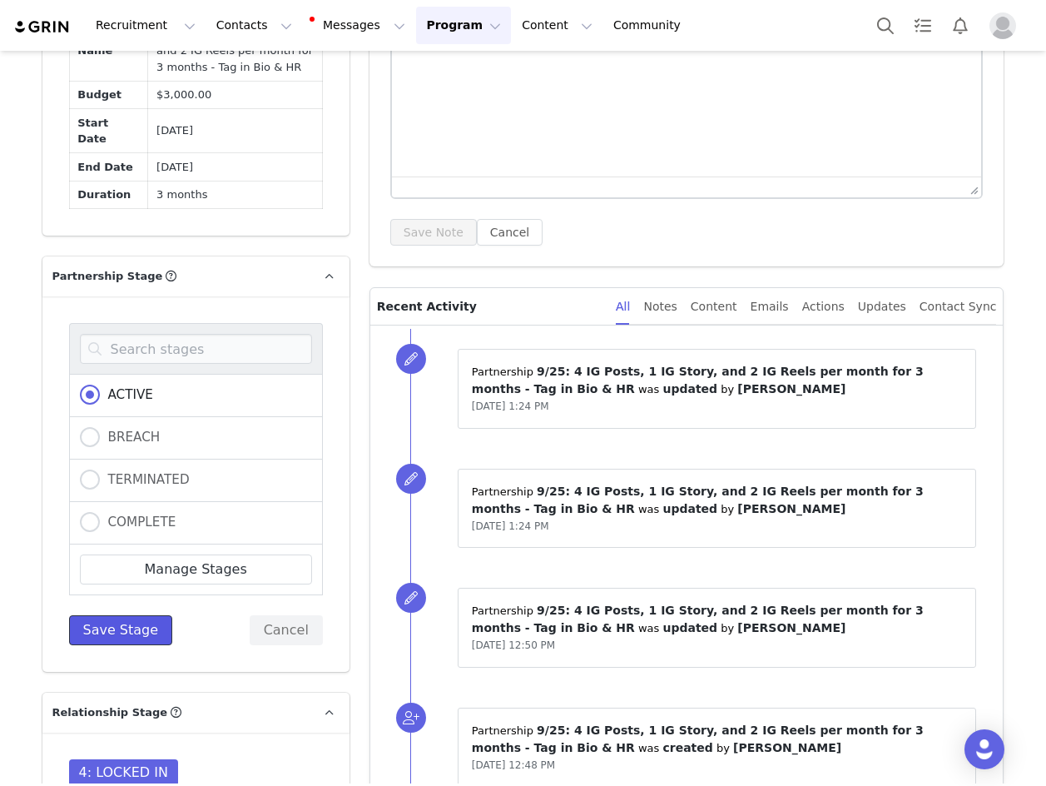
click at [129, 615] on button "Save Stage" at bounding box center [121, 630] width 104 height 30
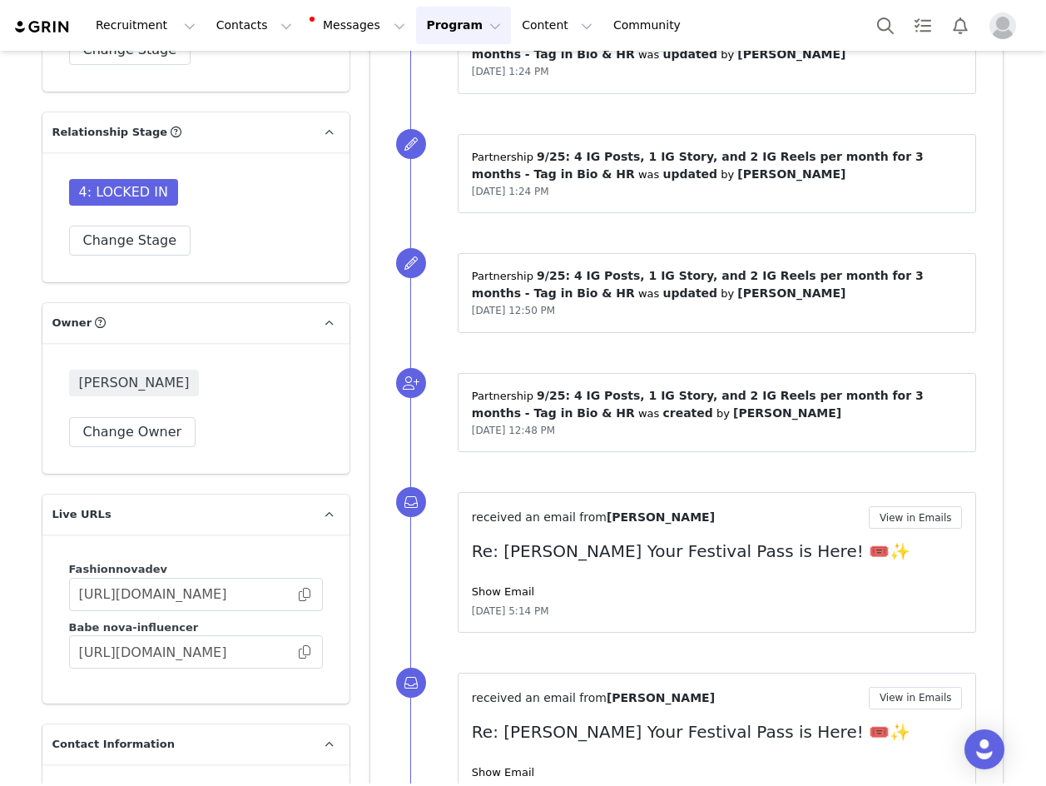
scroll to position [1498, 0]
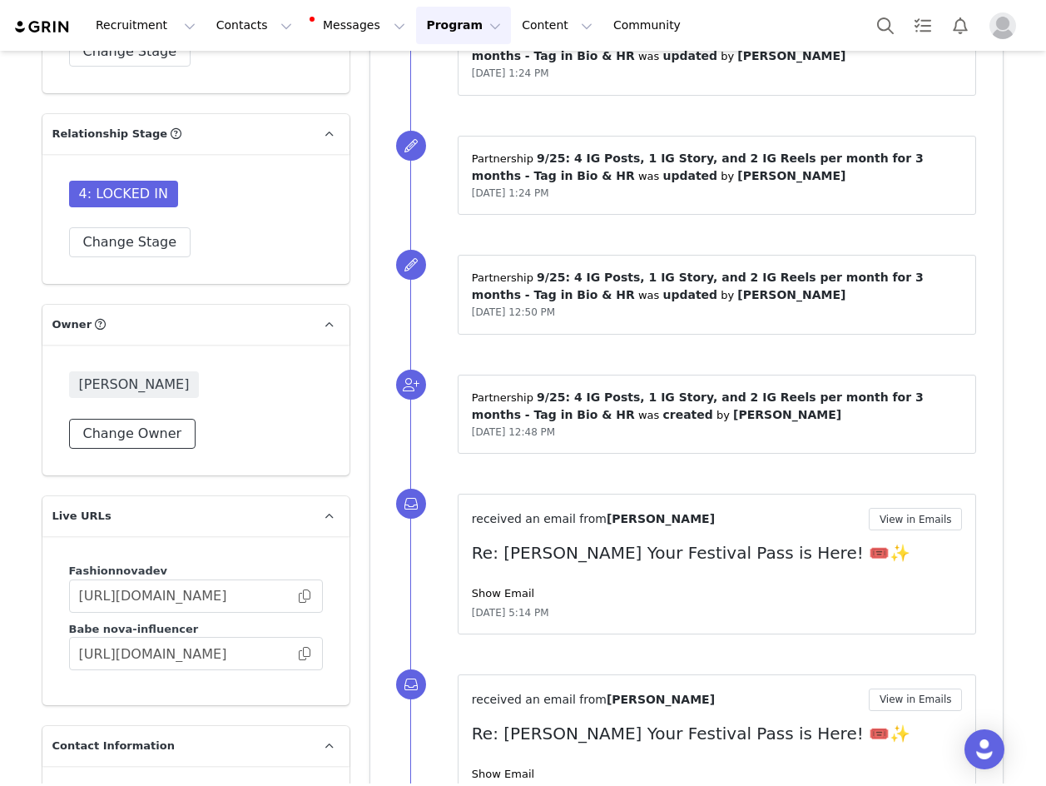
click at [159, 419] on button "Change Owner" at bounding box center [132, 434] width 127 height 30
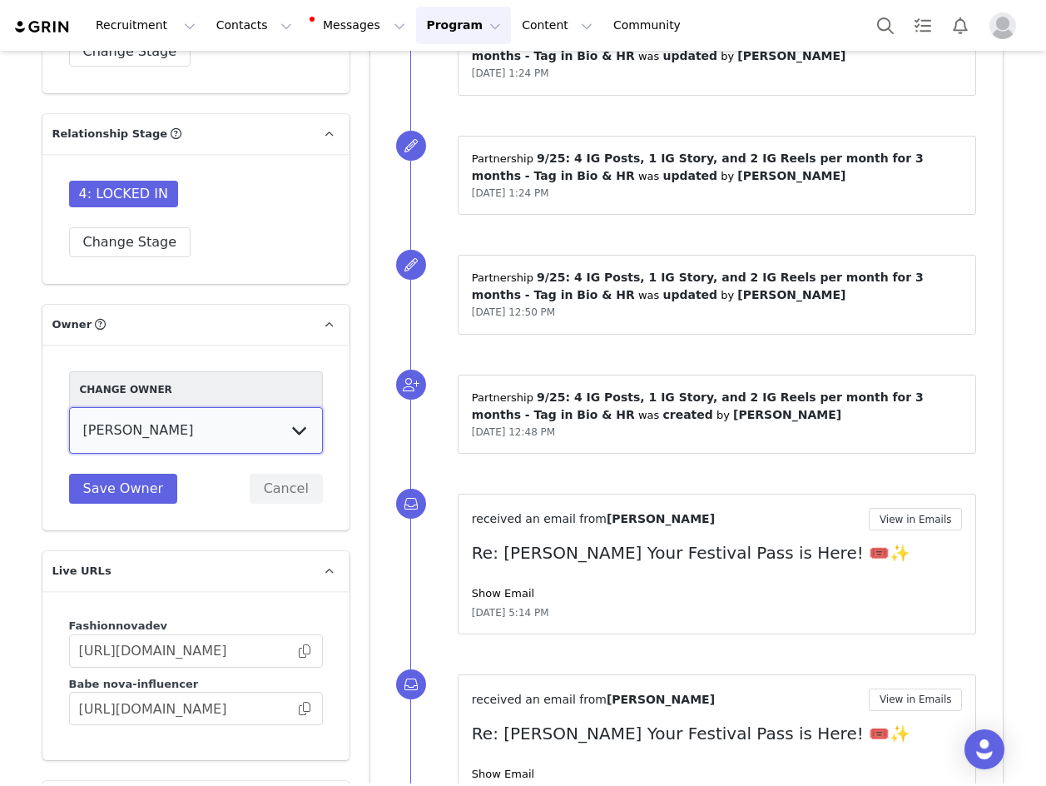
drag, startPoint x: 181, startPoint y: 426, endPoint x: 197, endPoint y: 420, distance: 17.6
click at [188, 430] on select "Cali . Melanie Chavarin Jonathan Montes Evelyn Parada Erin Cohen Hedy Moscosa A…" at bounding box center [196, 430] width 254 height 47
select select "17937908-fc9a-4cba-89e6-cab80fe0457b"
click at [69, 407] on select "Cali . Melanie Chavarin Jonathan Montes Evelyn Parada Erin Cohen Hedy Moscosa A…" at bounding box center [196, 430] width 254 height 47
click at [136, 478] on button "Save Owner" at bounding box center [123, 489] width 109 height 30
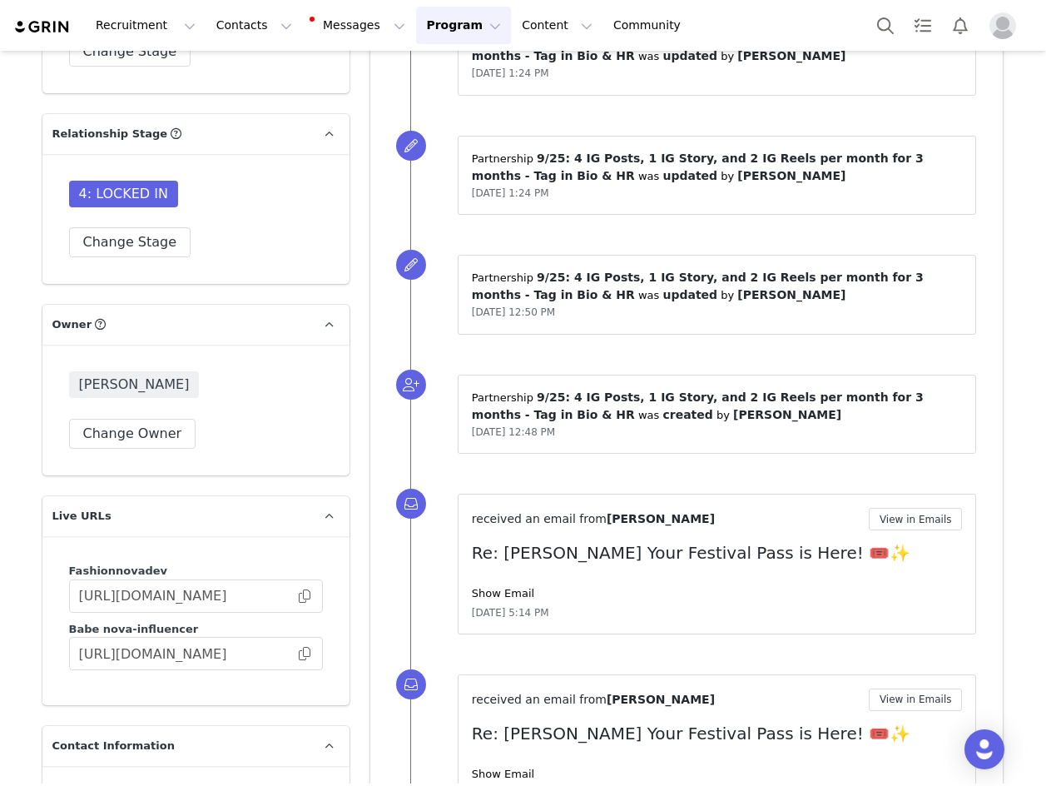
drag, startPoint x: 317, startPoint y: 617, endPoint x: 333, endPoint y: 574, distance: 45.3
drag, startPoint x: 333, startPoint y: 574, endPoint x: 405, endPoint y: 630, distance: 91.4
click at [410, 630] on div "received an email from Marius Foly View in Emails Re: marius_folley Your Festiv…" at bounding box center [706, 564] width 593 height 181
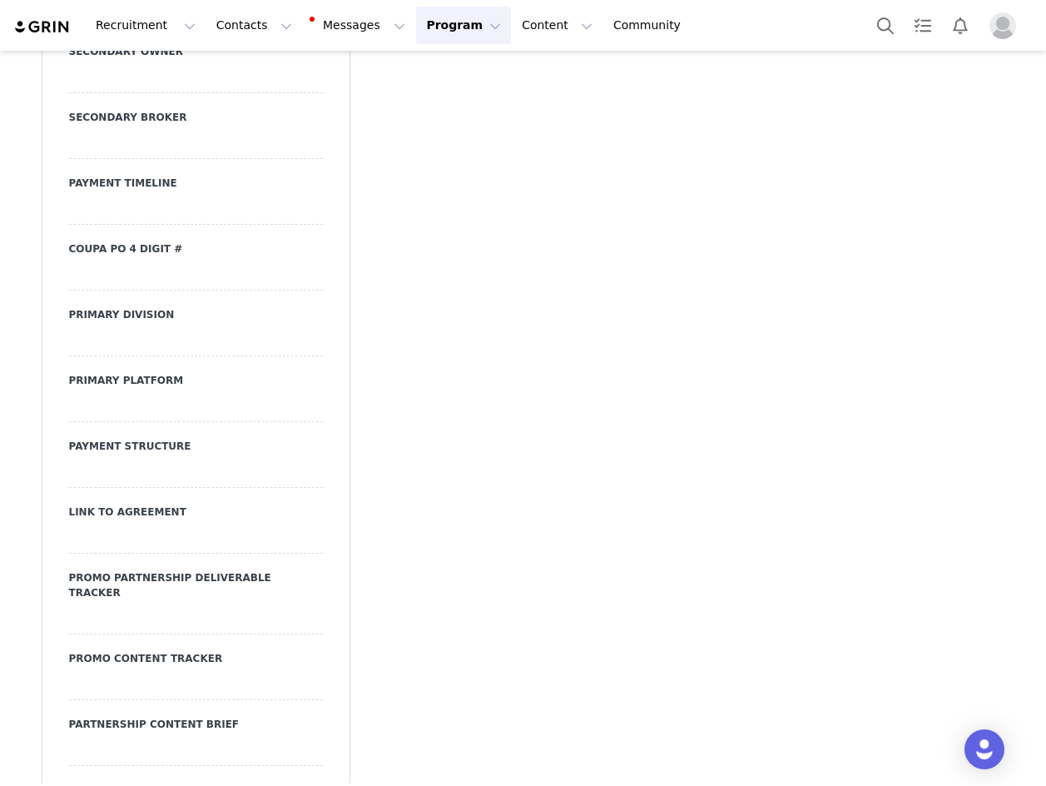
scroll to position [5891, 0]
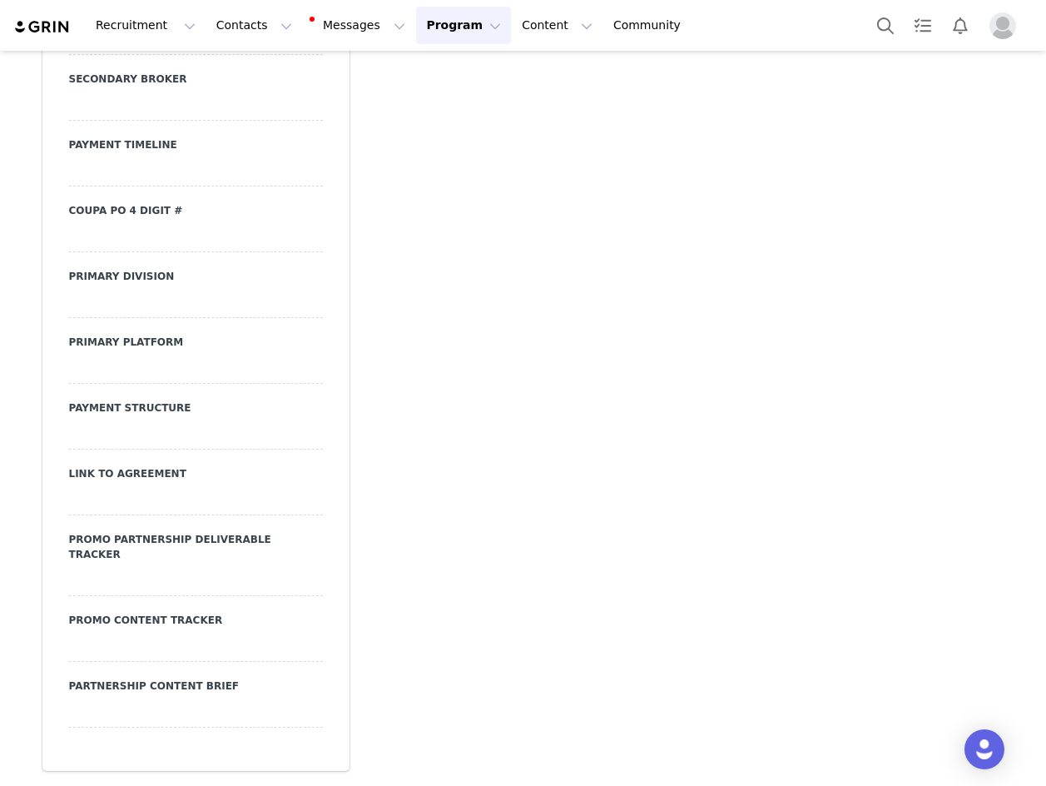
click at [196, 318] on div at bounding box center [196, 303] width 254 height 30
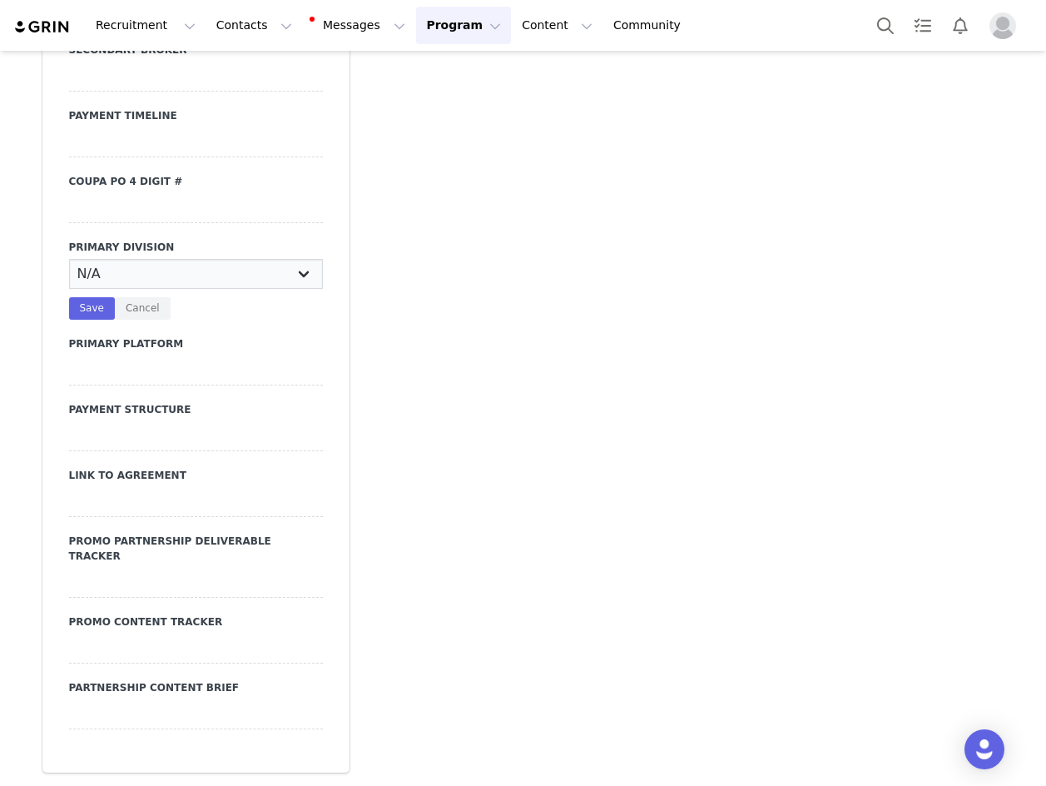
select select "Nova Men"
click at [69, 289] on select "N/A JRS Beauty Promo Curve Nova Men Nova Kids Nova Sport Nova Intimates Skin No…" at bounding box center [196, 274] width 254 height 30
click at [85, 320] on button "Save" at bounding box center [92, 308] width 46 height 22
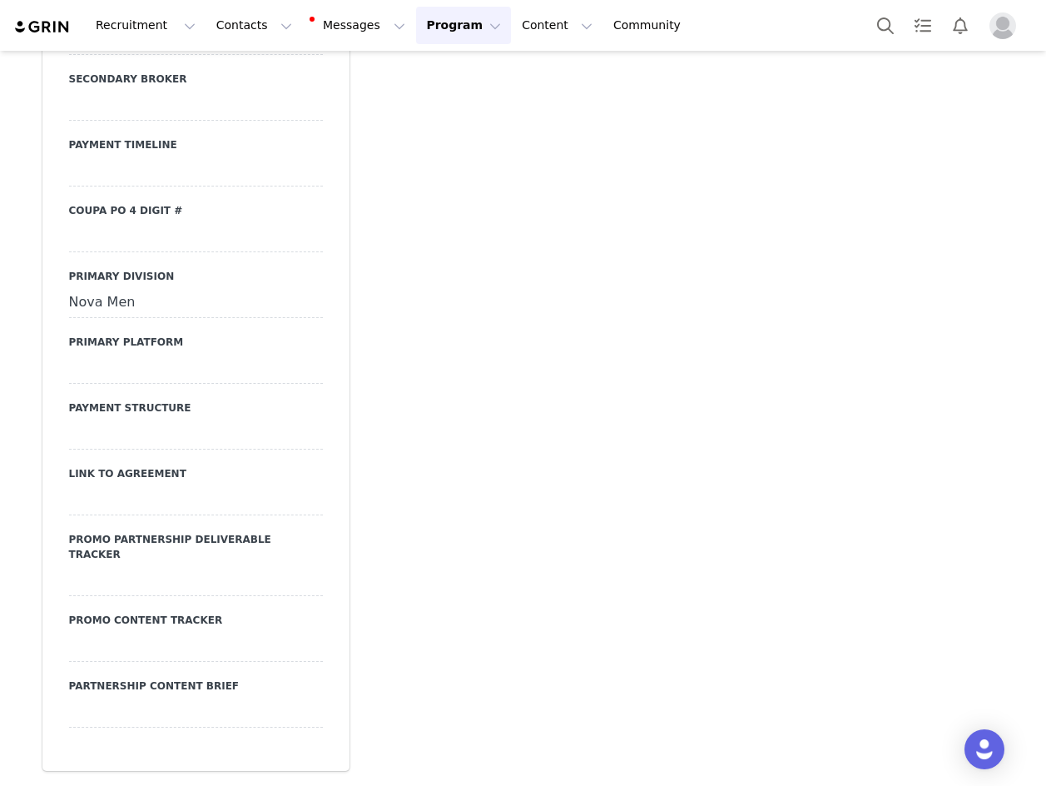
click at [121, 369] on div at bounding box center [196, 369] width 254 height 30
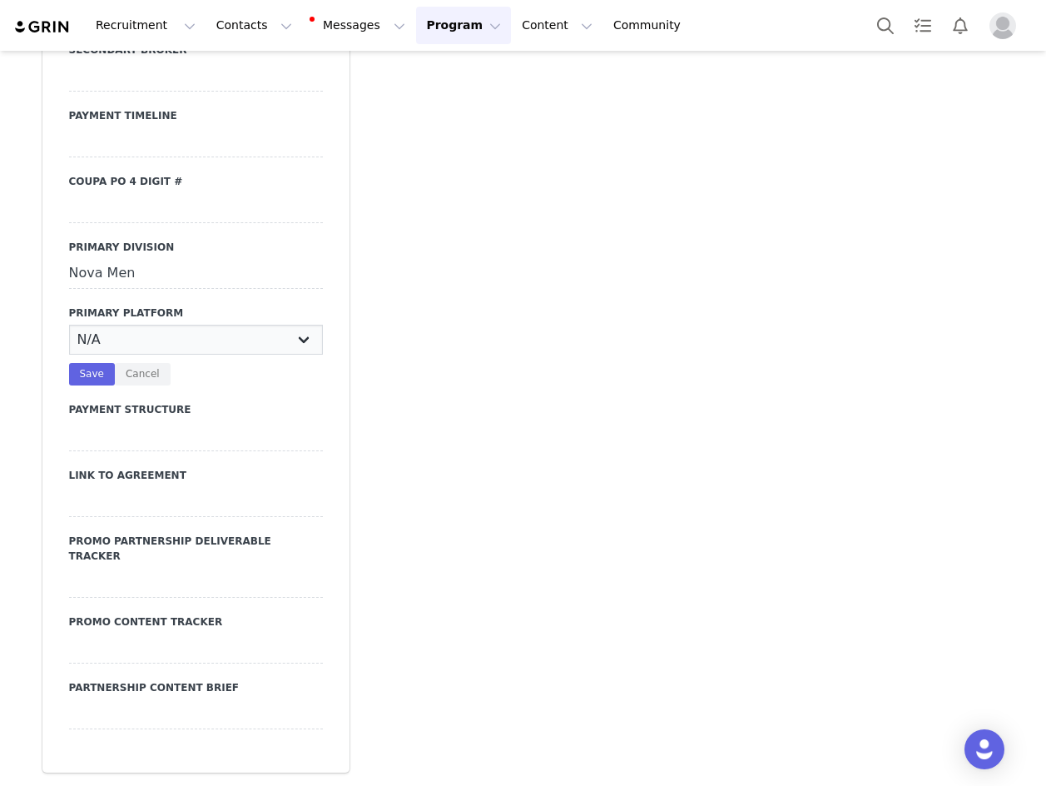
click at [122, 355] on select "N/A Instagram YouTube TikTok" at bounding box center [196, 340] width 254 height 30
select select "Instagram"
click at [69, 355] on select "N/A Instagram YouTube TikTok" at bounding box center [196, 340] width 254 height 30
drag, startPoint x: 90, startPoint y: 423, endPoint x: 92, endPoint y: 448, distance: 25.1
click at [90, 437] on div "Secondary Owner Secondary Broker Payment Timeline Coupa PO 4 digit # Primary Di…" at bounding box center [196, 353] width 254 height 752
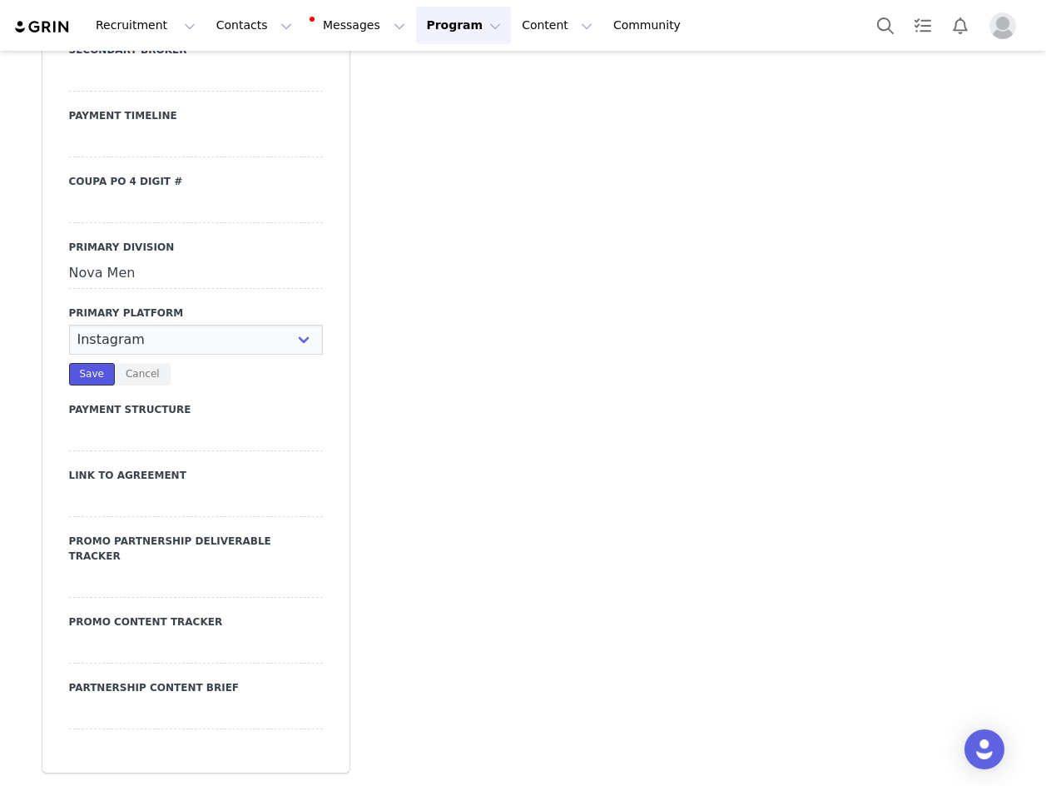
click at [90, 385] on button "Save" at bounding box center [92, 374] width 46 height 22
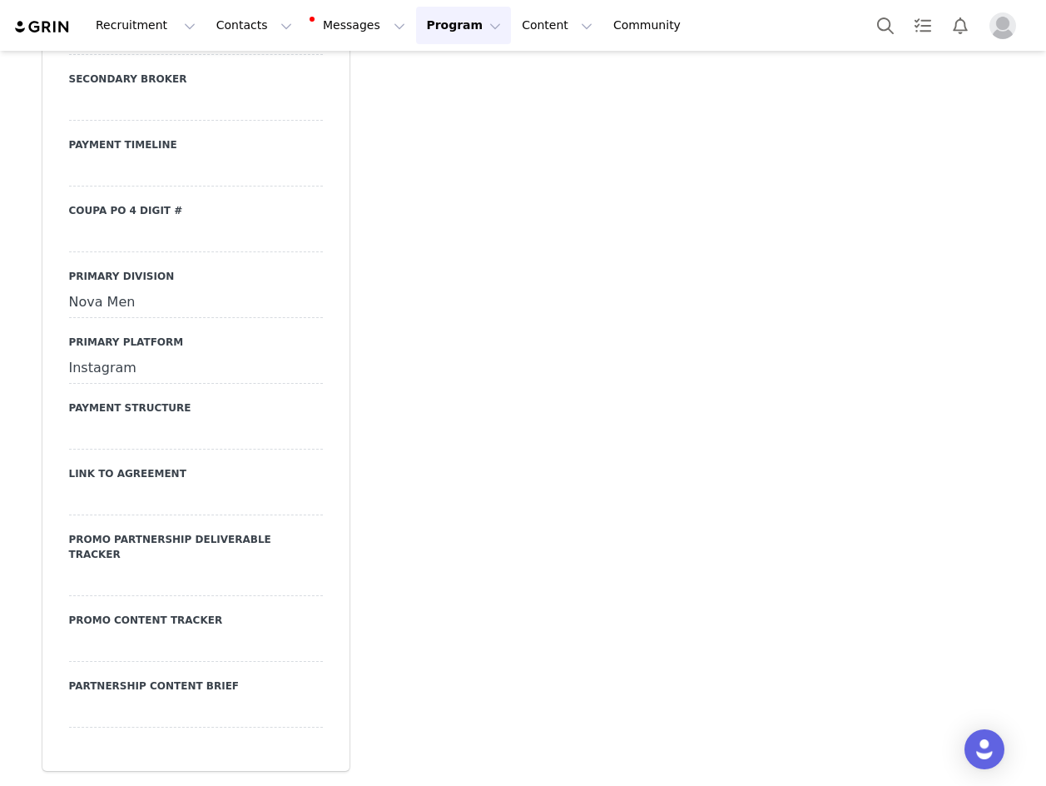
click at [131, 444] on div at bounding box center [196, 434] width 254 height 30
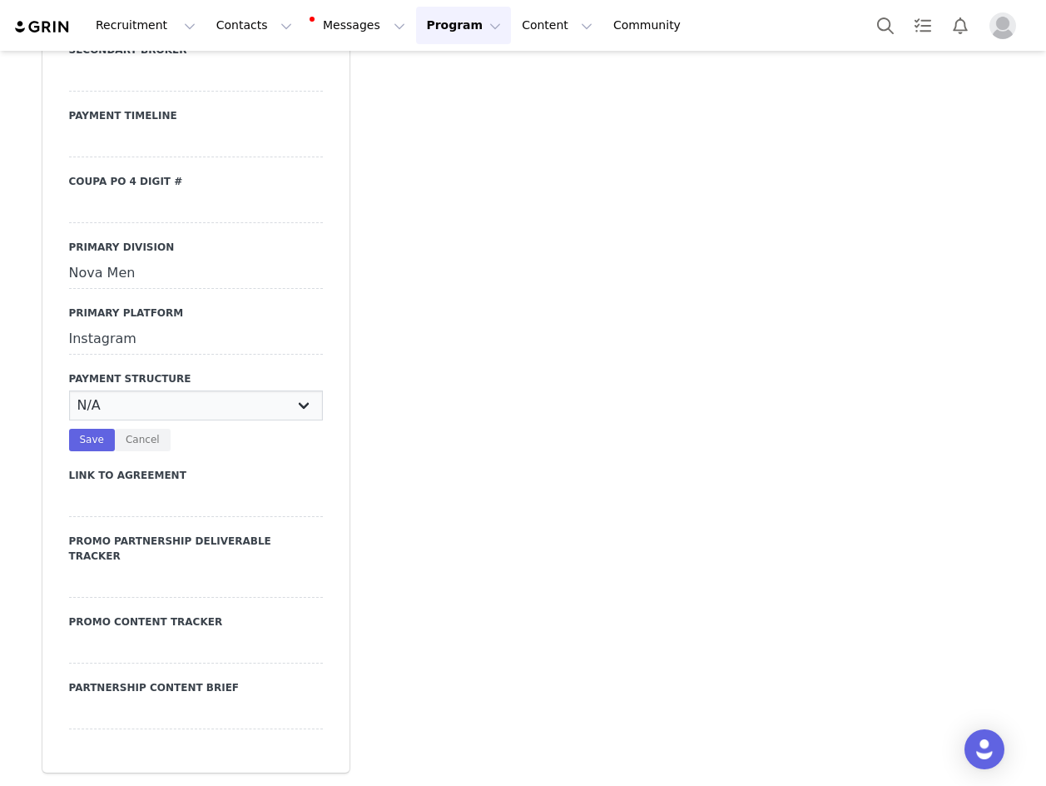
click at [131, 420] on select "N/A Monthly 50/50 Payment Per Deliverable Upfront Upon Completion Custom / Other" at bounding box center [196, 405] width 254 height 30
select select "Monthly"
click at [69, 420] on select "N/A Monthly 50/50 Payment Per Deliverable Upfront Upon Completion Custom / Other" at bounding box center [196, 405] width 254 height 30
click at [69, 451] on button "Save" at bounding box center [92, 440] width 46 height 22
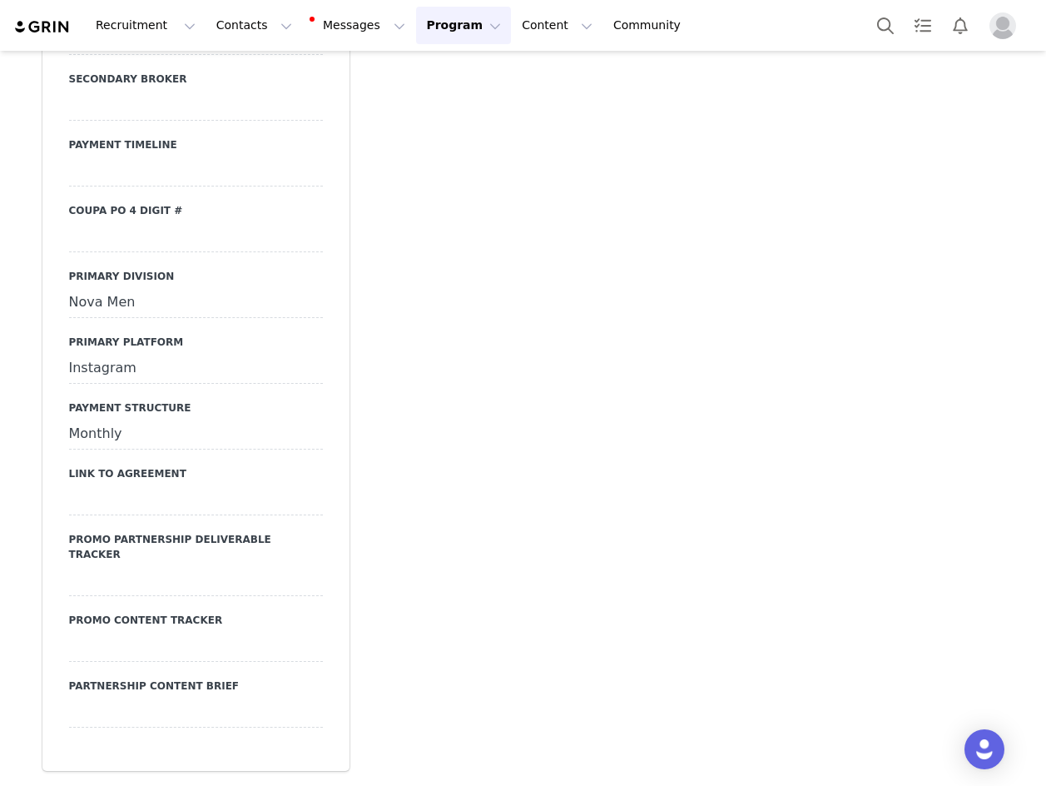
click at [70, 515] on div at bounding box center [196, 500] width 254 height 30
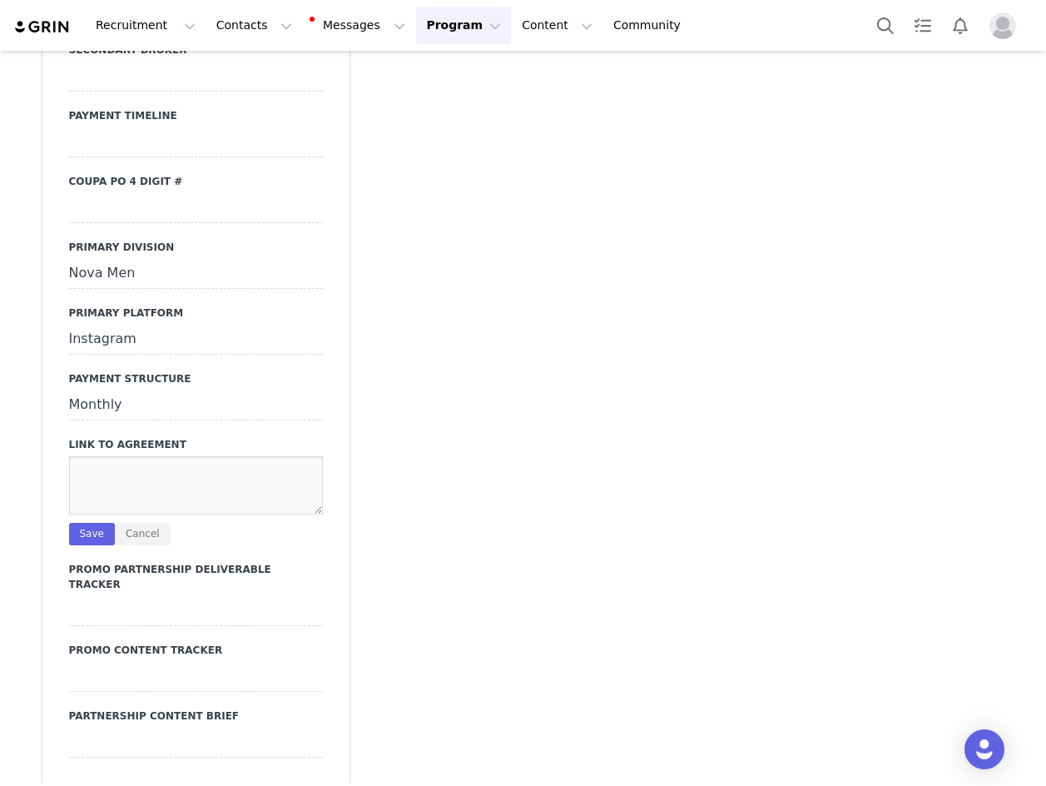
click at [96, 512] on textarea at bounding box center [196, 485] width 254 height 58
paste textarea "https://ironcladapp.com/c/621679b0ff9c731d573f2628/contracts/IC-16826/documents…"
type textarea "https://ironcladapp.com/c/621679b0ff9c731d573f2628/contracts/IC-16826/documents…"
click at [72, 598] on div "Secondary Owner Secondary Broker Payment Timeline Coupa PO 4 digit # Primary Di…" at bounding box center [196, 367] width 254 height 781
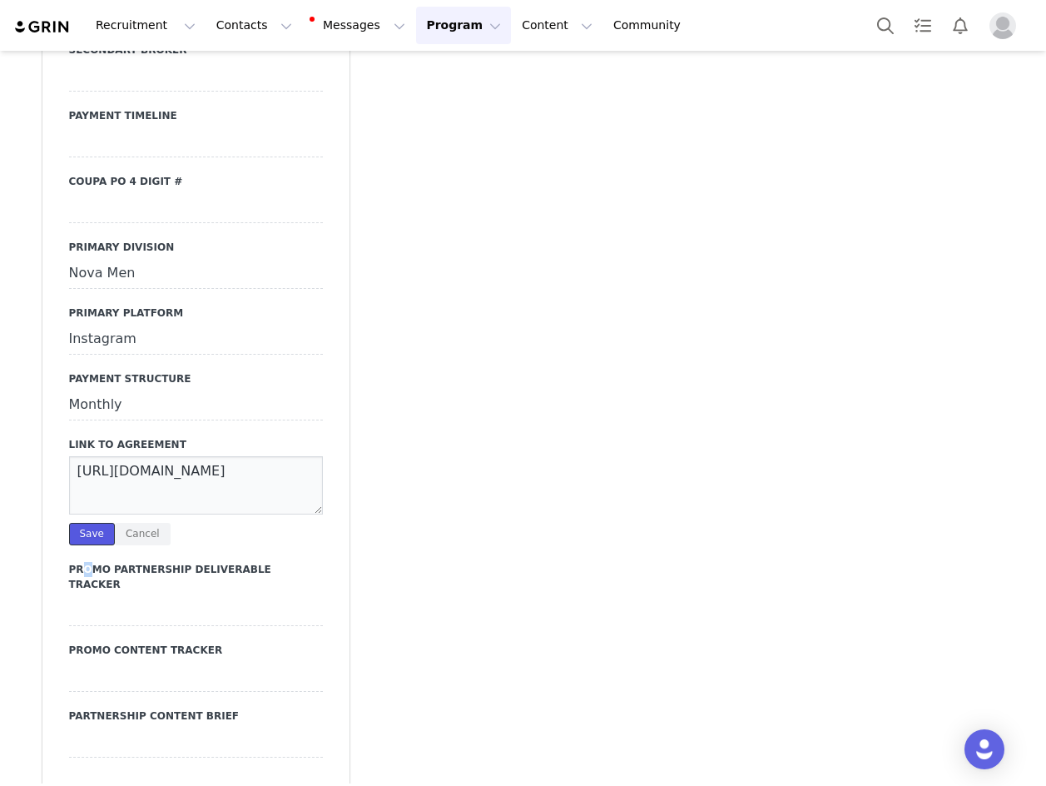
click at [78, 545] on button "Save" at bounding box center [92, 534] width 46 height 22
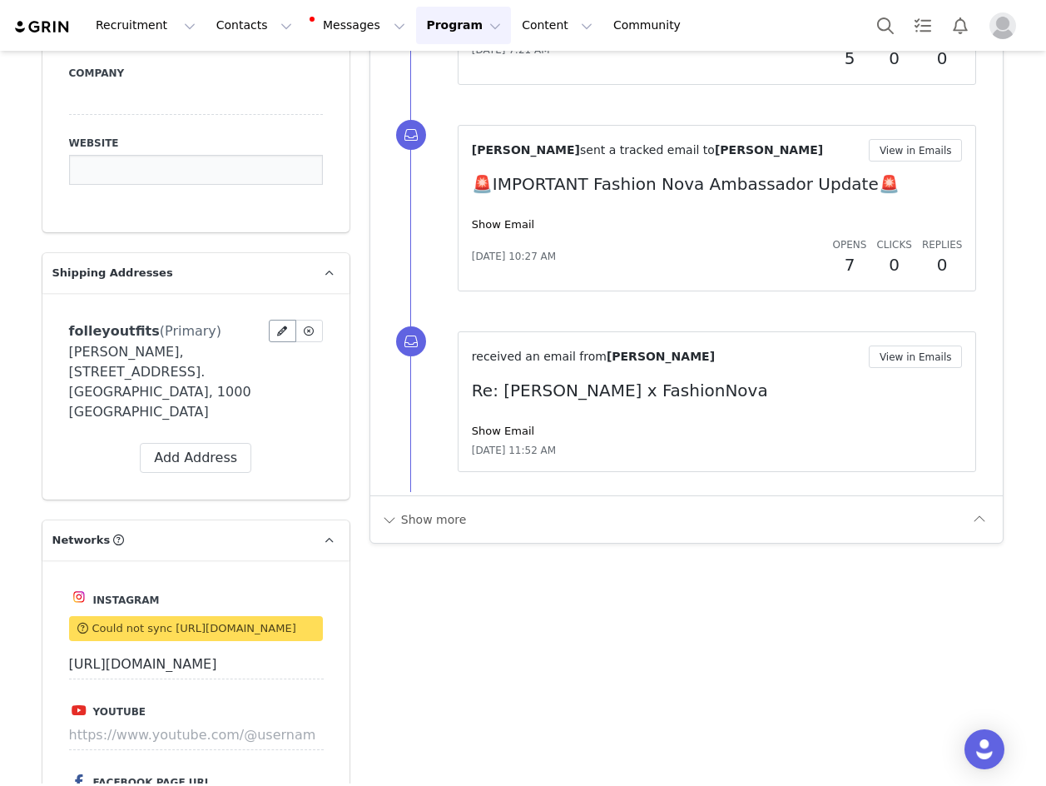
scroll to position [2645, 0]
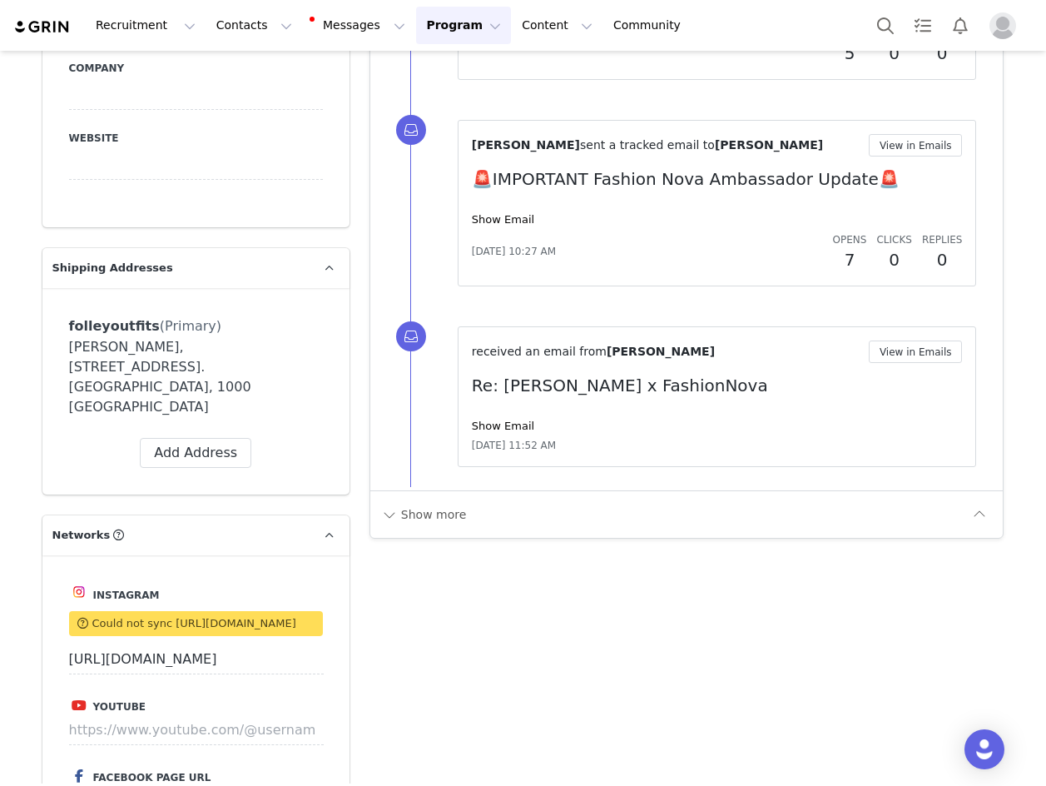
drag, startPoint x: 267, startPoint y: 389, endPoint x: 652, endPoint y: 595, distance: 436.4
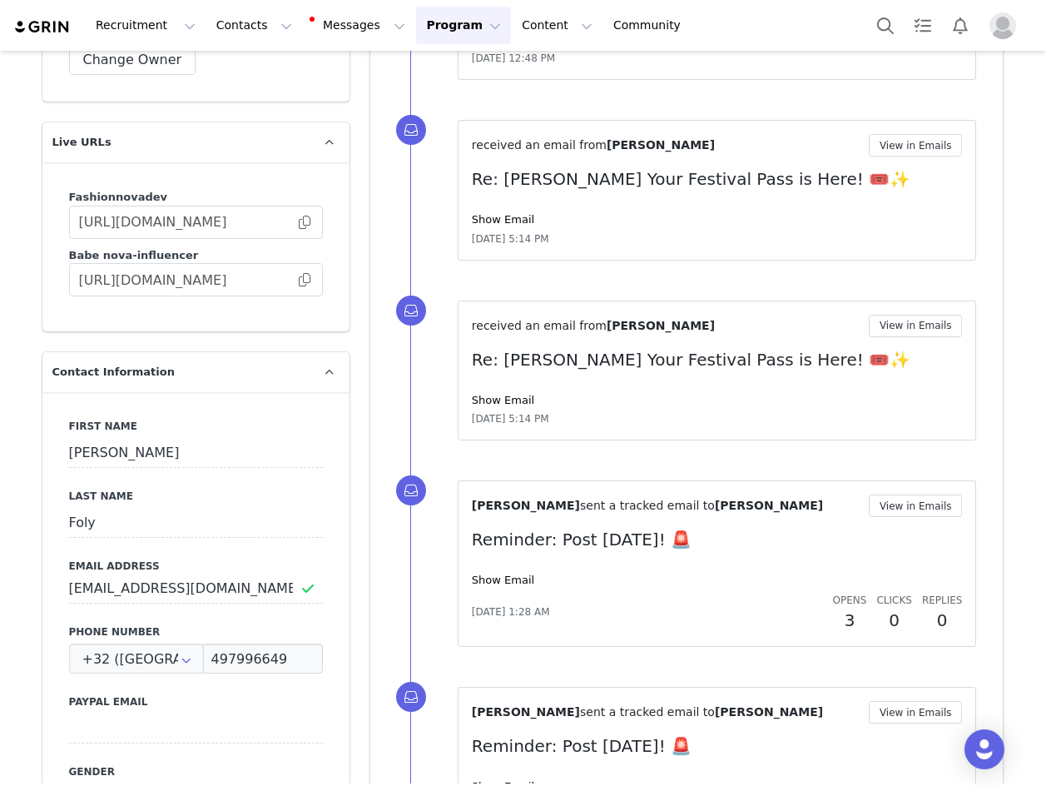
scroll to position [1372, 0]
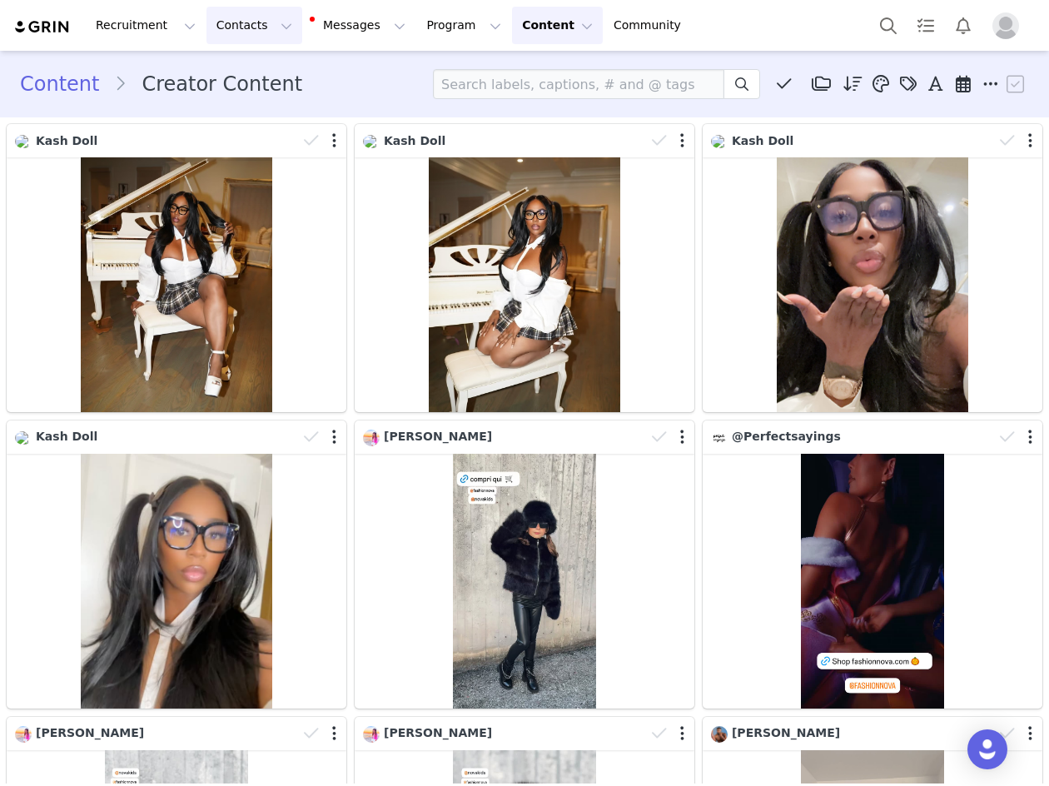
click at [225, 29] on button "Contacts Contacts" at bounding box center [254, 25] width 96 height 37
click at [230, 74] on p "Creators" at bounding box center [229, 73] width 50 height 17
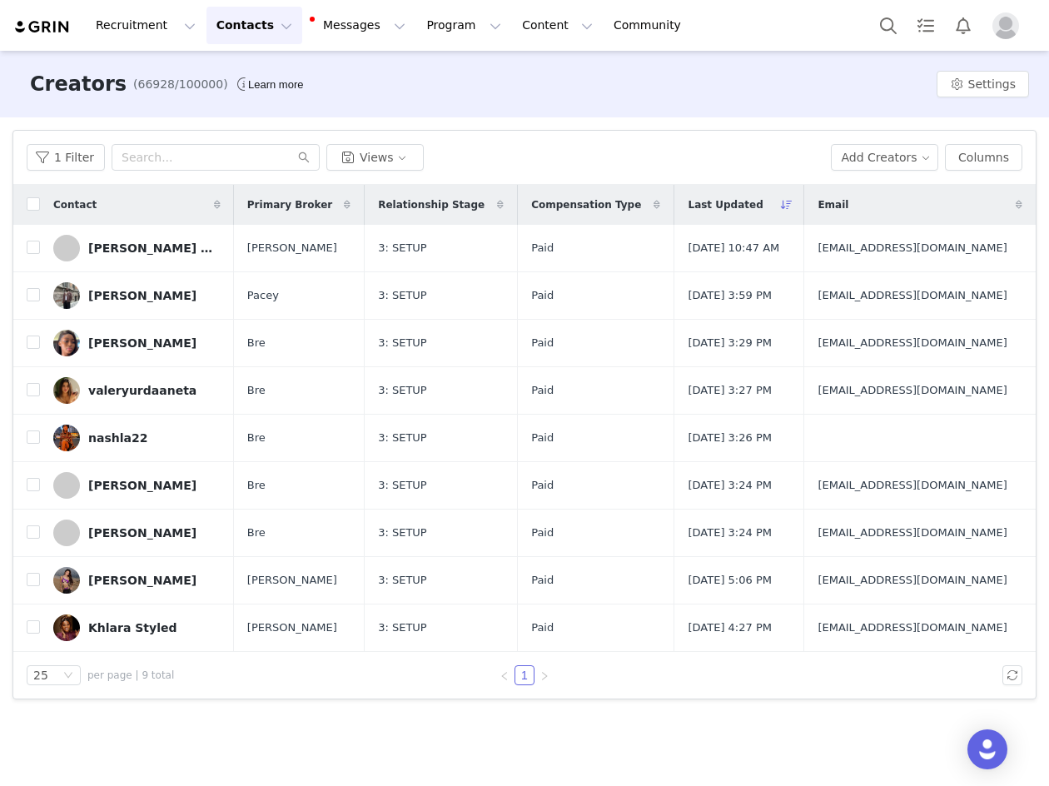
click at [231, 22] on button "Contacts Contacts" at bounding box center [254, 25] width 96 height 37
click at [244, 61] on link "Creators" at bounding box center [256, 73] width 131 height 31
click at [241, 33] on button "Contacts Contacts" at bounding box center [254, 25] width 96 height 37
click at [993, 78] on button "Settings" at bounding box center [982, 84] width 92 height 27
click at [969, 198] on span "Managers / Agents" at bounding box center [973, 200] width 109 height 13
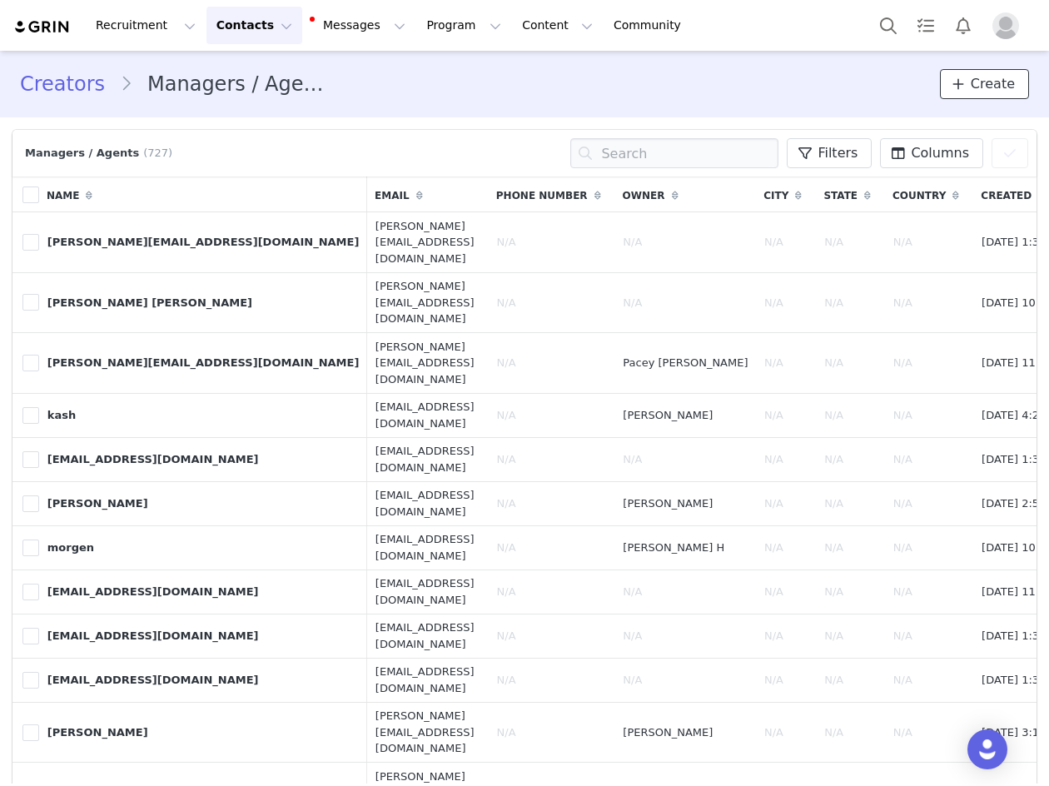
click at [979, 87] on span "Create" at bounding box center [992, 84] width 44 height 20
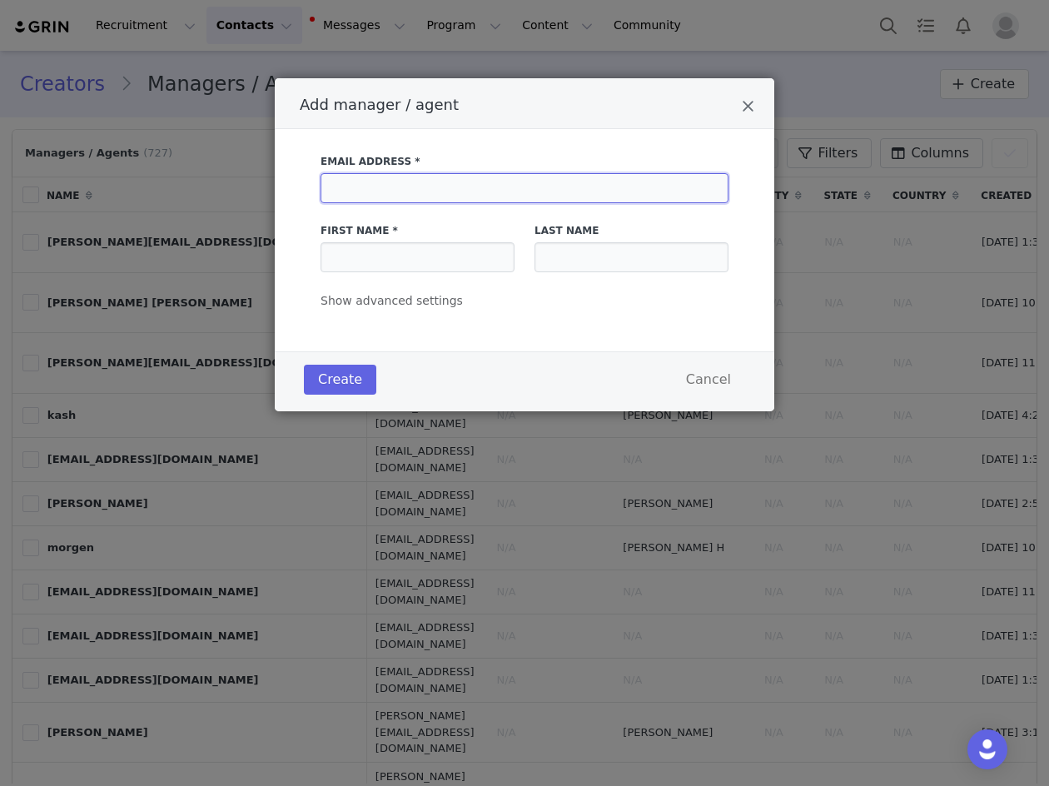
click at [461, 196] on input "Add manager / agent" at bounding box center [524, 188] width 408 height 30
paste input "jasmine@neonmgmt.com"
type input "jasmine@neonmgmt.com"
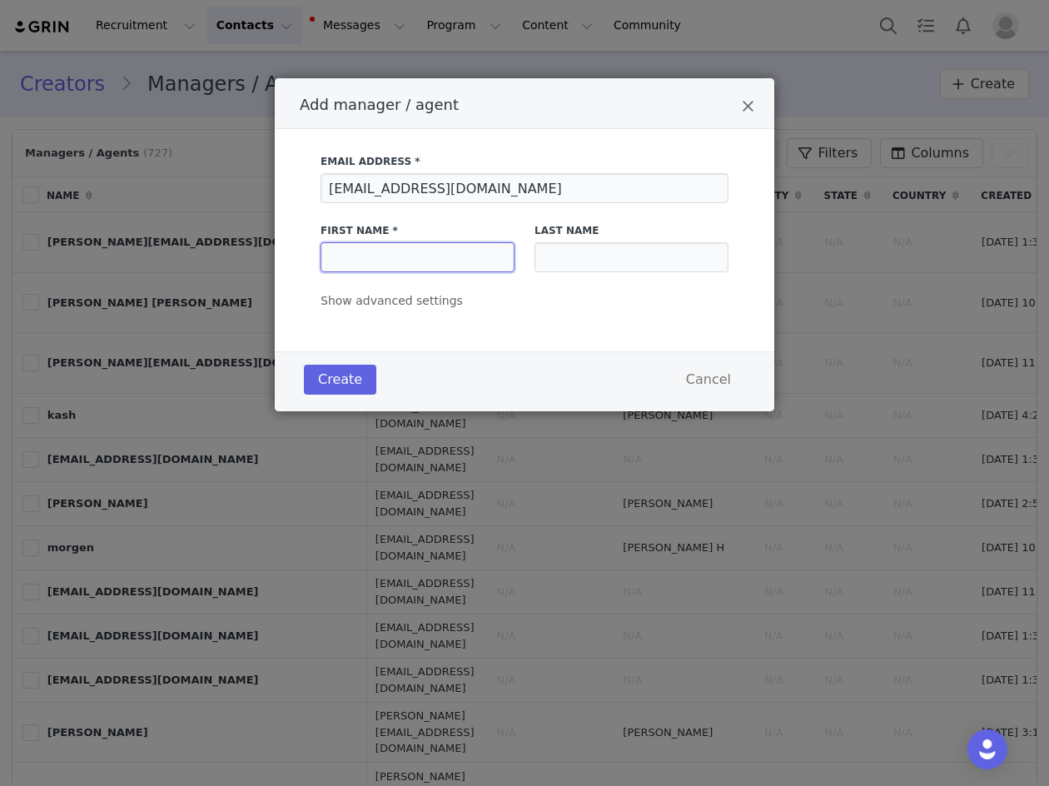
click at [419, 262] on input "Add manager / agent" at bounding box center [417, 257] width 194 height 30
type input "jasmine"
click at [559, 265] on input "Add manager / agent" at bounding box center [631, 257] width 194 height 30
type input "neon"
click at [326, 389] on button "Create" at bounding box center [340, 380] width 72 height 30
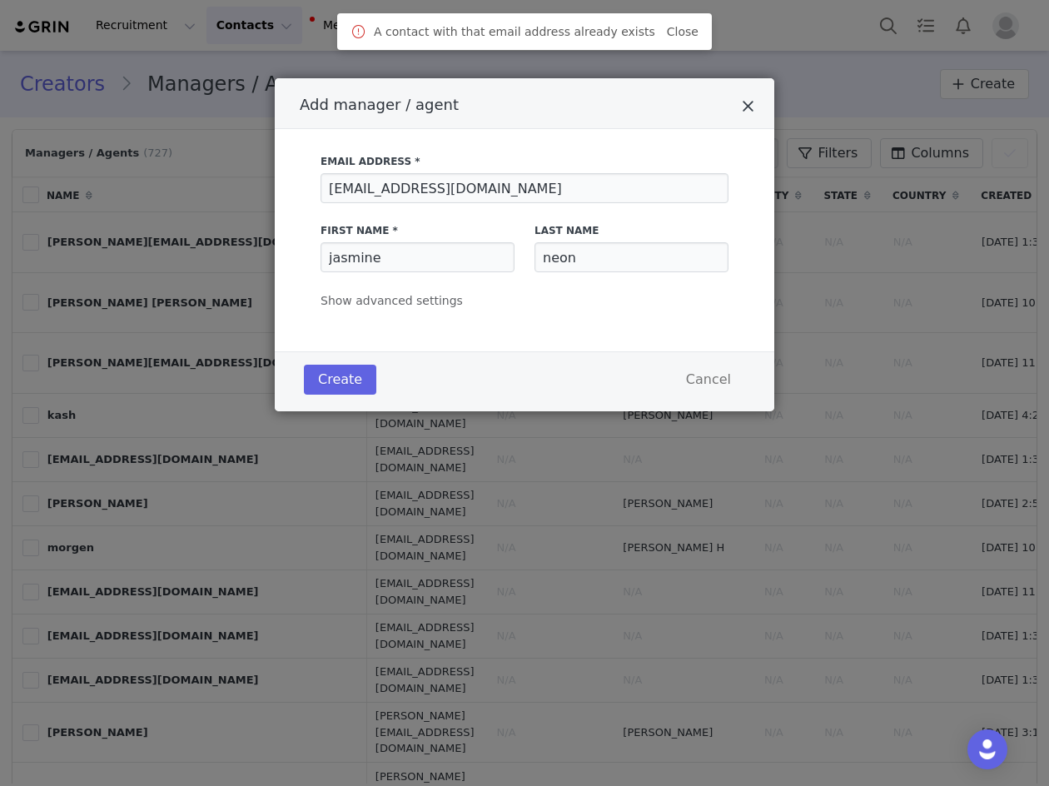
click at [751, 103] on icon "Close" at bounding box center [748, 106] width 12 height 17
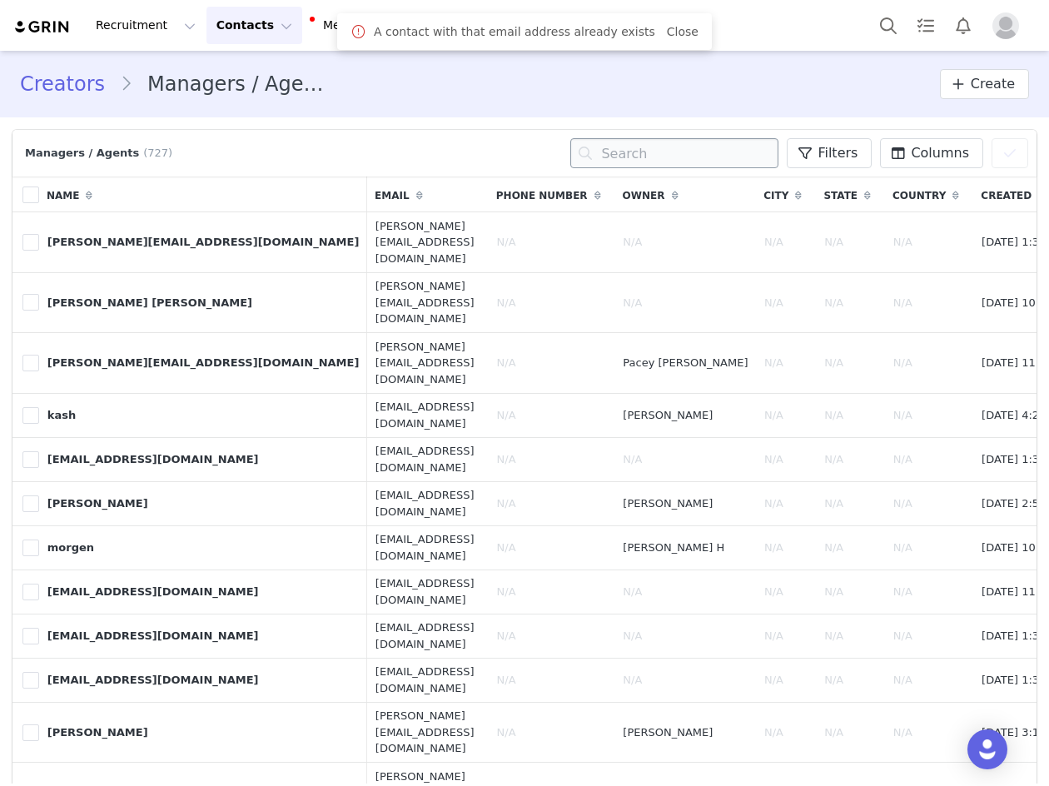
click at [699, 148] on input "text" at bounding box center [674, 153] width 208 height 30
type input "jasmine"
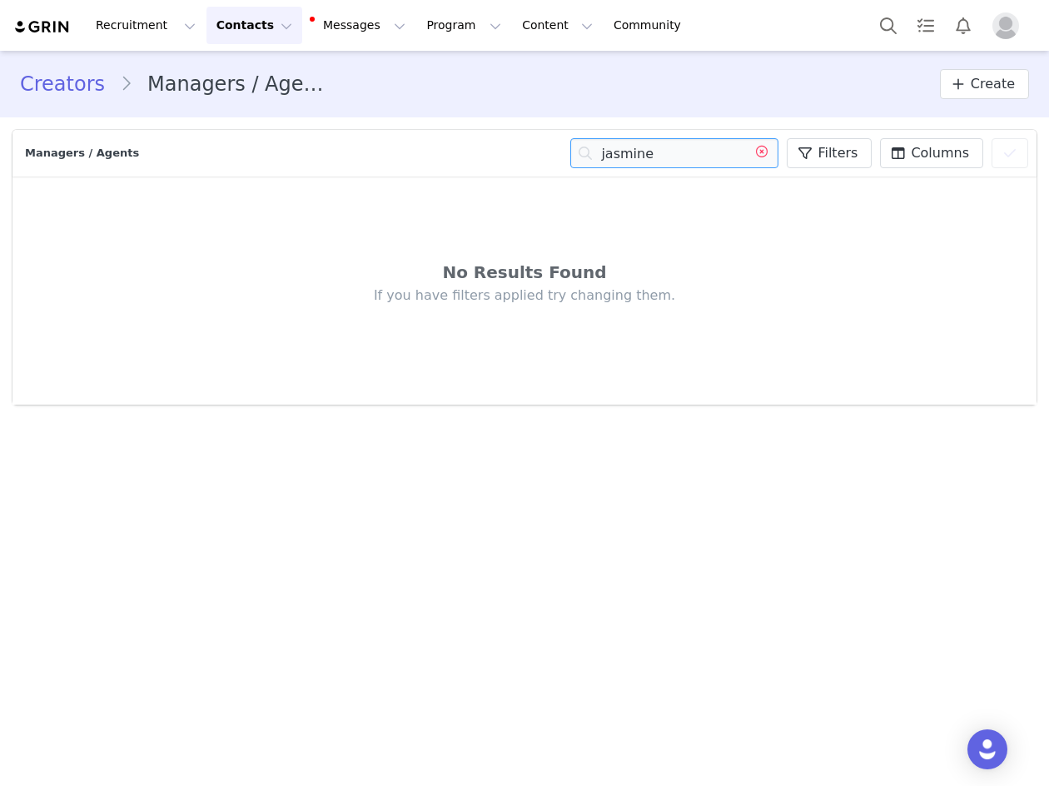
click at [767, 157] on icon at bounding box center [761, 153] width 27 height 30
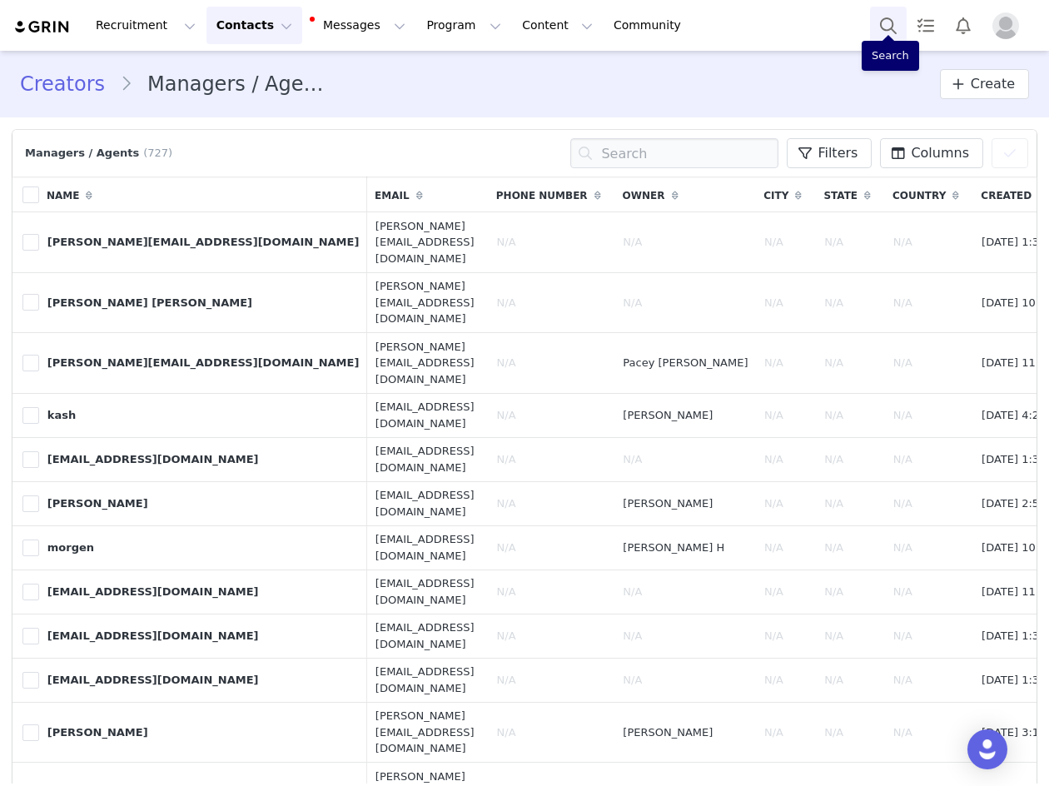
click at [885, 18] on button "Search" at bounding box center [888, 25] width 37 height 37
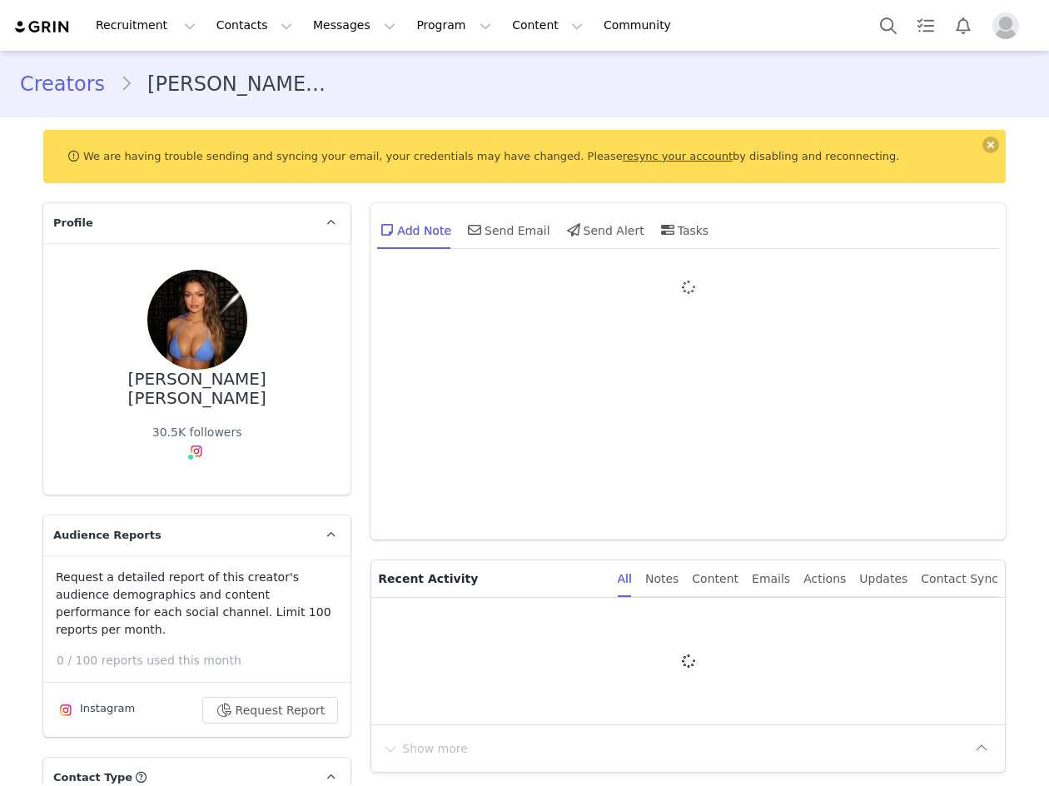
type input "+1 ([GEOGRAPHIC_DATA])"
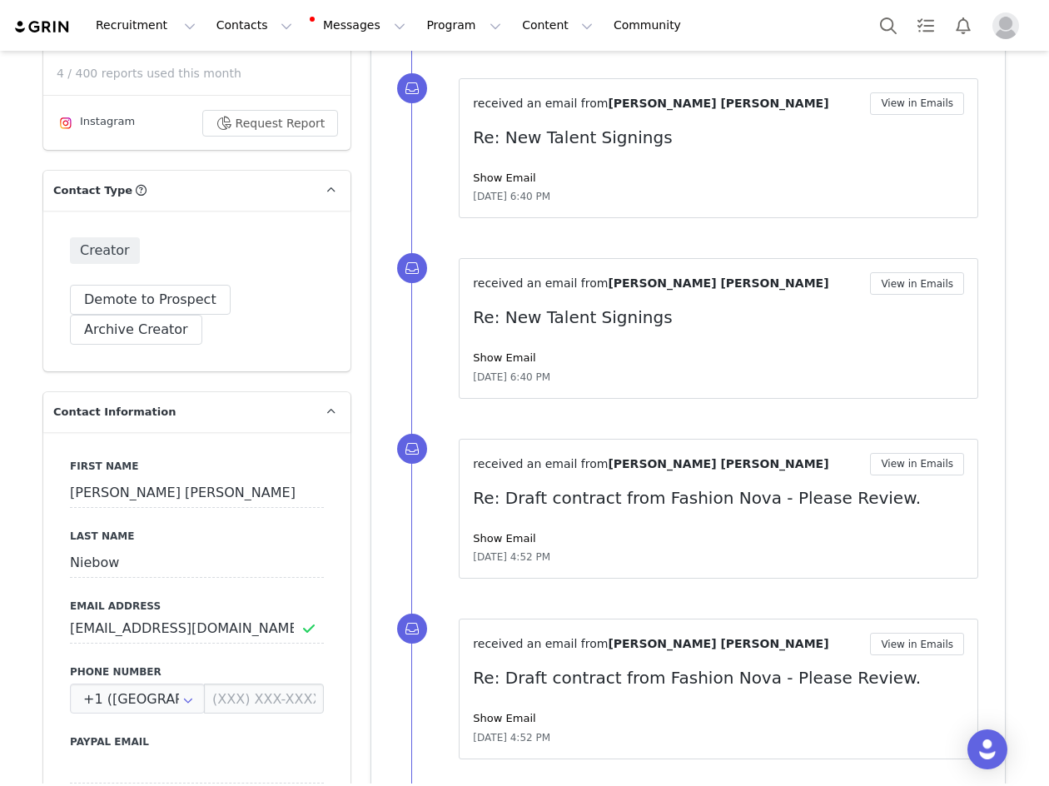
scroll to position [749, 0]
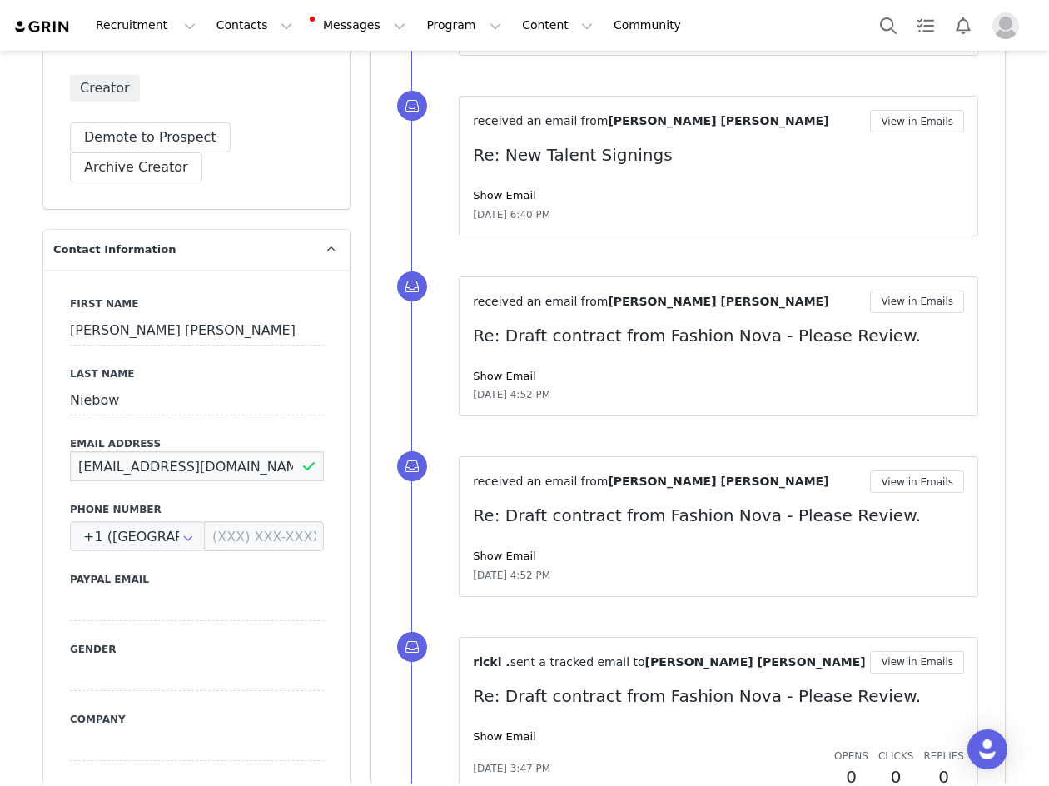
click at [181, 451] on input "[EMAIL_ADDRESS][DOMAIN_NAME]" at bounding box center [197, 466] width 254 height 30
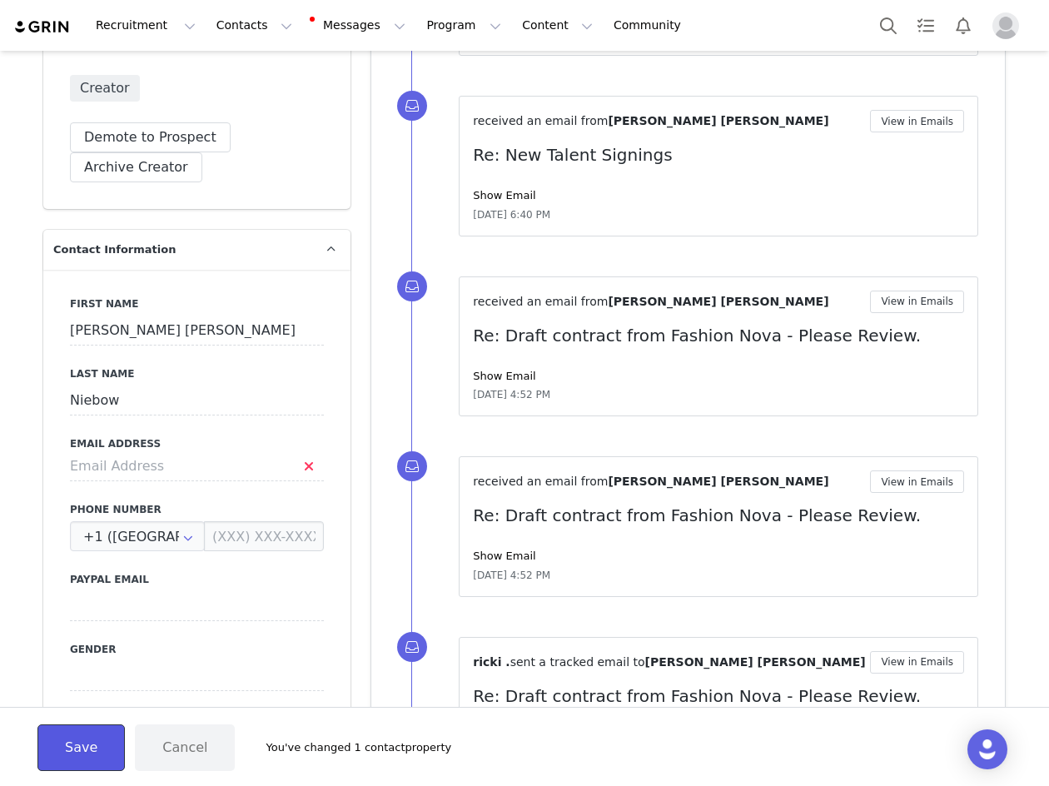
click at [74, 746] on button "Save" at bounding box center [80, 747] width 87 height 47
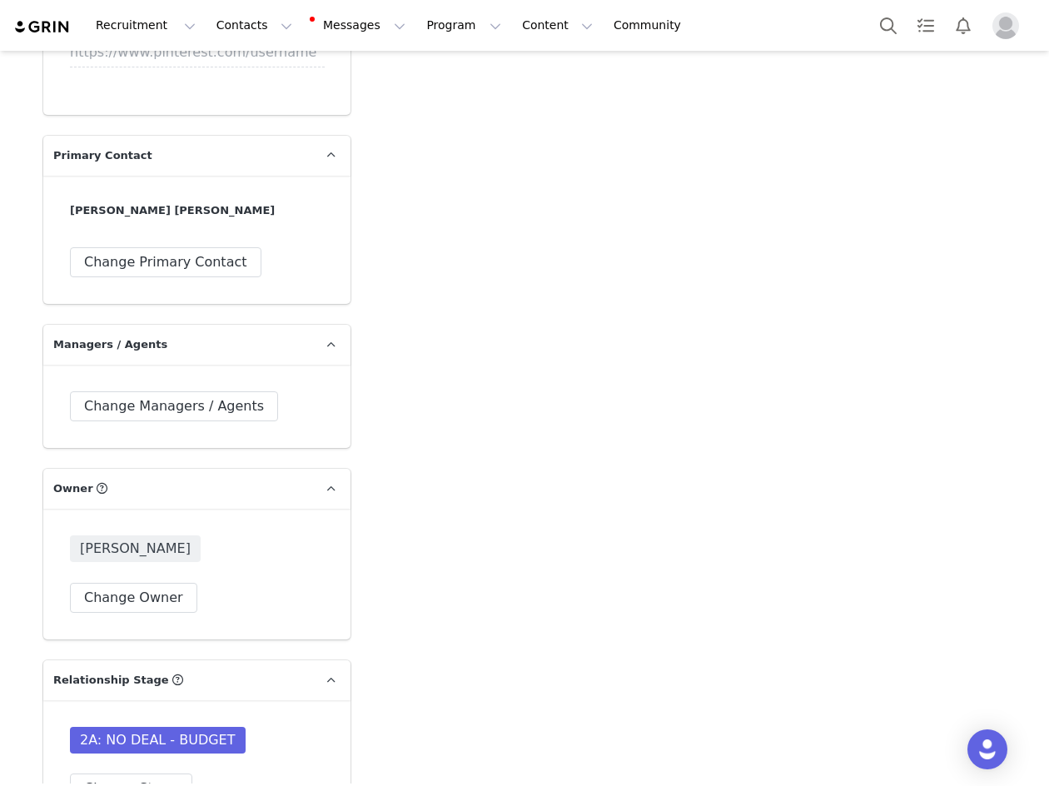
scroll to position [4411, 0]
click at [223, 367] on div "Change Managers / Agents" at bounding box center [196, 404] width 307 height 83
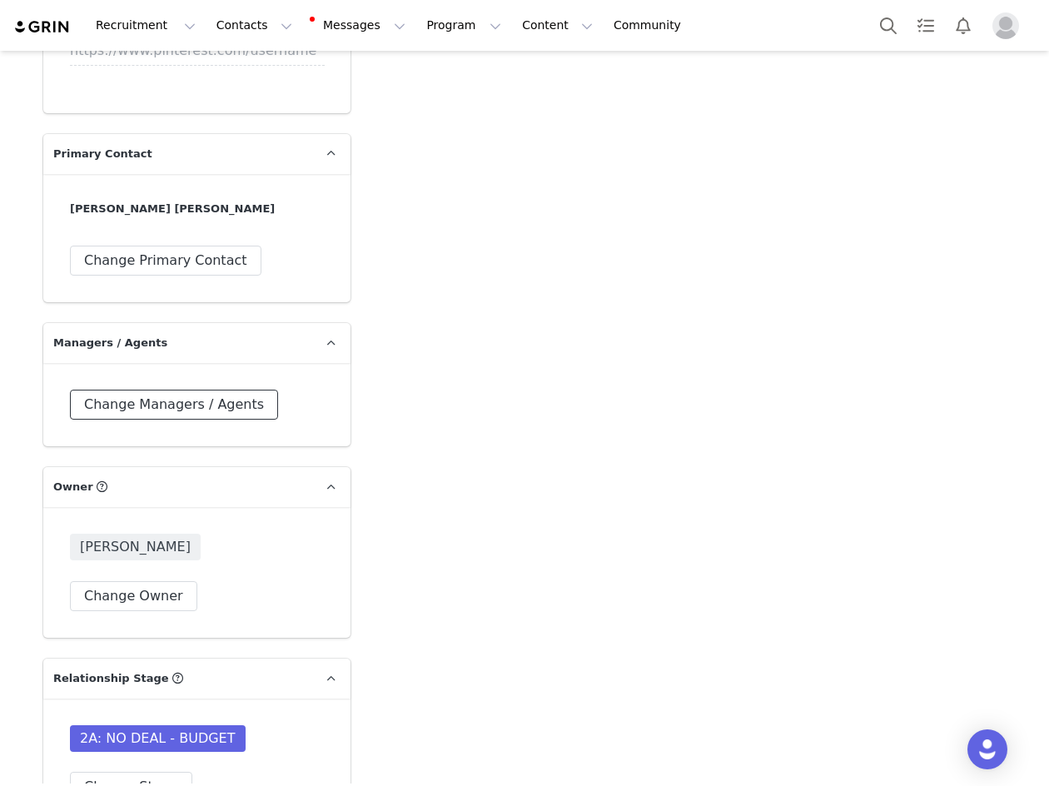
click at [216, 389] on button "Change Managers / Agents" at bounding box center [174, 404] width 208 height 30
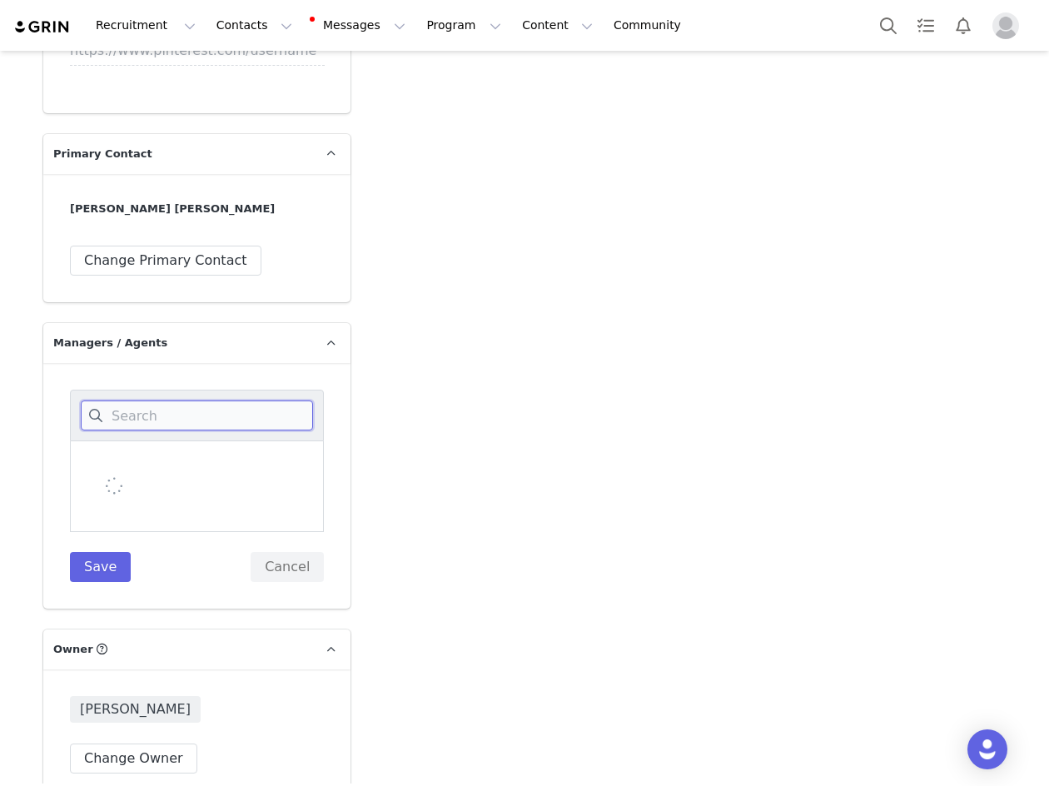
click at [191, 400] on input at bounding box center [197, 415] width 232 height 30
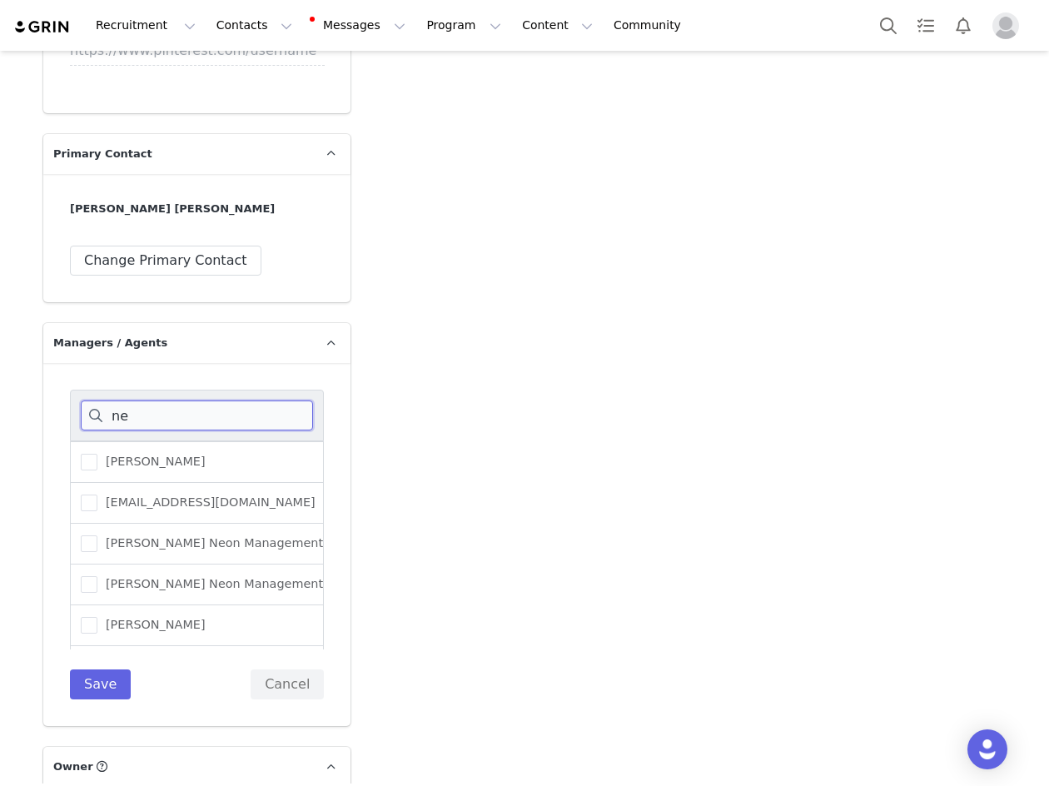
type input "n"
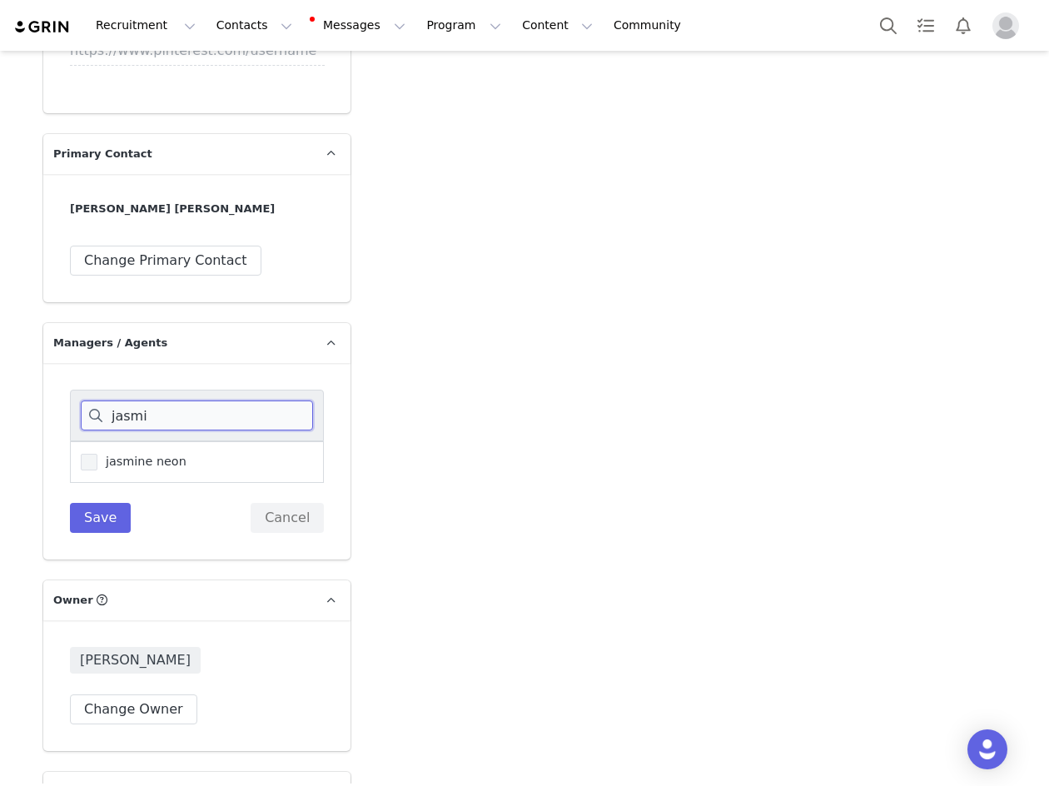
type input "jasmi"
click at [127, 454] on span "jasmine neon" at bounding box center [141, 462] width 89 height 16
click at [97, 454] on input "jasmine neon" at bounding box center [97, 454] width 0 height 0
click at [82, 503] on button "Save" at bounding box center [100, 518] width 61 height 30
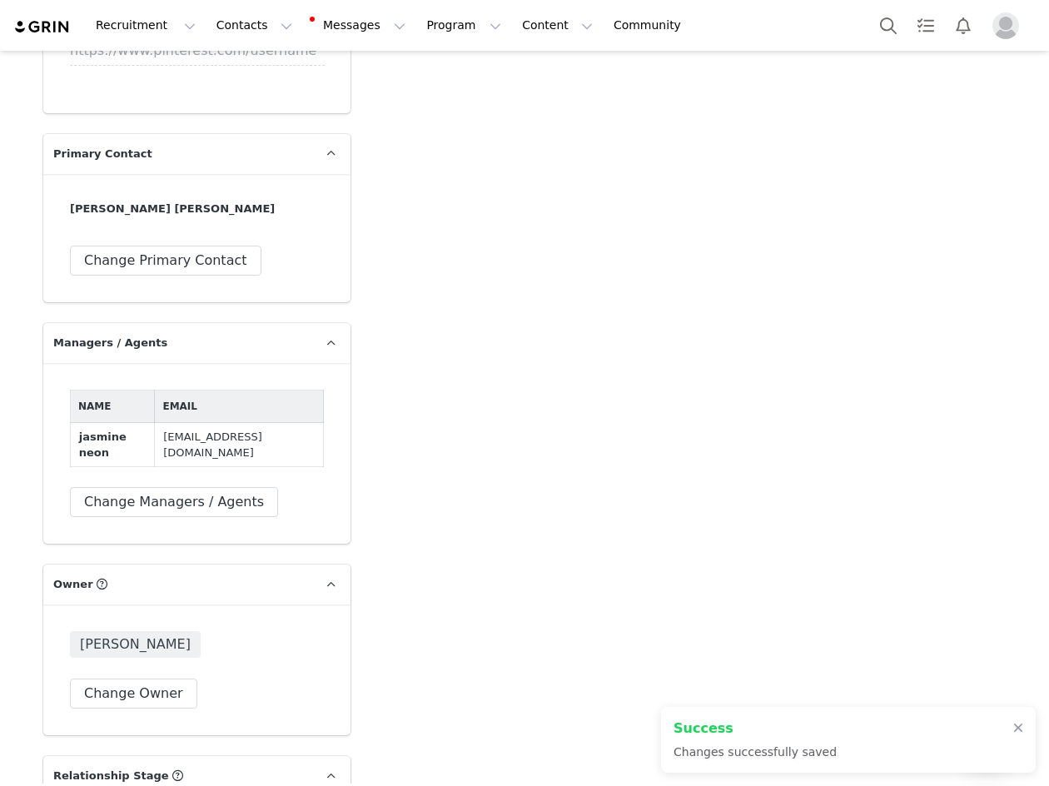
click at [214, 224] on div "Natasha Juliana Niebow Change Primary Contact" at bounding box center [196, 238] width 307 height 128
click at [216, 246] on button "Change Primary Contact" at bounding box center [165, 261] width 191 height 30
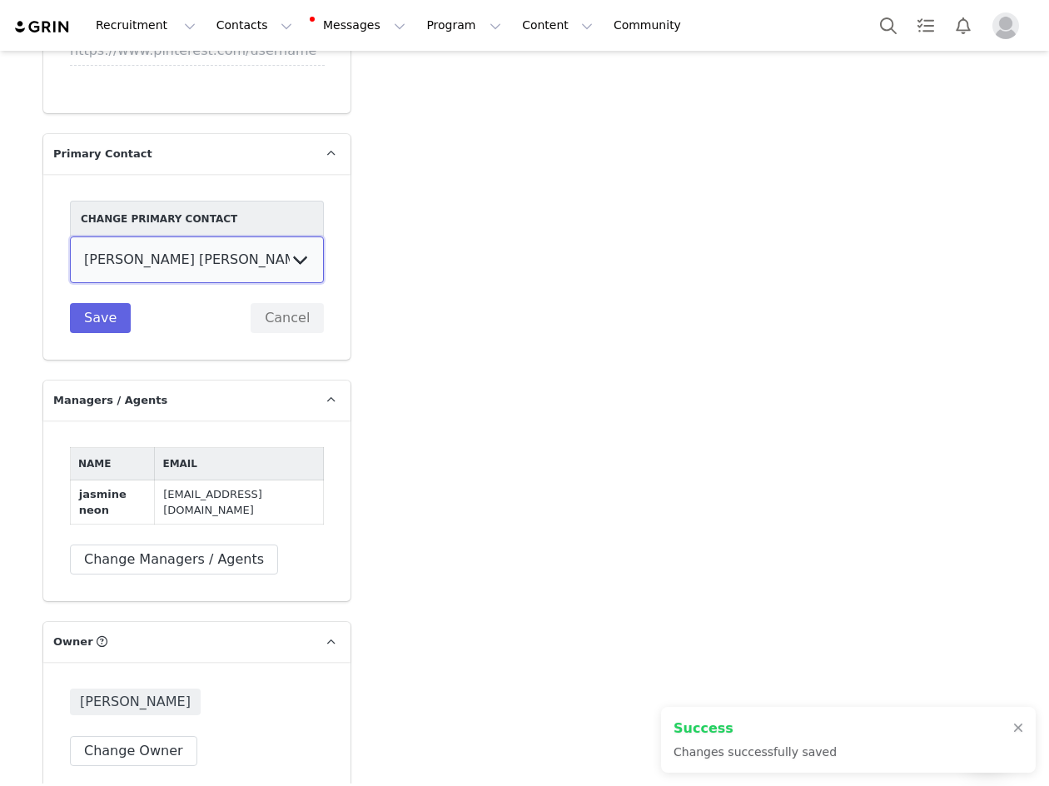
click at [216, 236] on select "Natasha Juliana Niebow jasmine neon" at bounding box center [197, 259] width 254 height 47
select select "edea82de-7fe9-4ed2-bc04-f989437c4bb8"
click at [70, 236] on select "Natasha Juliana Niebow jasmine neon" at bounding box center [197, 259] width 254 height 47
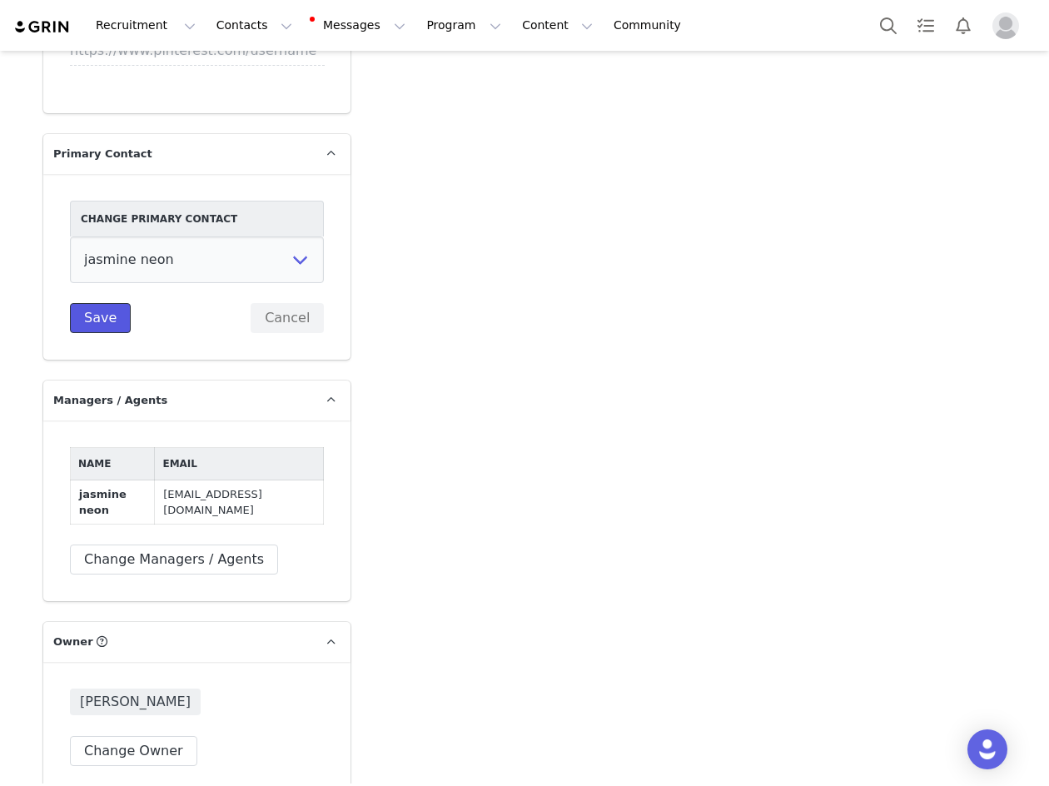
click at [92, 303] on button "Save" at bounding box center [100, 318] width 61 height 30
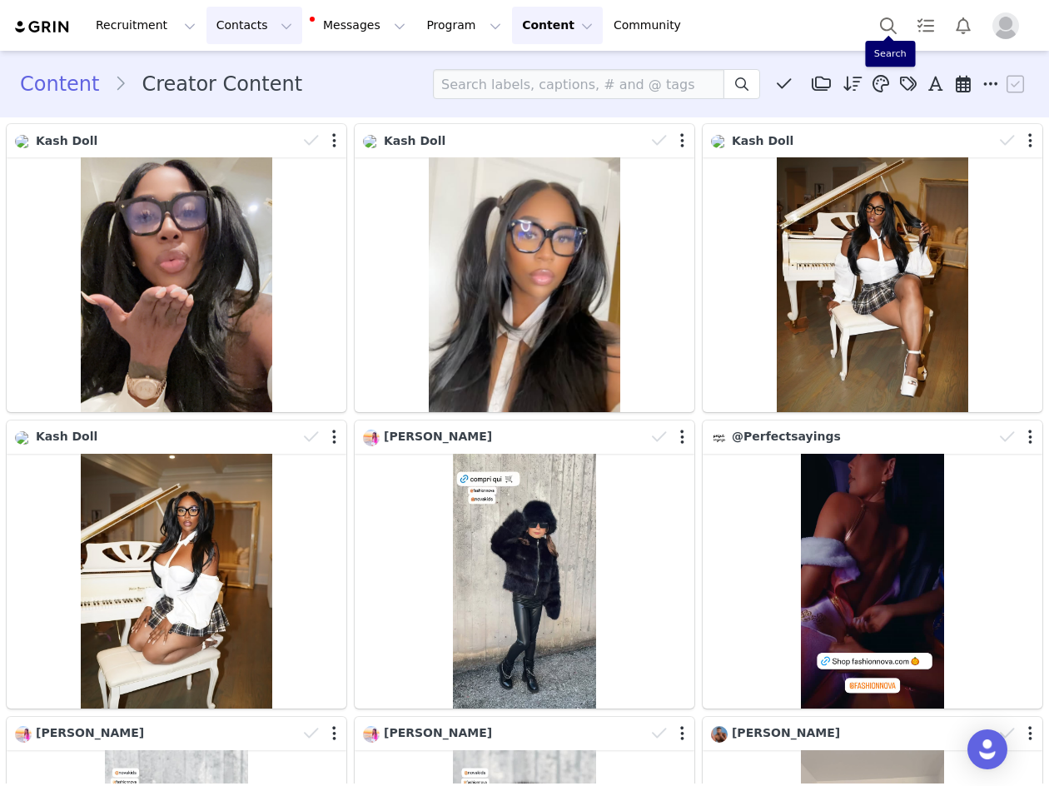
click at [237, 29] on button "Contacts Contacts" at bounding box center [254, 25] width 96 height 37
click at [262, 76] on div "Creators" at bounding box center [257, 73] width 112 height 17
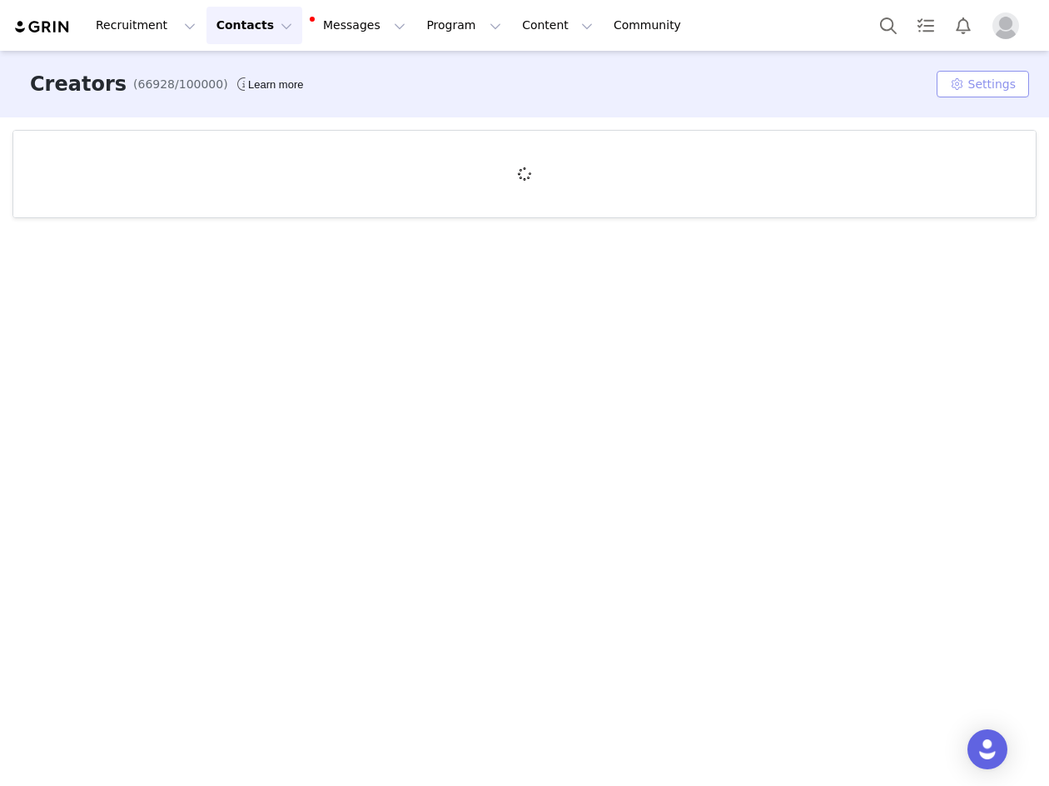
click at [967, 91] on button "Settings" at bounding box center [982, 84] width 92 height 27
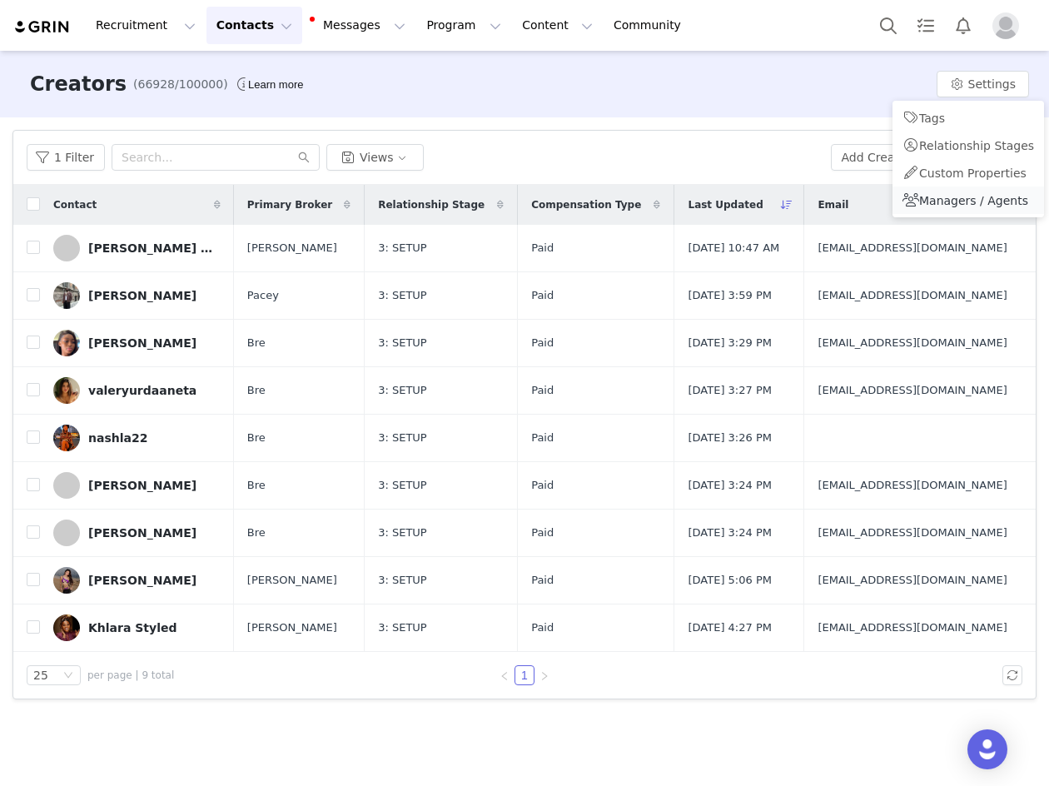
click at [913, 209] on link "Managers / Agents" at bounding box center [967, 199] width 151 height 27
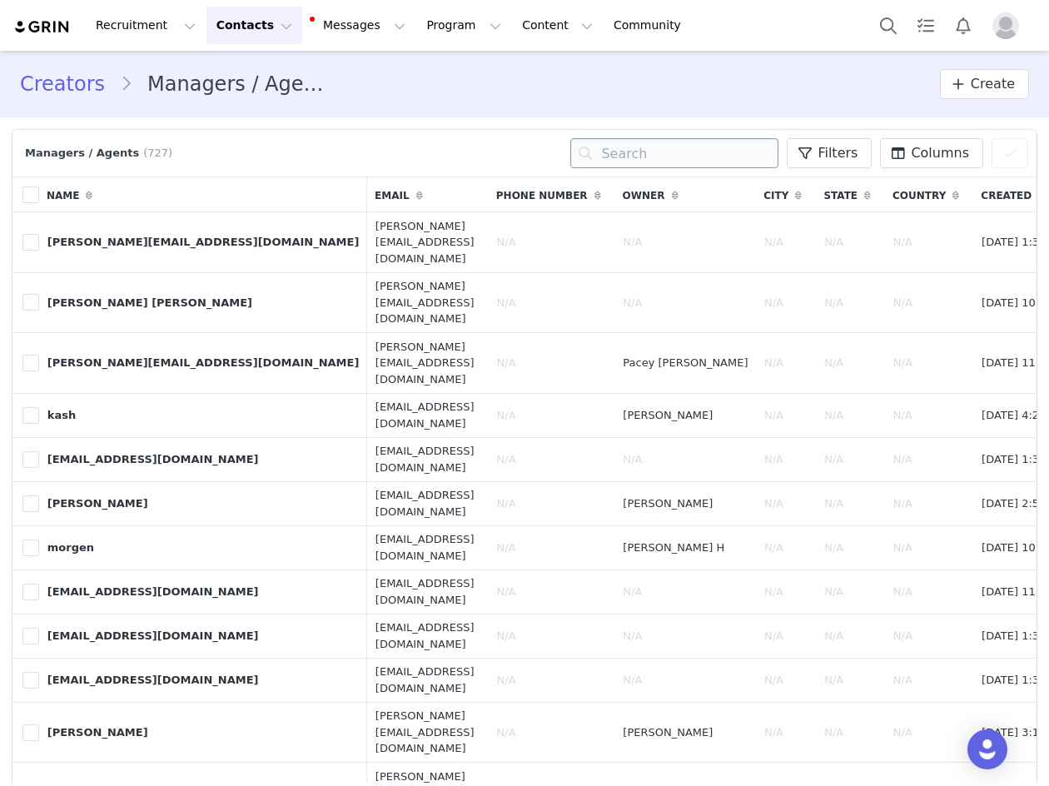
click at [687, 143] on input "text" at bounding box center [674, 153] width 208 height 30
click at [978, 92] on span "Create" at bounding box center [992, 84] width 44 height 20
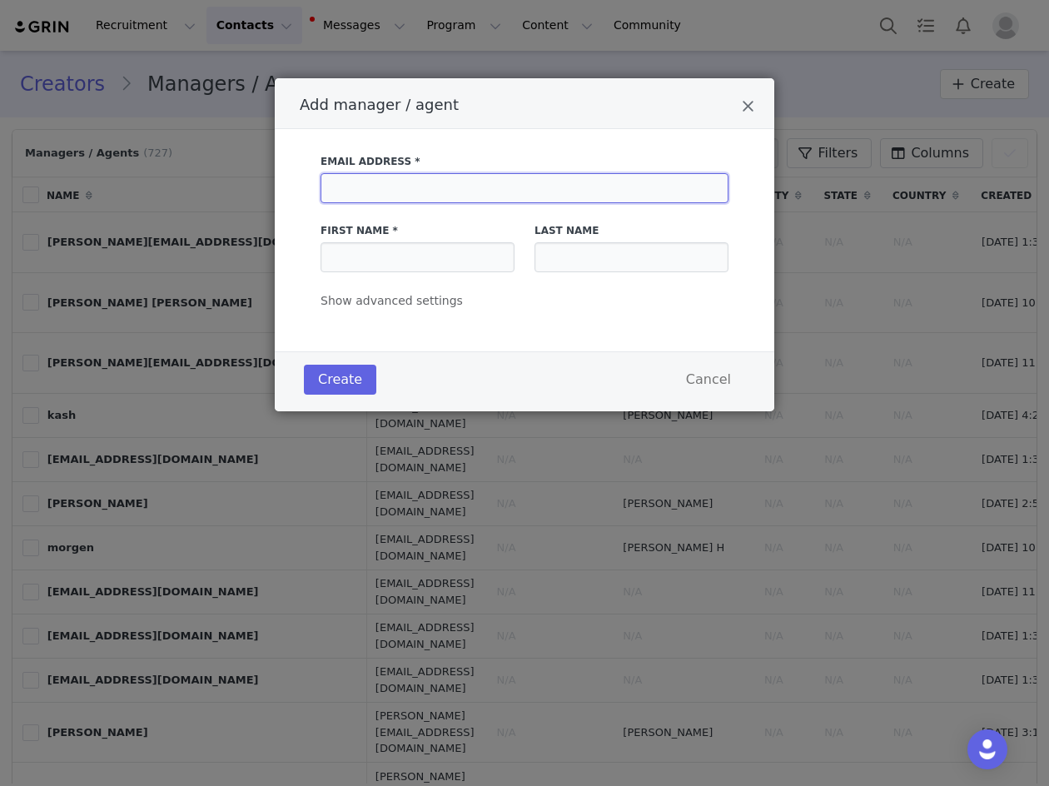
click at [583, 186] on input "Add manager / agent" at bounding box center [524, 188] width 408 height 30
paste input "[EMAIL_ADDRESS][DOMAIN_NAME]"
type input "[EMAIL_ADDRESS][DOMAIN_NAME]"
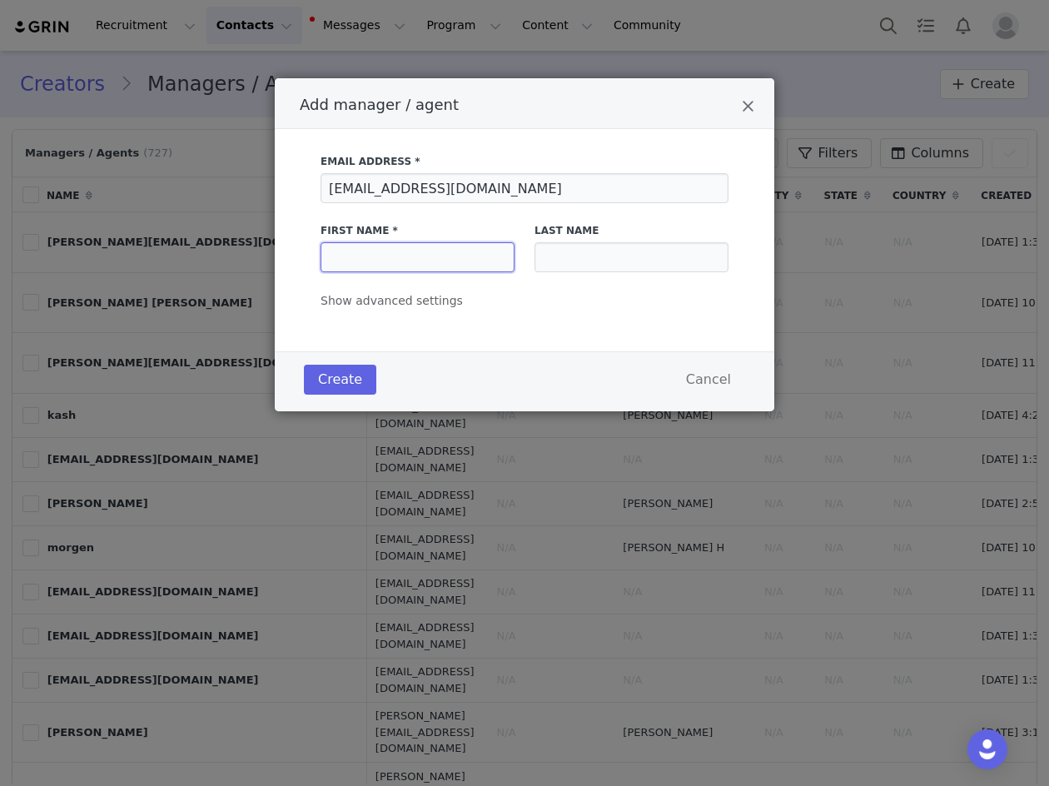
click at [481, 252] on input "Add manager / agent" at bounding box center [417, 257] width 194 height 30
type input "jasmine"
click at [576, 265] on input "Add manager / agent" at bounding box center [631, 257] width 194 height 30
type input "neon"
click at [317, 392] on button "Create" at bounding box center [340, 380] width 72 height 30
